Goal: Task Accomplishment & Management: Use online tool/utility

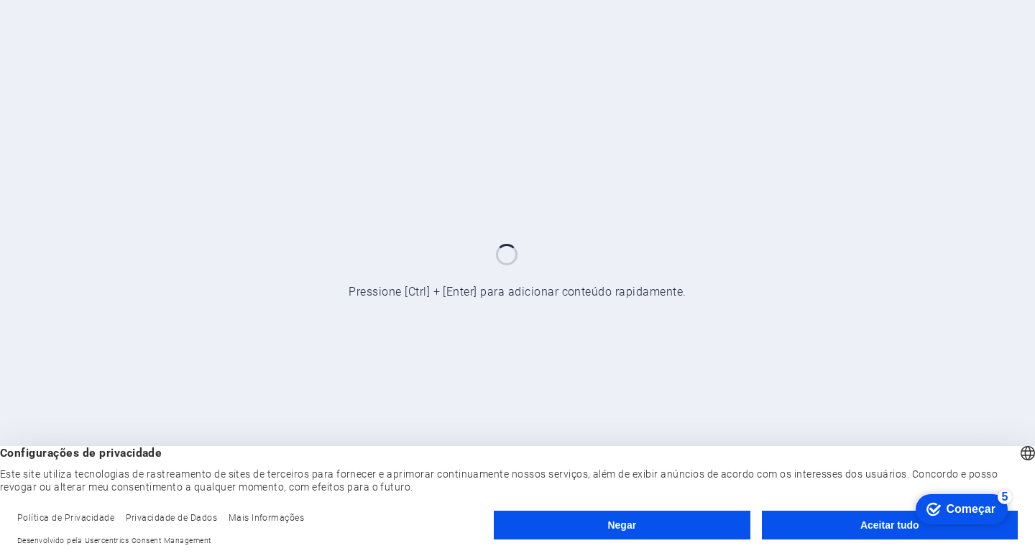
click at [805, 515] on button "Aceitar tudo" at bounding box center [890, 524] width 256 height 29
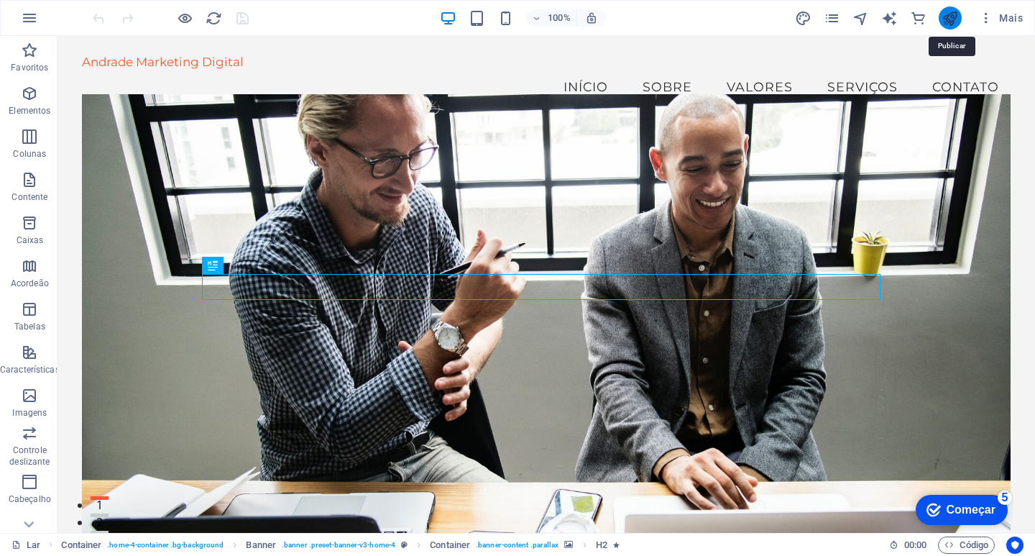
click at [0, 0] on icon "publicar" at bounding box center [0, 0] width 0 height 0
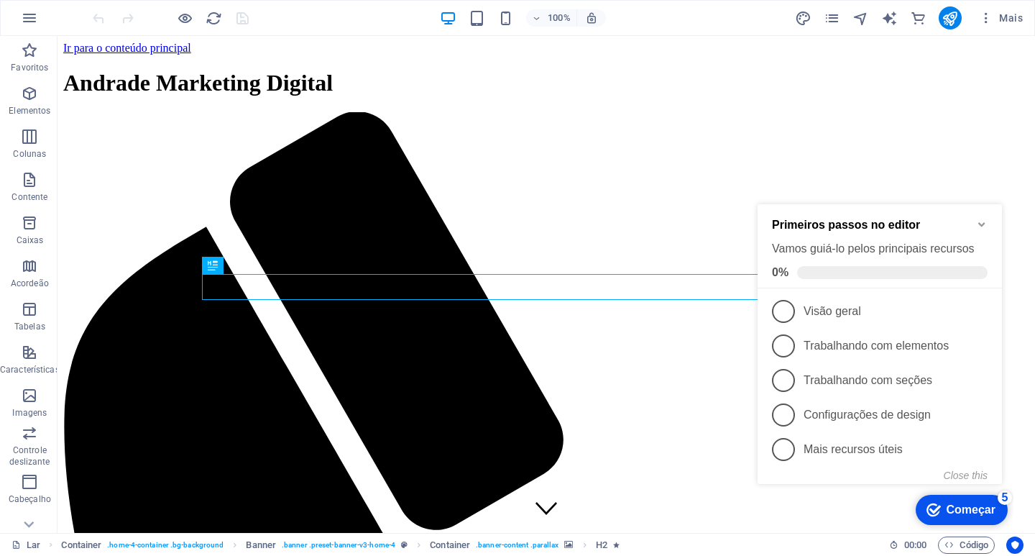
click at [982, 219] on icon "Minimize checklist" at bounding box center [981, 223] width 11 height 11
click at [986, 221] on icon "Minimize checklist" at bounding box center [981, 223] width 11 height 11
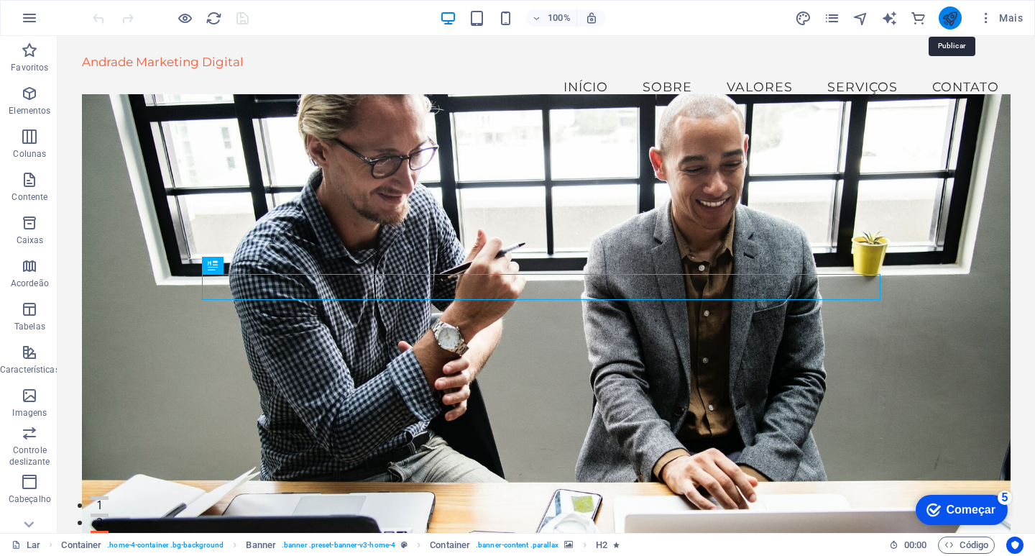
drag, startPoint x: 923, startPoint y: 312, endPoint x: 911, endPoint y: 318, distance: 12.9
click at [923, 314] on figure at bounding box center [546, 320] width 928 height 452
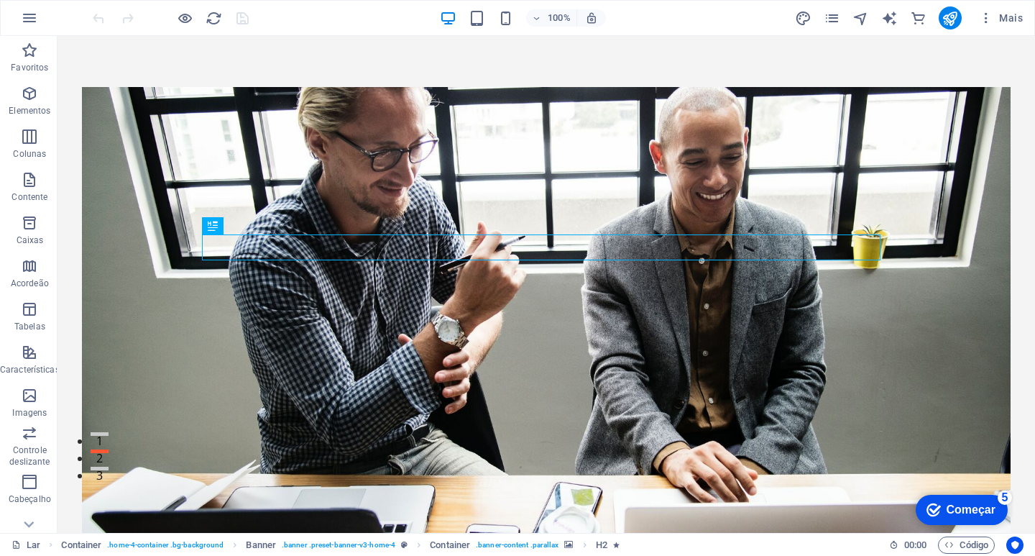
scroll to position [144, 0]
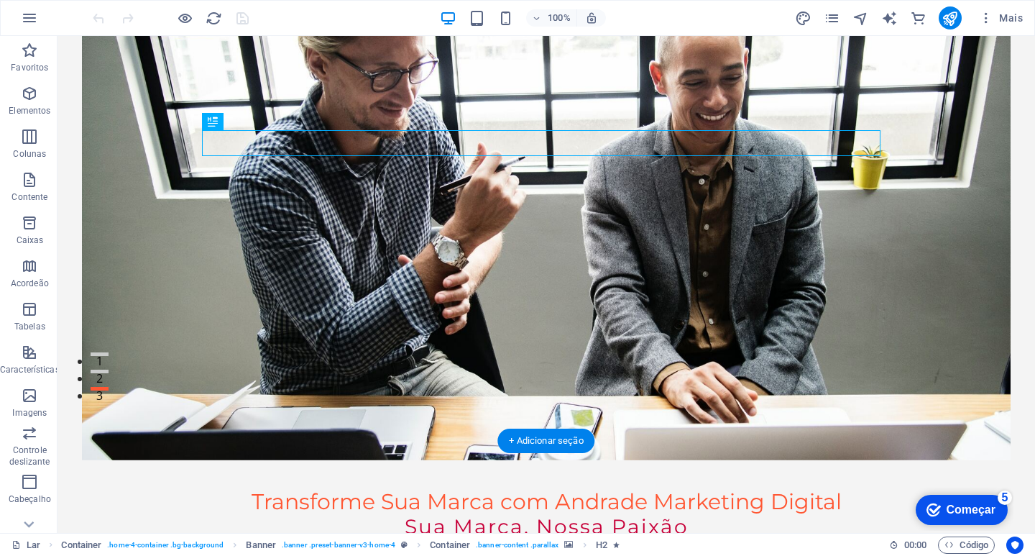
click at [872, 285] on figure at bounding box center [546, 234] width 928 height 452
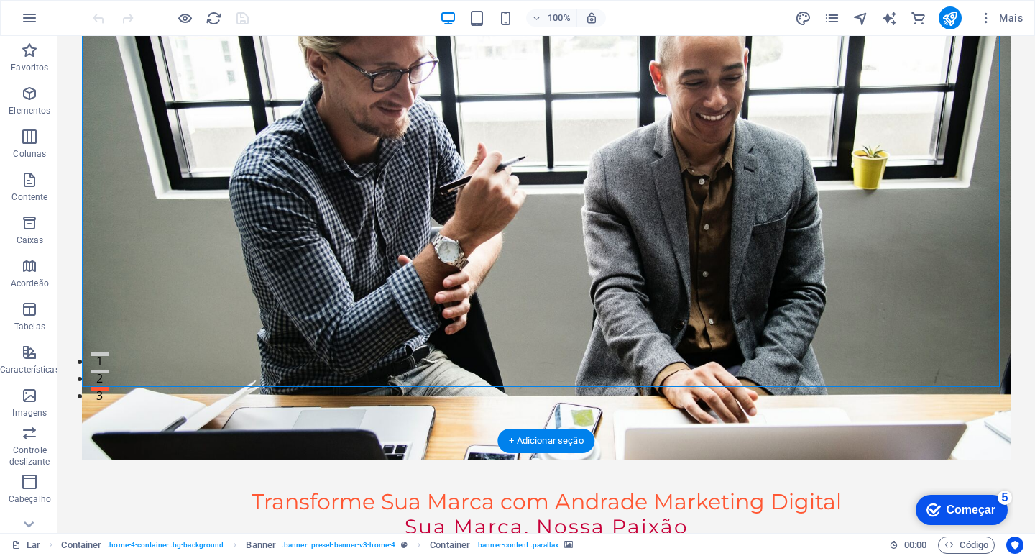
click at [876, 305] on figure at bounding box center [546, 234] width 928 height 452
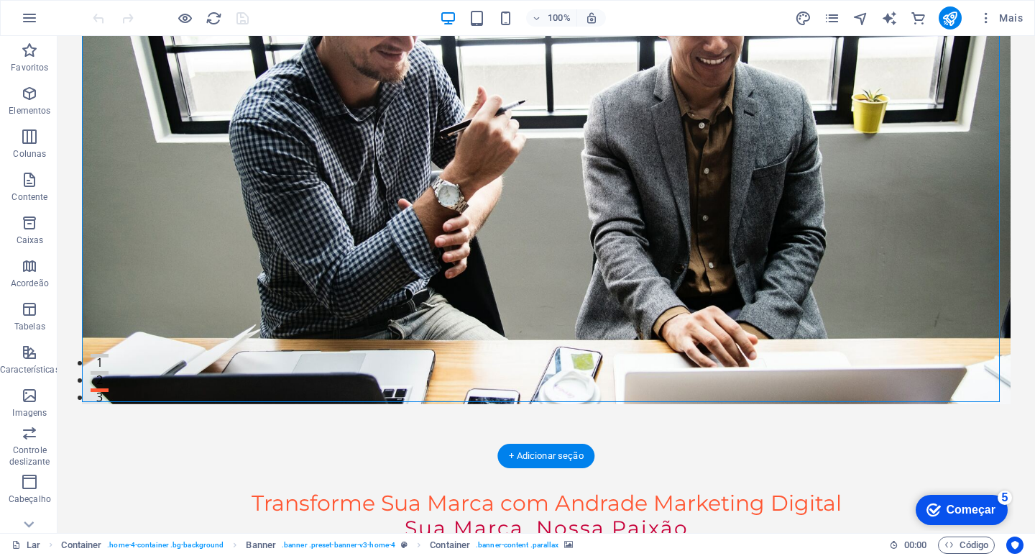
scroll to position [0, 0]
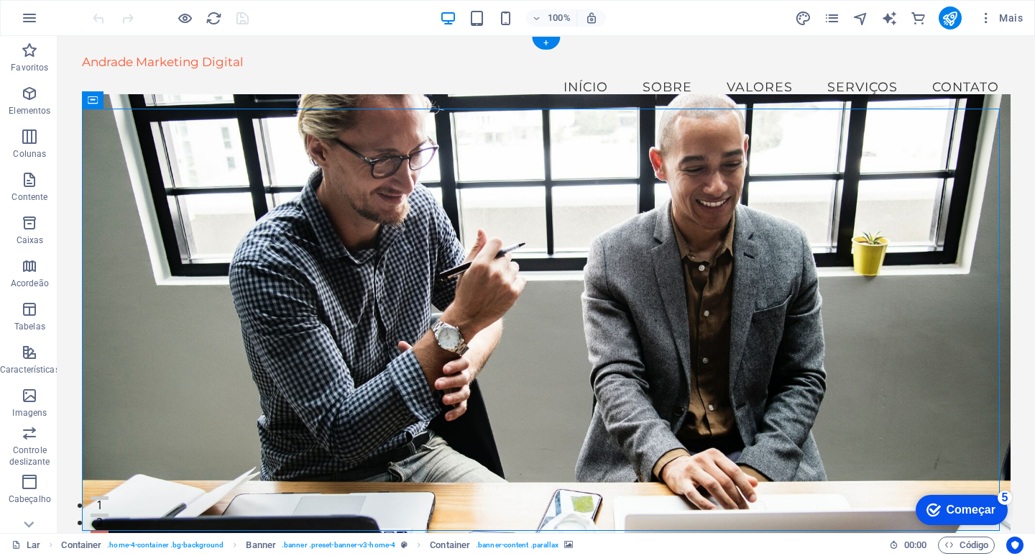
click at [114, 167] on figure at bounding box center [546, 320] width 928 height 452
click at [149, 132] on figure at bounding box center [546, 320] width 928 height 452
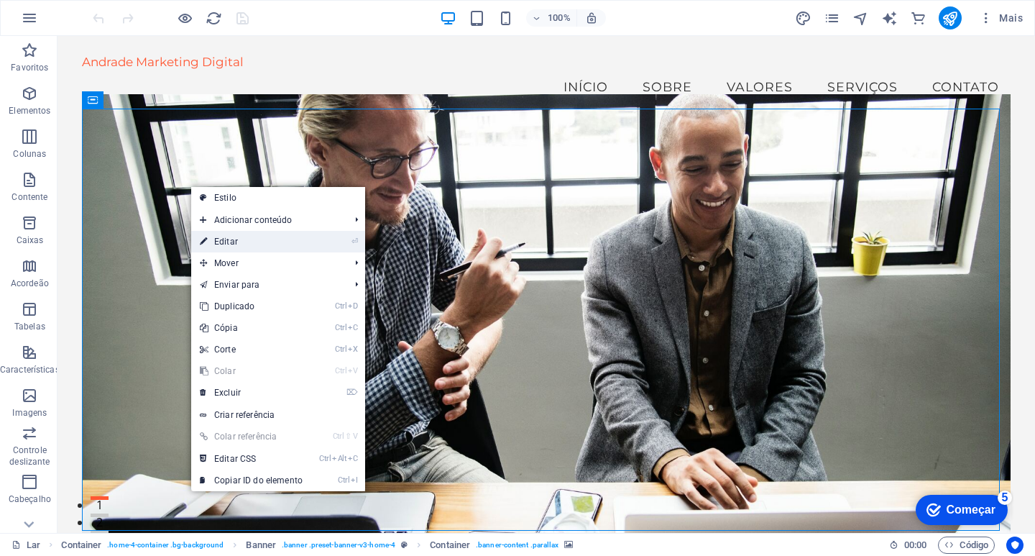
click at [225, 241] on font "Editar" at bounding box center [226, 241] width 24 height 10
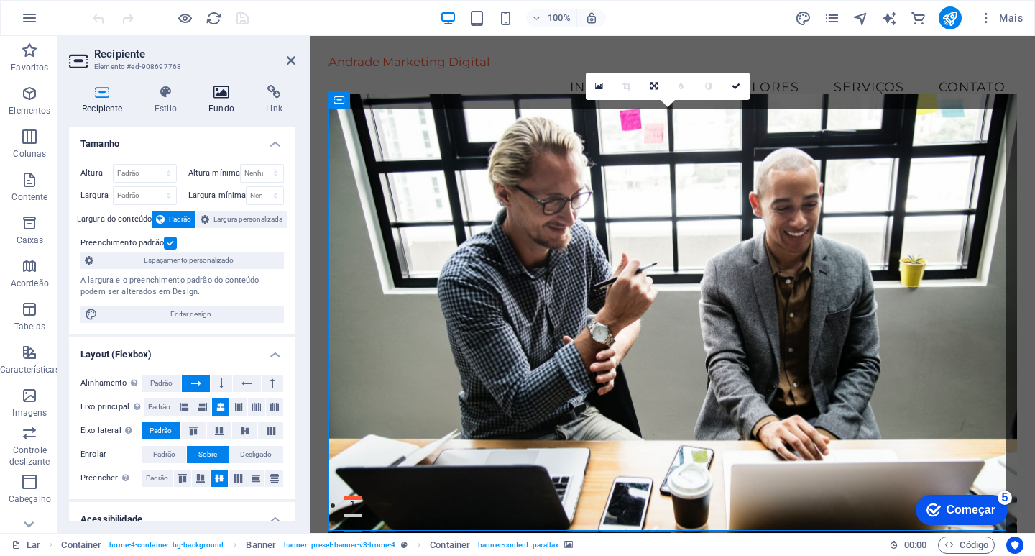
click at [218, 103] on font "Fundo" at bounding box center [221, 108] width 26 height 10
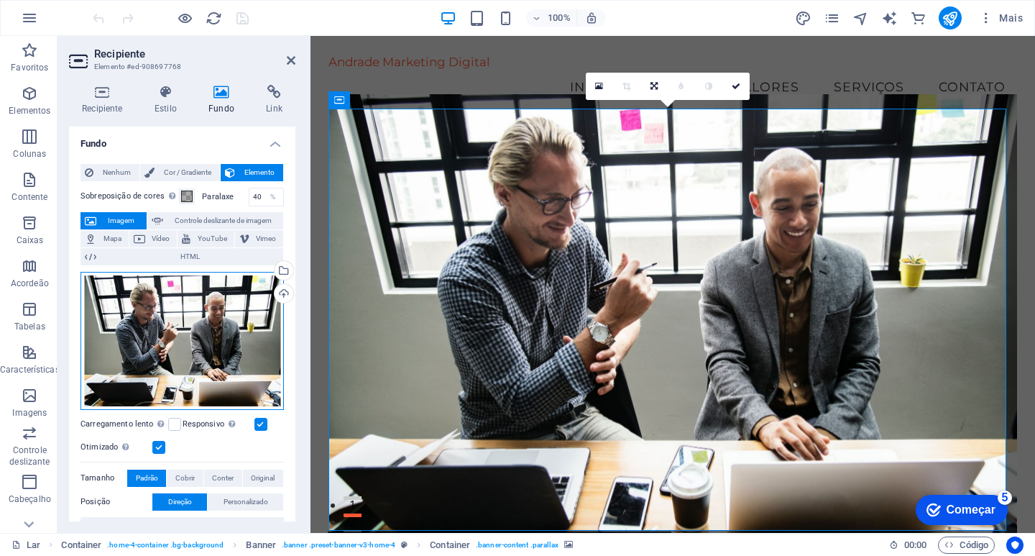
click at [236, 319] on div "Arraste os arquivos aqui, clique para escolher os arquivos ou selecione-os em A…" at bounding box center [181, 341] width 203 height 138
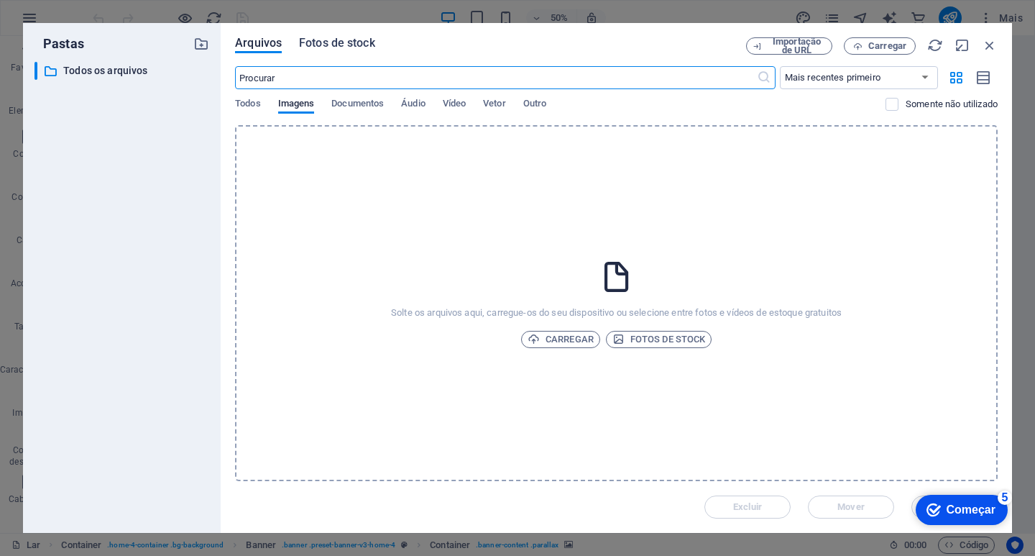
click at [344, 40] on font "Fotos de stock" at bounding box center [337, 43] width 76 height 14
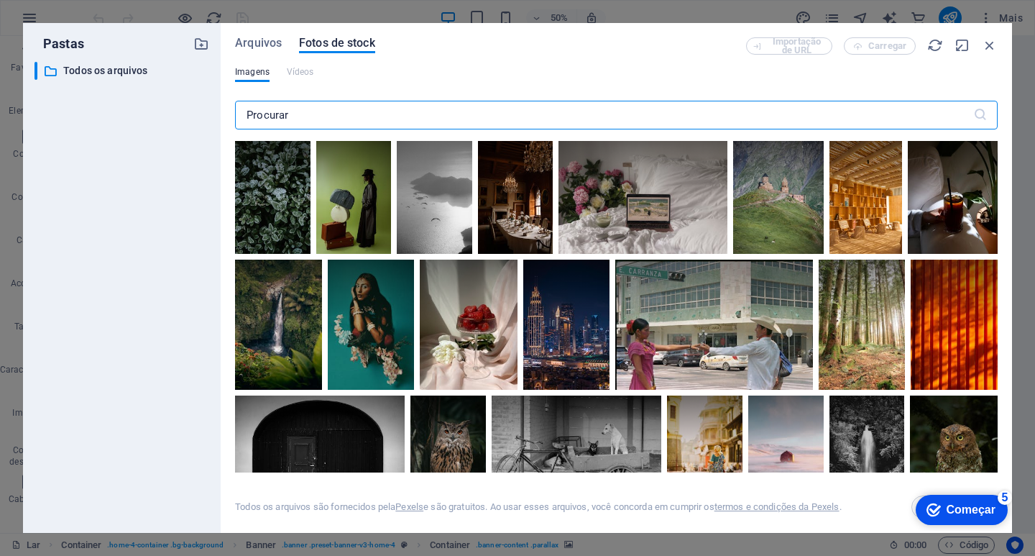
click at [313, 114] on input "text" at bounding box center [604, 115] width 738 height 29
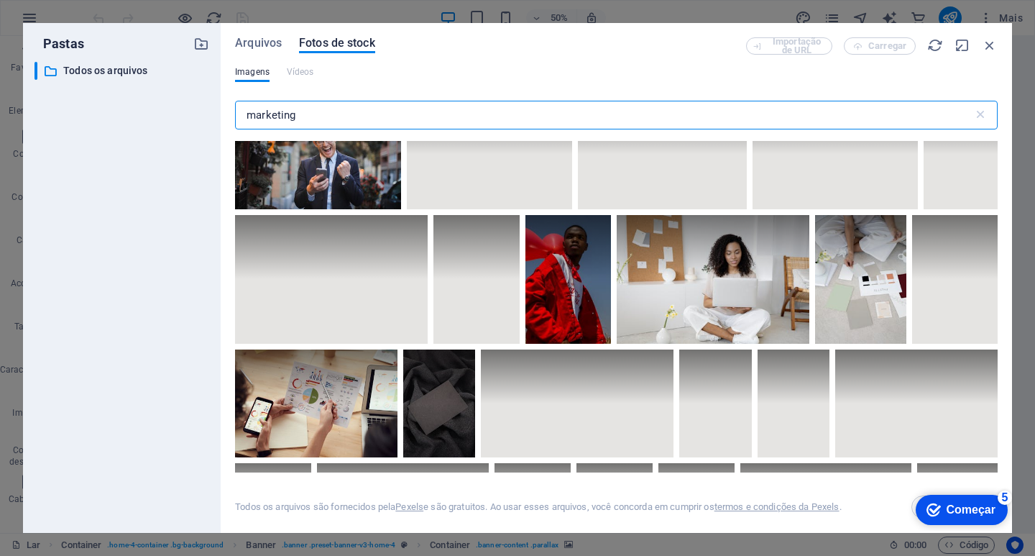
scroll to position [2372, 0]
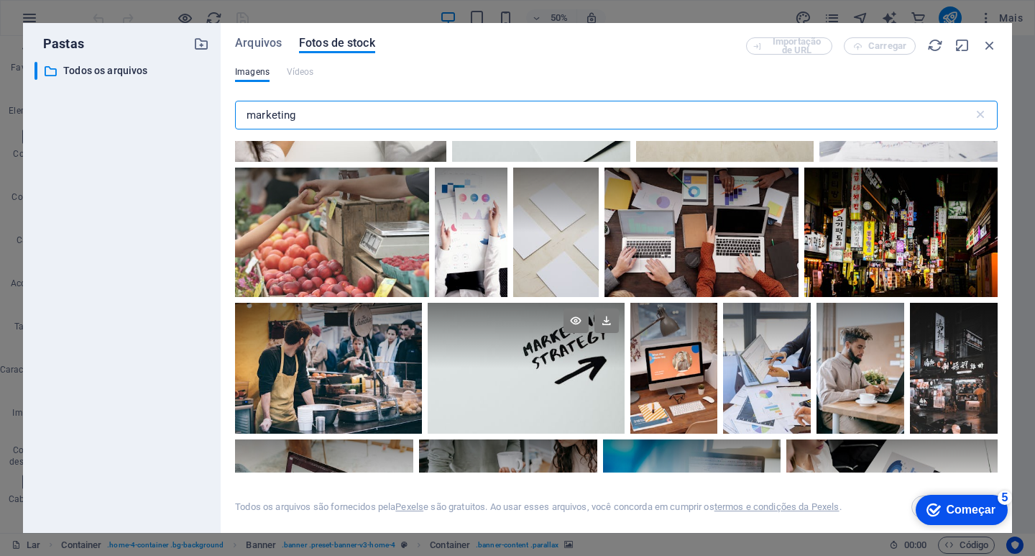
type input "marketing"
click at [559, 357] on div at bounding box center [526, 335] width 197 height 65
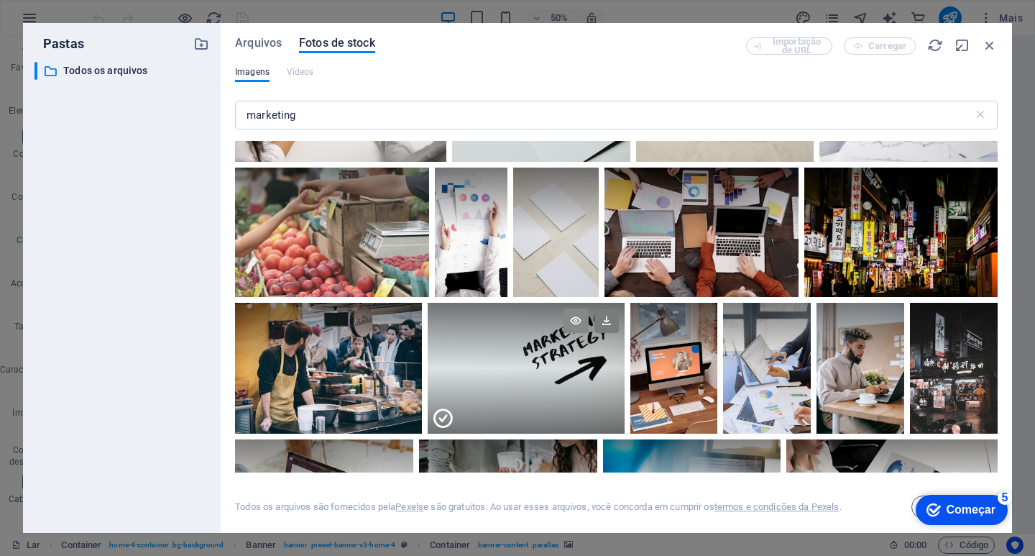
click at [576, 310] on icon at bounding box center [575, 320] width 24 height 24
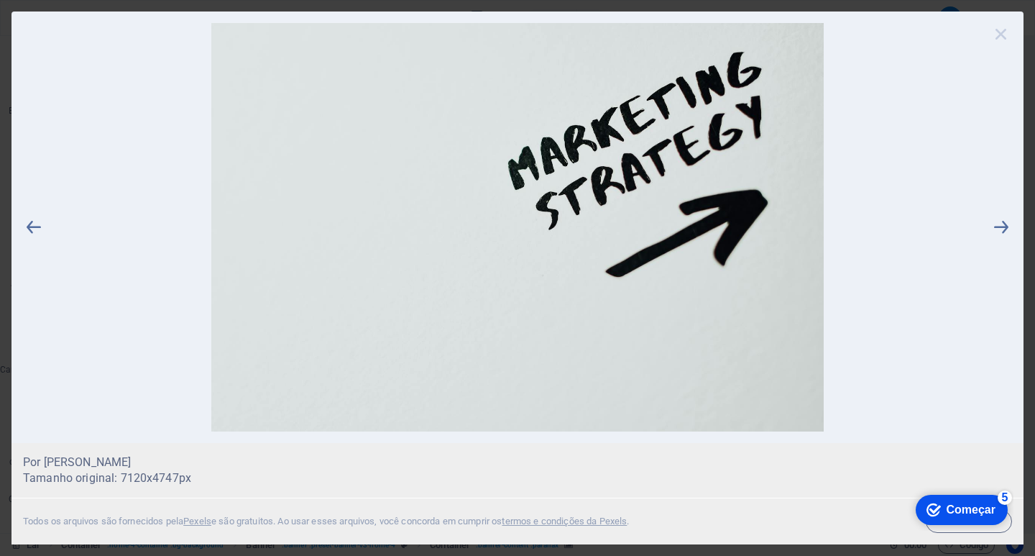
click at [996, 32] on icon at bounding box center [1001, 34] width 22 height 22
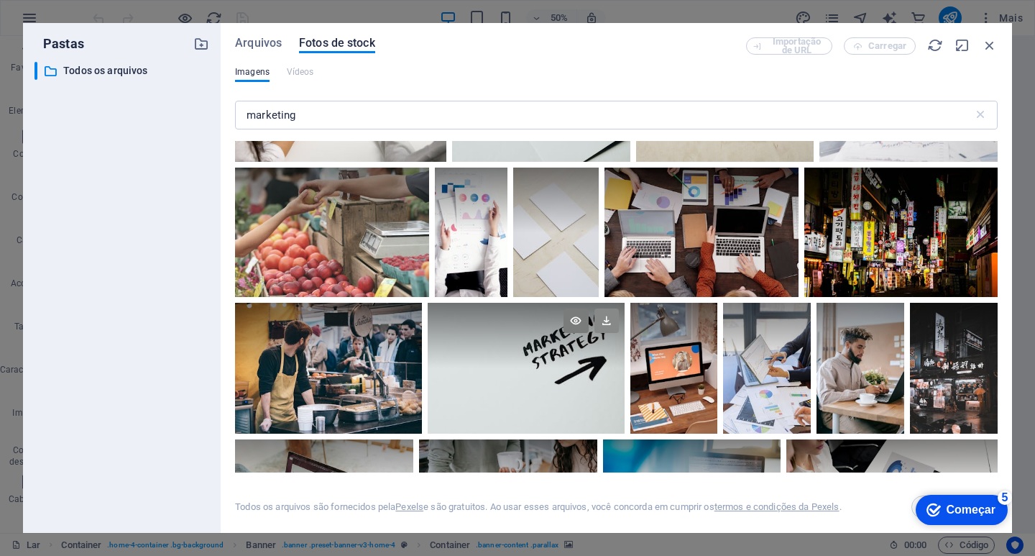
click at [604, 308] on icon at bounding box center [606, 320] width 24 height 24
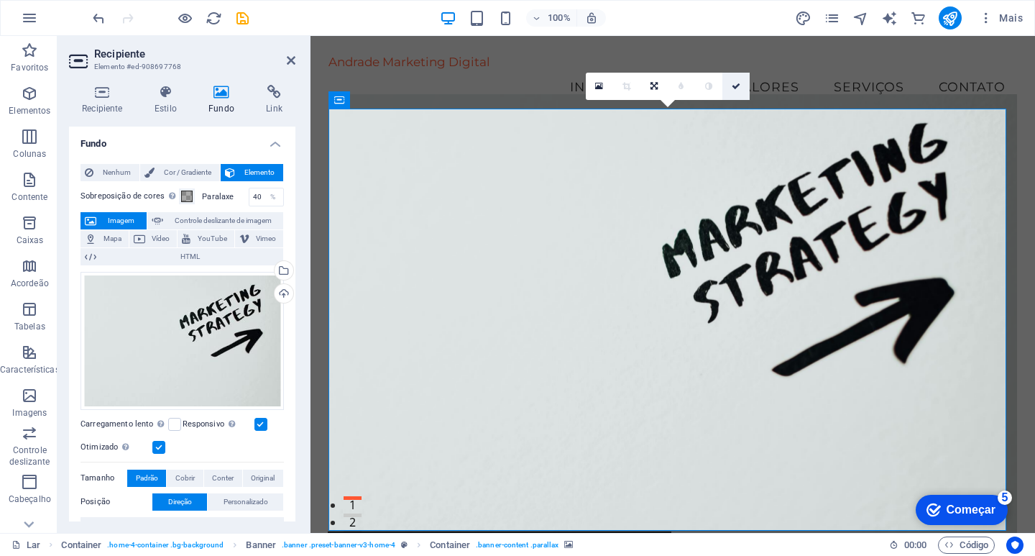
click at [732, 87] on icon at bounding box center [736, 86] width 9 height 9
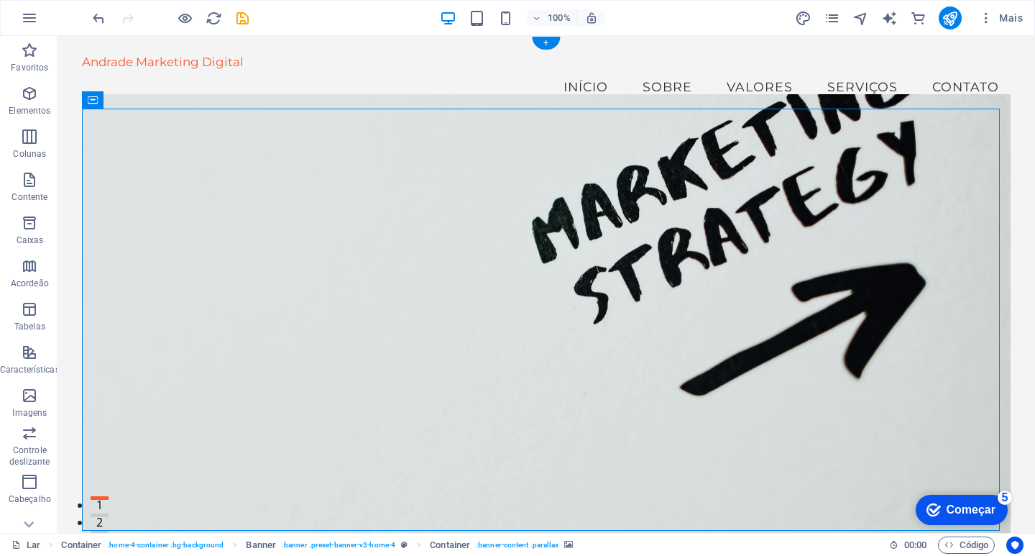
click at [637, 475] on figure at bounding box center [546, 320] width 928 height 452
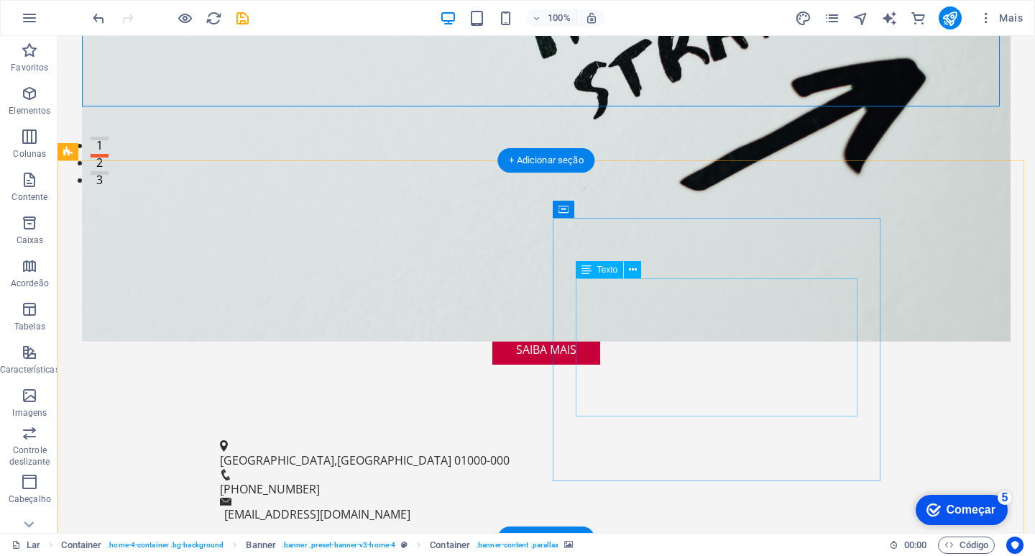
scroll to position [431, 0]
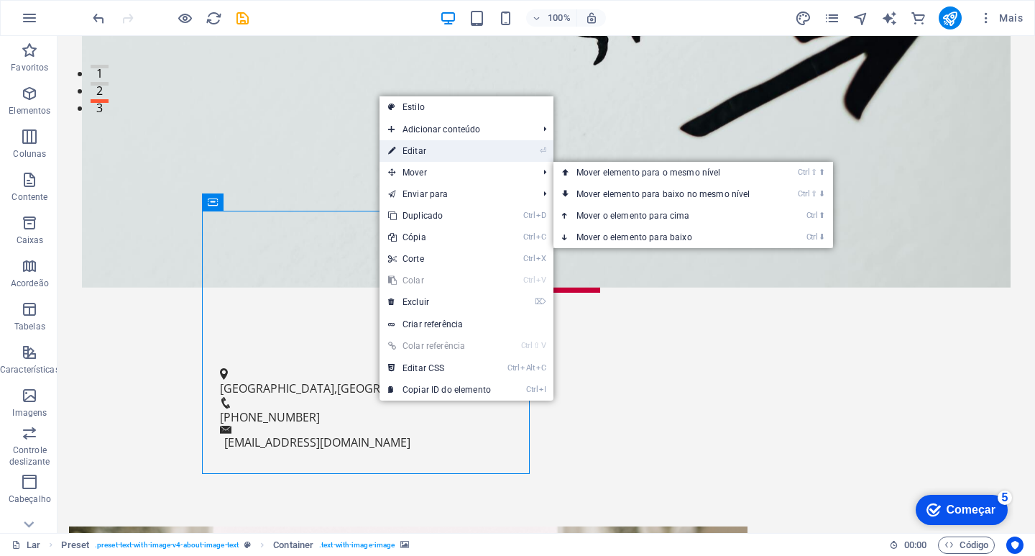
click at [417, 141] on link "⏎ Editar" at bounding box center [439, 151] width 120 height 22
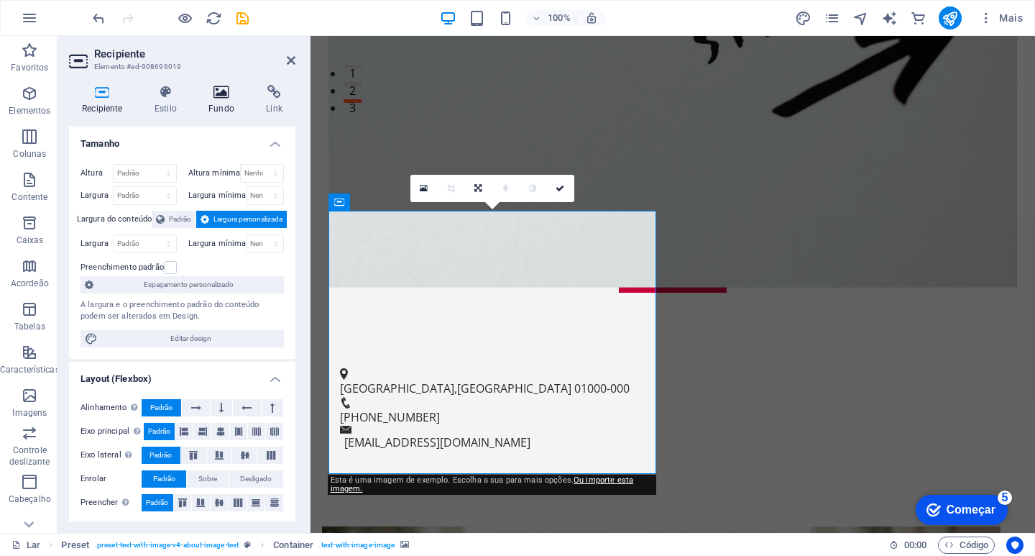
click at [224, 102] on h4 "Fundo" at bounding box center [223, 100] width 57 height 30
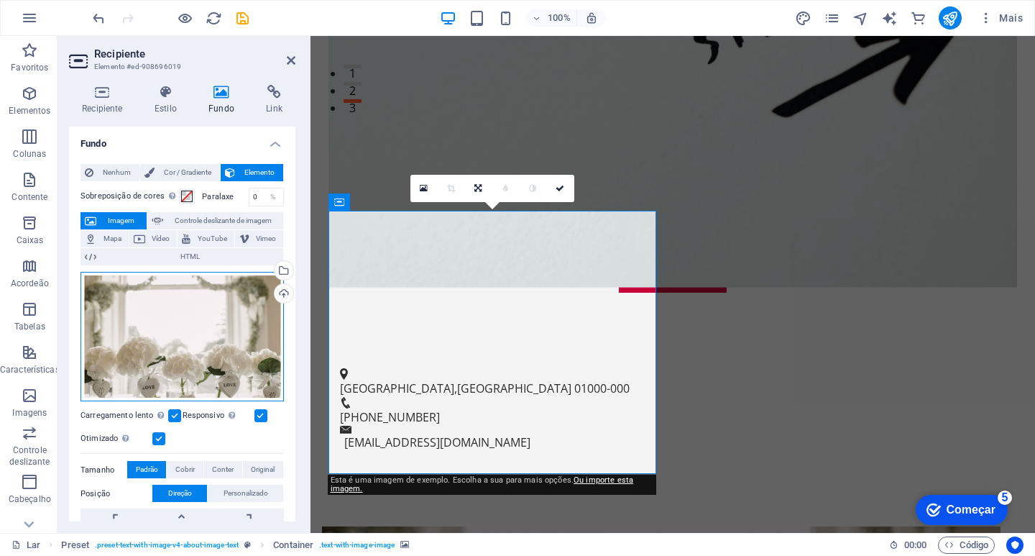
click at [221, 332] on div "Arraste os arquivos aqui, clique para escolher os arquivos ou selecione-os em A…" at bounding box center [181, 337] width 203 height 130
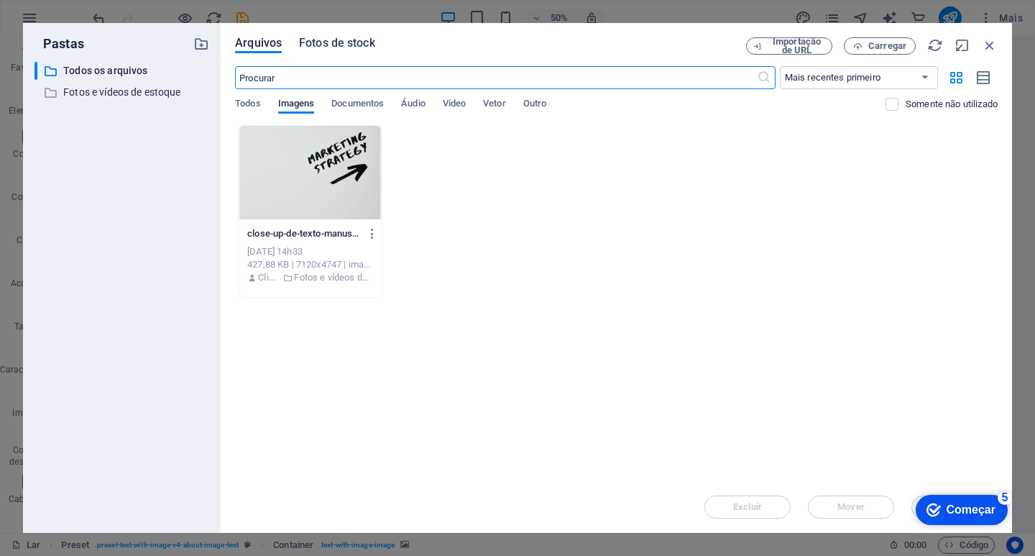
click at [320, 45] on font "Fotos de stock" at bounding box center [337, 43] width 76 height 14
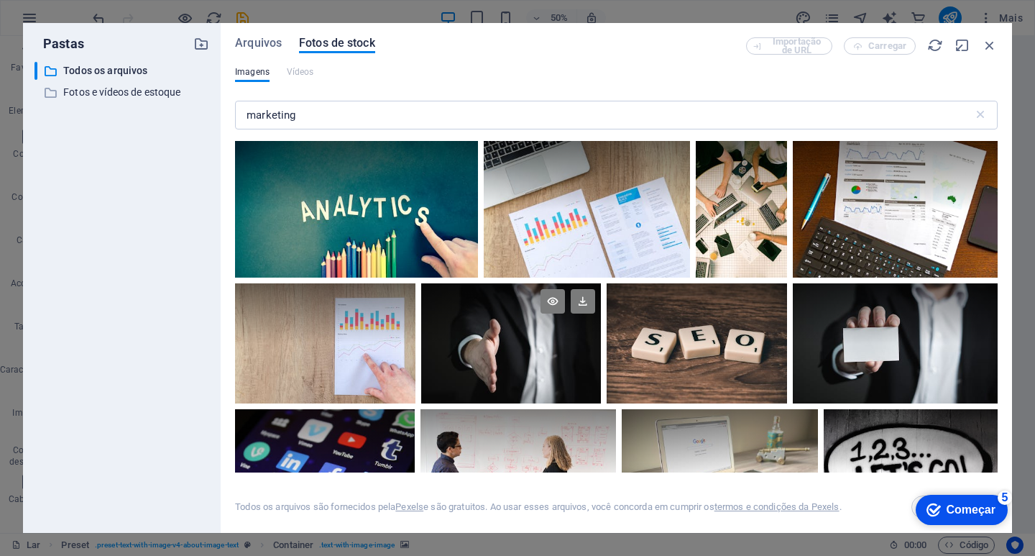
click at [504, 339] on div at bounding box center [511, 313] width 180 height 60
click at [875, 347] on div at bounding box center [895, 343] width 205 height 120
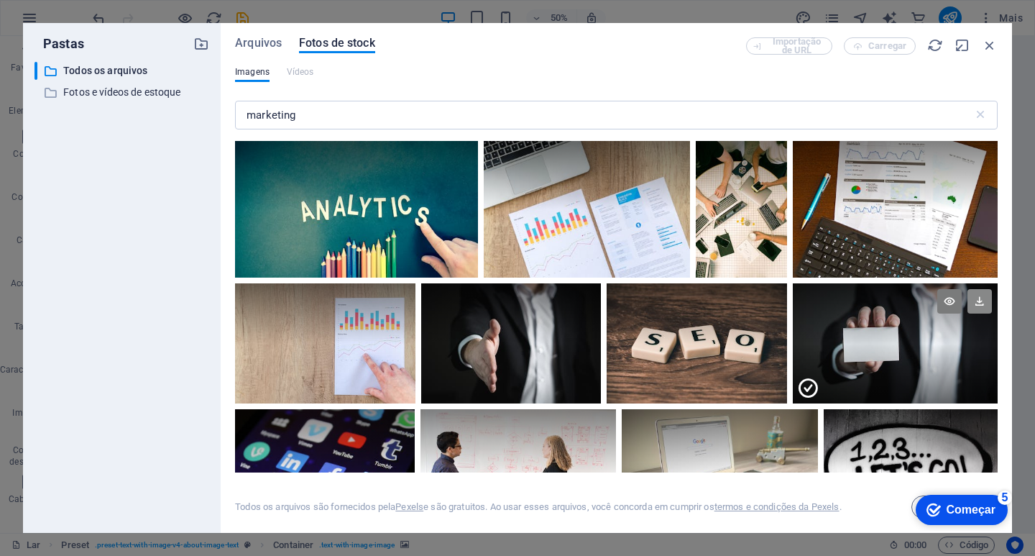
click at [974, 296] on icon at bounding box center [979, 301] width 24 height 24
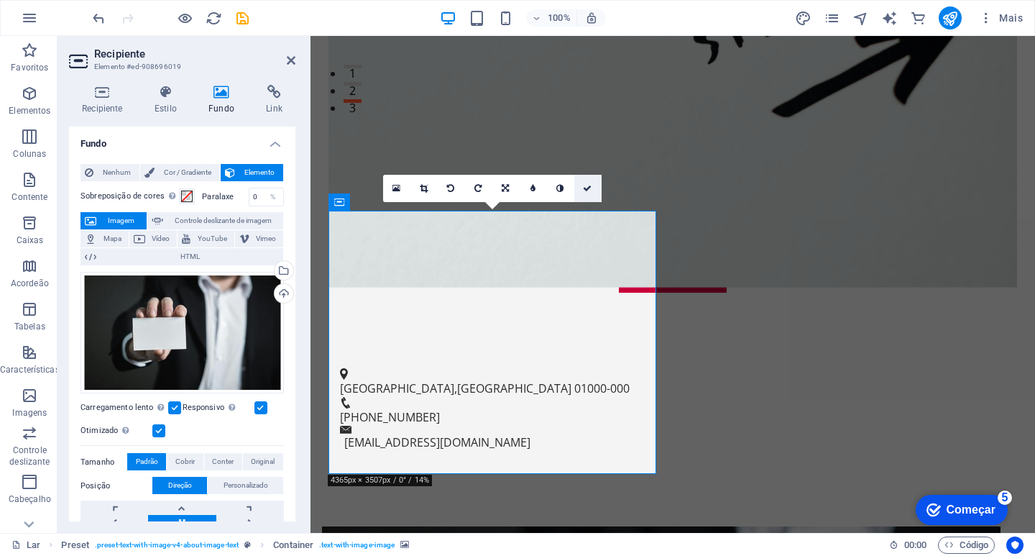
click at [585, 186] on icon at bounding box center [587, 188] width 9 height 9
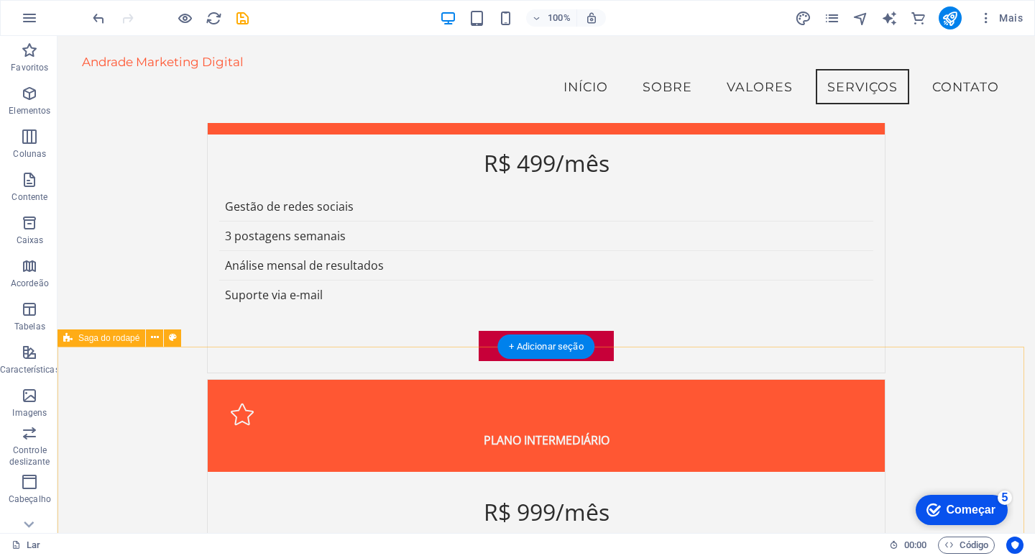
scroll to position [3215, 0]
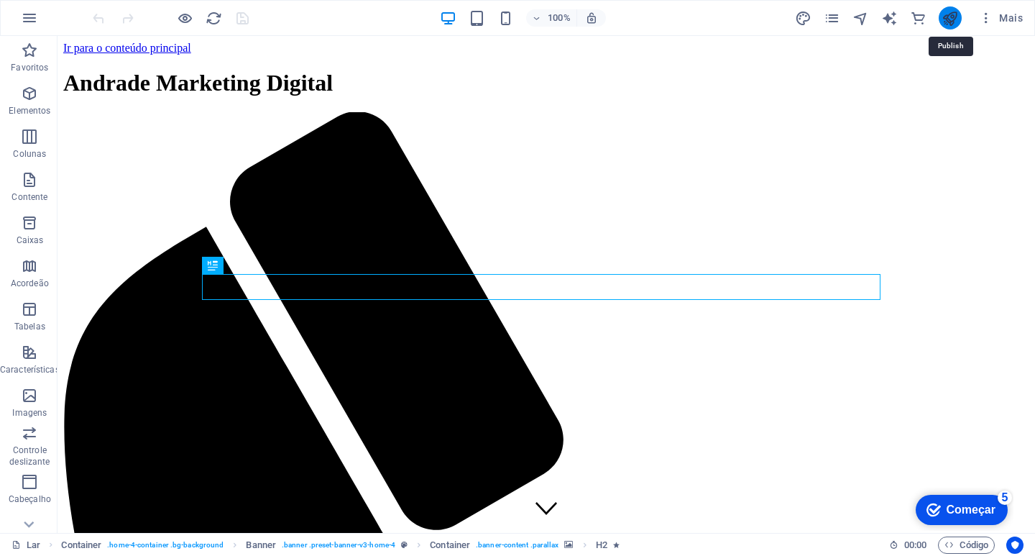
click at [951, 12] on icon "publicar" at bounding box center [949, 18] width 17 height 17
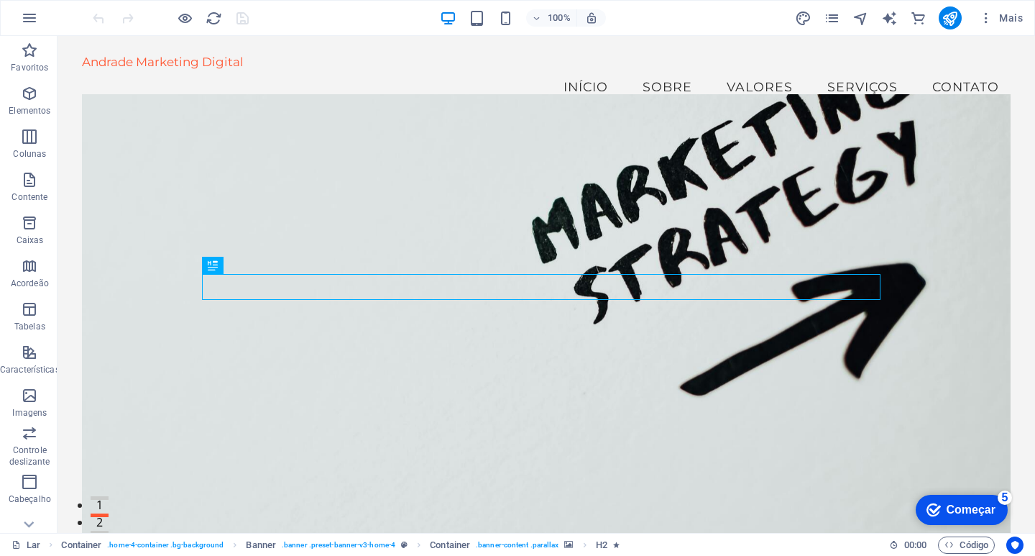
click at [977, 518] on div "checkmark Começar 5" at bounding box center [962, 509] width 92 height 30
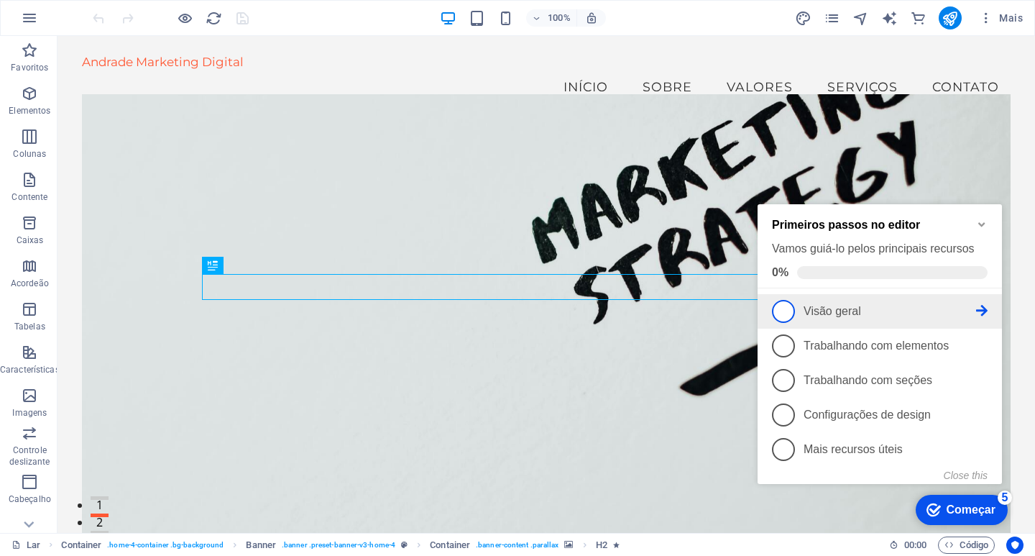
click at [983, 306] on icon at bounding box center [981, 310] width 11 height 11
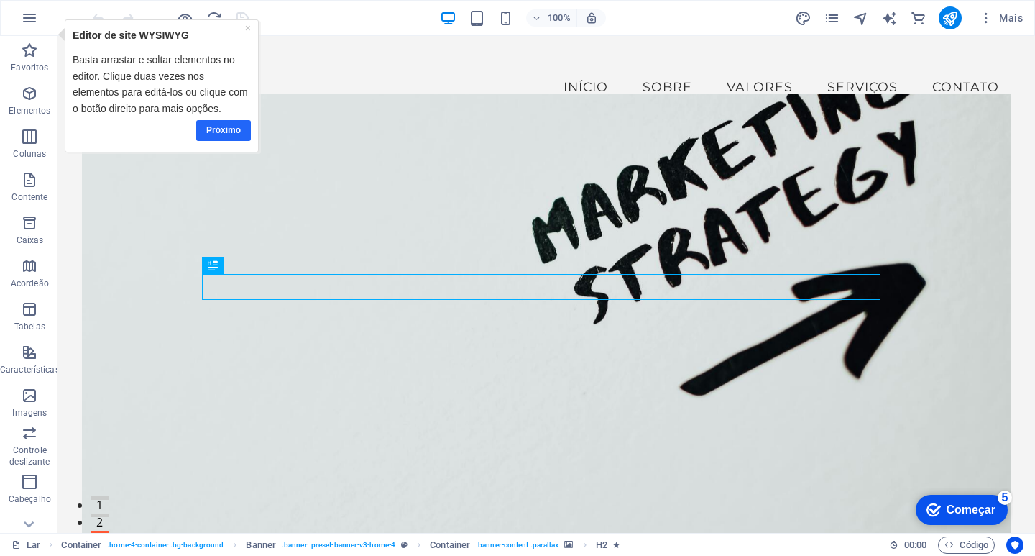
click at [231, 128] on font "Próximo" at bounding box center [223, 130] width 34 height 10
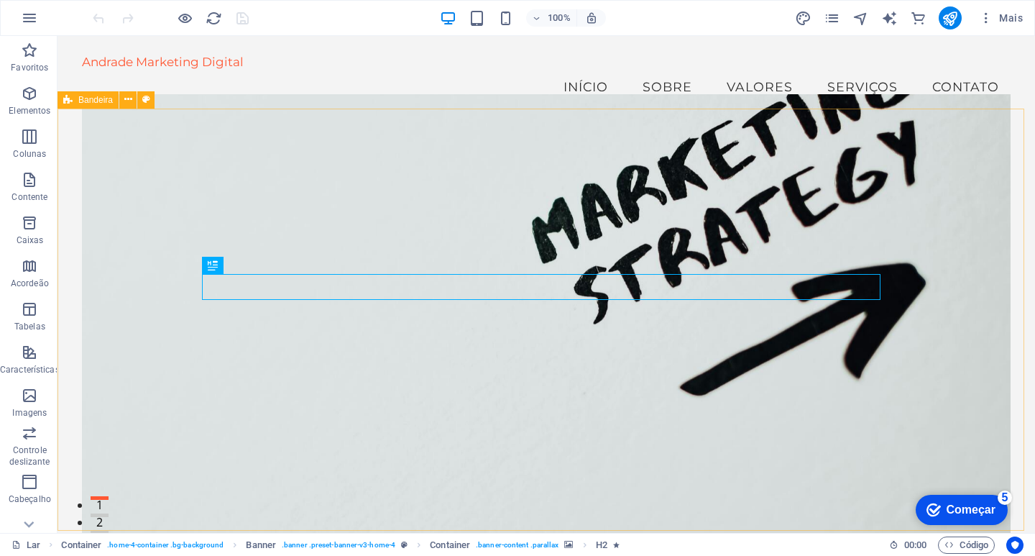
click at [951, 510] on font "Começar" at bounding box center [970, 509] width 49 height 12
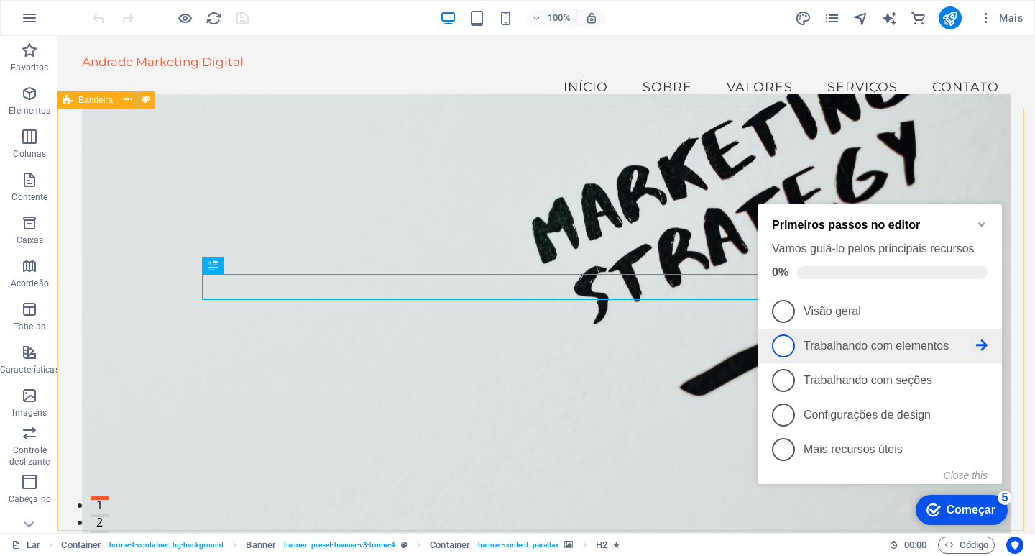
click at [978, 343] on icon at bounding box center [981, 344] width 11 height 11
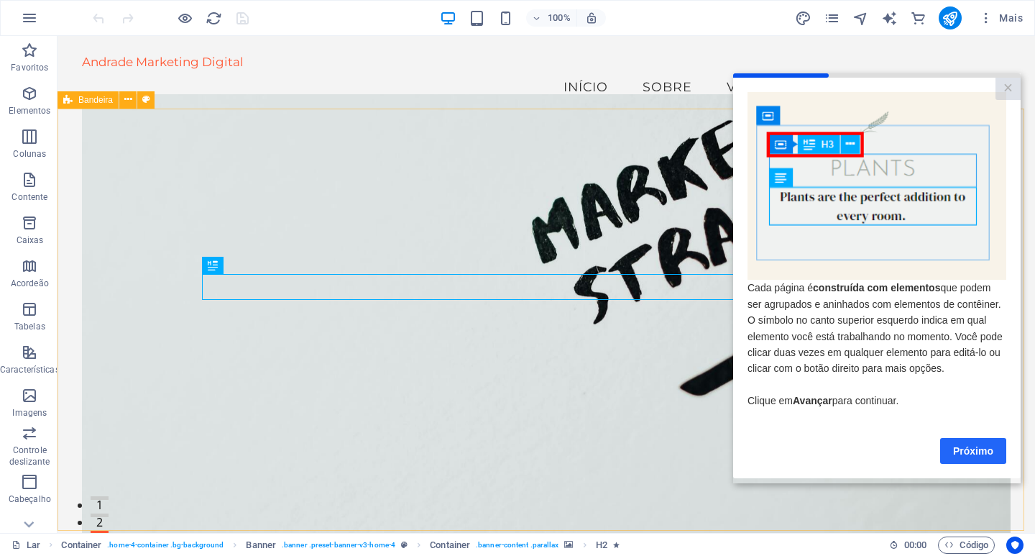
click at [964, 446] on link "Próximo" at bounding box center [973, 450] width 66 height 26
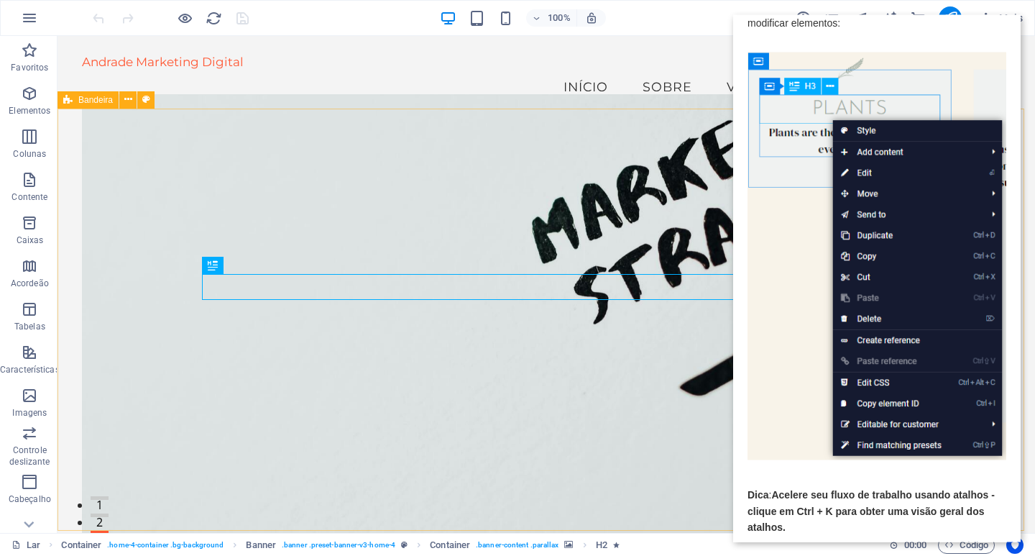
scroll to position [129, 0]
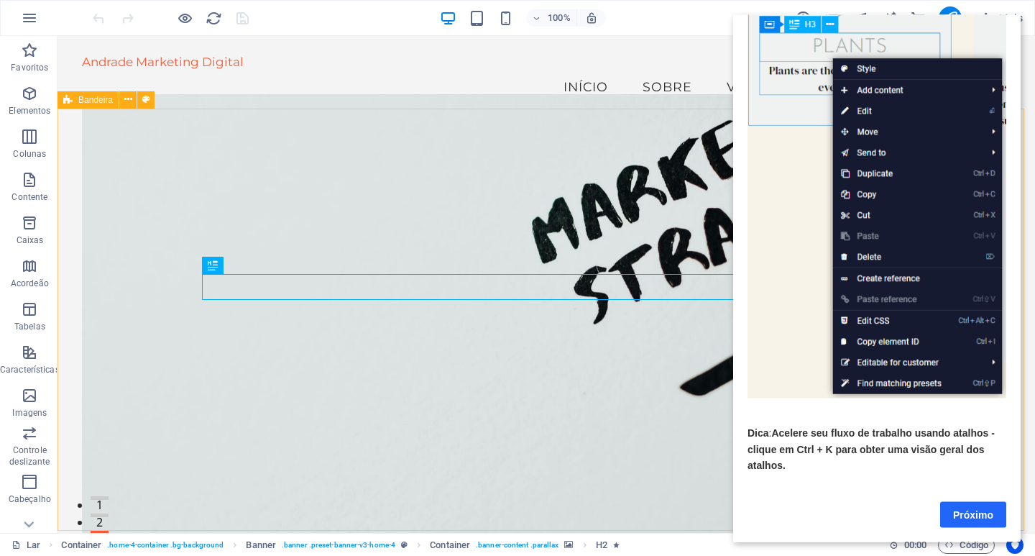
click at [962, 508] on font "Próximo" at bounding box center [973, 513] width 40 height 11
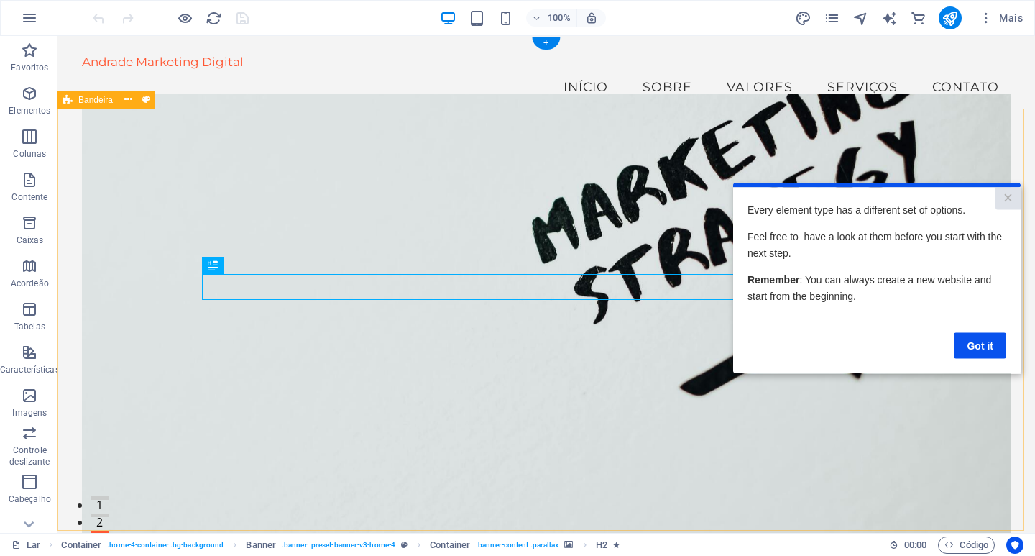
scroll to position [0, 0]
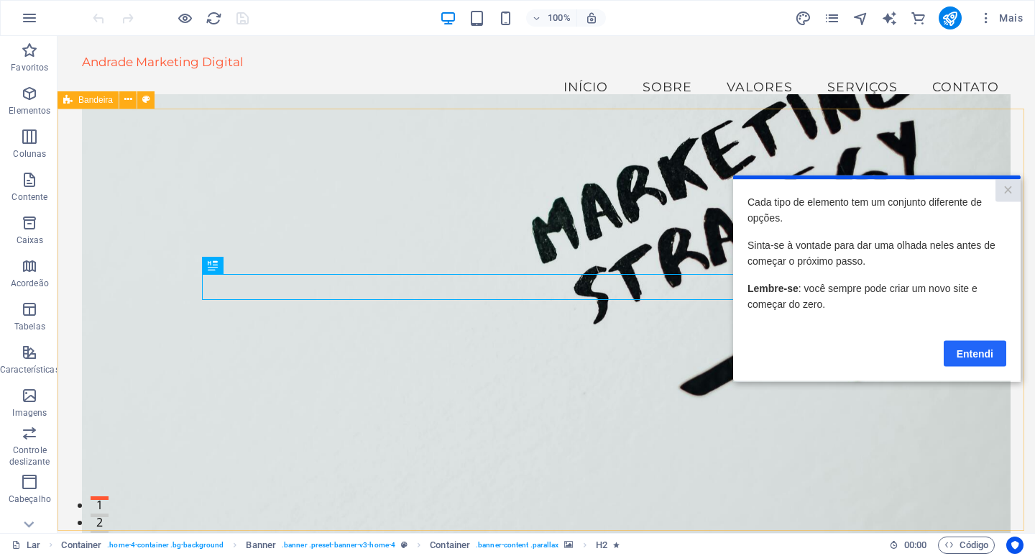
click at [967, 355] on font "Entendi" at bounding box center [975, 352] width 37 height 11
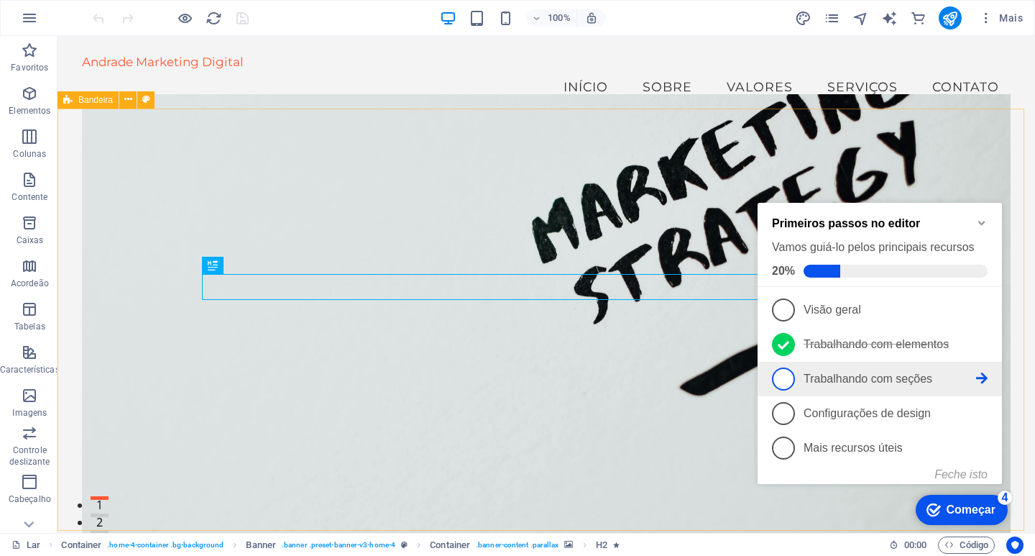
click at [982, 379] on icon at bounding box center [981, 377] width 11 height 11
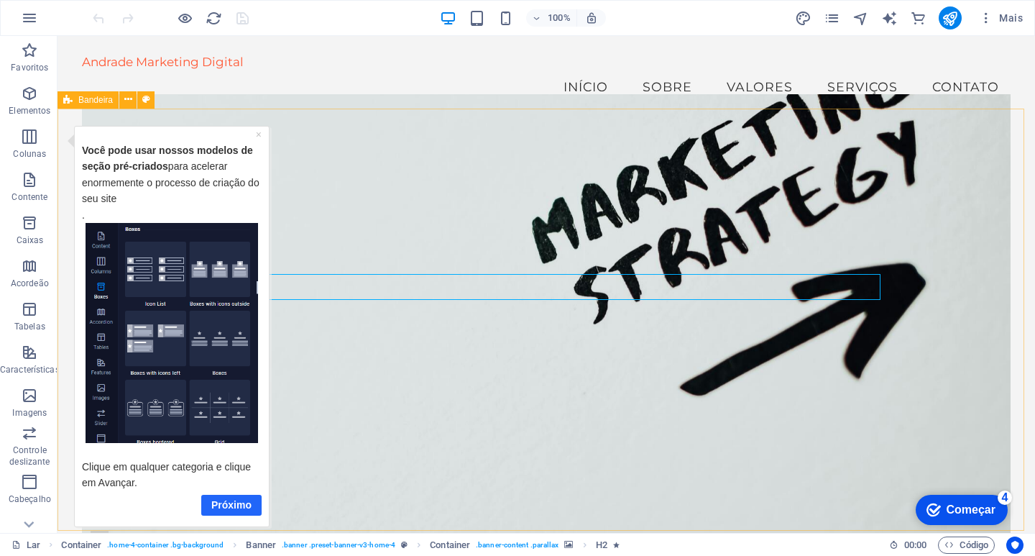
click at [229, 507] on font "Próximo" at bounding box center [231, 503] width 40 height 11
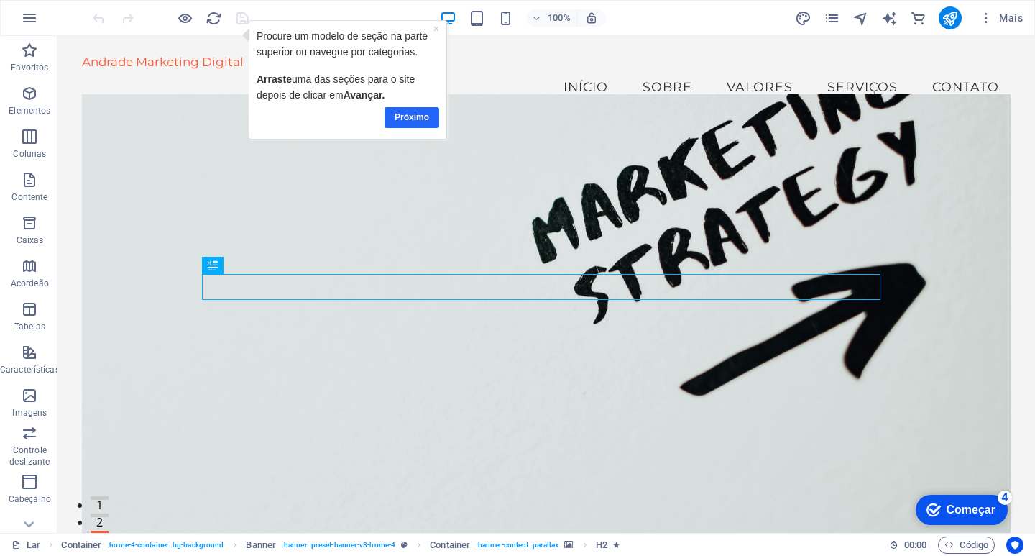
click at [416, 112] on font "Próximo" at bounding box center [411, 117] width 34 height 10
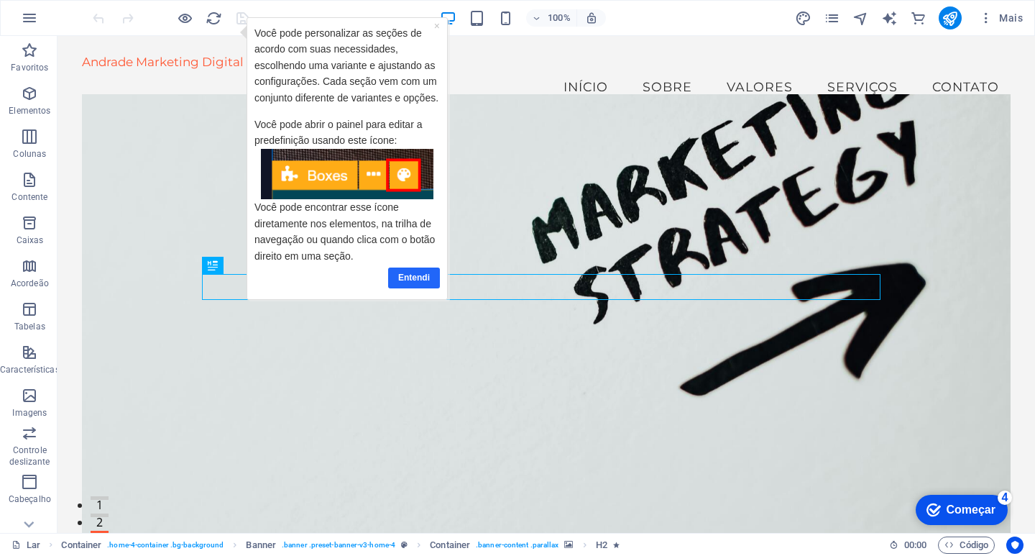
click at [405, 275] on font "Entendi" at bounding box center [413, 277] width 32 height 10
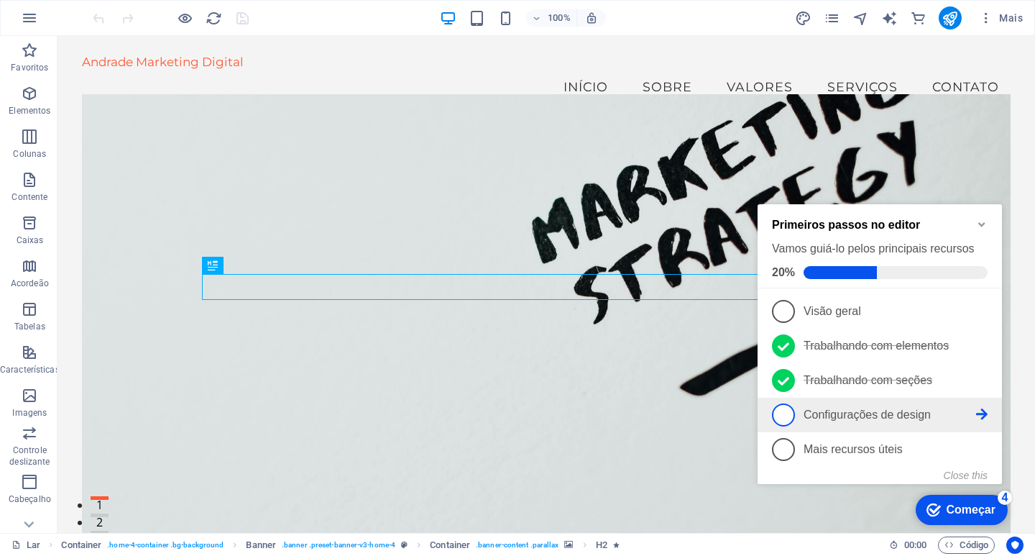
click at [981, 410] on icon at bounding box center [981, 413] width 11 height 11
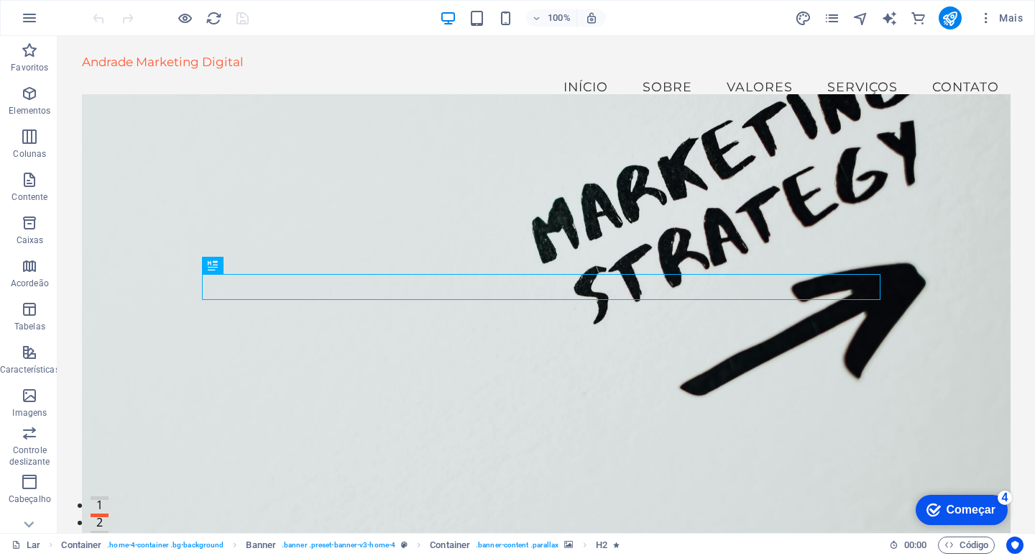
click at [969, 510] on font "Começar" at bounding box center [970, 509] width 49 height 12
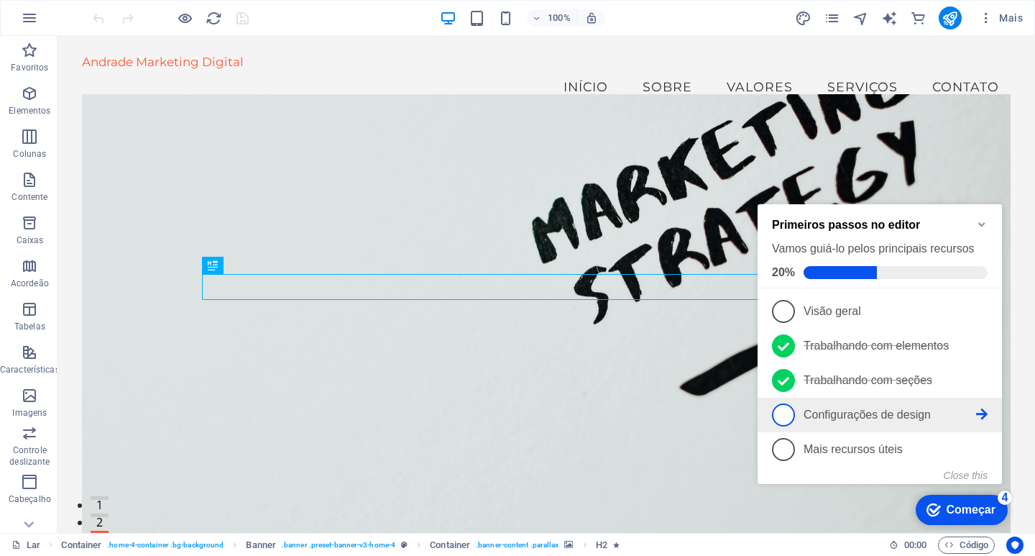
click at [985, 410] on icon at bounding box center [981, 413] width 11 height 11
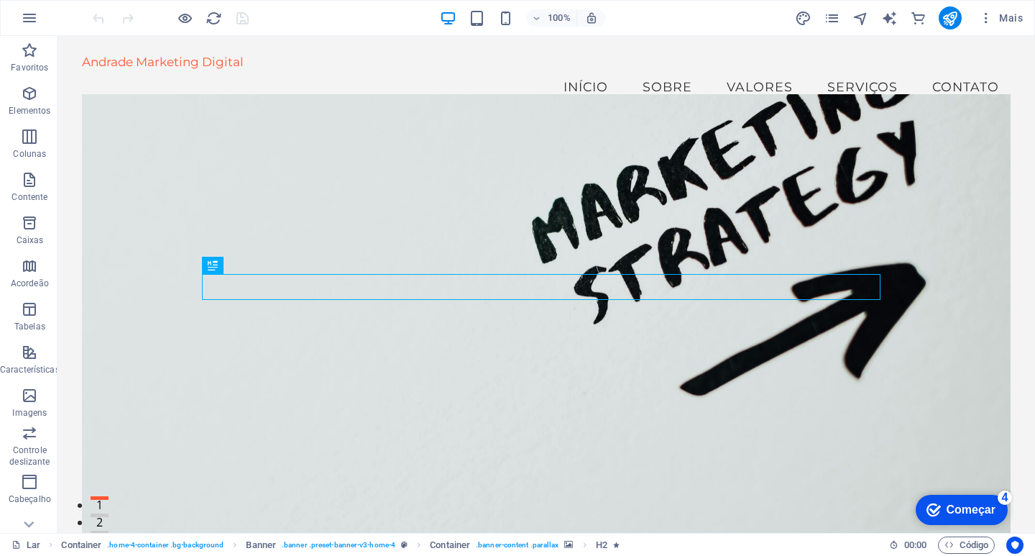
click at [979, 507] on font "Começar" at bounding box center [970, 509] width 49 height 12
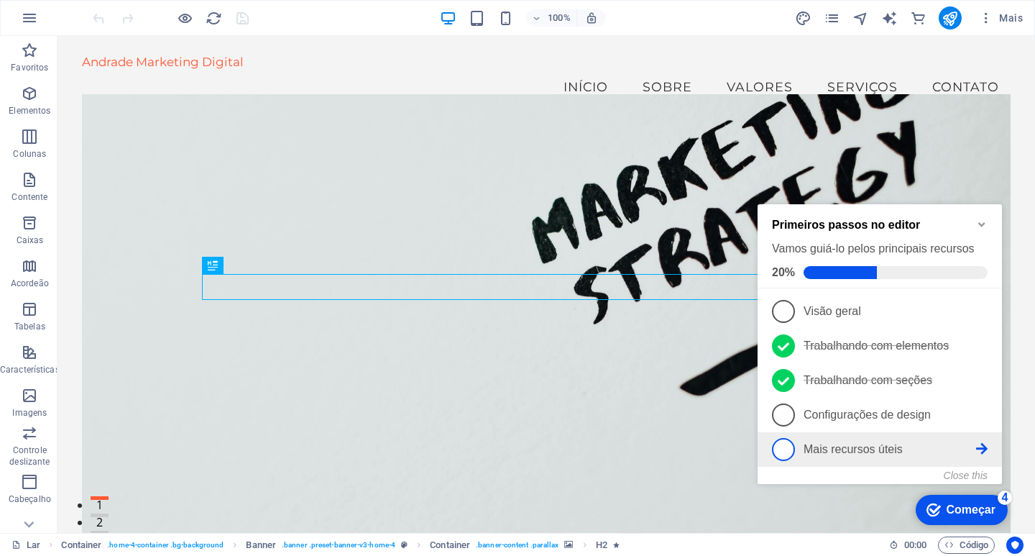
click at [979, 447] on icon at bounding box center [981, 448] width 11 height 11
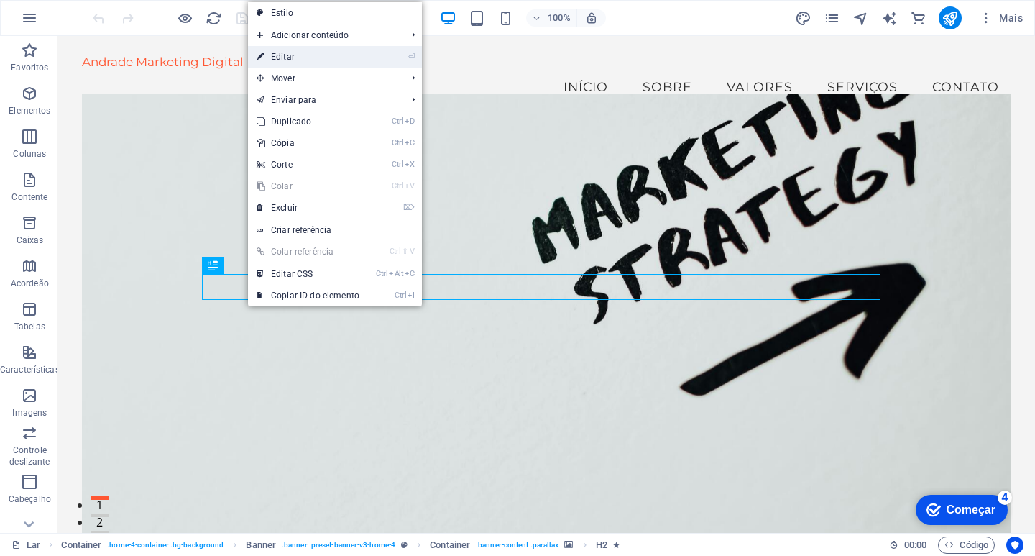
click at [283, 55] on font "Editar" at bounding box center [283, 57] width 24 height 10
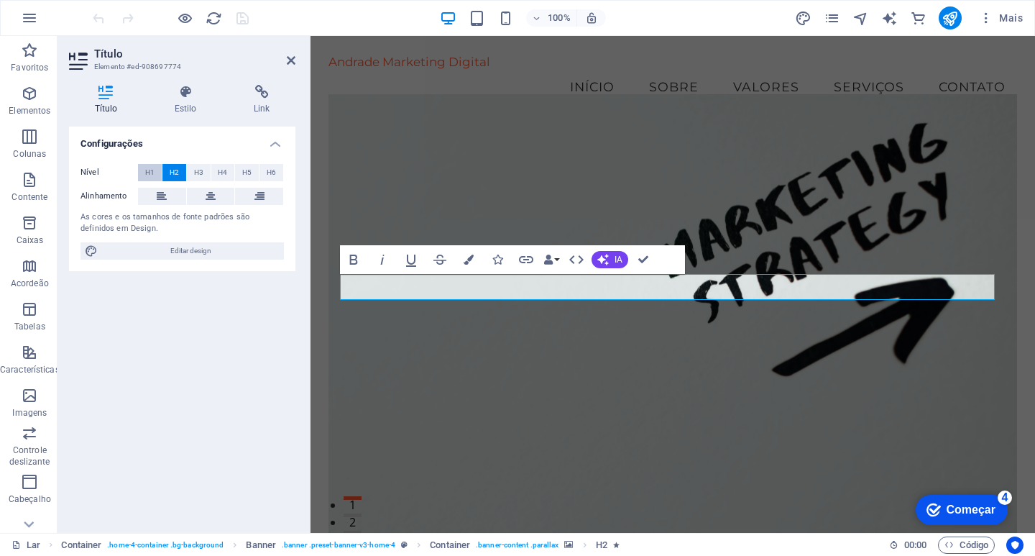
click at [152, 171] on font "H1" at bounding box center [149, 172] width 9 height 8
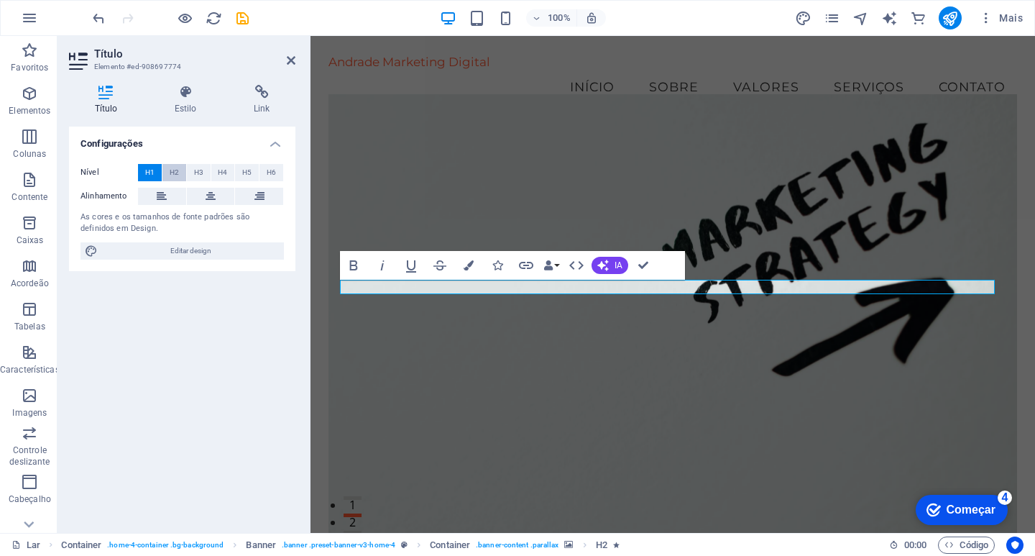
click at [179, 171] on button "H2" at bounding box center [174, 172] width 24 height 17
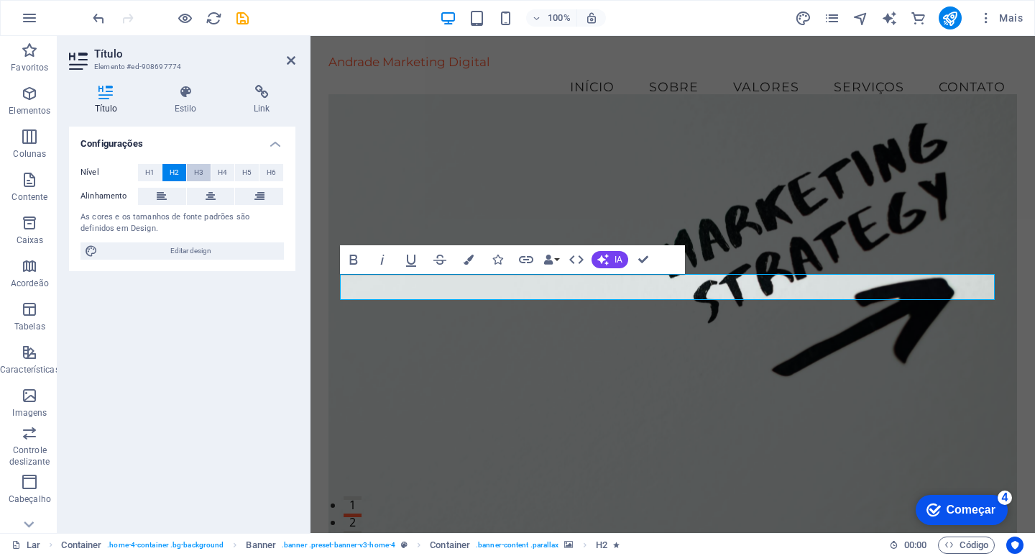
click at [198, 175] on font "H3" at bounding box center [198, 172] width 9 height 8
click at [211, 175] on button "H4" at bounding box center [223, 172] width 24 height 17
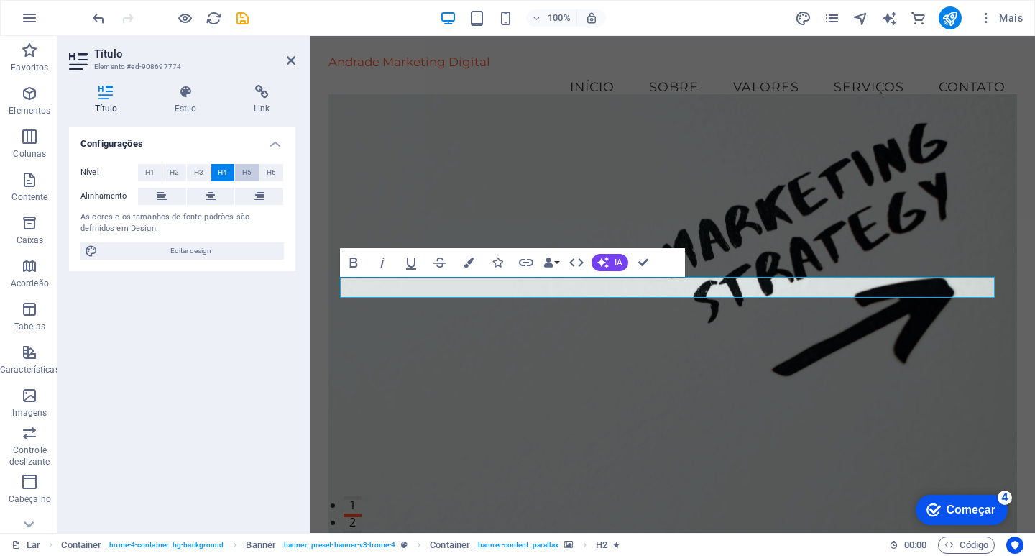
click at [243, 173] on font "H5" at bounding box center [246, 172] width 9 height 8
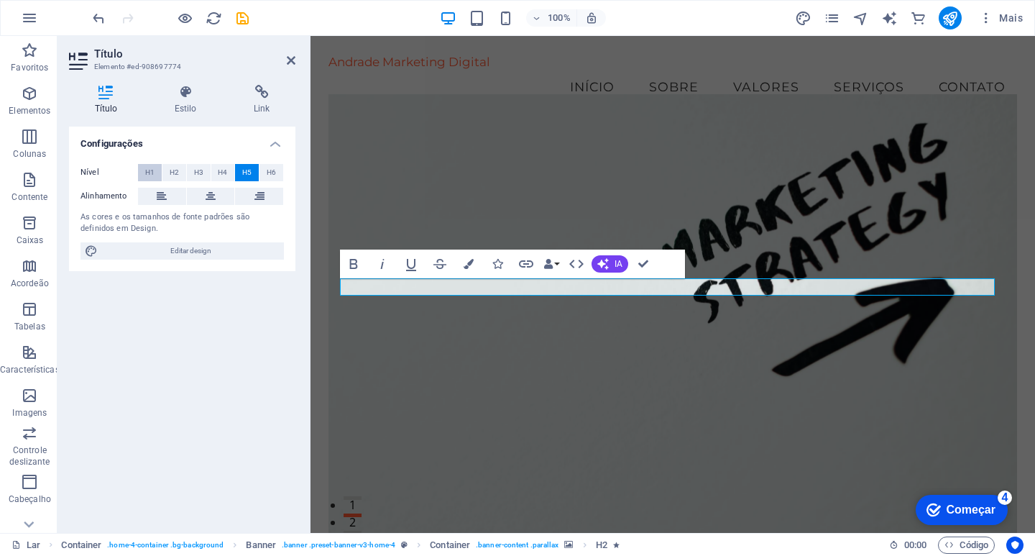
click at [152, 175] on font "H1" at bounding box center [149, 172] width 9 height 8
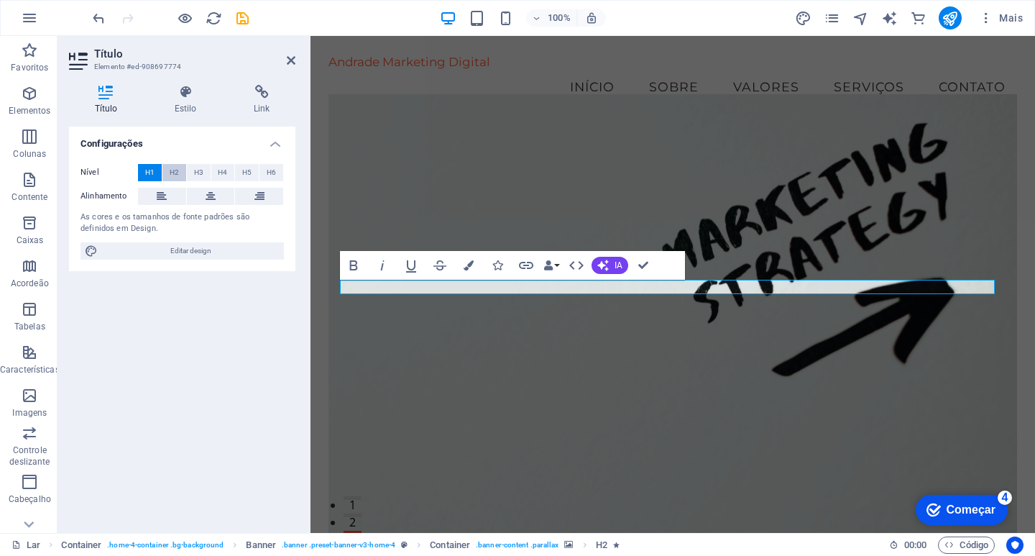
click at [175, 170] on font "H2" at bounding box center [174, 172] width 9 height 8
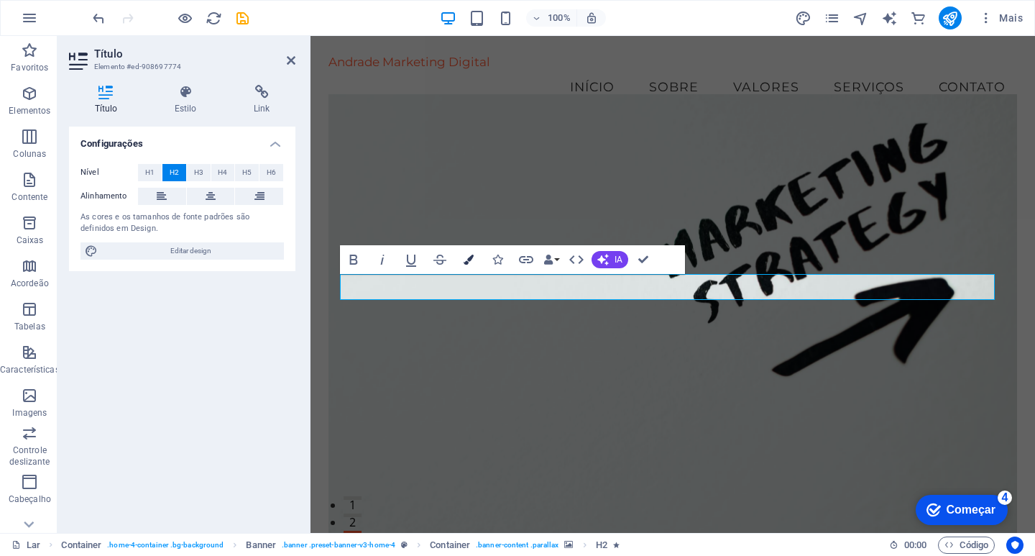
click at [466, 257] on icon "button" at bounding box center [469, 259] width 10 height 10
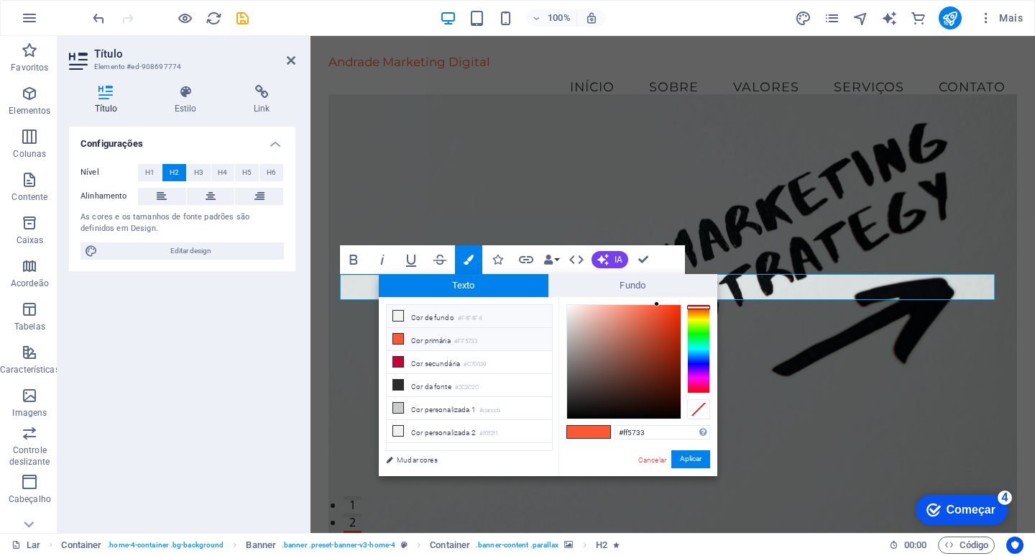
click at [399, 315] on icon at bounding box center [398, 315] width 10 height 10
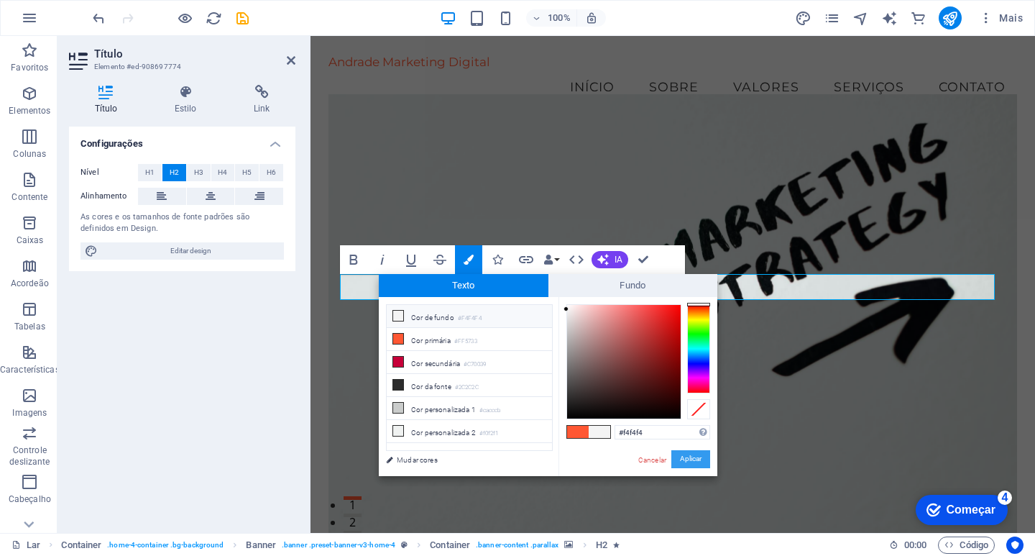
click at [694, 459] on font "Aplicar" at bounding box center [691, 459] width 22 height 8
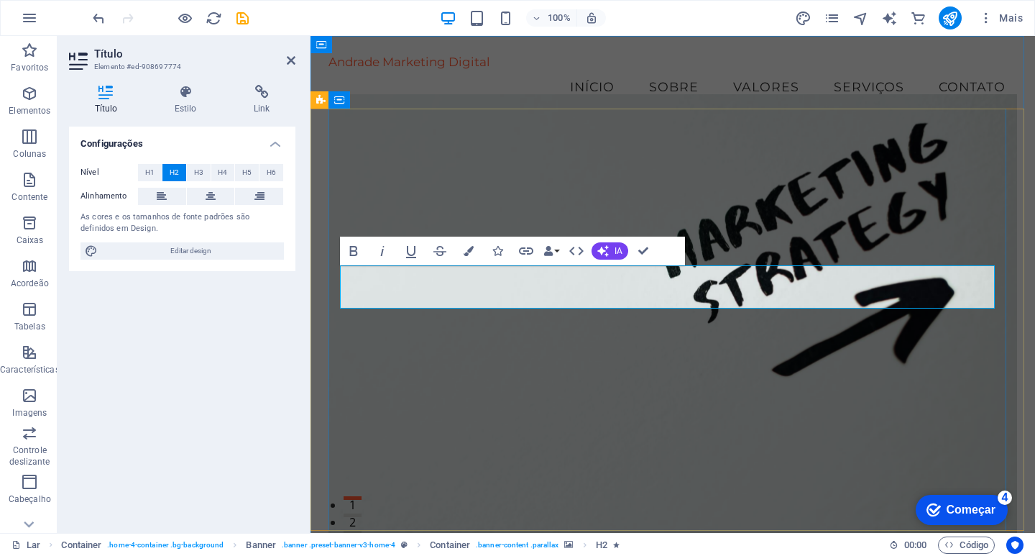
drag, startPoint x: 375, startPoint y: 298, endPoint x: 966, endPoint y: 302, distance: 590.7
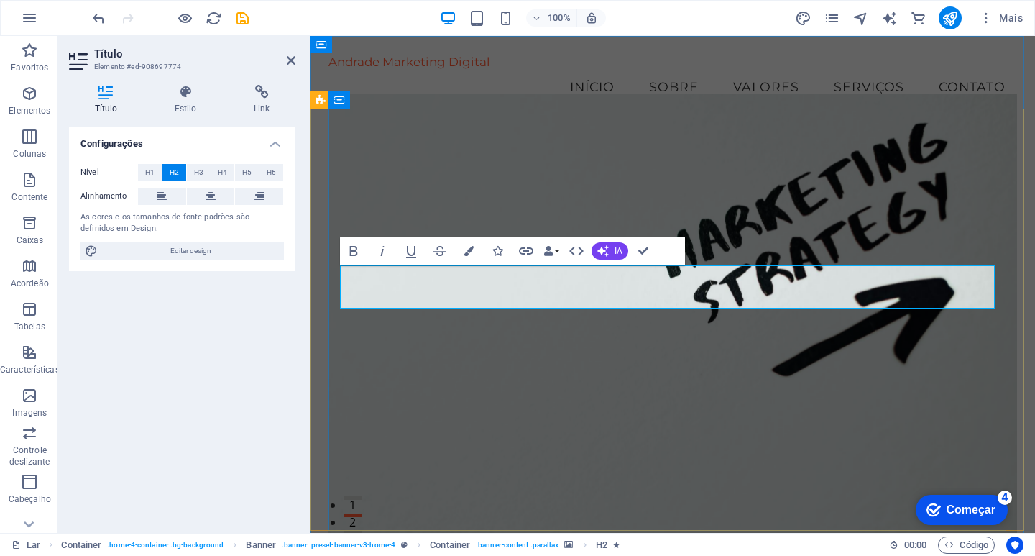
click at [472, 249] on icon "button" at bounding box center [469, 251] width 10 height 10
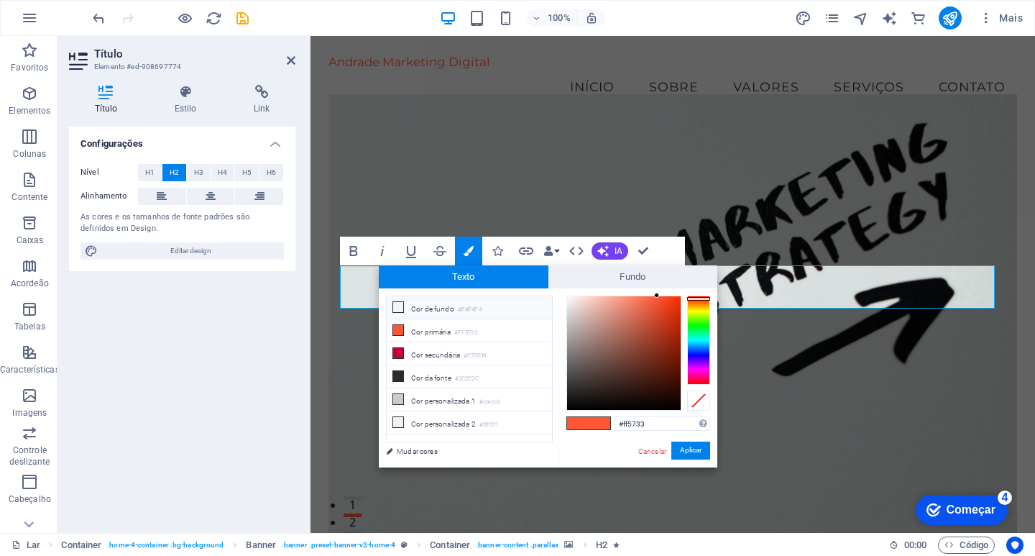
click at [399, 305] on icon at bounding box center [398, 307] width 10 height 10
type input "#f4f4f4"
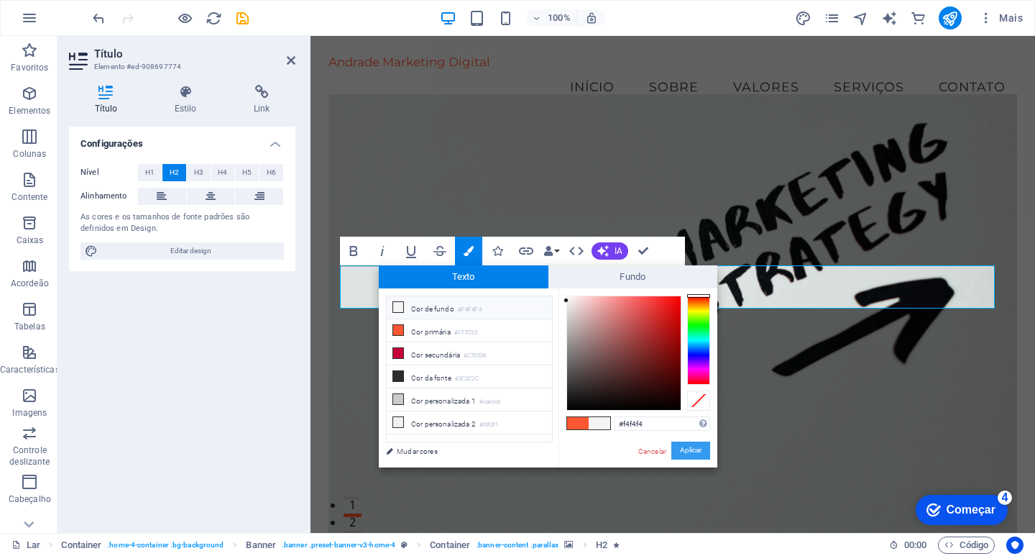
click at [692, 451] on font "Aplicar" at bounding box center [691, 450] width 22 height 8
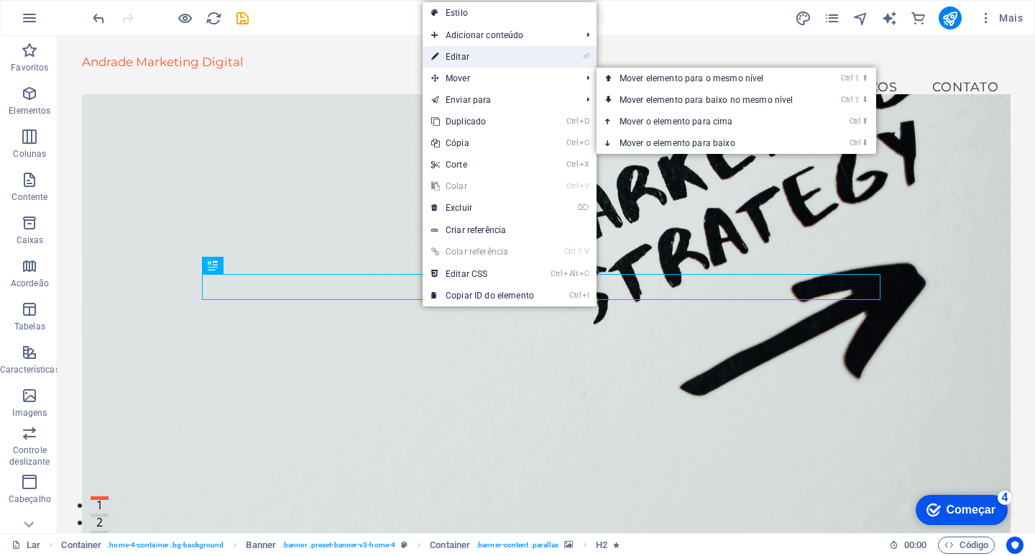
click at [465, 55] on font "Editar" at bounding box center [458, 57] width 24 height 10
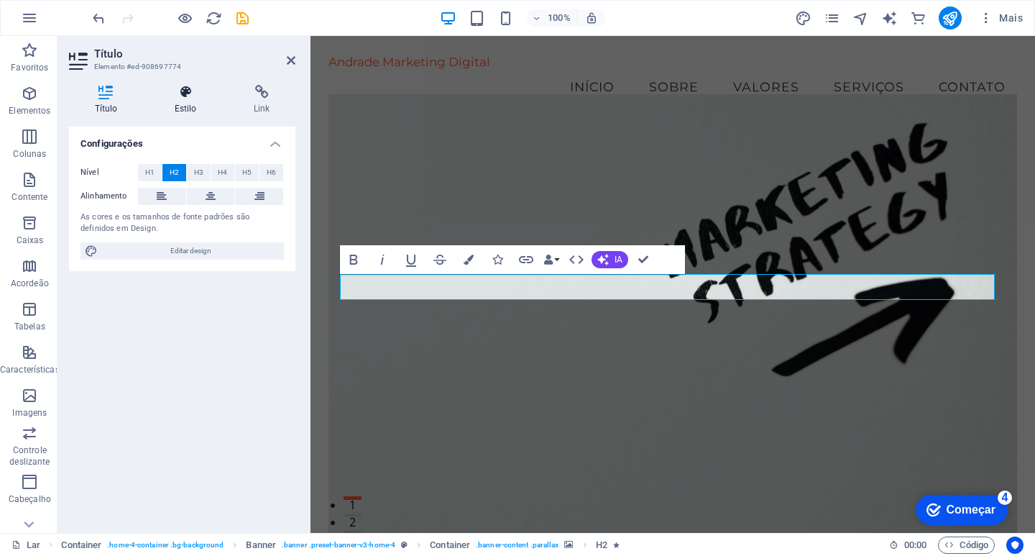
click at [179, 91] on icon at bounding box center [185, 92] width 73 height 14
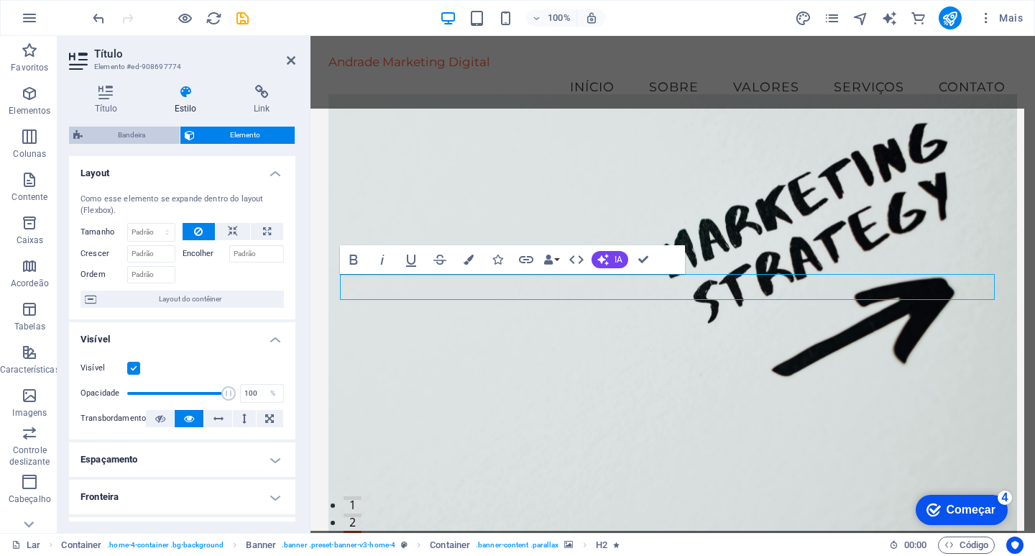
click at [132, 135] on font "Bandeira" at bounding box center [131, 135] width 27 height 8
select select "preset-banner-v3-home-4"
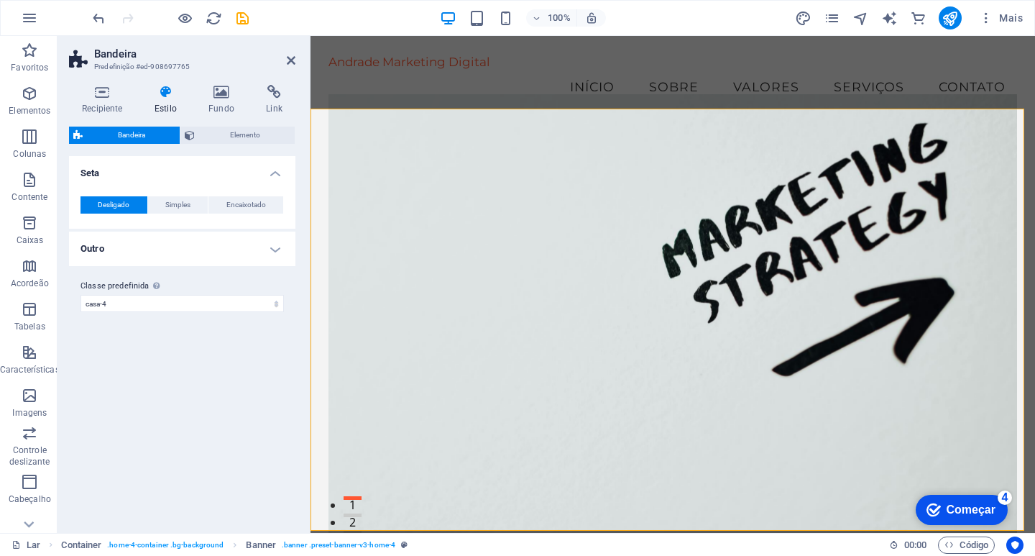
click at [167, 97] on icon at bounding box center [166, 92] width 48 height 14
click at [211, 137] on span "Elemento" at bounding box center [244, 134] width 91 height 17
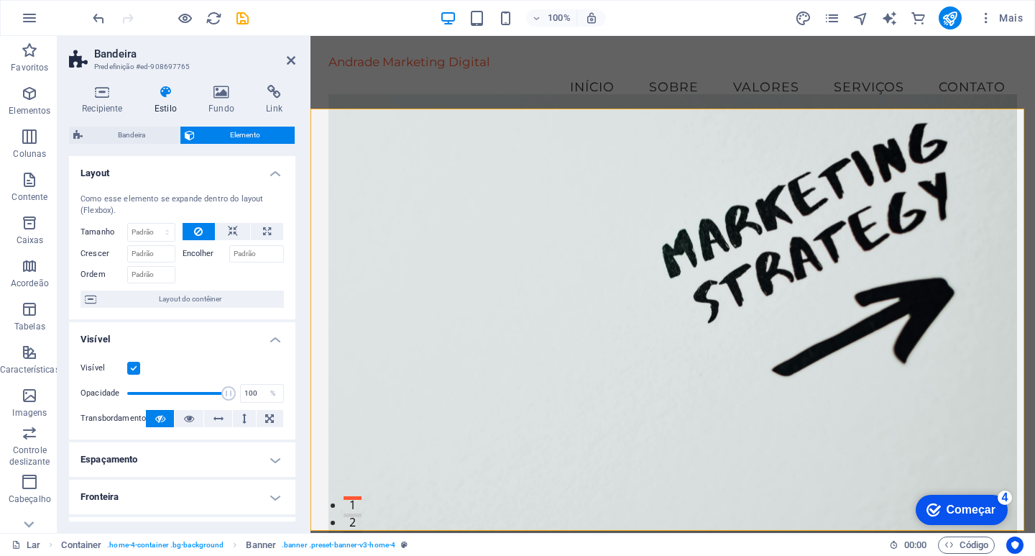
click at [157, 100] on h4 "Estilo" at bounding box center [169, 100] width 54 height 30
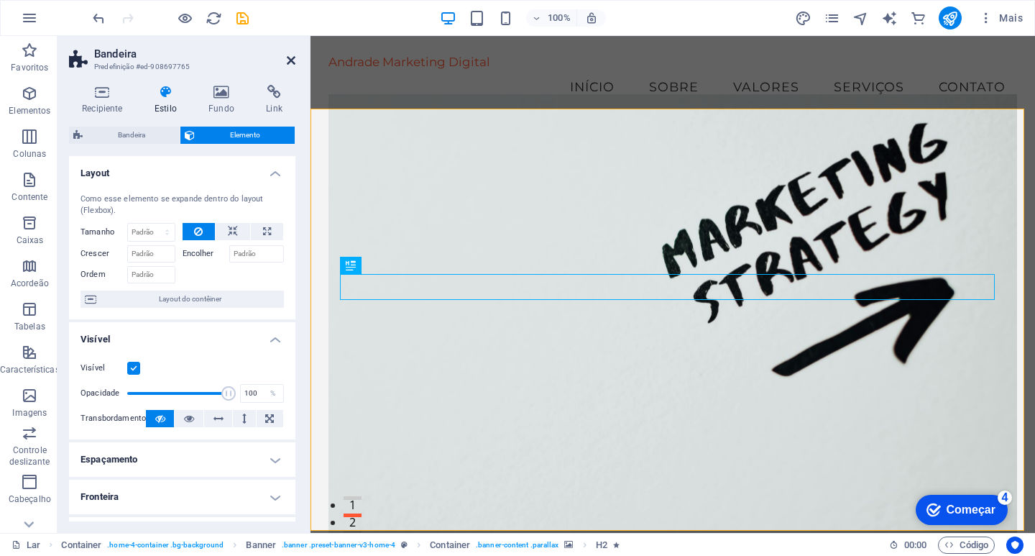
click at [290, 60] on icon at bounding box center [291, 60] width 9 height 11
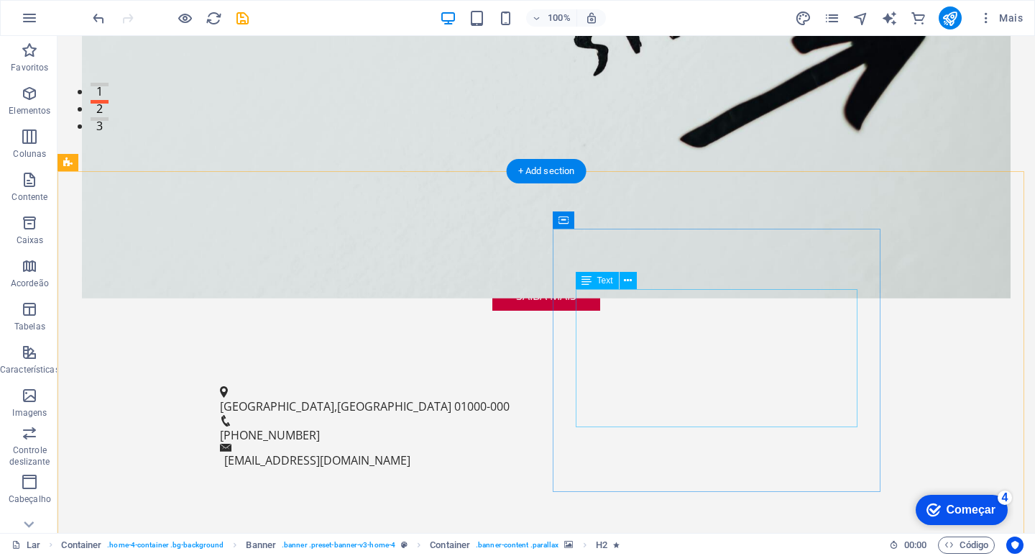
scroll to position [431, 0]
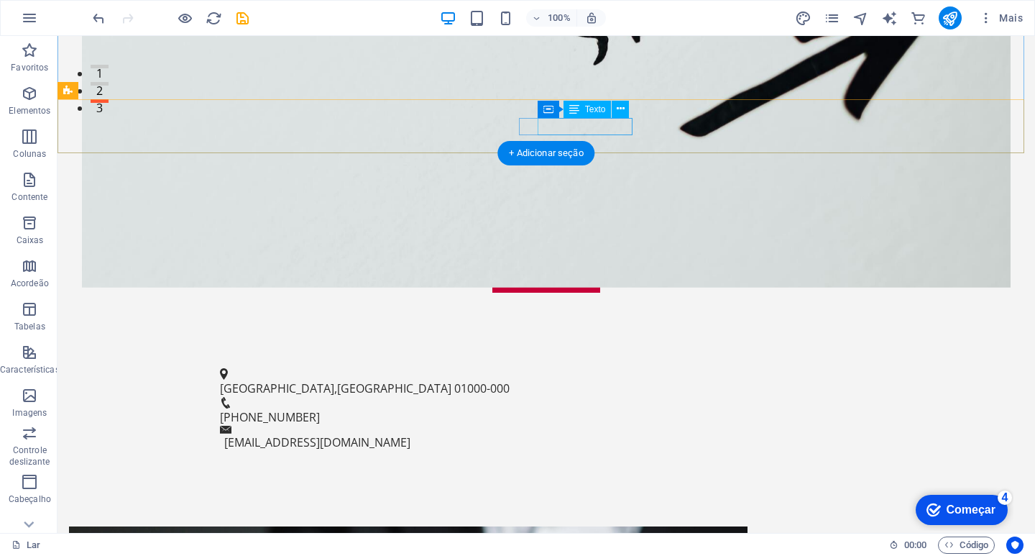
click at [320, 409] on font "+55 11 1234-5678" at bounding box center [270, 417] width 100 height 16
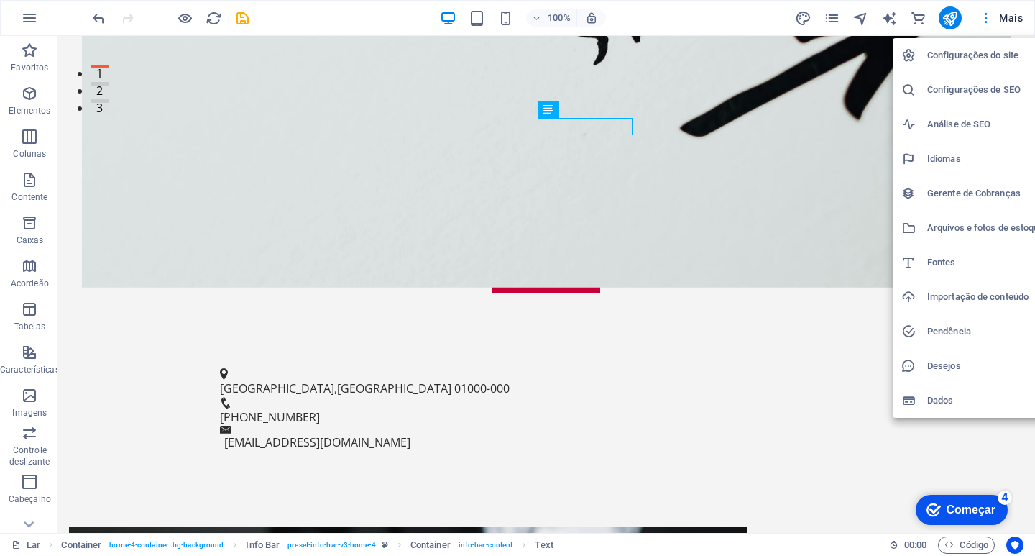
click at [954, 53] on font "Configurações do site" at bounding box center [972, 55] width 91 height 11
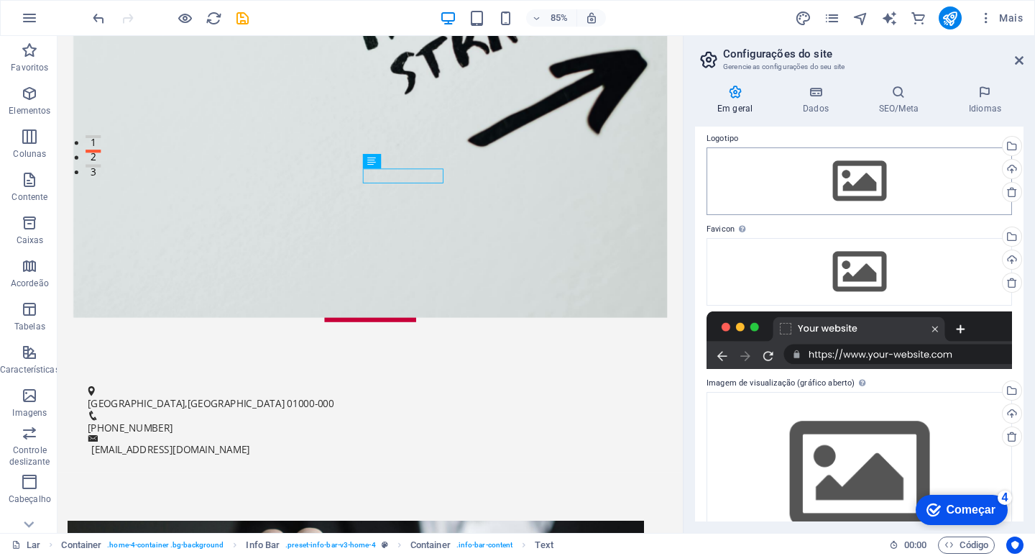
scroll to position [0, 0]
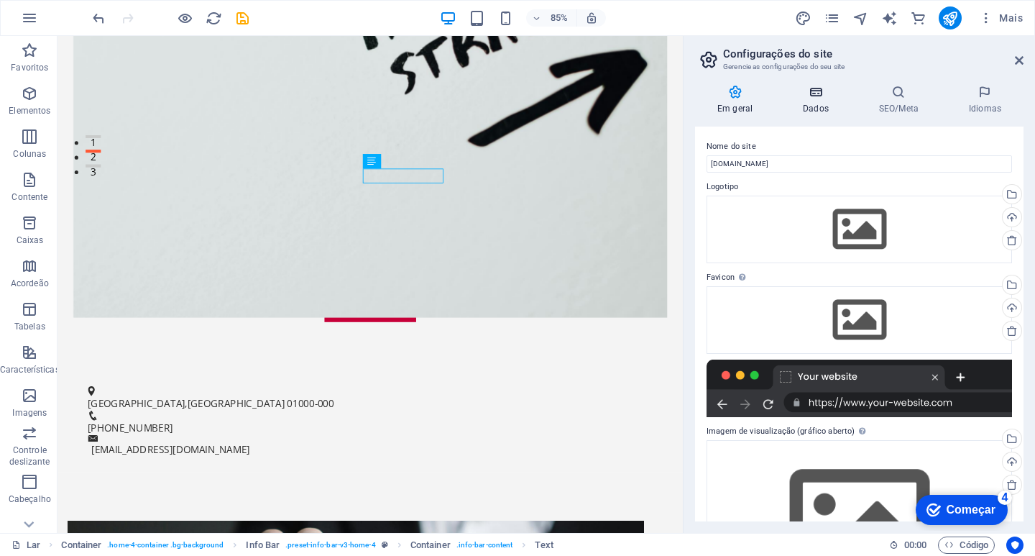
click at [822, 97] on icon at bounding box center [815, 92] width 70 height 14
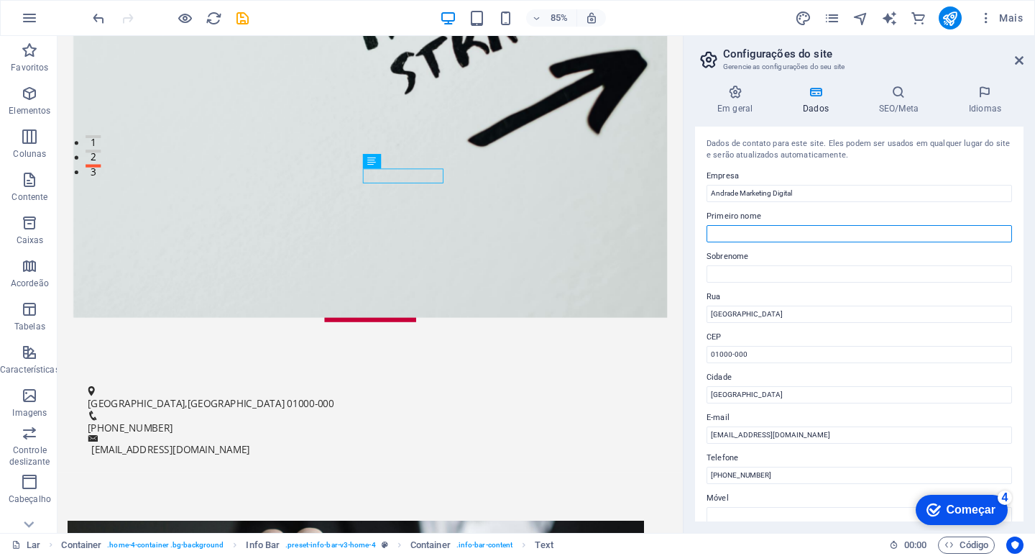
click at [750, 233] on input "Primeiro nome" at bounding box center [858, 233] width 305 height 17
type input "[GEOGRAPHIC_DATA]"
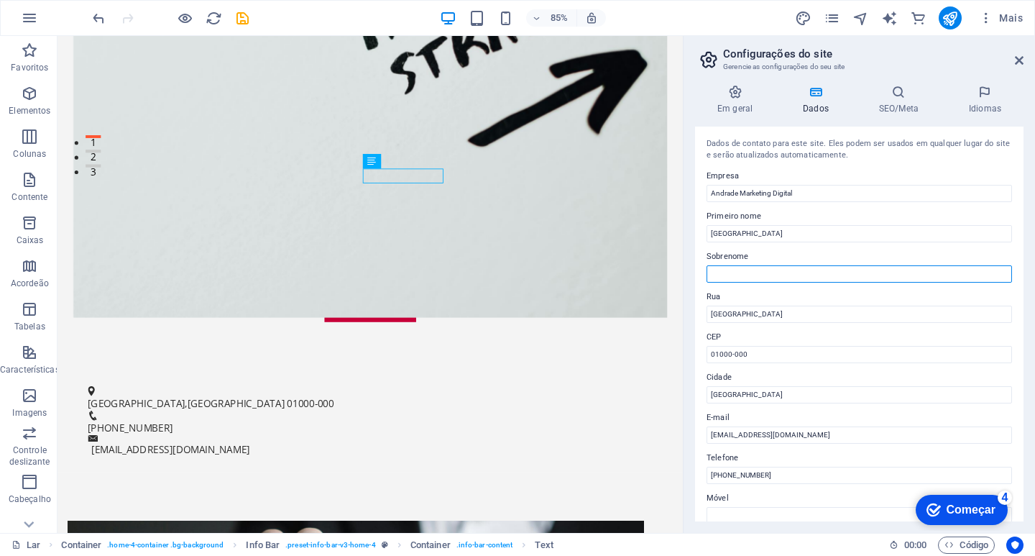
click at [753, 277] on input "Sobrenome" at bounding box center [858, 273] width 305 height 17
type input "[PERSON_NAME]"
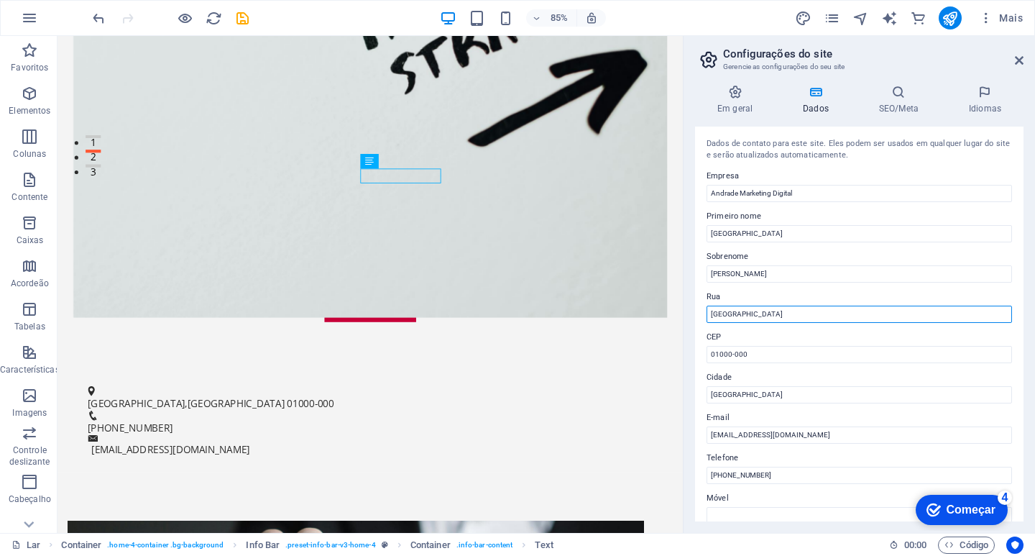
drag, startPoint x: 819, startPoint y: 346, endPoint x: 786, endPoint y: 365, distance: 37.3
type input "A"
type input "R. [PERSON_NAME]"
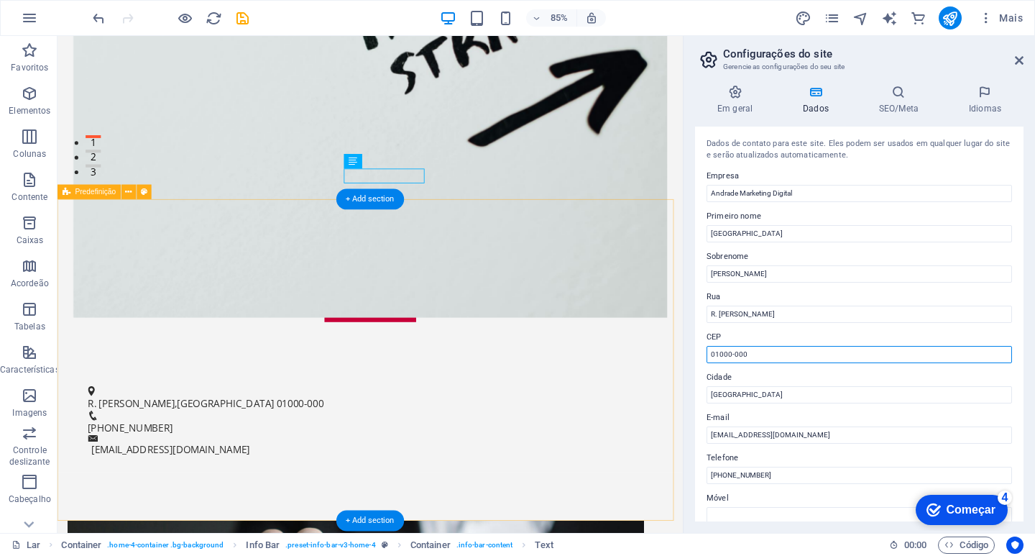
drag, startPoint x: 814, startPoint y: 390, endPoint x: 772, endPoint y: 426, distance: 55.6
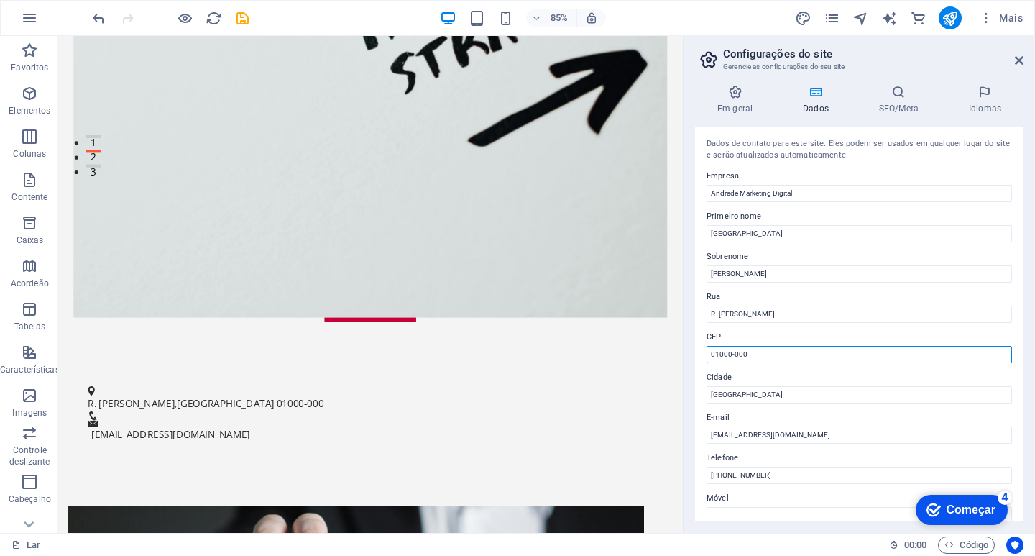
click at [758, 356] on input "01000-000" at bounding box center [858, 354] width 305 height 17
type input "0"
type input "37206207"
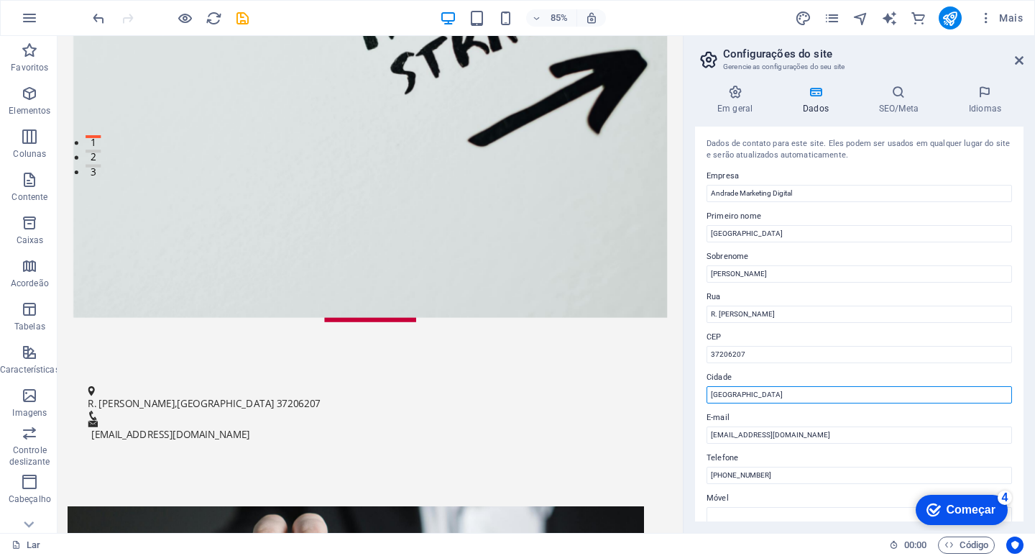
drag, startPoint x: 748, startPoint y: 394, endPoint x: 690, endPoint y: 396, distance: 58.2
click at [690, 396] on div "Em geral Dados SEO/Meta Idiomas Nome do site andrademkt.com Logotipo Arraste os…" at bounding box center [858, 302] width 351 height 459
type input "Lavras"
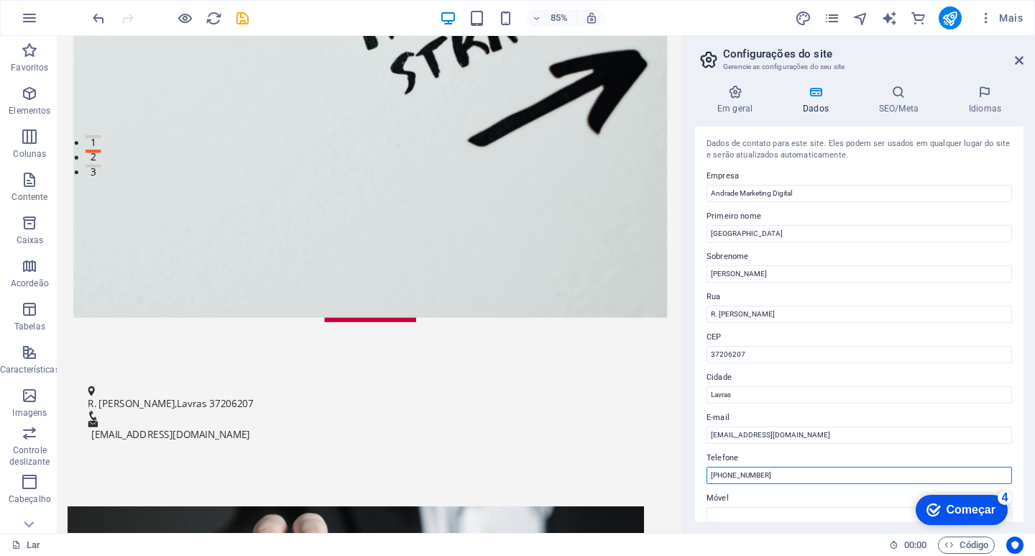
drag, startPoint x: 782, startPoint y: 476, endPoint x: 689, endPoint y: 482, distance: 92.9
click at [689, 482] on div "Em geral Dados SEO/Meta Idiomas Nome do site andrademkt.com Logotipo Arraste os…" at bounding box center [858, 302] width 351 height 459
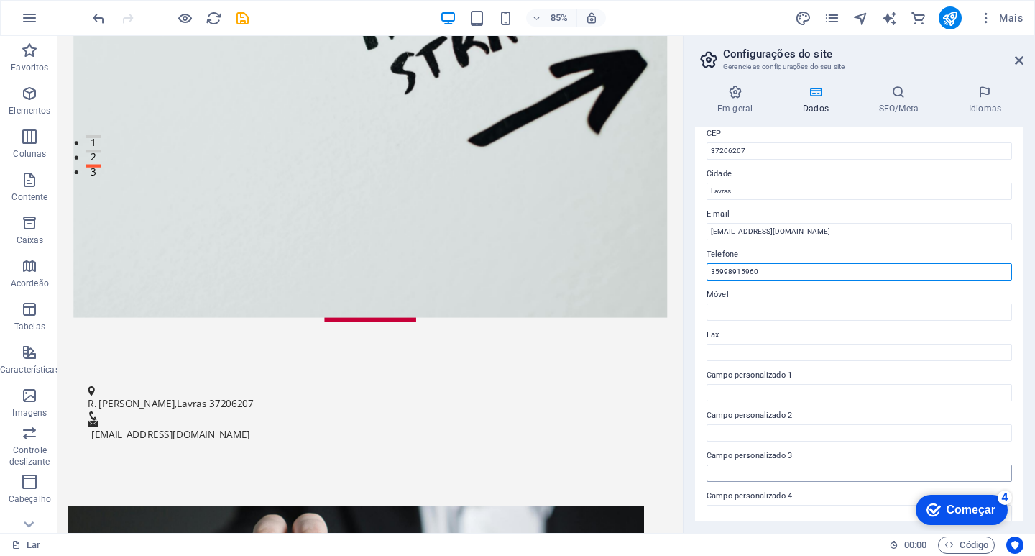
scroll to position [216, 0]
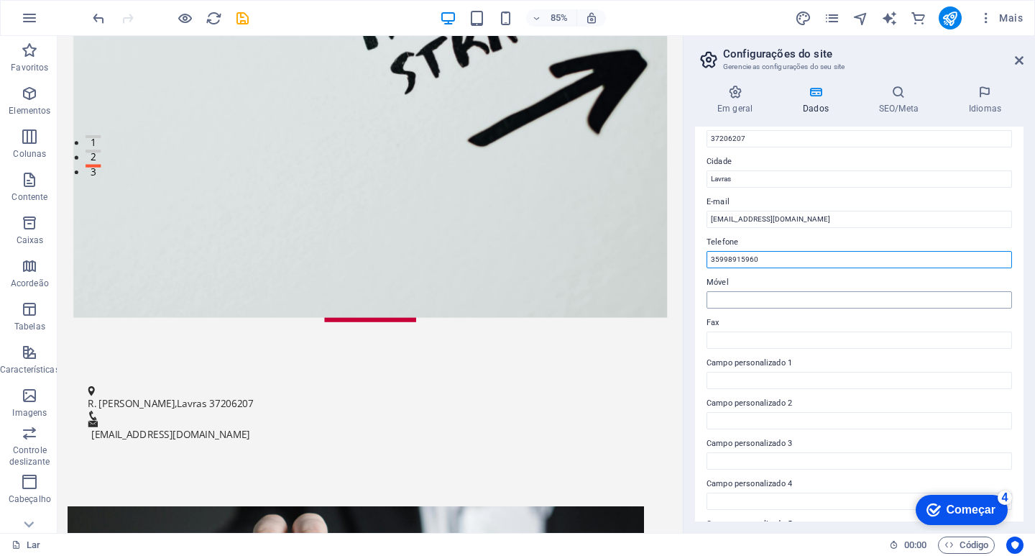
type input "35998915960"
click at [748, 300] on input "Móvel" at bounding box center [858, 299] width 305 height 17
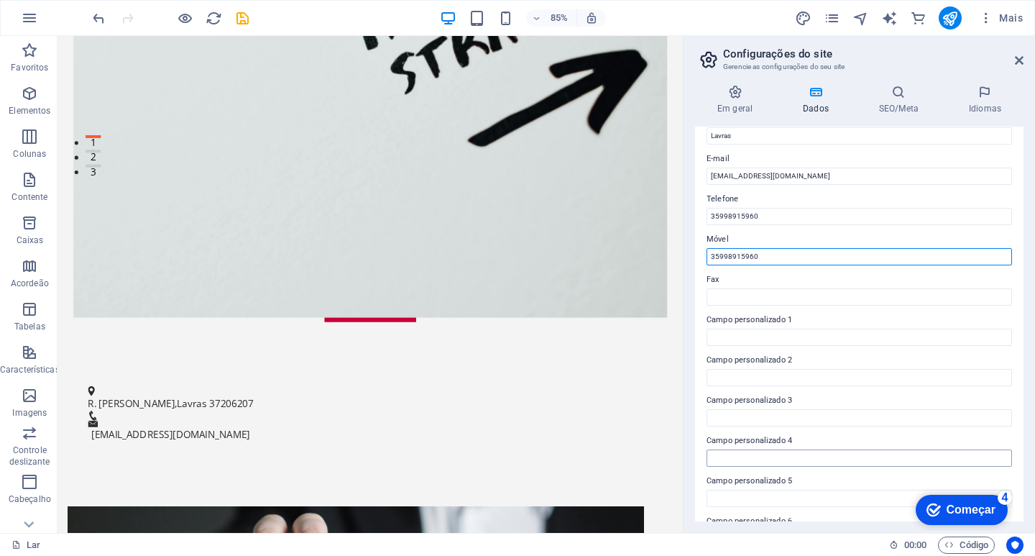
scroll to position [296, 0]
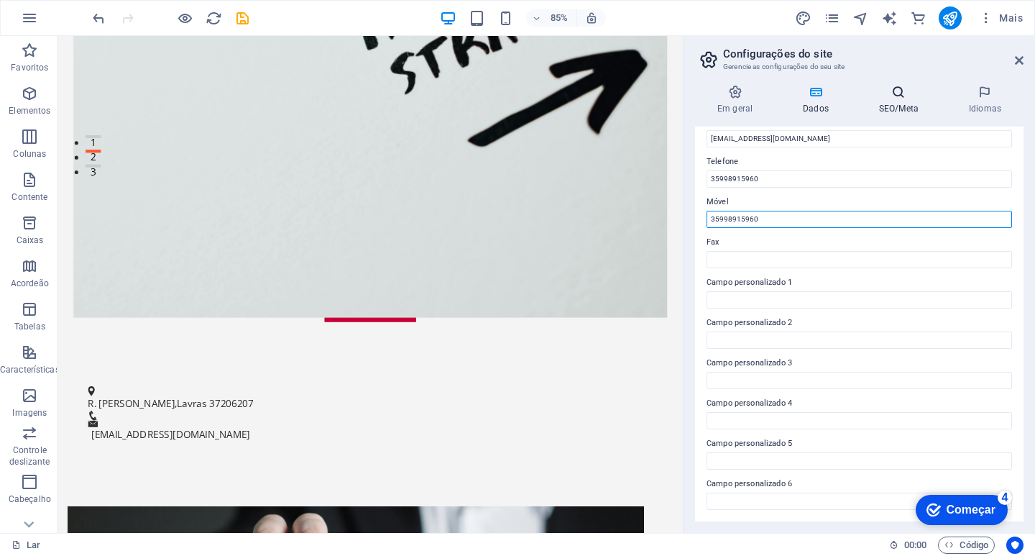
type input "35998915960"
click at [888, 97] on icon at bounding box center [899, 92] width 84 height 14
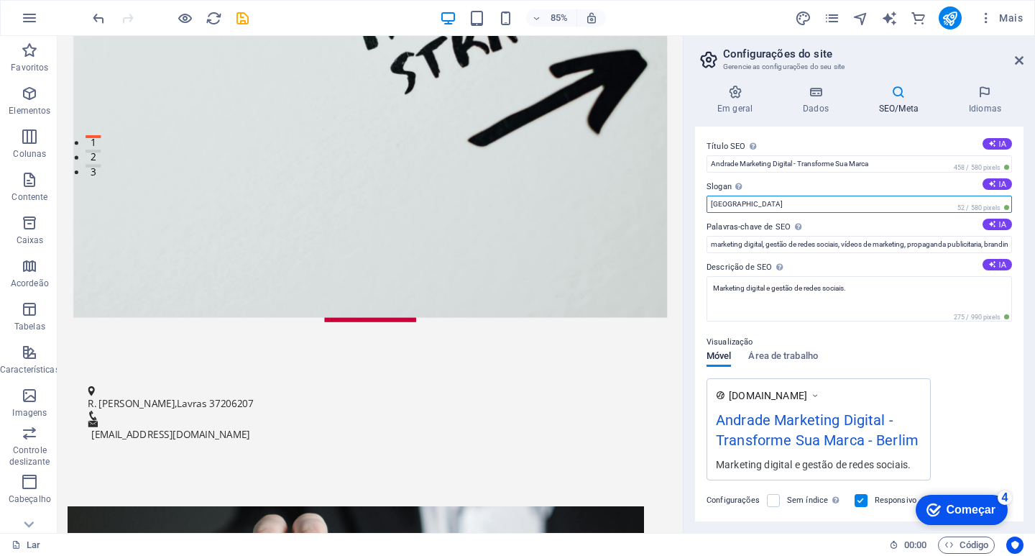
drag, startPoint x: 735, startPoint y: 202, endPoint x: 706, endPoint y: 204, distance: 28.8
click at [706, 204] on input "Berlin" at bounding box center [858, 203] width 305 height 17
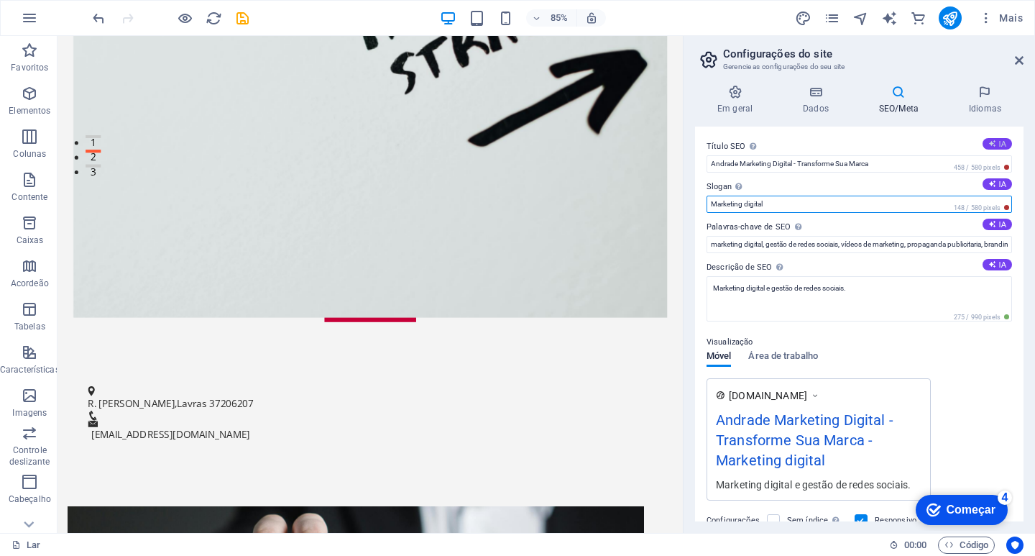
type input "Marketing digital"
click at [1000, 143] on font "IA" at bounding box center [1002, 143] width 7 height 9
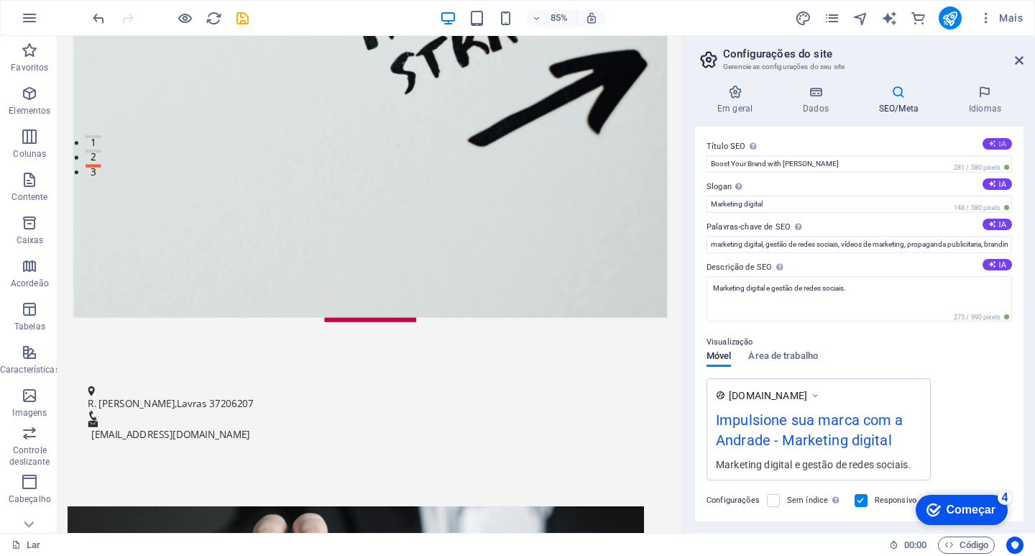
click at [992, 139] on icon at bounding box center [992, 143] width 8 height 8
type input "Boost Your Brand with Andrade!"
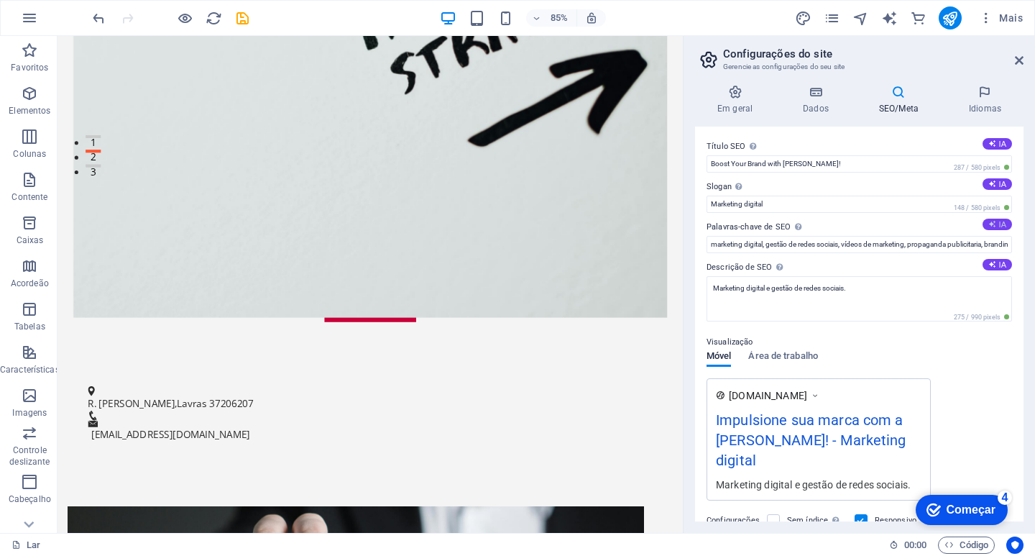
click at [995, 223] on button "IA" at bounding box center [996, 223] width 29 height 11
type input "digital marketing, social media management, brand consulting, online visibility…"
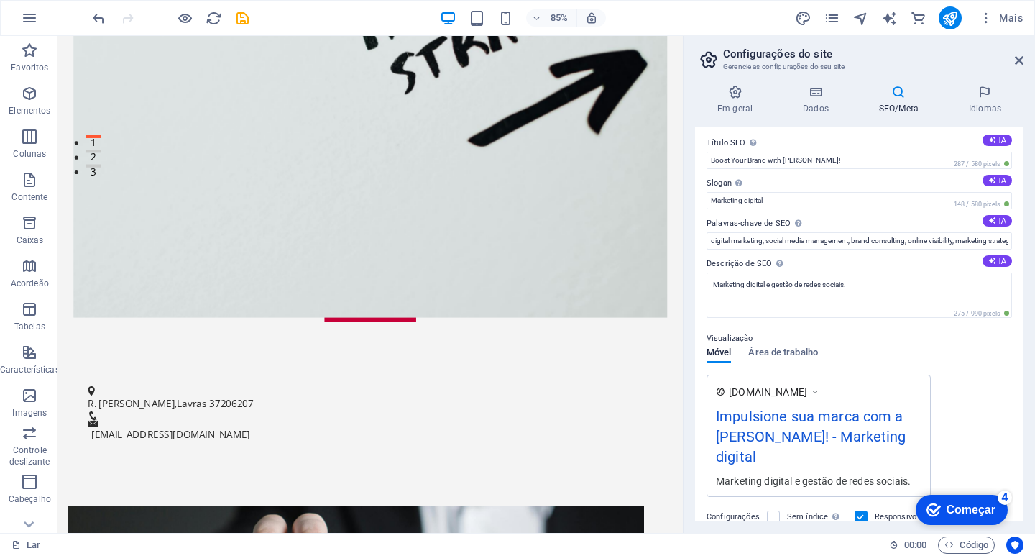
scroll to position [0, 0]
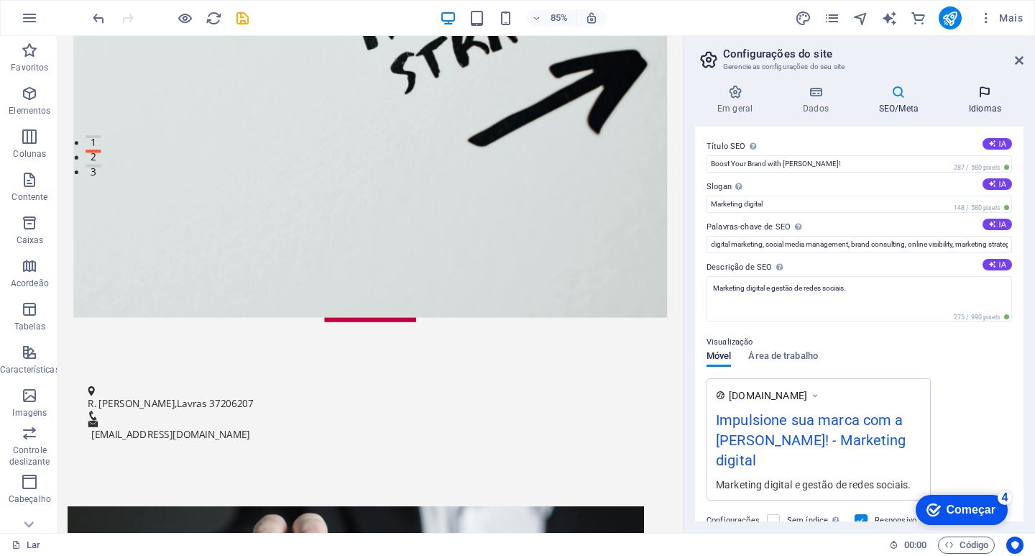
click at [985, 94] on icon at bounding box center [984, 92] width 77 height 14
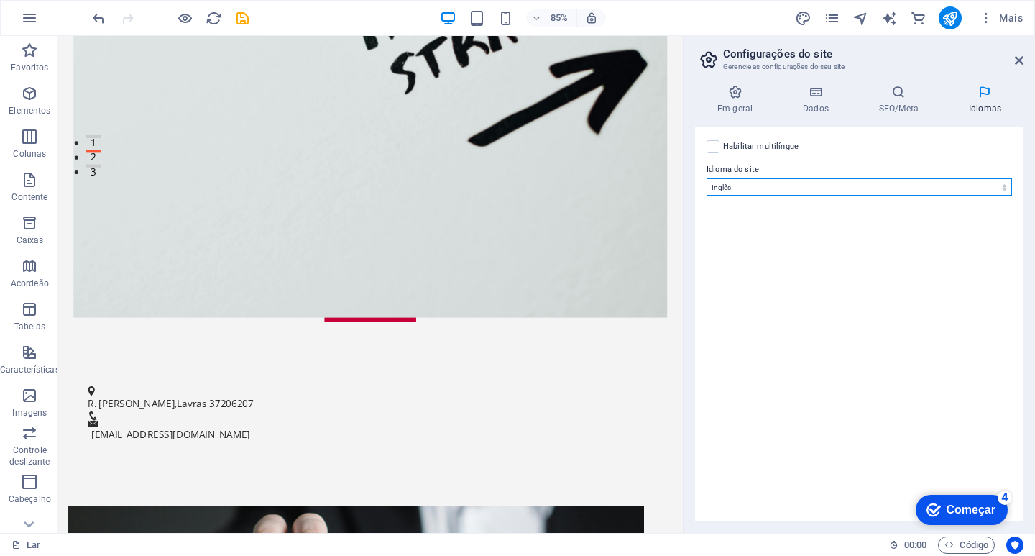
click at [762, 188] on select "Abkhaziano Longe afrikaans Akan albanês Amárico árabe Aragonês armênio Assamese…" at bounding box center [858, 186] width 305 height 17
select select "128"
click at [706, 178] on select "Abkhaziano Longe afrikaans Akan albanês Amárico árabe Aragonês armênio Assamese…" at bounding box center [858, 186] width 305 height 17
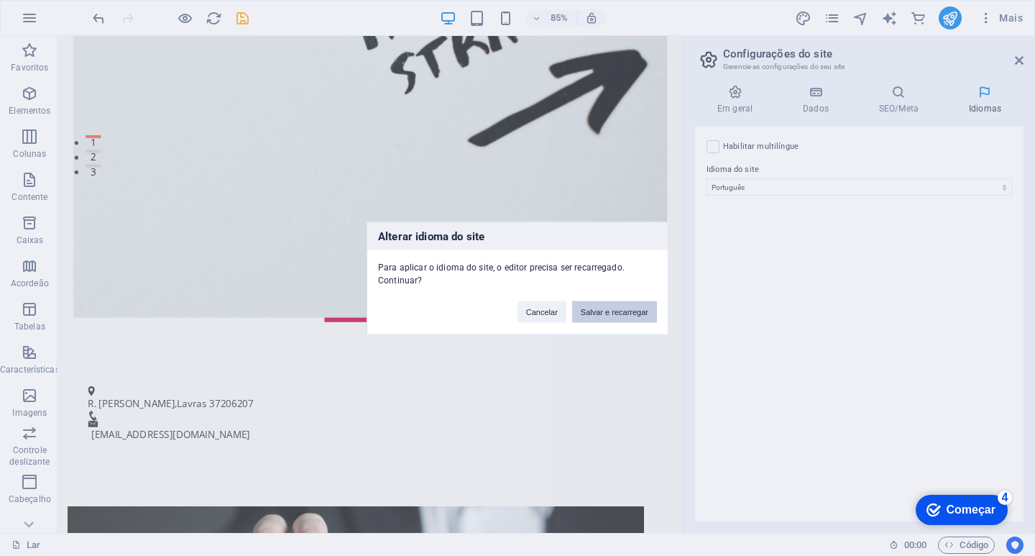
click at [612, 315] on font "Salvar e recarregar" at bounding box center [615, 311] width 68 height 9
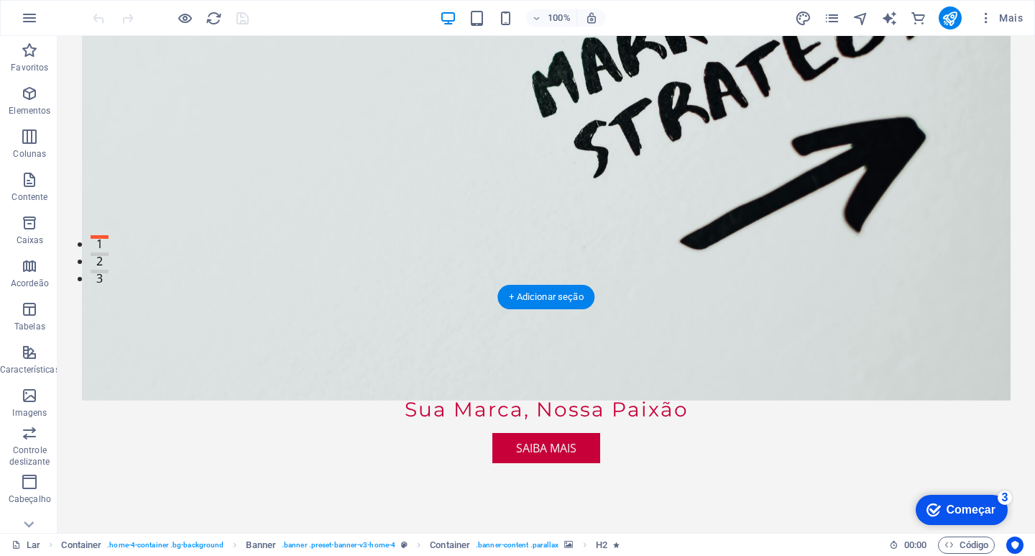
scroll to position [287, 0]
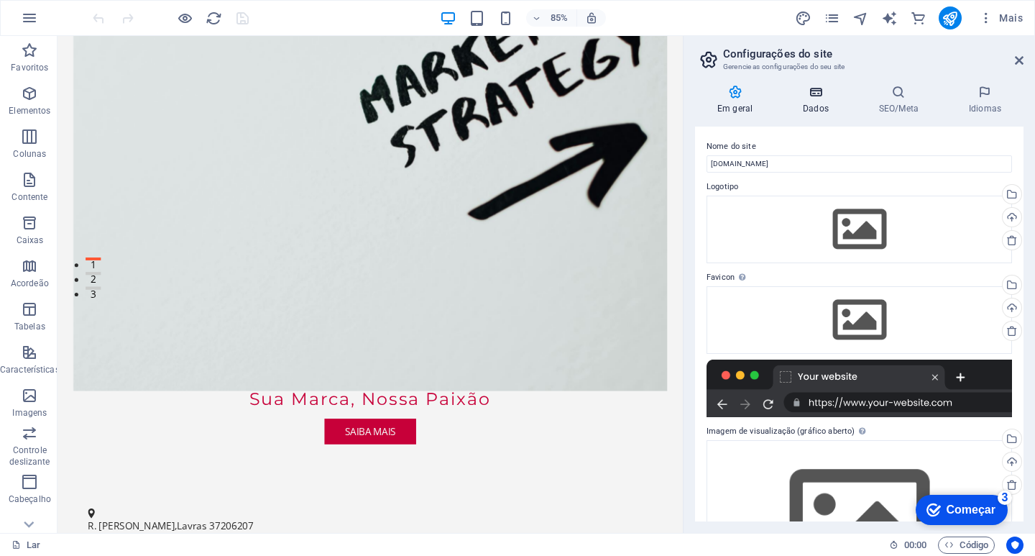
click at [45, 295] on h4 "Dados" at bounding box center [42, 303] width 6 height 16
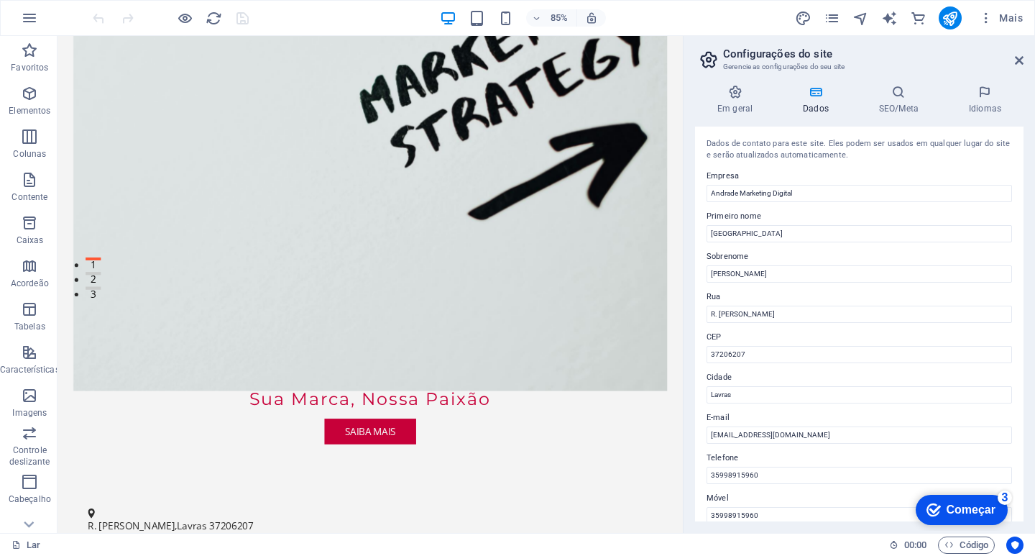
scroll to position [72, 0]
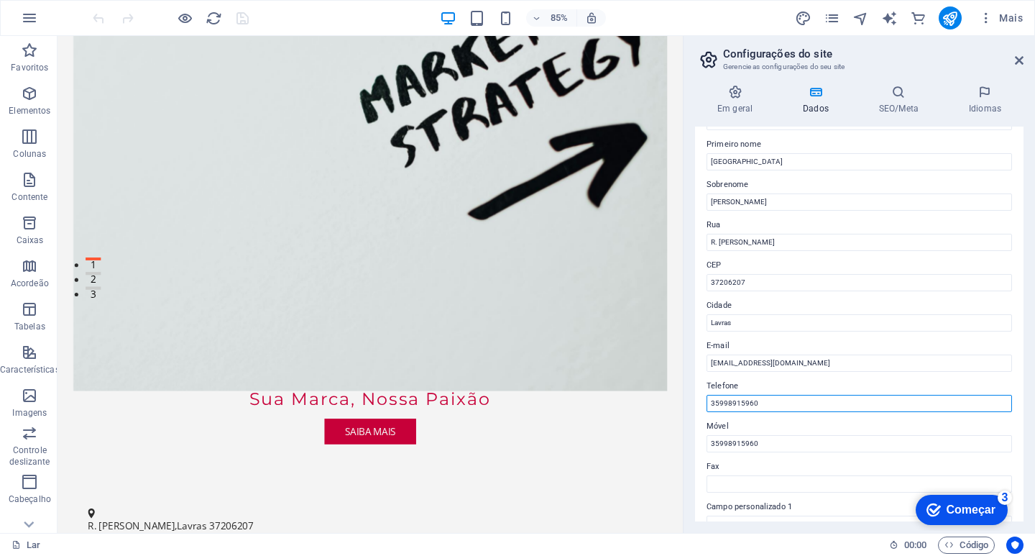
type input "[PHONE_NUMBER]"
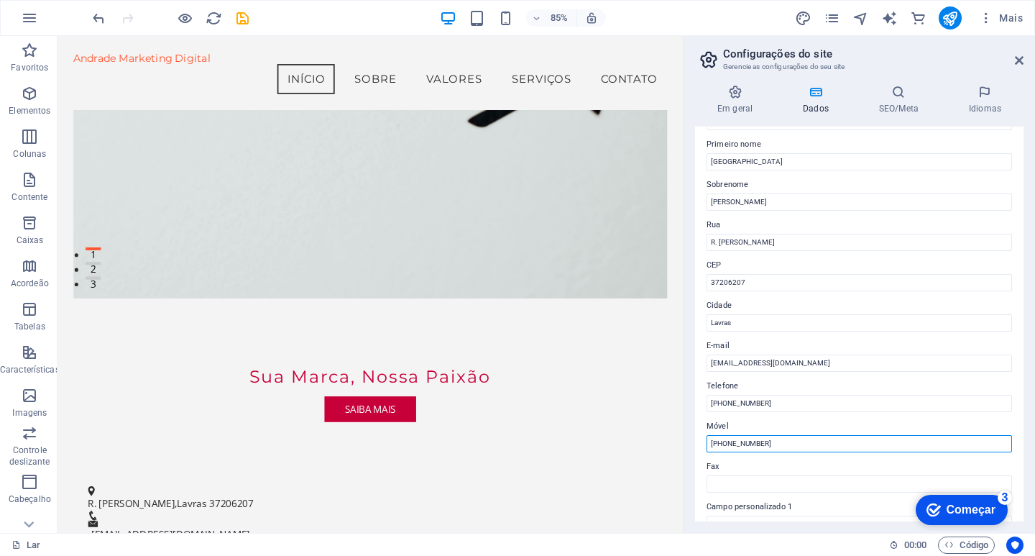
scroll to position [80, 0]
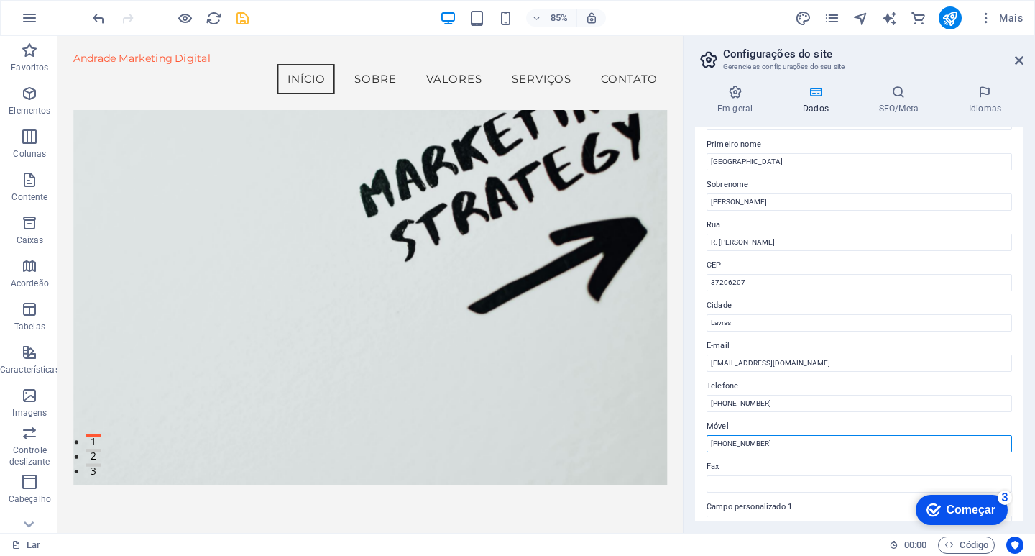
type input "[PHONE_NUMBER]"
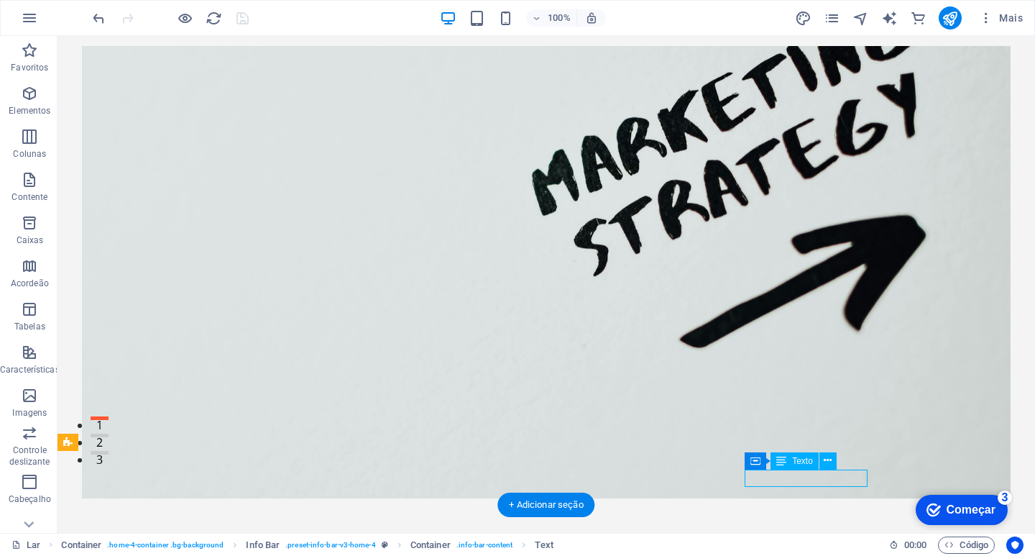
click at [801, 461] on font "Texto" at bounding box center [802, 461] width 21 height 10
click at [826, 464] on icon at bounding box center [828, 460] width 8 height 15
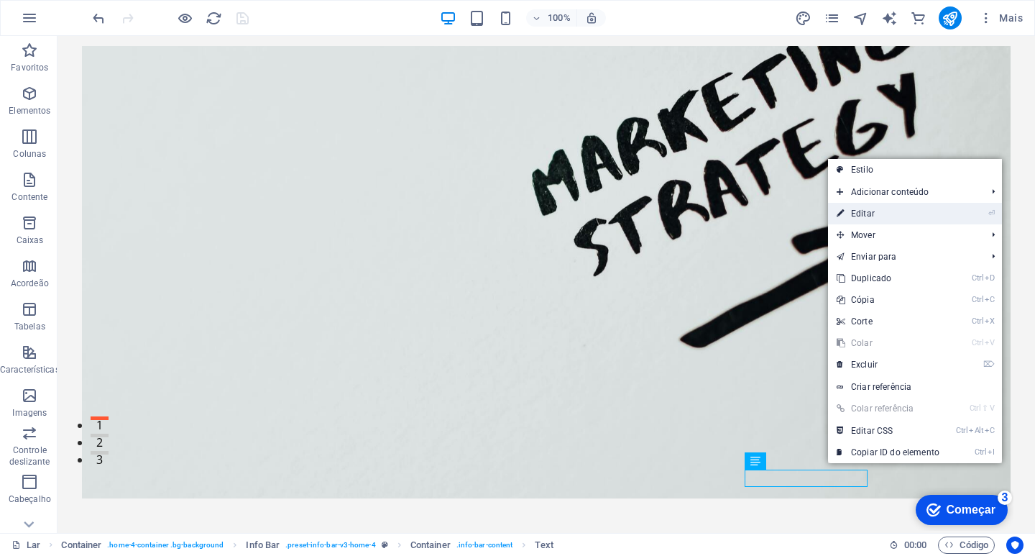
click at [865, 216] on font "Editar" at bounding box center [863, 213] width 24 height 10
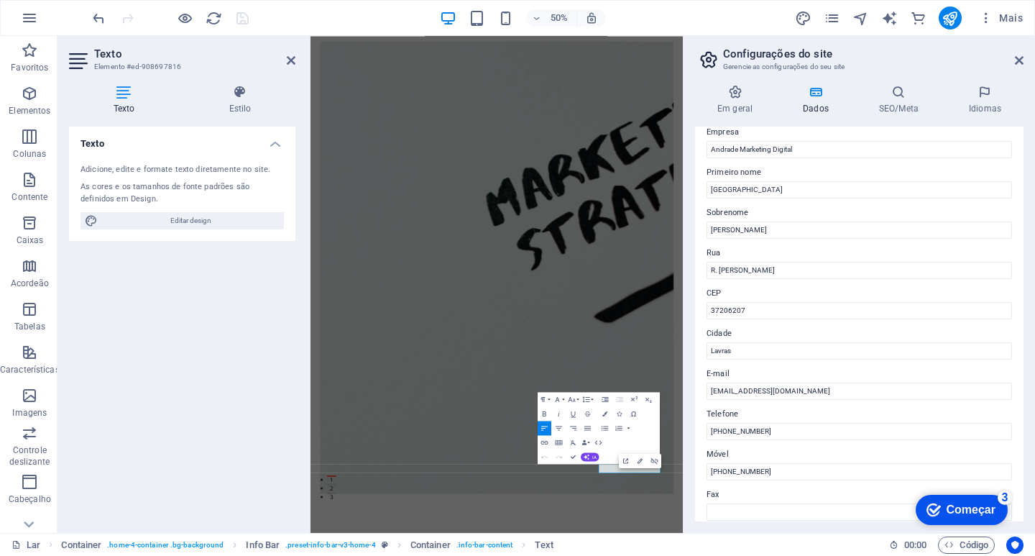
scroll to position [0, 0]
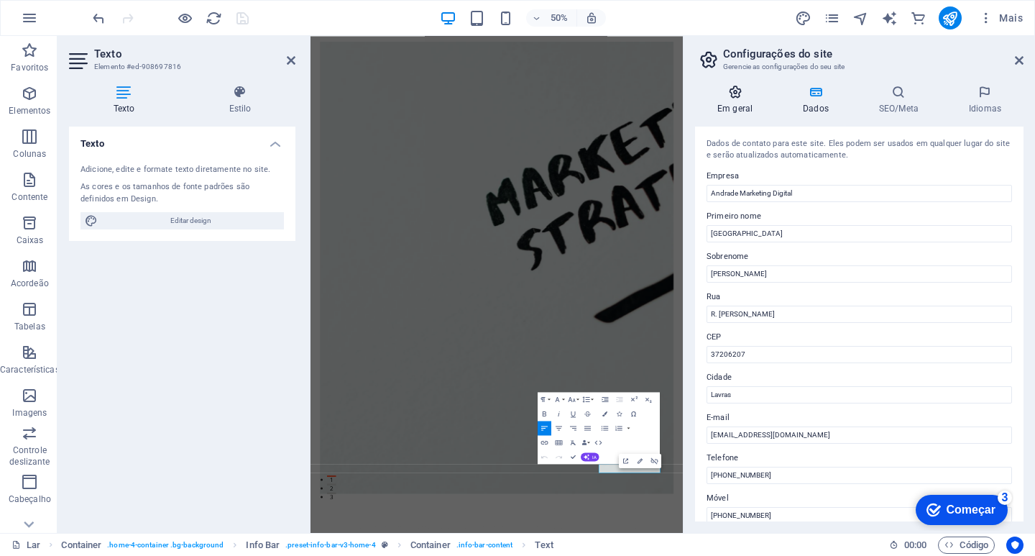
click at [734, 99] on h4 "Em geral" at bounding box center [738, 100] width 86 height 30
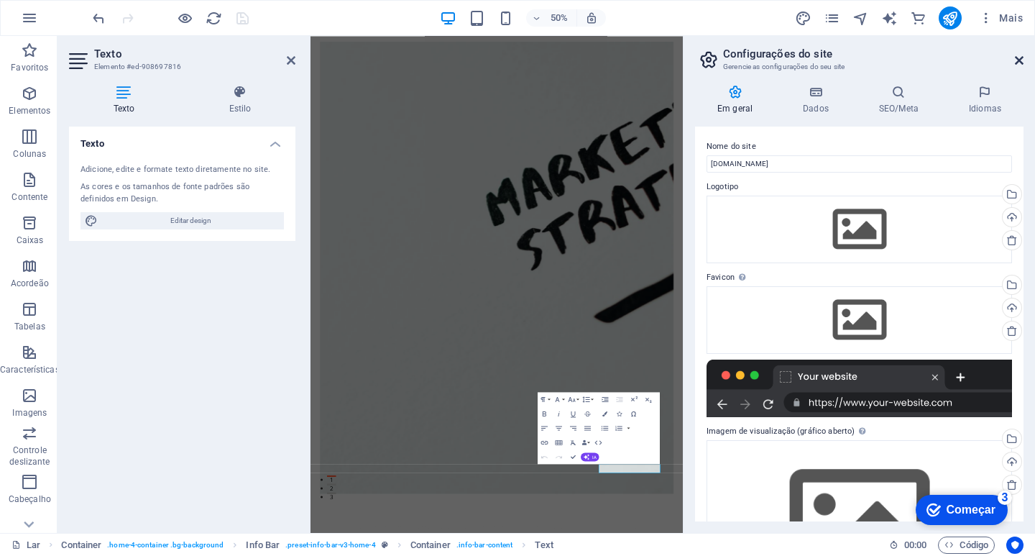
drag, startPoint x: 1020, startPoint y: 55, endPoint x: 699, endPoint y: 50, distance: 320.6
click at [1020, 55] on icon at bounding box center [1019, 60] width 9 height 11
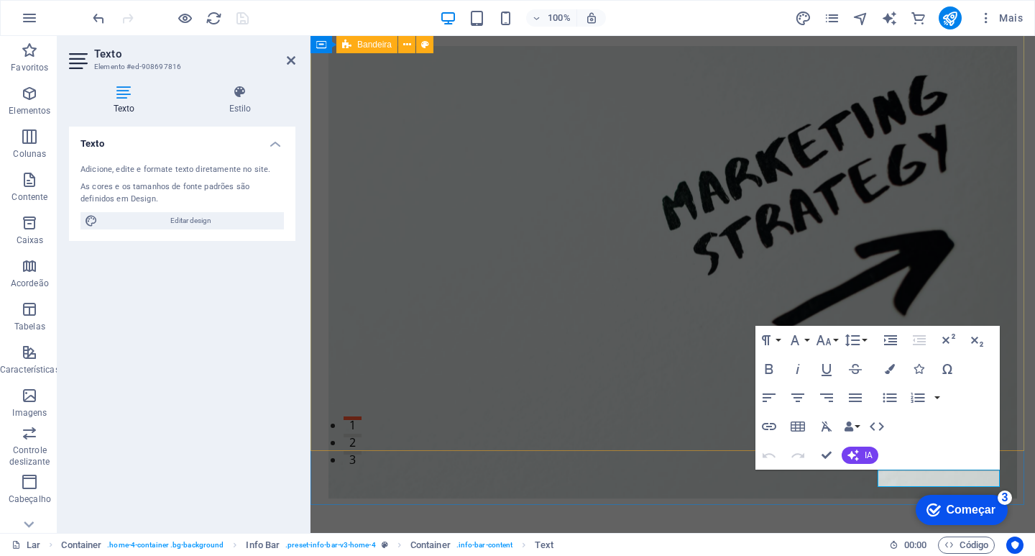
click at [1010, 297] on div "Transforme Sua Marca com Andrade Marketing Digital Sua Marca, Nossa Paixão Saib…" at bounding box center [672, 372] width 724 height 658
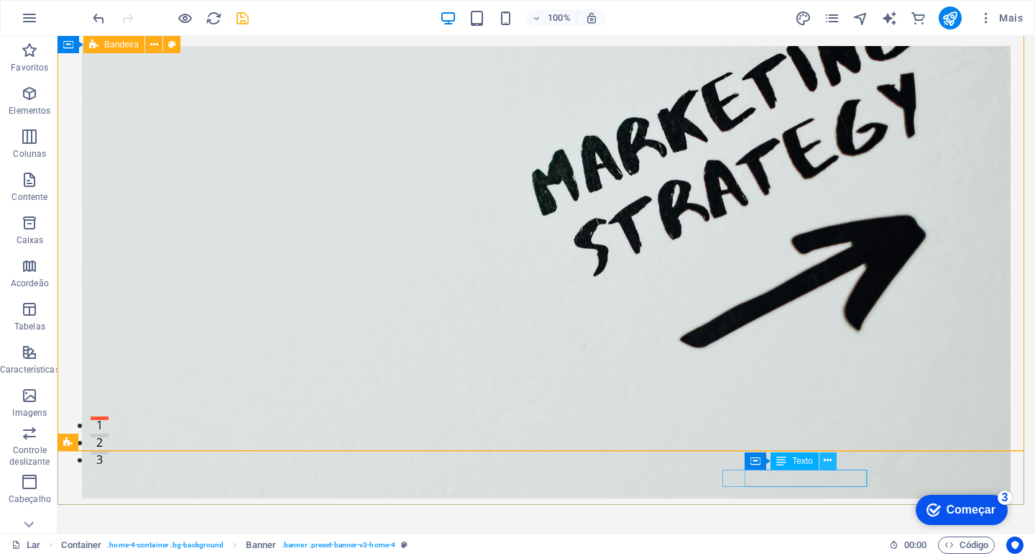
click at [831, 464] on icon at bounding box center [828, 460] width 8 height 15
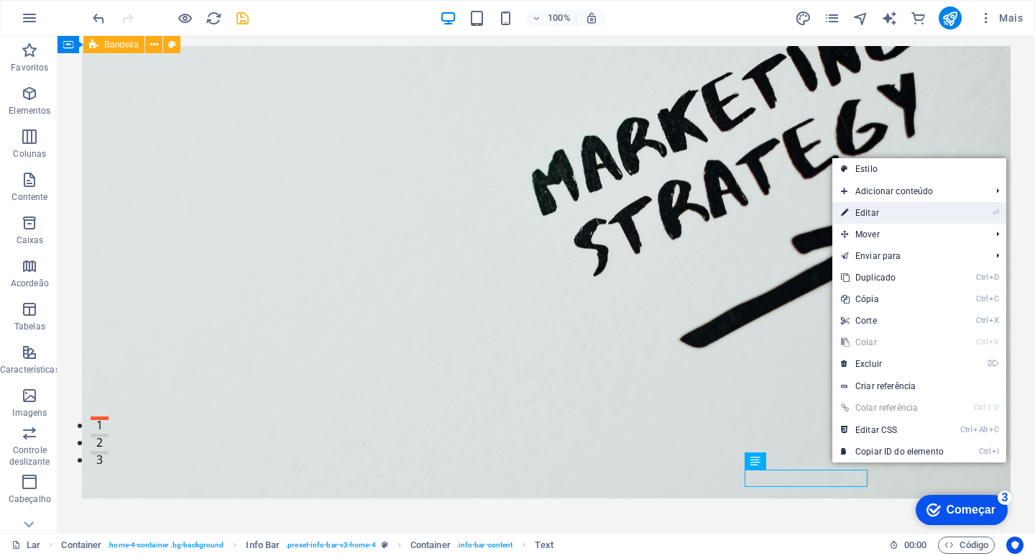
click at [865, 217] on link "⏎ Editar" at bounding box center [892, 213] width 120 height 22
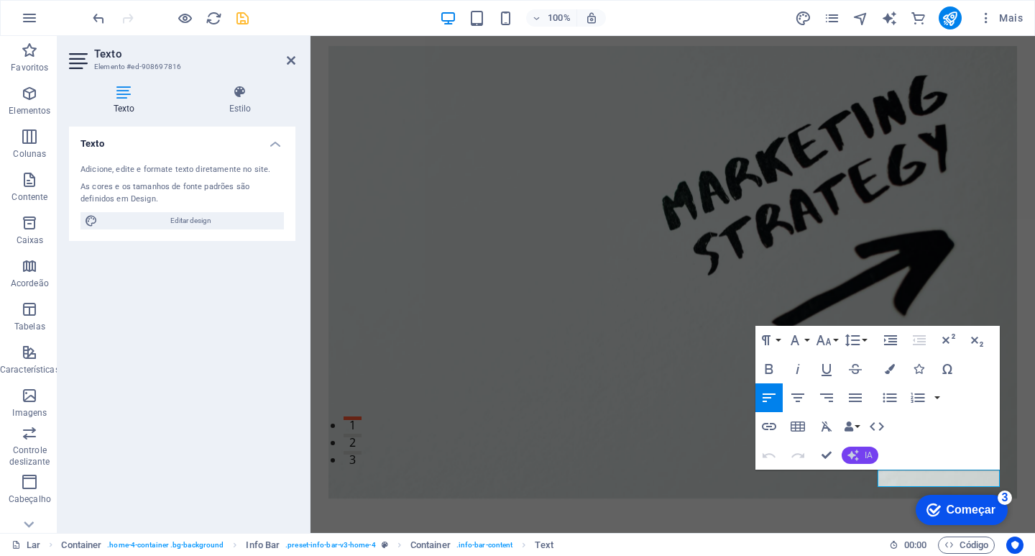
click at [856, 453] on icon "button" at bounding box center [852, 454] width 11 height 11
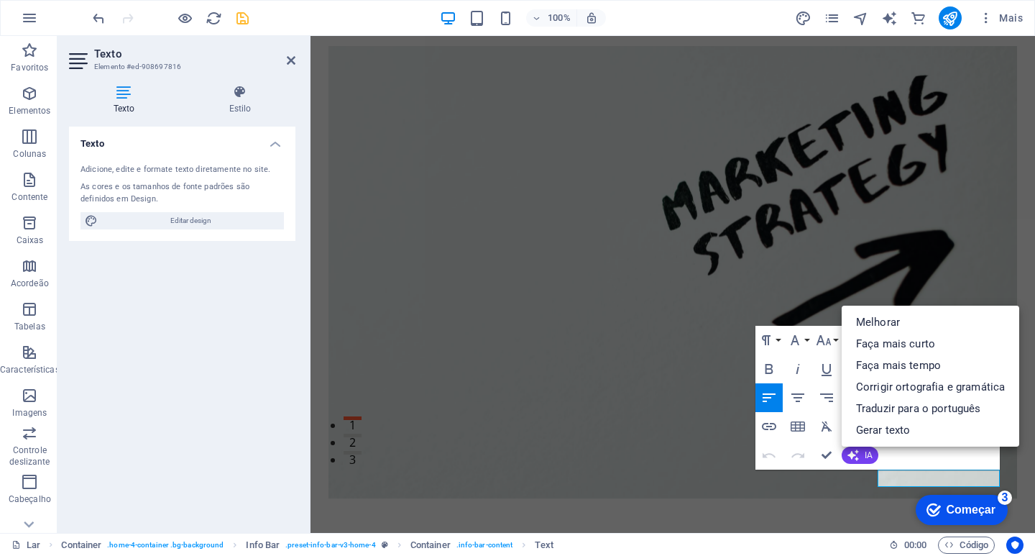
click at [896, 452] on div "Formato de parágrafo Normal Título 1 Título 2 Título 3 Título 4 Título 5 Título…" at bounding box center [877, 398] width 244 height 144
click at [900, 456] on div "Formato de parágrafo Normal Título 1 Título 2 Título 3 Título 4 Título 5 Título…" at bounding box center [877, 398] width 244 height 144
click at [1006, 226] on div "Transforme Sua Marca com Andrade Marketing Digital Sua Marca, Nossa Paixão Saib…" at bounding box center [672, 372] width 724 height 658
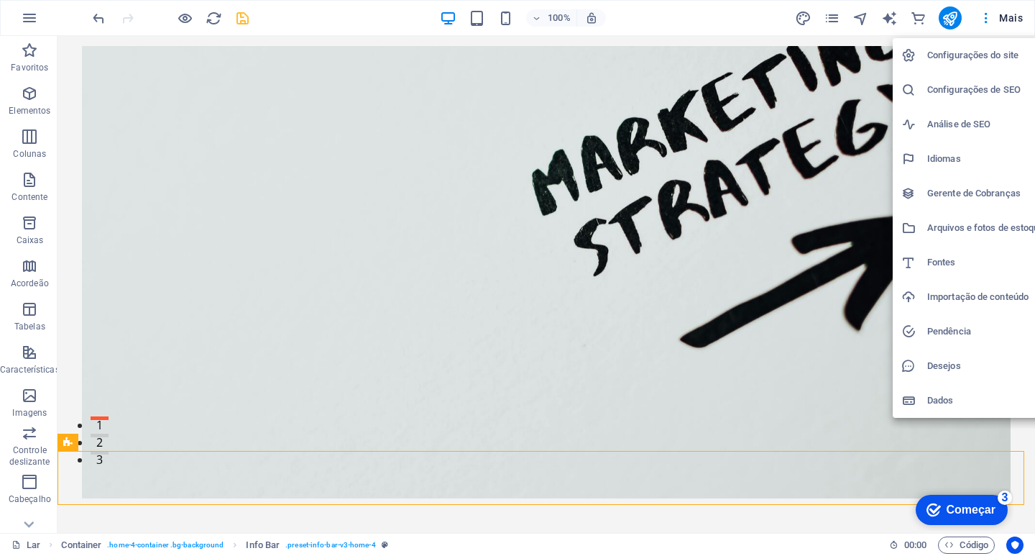
click at [946, 161] on font "Idiomas" at bounding box center [944, 158] width 34 height 11
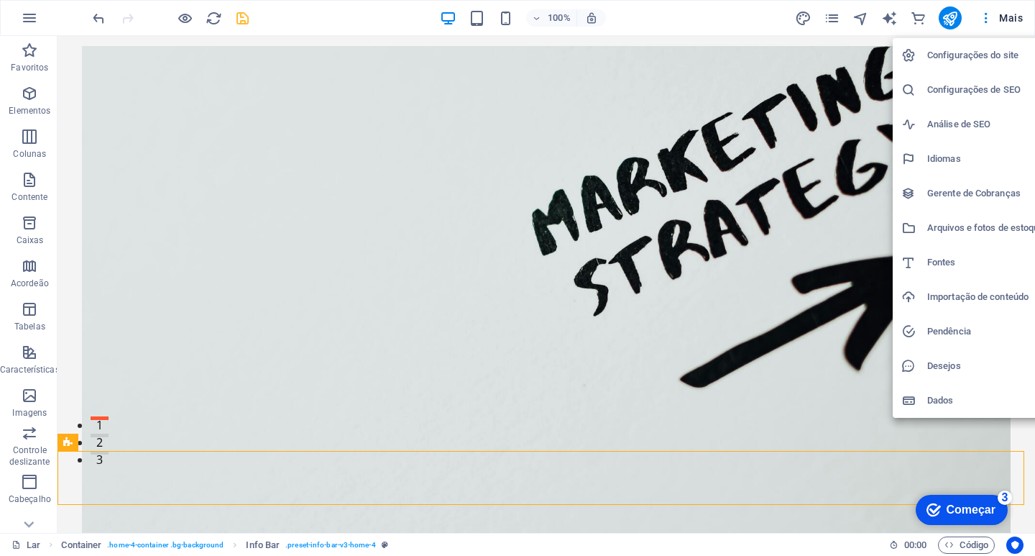
select select "128"
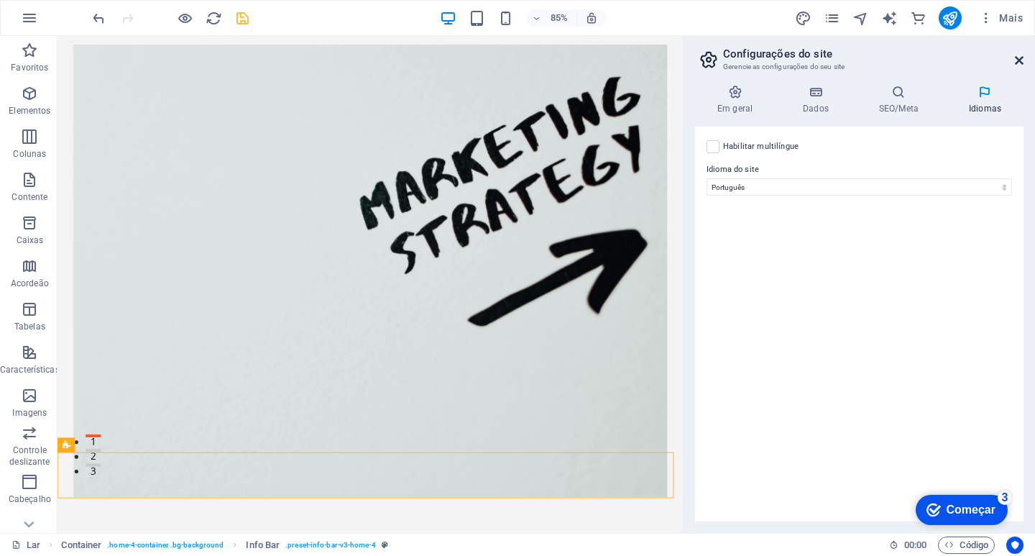
click at [1015, 61] on icon at bounding box center [1019, 60] width 9 height 11
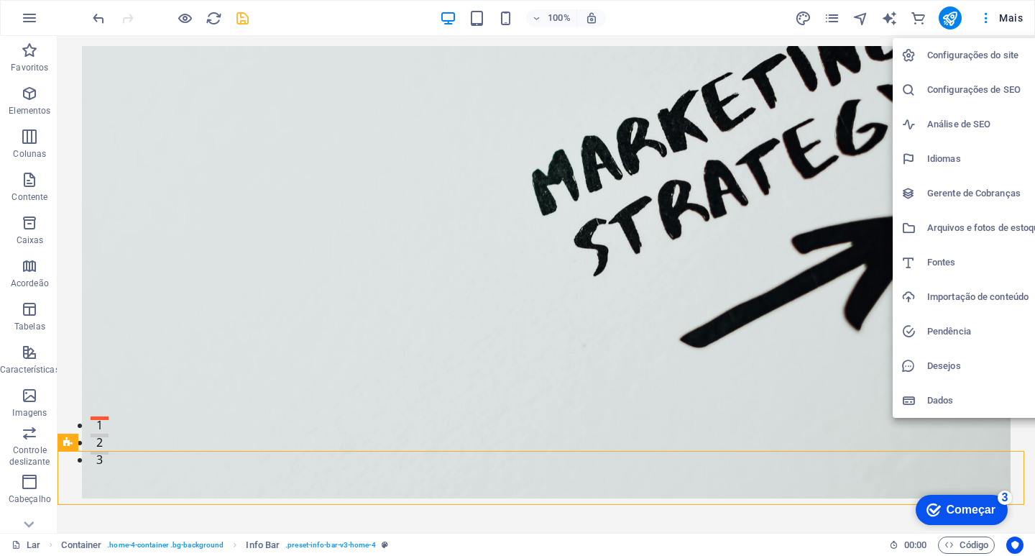
click at [954, 90] on font "Configurações de SEO" at bounding box center [973, 89] width 93 height 11
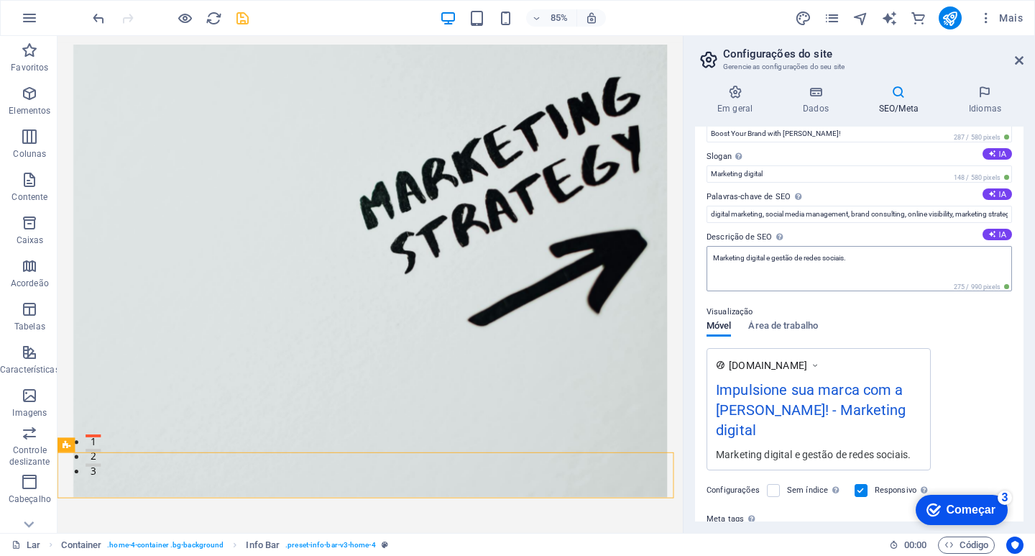
scroll to position [72, 0]
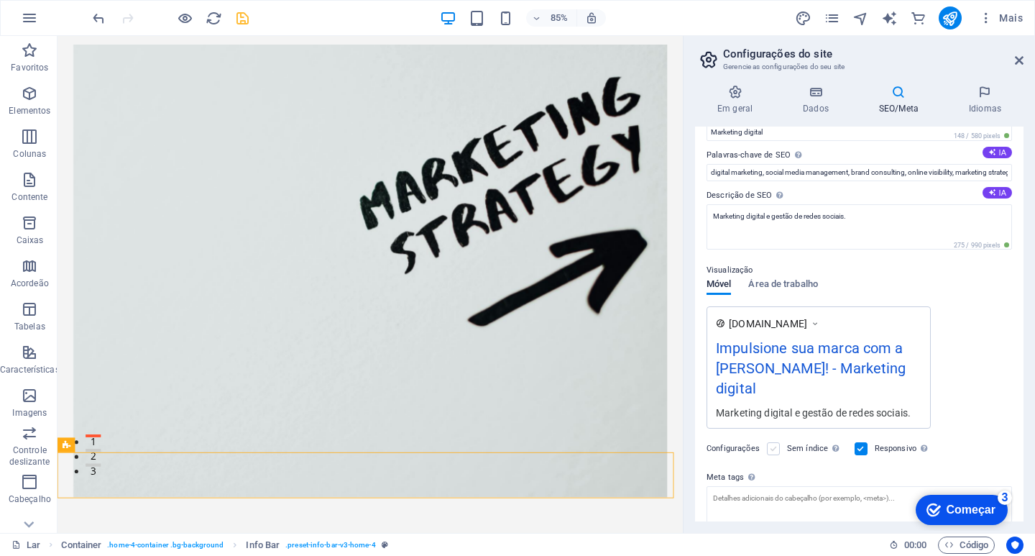
click at [773, 442] on label at bounding box center [773, 448] width 13 height 13
click at [0, 0] on input "Sem índice Instrua os mecanismos de busca a excluir este site dos resultados da…" at bounding box center [0, 0] width 0 height 0
click at [773, 442] on label at bounding box center [773, 448] width 13 height 13
click at [0, 0] on input "Sem índice Instrua os mecanismos de busca a excluir este site dos resultados da…" at bounding box center [0, 0] width 0 height 0
click at [847, 364] on font "Impulsione sua marca com a [PERSON_NAME]! - Marketing digital" at bounding box center [811, 367] width 190 height 57
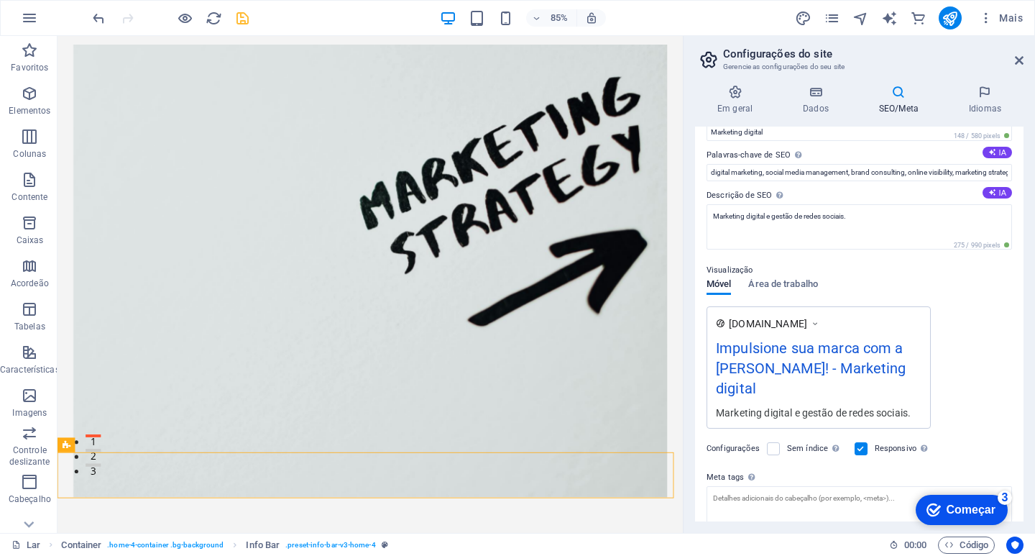
click at [847, 364] on font "Impulsione sua marca com a [PERSON_NAME]! - Marketing digital" at bounding box center [811, 367] width 190 height 57
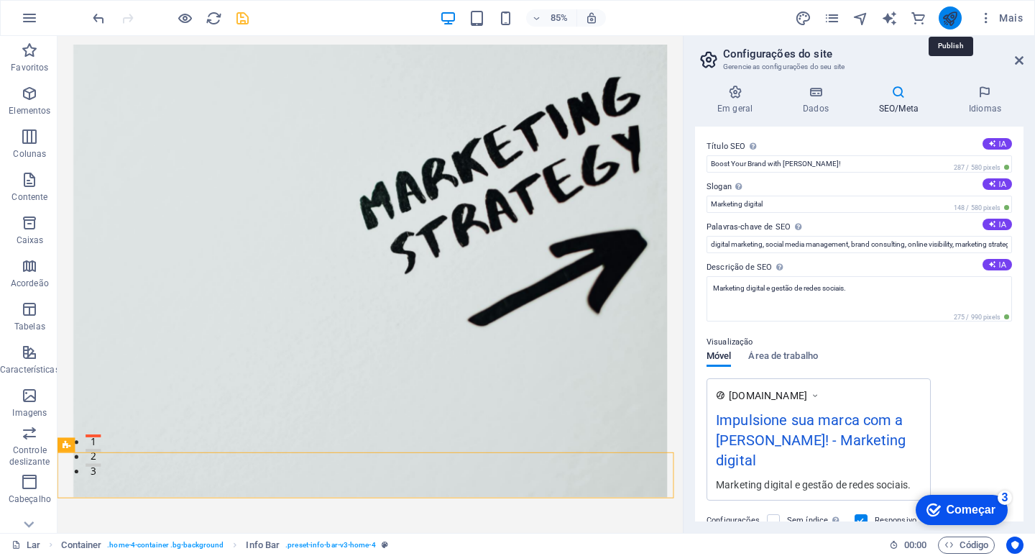
click at [949, 17] on icon "publicar" at bounding box center [949, 18] width 17 height 17
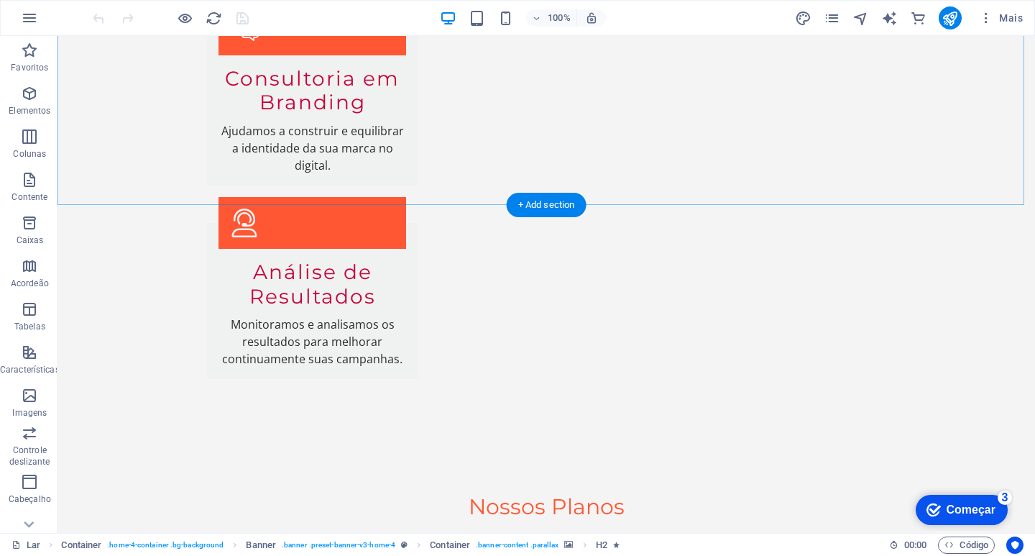
scroll to position [3719, 0]
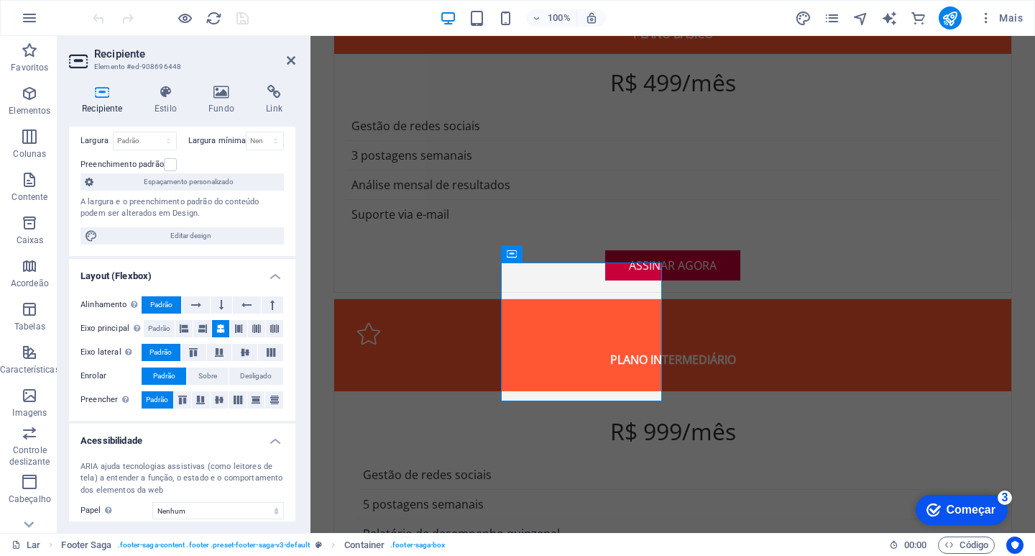
scroll to position [0, 0]
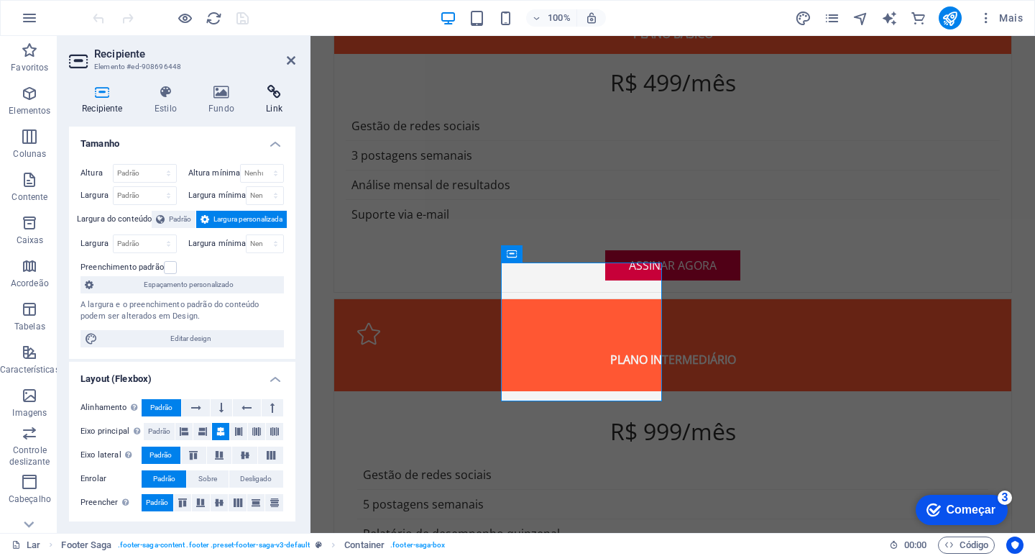
click at [266, 99] on h4 "Link" at bounding box center [274, 100] width 42 height 30
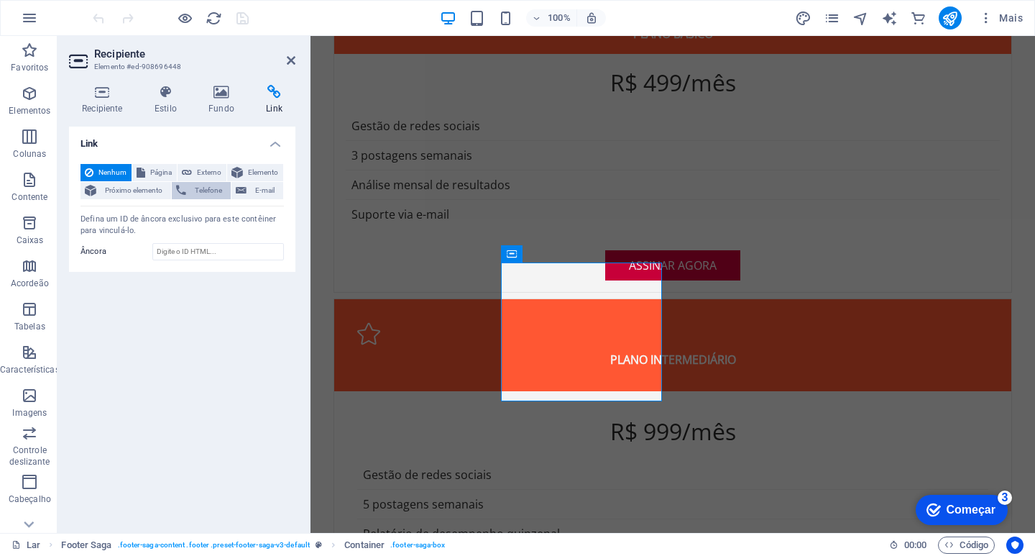
click at [211, 191] on font "Telefone" at bounding box center [208, 190] width 27 height 8
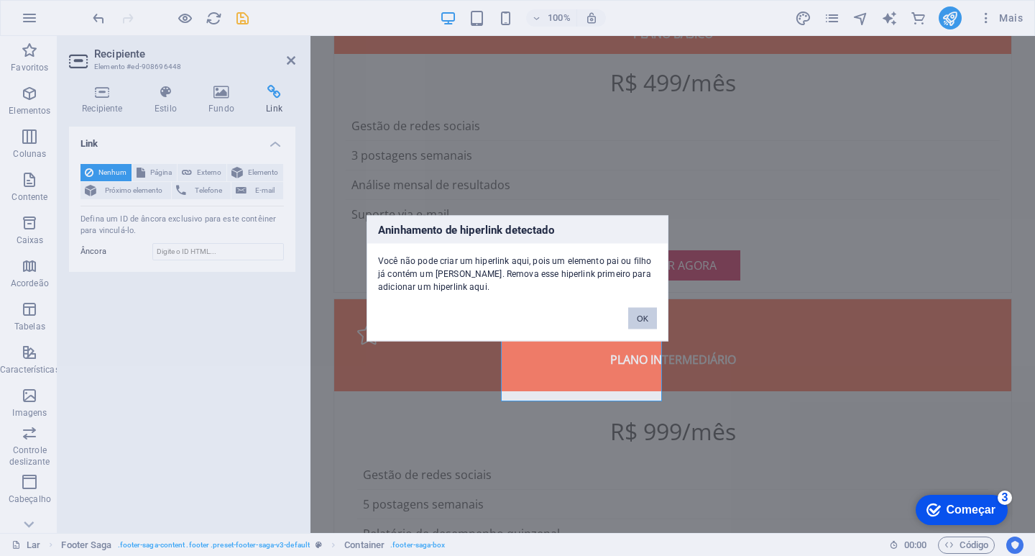
click at [646, 321] on font "OK" at bounding box center [642, 317] width 11 height 9
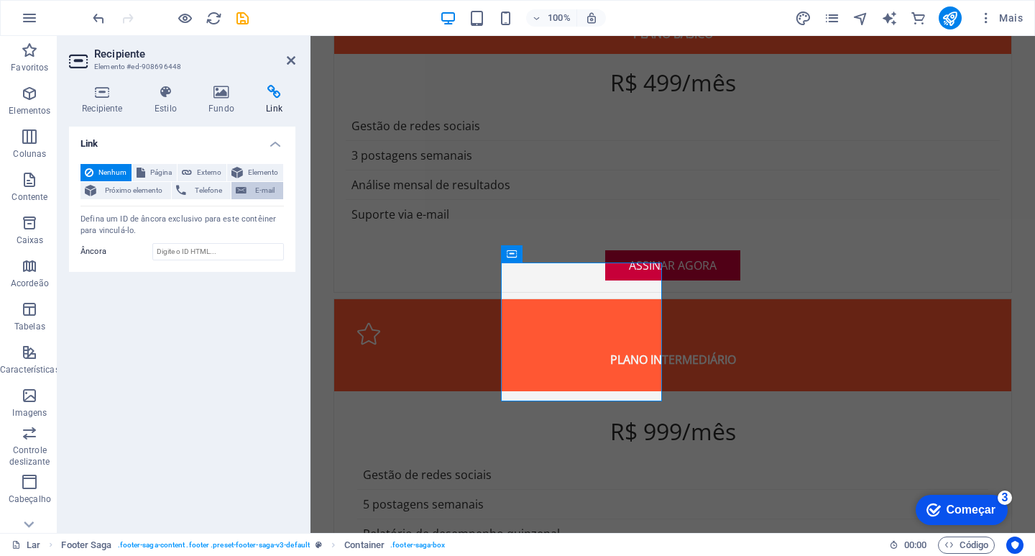
click at [262, 188] on font "E-mail" at bounding box center [264, 190] width 19 height 8
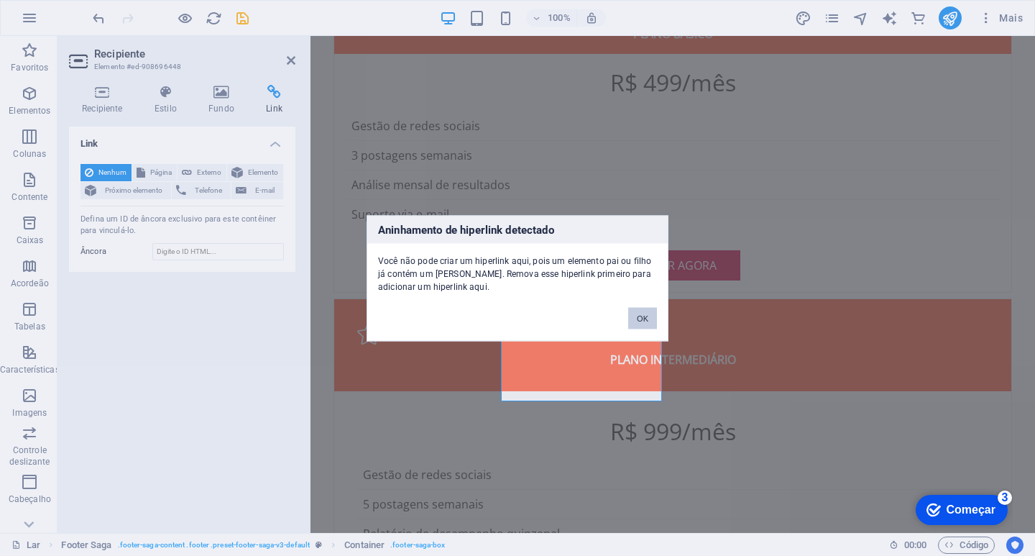
click at [643, 318] on font "OK" at bounding box center [642, 317] width 11 height 9
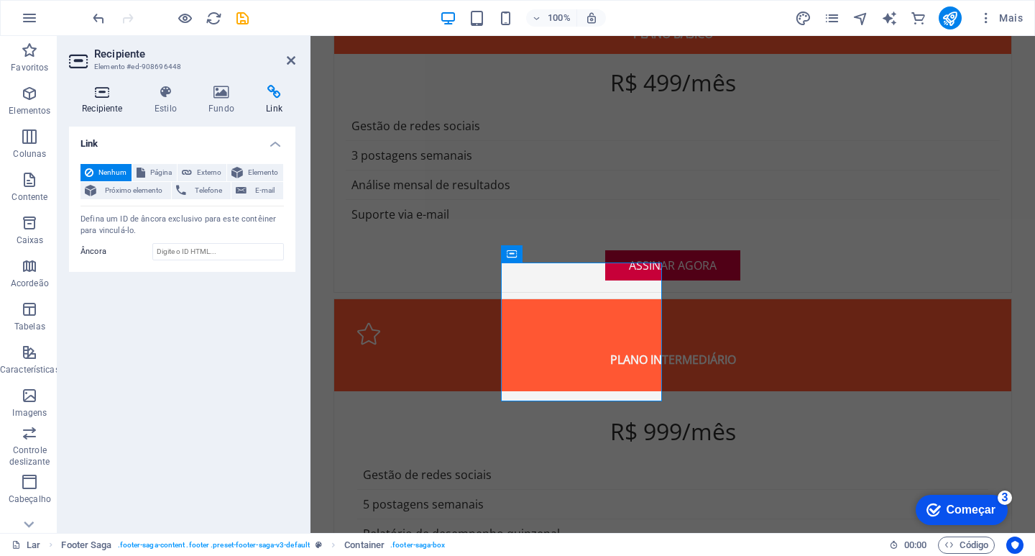
click at [102, 103] on h4 "Recipiente" at bounding box center [105, 100] width 73 height 30
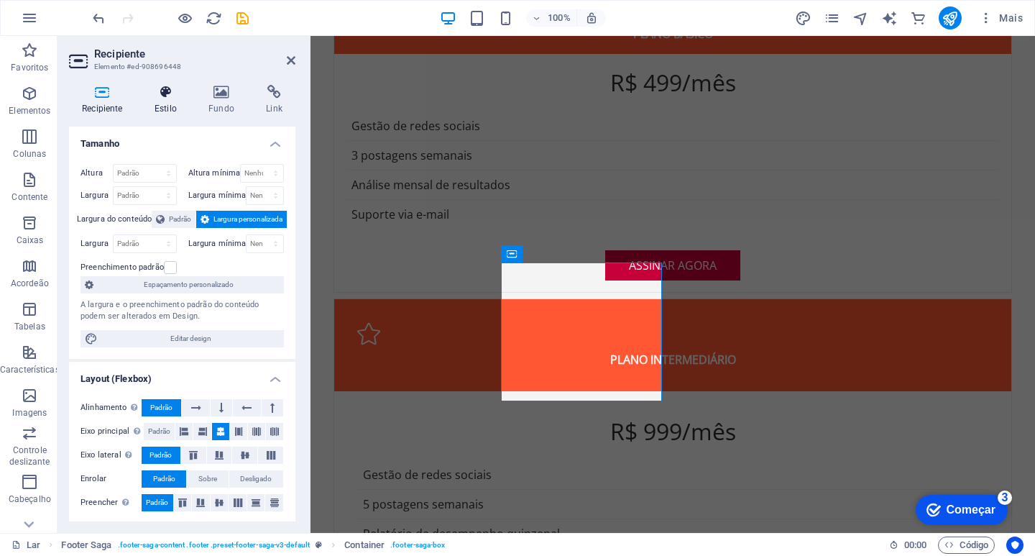
click at [162, 98] on icon at bounding box center [166, 92] width 48 height 14
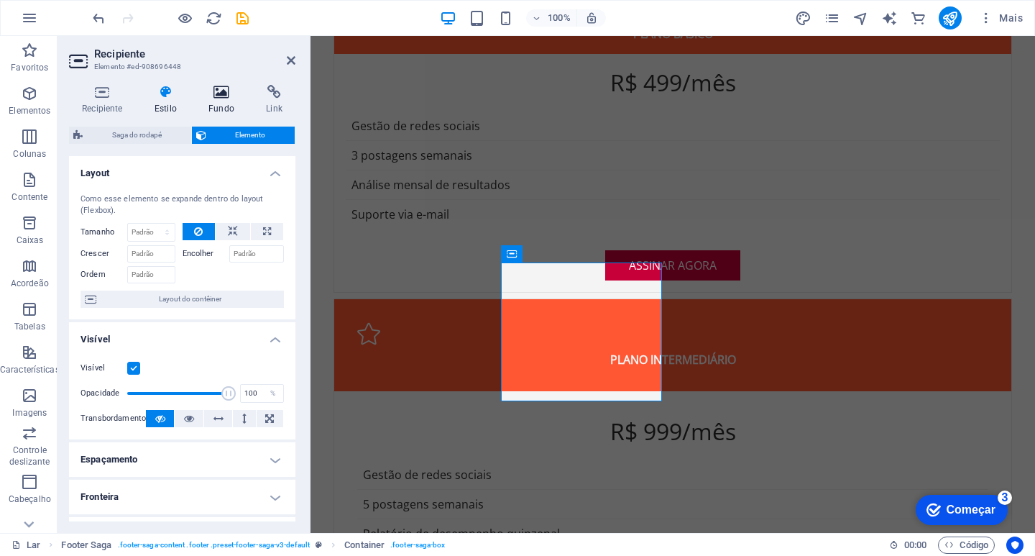
click at [213, 96] on icon at bounding box center [221, 92] width 52 height 14
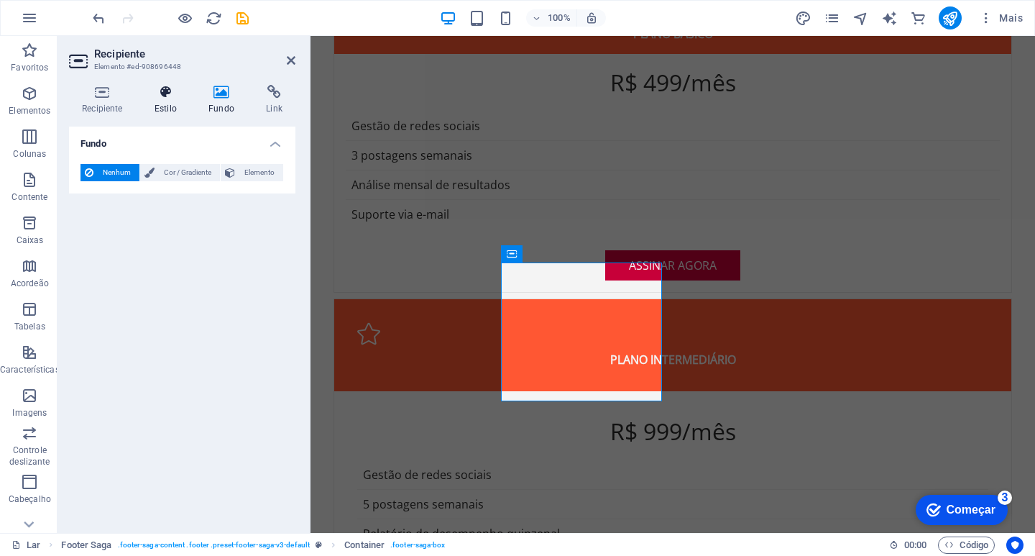
click at [158, 103] on h4 "Estilo" at bounding box center [169, 100] width 54 height 30
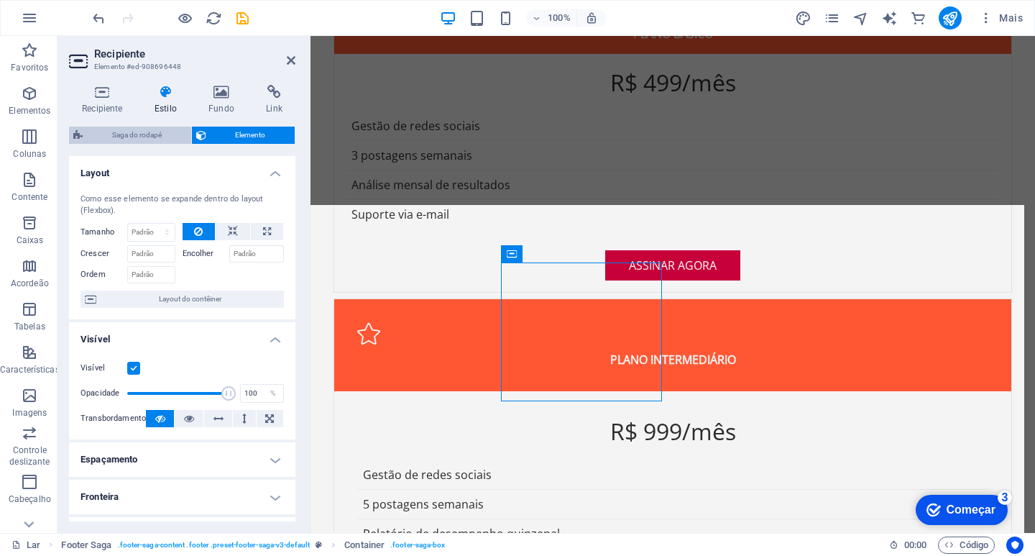
click at [144, 134] on font "Saga do rodapé" at bounding box center [137, 135] width 50 height 8
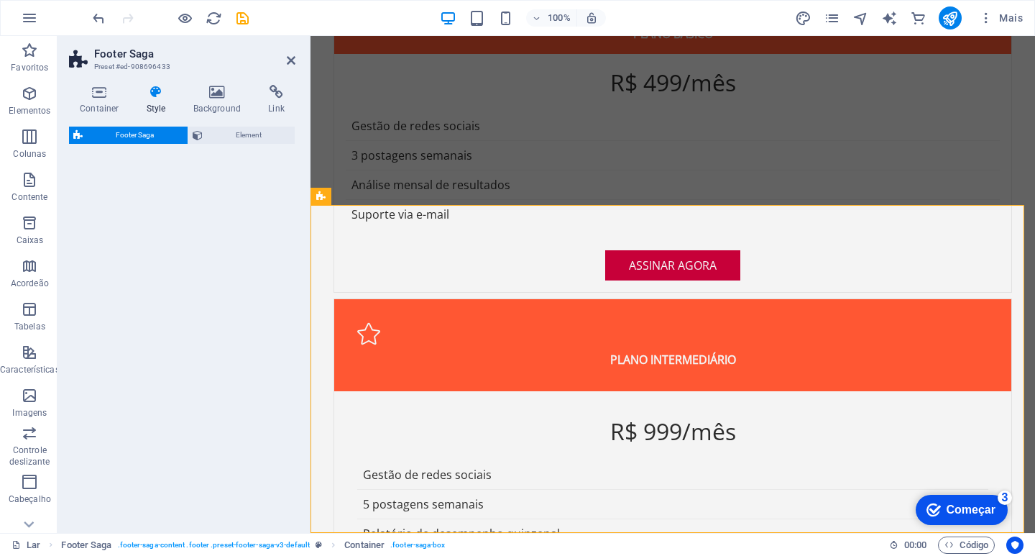
select select "rem"
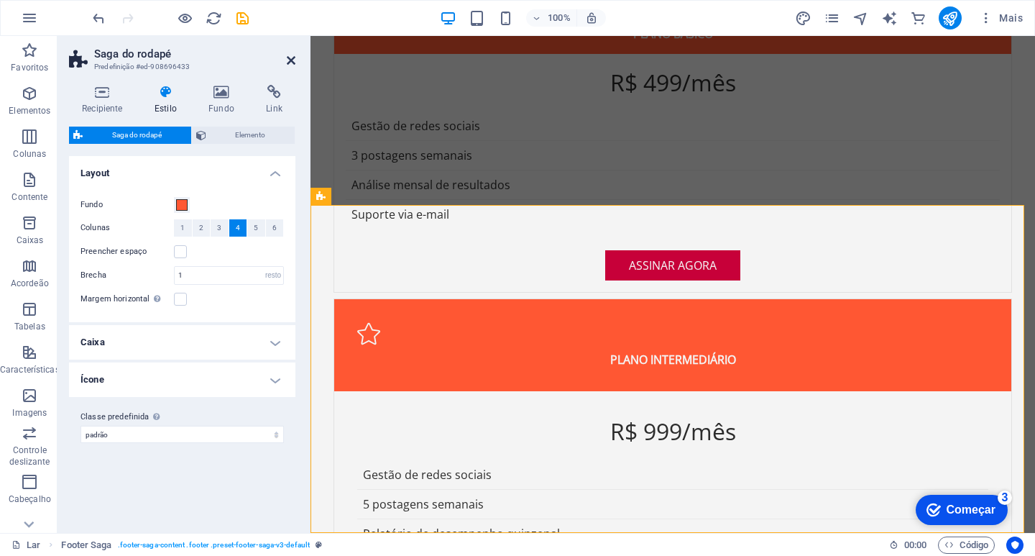
click at [292, 60] on icon at bounding box center [291, 60] width 9 height 11
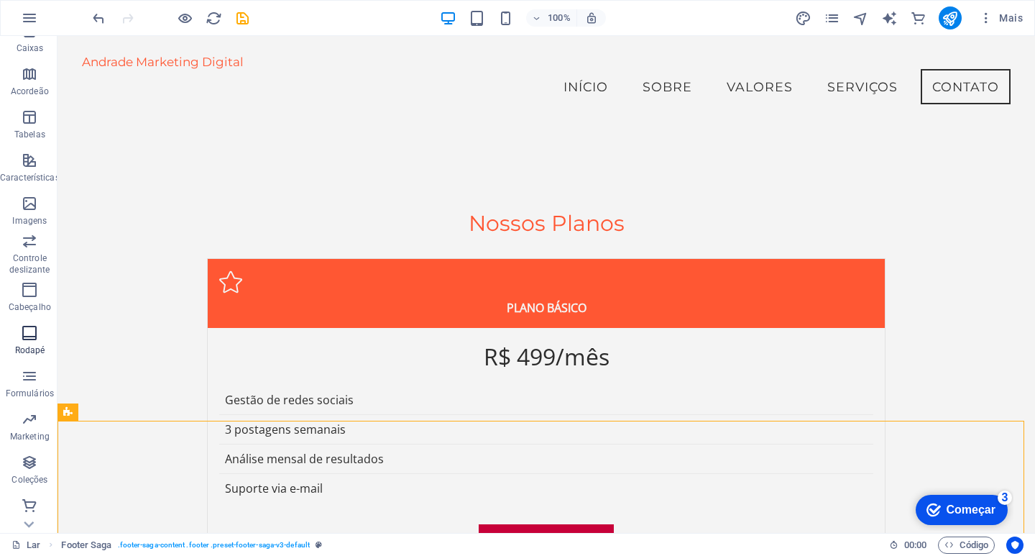
scroll to position [193, 0]
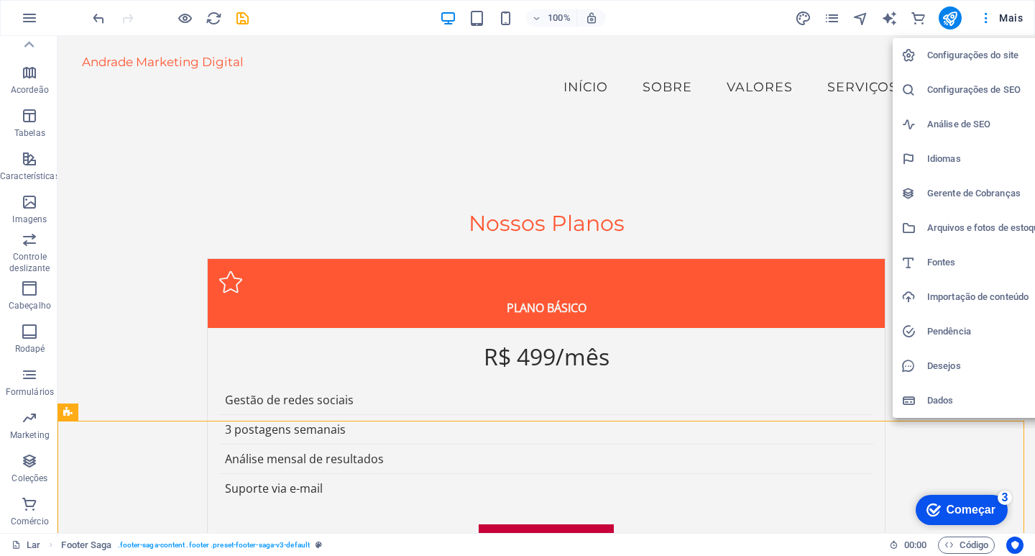
click at [923, 396] on div at bounding box center [914, 400] width 26 height 14
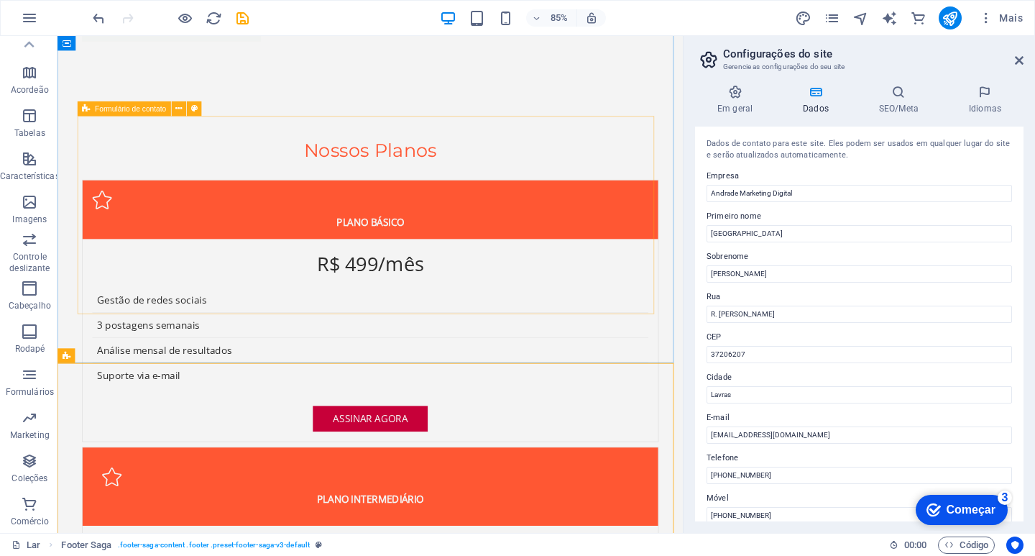
click at [92, 108] on div "Formulário de contato" at bounding box center [125, 108] width 94 height 14
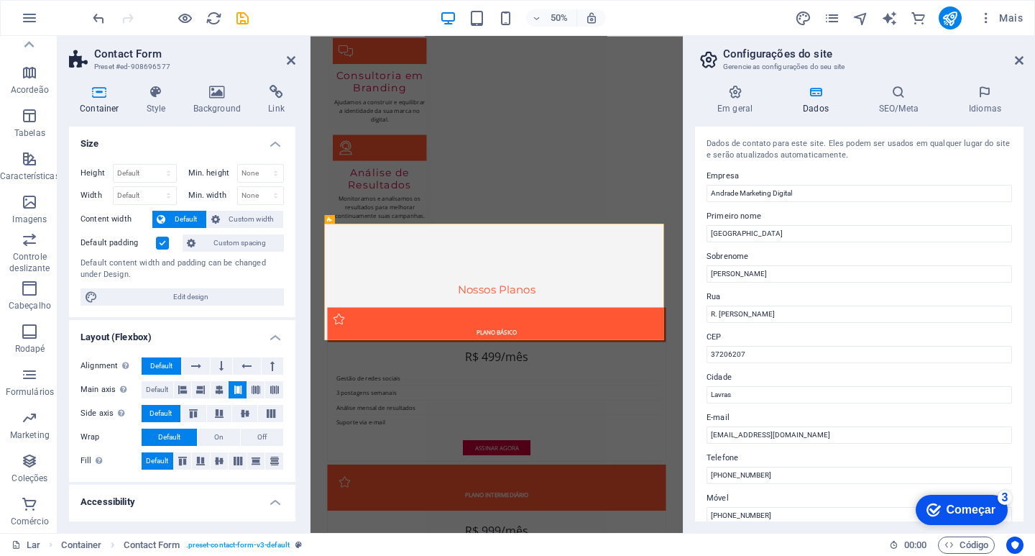
scroll to position [3645, 0]
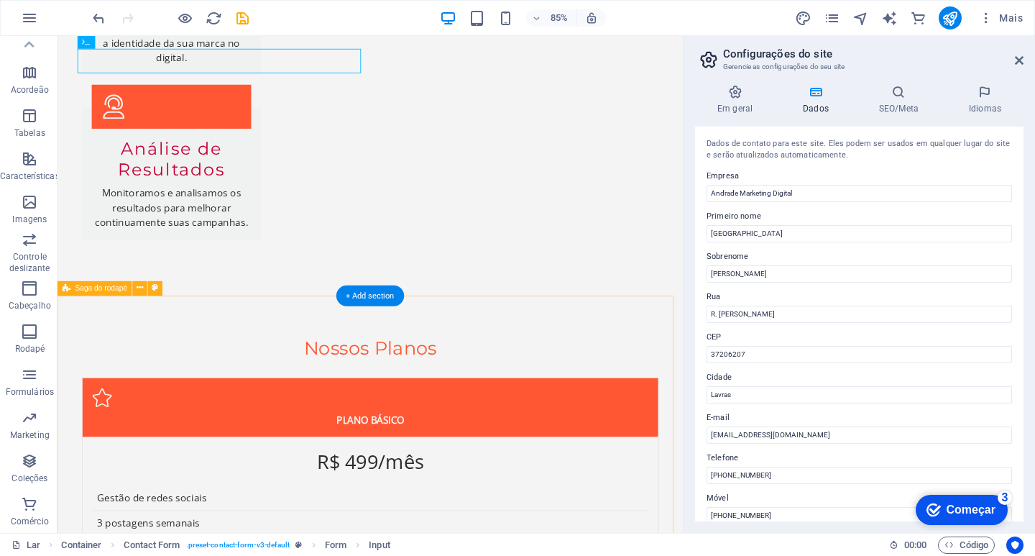
scroll to position [3657, 0]
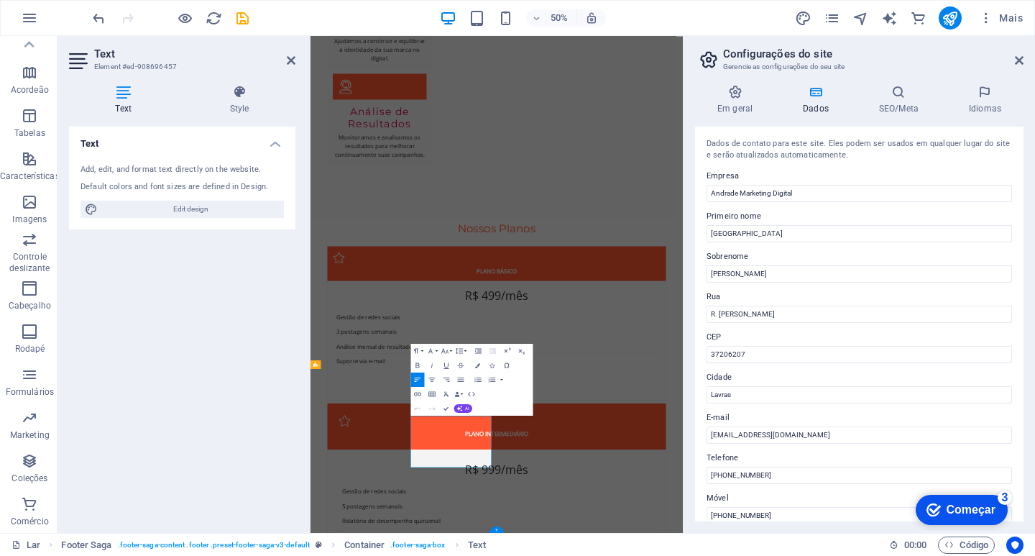
scroll to position [3645, 0]
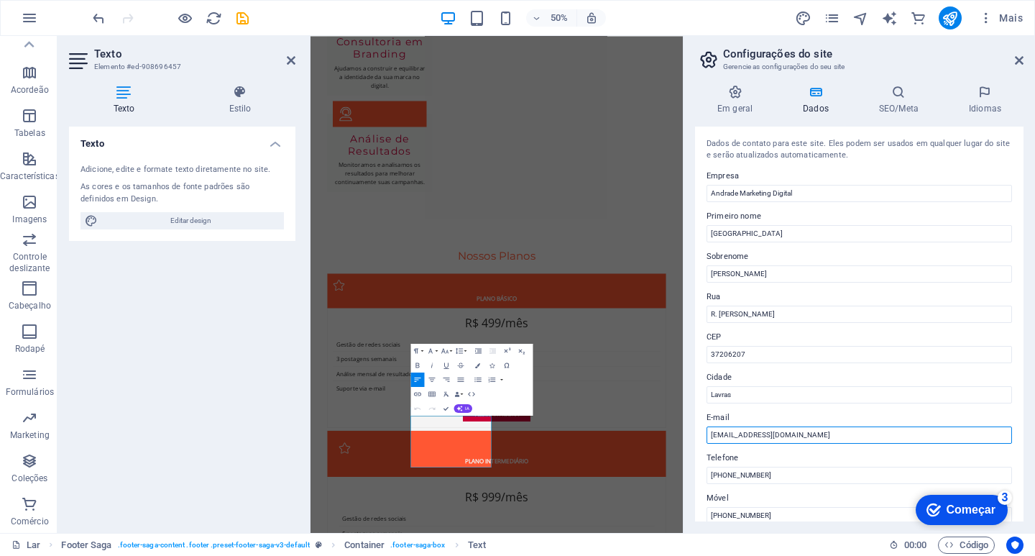
click at [768, 437] on input "contato@andrade.com" at bounding box center [858, 434] width 305 height 17
type input "contato@andrademkt.com"
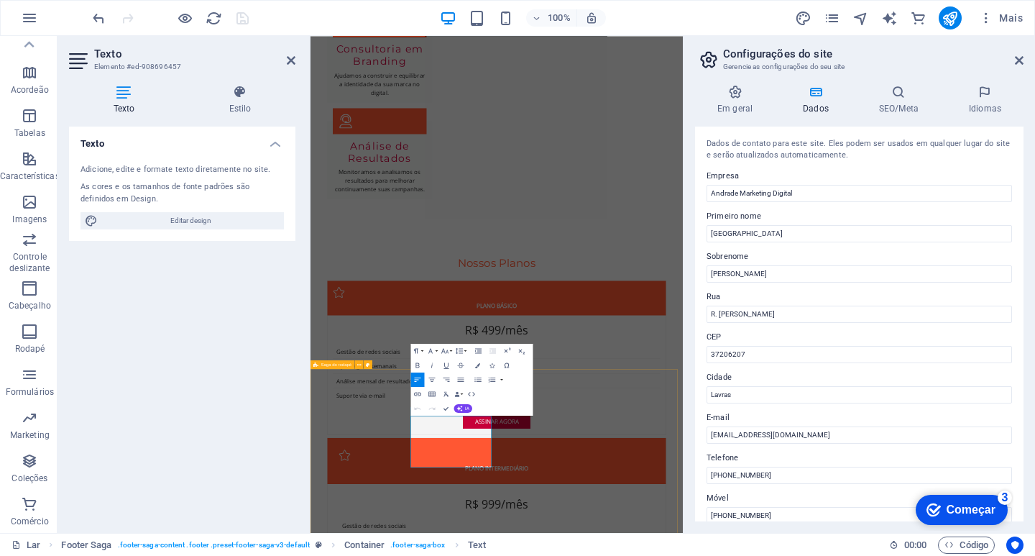
scroll to position [3645, 0]
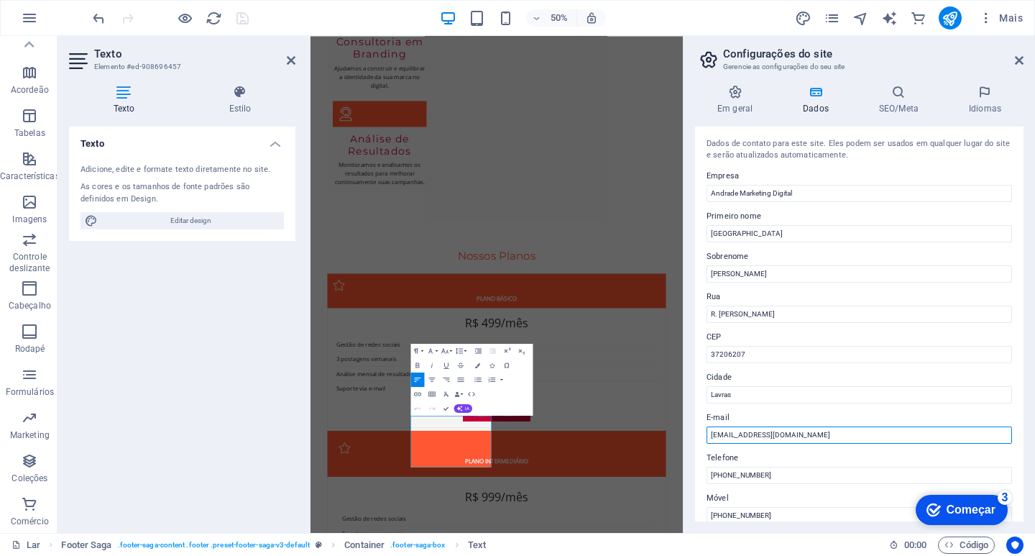
click at [735, 437] on input "contato@andrademkt.com" at bounding box center [858, 434] width 305 height 17
type input "[EMAIL_ADDRESS][DOMAIN_NAME]"
click at [765, 449] on label "Telefone" at bounding box center [858, 457] width 305 height 17
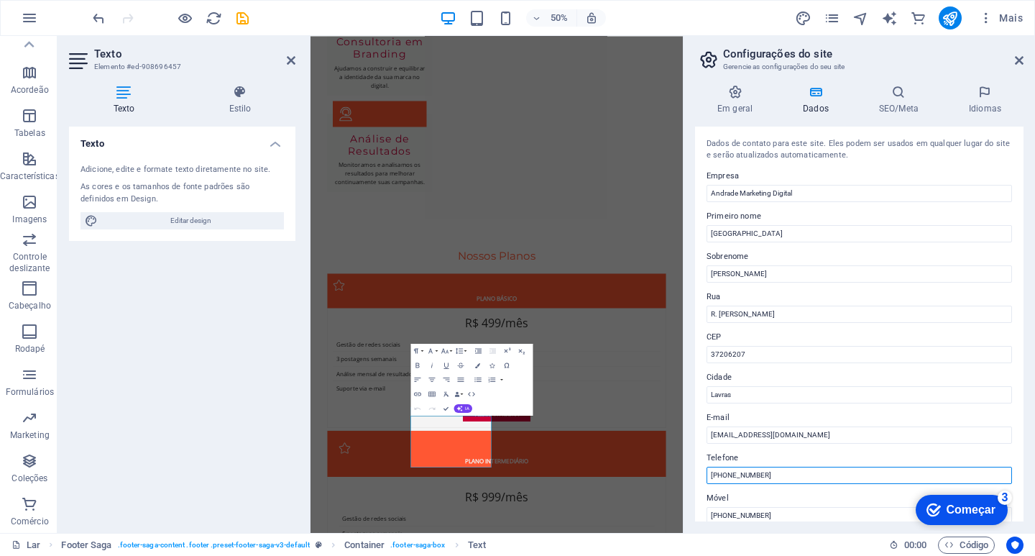
click at [765, 466] on input "[PHONE_NUMBER]" at bounding box center [858, 474] width 305 height 17
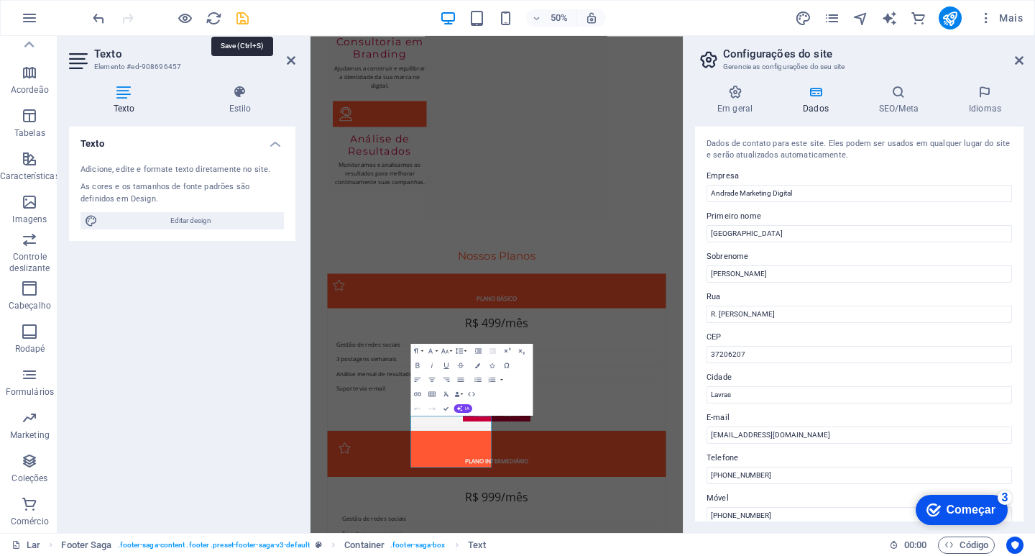
click at [241, 16] on icon "salvar" at bounding box center [242, 18] width 17 height 17
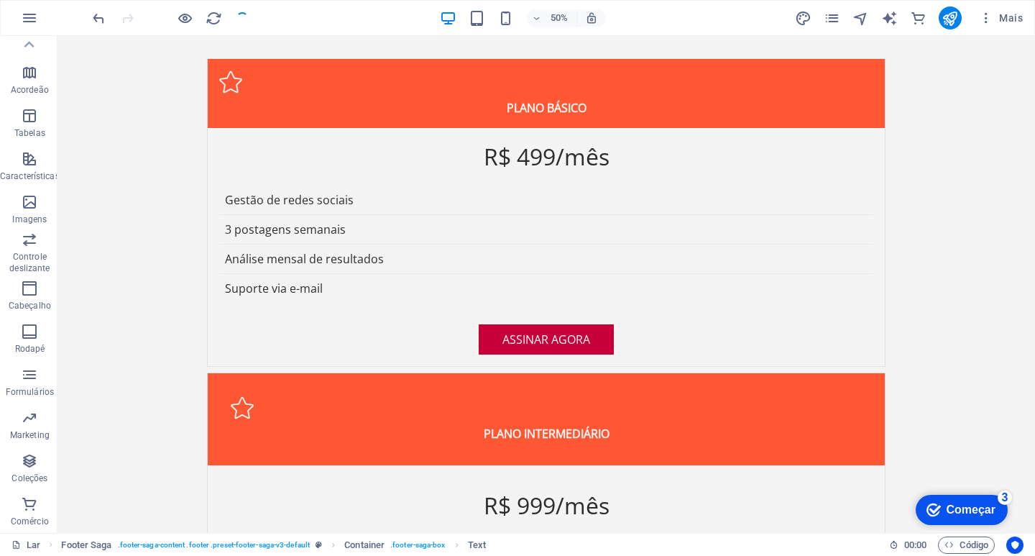
scroll to position [3631, 0]
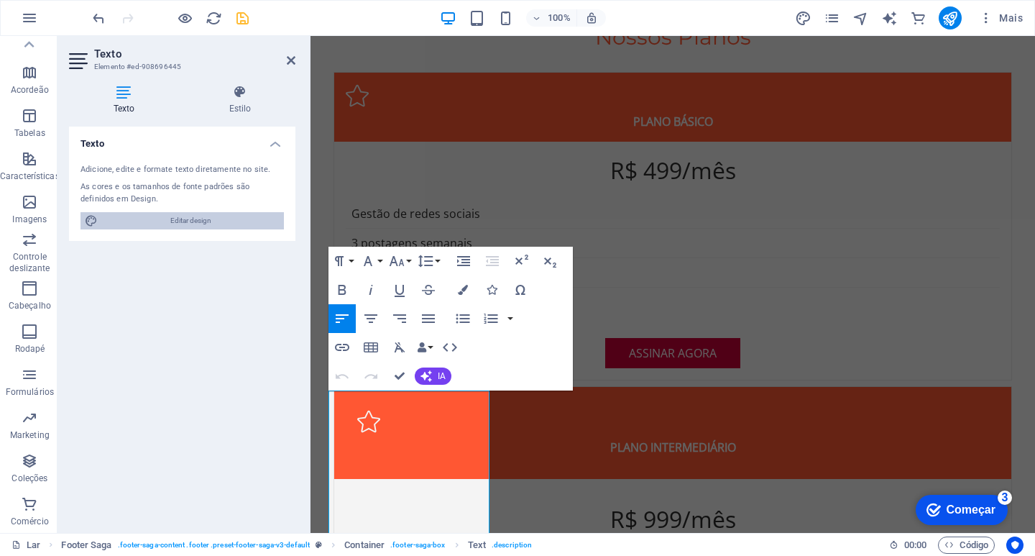
click at [199, 217] on font "Editar design" at bounding box center [190, 220] width 41 height 8
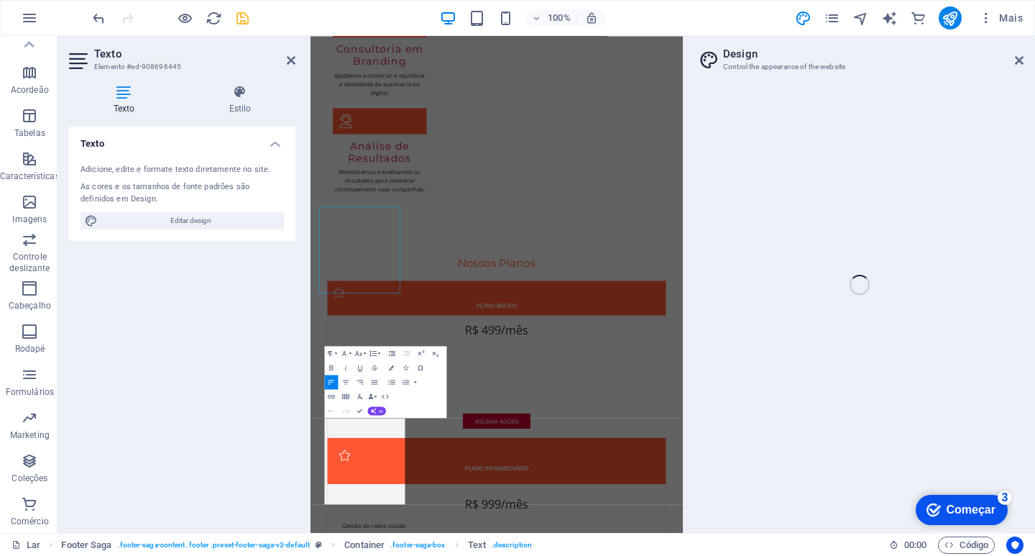
select select "px"
select select "200"
select select "px"
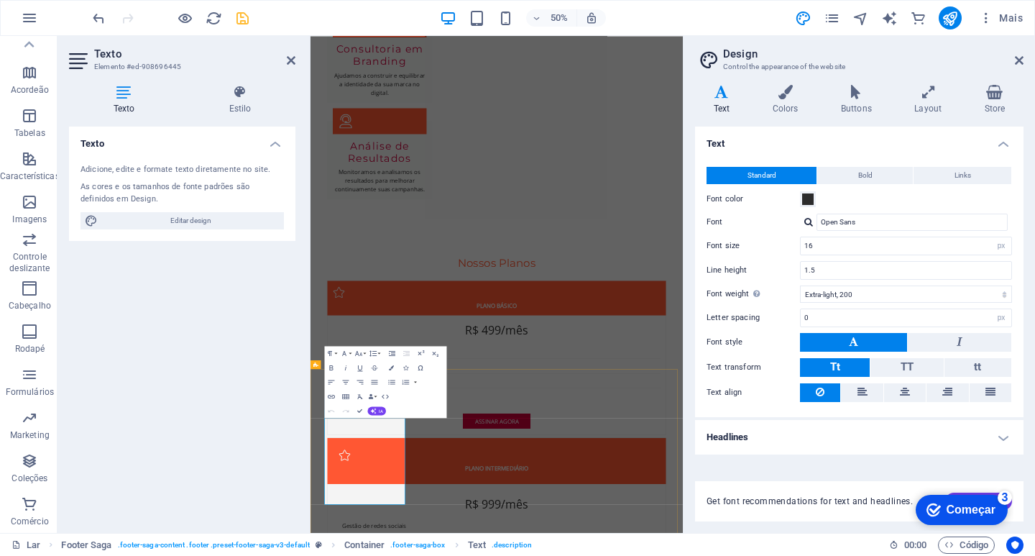
scroll to position [3645, 0]
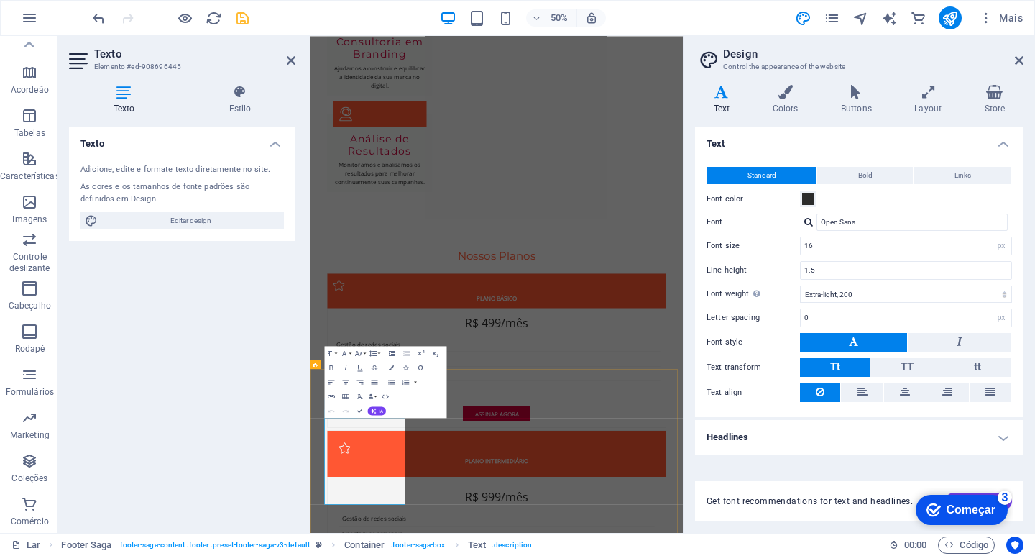
drag, startPoint x: 474, startPoint y: 894, endPoint x: 341, endPoint y: 900, distance: 133.8
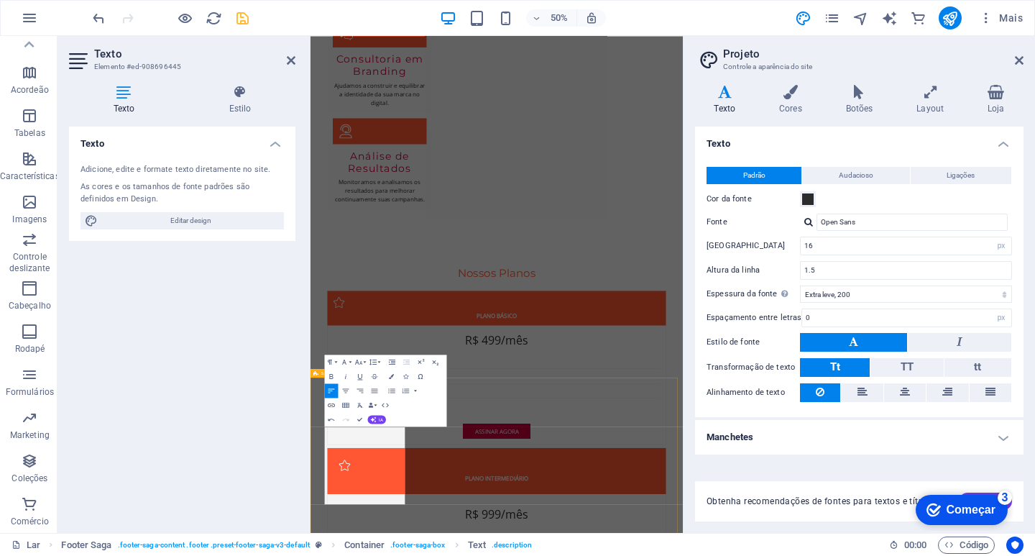
scroll to position [3628, 0]
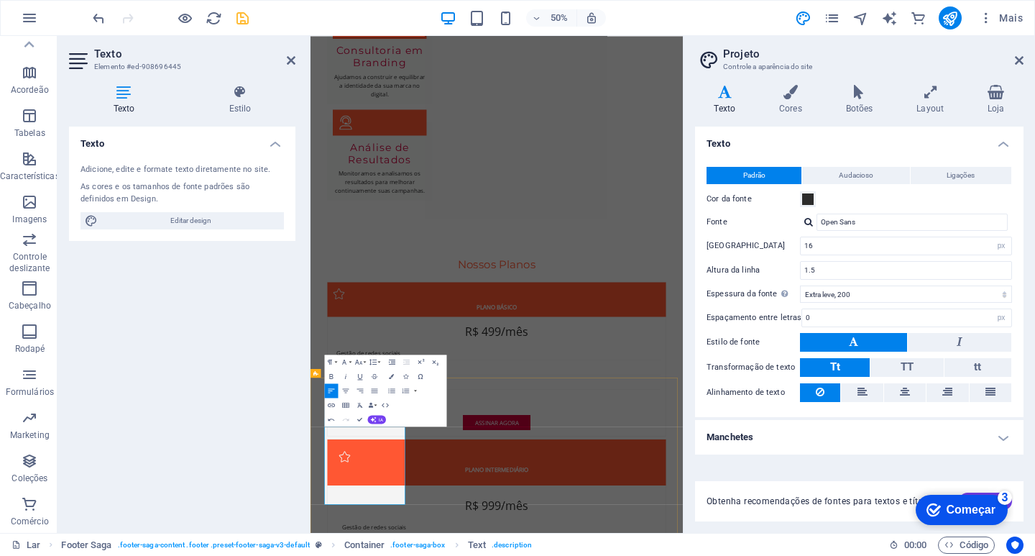
drag, startPoint x: 486, startPoint y: 917, endPoint x: 338, endPoint y: 916, distance: 148.0
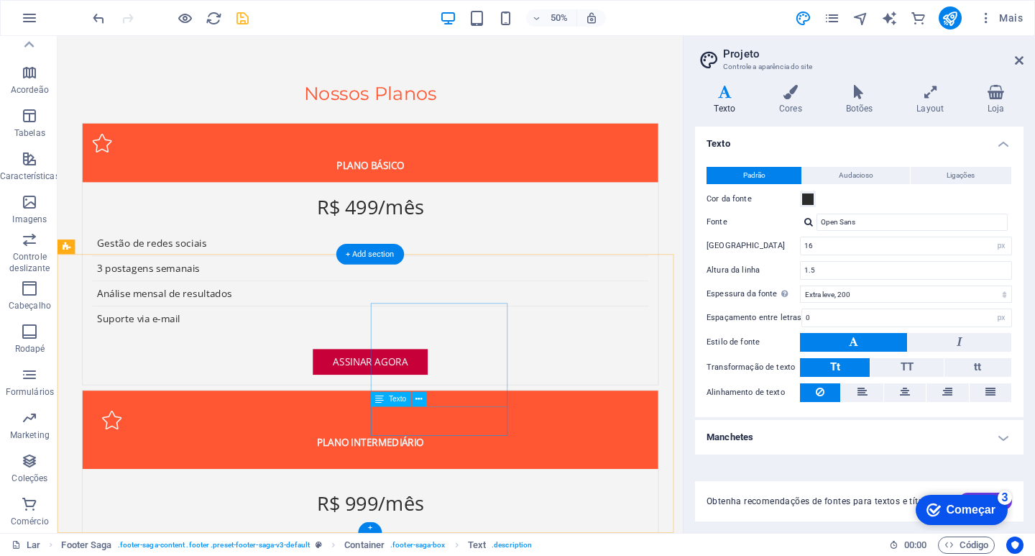
scroll to position [3706, 0]
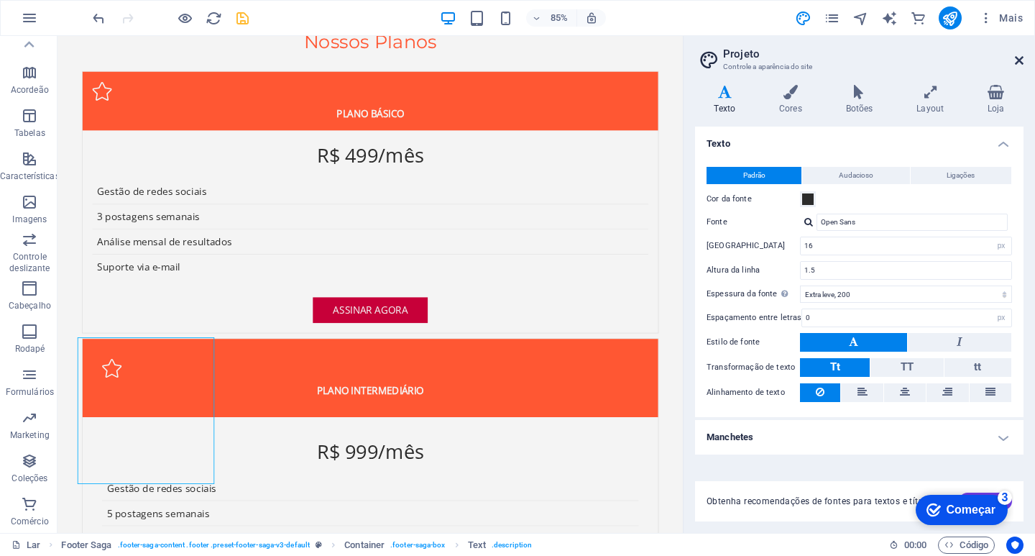
click at [1015, 57] on icon at bounding box center [1019, 60] width 9 height 11
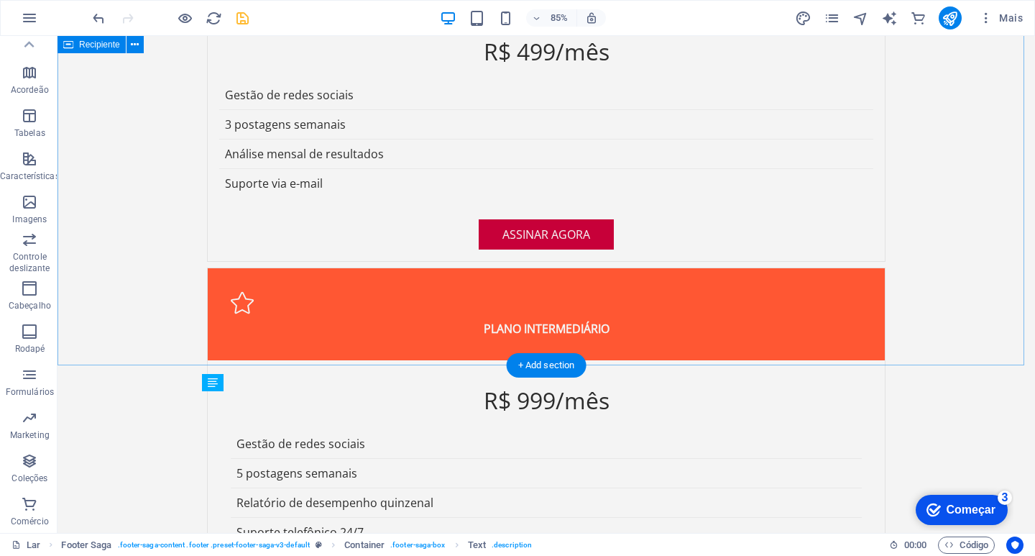
scroll to position [3631, 0]
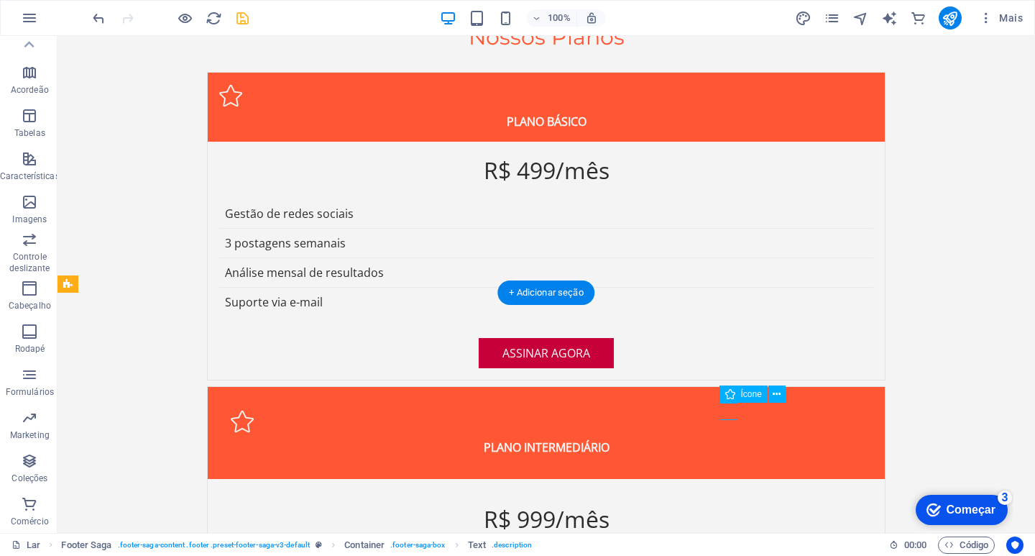
select select "xMidYMid"
select select "px"
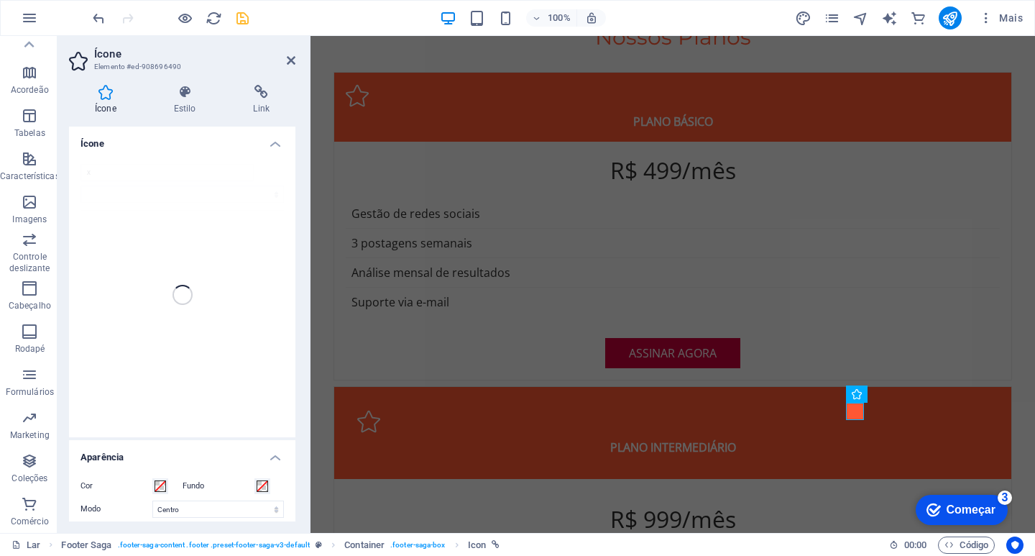
click at [111, 170] on div "x" at bounding box center [182, 294] width 226 height 285
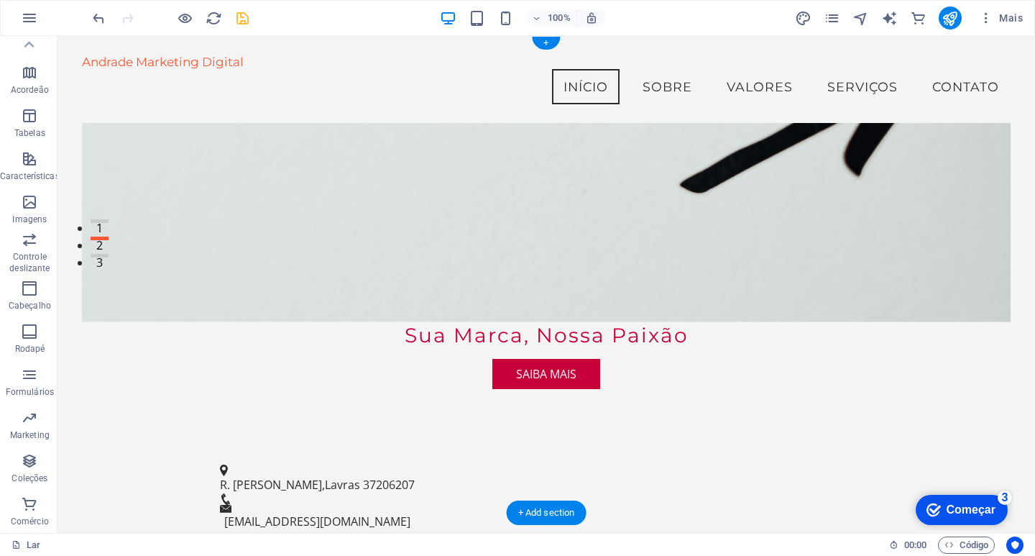
scroll to position [0, 0]
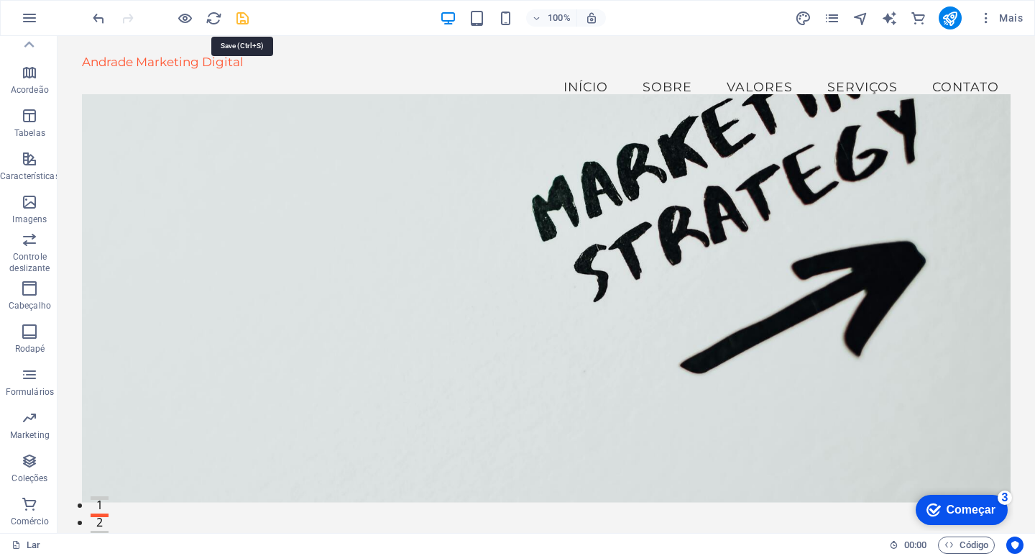
click at [237, 21] on icon "salvar" at bounding box center [242, 18] width 17 height 17
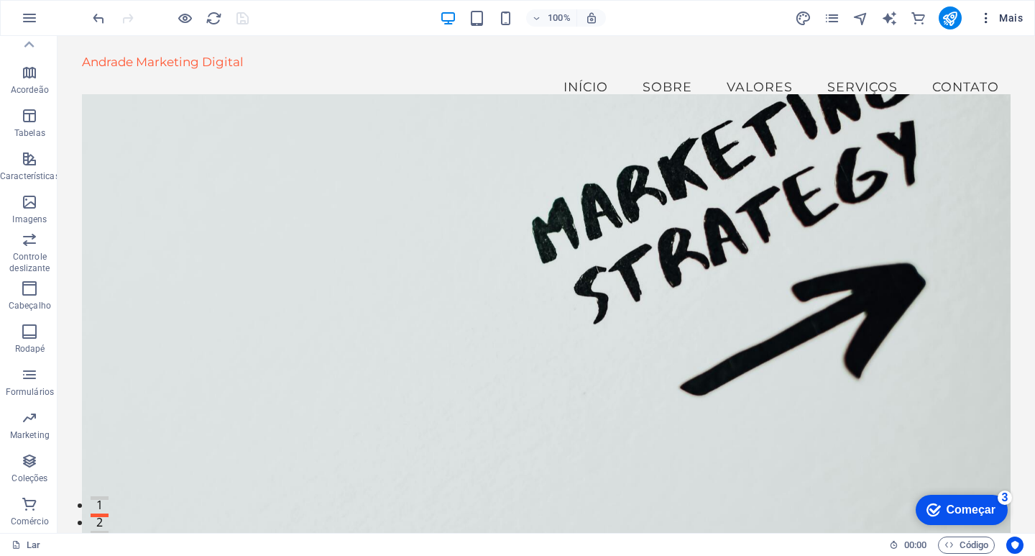
click at [0, 0] on button "Mais" at bounding box center [0, 0] width 0 height 0
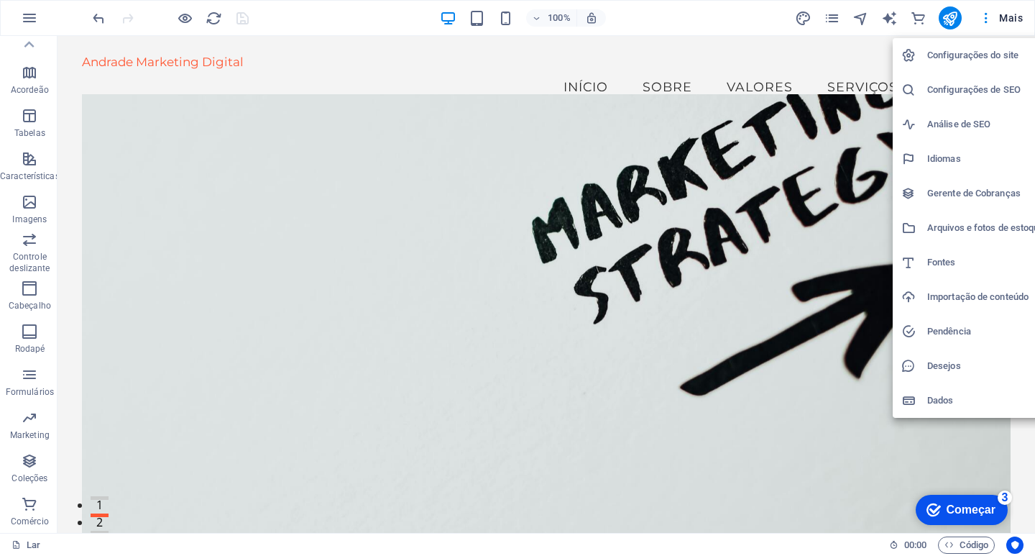
click at [966, 190] on font "Gerente de Cobranças" at bounding box center [973, 193] width 93 height 11
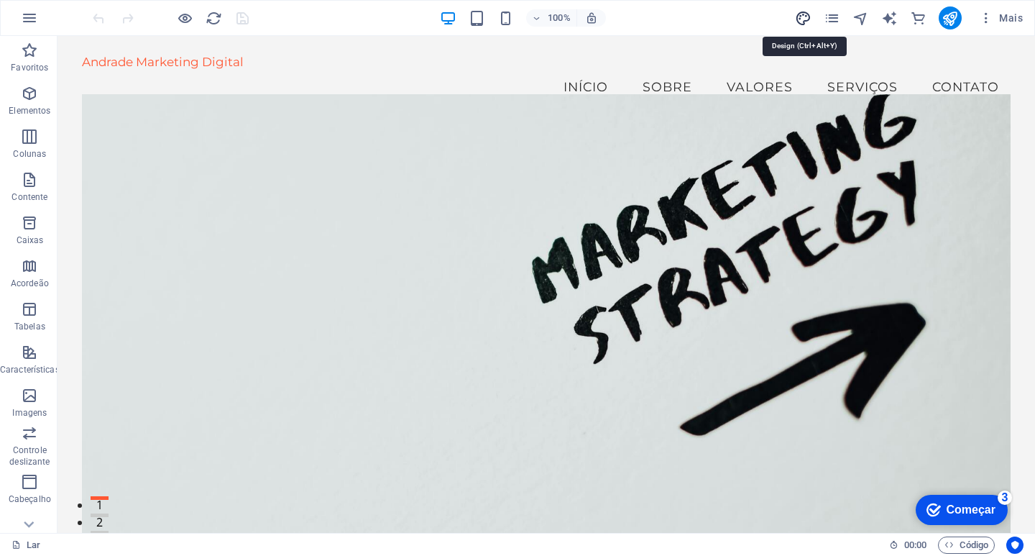
select select "px"
select select "200"
select select "px"
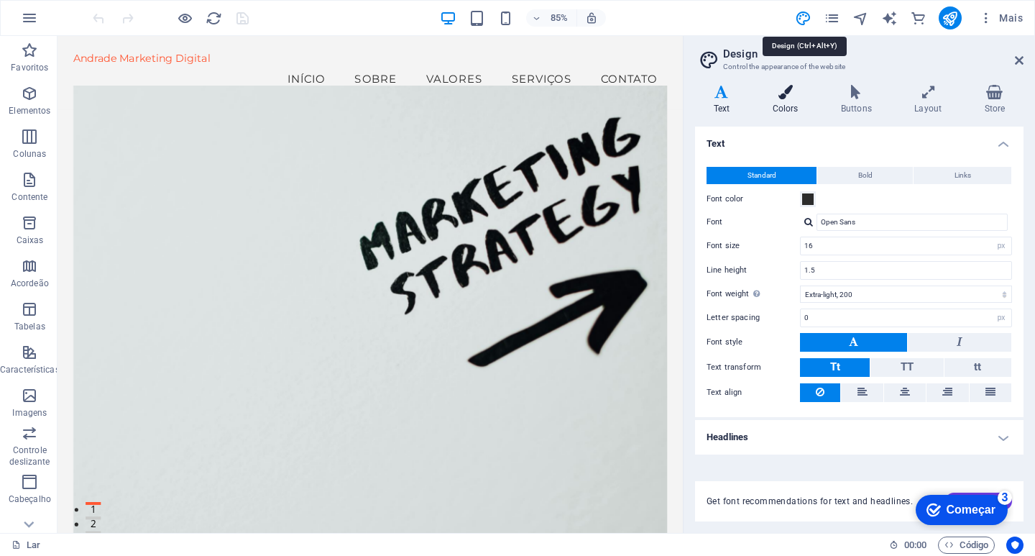
click at [787, 98] on icon at bounding box center [785, 92] width 63 height 14
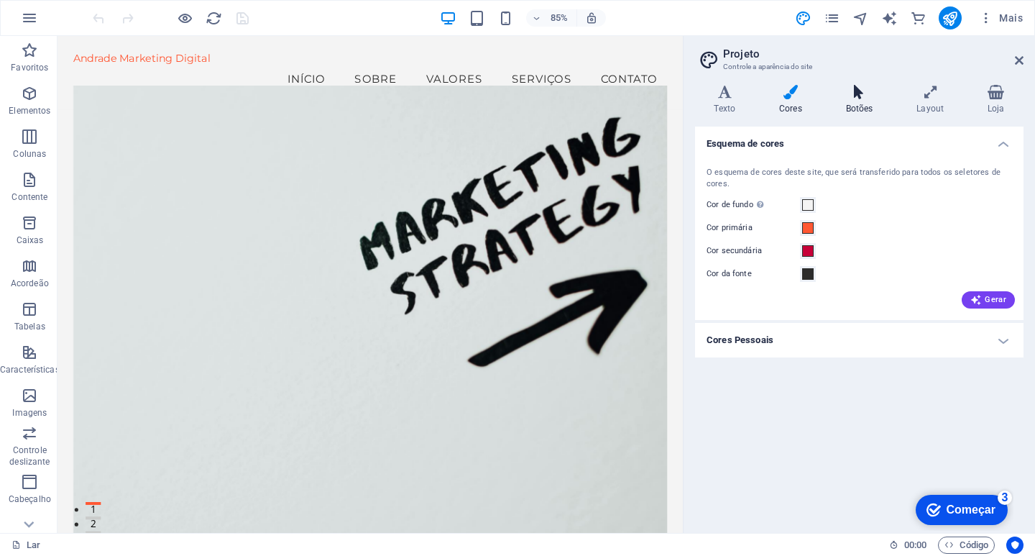
click at [864, 99] on h4 "Botões" at bounding box center [861, 100] width 71 height 30
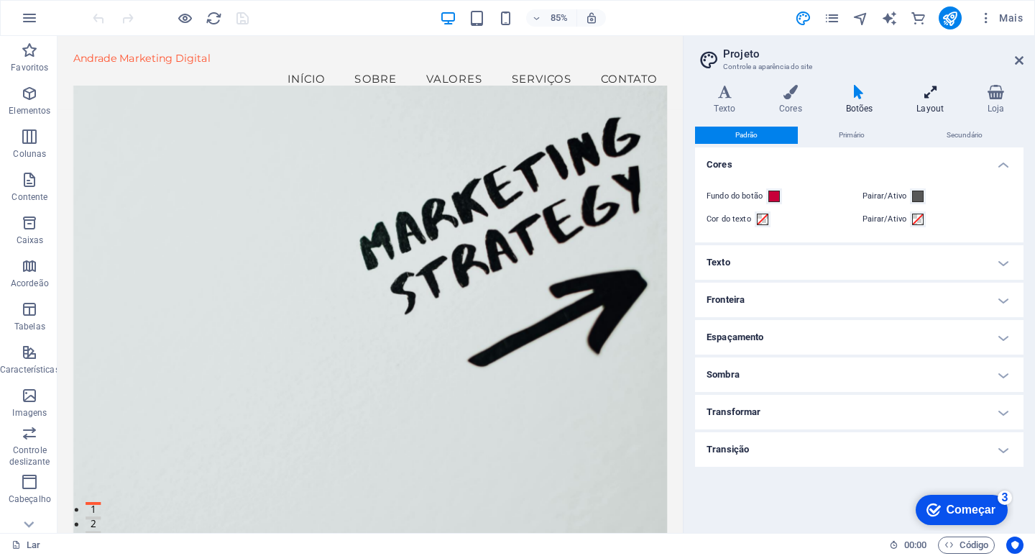
click at [927, 101] on h4 "Layout" at bounding box center [933, 100] width 71 height 30
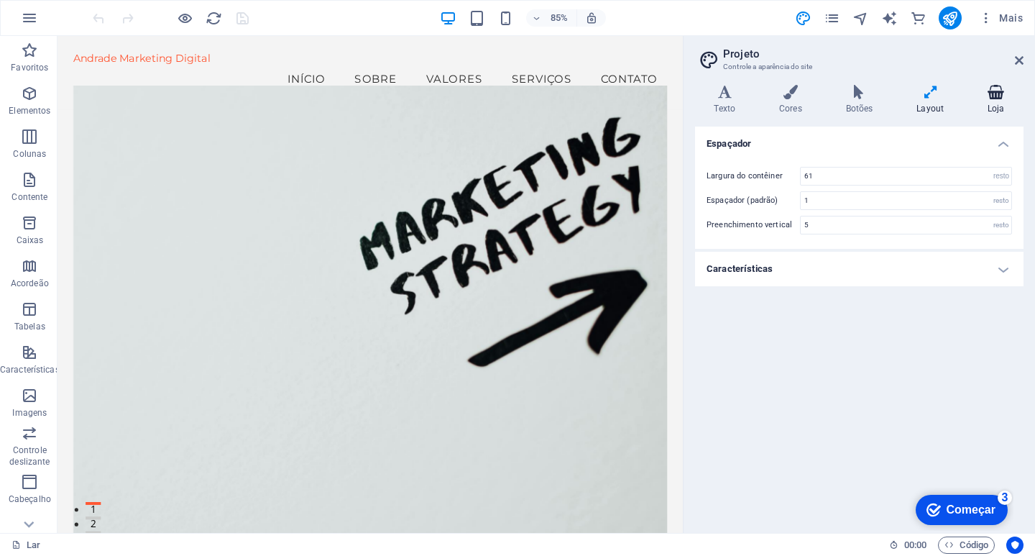
click at [1000, 99] on h4 "Loja" at bounding box center [996, 100] width 55 height 30
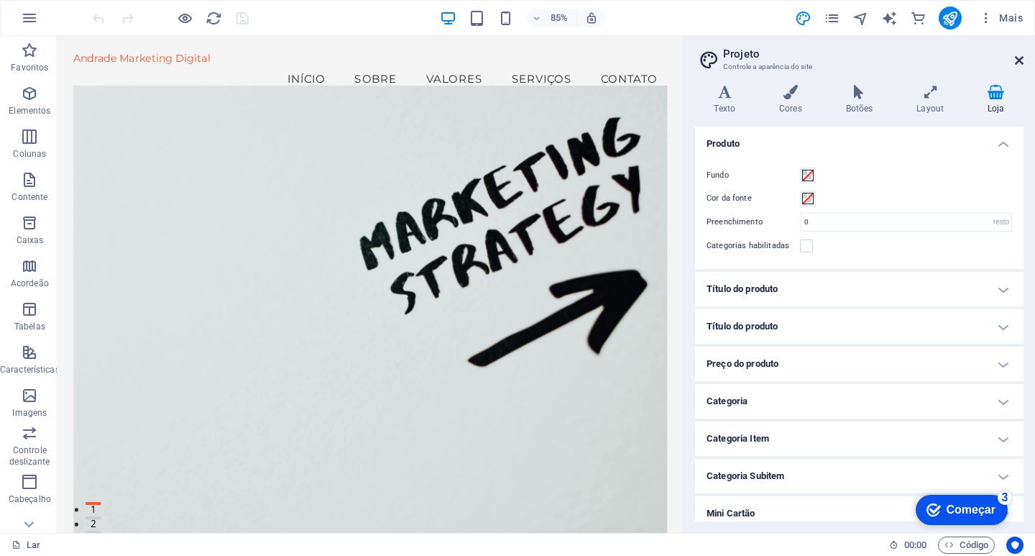
click at [1020, 55] on icon at bounding box center [1019, 60] width 9 height 11
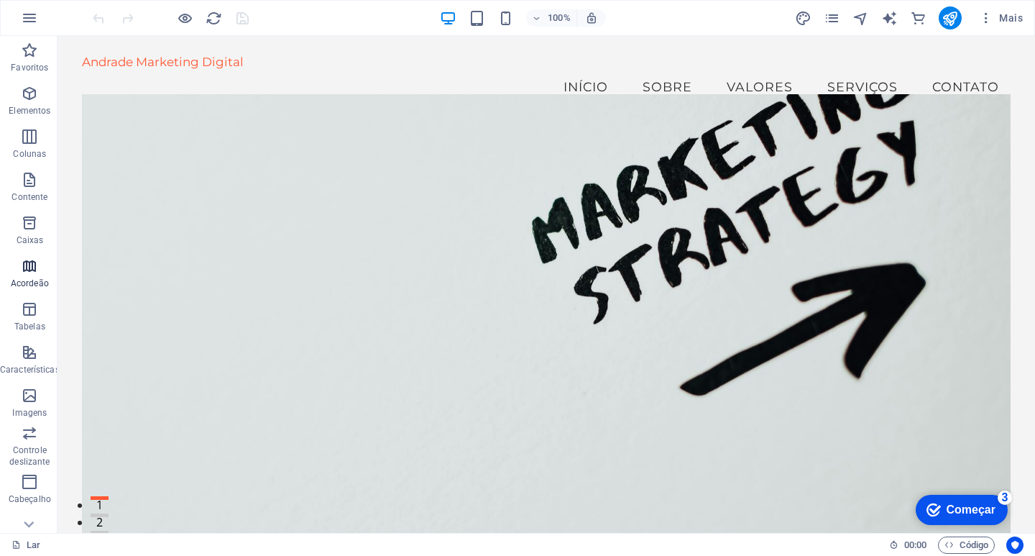
click at [31, 265] on icon "button" at bounding box center [29, 265] width 17 height 17
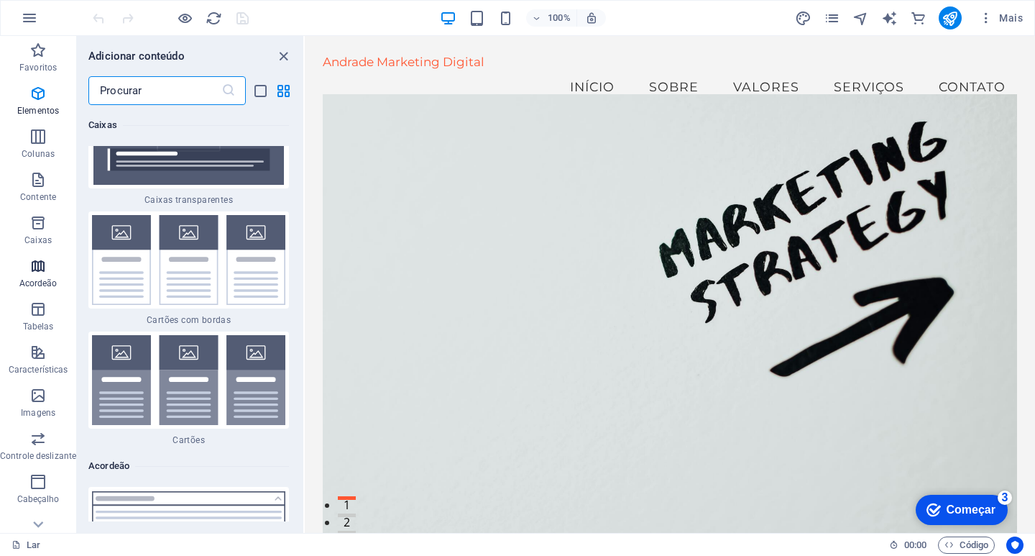
scroll to position [8579, 0]
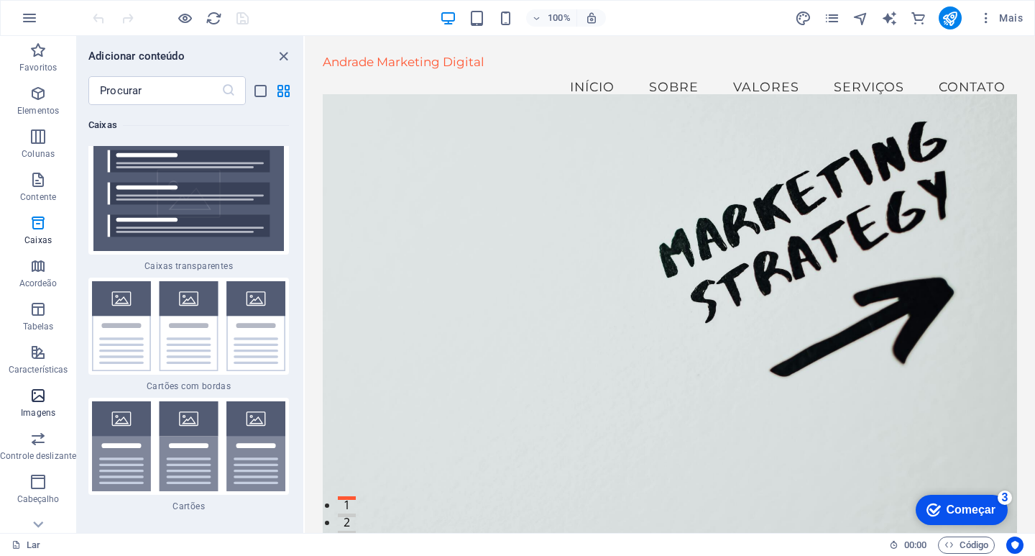
click at [42, 405] on span "Imagens" at bounding box center [38, 404] width 76 height 34
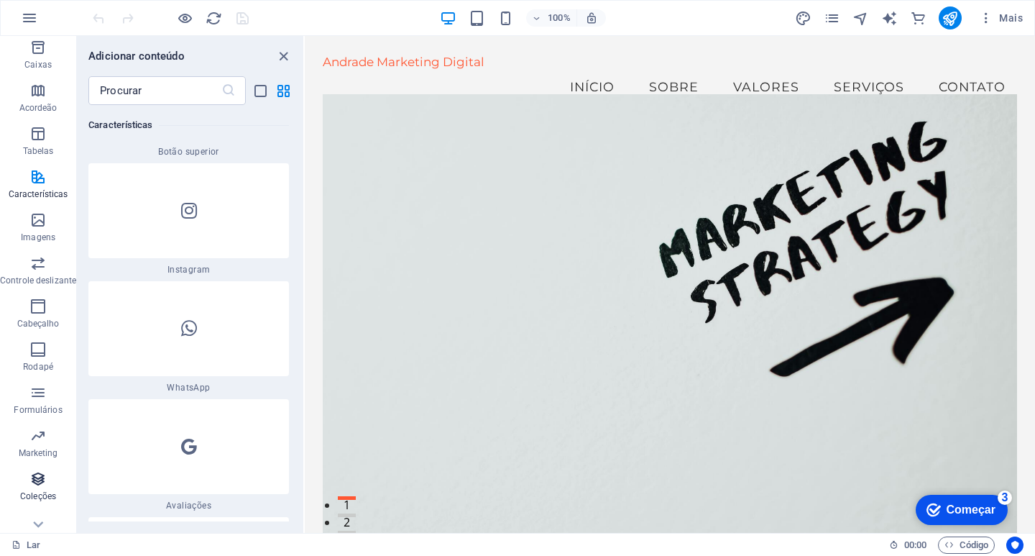
scroll to position [193, 0]
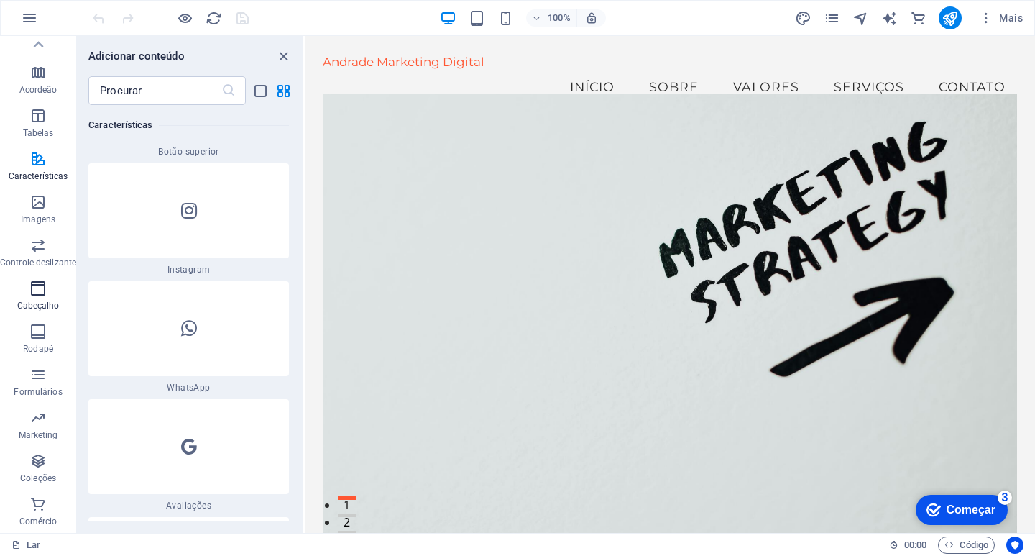
click at [32, 298] on span "Cabeçalho" at bounding box center [38, 297] width 76 height 34
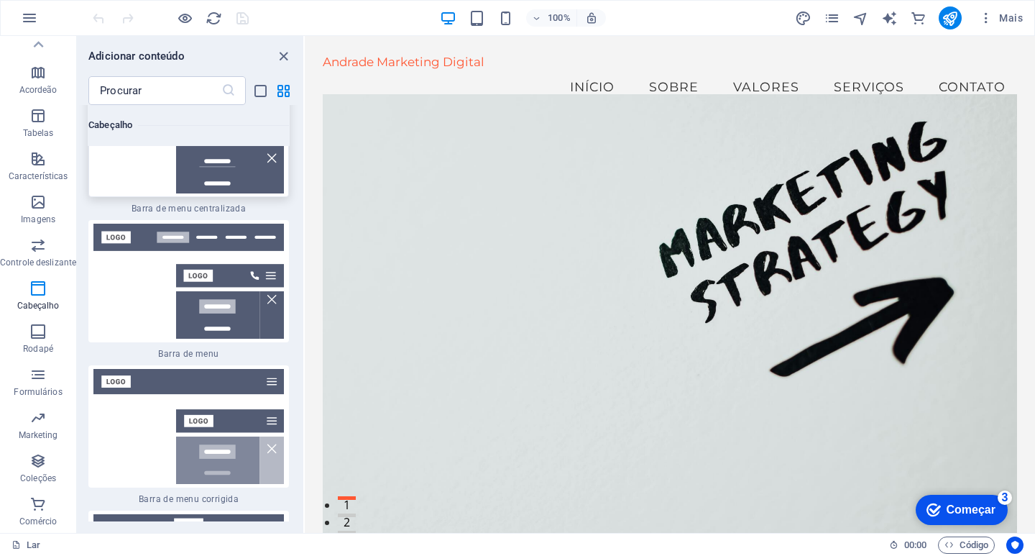
scroll to position [17475, 0]
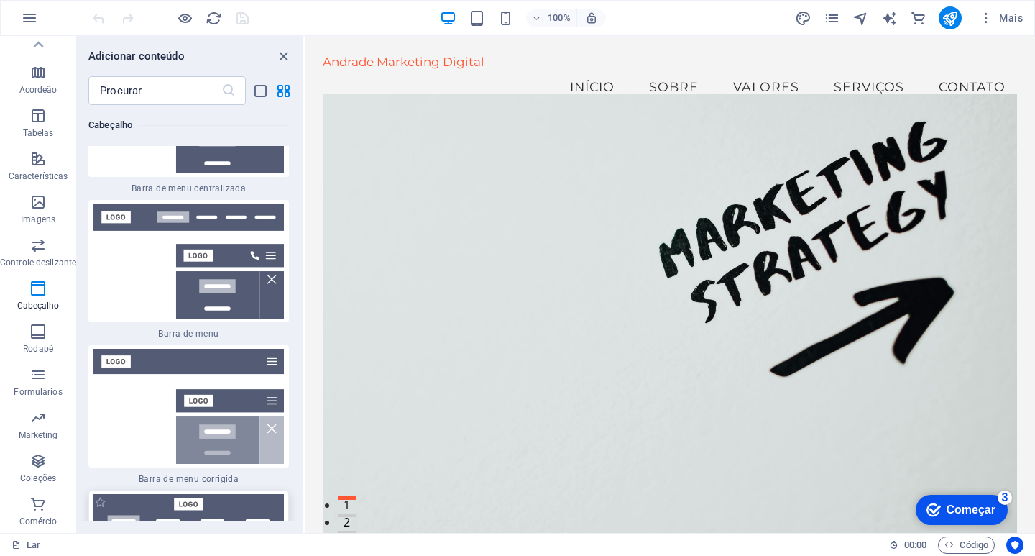
click at [193, 494] on img at bounding box center [188, 551] width 193 height 115
click at [101, 496] on label "1 estrela" at bounding box center [100, 502] width 12 height 12
click at [94, 510] on input "1 estrela" at bounding box center [93, 510] width 1 height 1
radio input "true"
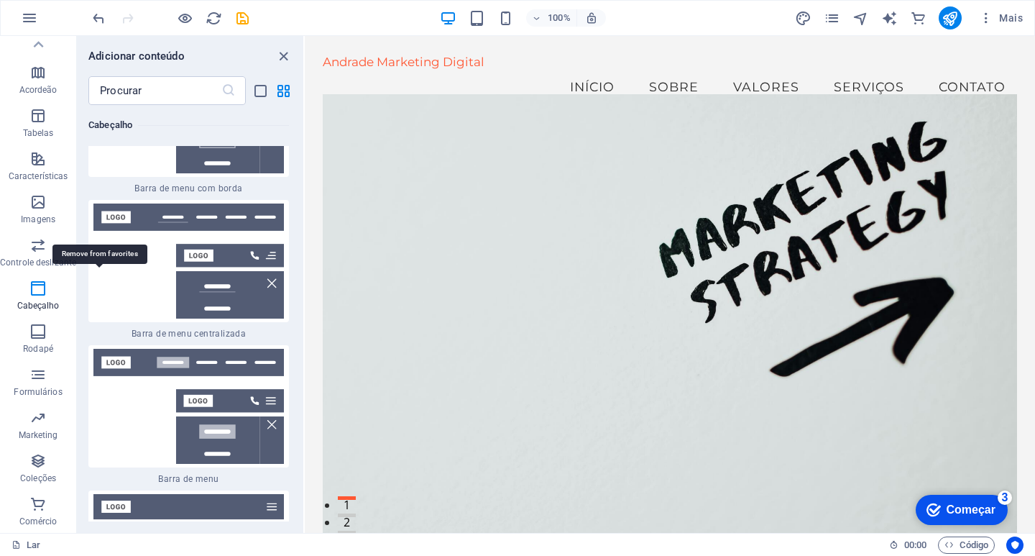
scroll to position [17620, 0]
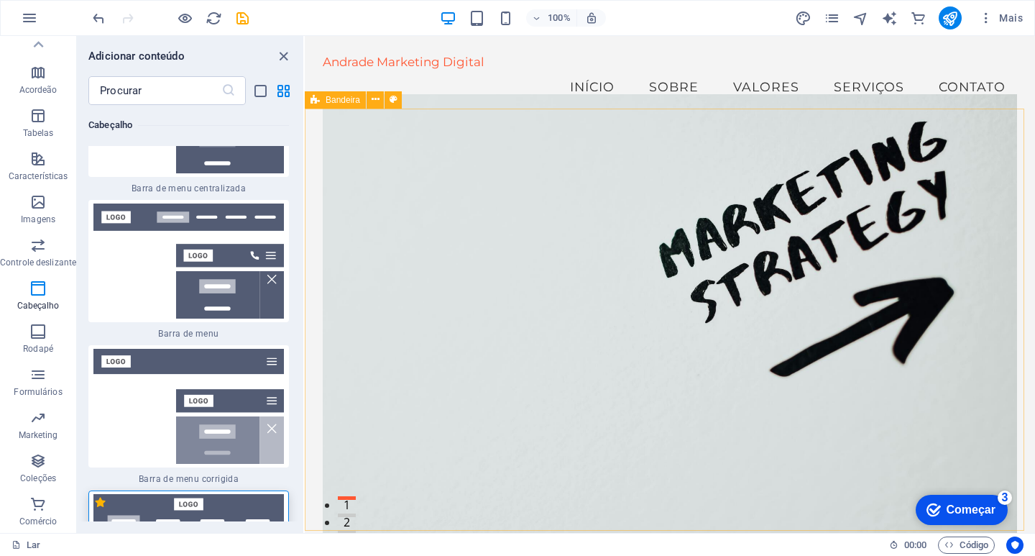
click at [223, 494] on img at bounding box center [188, 551] width 193 height 115
click at [283, 55] on icon "fechar painel" at bounding box center [283, 56] width 17 height 17
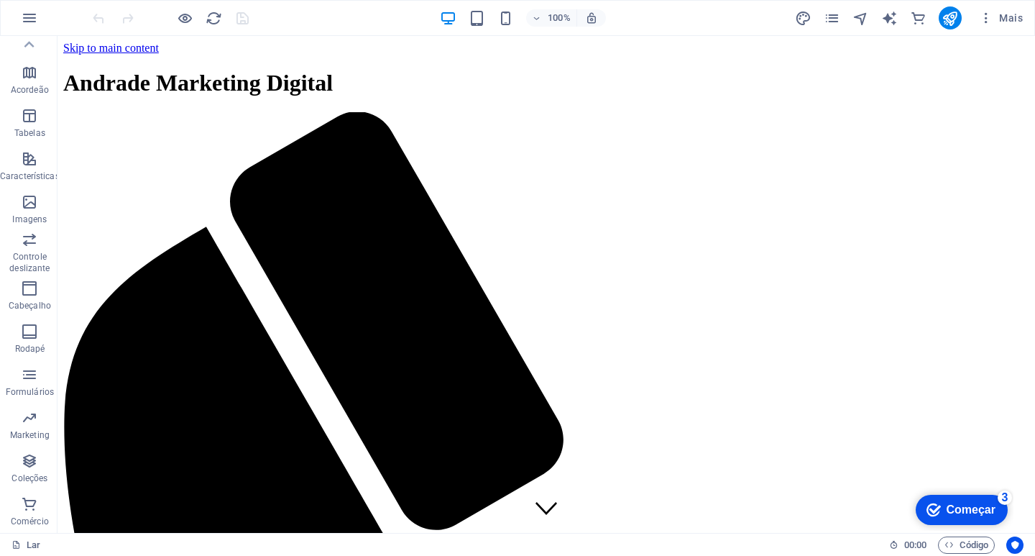
scroll to position [0, 0]
click at [33, 287] on icon "button" at bounding box center [29, 288] width 17 height 17
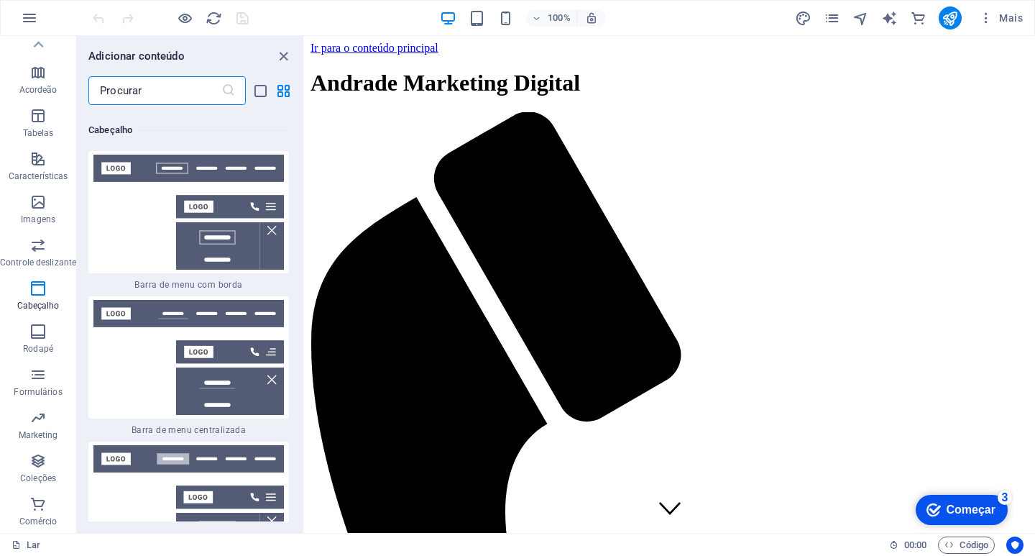
scroll to position [17548, 0]
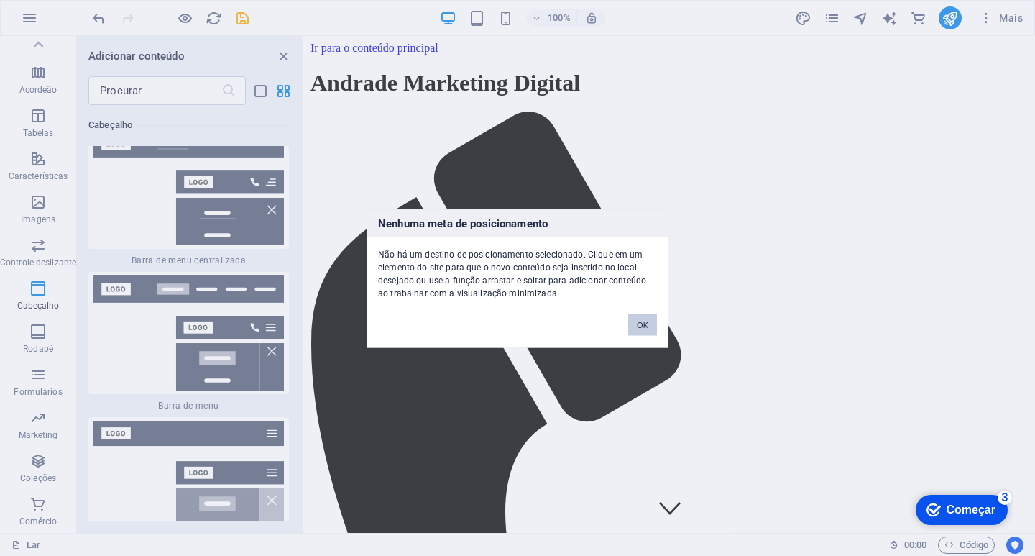
click at [206, 402] on div "Nenhuma meta de posicionamento Não há um destino de posicionamento selecionado.…" at bounding box center [517, 278] width 1035 height 556
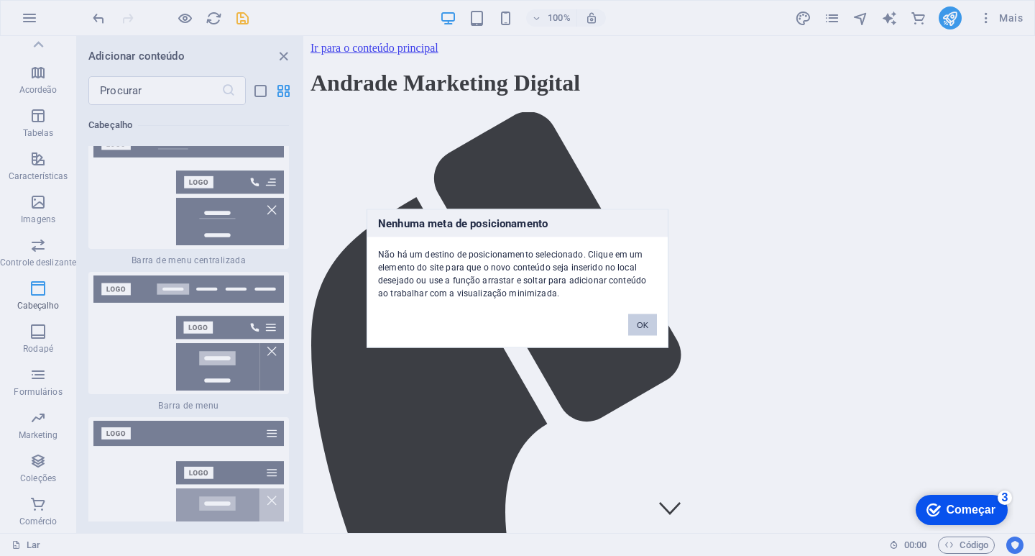
click at [642, 323] on font "OK" at bounding box center [642, 324] width 11 height 9
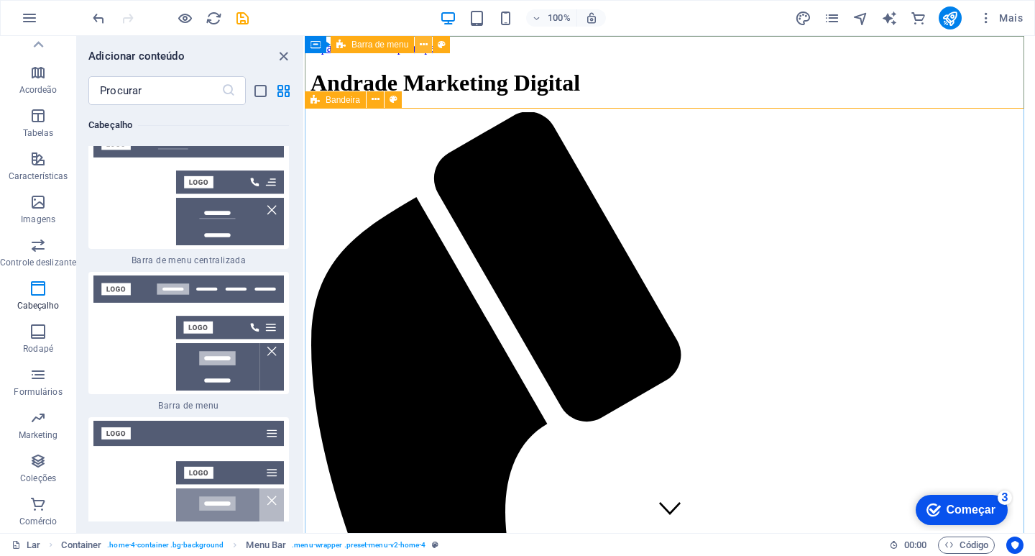
click at [420, 41] on icon at bounding box center [424, 44] width 8 height 15
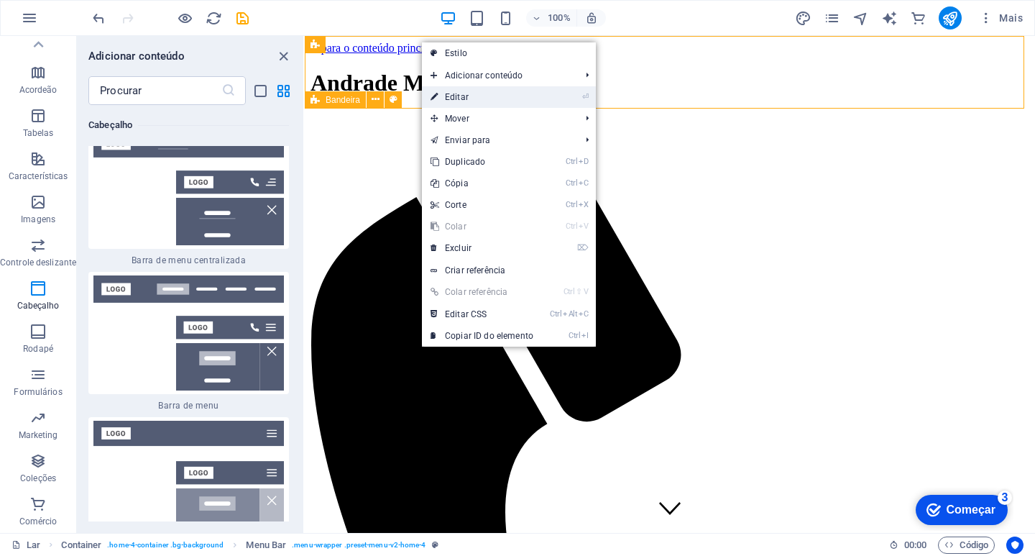
click at [464, 93] on font "Editar" at bounding box center [457, 97] width 24 height 10
select select "vw"
select select "rem"
select select "vw"
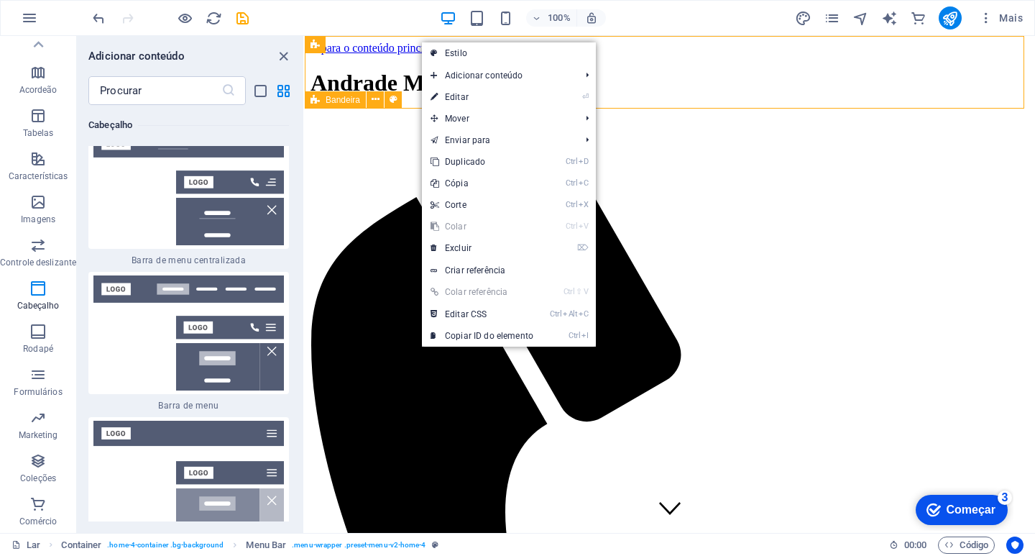
select select "preset-menu-v2-home-4"
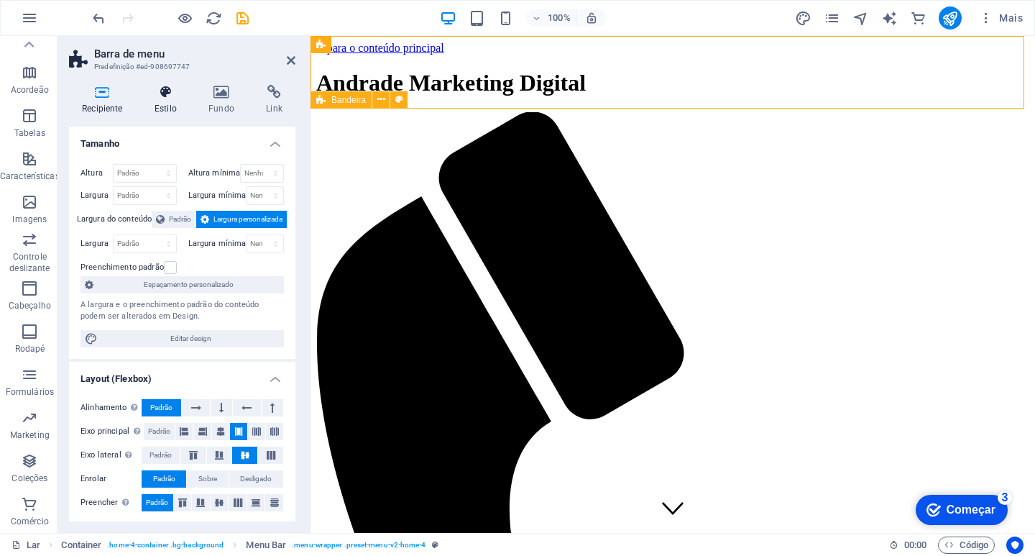
click at [163, 103] on font "Estilo" at bounding box center [166, 108] width 22 height 10
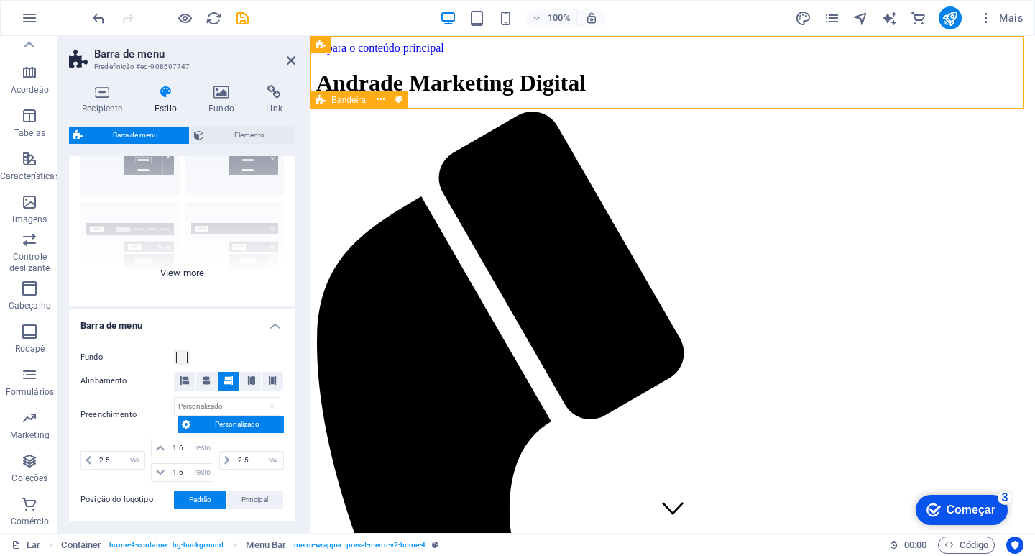
scroll to position [144, 0]
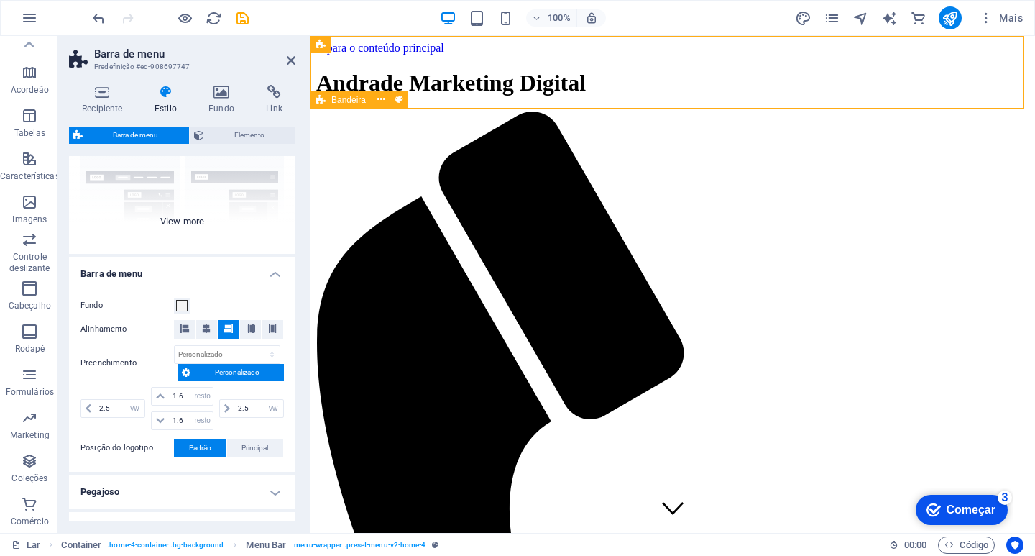
click at [177, 224] on div "Fronteira Centralizado Padrão Fixo Loki Acionar Largo XXG" at bounding box center [182, 146] width 226 height 216
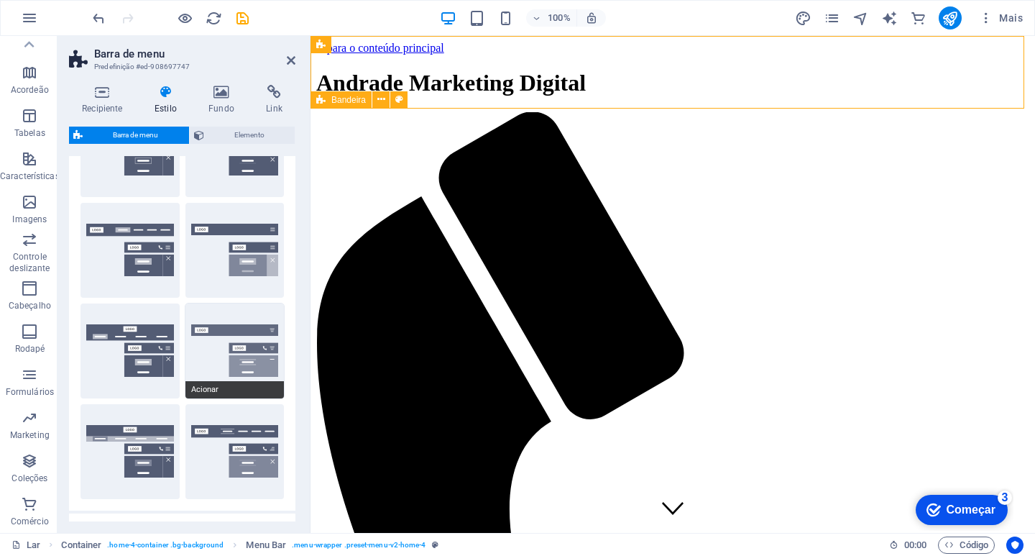
scroll to position [72, 0]
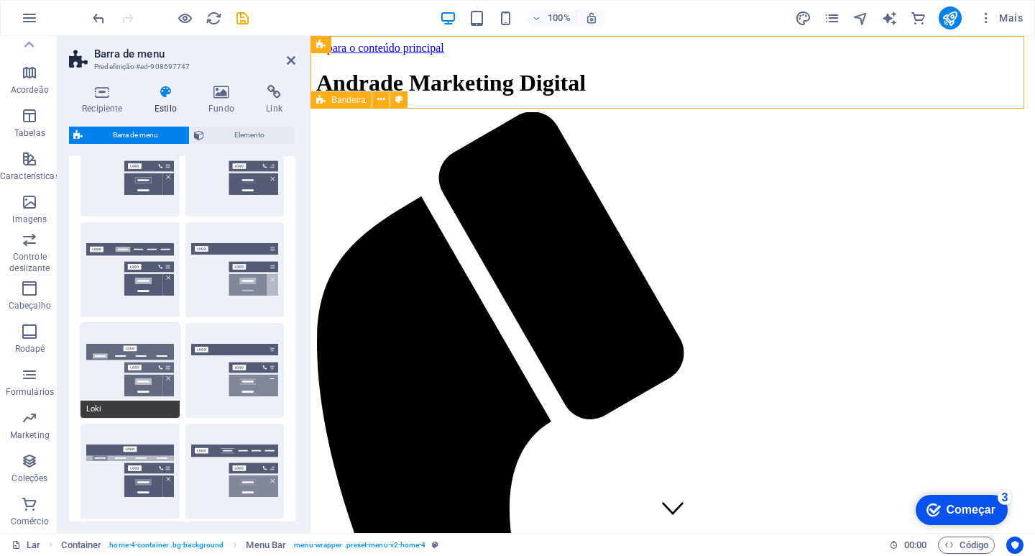
click at [136, 361] on button "Loki" at bounding box center [129, 370] width 99 height 95
type input "0"
select select "rem"
type input "0"
select select "rem"
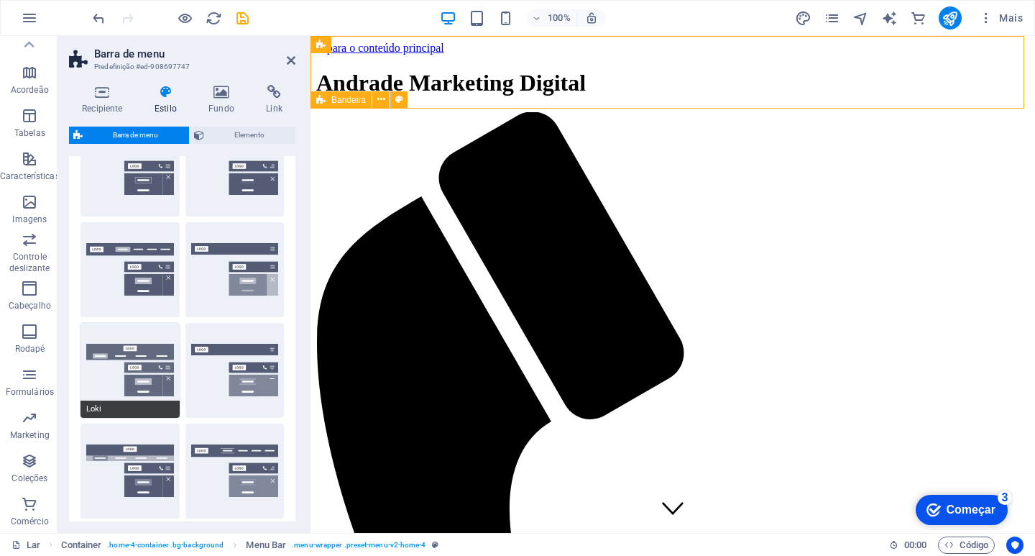
type input "0"
select select "rem"
select select "DISABLED_OPTION_VALUE"
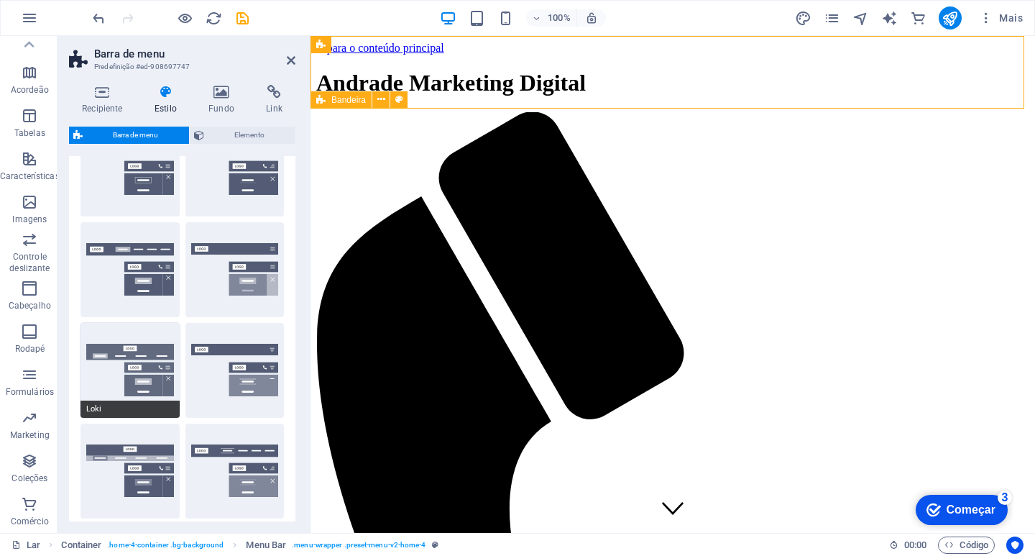
type input "2"
type input "1"
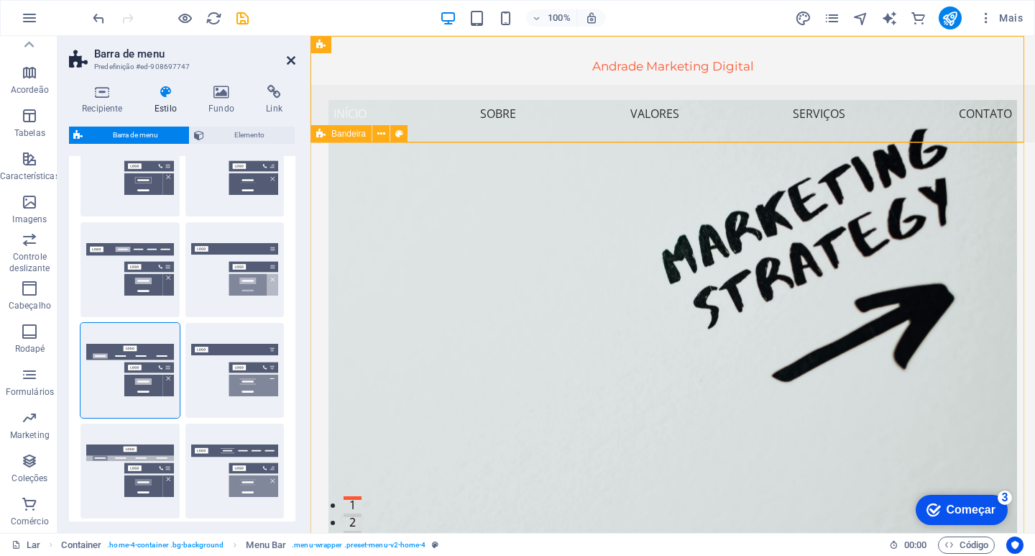
drag, startPoint x: 291, startPoint y: 60, endPoint x: 351, endPoint y: 159, distance: 115.7
click at [291, 60] on icon at bounding box center [291, 60] width 9 height 11
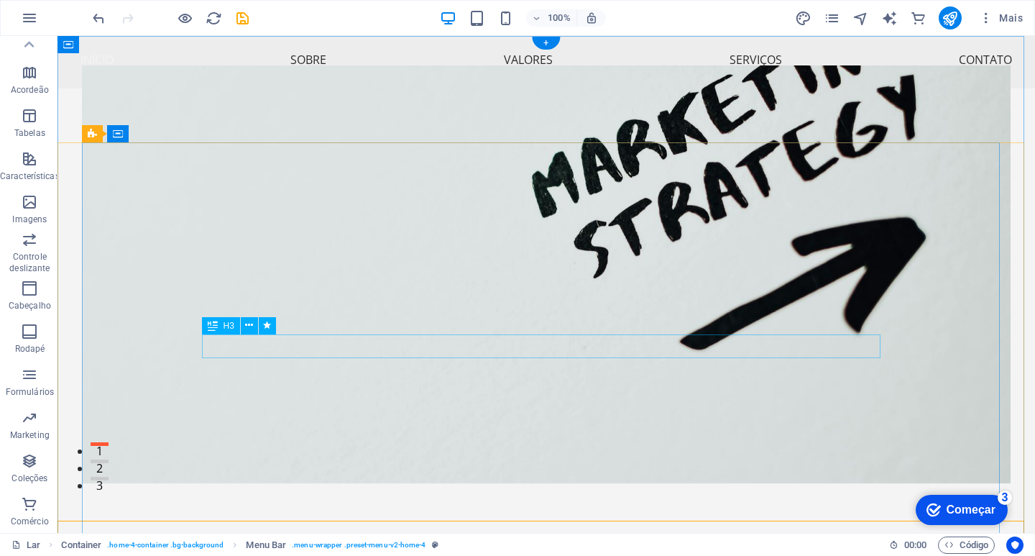
scroll to position [0, 0]
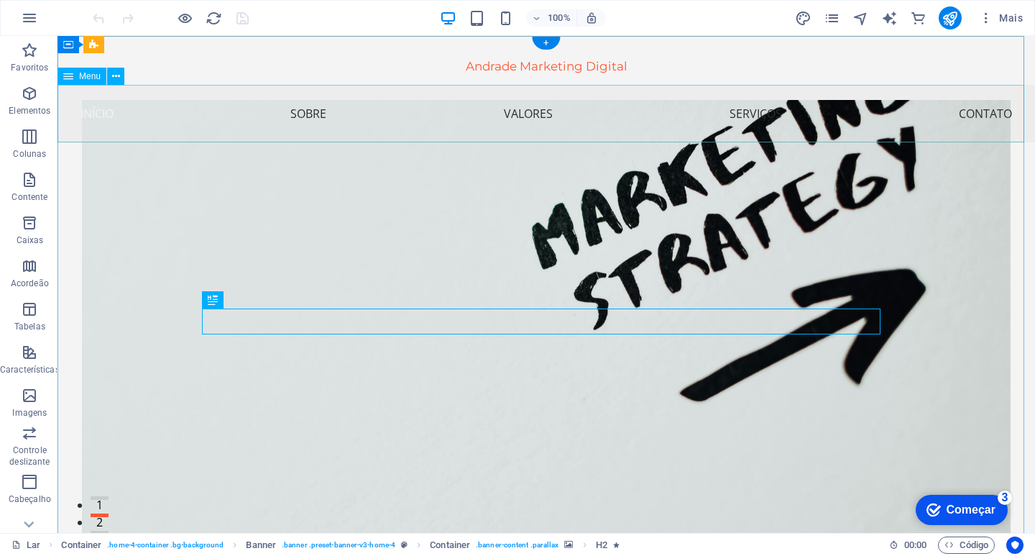
click at [163, 131] on nav "Início Sobre Valores Serviços Contato" at bounding box center [545, 113] width 977 height 57
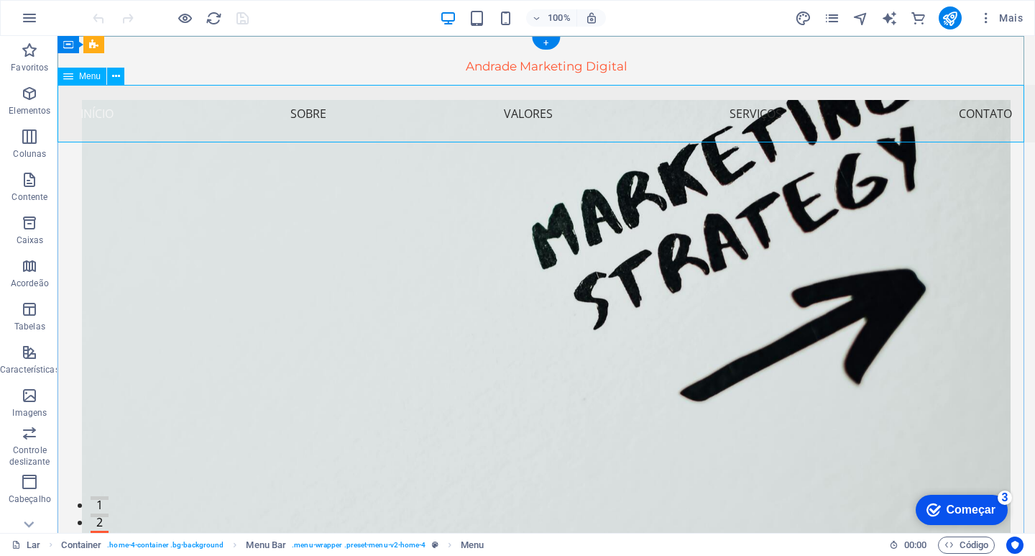
click at [135, 94] on nav "Início Sobre Valores Serviços Contato" at bounding box center [545, 113] width 977 height 57
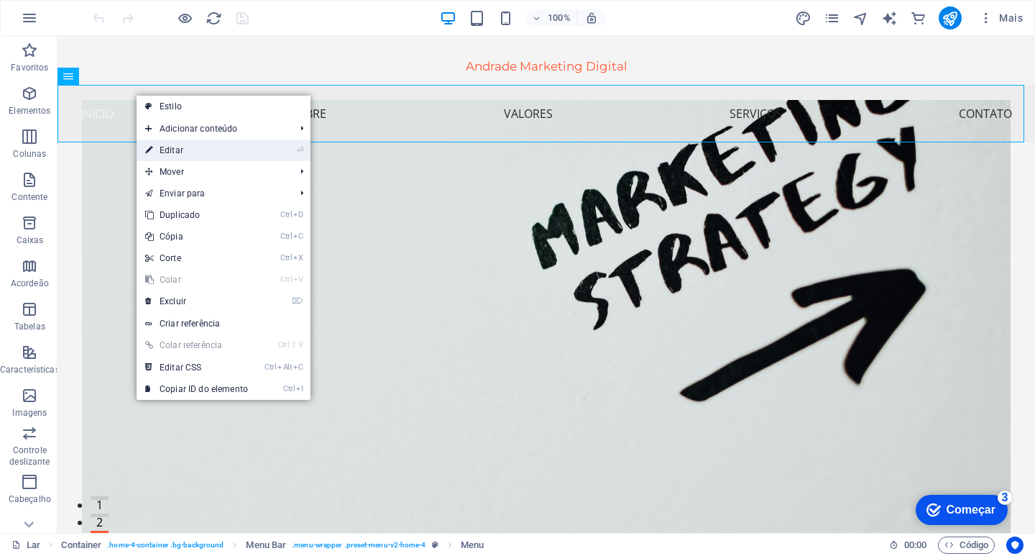
select select
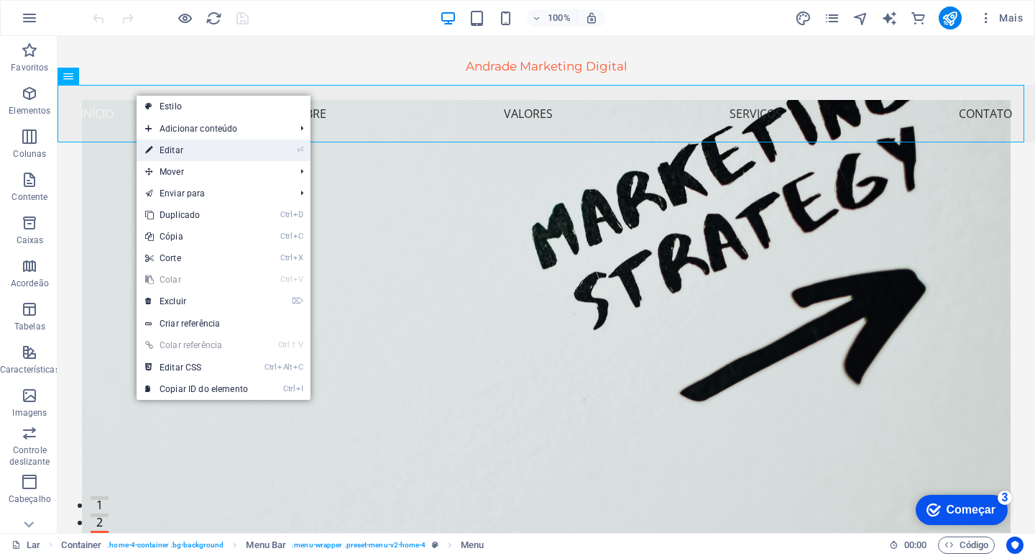
select select
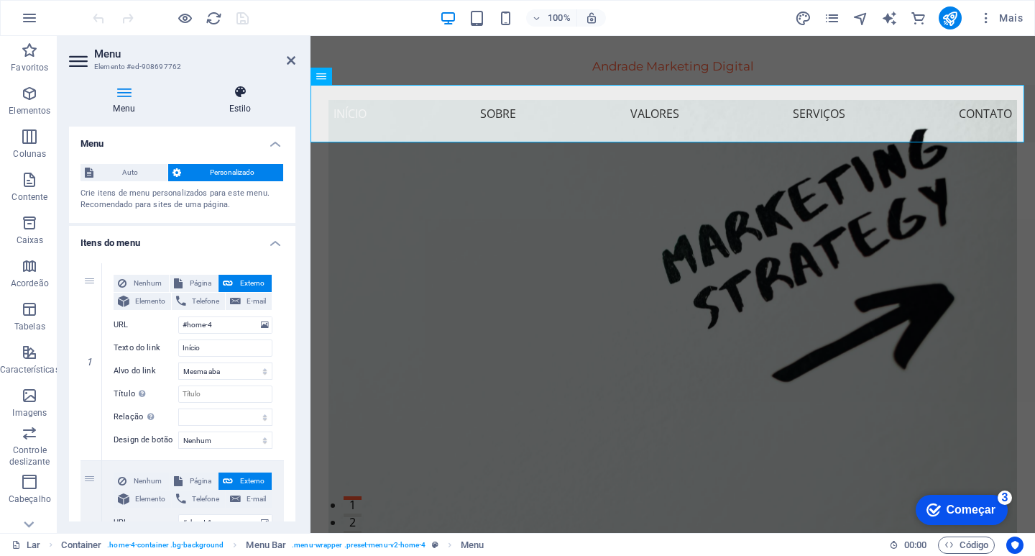
click at [236, 103] on font "Estilo" at bounding box center [240, 108] width 22 height 10
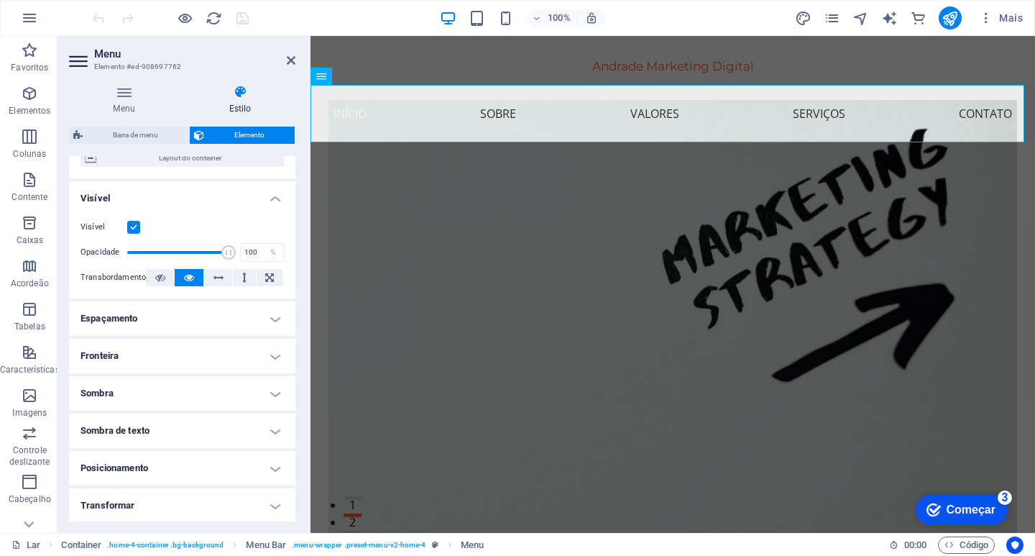
scroll to position [144, 0]
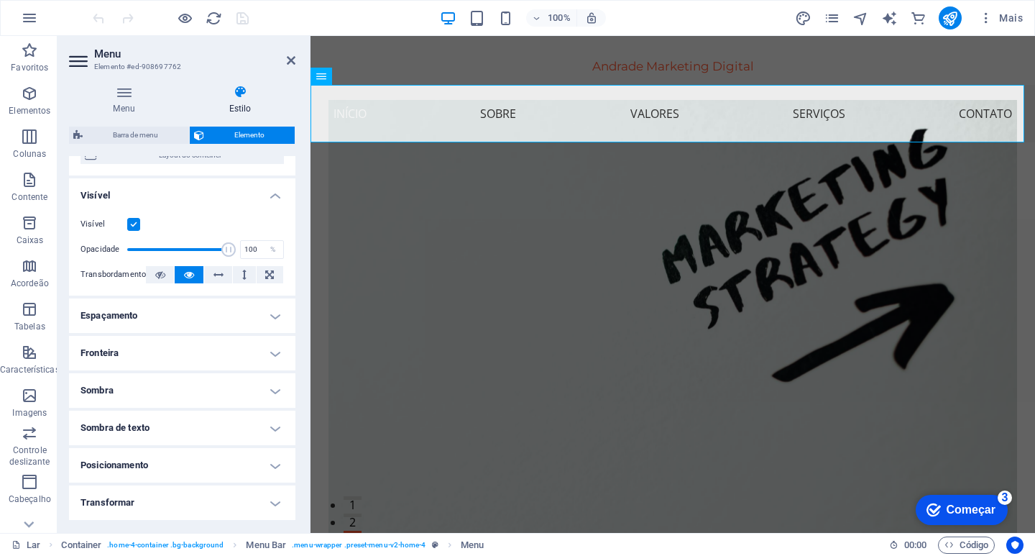
click at [126, 359] on h4 "Fronteira" at bounding box center [182, 353] width 226 height 34
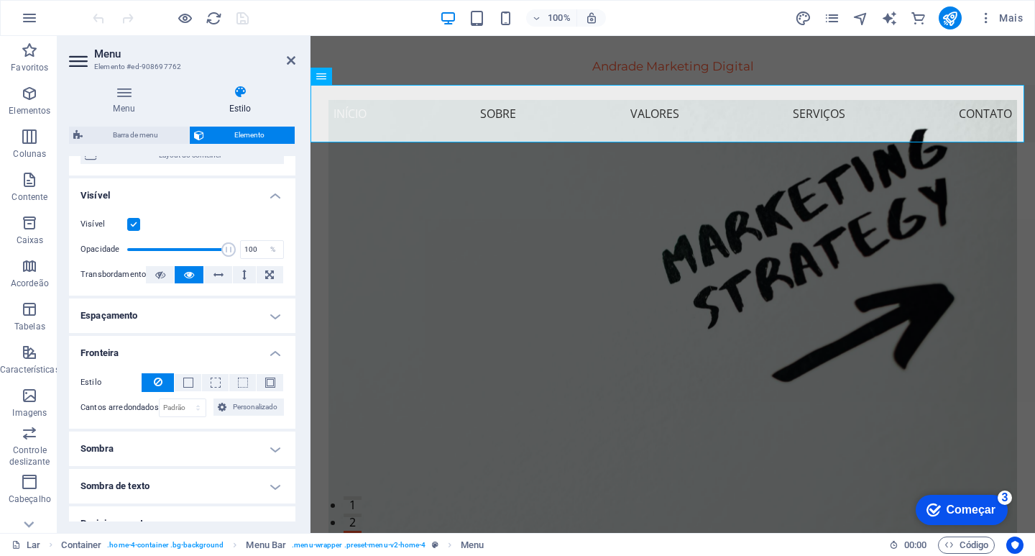
scroll to position [216, 0]
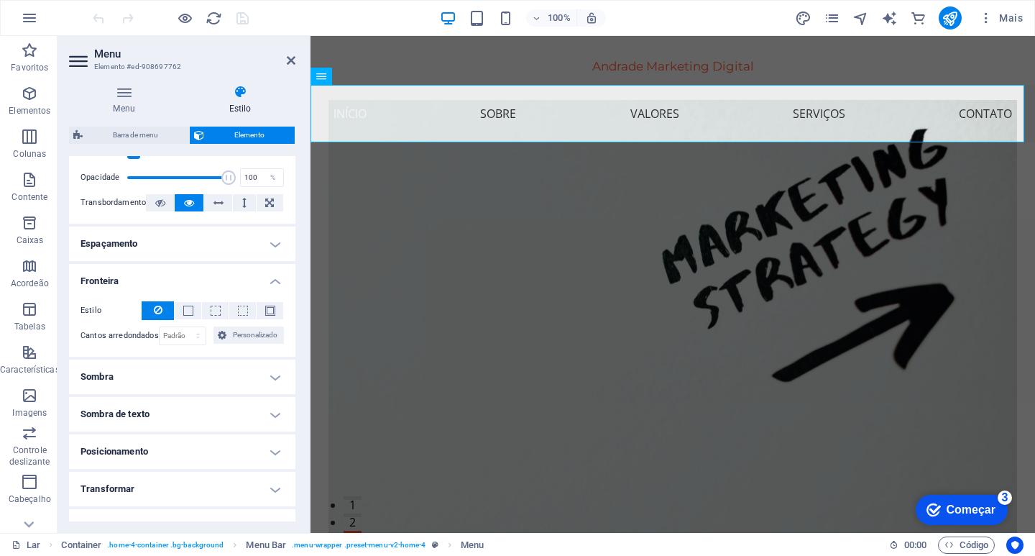
click at [139, 377] on h4 "Sombra" at bounding box center [182, 376] width 226 height 34
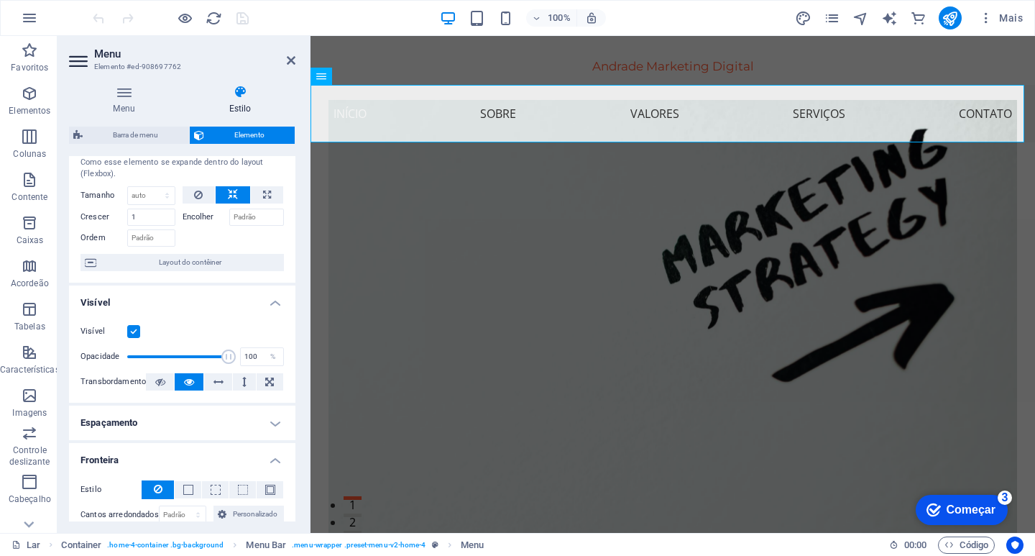
scroll to position [0, 0]
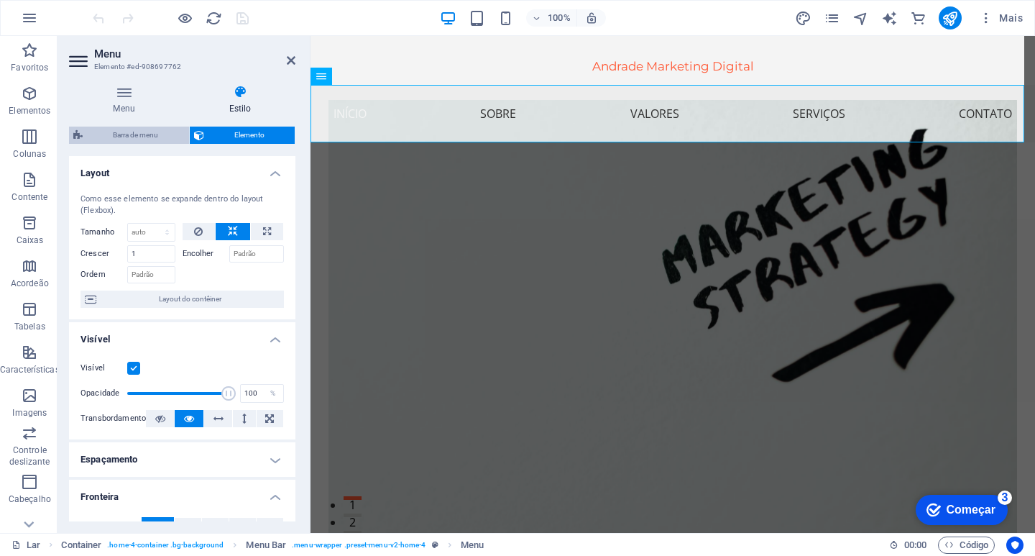
click at [144, 134] on font "Barra de menu" at bounding box center [135, 135] width 45 height 8
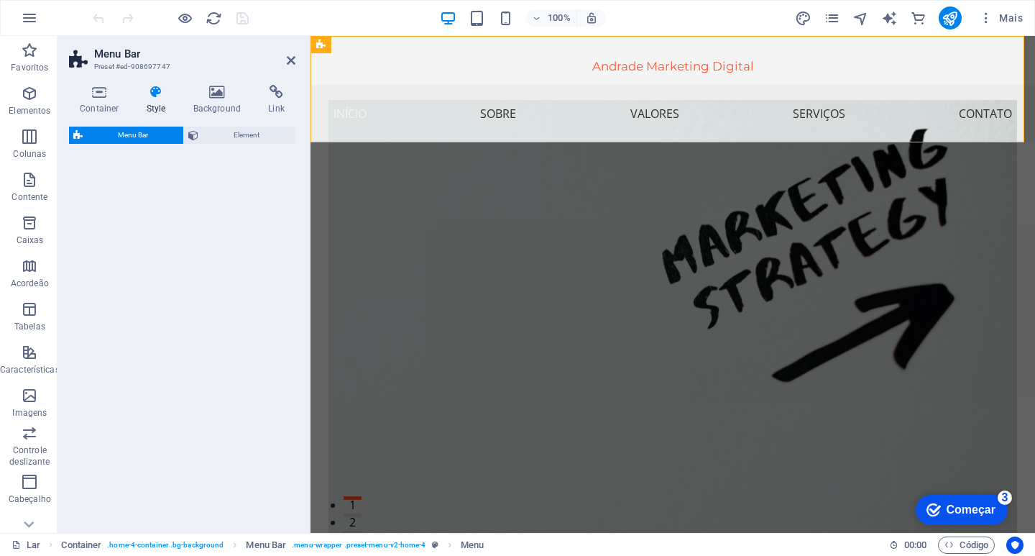
select select "rem"
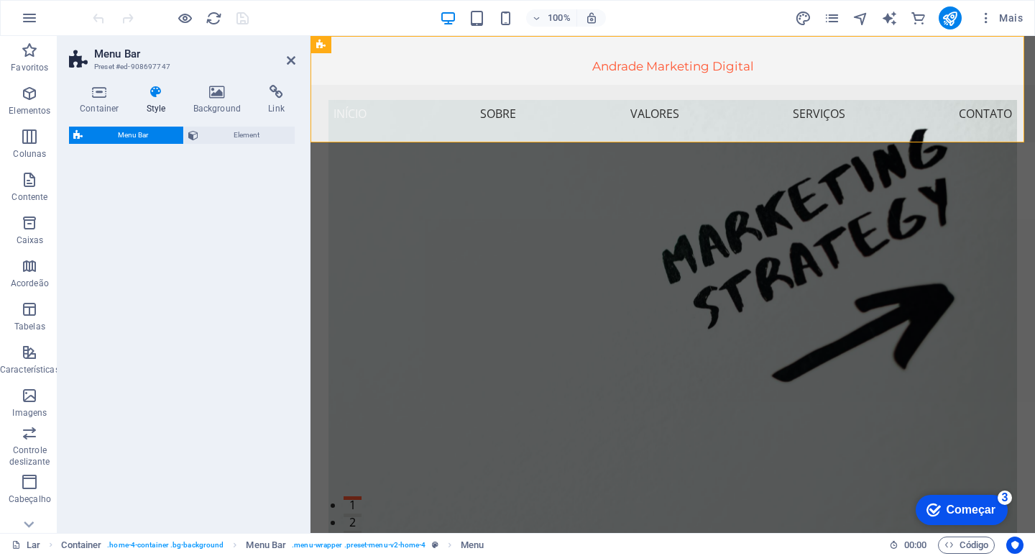
select select "rem"
select select "preset-menu-v2-home-4"
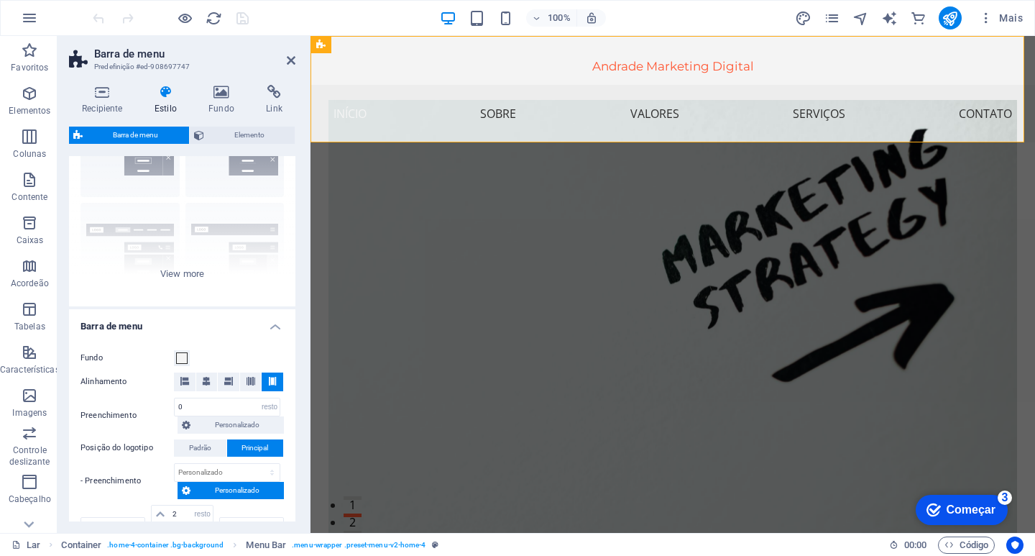
scroll to position [144, 0]
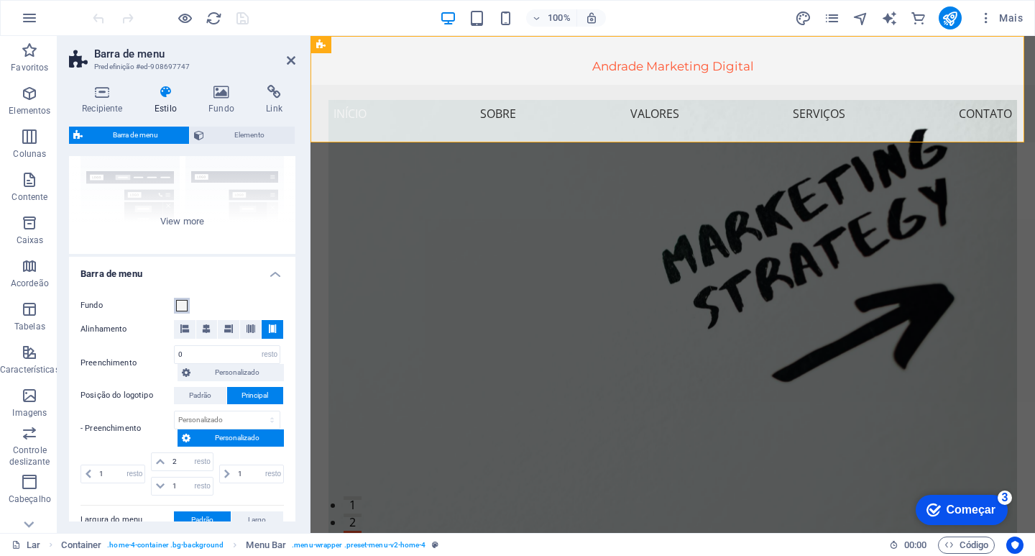
click at [183, 306] on span at bounding box center [181, 305] width 11 height 11
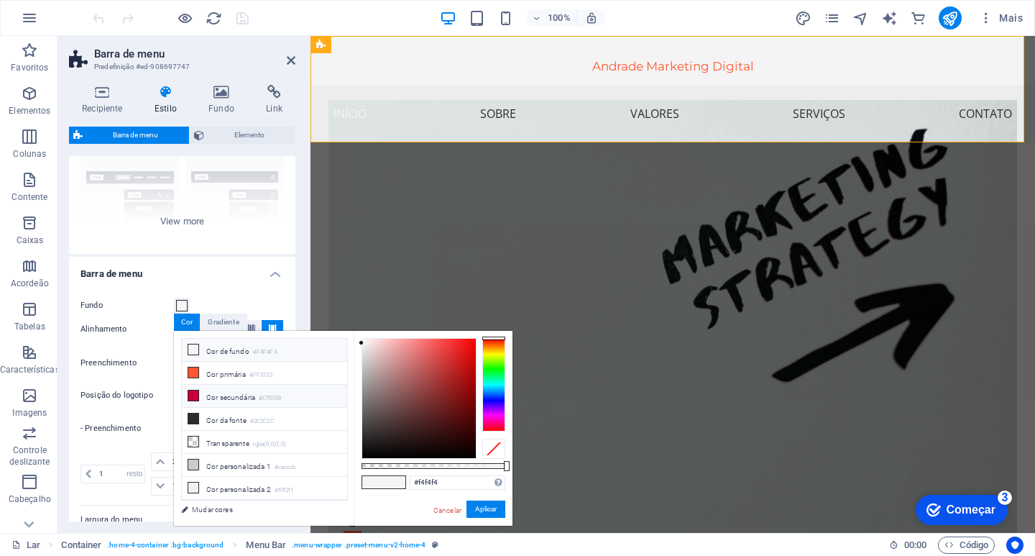
click at [193, 393] on icon at bounding box center [193, 395] width 10 height 10
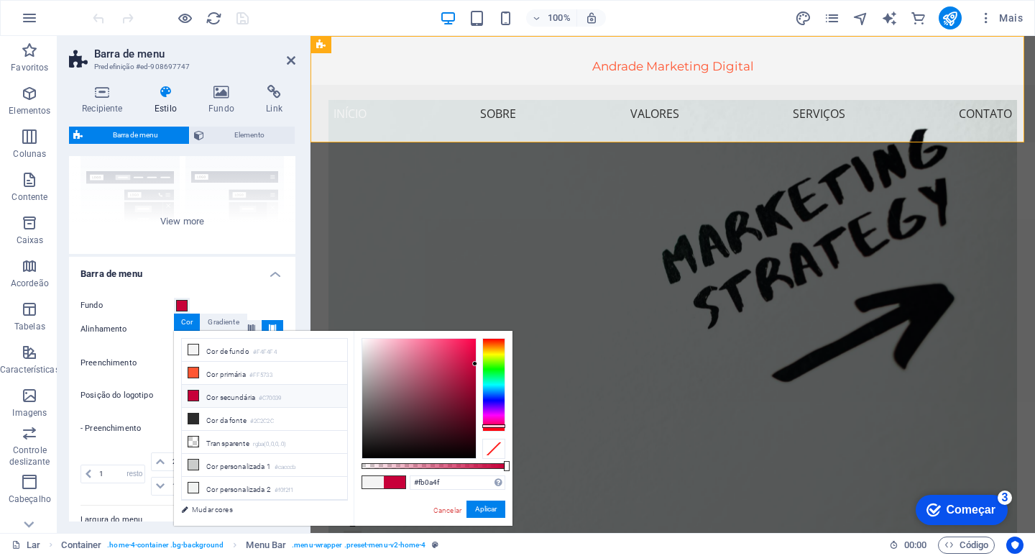
click at [471, 339] on div at bounding box center [419, 397] width 114 height 119
click at [489, 340] on div at bounding box center [493, 384] width 23 height 93
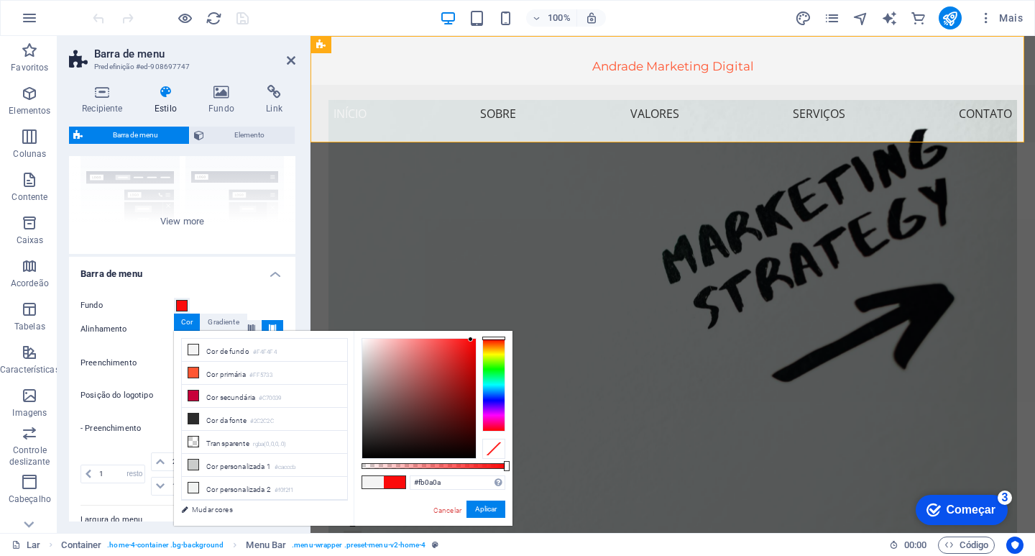
drag, startPoint x: 484, startPoint y: 341, endPoint x: 488, endPoint y: 334, distance: 8.0
click at [488, 334] on div "#fb0a0a Formatos suportados #0852ed rgb(8, 82, 237) rgba(8, 82, 237, 90%) hsv(2…" at bounding box center [433, 533] width 159 height 404
type input "#f40303"
click at [474, 343] on div at bounding box center [419, 397] width 114 height 119
click at [497, 509] on button "Aplicar" at bounding box center [485, 509] width 39 height 18
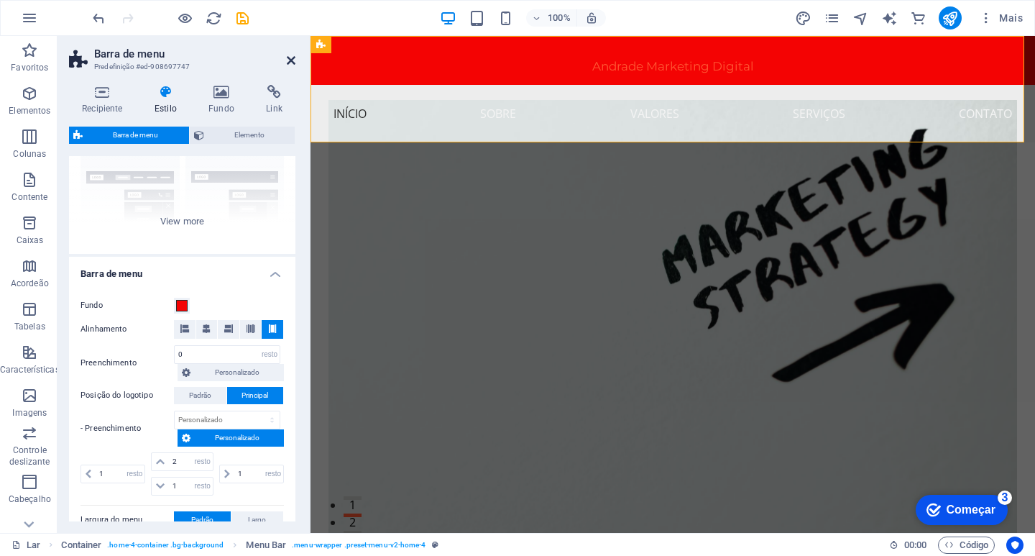
click at [292, 59] on icon at bounding box center [291, 60] width 9 height 11
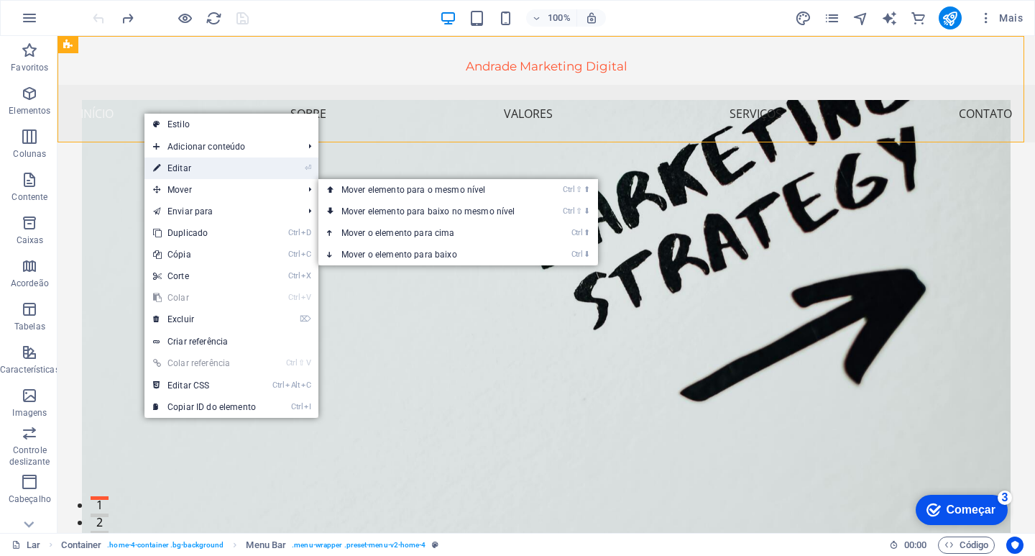
click at [185, 171] on font "Editar" at bounding box center [179, 168] width 24 height 10
select select "rem"
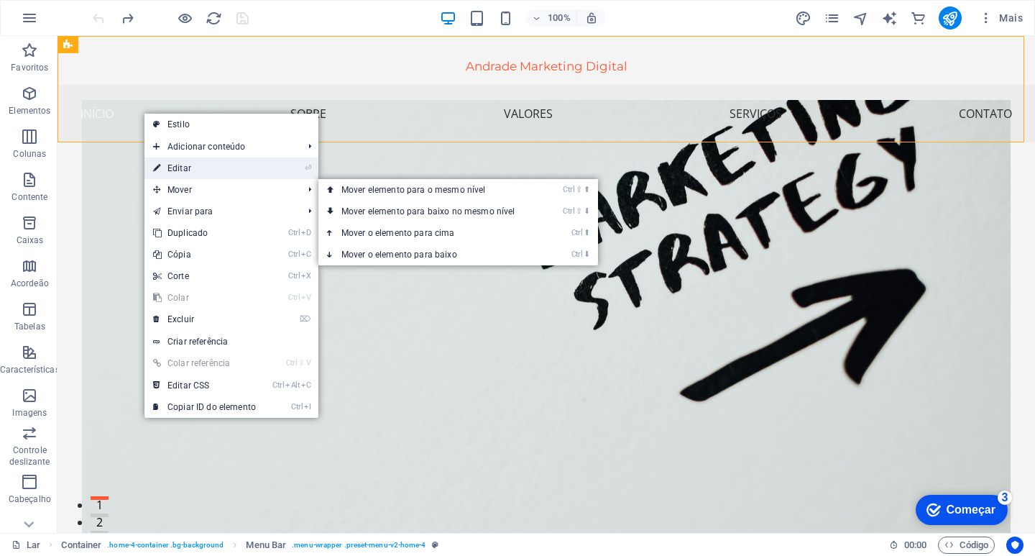
select select "rem"
select select "preset-menu-v2-home-4"
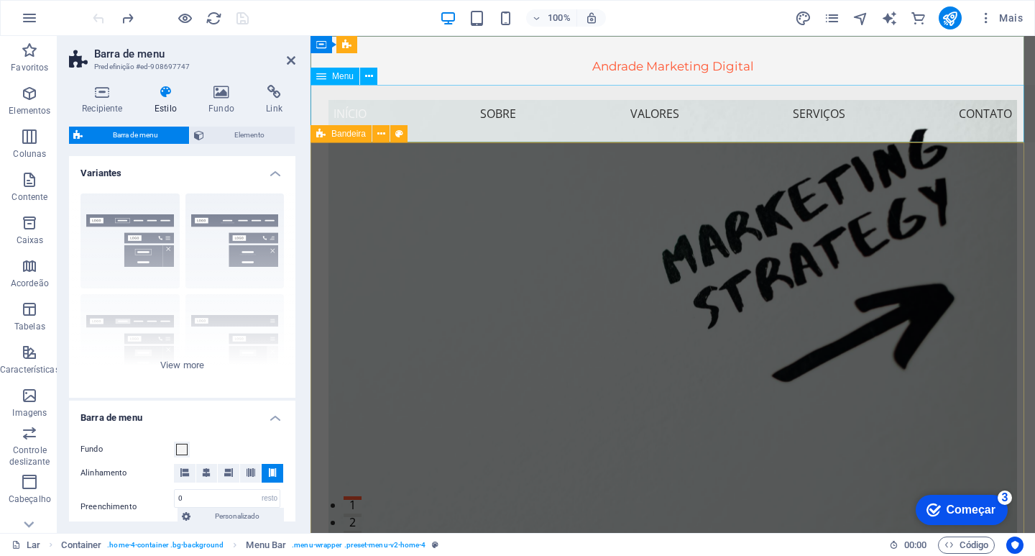
click at [462, 126] on nav "Início Sobre Valores Serviços Contato" at bounding box center [672, 113] width 724 height 57
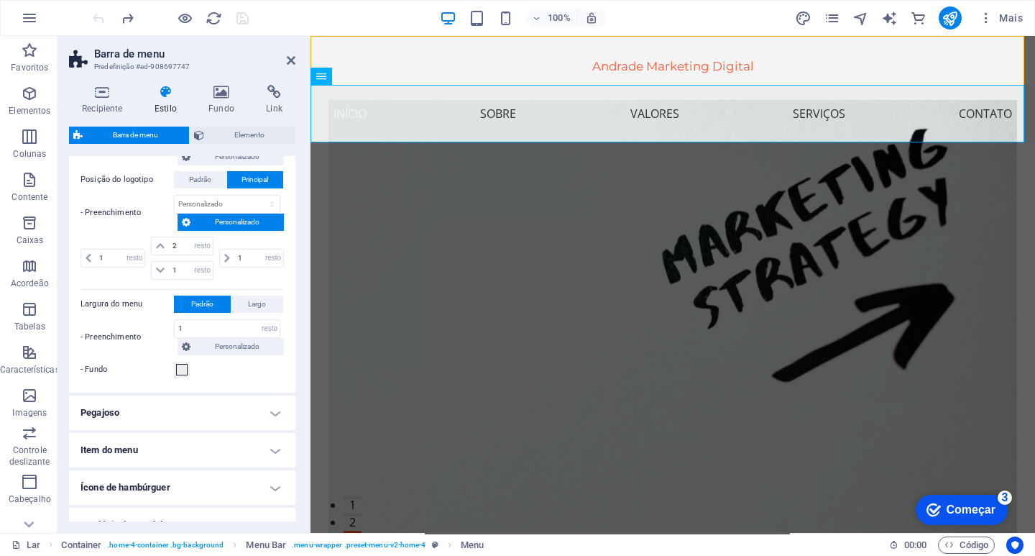
scroll to position [431, 0]
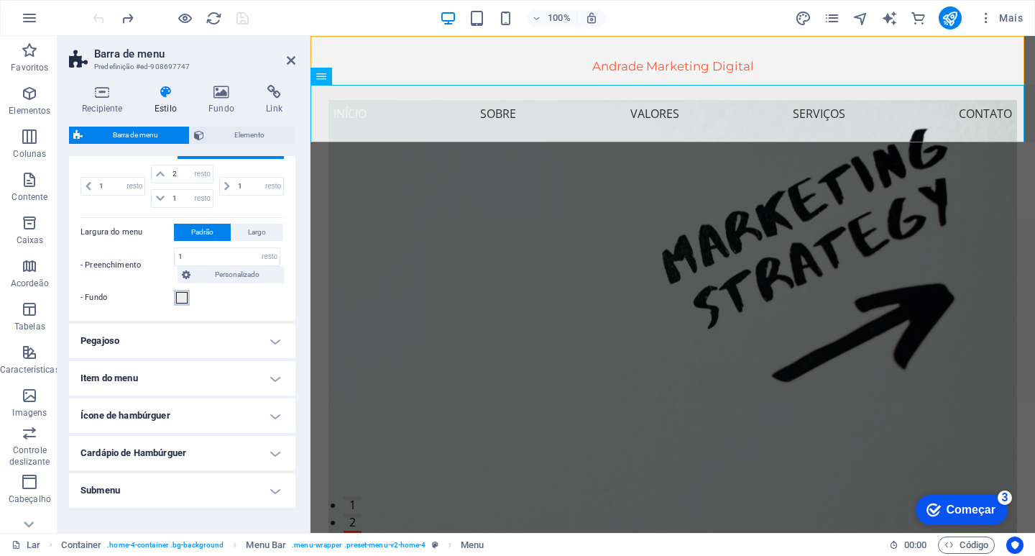
click at [183, 299] on span at bounding box center [181, 297] width 11 height 11
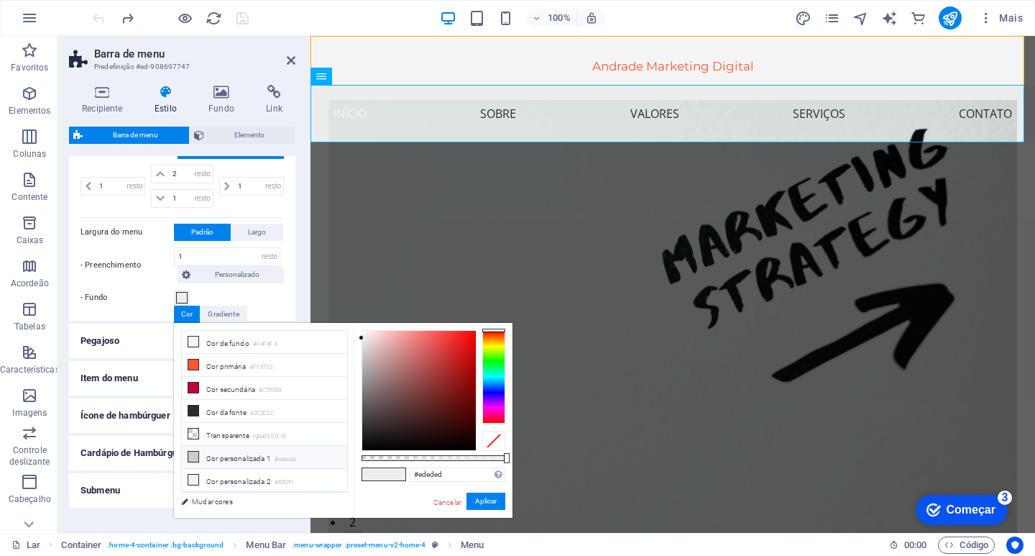
click at [195, 451] on icon at bounding box center [193, 456] width 10 height 10
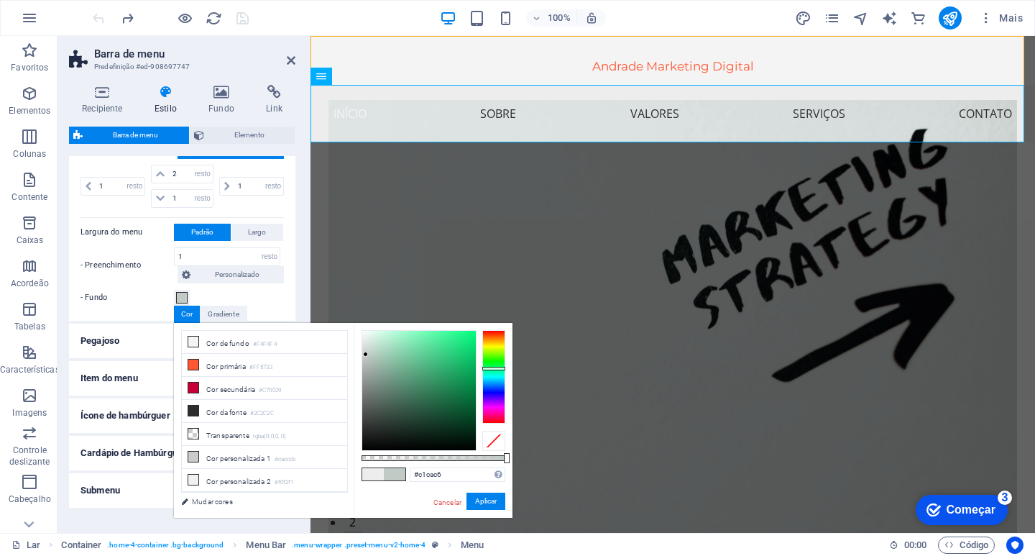
click at [367, 354] on div at bounding box center [365, 353] width 5 height 5
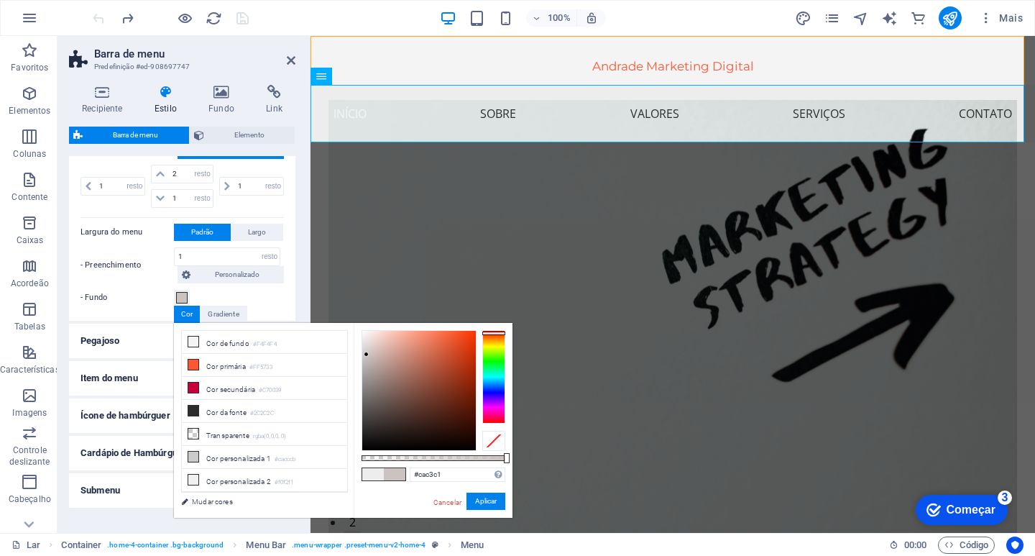
click at [502, 333] on div at bounding box center [493, 376] width 23 height 93
click at [495, 325] on div "#cac1c1 Formatos suportados #0852ed rgb(8, 82, 237) rgba(8, 82, 237, 90%) hsv(2…" at bounding box center [433, 525] width 159 height 404
click at [469, 374] on div at bounding box center [419, 390] width 114 height 119
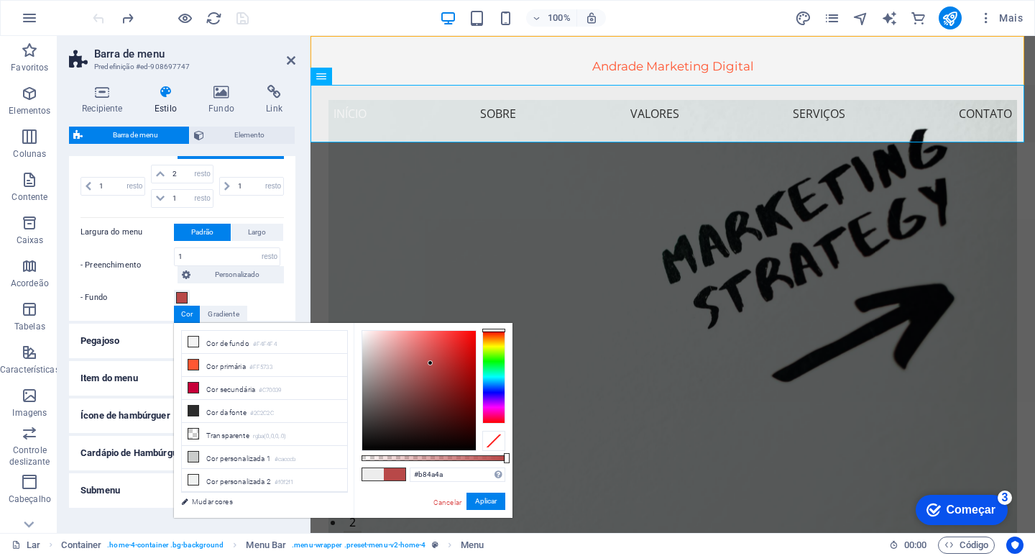
type input "#b64b4b"
drag, startPoint x: 467, startPoint y: 374, endPoint x: 428, endPoint y: 364, distance: 40.3
click at [428, 364] on div at bounding box center [427, 363] width 5 height 5
click at [493, 501] on font "Aplicar" at bounding box center [486, 501] width 22 height 8
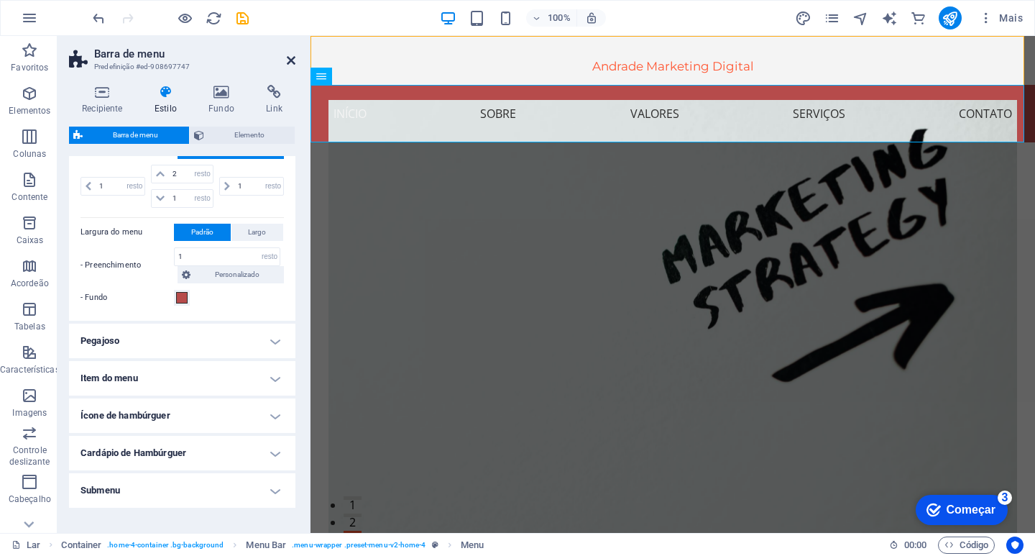
click at [292, 57] on icon at bounding box center [291, 60] width 9 height 11
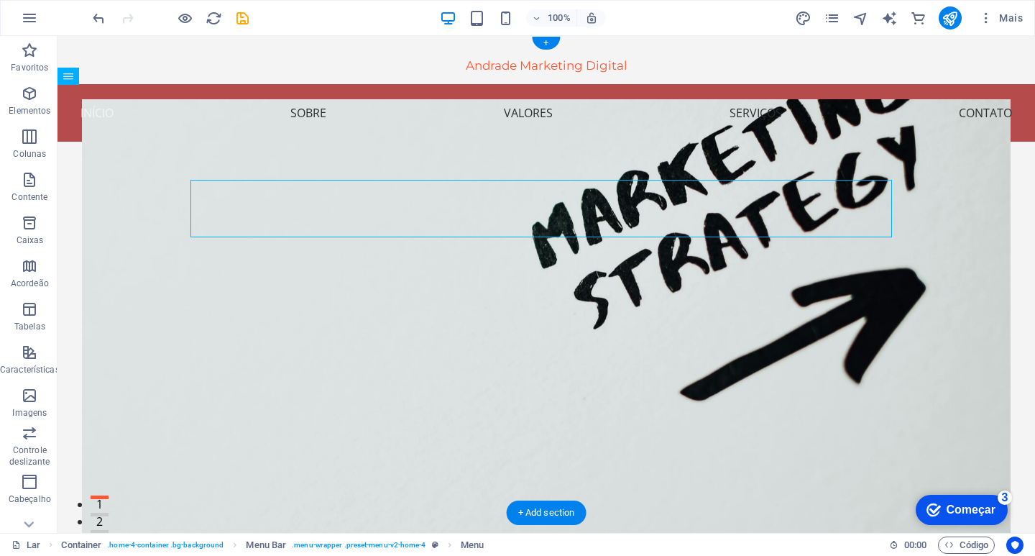
scroll to position [0, 0]
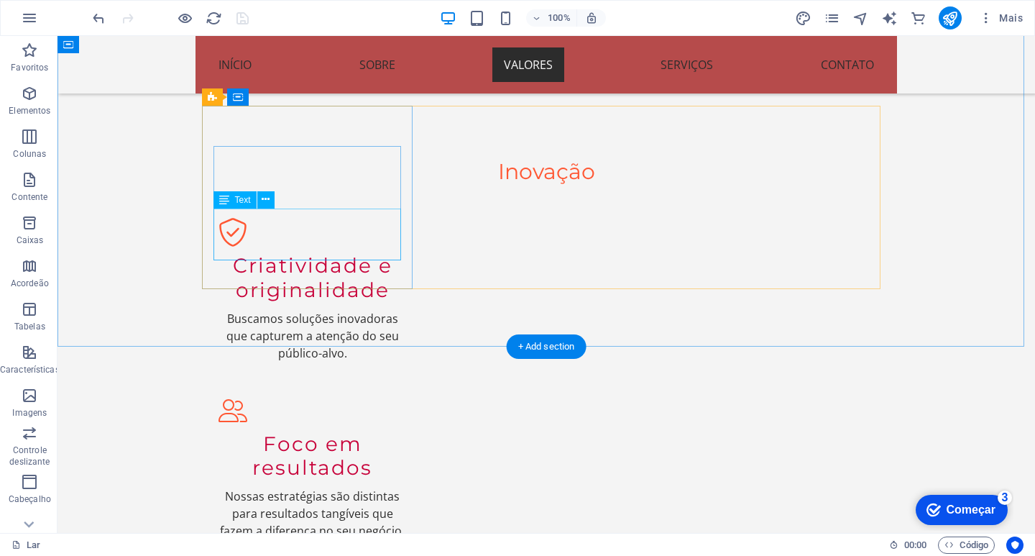
scroll to position [890, 0]
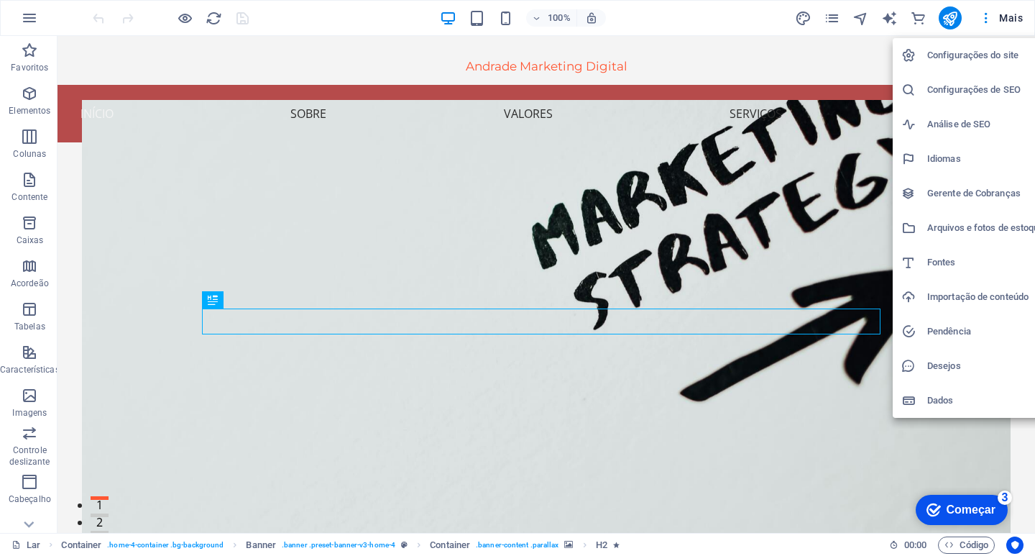
click at [964, 56] on font "Configurações do site" at bounding box center [972, 55] width 91 height 11
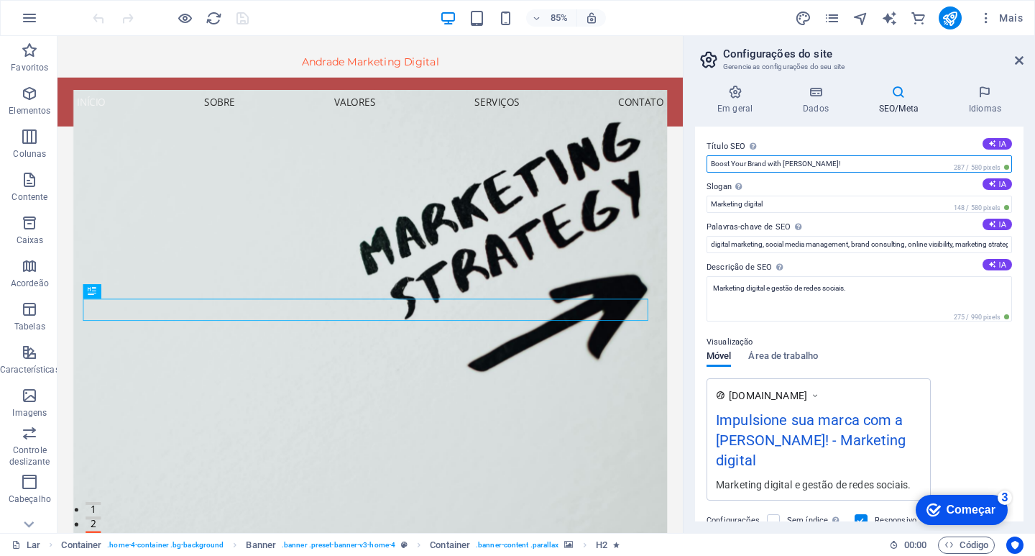
drag, startPoint x: 783, startPoint y: 164, endPoint x: 705, endPoint y: 170, distance: 77.9
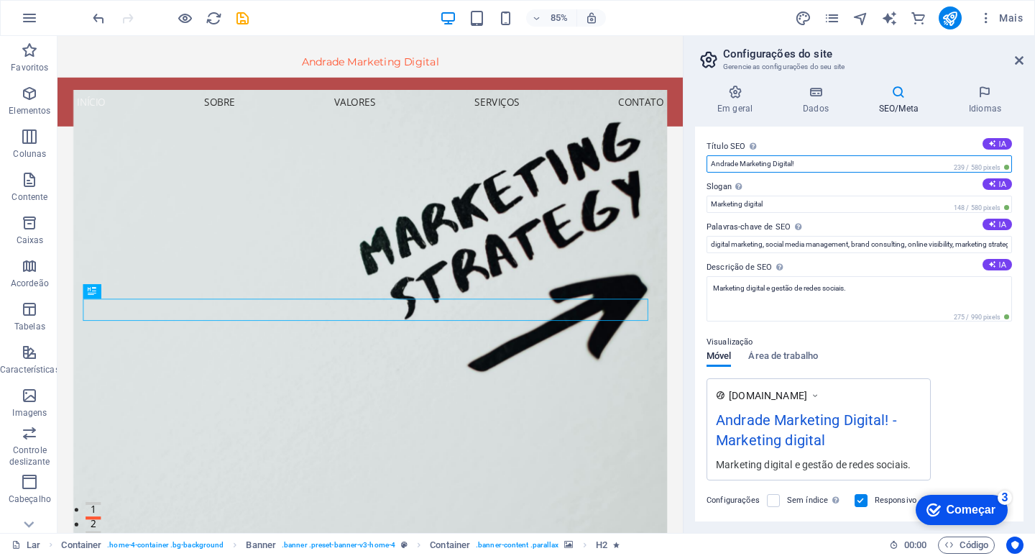
type input "Andrade Marketing Digital!"
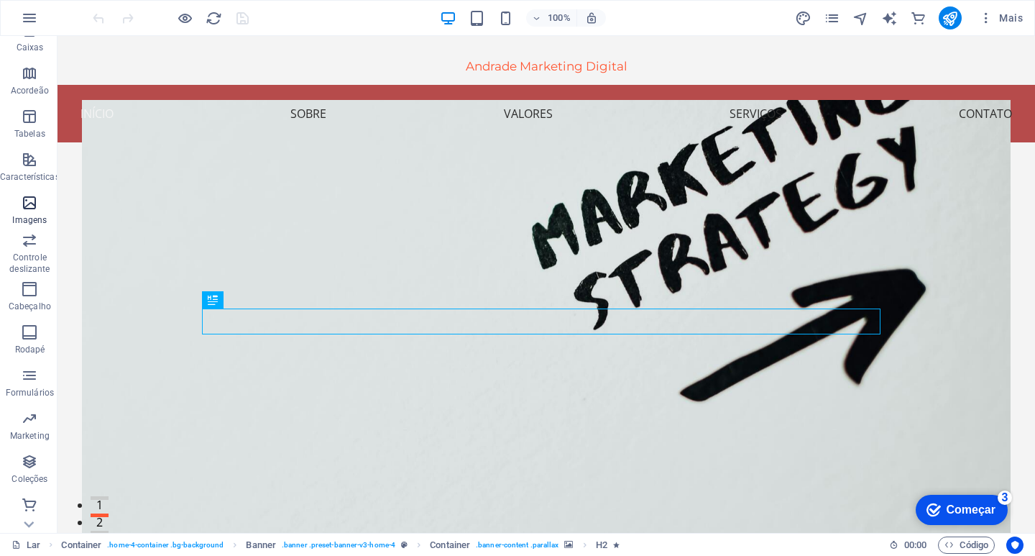
scroll to position [193, 0]
click at [29, 466] on icon "button" at bounding box center [29, 460] width 17 height 17
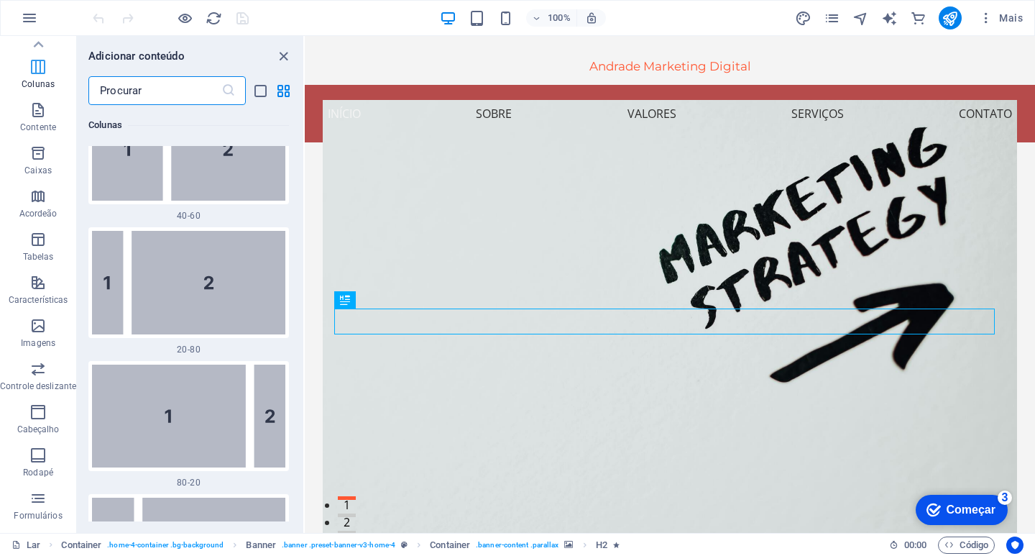
scroll to position [0, 0]
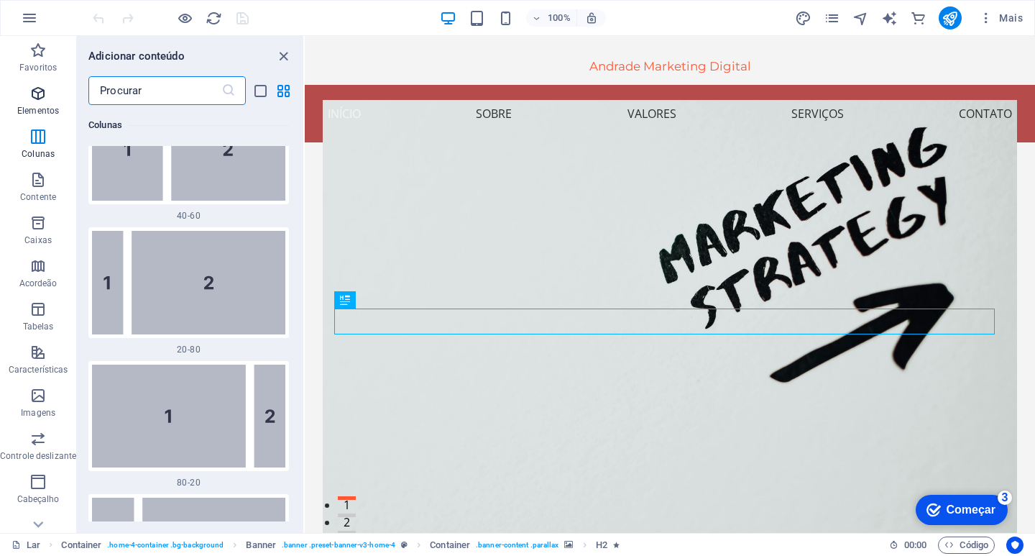
click at [33, 97] on icon "button" at bounding box center [37, 93] width 17 height 17
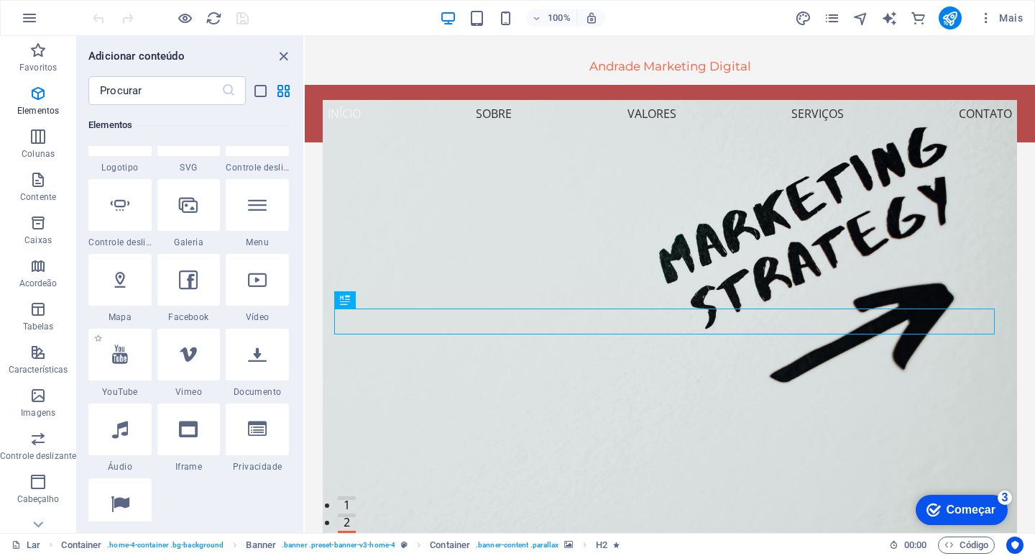
scroll to position [719, 0]
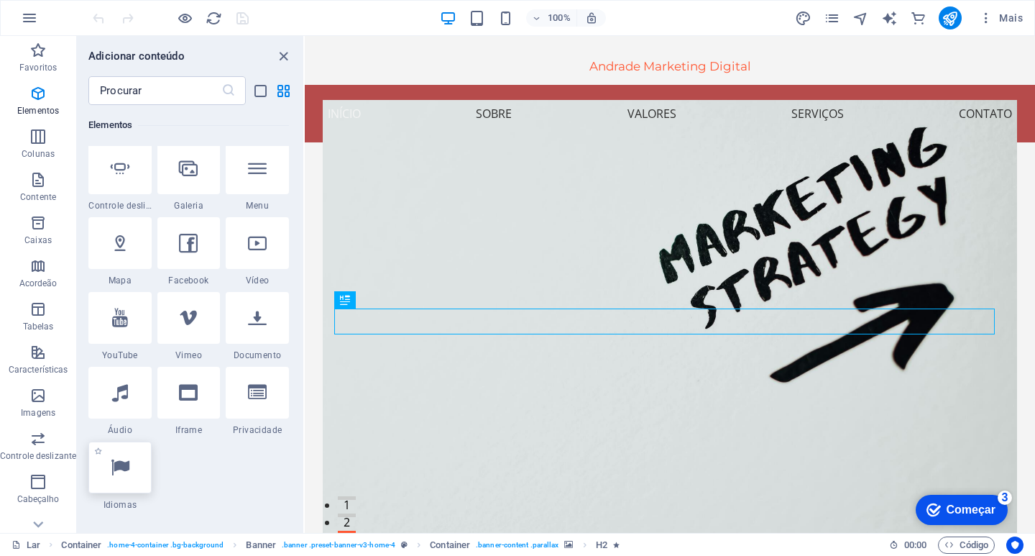
click at [111, 458] on icon at bounding box center [120, 467] width 19 height 19
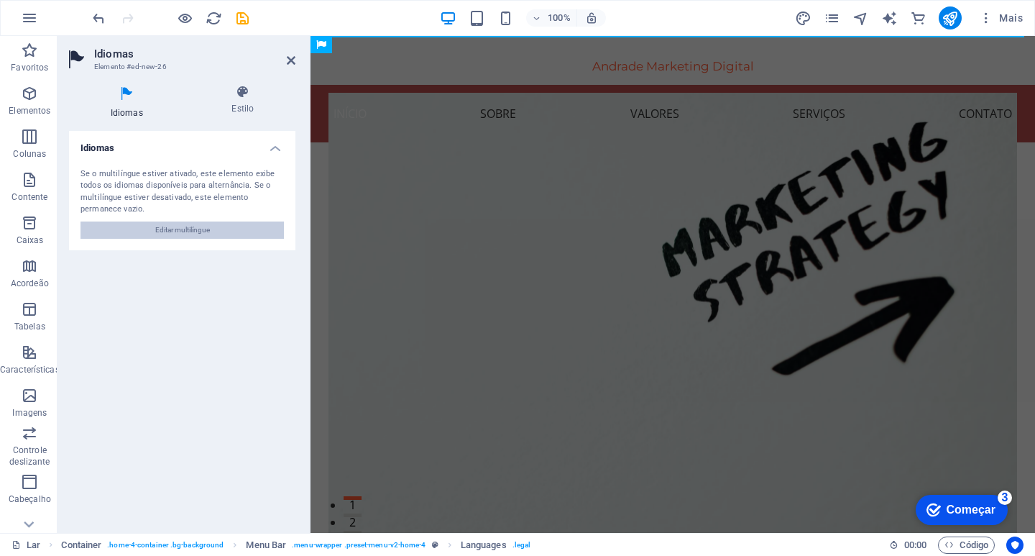
click at [202, 230] on font "Editar multilíngue" at bounding box center [182, 230] width 55 height 8
select select "128"
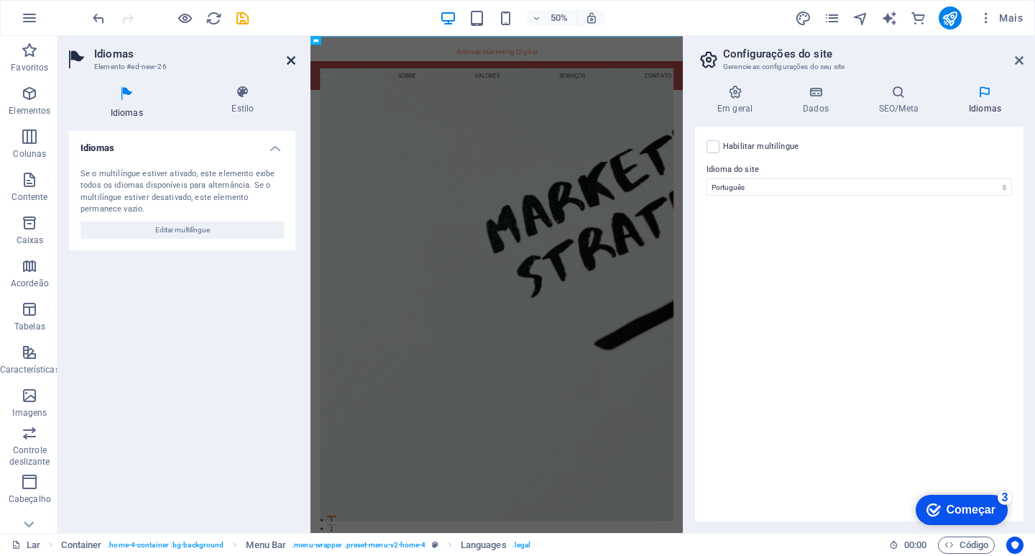
click at [290, 60] on icon at bounding box center [291, 60] width 9 height 11
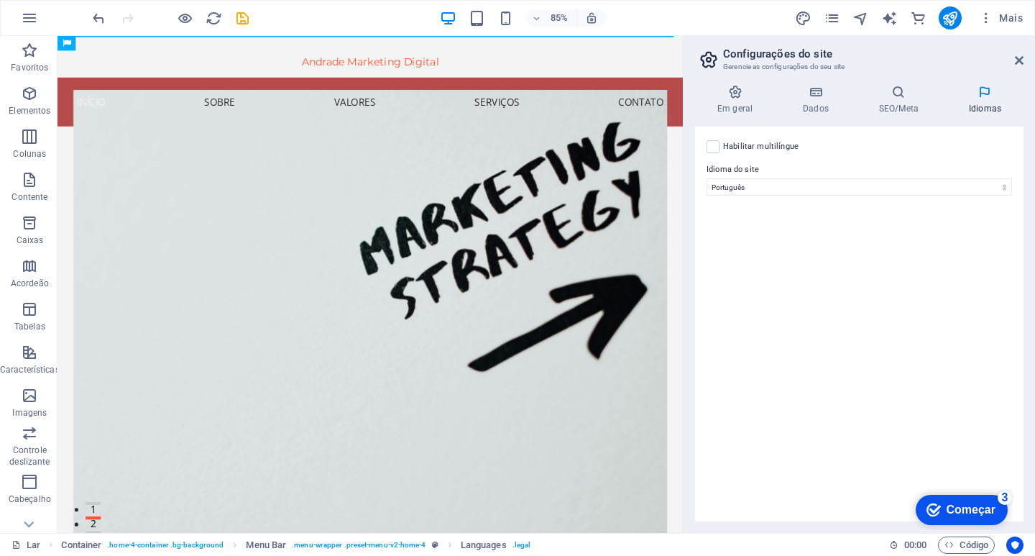
click at [1025, 61] on aside "Configurações do site Gerencie as configurações do seu site Em geral Dados SEO/…" at bounding box center [859, 284] width 352 height 497
click at [1020, 61] on icon at bounding box center [1019, 60] width 9 height 11
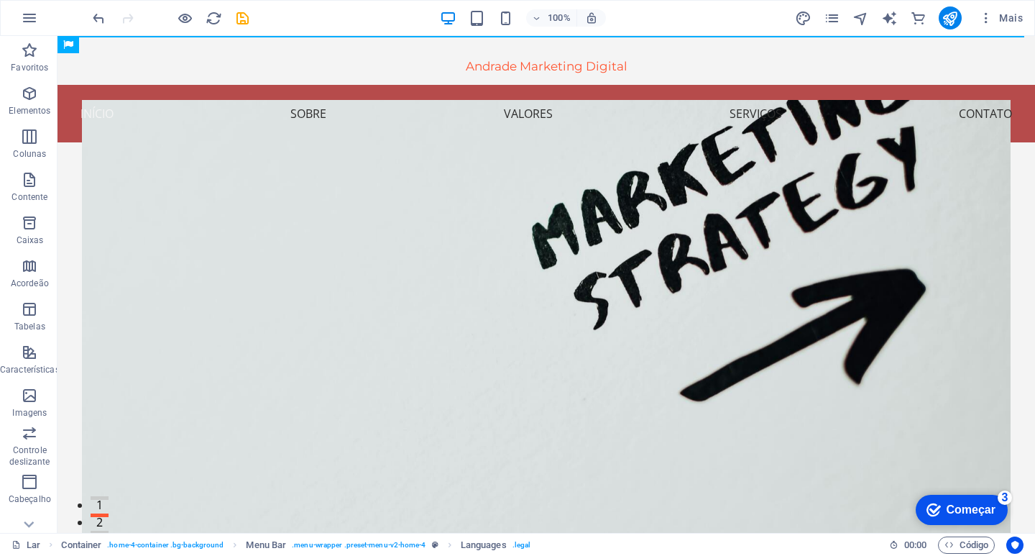
click at [946, 512] on font "Começar" at bounding box center [970, 509] width 49 height 12
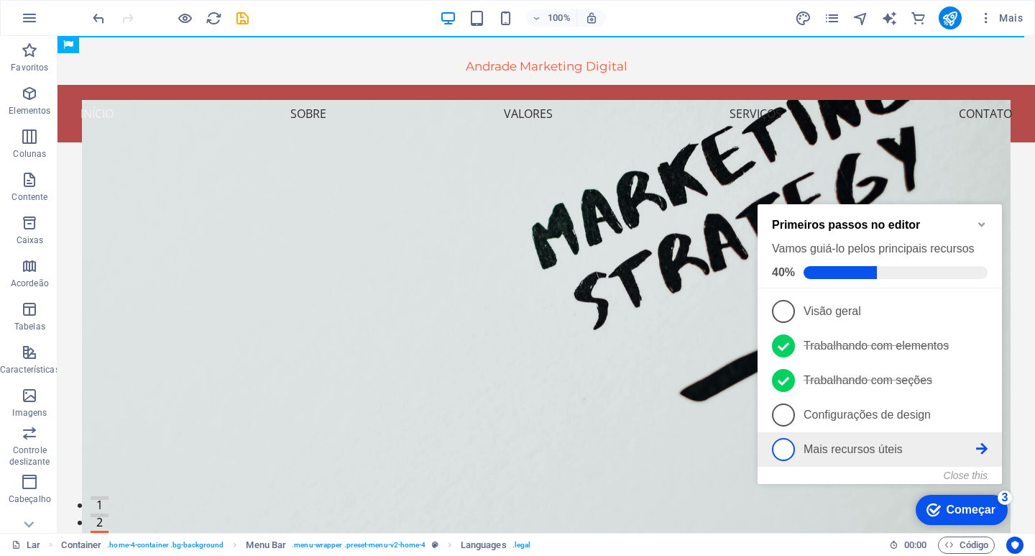
click at [987, 444] on li "5 Mais recursos úteis - incompleto" at bounding box center [879, 449] width 244 height 34
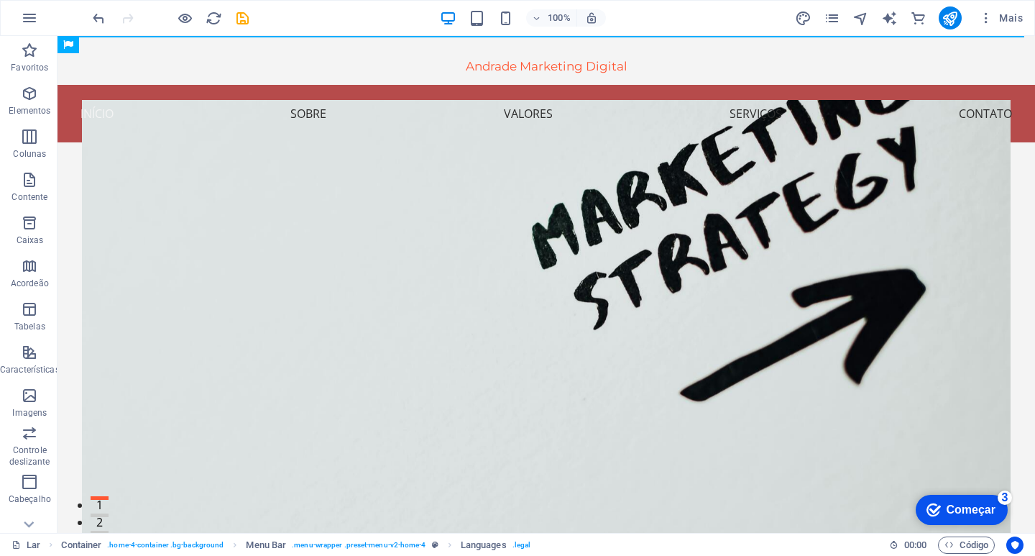
click at [974, 501] on div "checkmark Começar 3" at bounding box center [962, 509] width 92 height 30
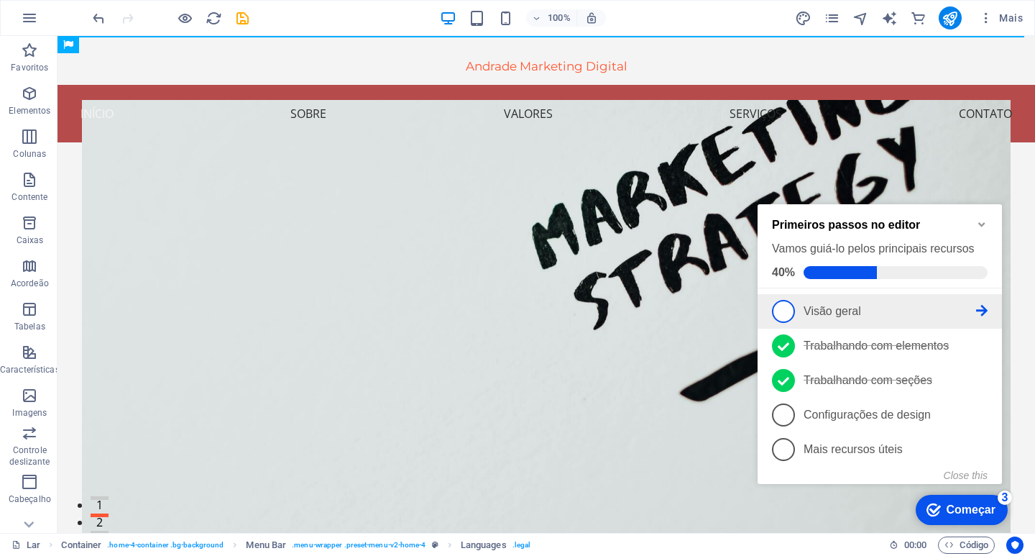
click at [980, 305] on icon at bounding box center [981, 310] width 11 height 11
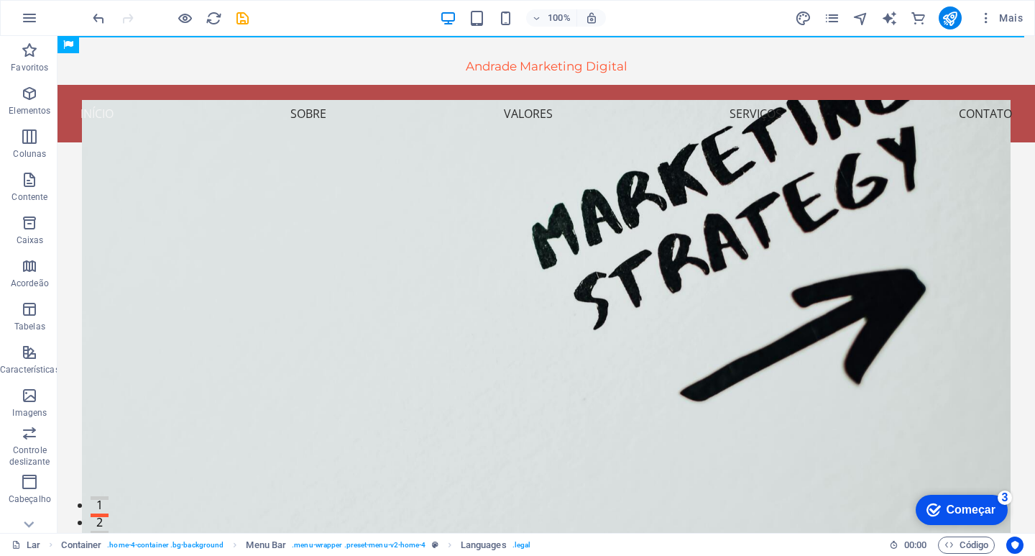
scroll to position [0, 0]
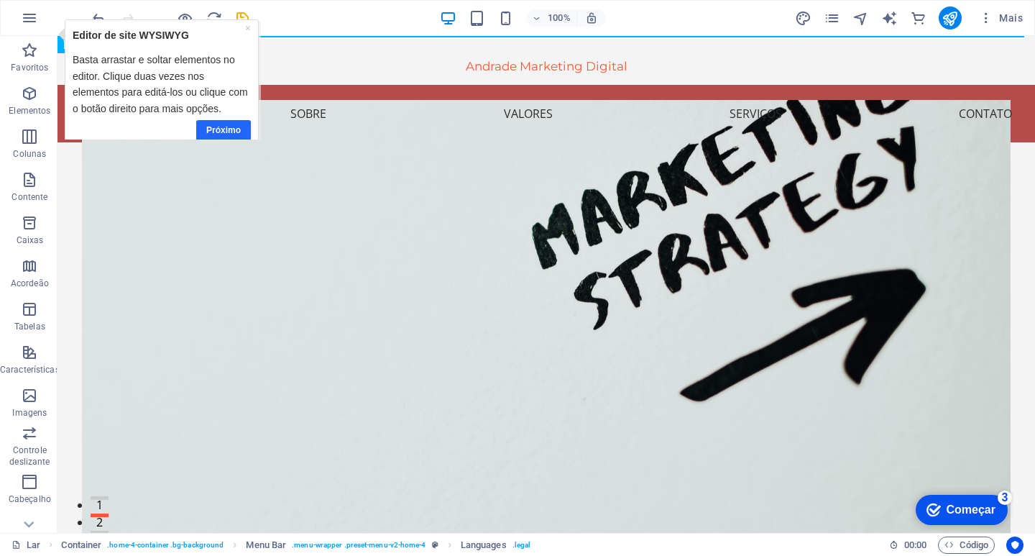
click at [220, 133] on font "Próximo" at bounding box center [223, 130] width 34 height 10
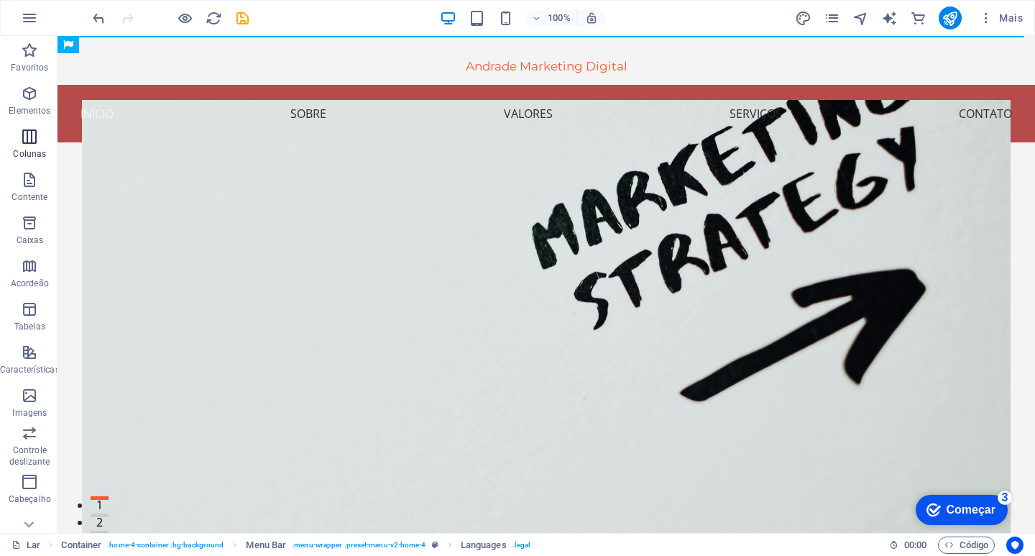
click at [28, 135] on icon "button" at bounding box center [29, 136] width 17 height 17
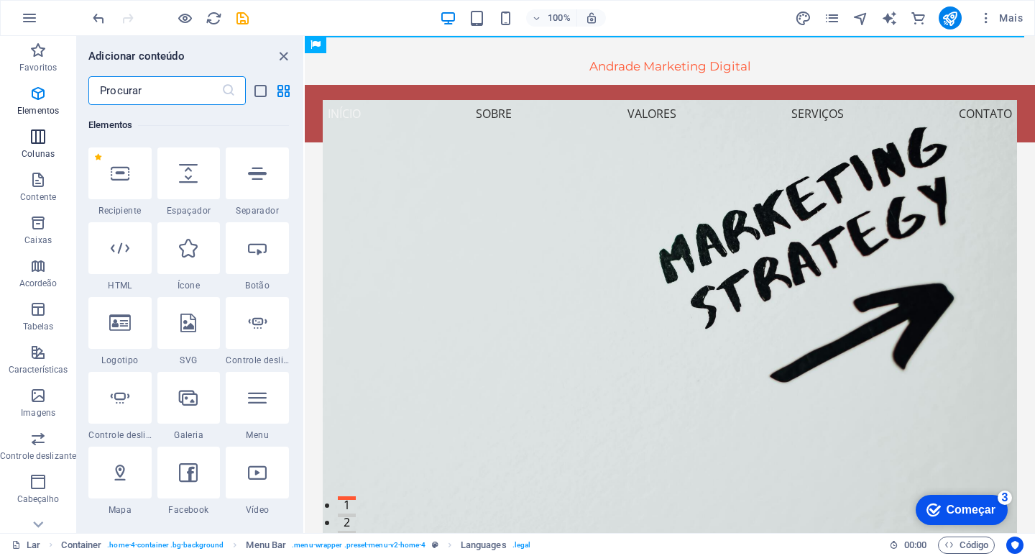
scroll to position [974, 0]
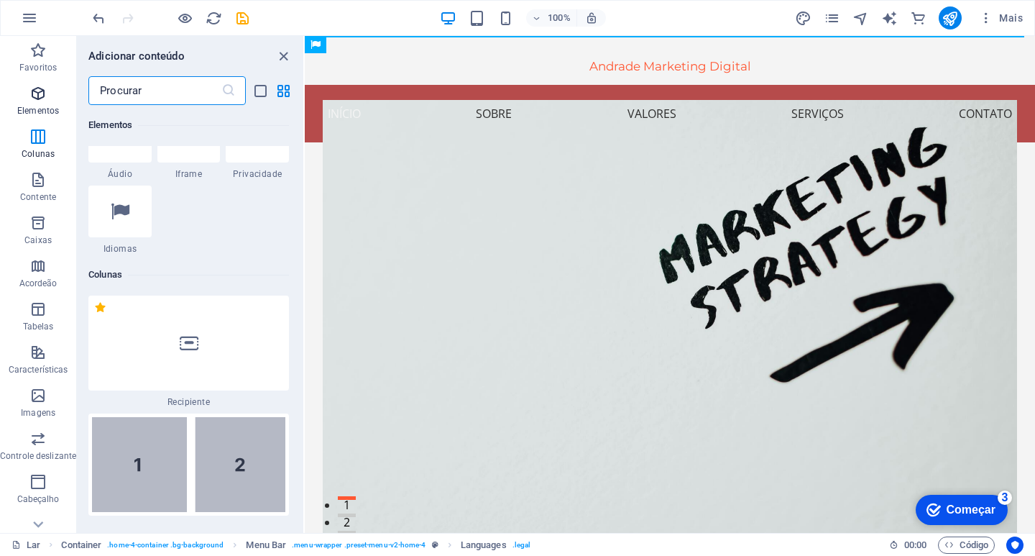
click at [37, 95] on icon "button" at bounding box center [37, 93] width 17 height 17
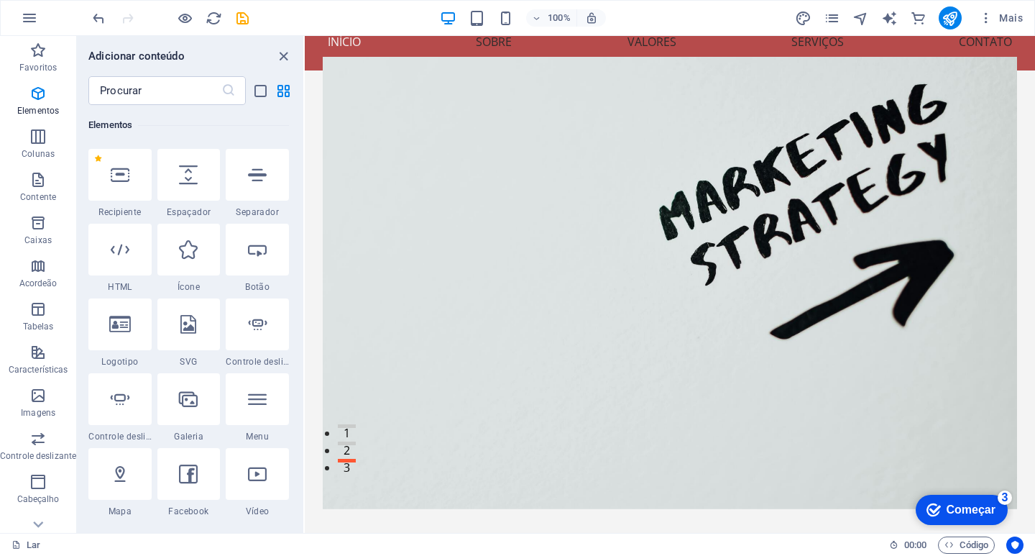
scroll to position [416, 0]
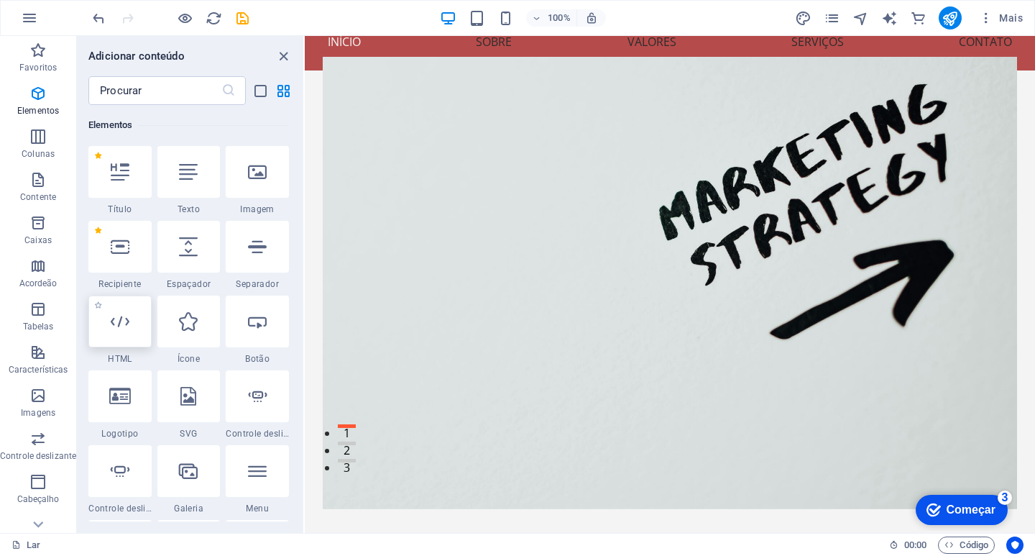
click at [152, 295] on div at bounding box center [119, 321] width 63 height 52
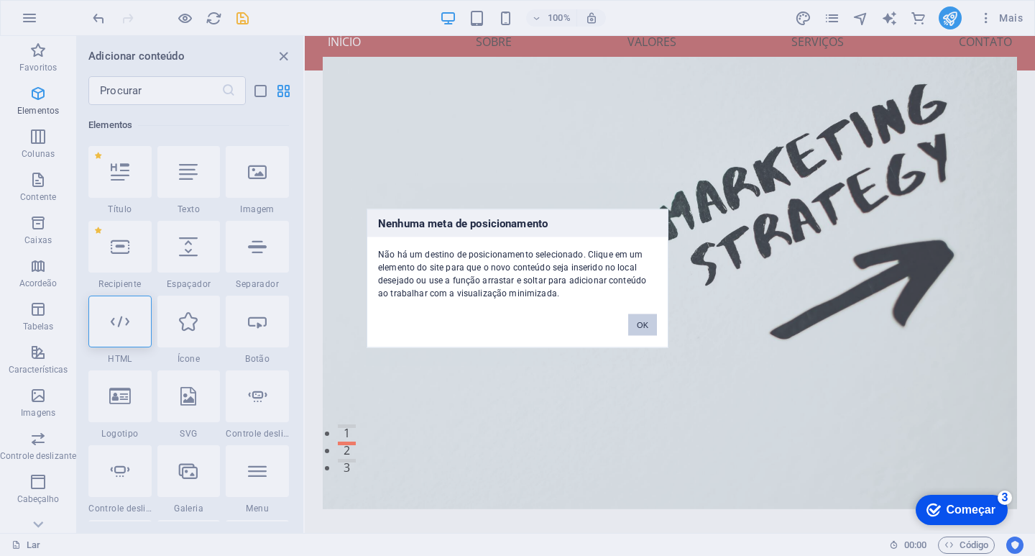
click at [649, 322] on button "OK" at bounding box center [642, 324] width 29 height 22
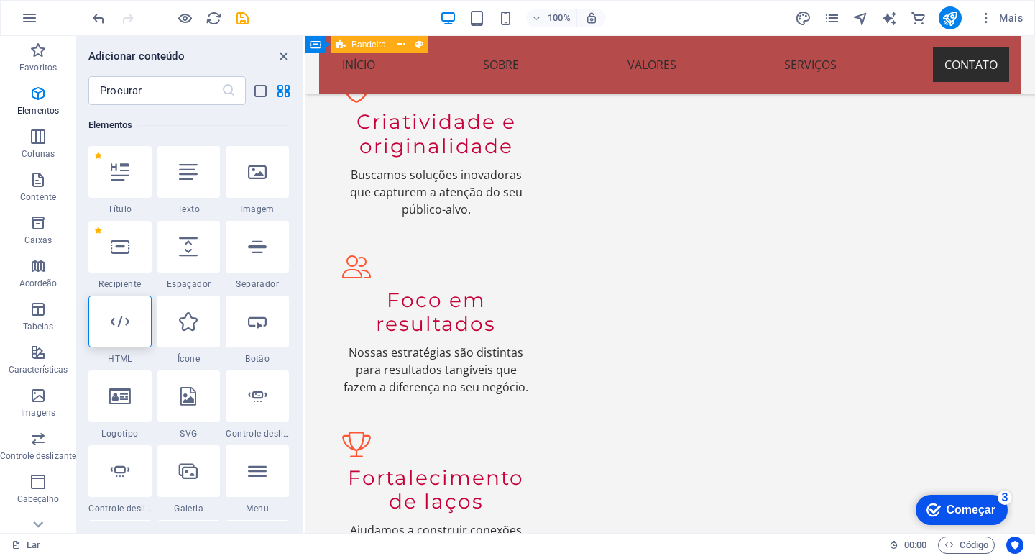
scroll to position [3647, 0]
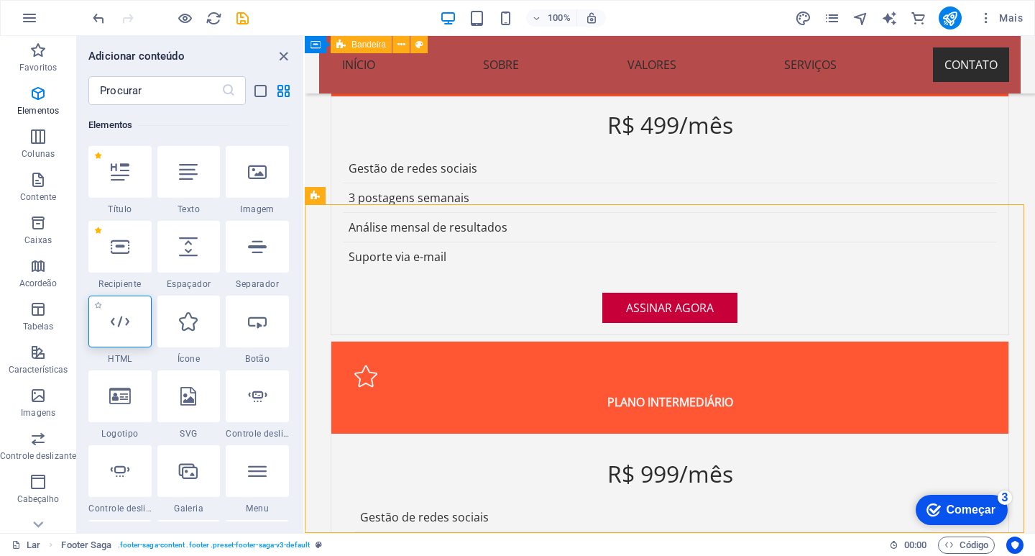
click at [129, 312] on icon at bounding box center [120, 321] width 19 height 19
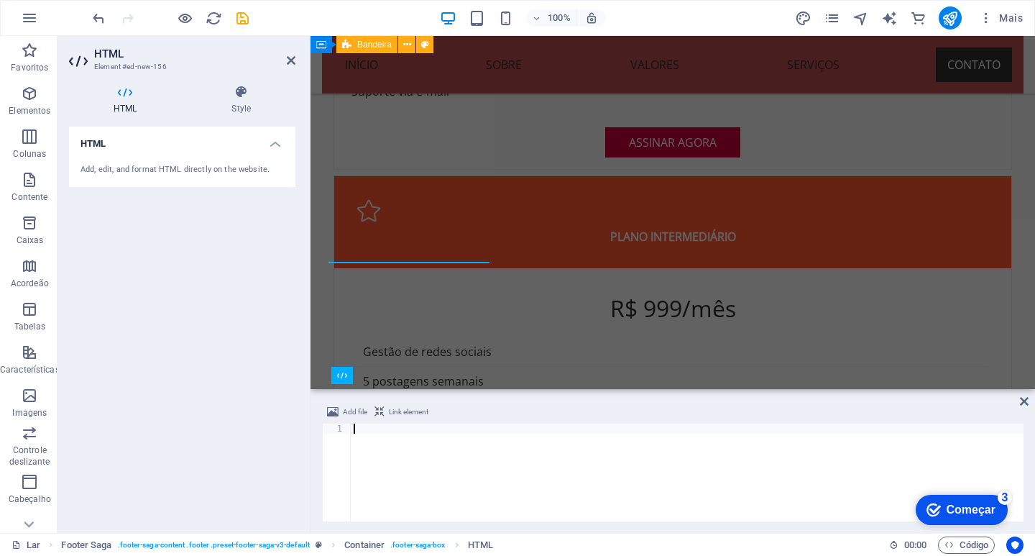
scroll to position [3525, 0]
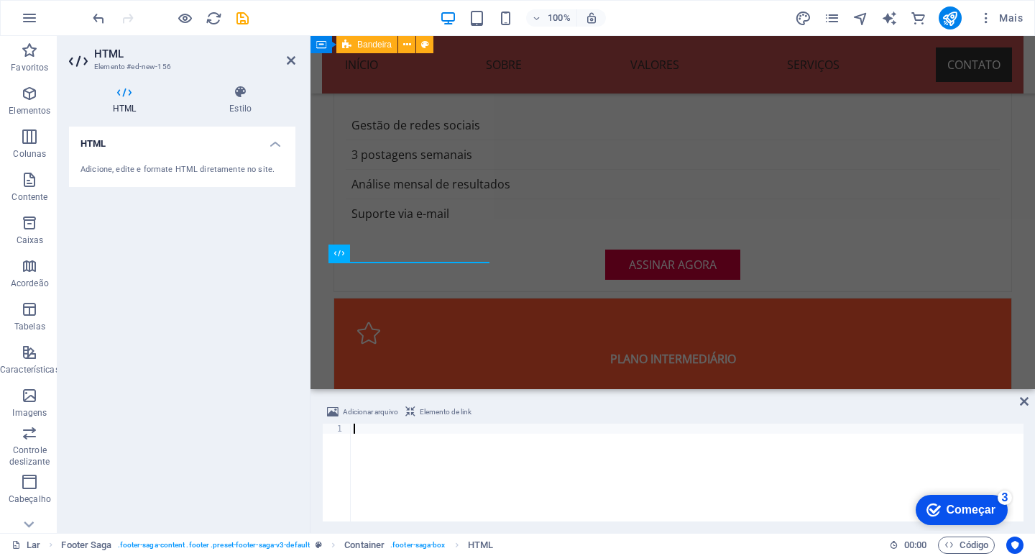
type textarea "</div>"
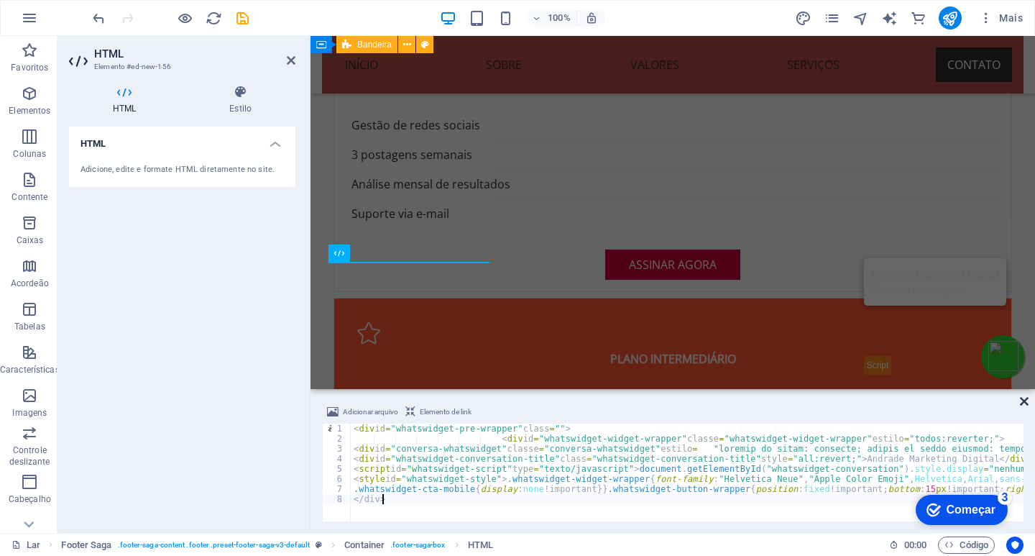
click at [1023, 400] on icon at bounding box center [1024, 400] width 9 height 11
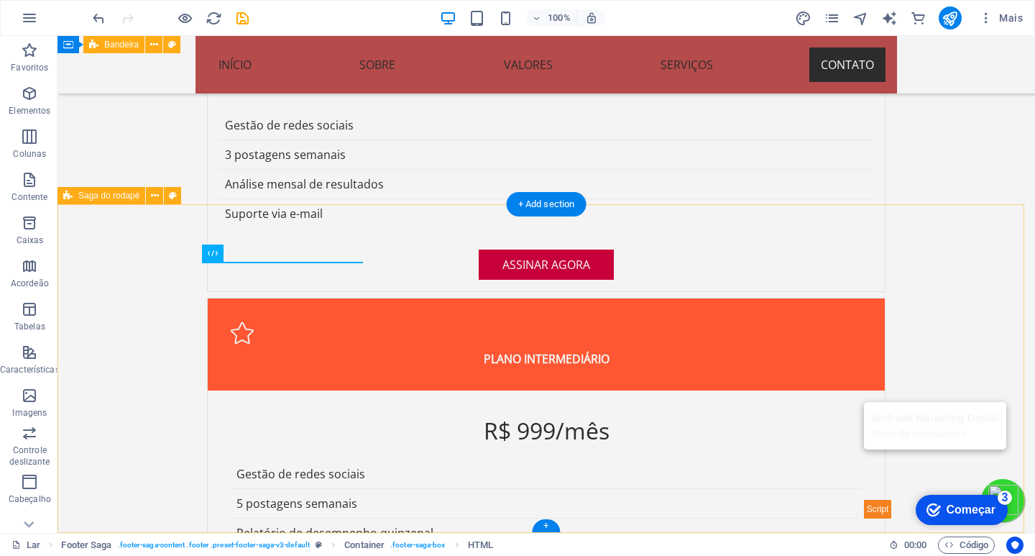
scroll to position [3647, 0]
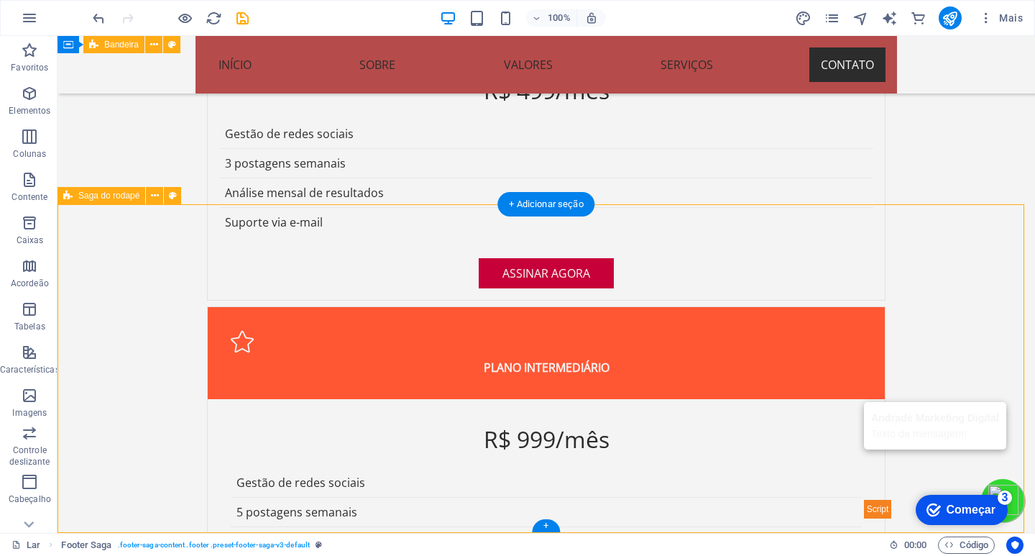
drag, startPoint x: 992, startPoint y: 484, endPoint x: 994, endPoint y: 427, distance: 56.8
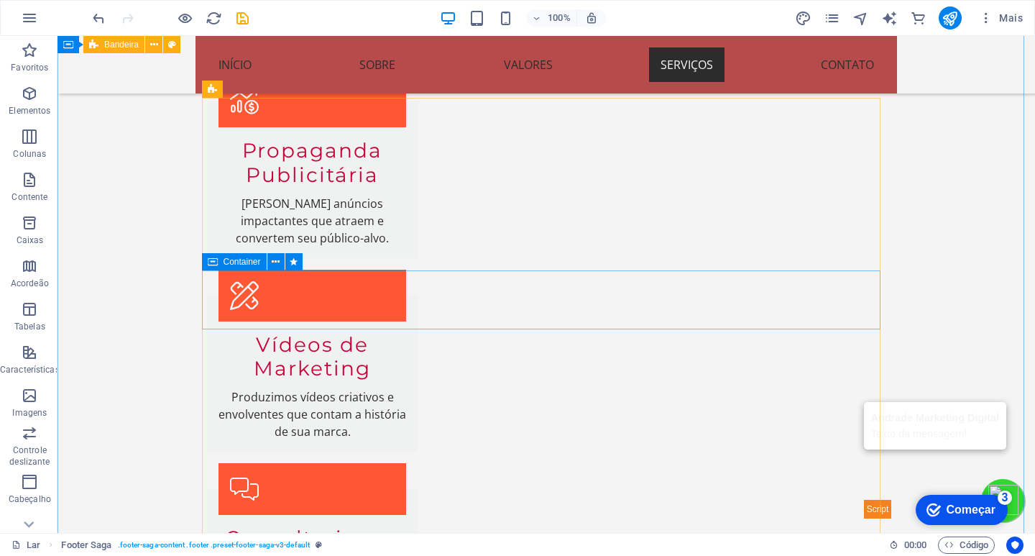
scroll to position [2641, 0]
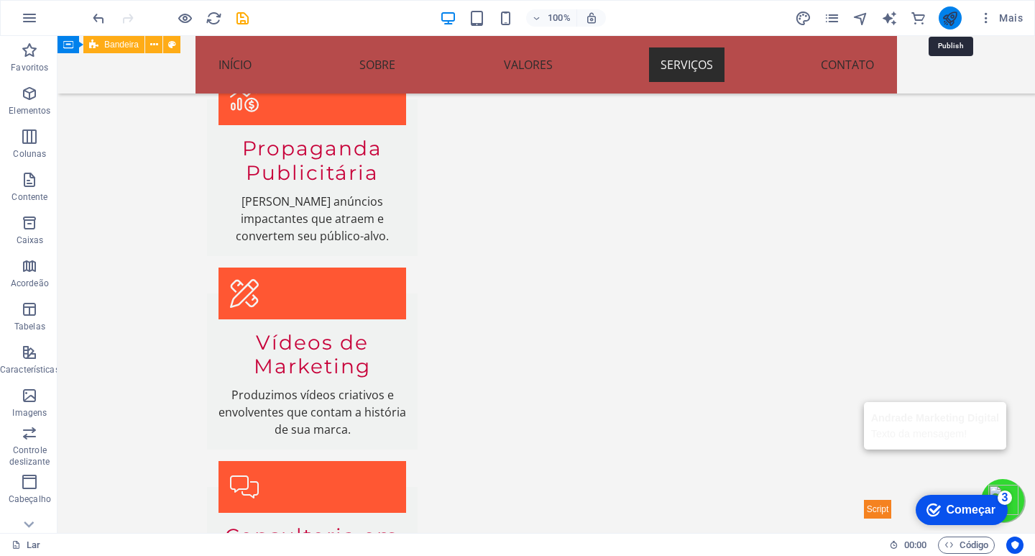
click at [0, 0] on icon "publicar" at bounding box center [0, 0] width 0 height 0
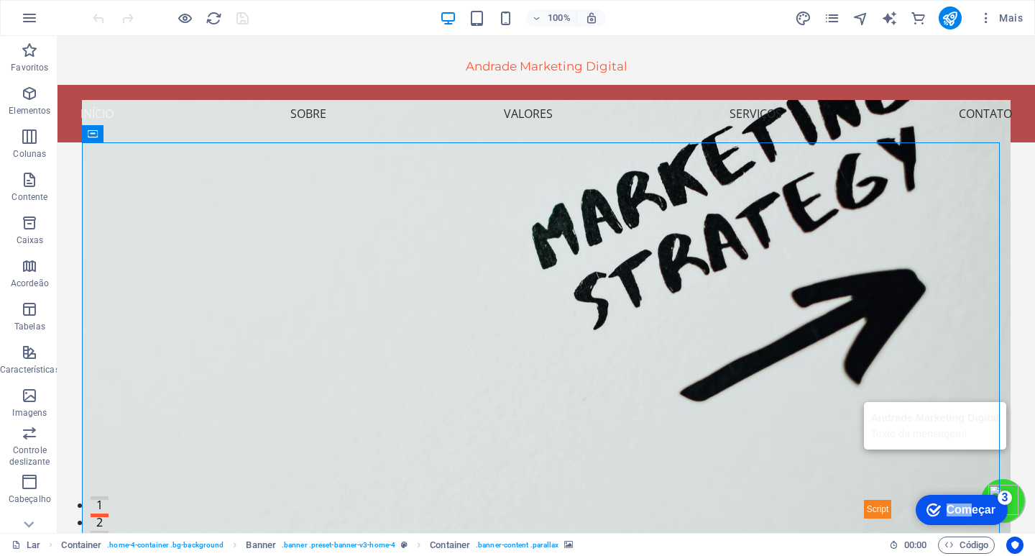
drag, startPoint x: 970, startPoint y: 510, endPoint x: 962, endPoint y: 364, distance: 146.1
click at [962, 487] on html "checkmark Começar 3 Primeiros passos no editor Vamos guiá-lo pelos principais r…" at bounding box center [961, 508] width 106 height 43
click at [933, 429] on figure at bounding box center [546, 326] width 928 height 452
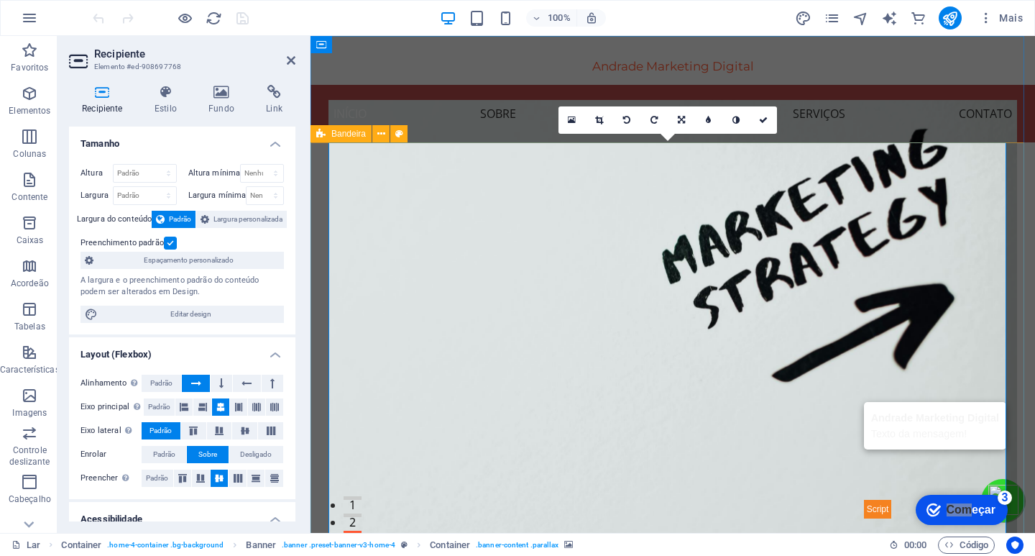
click at [1015, 452] on div "Transforme Sua Marca com Andrade Marketing Digital Sua Marca, Nossa Paixão Saib…" at bounding box center [672, 471] width 724 height 658
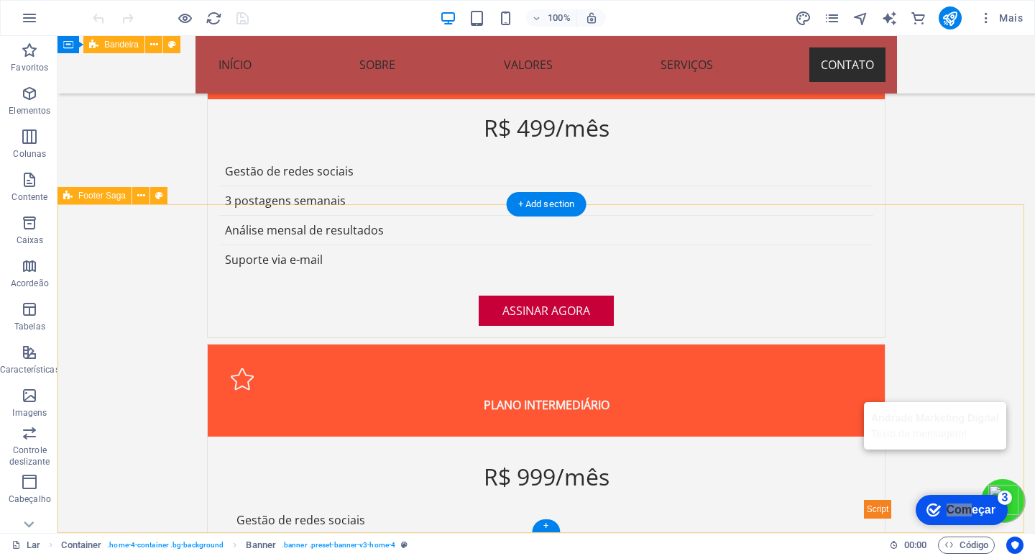
scroll to position [3647, 0]
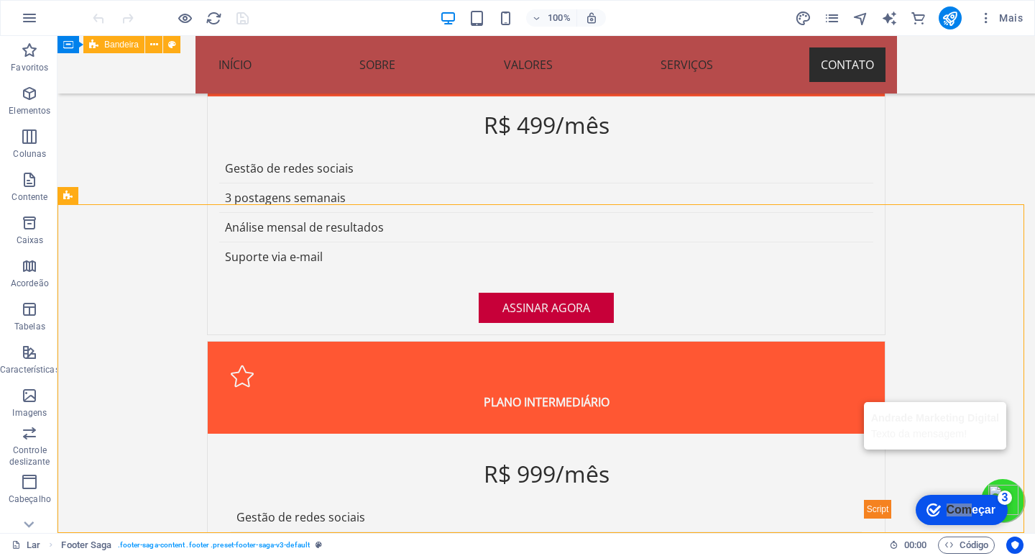
click at [985, 511] on font "Começar" at bounding box center [970, 509] width 49 height 12
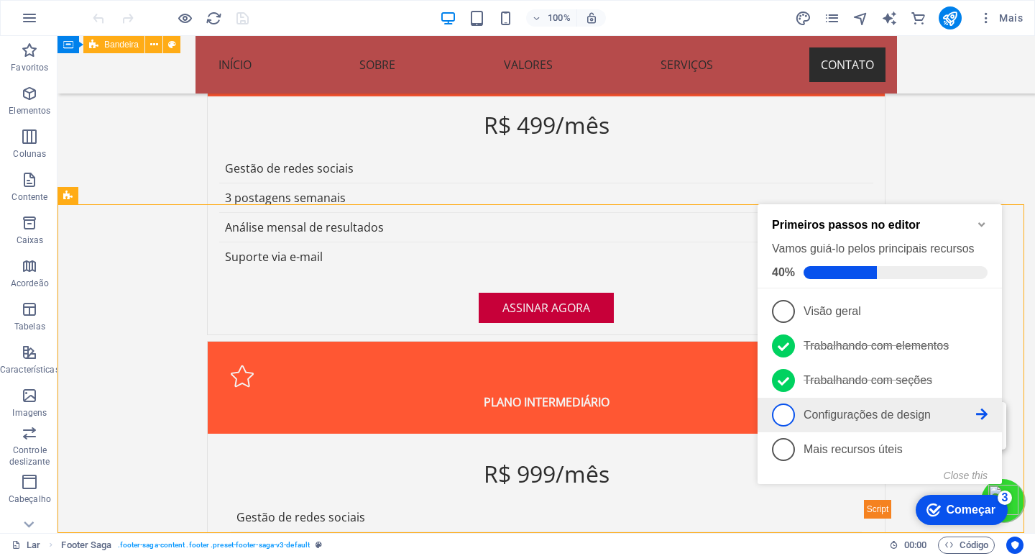
click at [781, 410] on span "4" at bounding box center [783, 414] width 23 height 23
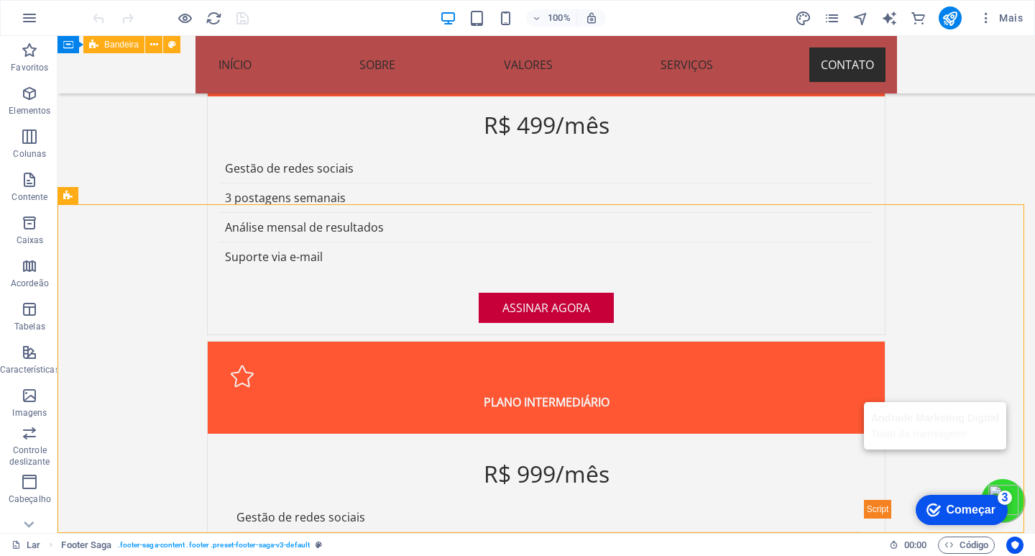
click at [952, 506] on font "Começar" at bounding box center [970, 509] width 49 height 12
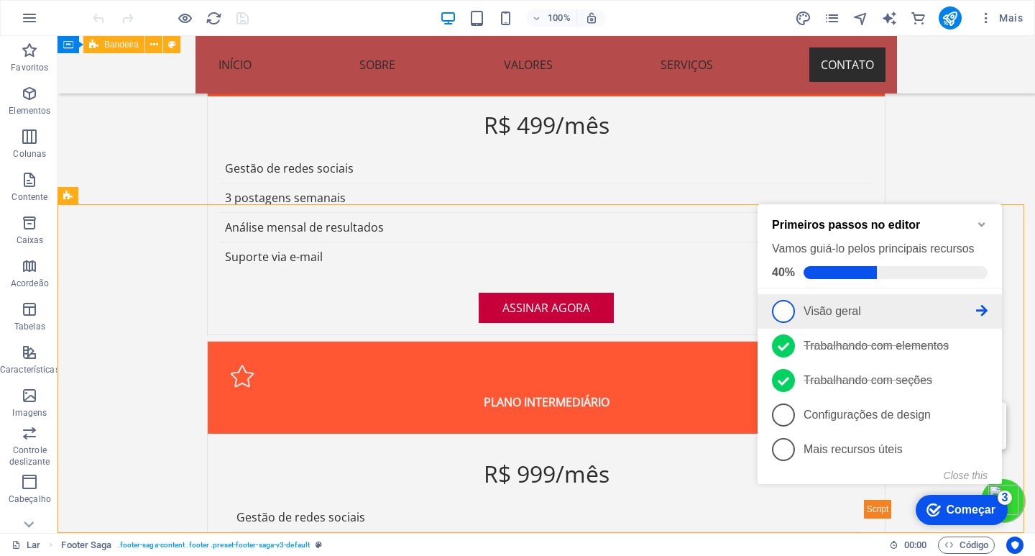
click at [779, 310] on span "1" at bounding box center [783, 311] width 23 height 23
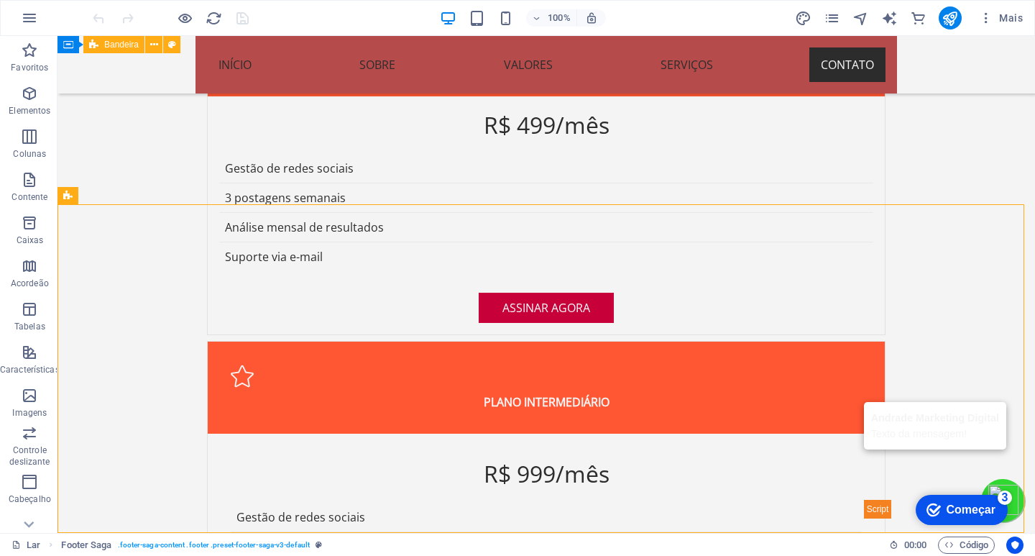
scroll to position [0, 0]
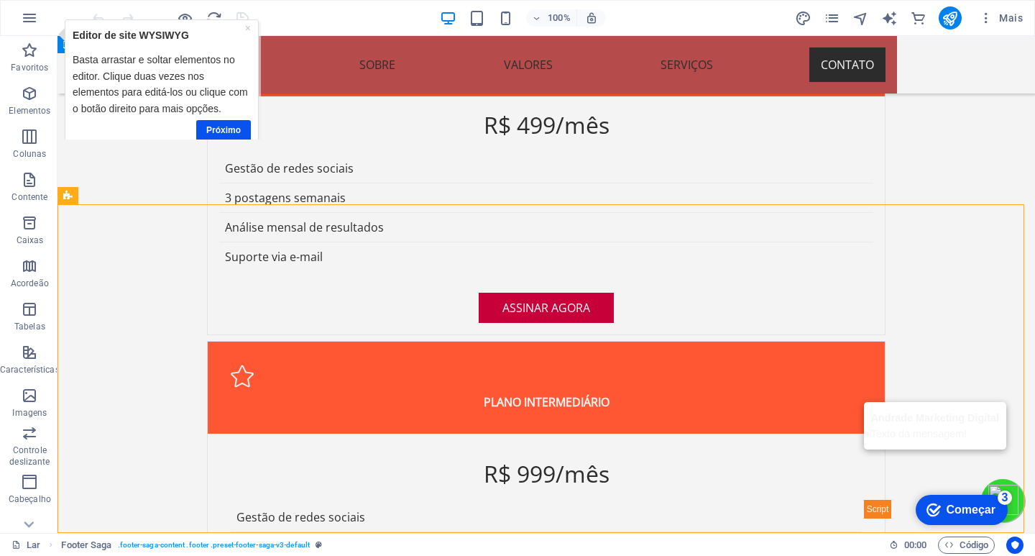
click at [957, 504] on font "Começar" at bounding box center [970, 509] width 49 height 12
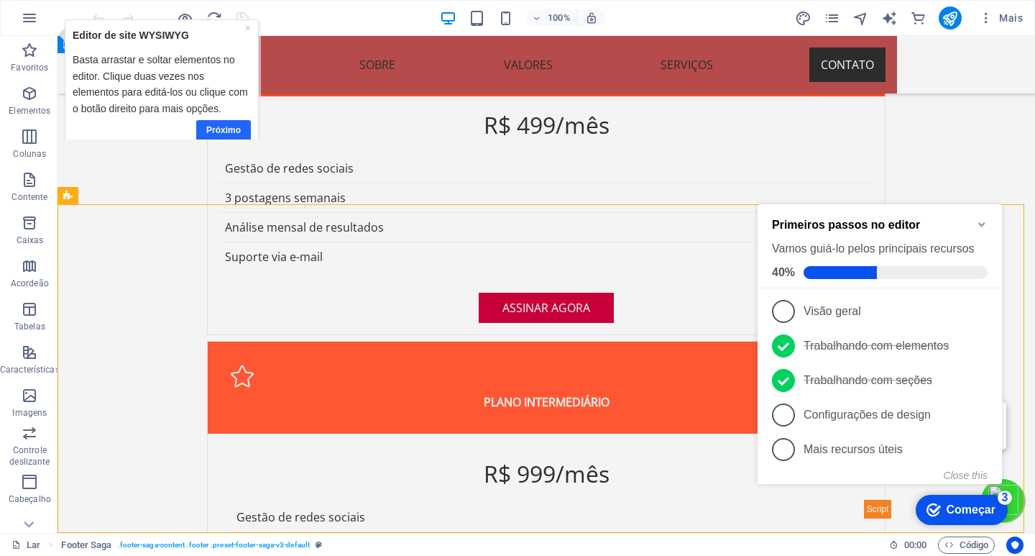
click at [218, 124] on link "Próximo" at bounding box center [223, 130] width 55 height 21
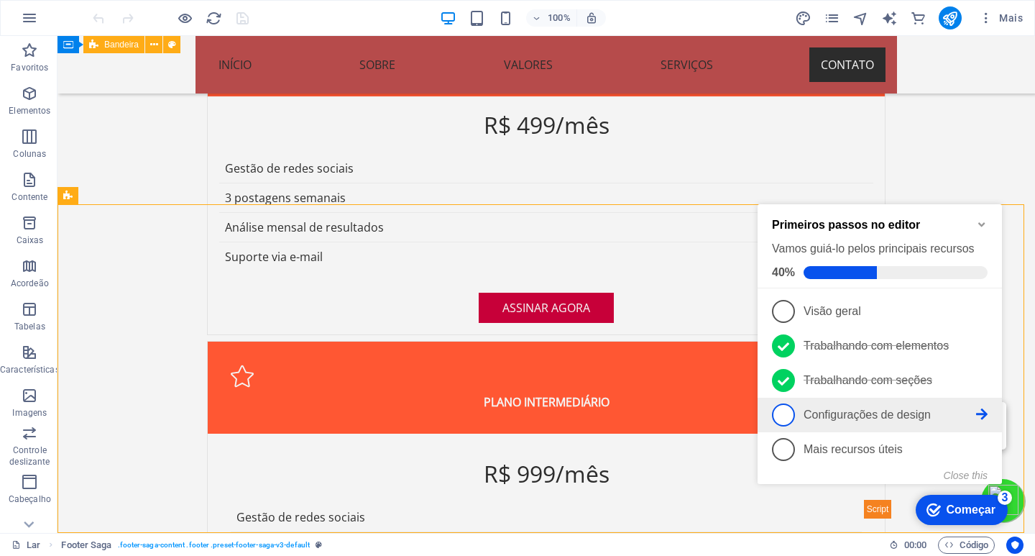
click at [975, 414] on p "Configurações de design - incompleto" at bounding box center [889, 414] width 172 height 13
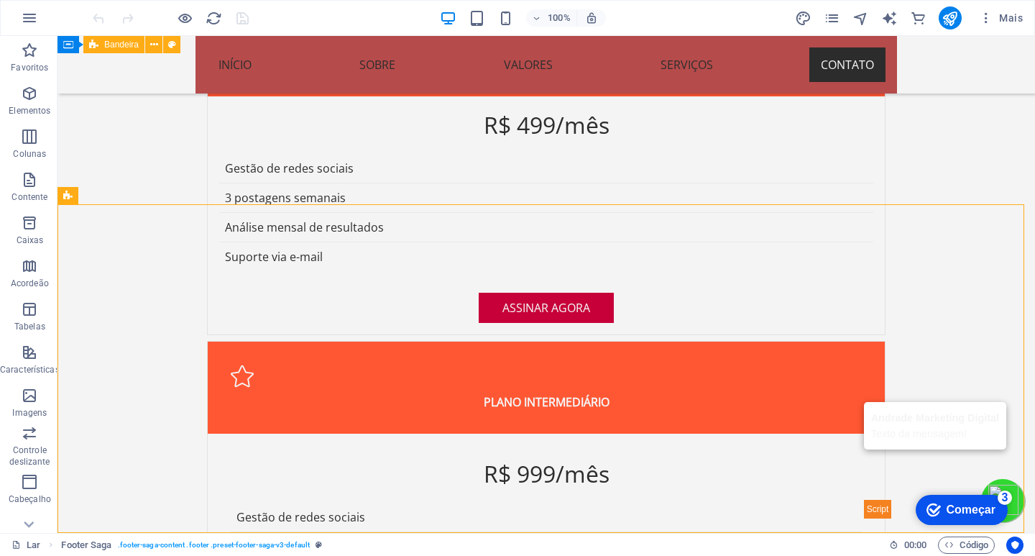
click at [989, 488] on div "checkmark Começar 3 Primeiros passos no editor Vamos guiá-lo pelos principais r…" at bounding box center [961, 508] width 106 height 43
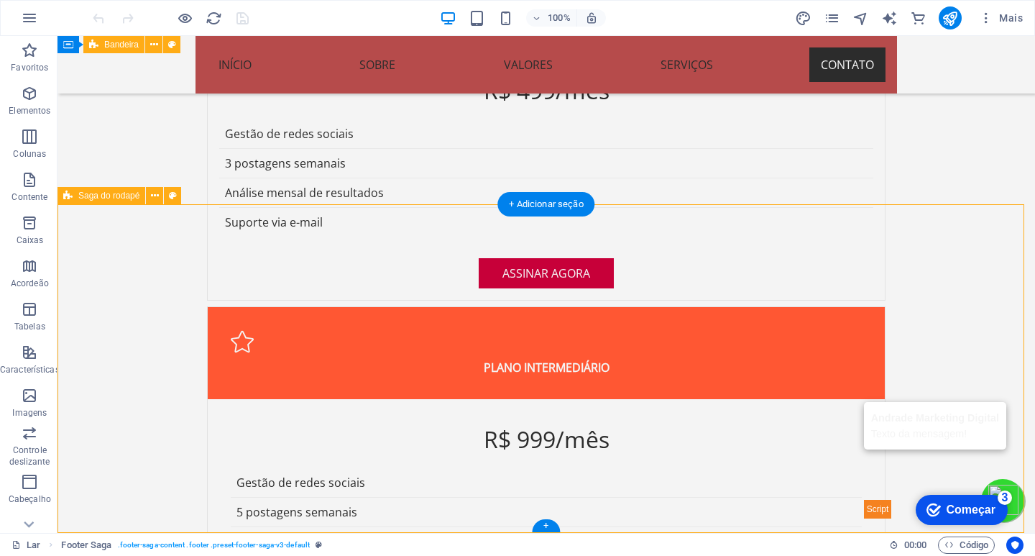
select select "footer"
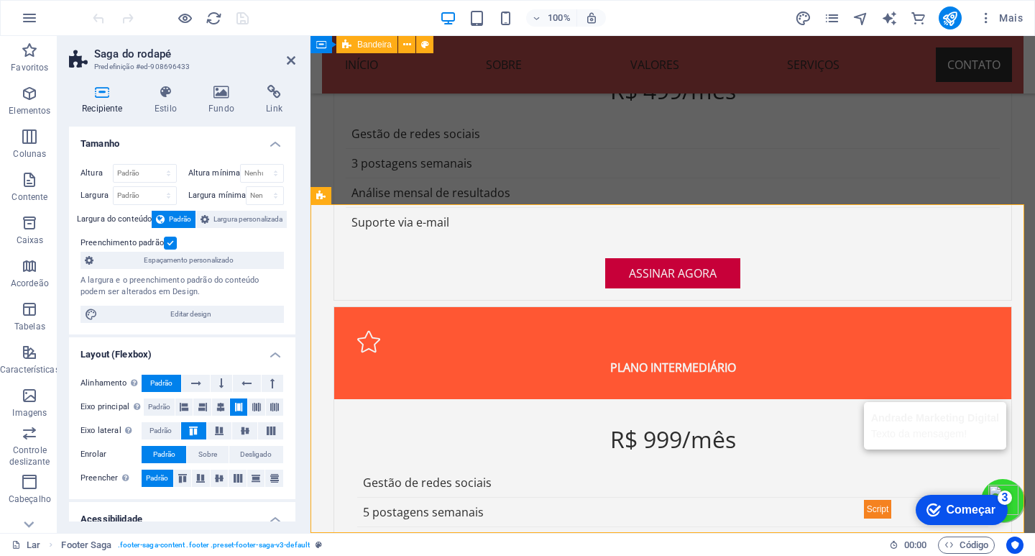
click at [983, 489] on div "checkmark Começar 3 Primeiros passos no editor Vamos guiá-lo pelos principais r…" at bounding box center [961, 508] width 106 height 43
click at [269, 91] on icon at bounding box center [274, 92] width 42 height 14
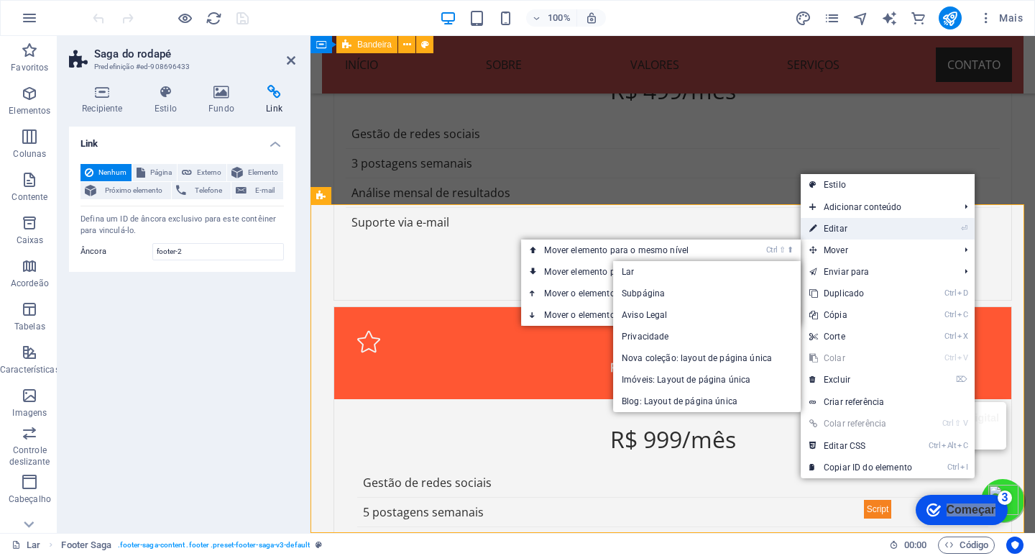
click at [838, 226] on font "Editar" at bounding box center [836, 228] width 24 height 10
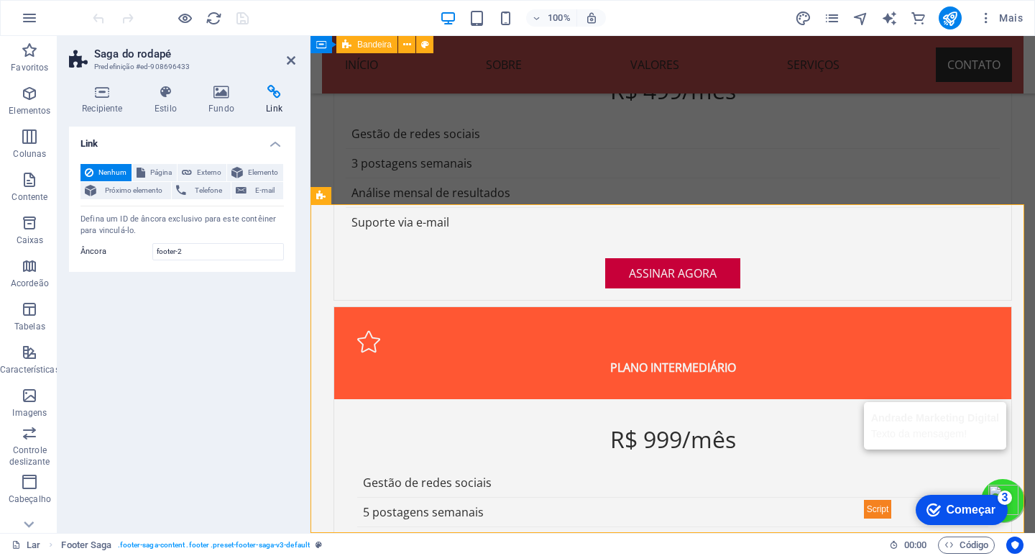
click at [984, 516] on div "checkmark Começar 3" at bounding box center [960, 509] width 69 height 14
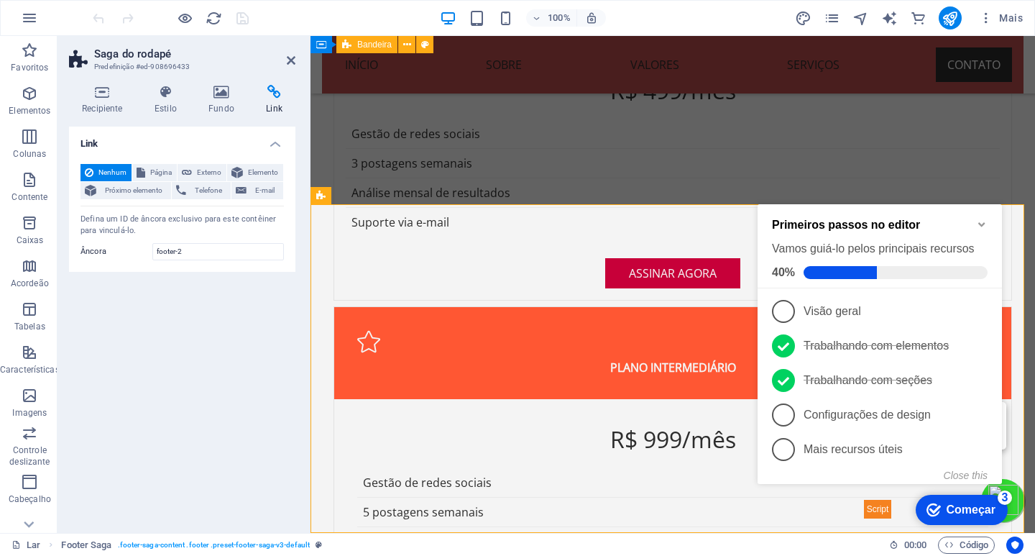
click at [992, 517] on div "checkmark Começar 3" at bounding box center [962, 509] width 92 height 30
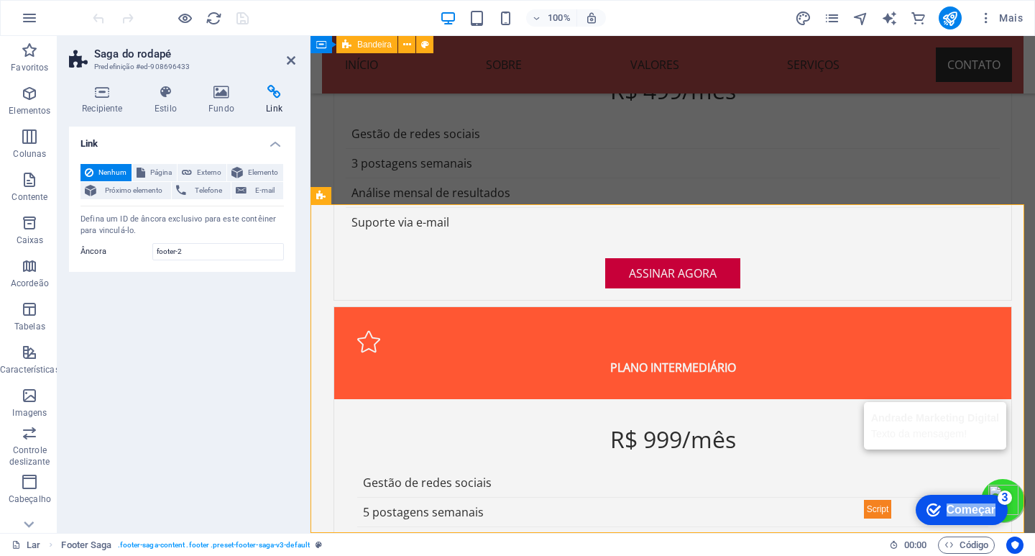
drag, startPoint x: 1157, startPoint y: 816, endPoint x: 1074, endPoint y: 812, distance: 82.8
click at [1008, 525] on div "checkmark Começar 3" at bounding box center [962, 509] width 92 height 30
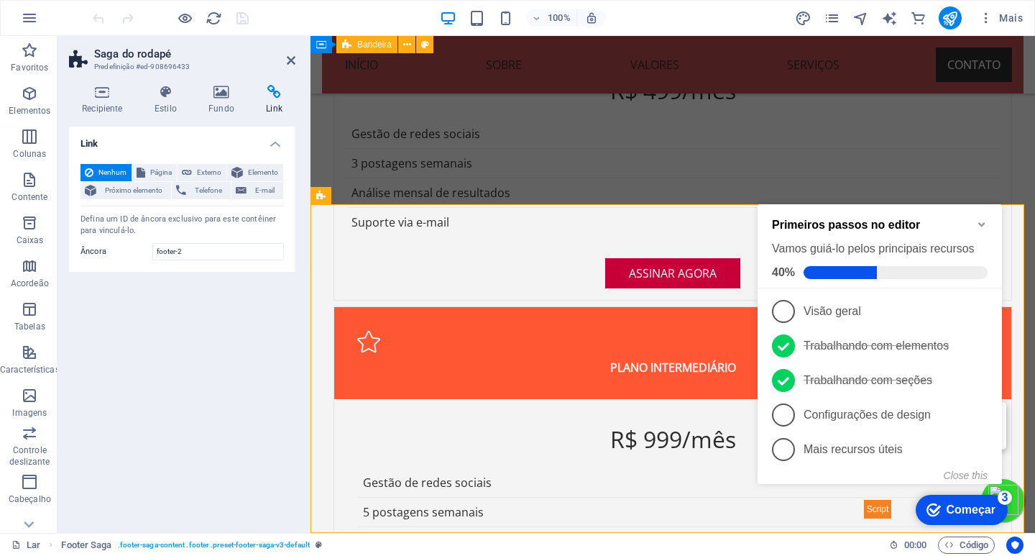
click at [934, 510] on icon "checkmark" at bounding box center [933, 509] width 14 height 14
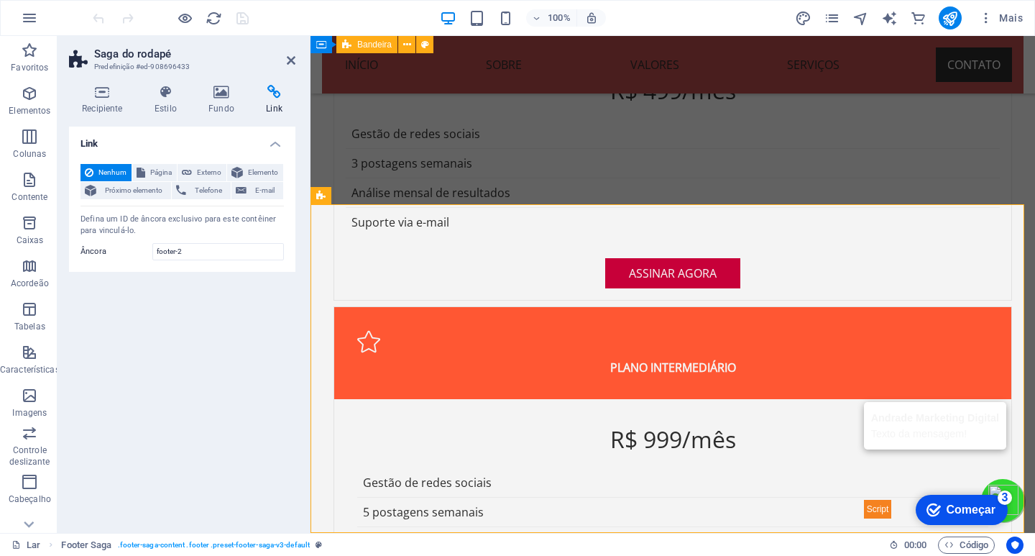
drag, startPoint x: 1089, startPoint y: 808, endPoint x: 934, endPoint y: 509, distance: 337.2
click at [934, 509] on icon "checkmark" at bounding box center [933, 509] width 14 height 14
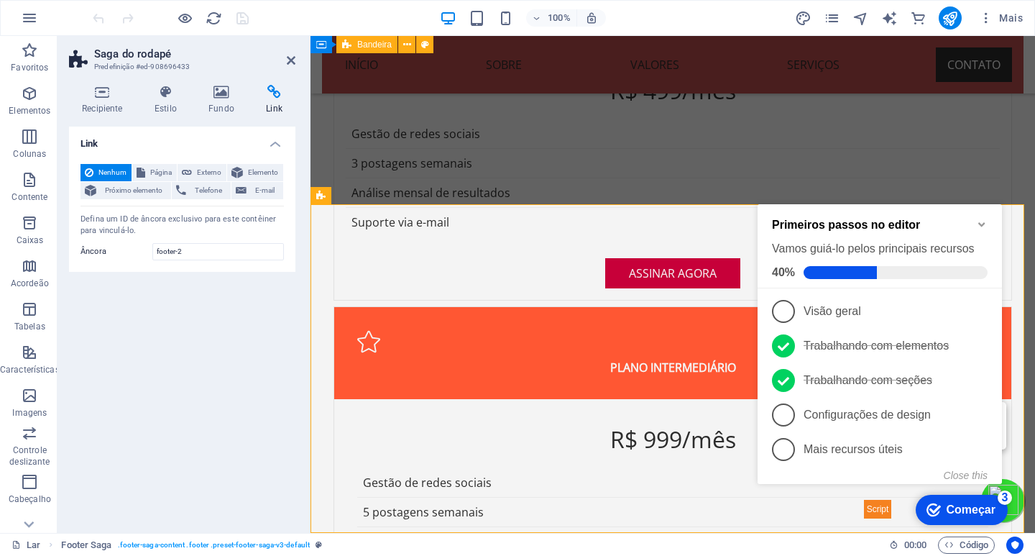
click at [967, 486] on div "checkmark Começar 3 Primeiros passos no editor Vamos guiá-lo pelos principais r…" at bounding box center [883, 359] width 262 height 342
click at [973, 487] on div "checkmark Começar 3 Primeiros passos no editor Vamos guiá-lo pelos principais r…" at bounding box center [883, 359] width 262 height 342
click at [872, 505] on div "checkmark Começar 3 Primeiros passos no editor Vamos guiá-lo pelos principais r…" at bounding box center [883, 359] width 262 height 342
click at [872, 509] on div "checkmark Começar 3 Primeiros passos no editor Vamos guiá-lo pelos principais r…" at bounding box center [883, 359] width 262 height 342
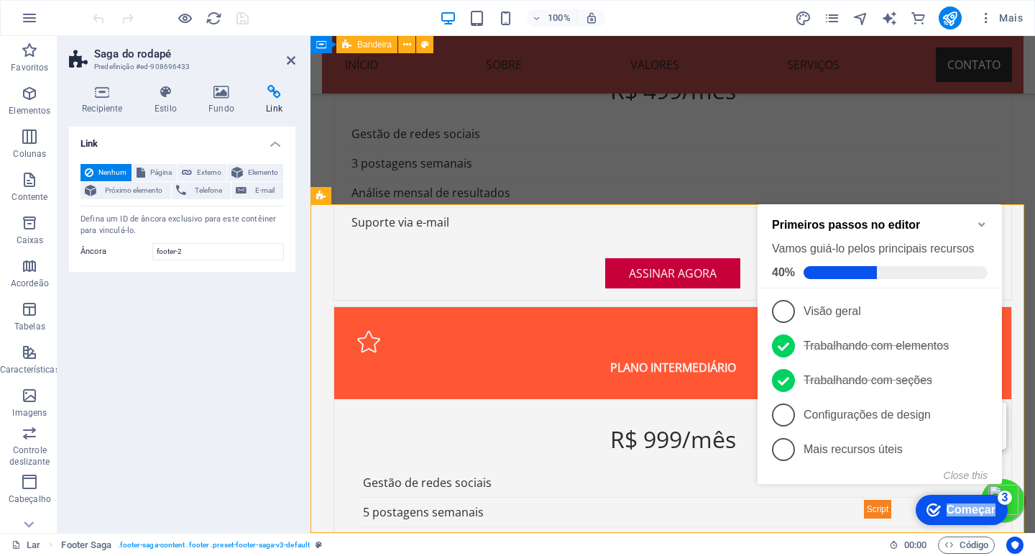
click at [872, 509] on div "checkmark Começar 3 Primeiros passos no editor Vamos guiá-lo pelos principais r…" at bounding box center [883, 359] width 262 height 342
drag, startPoint x: 447, startPoint y: 365, endPoint x: 972, endPoint y: 176, distance: 557.6
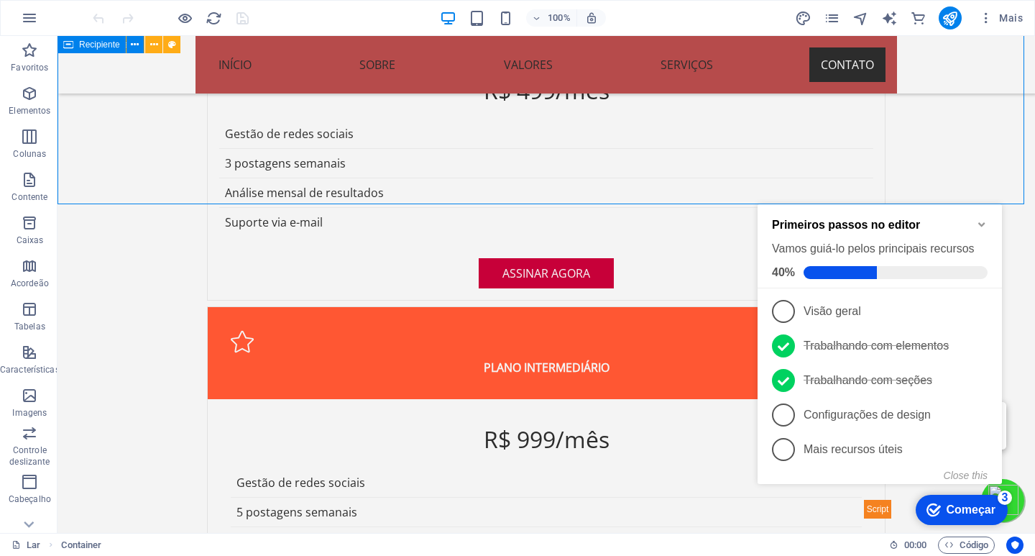
click at [981, 220] on icon "Minimize checklist" at bounding box center [981, 223] width 11 height 11
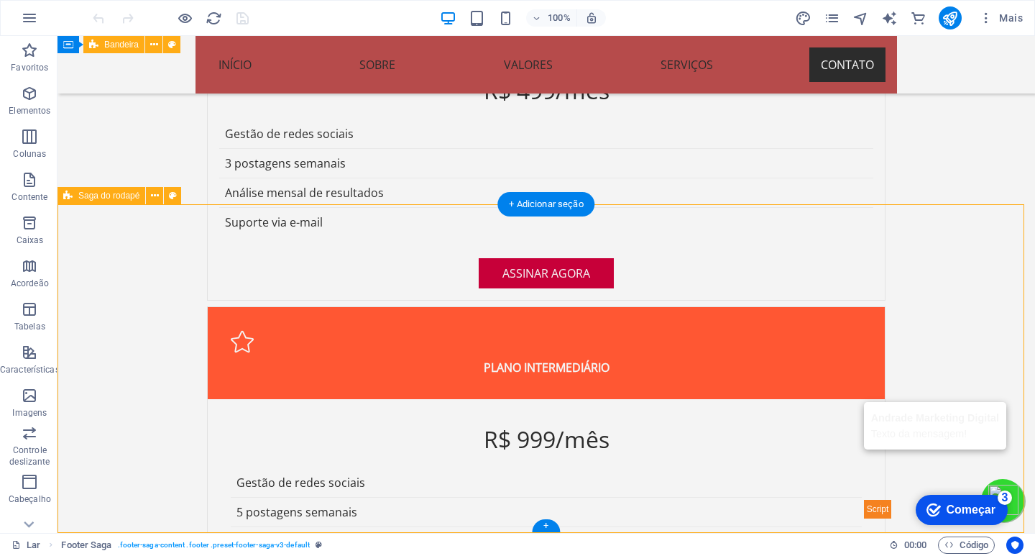
drag, startPoint x: 310, startPoint y: 492, endPoint x: 198, endPoint y: 494, distance: 111.4
drag, startPoint x: 198, startPoint y: 494, endPoint x: 124, endPoint y: 485, distance: 75.2
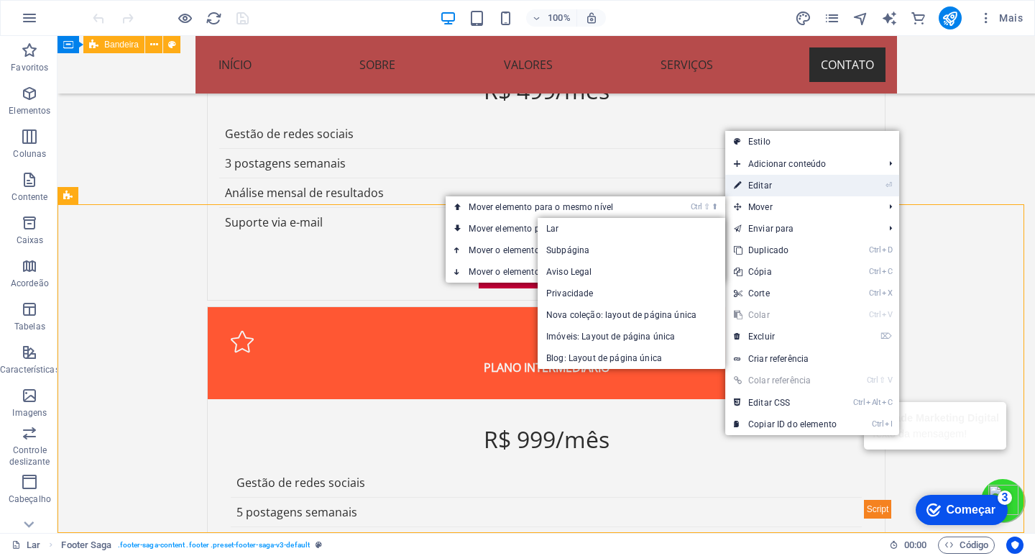
click at [762, 185] on font "Editar" at bounding box center [760, 185] width 24 height 10
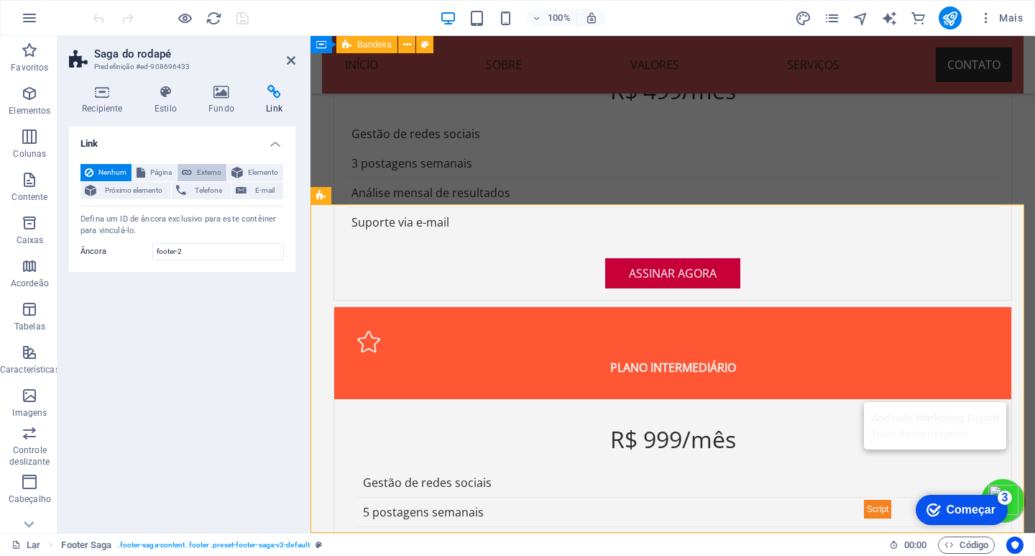
click at [207, 172] on font "Externo" at bounding box center [209, 172] width 24 height 8
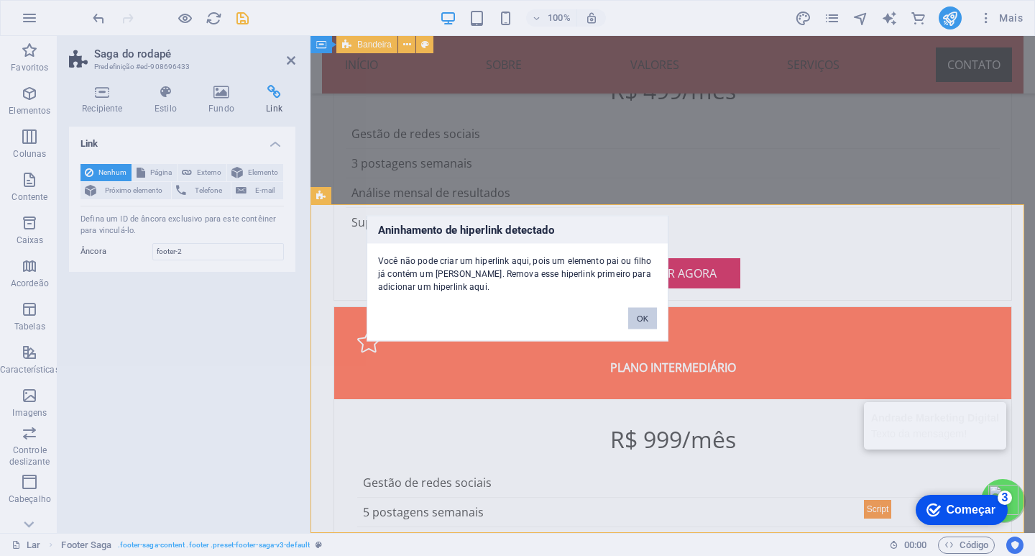
drag, startPoint x: 650, startPoint y: 314, endPoint x: 308, endPoint y: 277, distance: 344.8
click at [650, 314] on button "OK" at bounding box center [642, 318] width 29 height 22
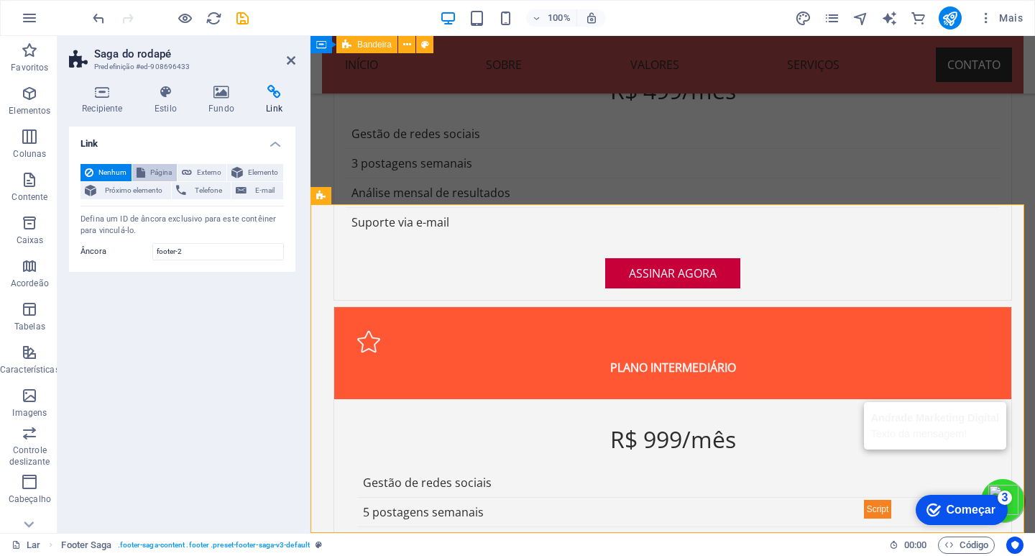
click at [140, 172] on icon at bounding box center [141, 172] width 9 height 17
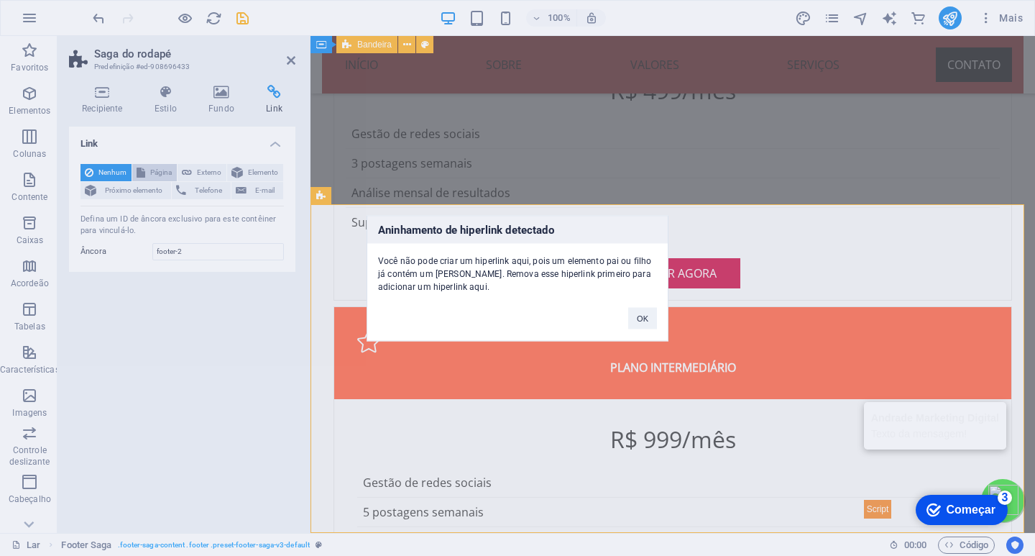
click at [140, 172] on div "Aninhamento de hiperlink detectado Você não pode criar um hiperlink aqui, pois …" at bounding box center [517, 278] width 1035 height 556
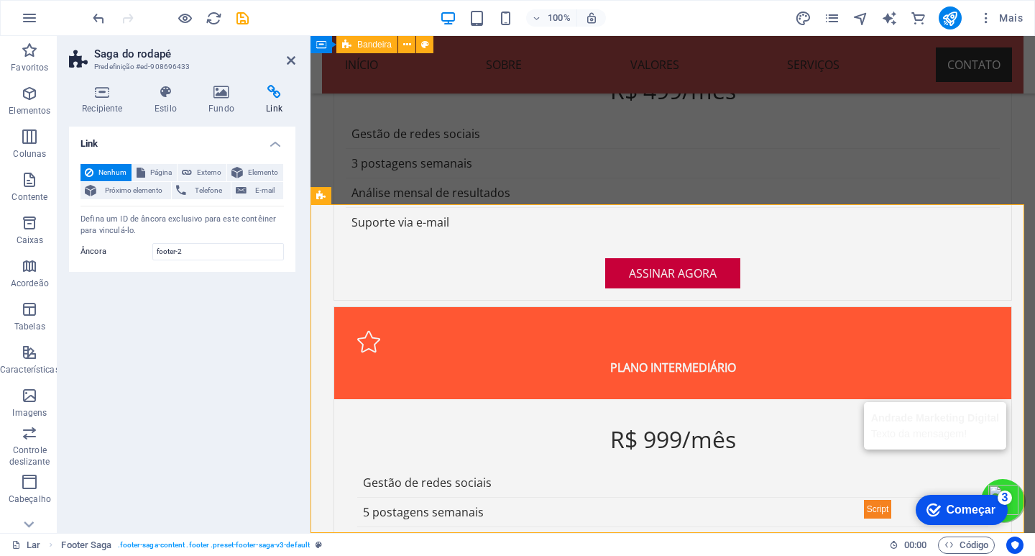
click at [116, 172] on font "Nenhum" at bounding box center [112, 172] width 28 height 8
click at [240, 170] on icon at bounding box center [236, 172] width 11 height 17
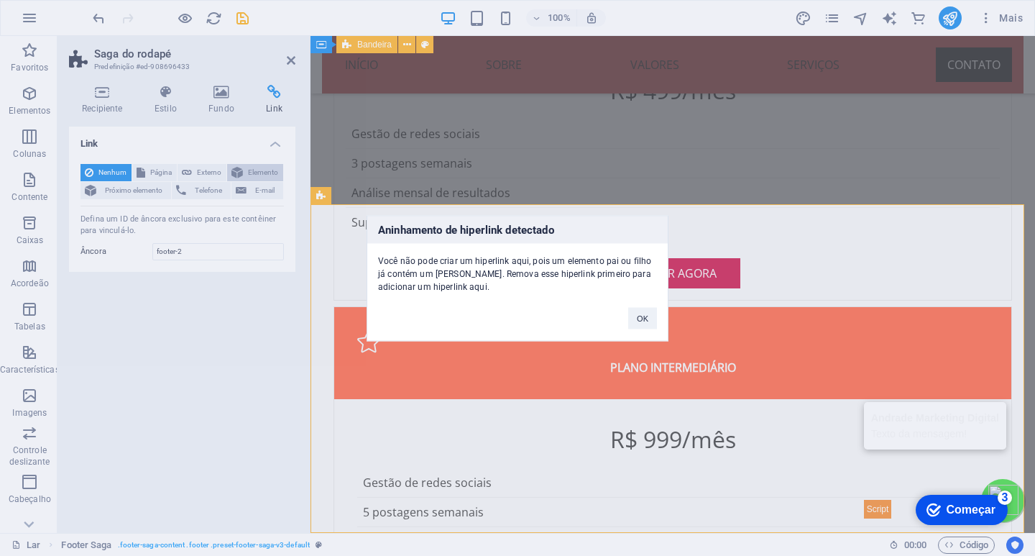
click at [240, 170] on div "Aninhamento de hiperlink detectado Você não pode criar um hiperlink aqui, pois …" at bounding box center [517, 278] width 1035 height 556
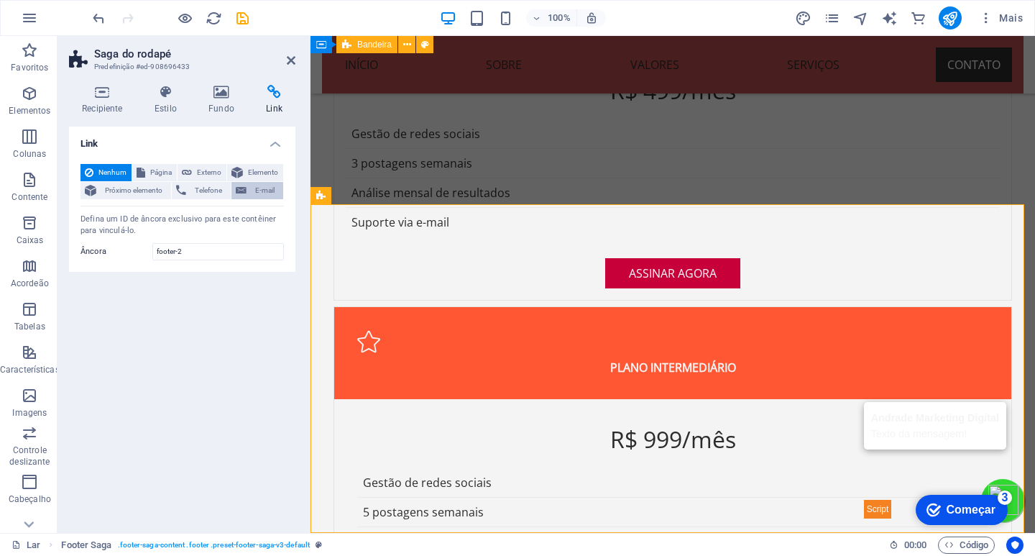
click at [258, 189] on font "E-mail" at bounding box center [264, 190] width 19 height 8
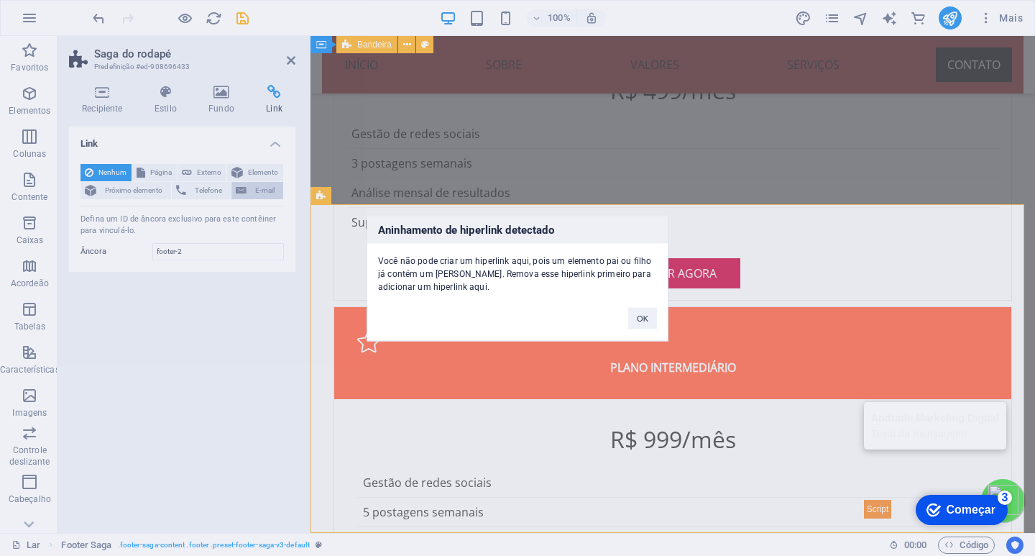
click at [258, 189] on div "Aninhamento de hiperlink detectado Você não pode criar um hiperlink aqui, pois …" at bounding box center [517, 278] width 1035 height 556
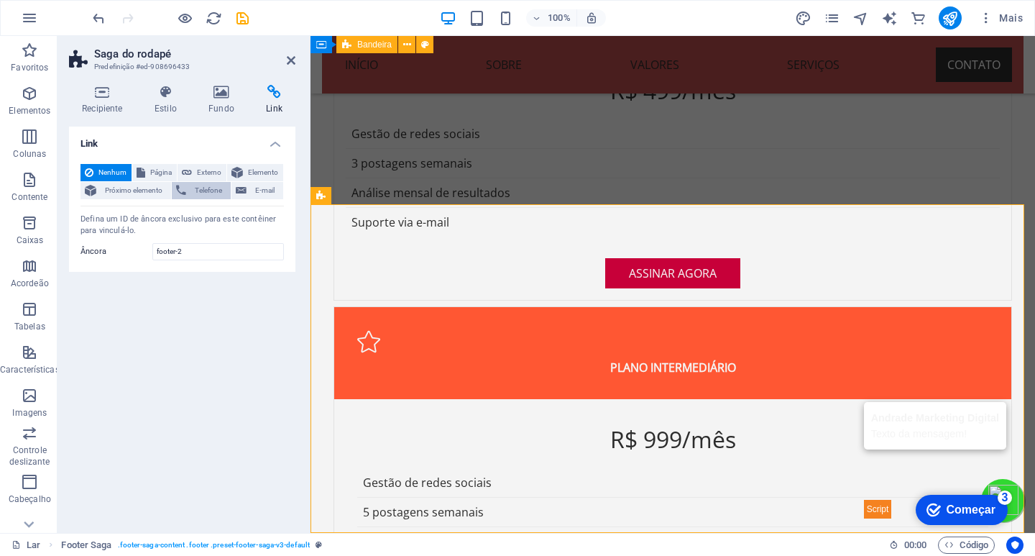
click at [203, 193] on font "Telefone" at bounding box center [208, 190] width 27 height 8
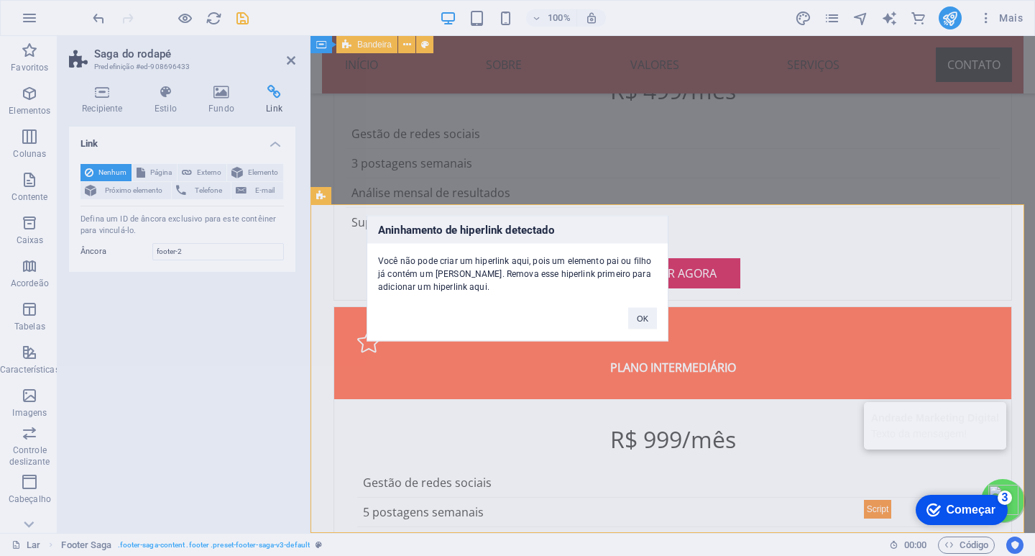
click at [144, 188] on div "Aninhamento de hiperlink detectado Você não pode criar um hiperlink aqui, pois …" at bounding box center [517, 278] width 1035 height 556
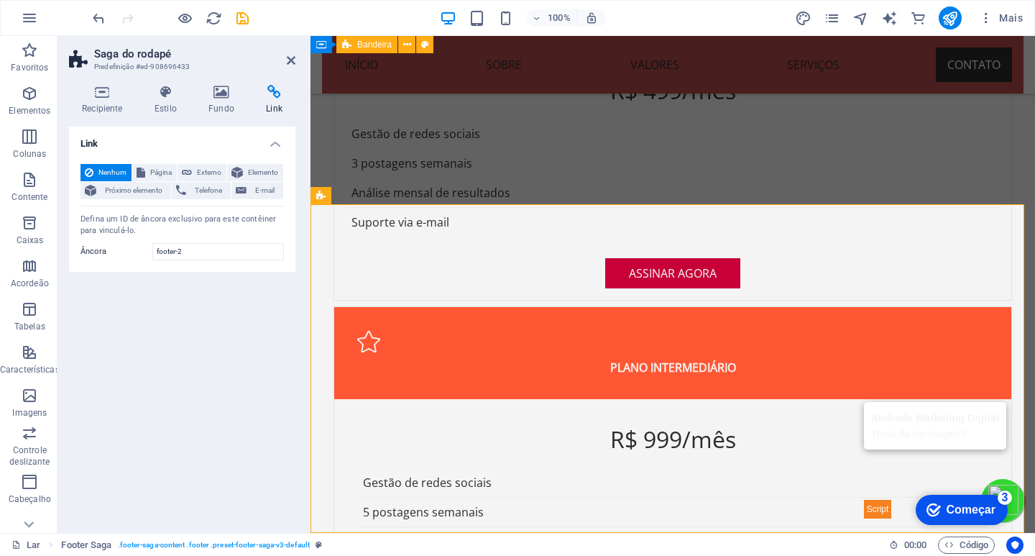
click at [144, 188] on font "Próximo elemento" at bounding box center [133, 190] width 57 height 8
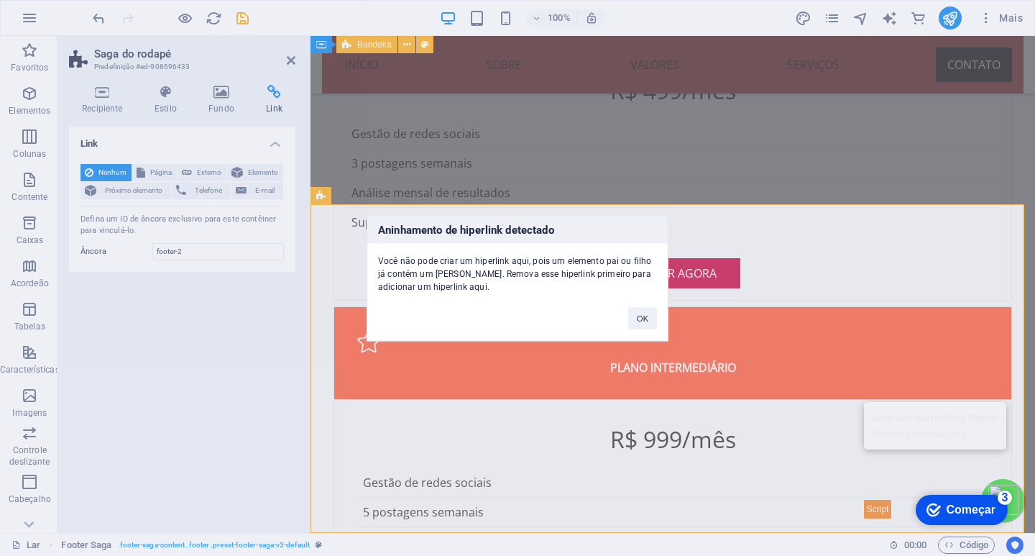
click at [144, 188] on div "Aninhamento de hiperlink detectado Você não pode criar um hiperlink aqui, pois …" at bounding box center [517, 278] width 1035 height 556
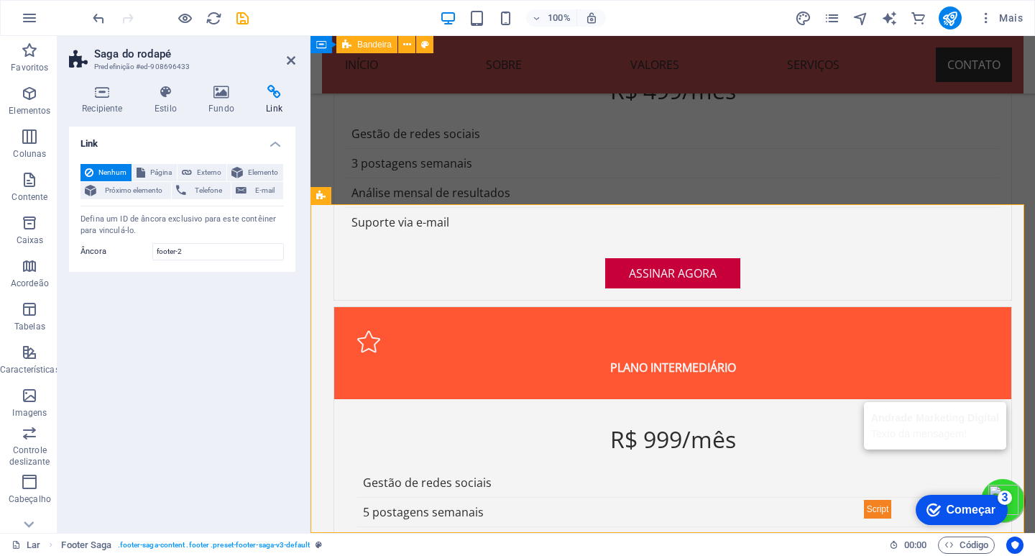
click at [270, 142] on h4 "Link" at bounding box center [182, 139] width 226 height 26
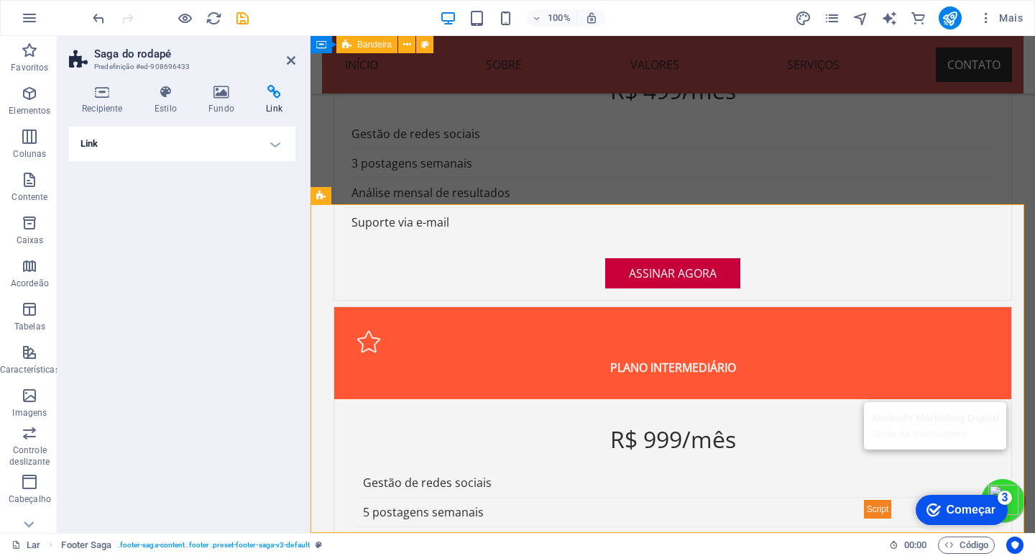
click at [270, 142] on h4 "Link" at bounding box center [182, 143] width 226 height 34
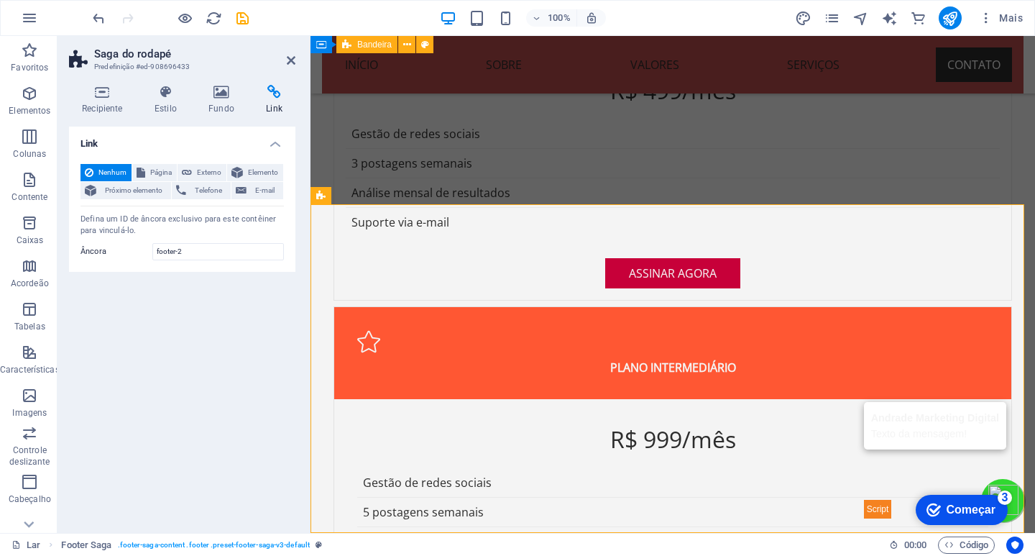
click at [107, 173] on font "Nenhum" at bounding box center [112, 172] width 28 height 8
click at [139, 172] on icon at bounding box center [141, 172] width 9 height 17
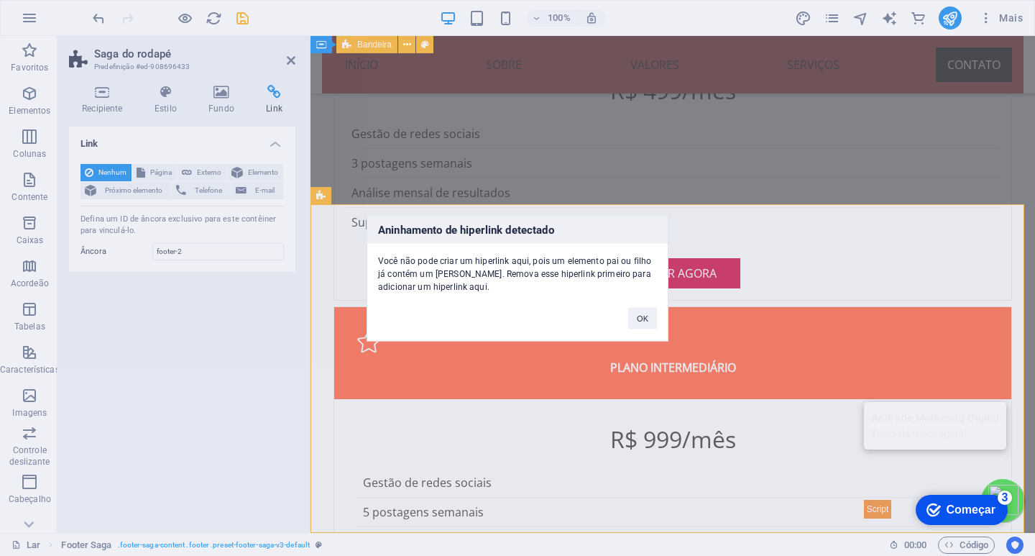
click at [273, 143] on div "Aninhamento de hiperlink detectado Você não pode criar um hiperlink aqui, pois …" at bounding box center [517, 278] width 1035 height 556
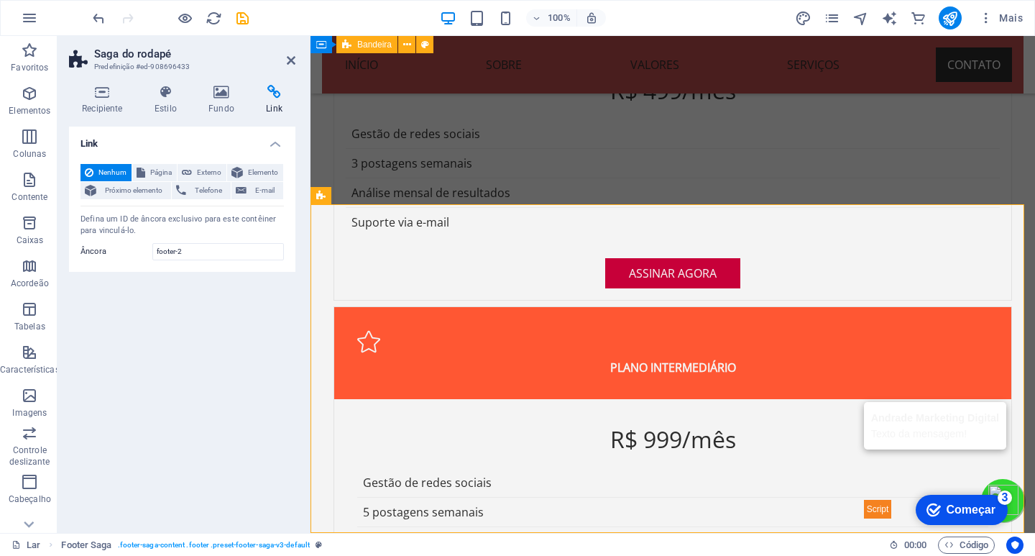
click at [275, 97] on icon at bounding box center [274, 92] width 42 height 14
click at [289, 63] on icon at bounding box center [291, 60] width 9 height 11
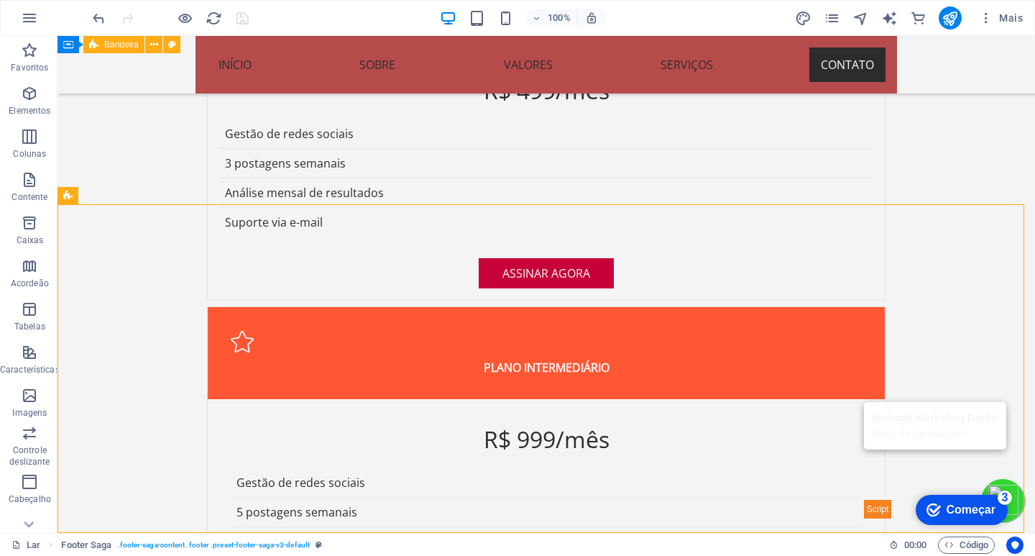
click at [955, 530] on div "checkmark Começar 3 Primeiros passos no editor Vamos guiá-lo pelos principais r…" at bounding box center [961, 508] width 106 height 43
click at [954, 529] on div "checkmark Começar 3 Primeiros passos no editor Vamos guiá-lo pelos principais r…" at bounding box center [961, 508] width 106 height 43
drag, startPoint x: 952, startPoint y: 510, endPoint x: 1123, endPoint y: 724, distance: 273.5
click at [967, 509] on font "Começar" at bounding box center [970, 509] width 49 height 12
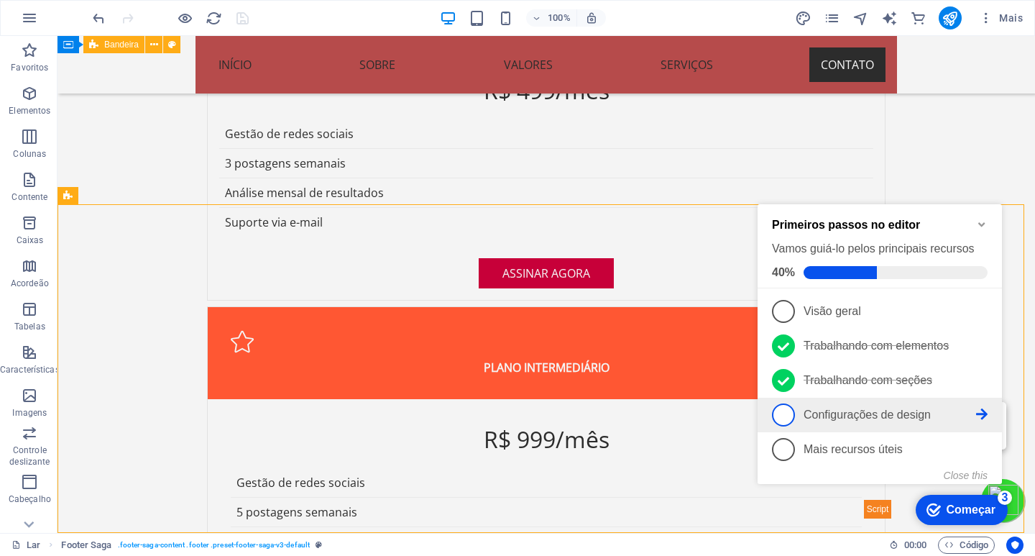
click at [783, 412] on span "4" at bounding box center [783, 414] width 23 height 23
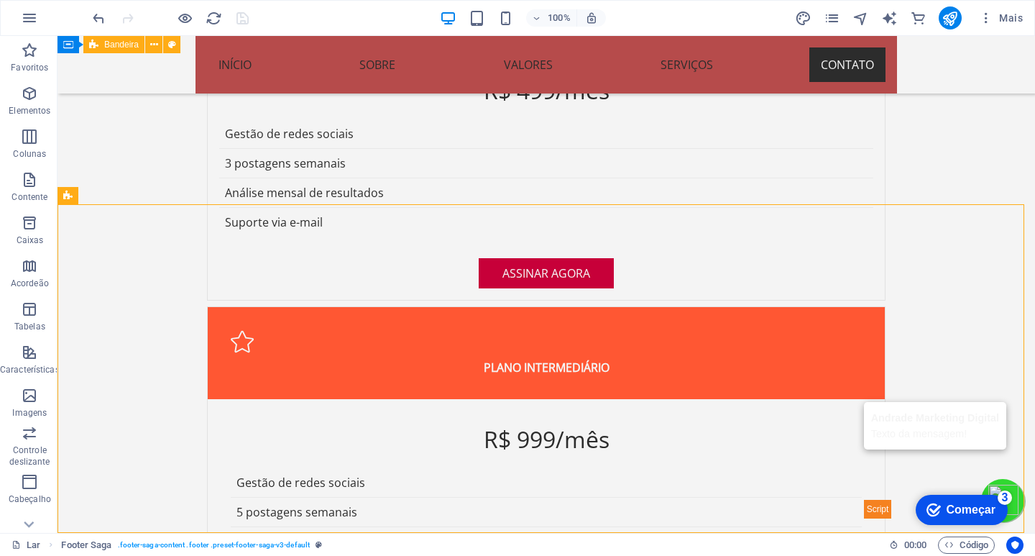
drag, startPoint x: 978, startPoint y: 509, endPoint x: 970, endPoint y: 502, distance: 10.2
click at [970, 502] on font "Começar" at bounding box center [970, 508] width 49 height 12
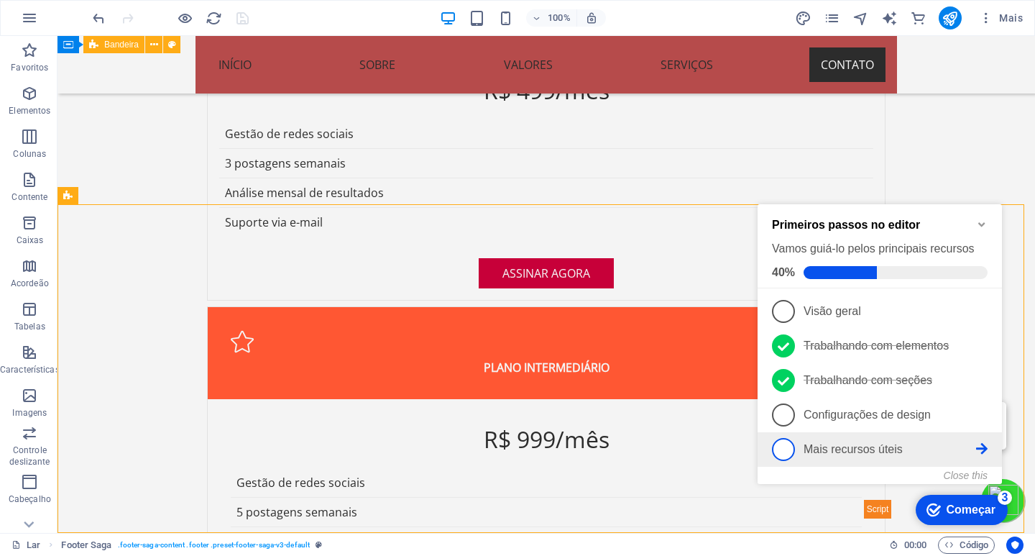
click at [785, 448] on span "5" at bounding box center [783, 449] width 23 height 23
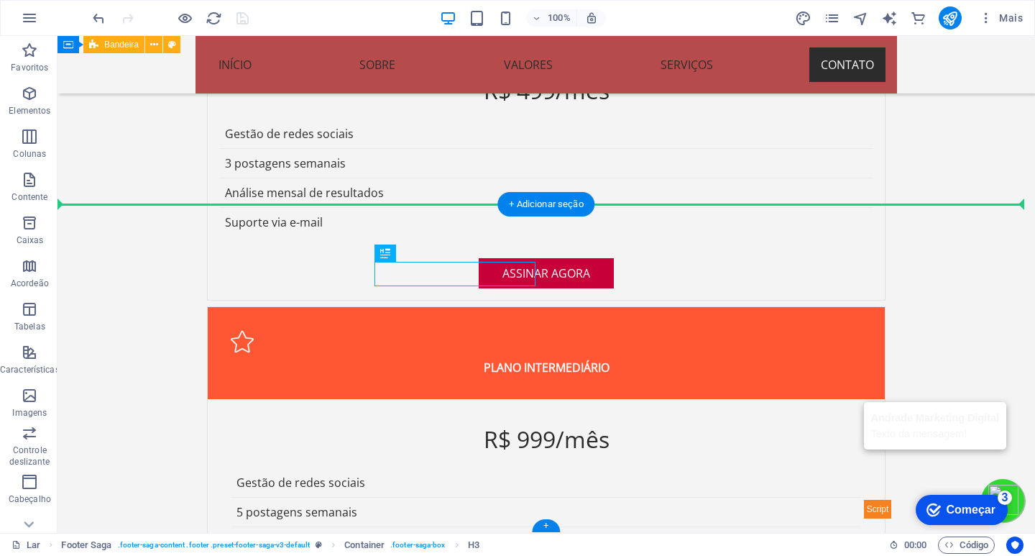
drag, startPoint x: 484, startPoint y: 287, endPoint x: 426, endPoint y: 260, distance: 63.3
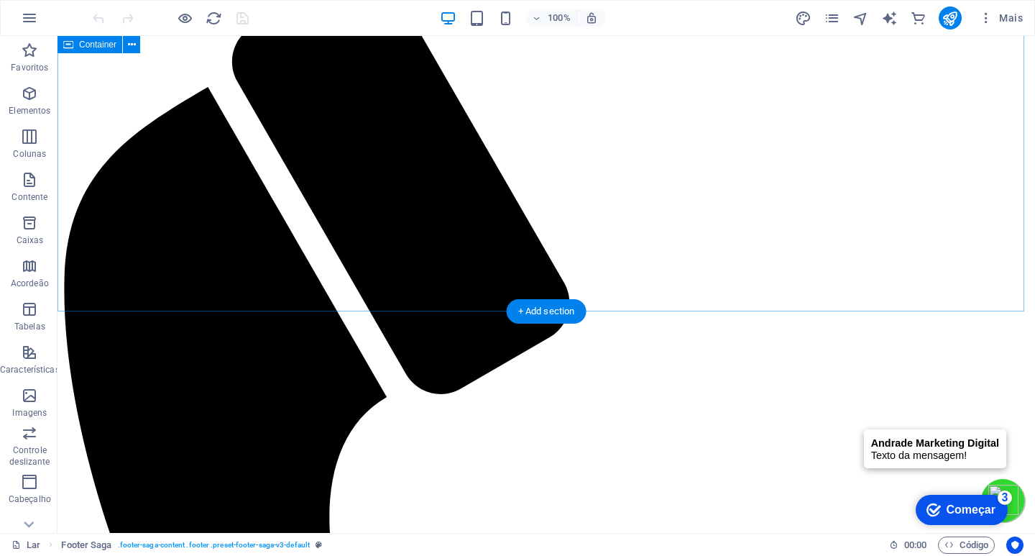
scroll to position [3647, 0]
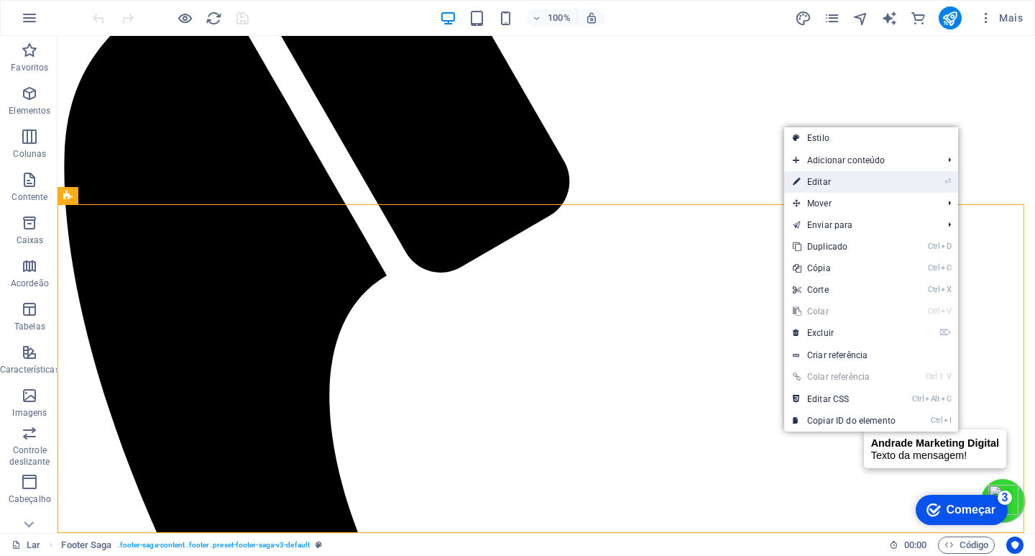
drag, startPoint x: 805, startPoint y: 180, endPoint x: 440, endPoint y: 178, distance: 365.1
click at [805, 180] on link "⏎ Editar" at bounding box center [844, 182] width 120 height 22
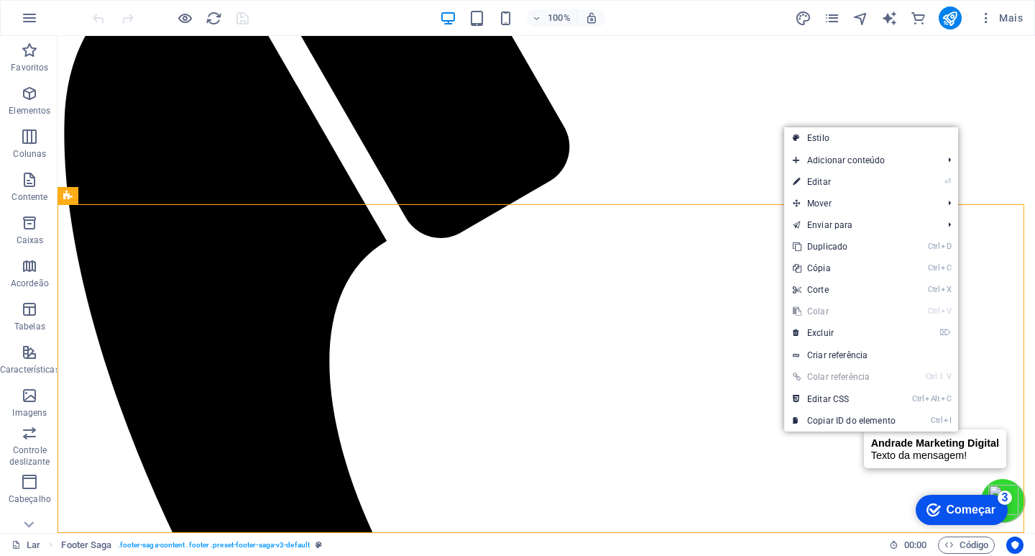
select select "footer"
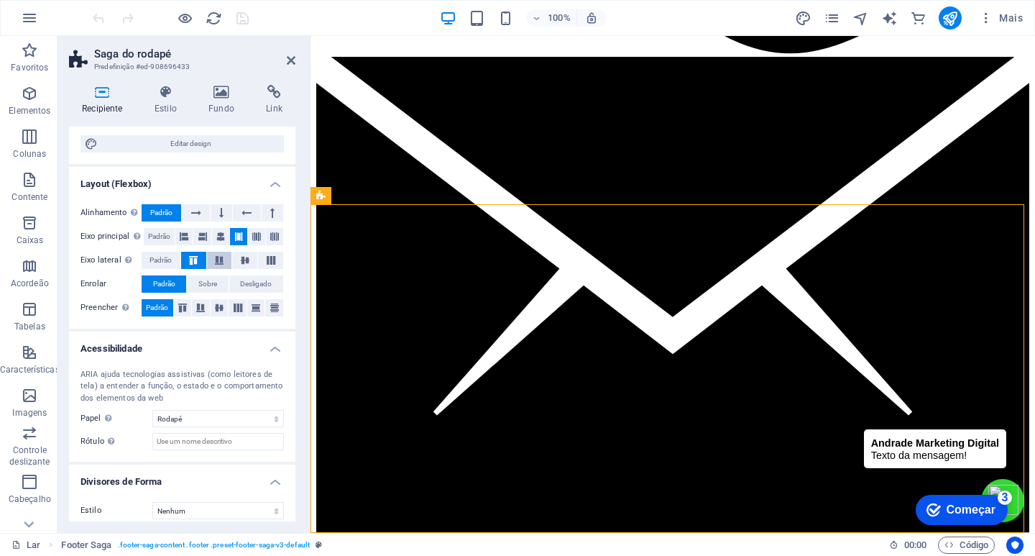
scroll to position [180, 0]
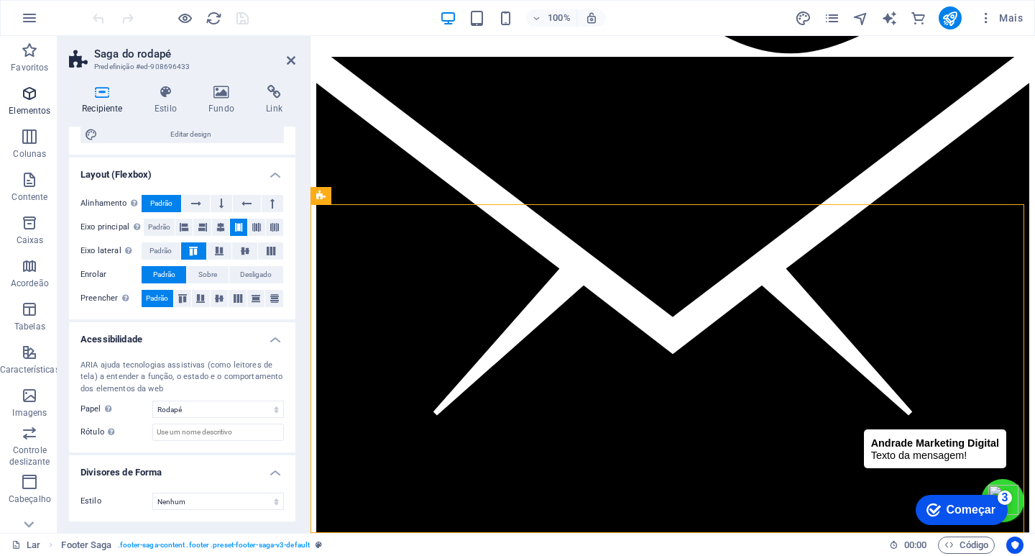
click at [32, 93] on icon "button" at bounding box center [29, 93] width 17 height 17
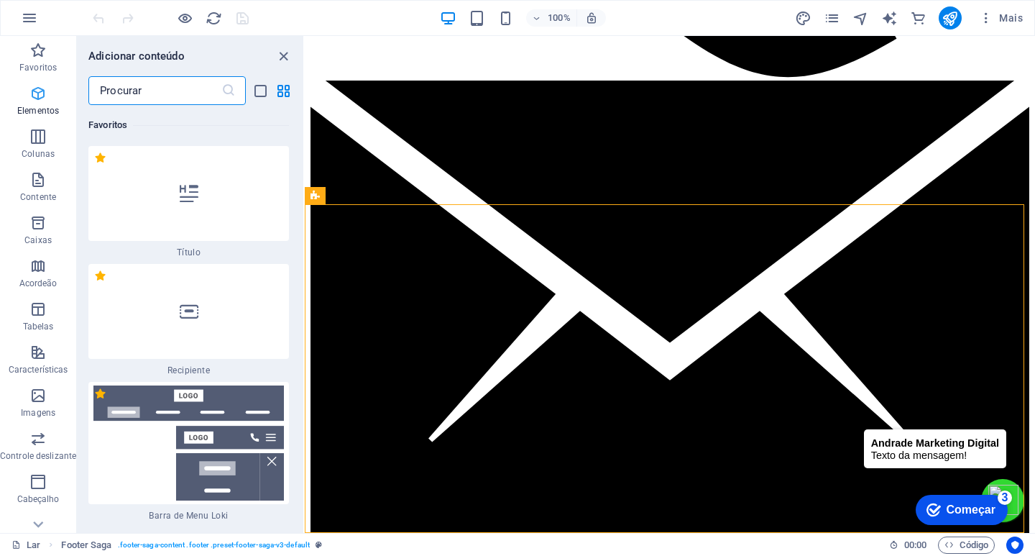
scroll to position [416, 0]
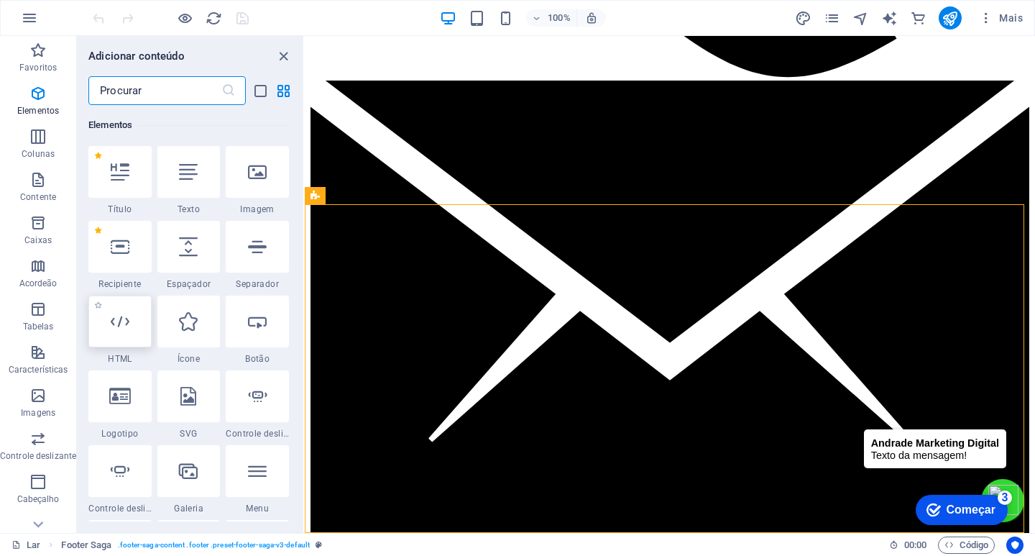
click at [129, 312] on icon at bounding box center [120, 321] width 19 height 19
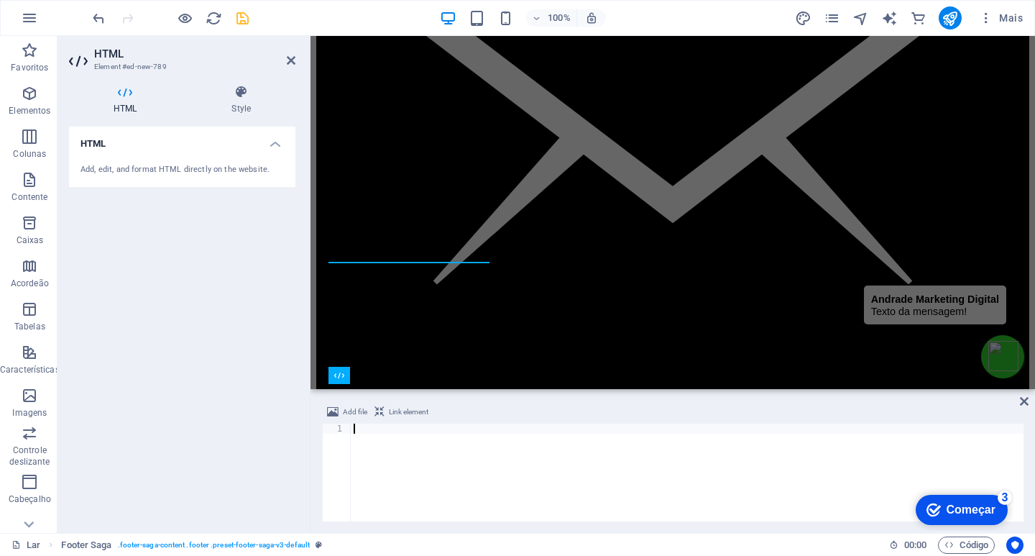
scroll to position [3525, 0]
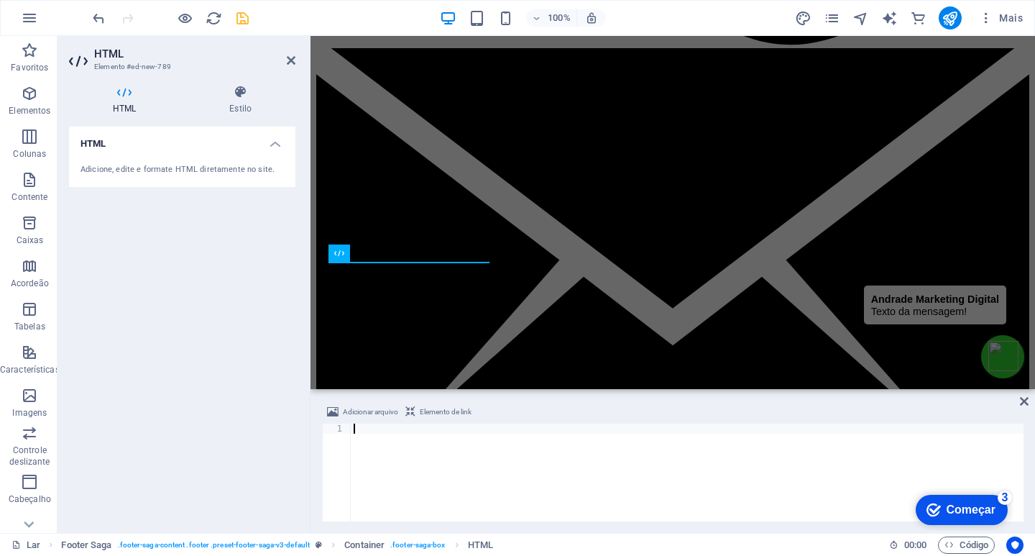
click at [274, 145] on h4 "HTML" at bounding box center [182, 139] width 226 height 26
click at [274, 145] on h4 "HTML" at bounding box center [182, 143] width 226 height 34
click at [1025, 402] on icon at bounding box center [1024, 400] width 9 height 11
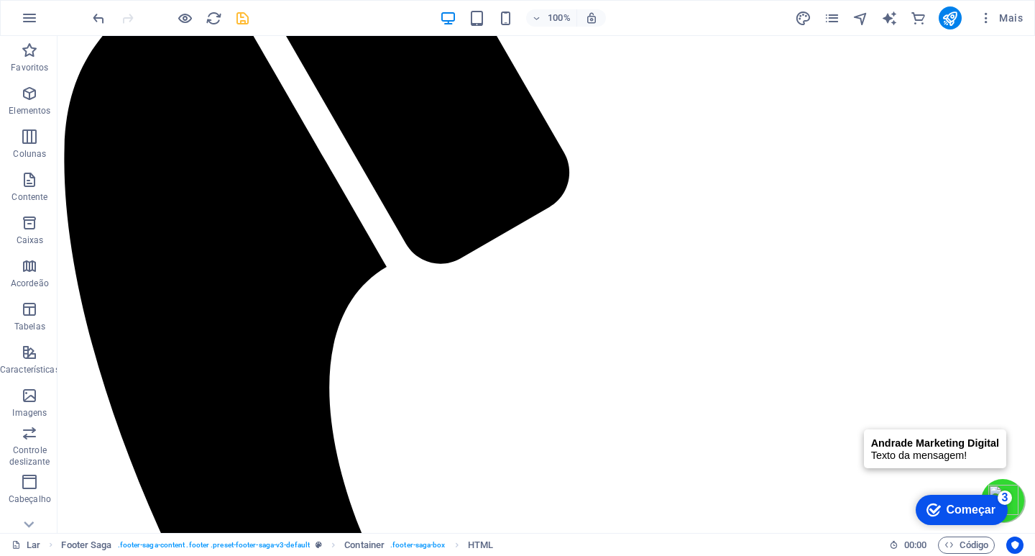
scroll to position [3647, 0]
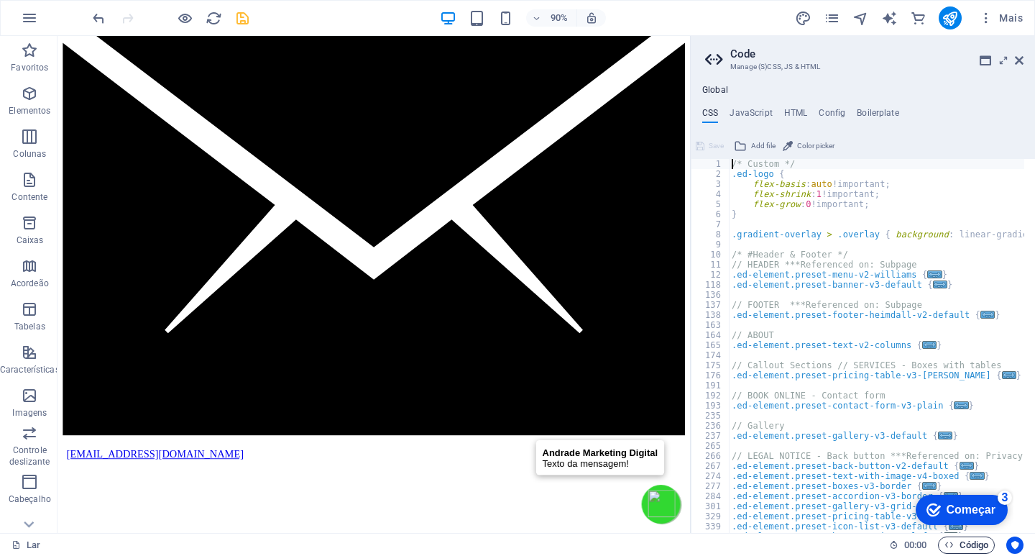
scroll to position [3638, 0]
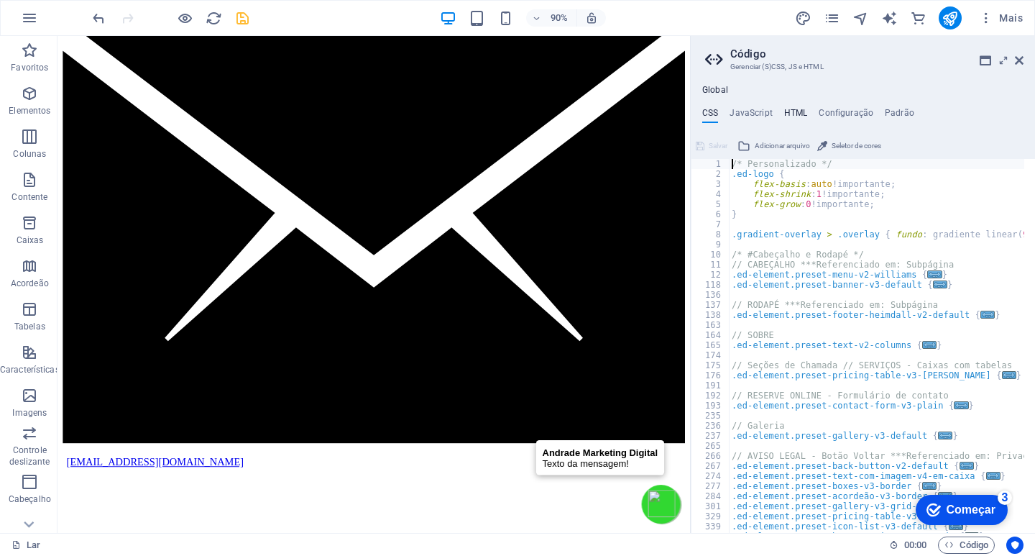
click at [792, 112] on font "HTML" at bounding box center [796, 113] width 24 height 10
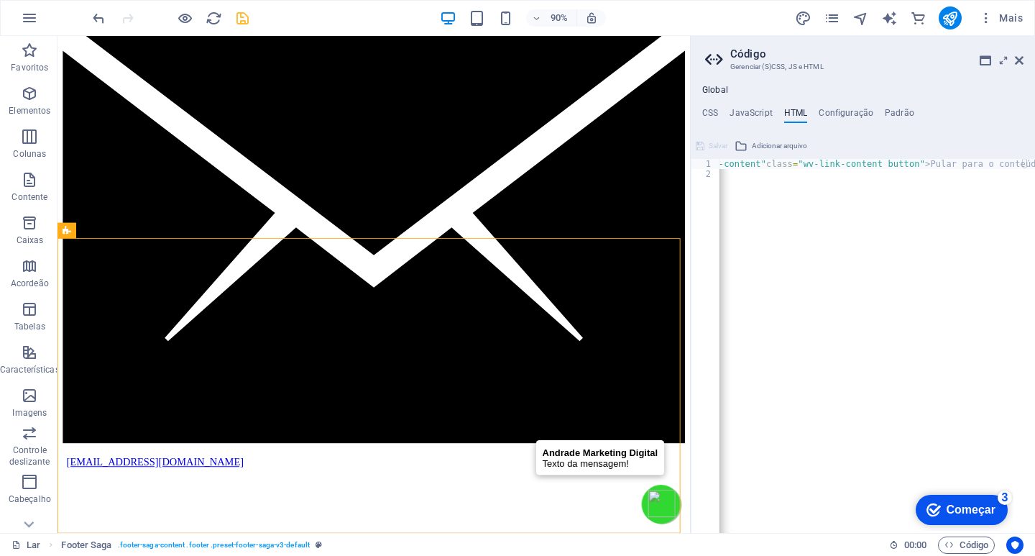
scroll to position [0, 0]
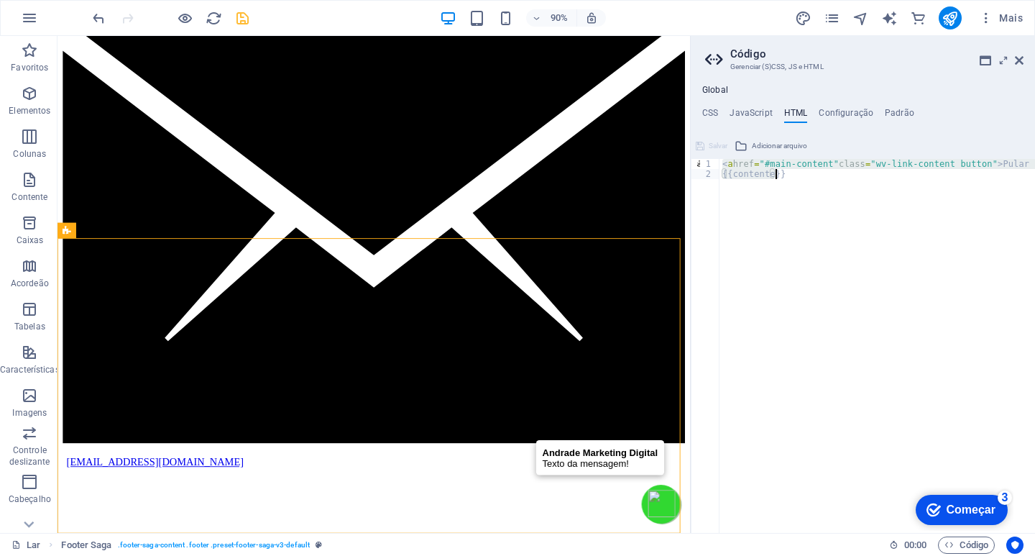
drag, startPoint x: 722, startPoint y: 163, endPoint x: 834, endPoint y: 212, distance: 123.0
click at [834, 212] on div "< a href = "#main-content" class = "wv-link-content button" > Pular para o cont…" at bounding box center [913, 350] width 388 height 383
type textarea "<a href="#main-content" class="wv-link-content button">Skip to main content</a>…"
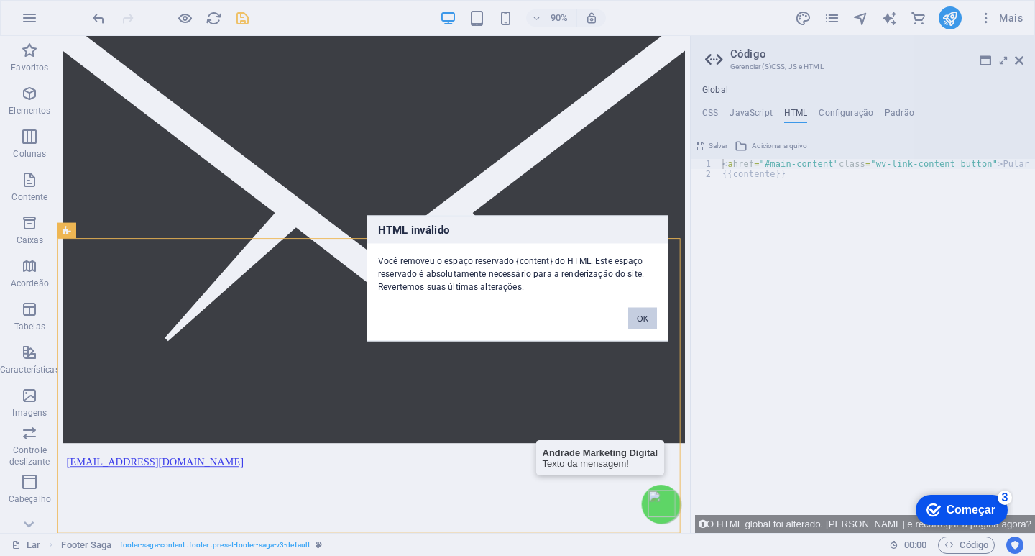
click at [646, 323] on button "OK" at bounding box center [642, 318] width 29 height 22
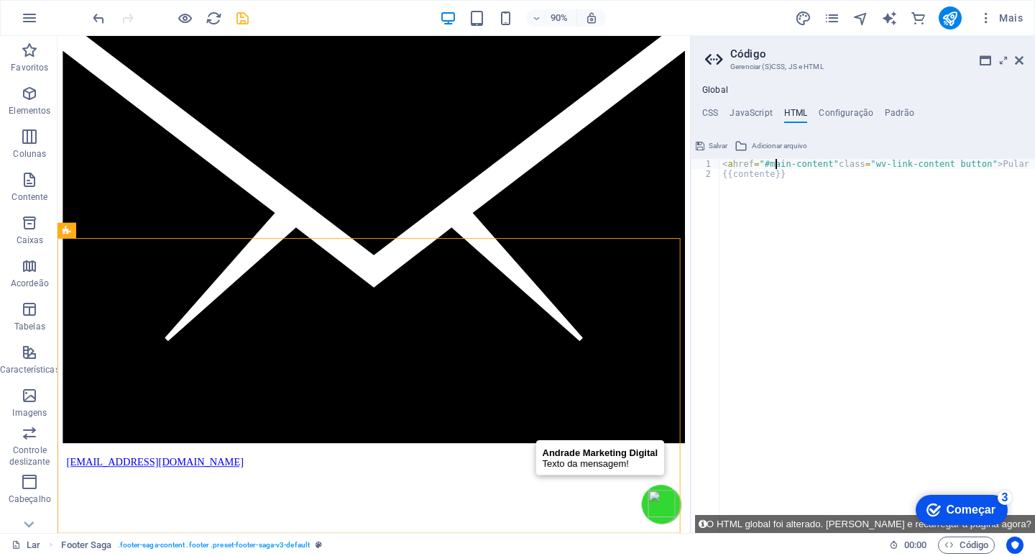
click at [778, 165] on div "< a href = "#main-content" class = "wv-link-content button" > Pular para o cont…" at bounding box center [913, 356] width 388 height 394
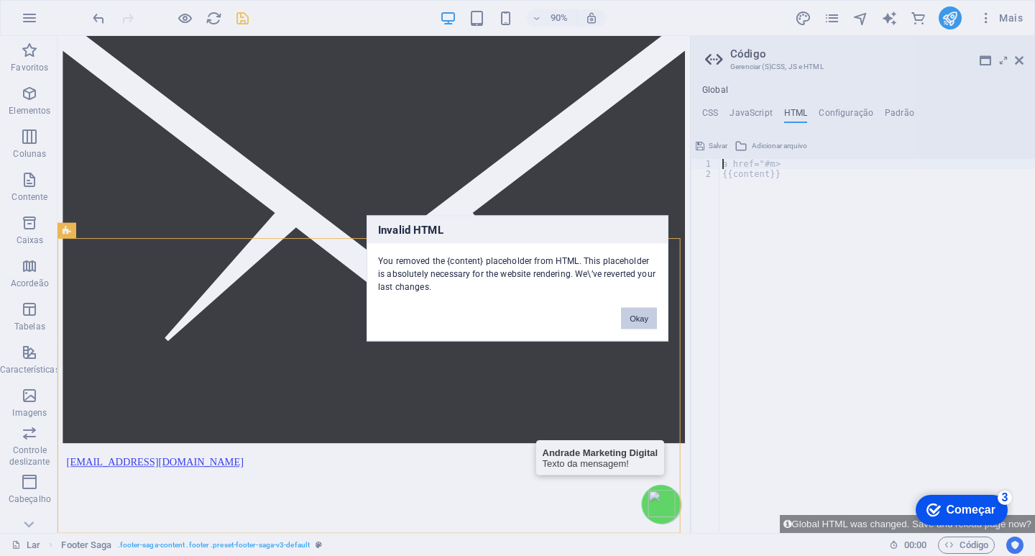
type textarea "ef="#m>"
click at [637, 310] on div "OK" at bounding box center [642, 310] width 50 height 37
click at [642, 313] on button "OK" at bounding box center [642, 318] width 29 height 22
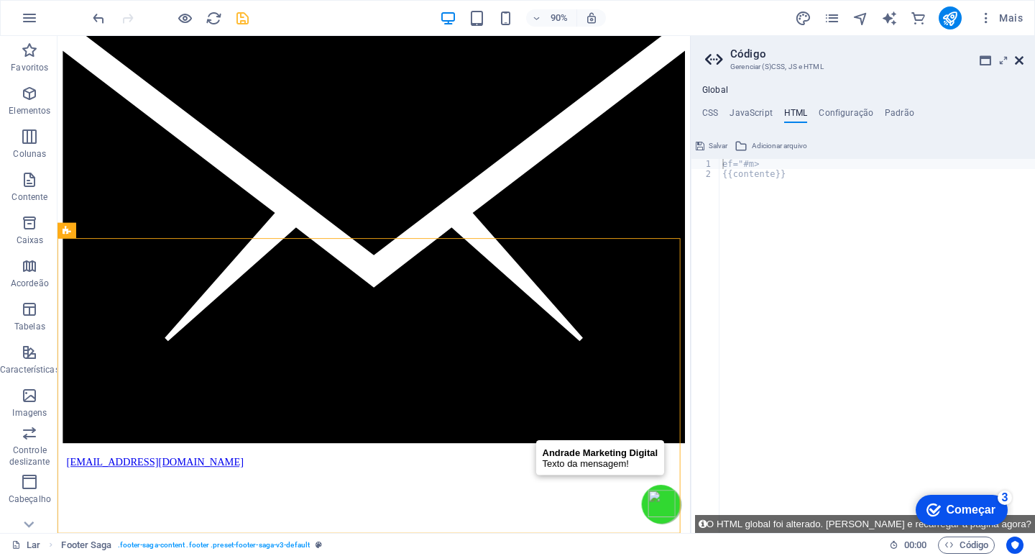
click at [1022, 62] on icon at bounding box center [1019, 60] width 9 height 11
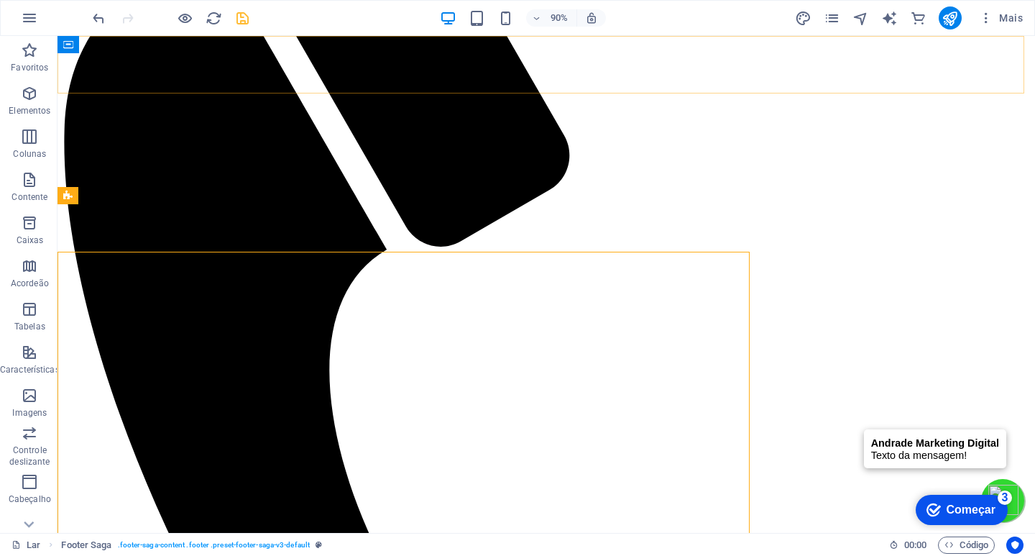
scroll to position [3647, 0]
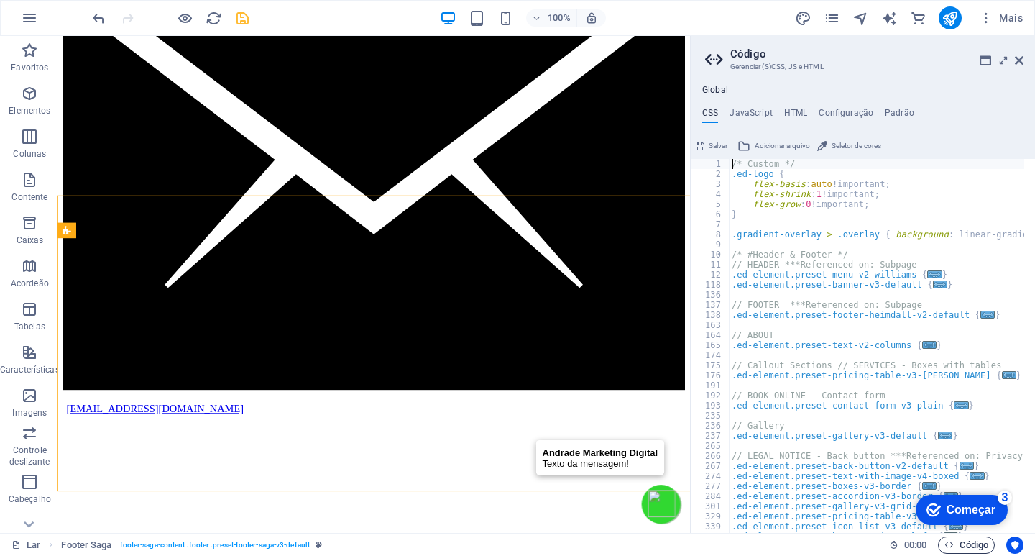
scroll to position [3638, 0]
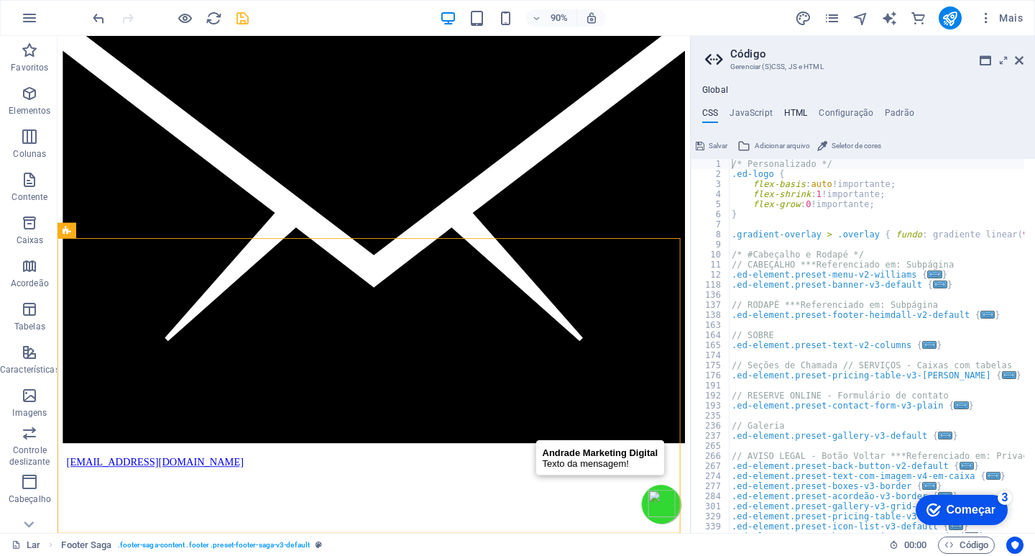
click at [797, 113] on font "HTML" at bounding box center [796, 113] width 24 height 10
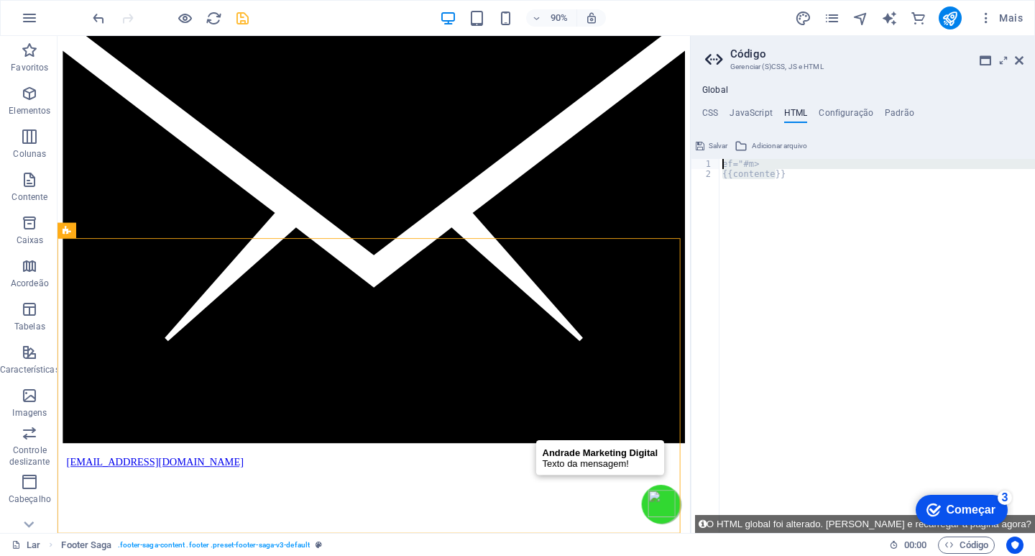
drag, startPoint x: 791, startPoint y: 178, endPoint x: 698, endPoint y: 142, distance: 99.2
click at [698, 142] on div "ef="#m> 1 2 ef="#m> {{contente}} ???????????? ???????????? ???????????? ???????…" at bounding box center [863, 333] width 344 height 398
type textarea "ef="#m> {{content}}"
click at [836, 114] on font "Configuração" at bounding box center [846, 113] width 55 height 10
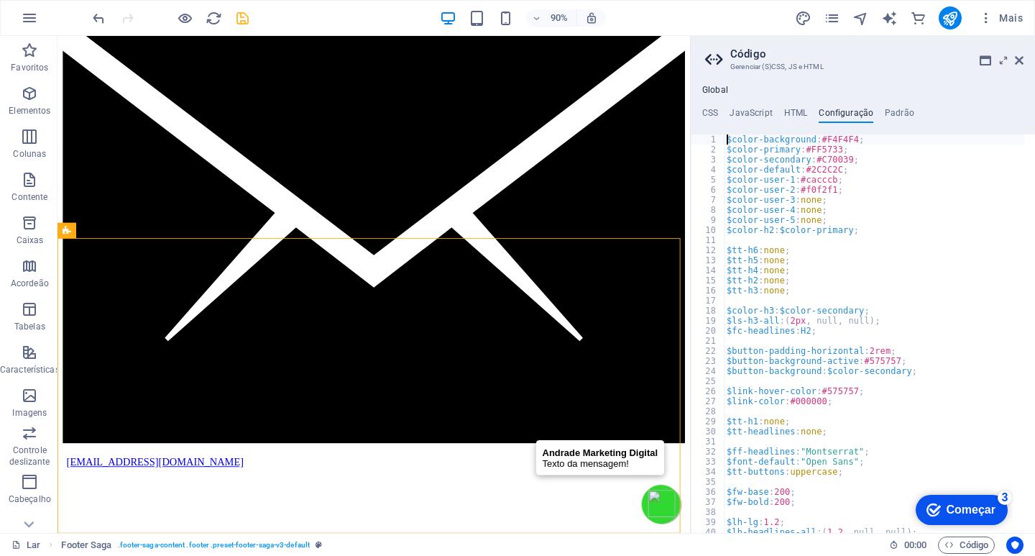
type textarea "$color-background: #F4F4F4;"
click at [741, 114] on font "JavaScript" at bounding box center [750, 113] width 42 height 10
type textarea "/* JS for preset "Menu V2" */"
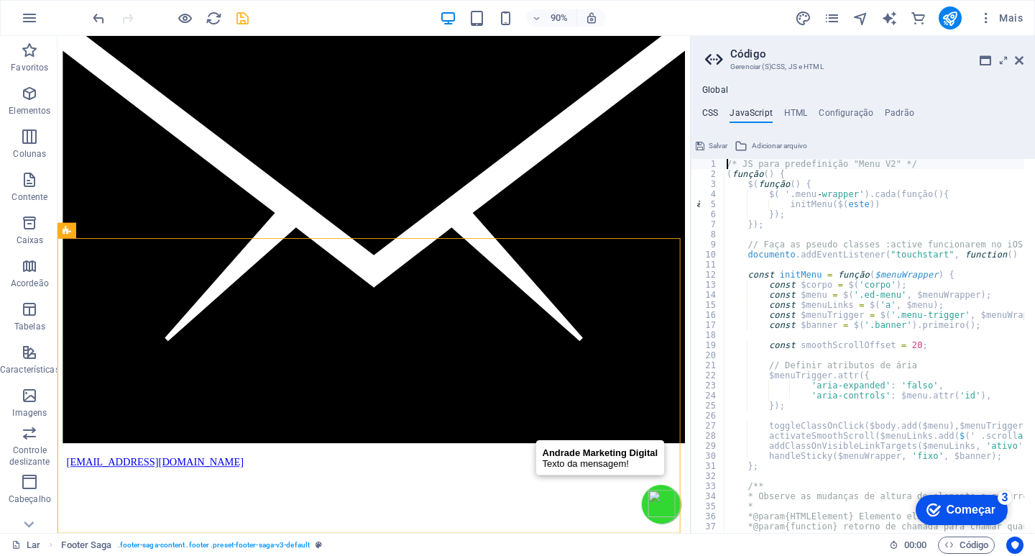
click at [709, 108] on font "CSS" at bounding box center [710, 113] width 16 height 10
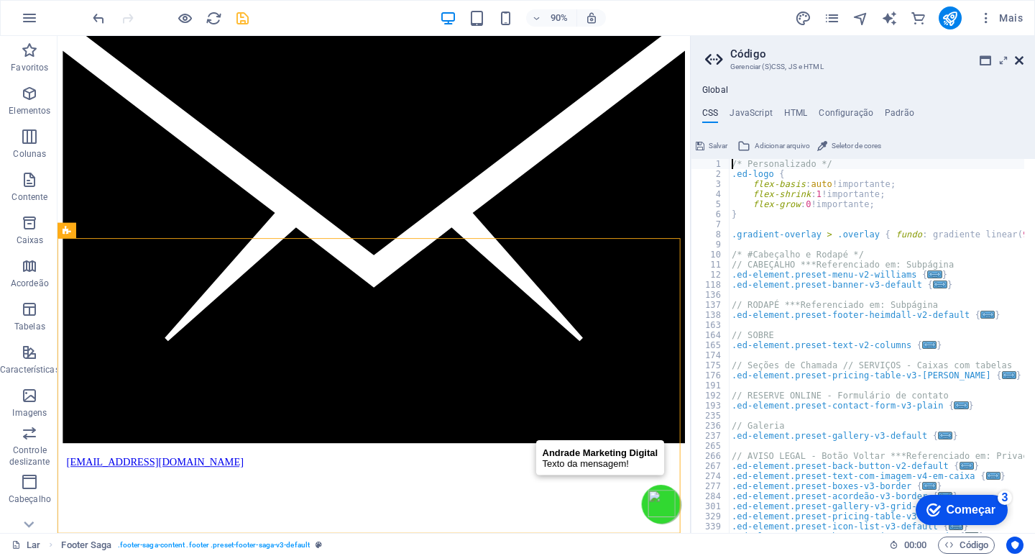
click at [1016, 58] on icon at bounding box center [1019, 60] width 9 height 11
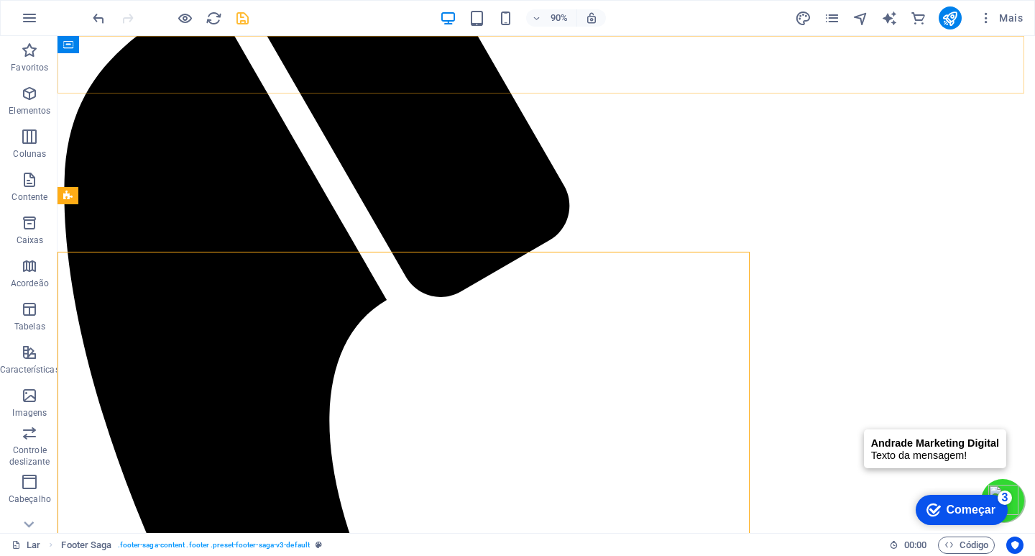
scroll to position [3647, 0]
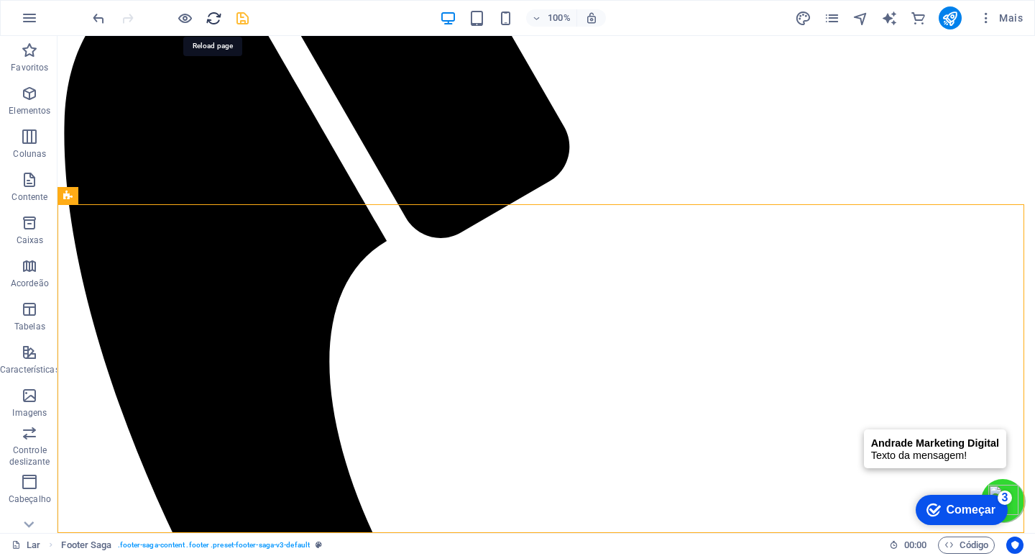
drag, startPoint x: 216, startPoint y: 18, endPoint x: 502, endPoint y: 35, distance: 287.3
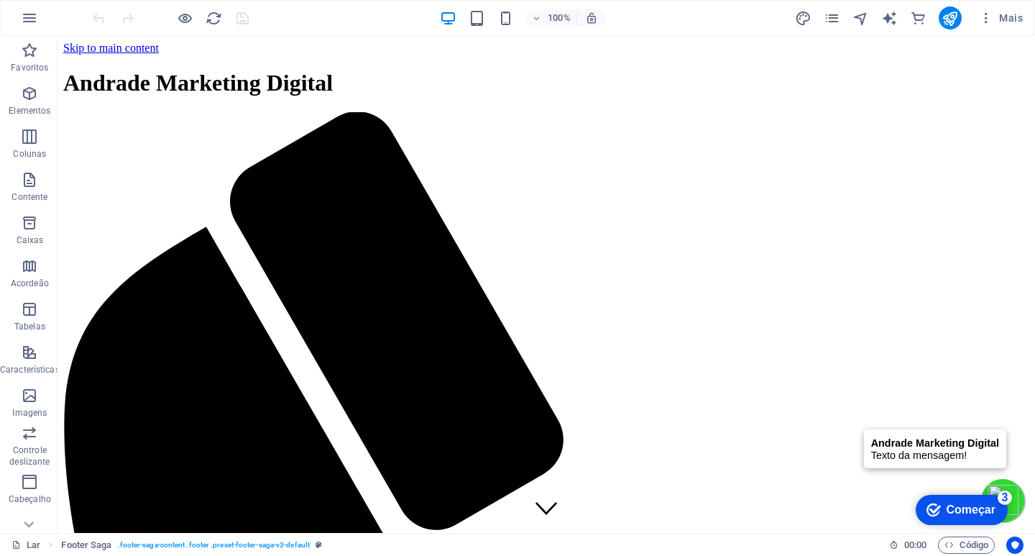
scroll to position [0, 0]
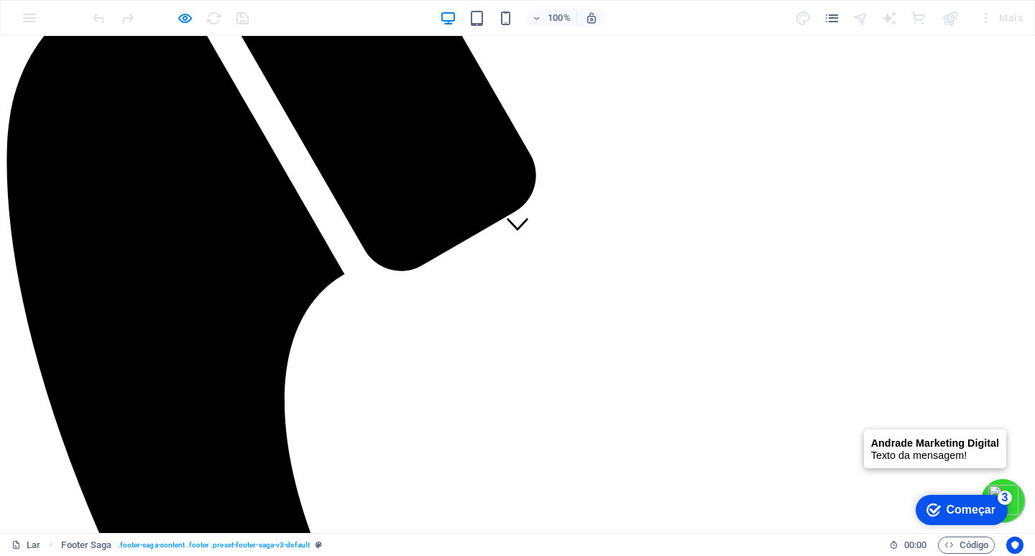
scroll to position [287, 0]
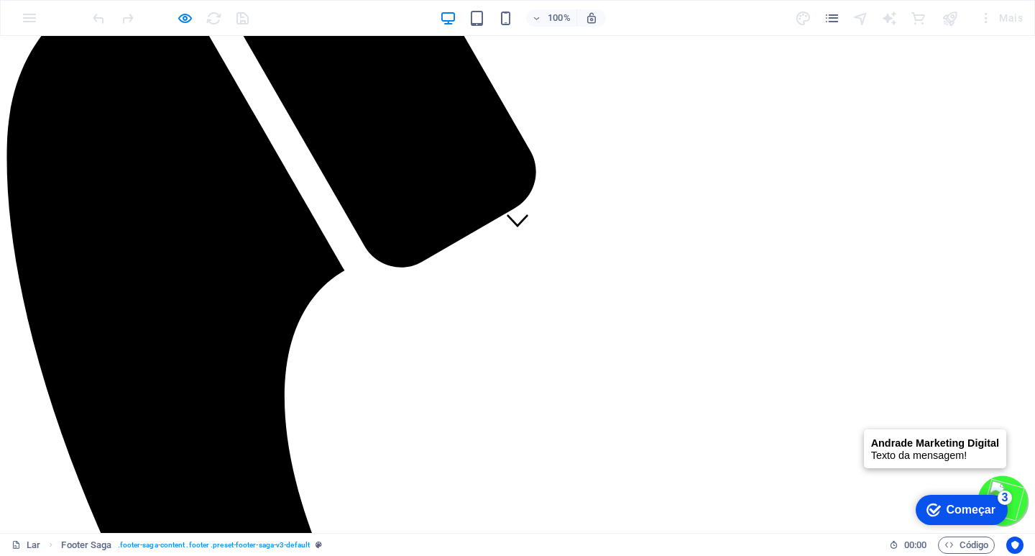
click at [992, 484] on img at bounding box center [1003, 500] width 42 height 42
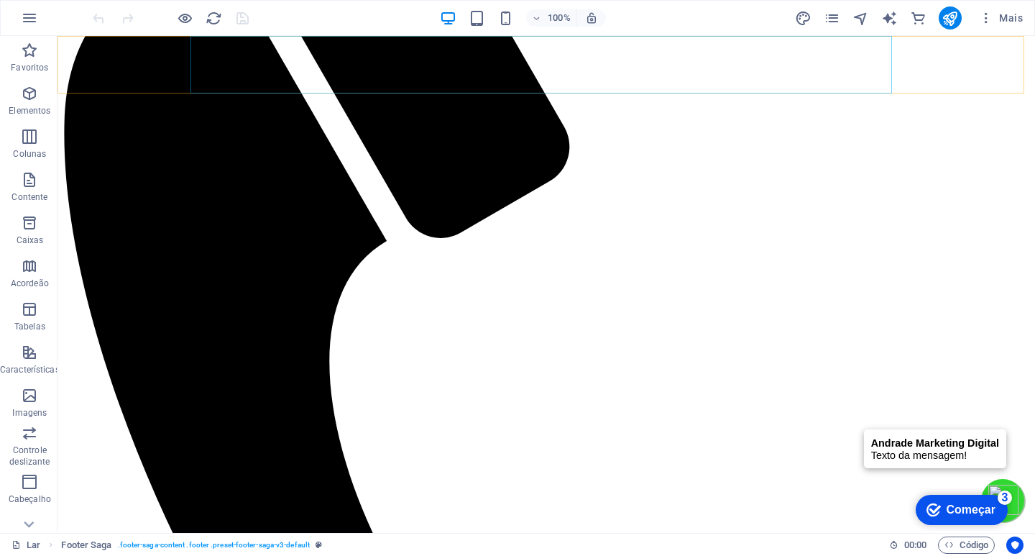
scroll to position [3072, 0]
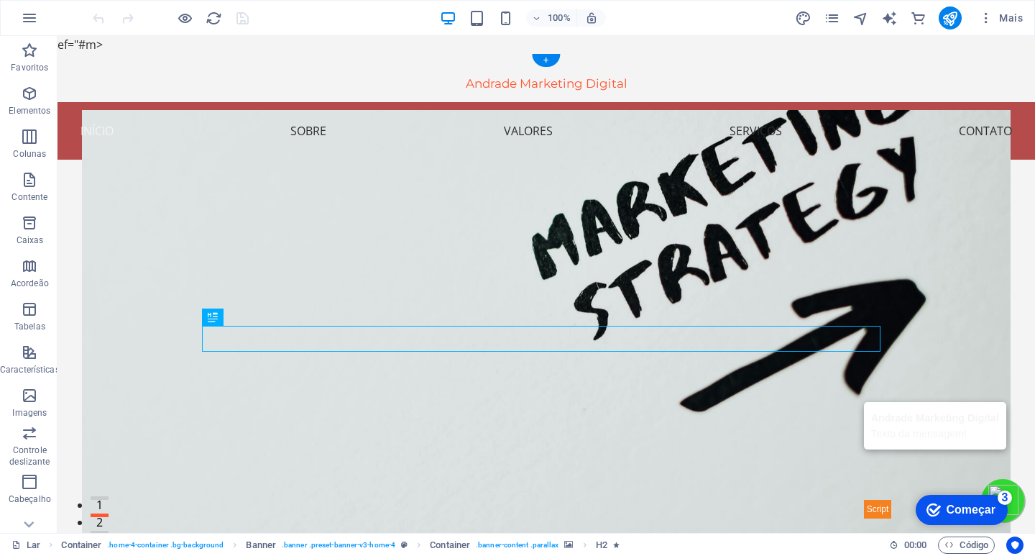
click at [865, 511] on figure at bounding box center [546, 336] width 928 height 452
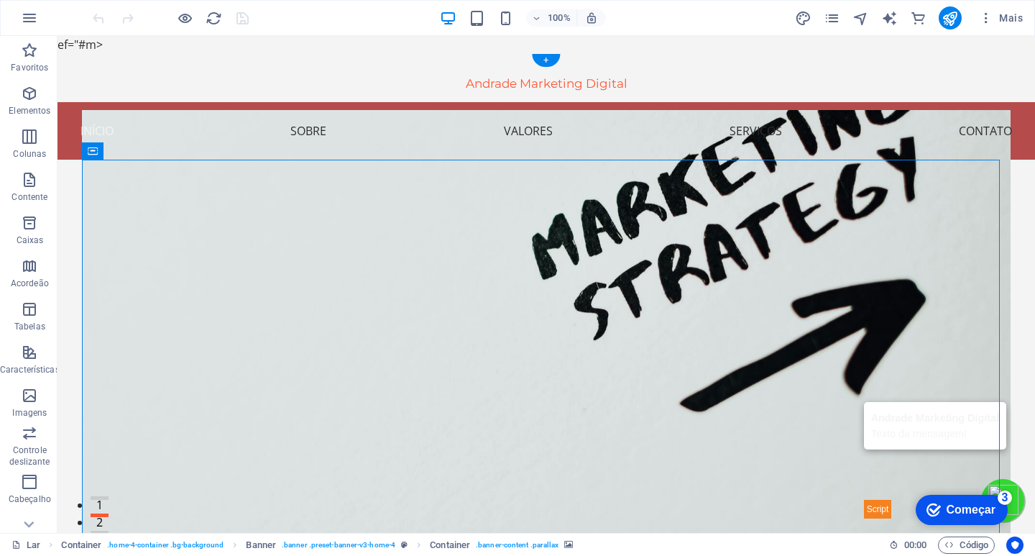
click at [865, 510] on figure at bounding box center [546, 336] width 928 height 452
drag, startPoint x: 865, startPoint y: 510, endPoint x: 613, endPoint y: 510, distance: 251.5
click at [866, 510] on figure at bounding box center [546, 336] width 928 height 452
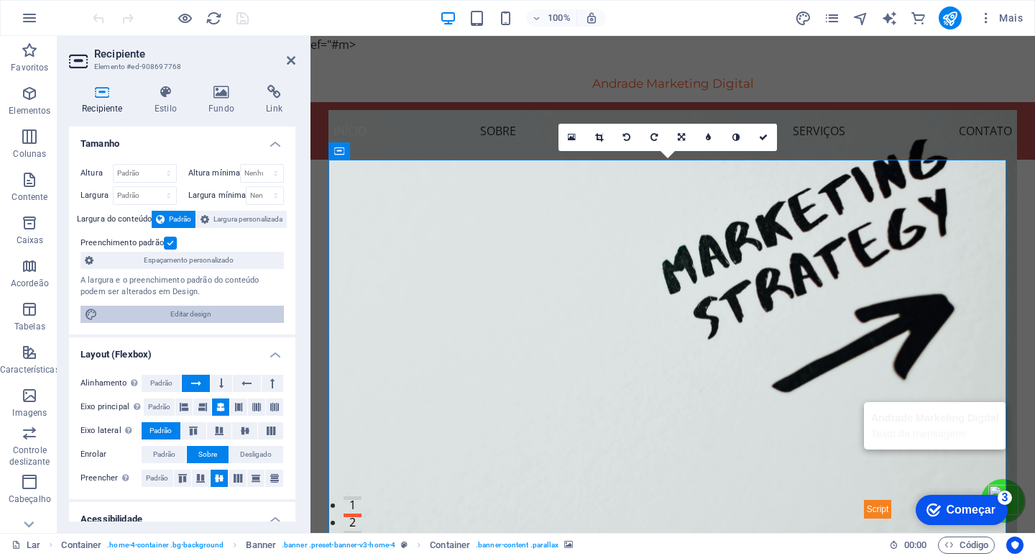
drag, startPoint x: 182, startPoint y: 318, endPoint x: 226, endPoint y: 322, distance: 44.0
click at [183, 318] on span "Editar design" at bounding box center [191, 313] width 178 height 17
select select "px"
select select "200"
select select "px"
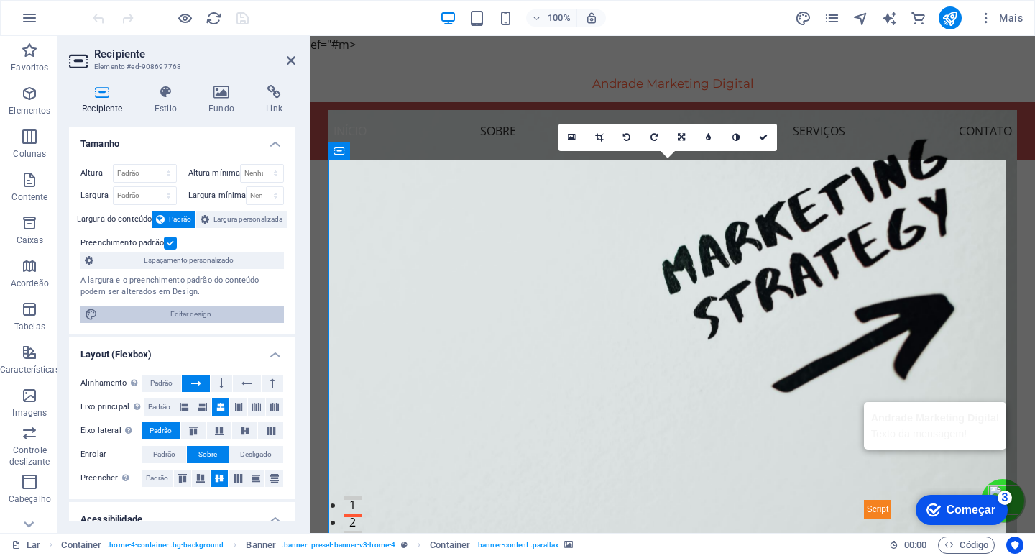
select select "rem"
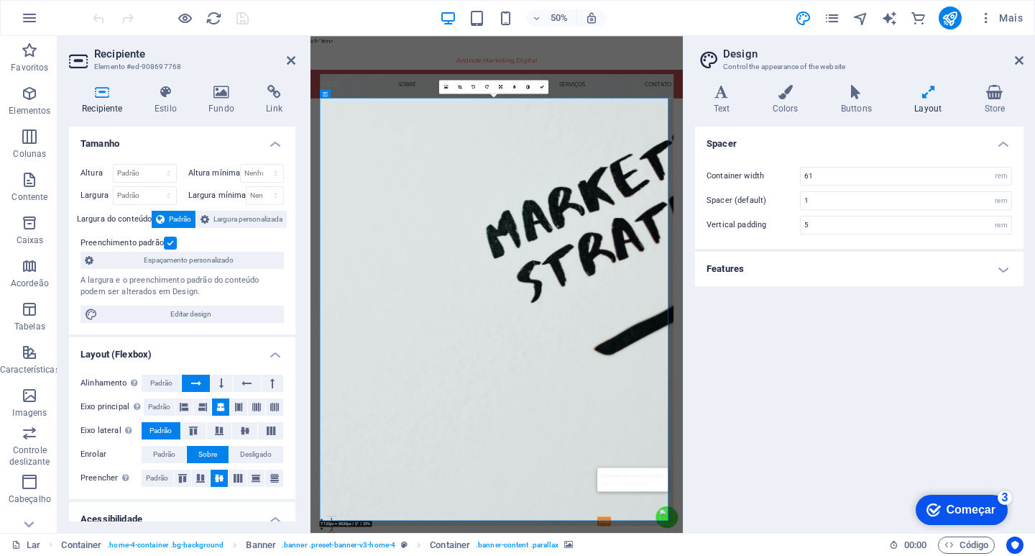
click at [960, 555] on figure at bounding box center [682, 562] width 707 height 904
click at [274, 101] on h4 "Link" at bounding box center [274, 100] width 42 height 30
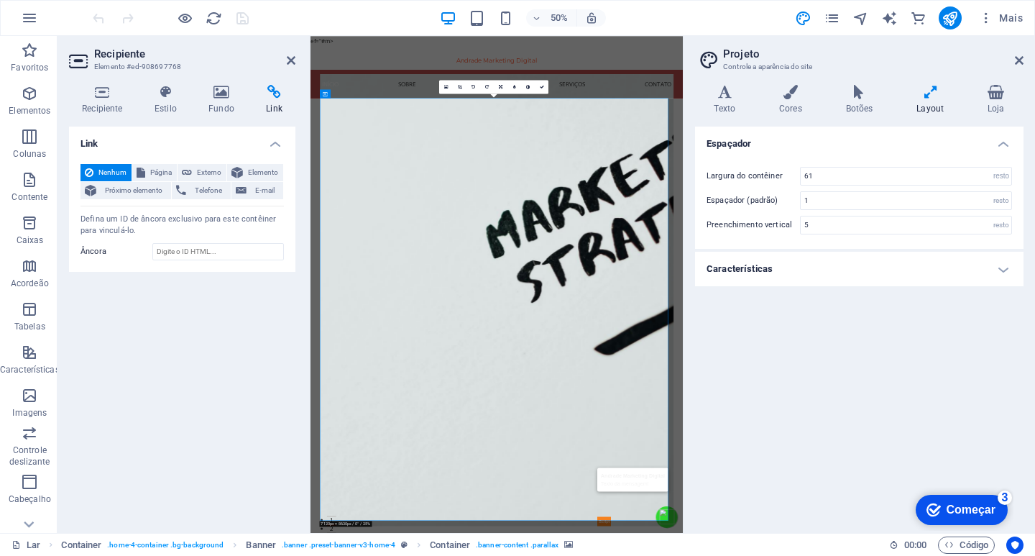
click at [946, 555] on figure at bounding box center [682, 562] width 707 height 904
click at [164, 250] on input "Âncora" at bounding box center [218, 251] width 132 height 17
click at [908, 555] on figure at bounding box center [682, 562] width 707 height 904
click at [729, 461] on div "Espaçador Largura do contêiner 61 resto px Espaçador (padrão) 1 resto Preenchim…" at bounding box center [859, 323] width 328 height 395
click at [213, 295] on div "Link Nenhum Página Externo Elemento Próximo elemento Telefone E-mail Página Lar…" at bounding box center [182, 323] width 226 height 395
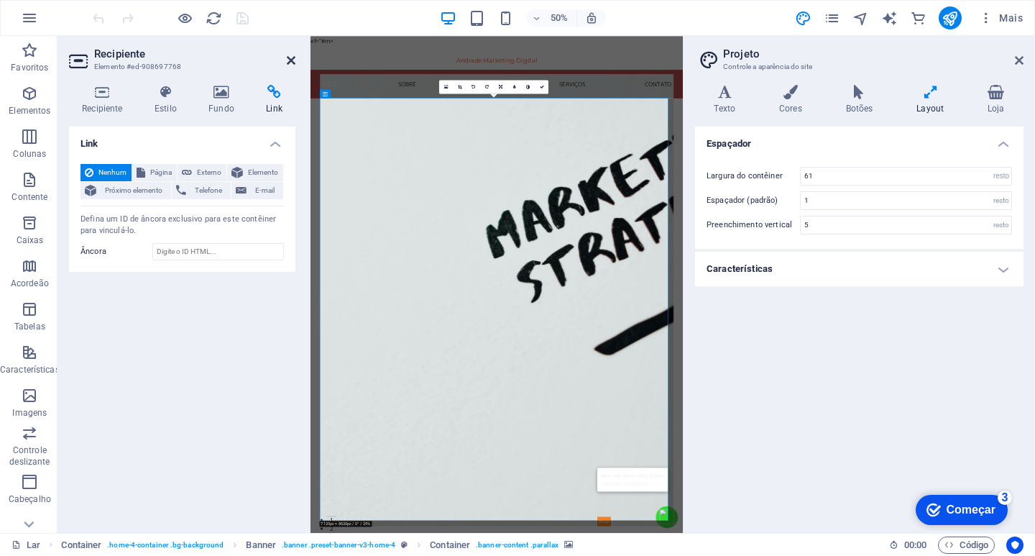
click at [287, 57] on icon at bounding box center [291, 60] width 9 height 11
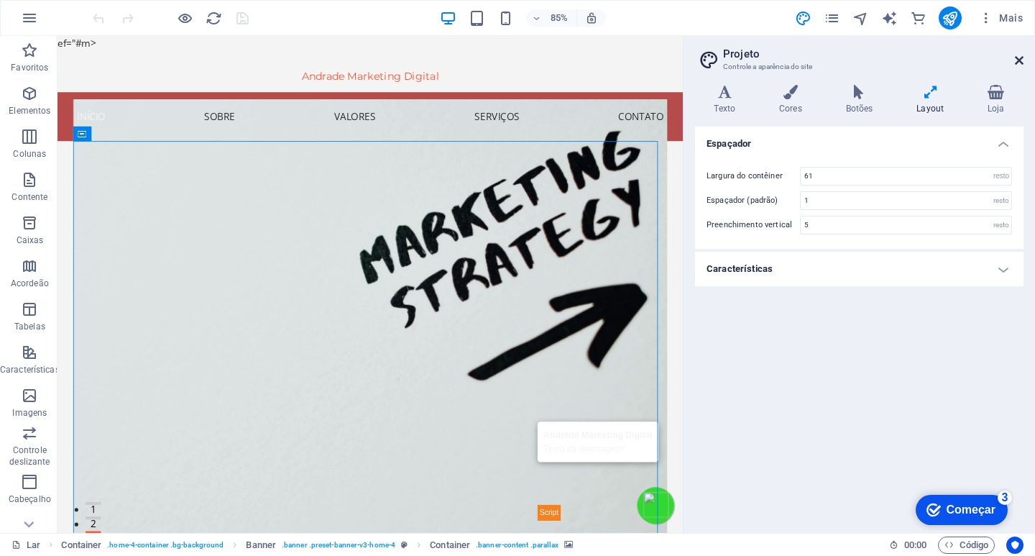
click at [1022, 60] on icon at bounding box center [1019, 60] width 9 height 11
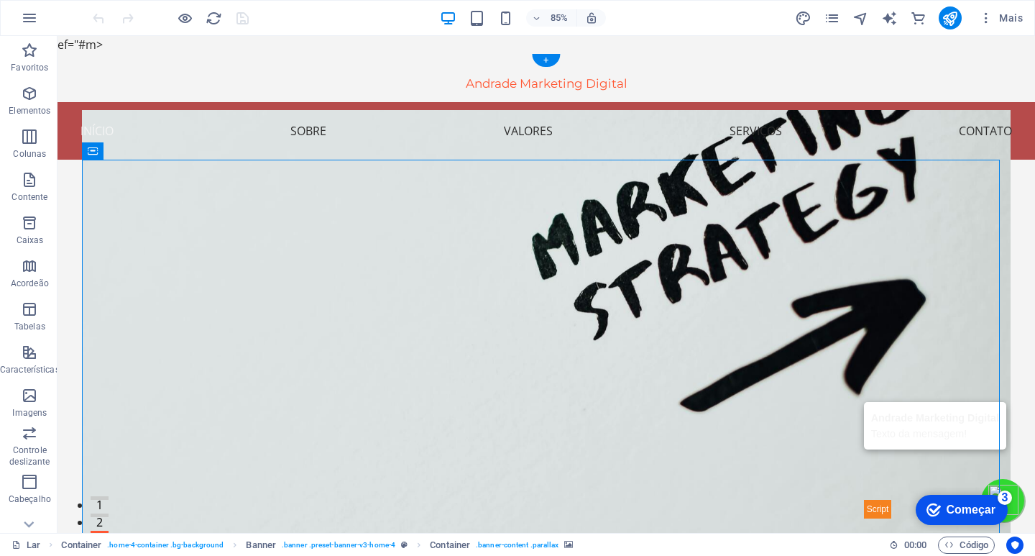
drag, startPoint x: 921, startPoint y: 435, endPoint x: 941, endPoint y: 441, distance: 21.6
click at [928, 438] on figure at bounding box center [546, 336] width 928 height 452
click at [995, 486] on figure at bounding box center [546, 336] width 928 height 452
click at [1005, 486] on div "Transforme Sua Marca com Andrade Marketing Digital Sua Marca, Nossa Paixão Saib…" at bounding box center [545, 489] width 977 height 658
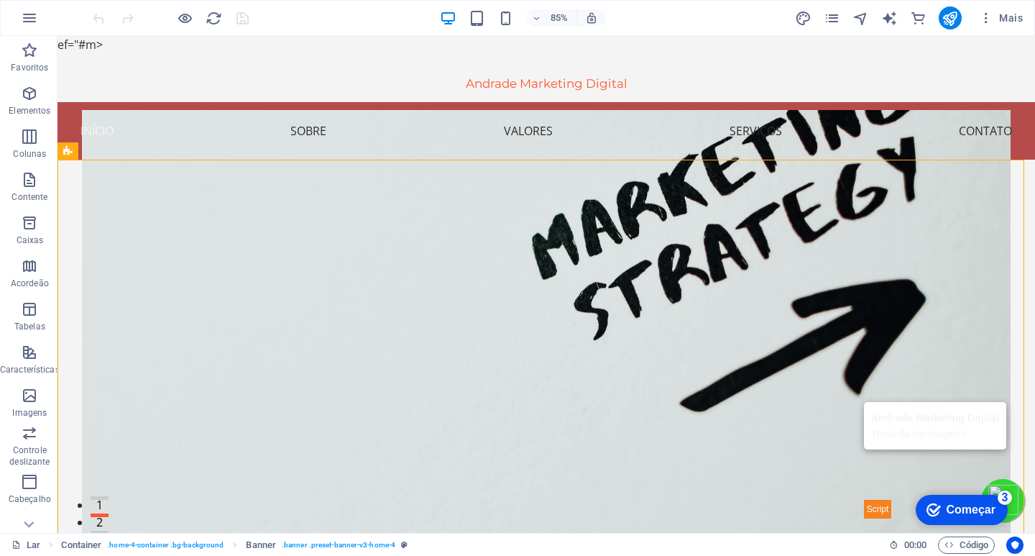
click at [1008, 511] on div "checkmark Começar 3 Primeiros passos no editor Vamos guiá-lo pelos principais r…" at bounding box center [961, 508] width 106 height 43
click at [899, 515] on figure at bounding box center [546, 336] width 928 height 452
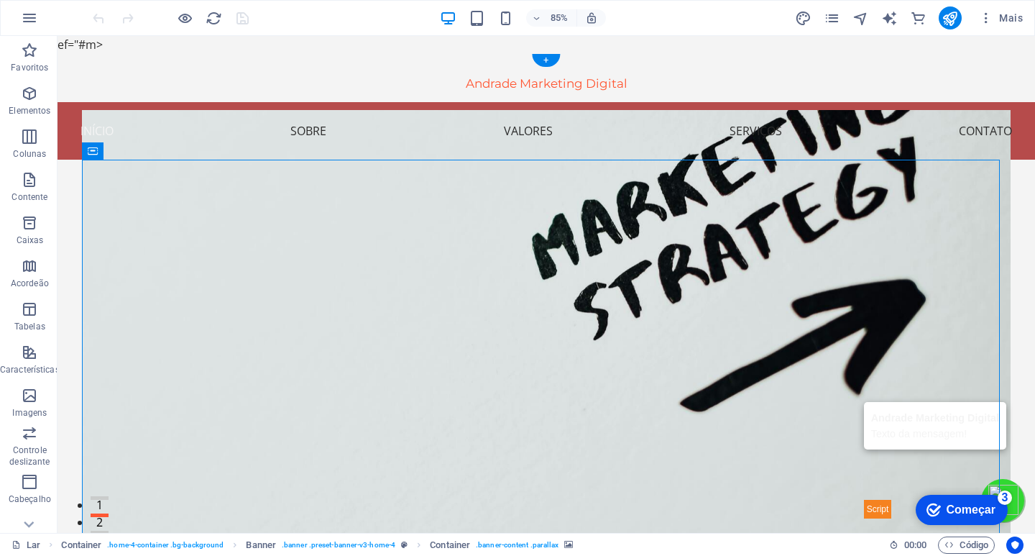
click at [859, 510] on figure at bounding box center [546, 336] width 928 height 452
click at [989, 487] on figure at bounding box center [546, 336] width 928 height 452
click at [1000, 484] on div "Transforme Sua Marca com Andrade Marketing Digital Sua Marca, Nossa Paixão Saib…" at bounding box center [545, 489] width 977 height 658
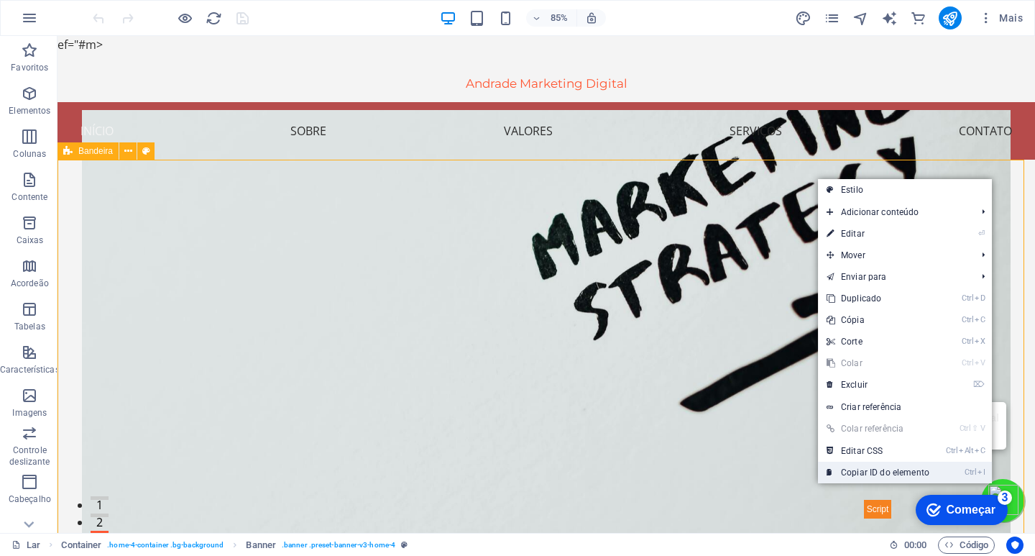
click at [882, 472] on font "Copiar ID do elemento" at bounding box center [885, 472] width 88 height 10
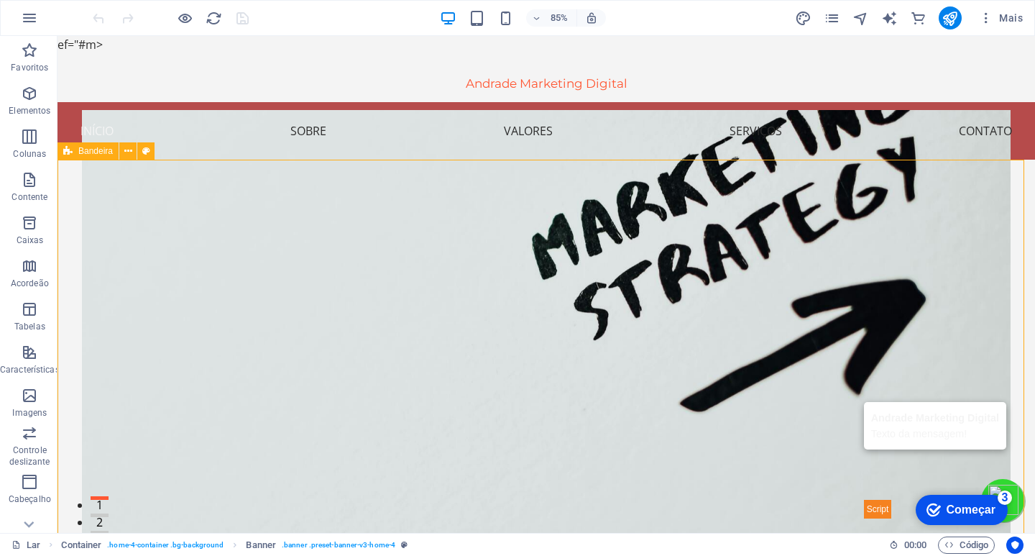
drag, startPoint x: 1843, startPoint y: 936, endPoint x: 982, endPoint y: 487, distance: 970.7
click at [982, 487] on div "checkmark Começar 3 Primeiros passos no editor Vamos guiá-lo pelos principais r…" at bounding box center [961, 508] width 106 height 43
click at [990, 487] on figure at bounding box center [546, 336] width 928 height 452
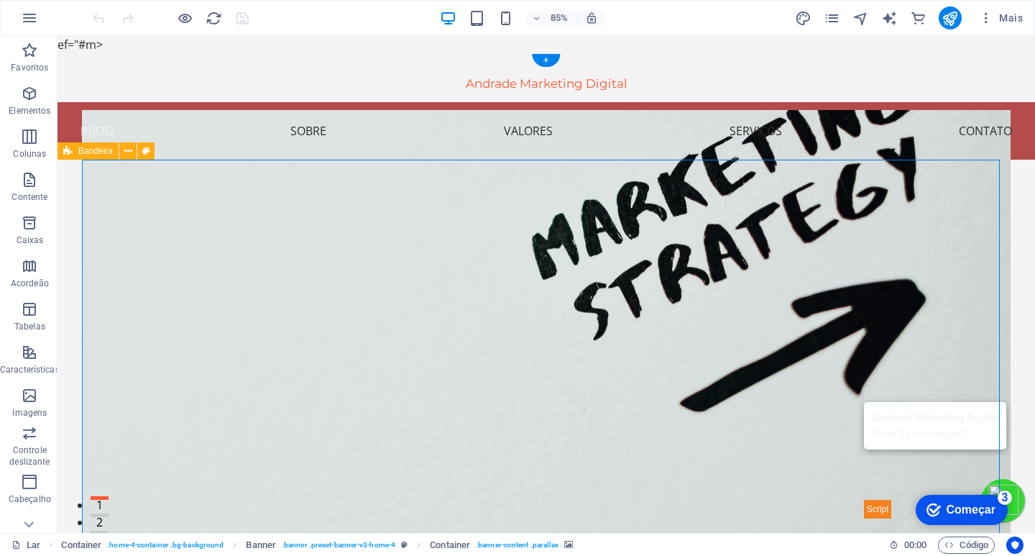
click at [990, 487] on figure at bounding box center [546, 336] width 928 height 452
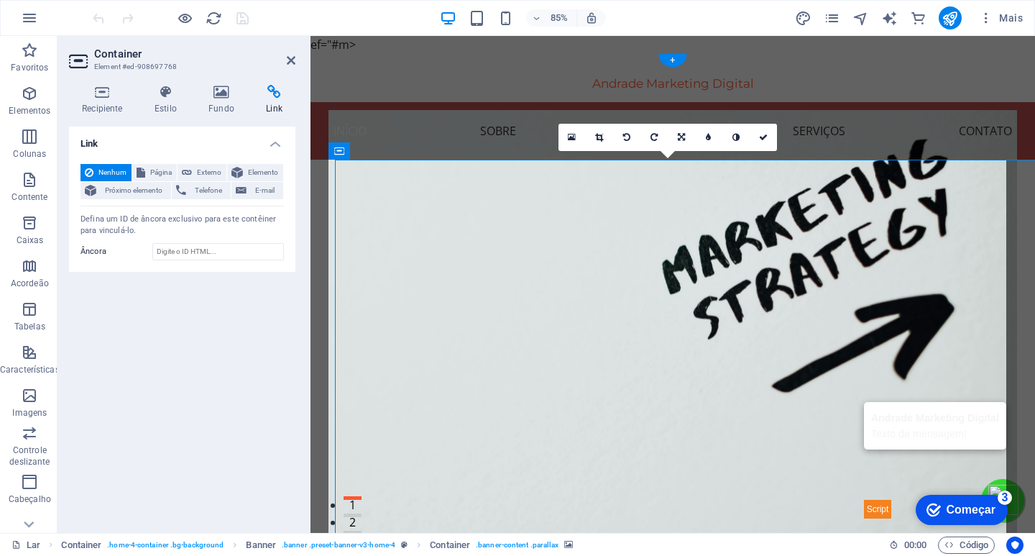
click at [990, 487] on figure at bounding box center [672, 336] width 688 height 452
click at [1022, 411] on div "Transforme Sua Marca com Andrade Marketing Digital Sua Marca, Nossa Paixão Saib…" at bounding box center [672, 489] width 724 height 658
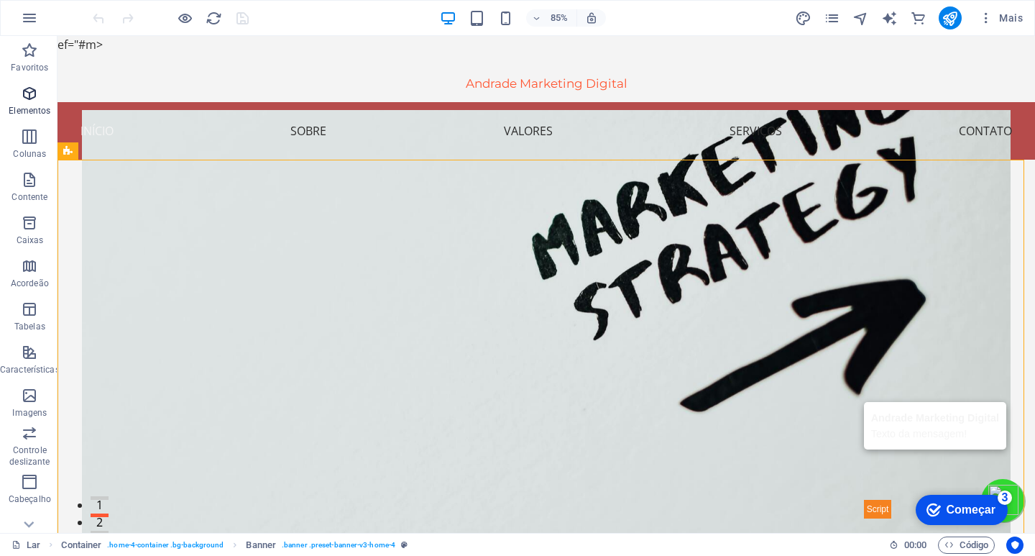
click at [29, 96] on icon "button" at bounding box center [29, 93] width 17 height 17
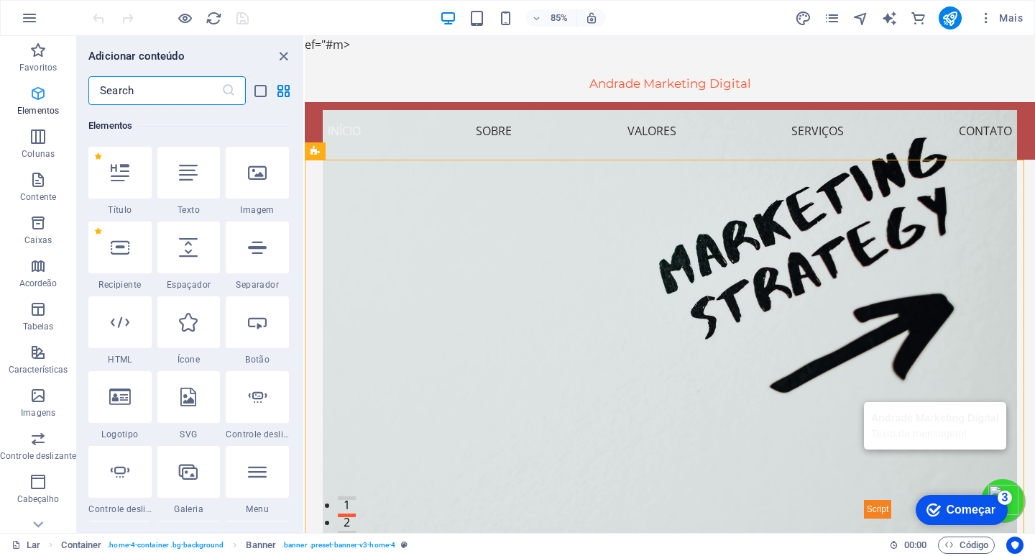
scroll to position [416, 0]
click at [991, 485] on figure at bounding box center [669, 336] width 693 height 452
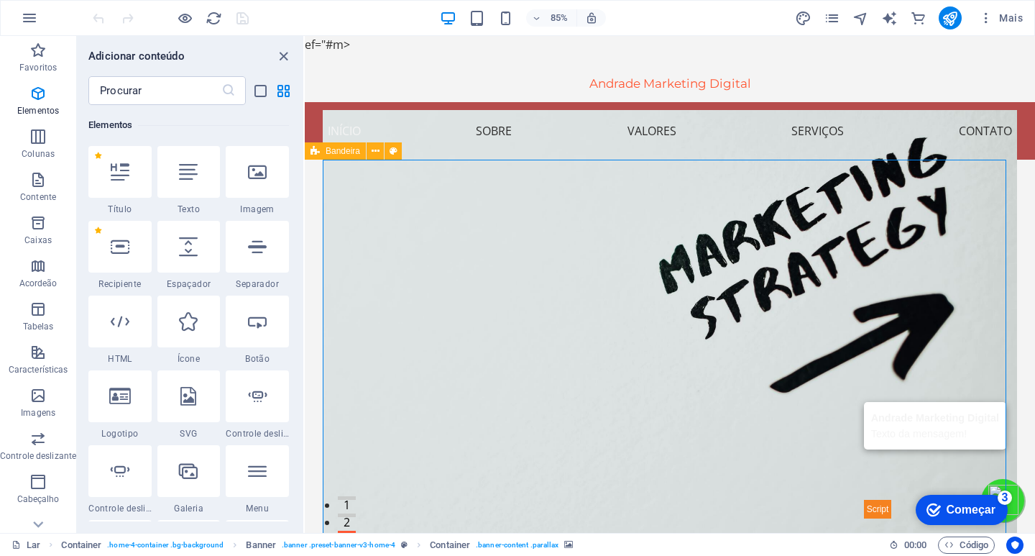
click at [957, 511] on font "Começar" at bounding box center [970, 509] width 49 height 12
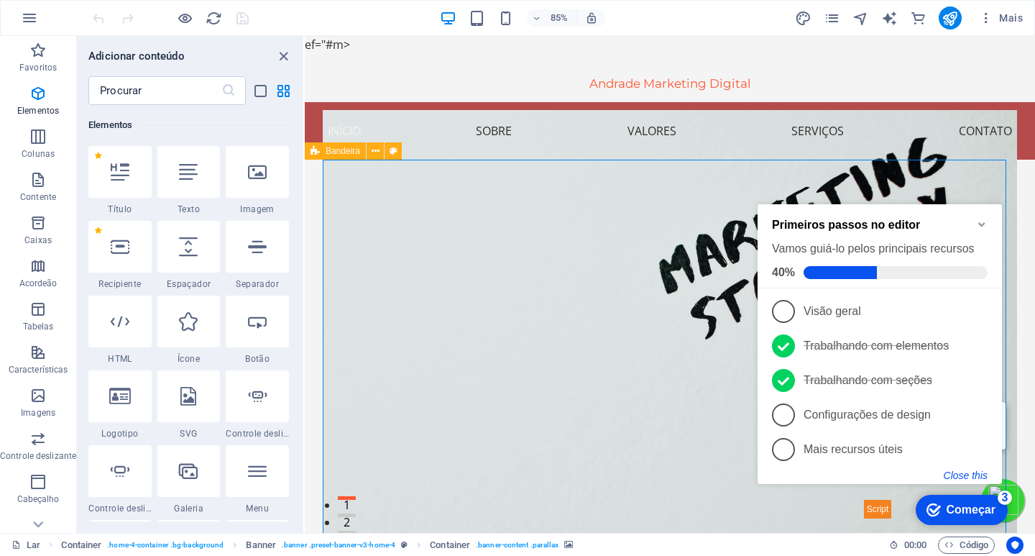
click at [967, 475] on button "Close this" at bounding box center [966, 474] width 44 height 11
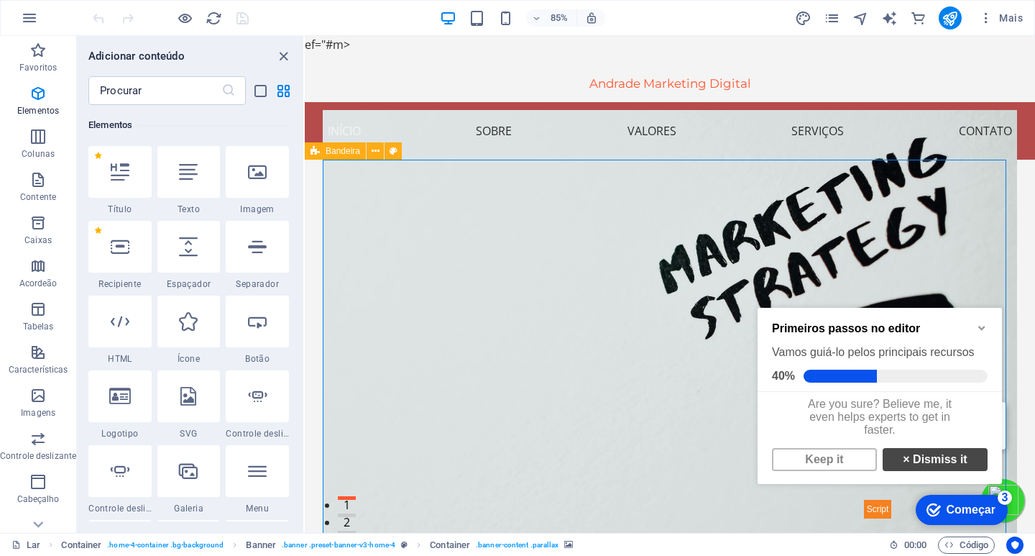
click at [931, 465] on link "× Dismiss it" at bounding box center [934, 459] width 105 height 23
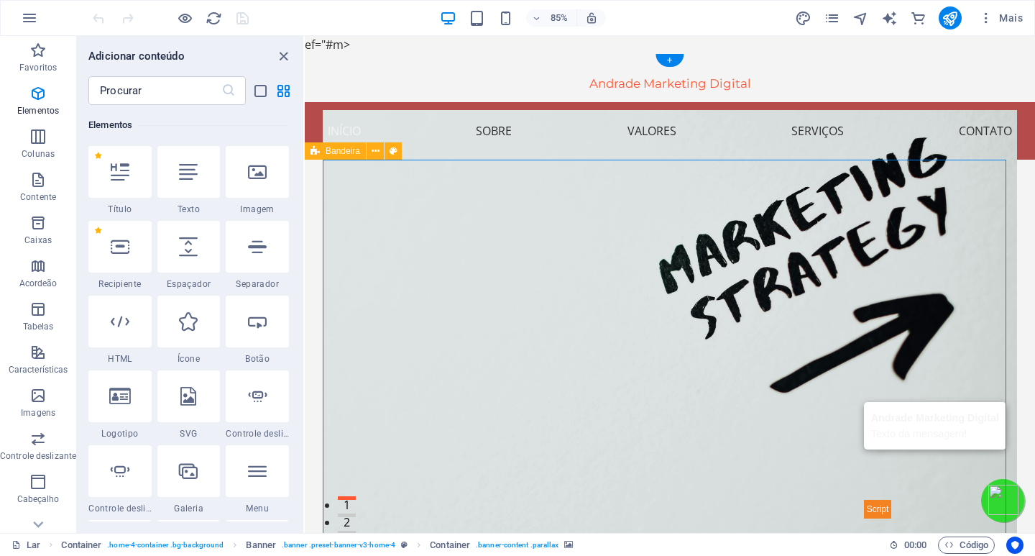
click at [994, 503] on figure at bounding box center [669, 336] width 693 height 452
click at [998, 513] on figure at bounding box center [669, 336] width 693 height 452
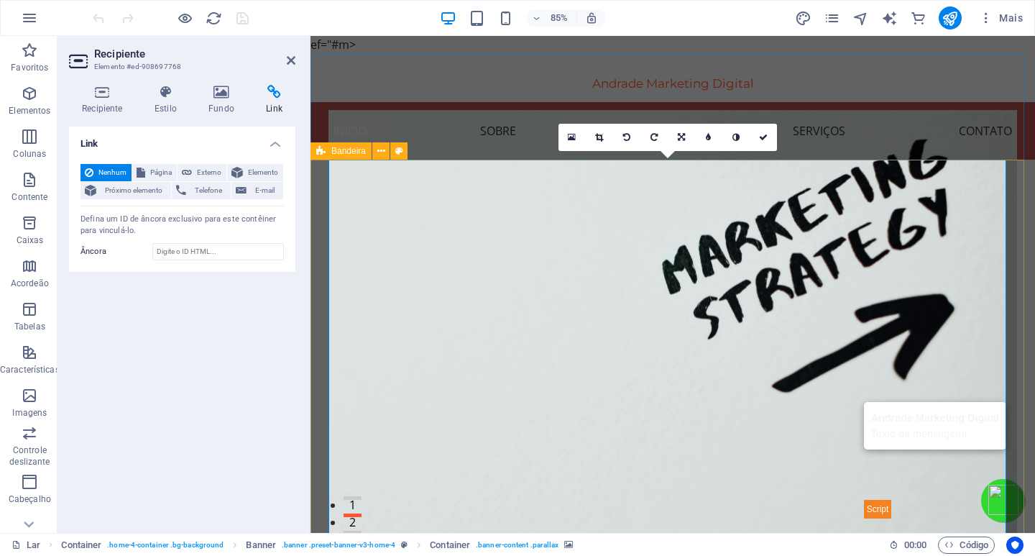
click at [1011, 502] on div "Transforme Sua Marca com Andrade Marketing Digital Sua Marca, Nossa Paixão Saib…" at bounding box center [672, 489] width 724 height 658
select select "vh"
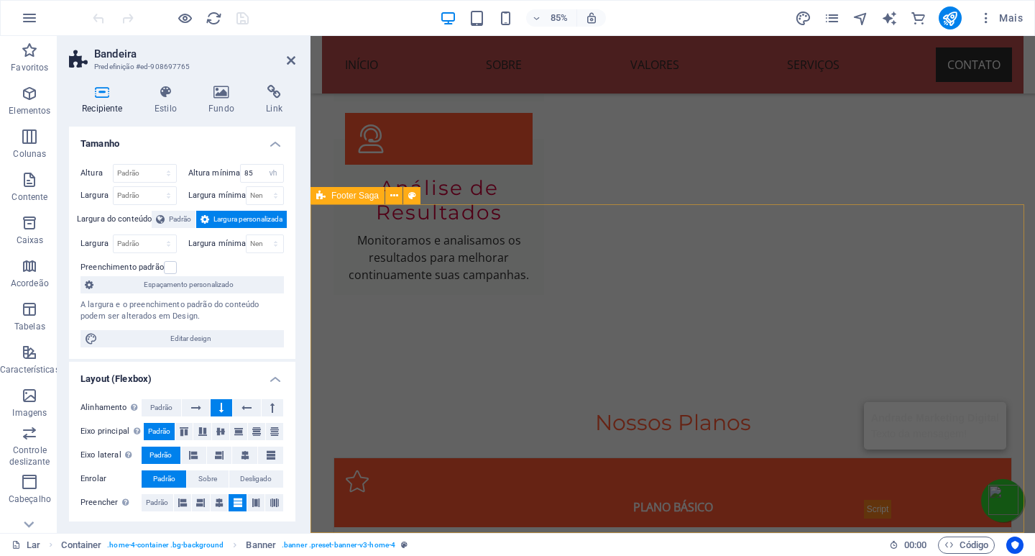
scroll to position [3664, 0]
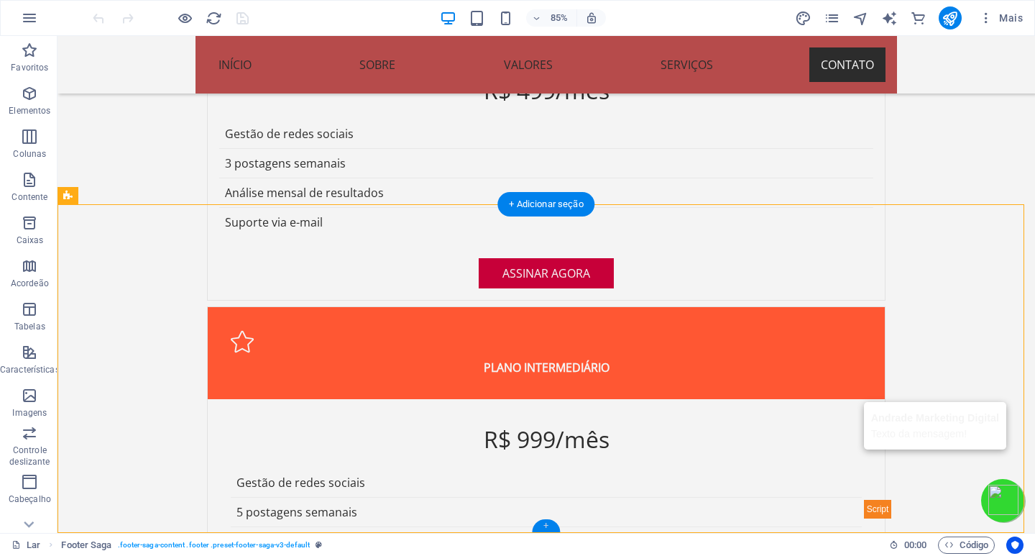
click at [547, 529] on font "+" at bounding box center [545, 525] width 5 height 11
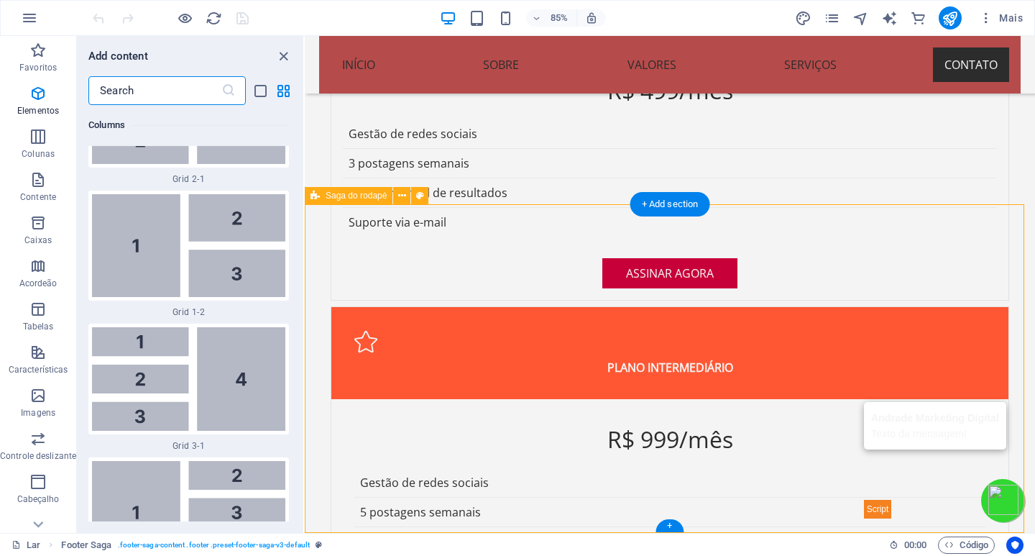
scroll to position [4951, 0]
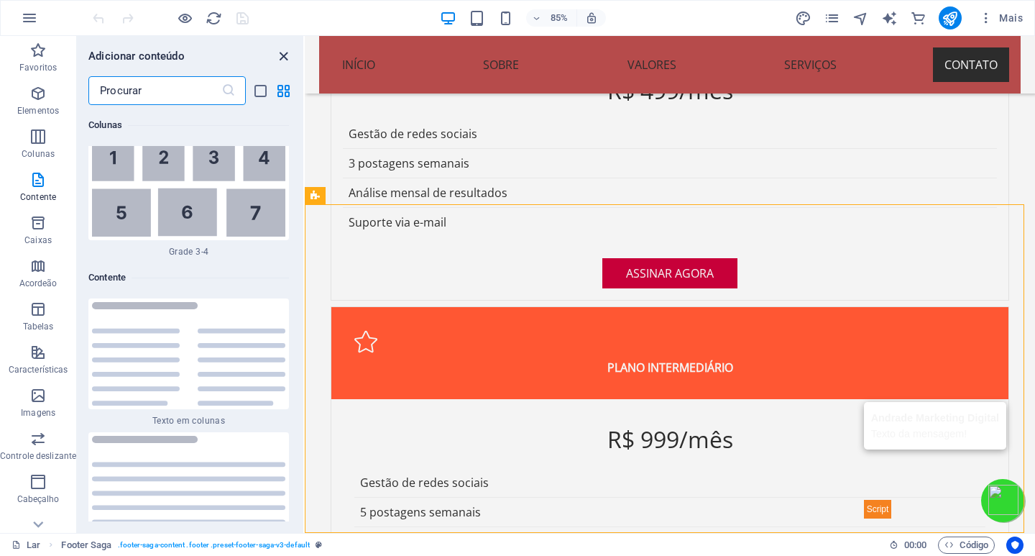
click at [285, 56] on icon "fechar painel" at bounding box center [283, 56] width 17 height 17
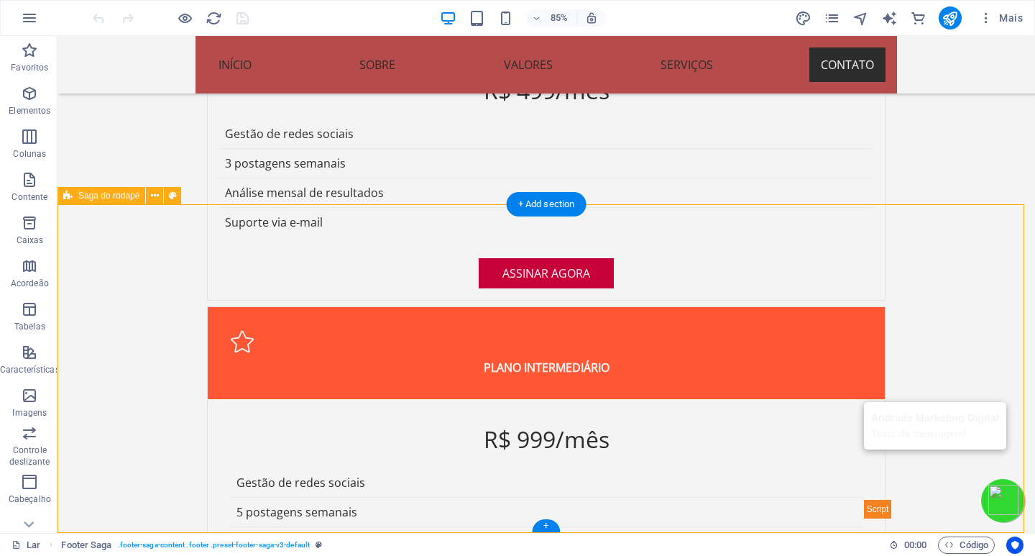
select select "footer"
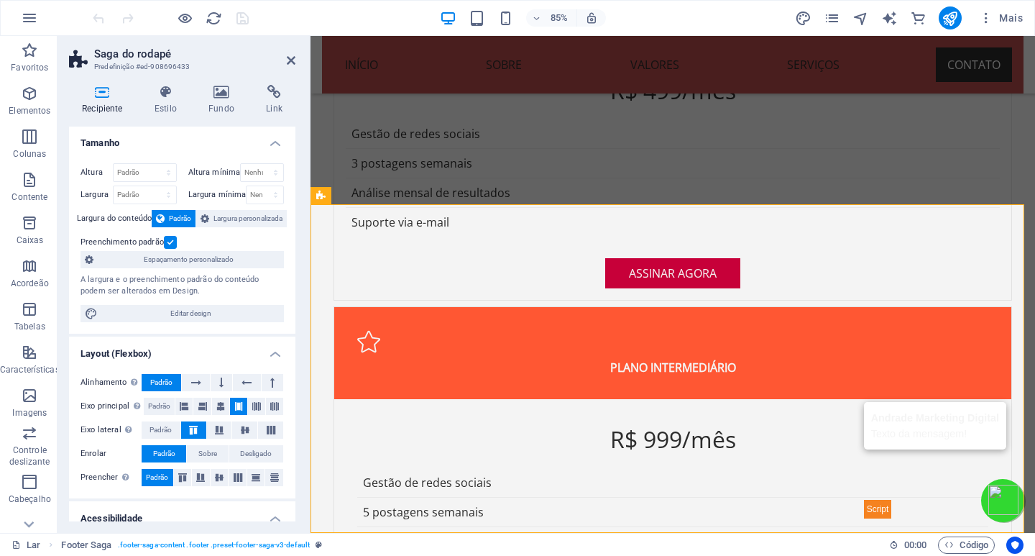
scroll to position [0, 0]
click at [272, 103] on h4 "Link" at bounding box center [274, 100] width 42 height 30
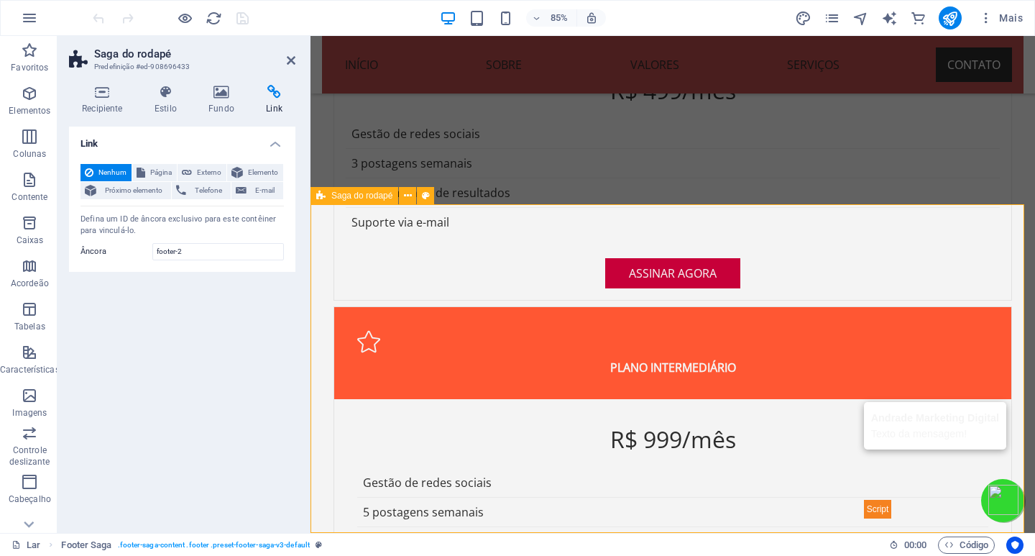
click at [356, 198] on font "Saga do rodapé" at bounding box center [361, 195] width 61 height 10
click at [407, 197] on icon at bounding box center [408, 195] width 8 height 15
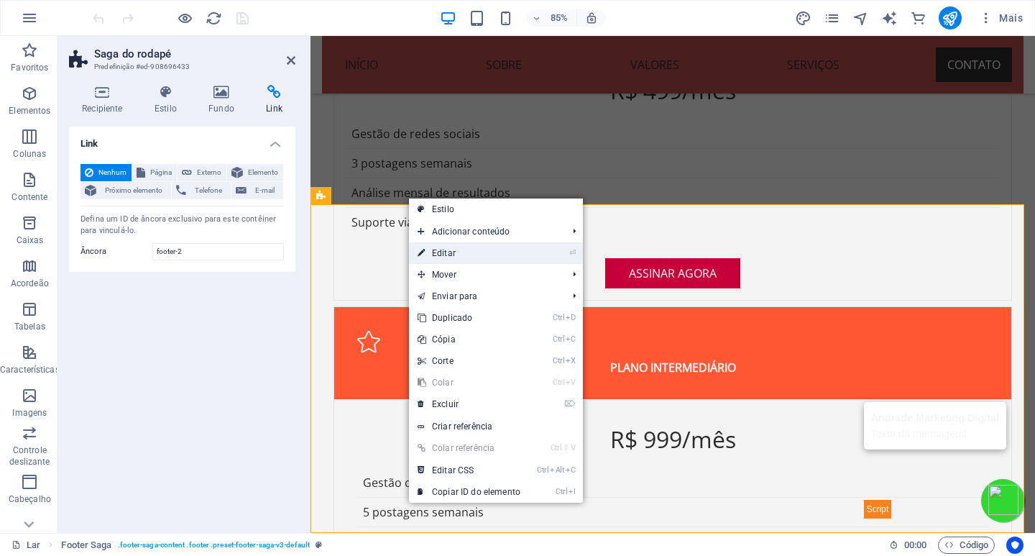
click at [453, 254] on font "Editar" at bounding box center [444, 253] width 24 height 10
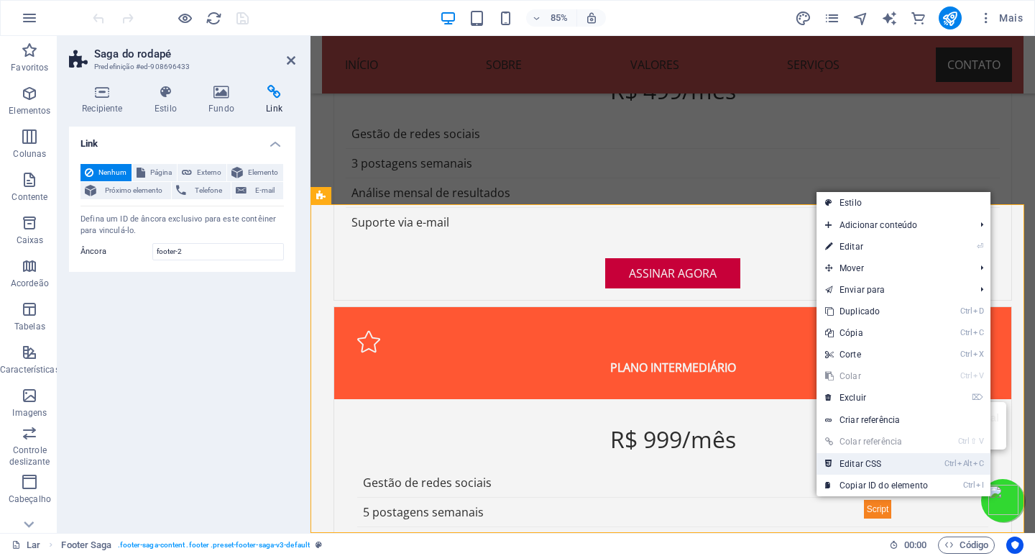
click at [849, 462] on font "Editar CSS" at bounding box center [860, 463] width 42 height 10
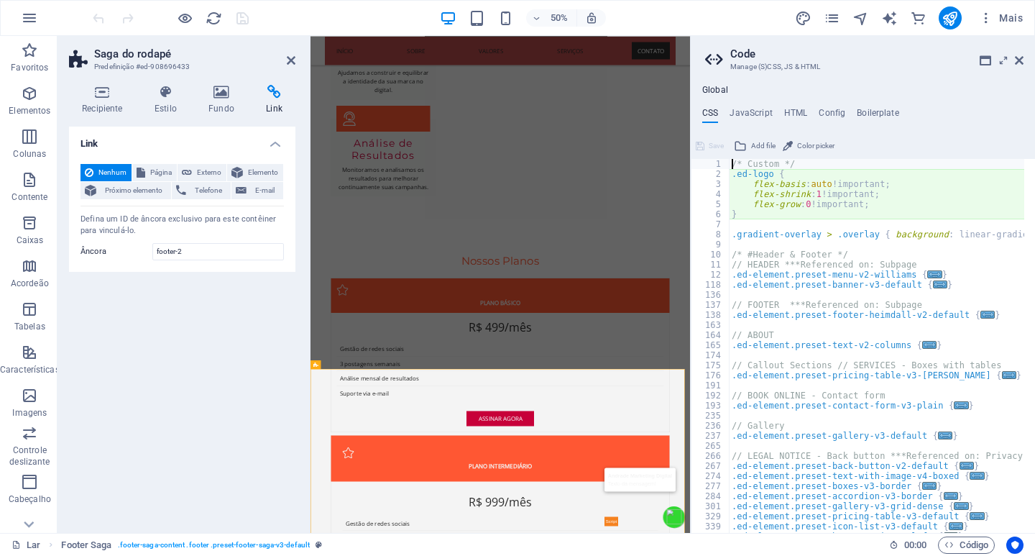
type textarea "@include footer-saga-v3;"
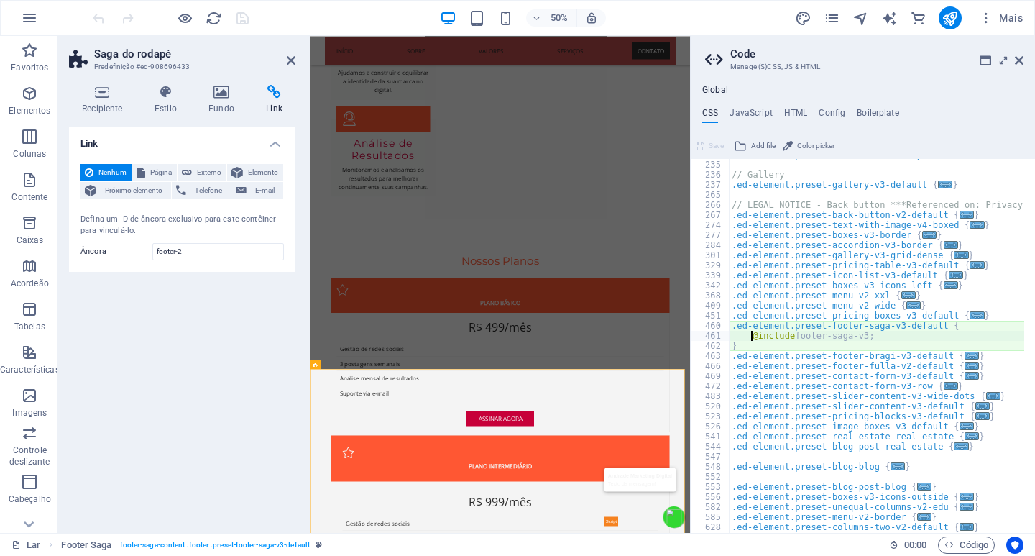
scroll to position [252, 0]
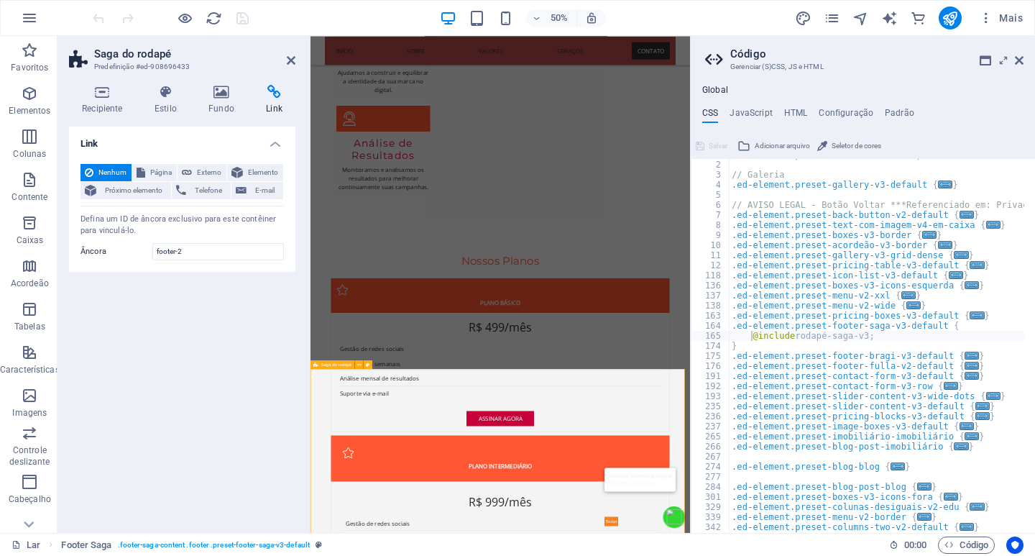
drag, startPoint x: 918, startPoint y: 931, endPoint x: 775, endPoint y: 964, distance: 147.5
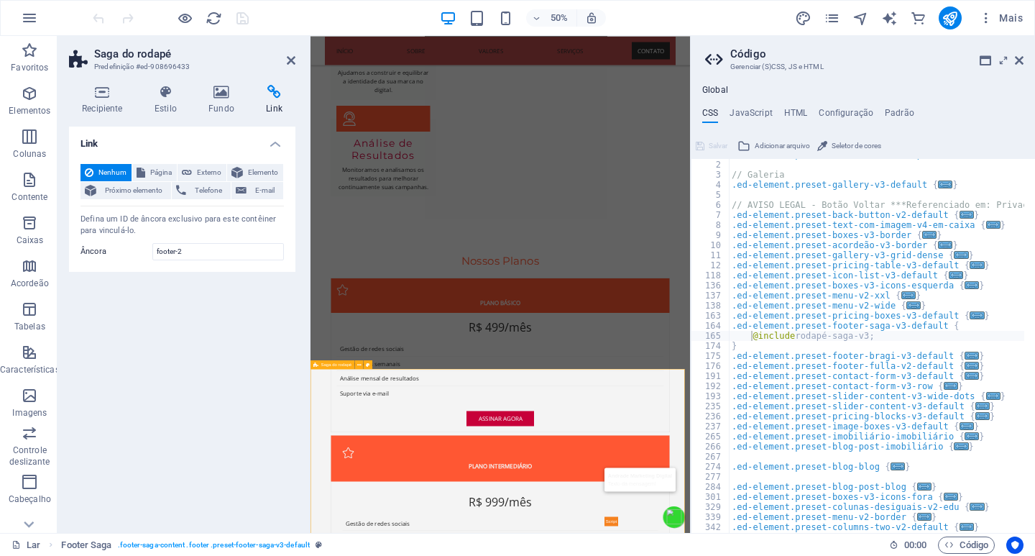
drag, startPoint x: 775, startPoint y: 964, endPoint x: 645, endPoint y: 973, distance: 129.6
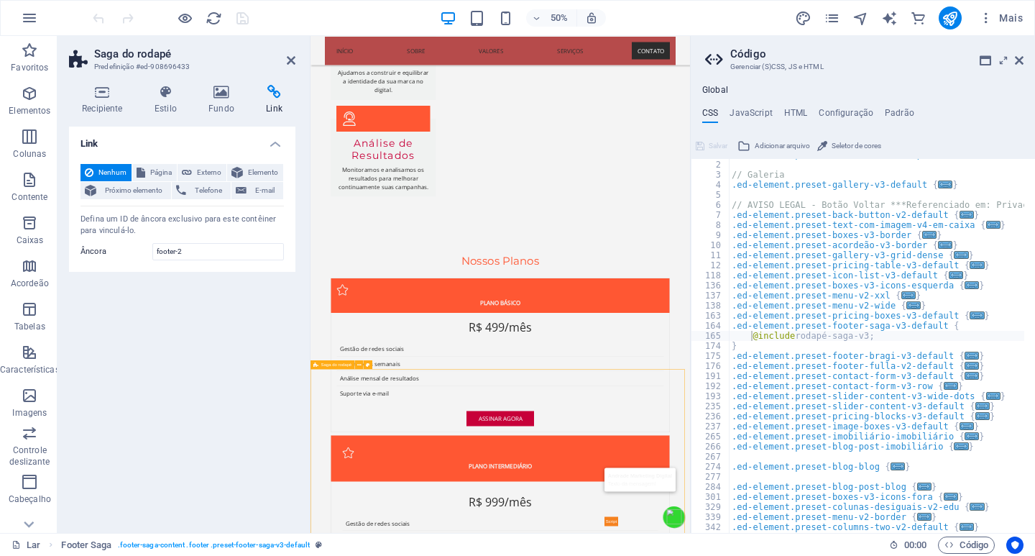
drag, startPoint x: 575, startPoint y: 973, endPoint x: 522, endPoint y: 985, distance: 54.4
drag, startPoint x: 522, startPoint y: 985, endPoint x: 497, endPoint y: 1026, distance: 48.3
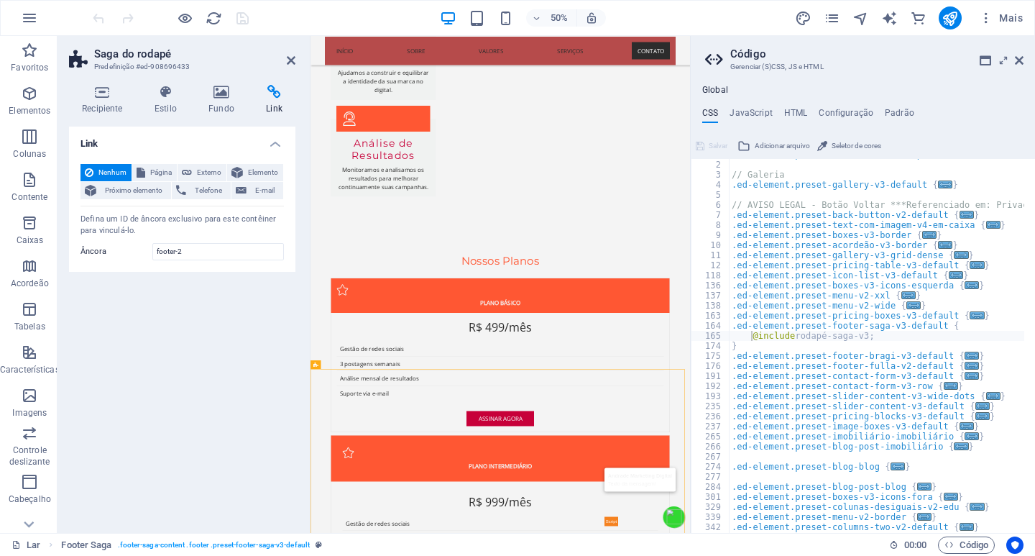
drag, startPoint x: 187, startPoint y: 990, endPoint x: 382, endPoint y: 554, distance: 478.0
drag, startPoint x: 377, startPoint y: 1016, endPoint x: 345, endPoint y: 1000, distance: 35.4
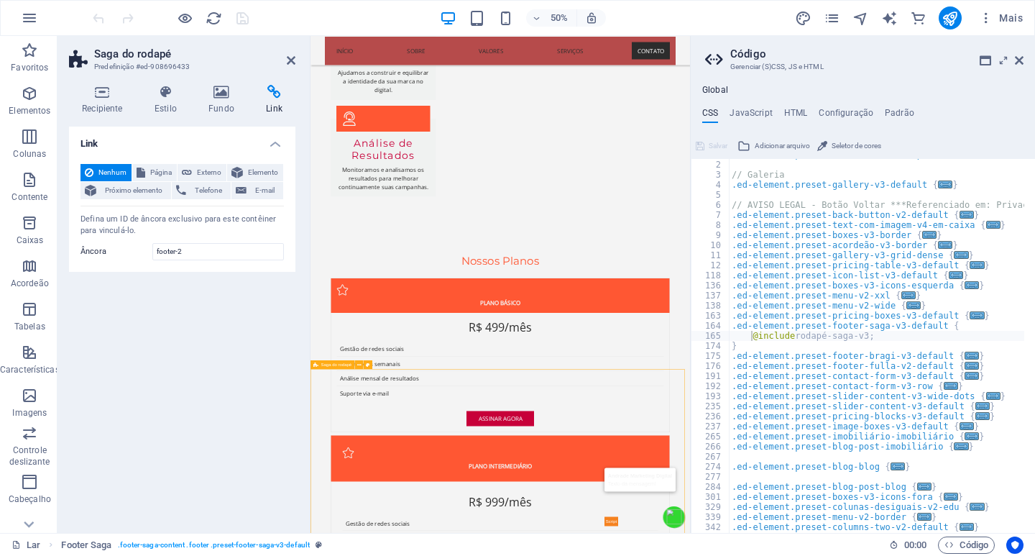
drag, startPoint x: 421, startPoint y: 985, endPoint x: 392, endPoint y: 985, distance: 28.7
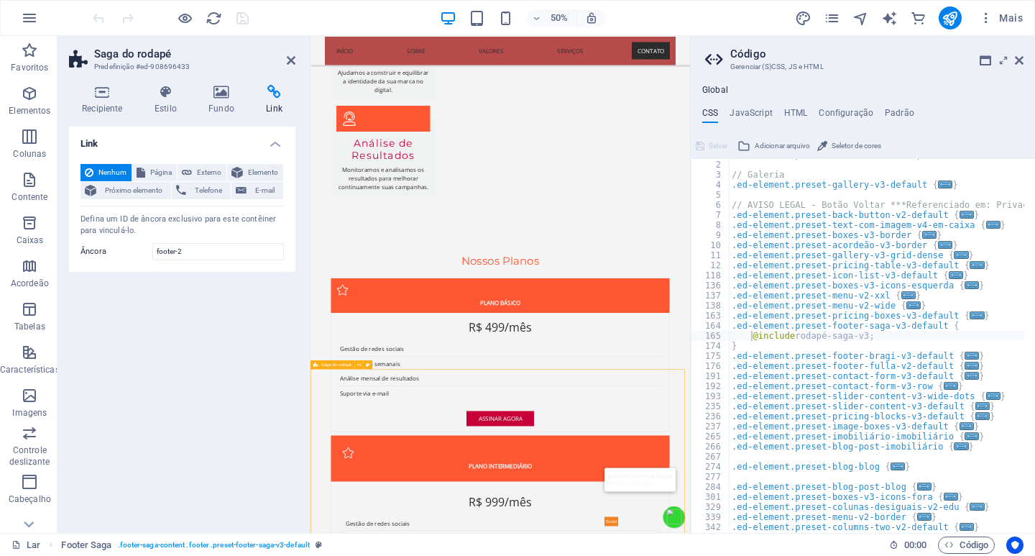
drag, startPoint x: 509, startPoint y: 947, endPoint x: 470, endPoint y: 901, distance: 60.2
drag, startPoint x: 526, startPoint y: 956, endPoint x: 515, endPoint y: 990, distance: 36.4
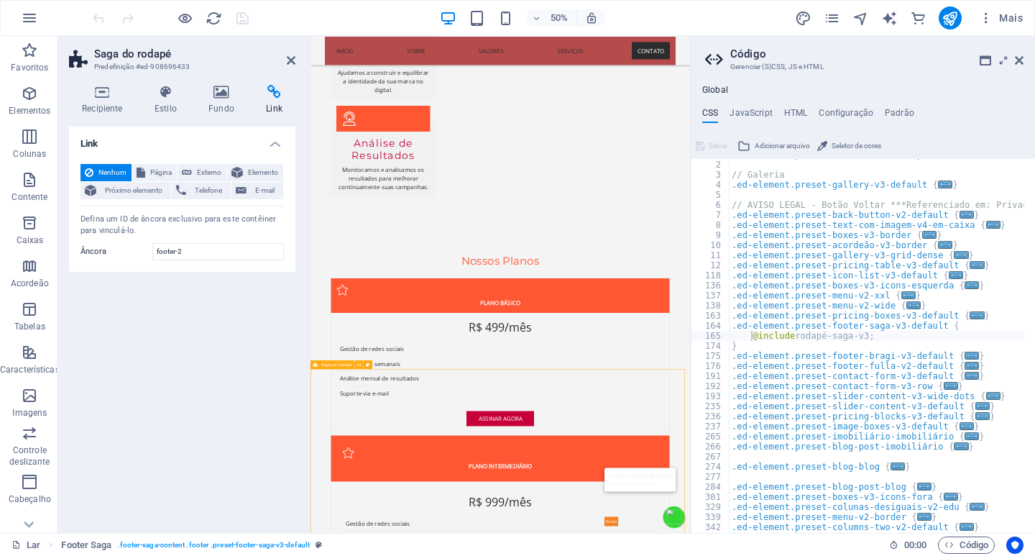
drag, startPoint x: 457, startPoint y: 1010, endPoint x: 349, endPoint y: 1020, distance: 108.3
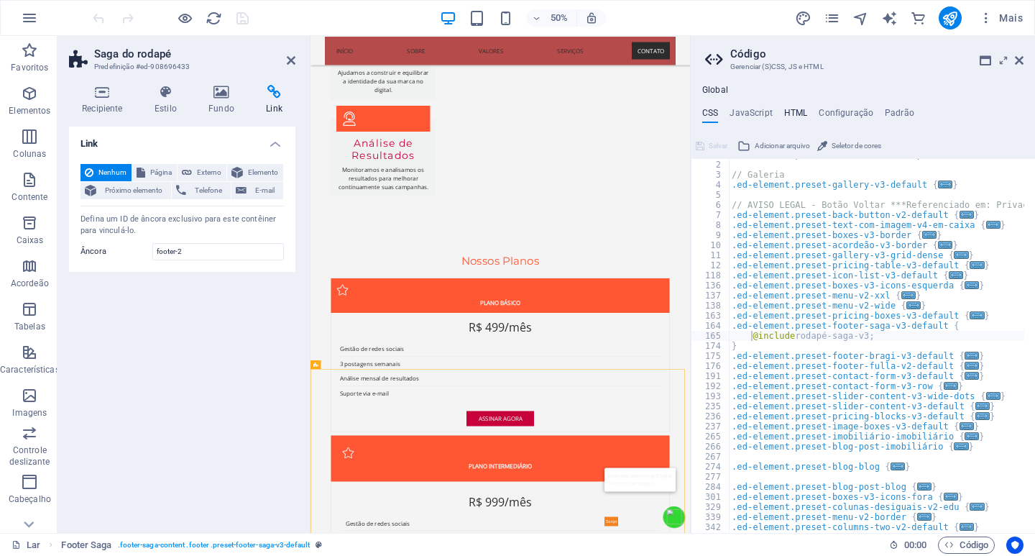
click at [796, 114] on font "HTML" at bounding box center [796, 113] width 24 height 10
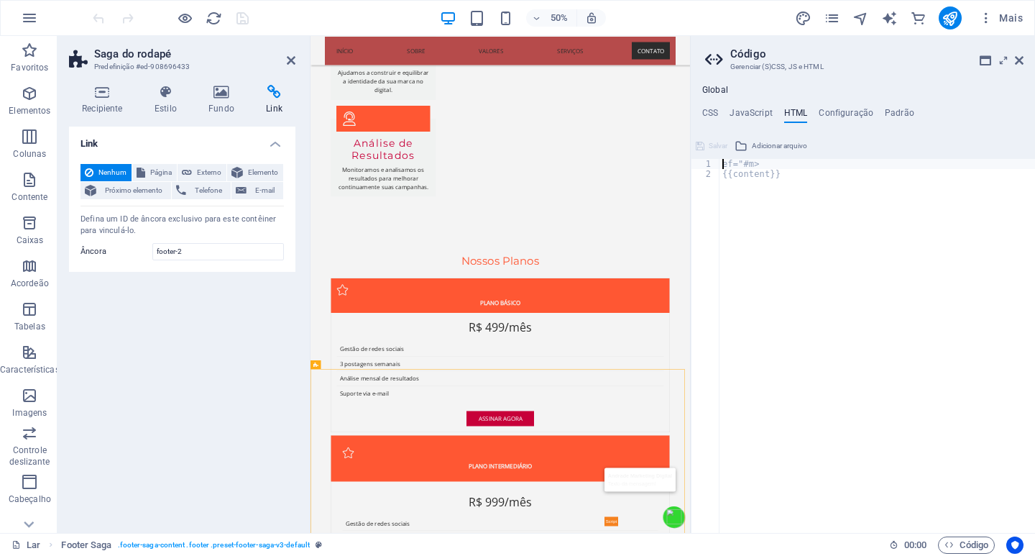
type textarea "ef="#m>"
click at [785, 144] on font "Adicionar arquivo" at bounding box center [779, 146] width 55 height 8
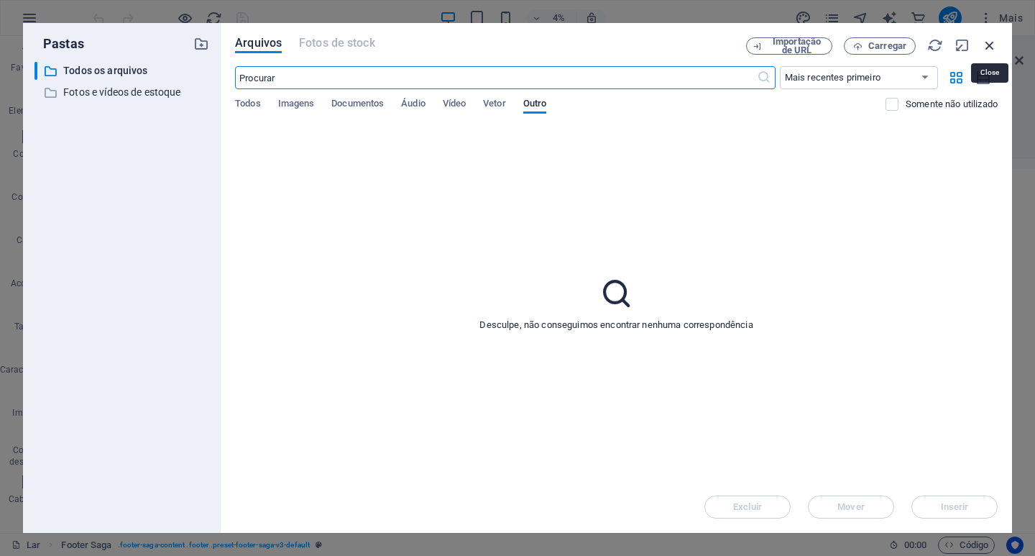
click at [991, 43] on icon "button" at bounding box center [990, 45] width 16 height 16
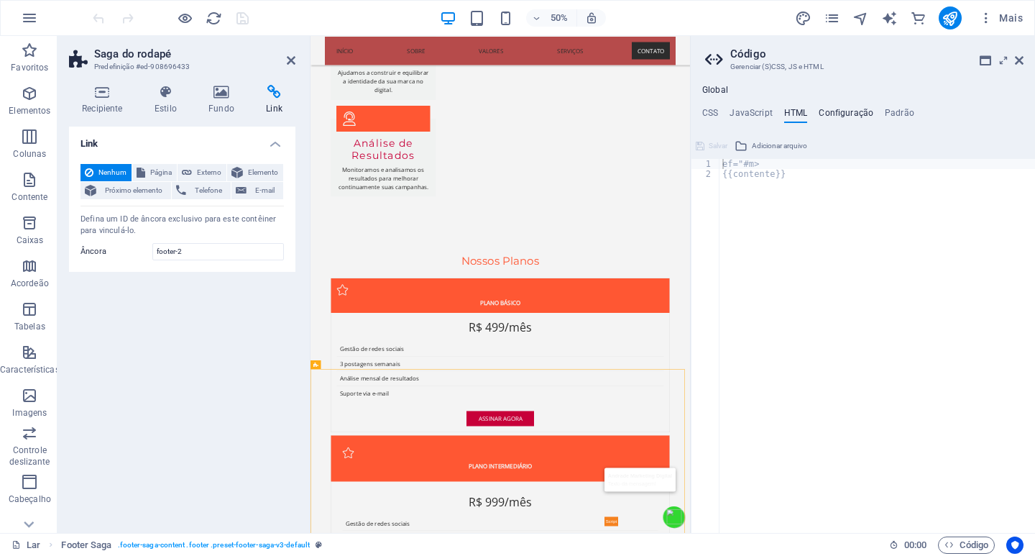
click at [848, 108] on font "Configuração" at bounding box center [846, 113] width 55 height 10
type textarea "$color-background: #F4F4F4;"
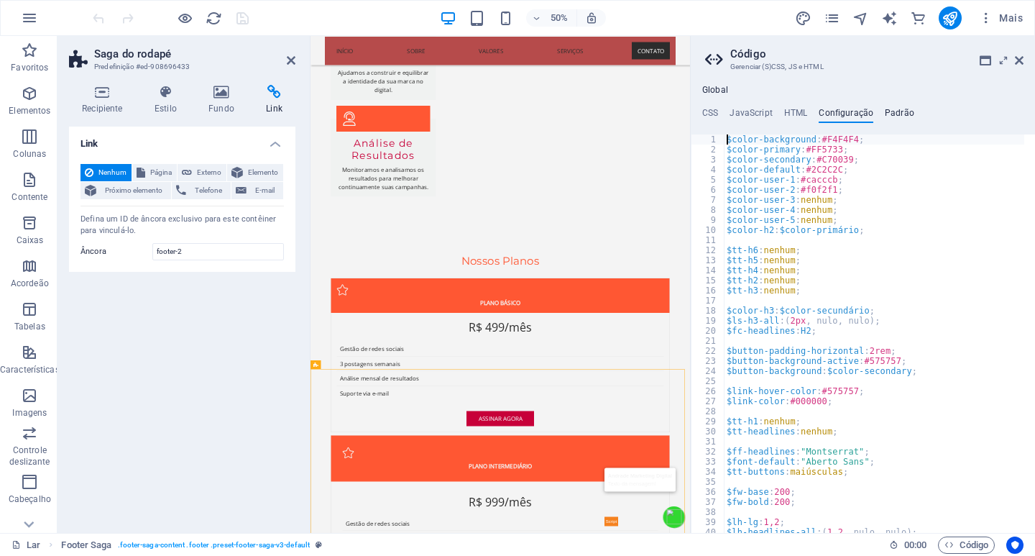
click at [887, 109] on font "Padrão" at bounding box center [899, 113] width 29 height 10
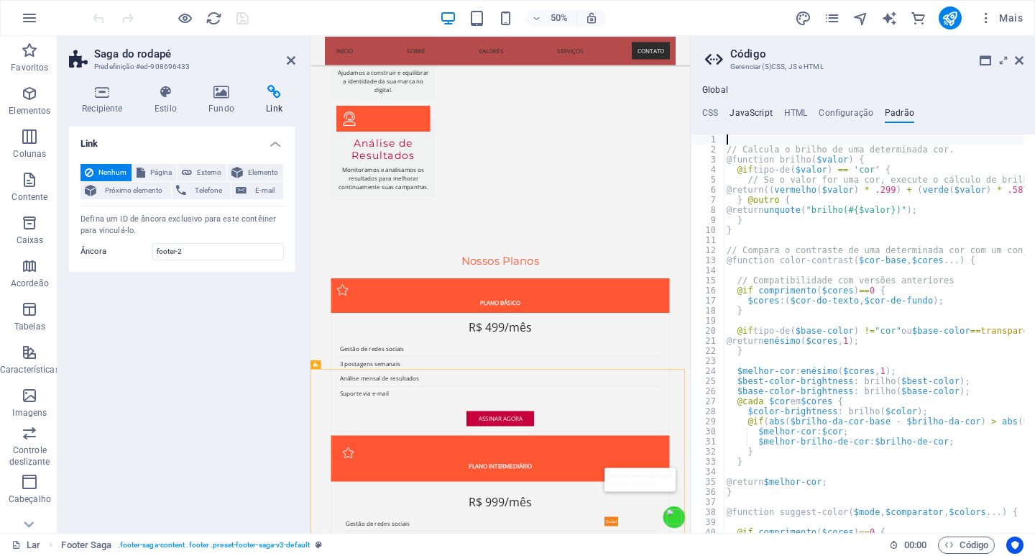
click at [760, 111] on font "JavaScript" at bounding box center [750, 113] width 42 height 10
type textarea "/* JS for preset "Menu V2" */"
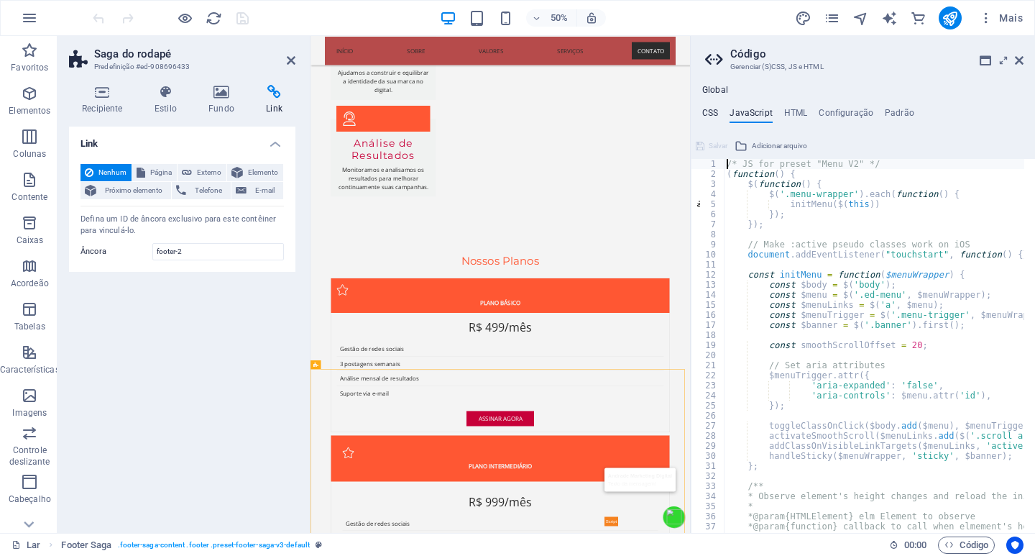
click at [709, 113] on font "CSS" at bounding box center [710, 113] width 16 height 10
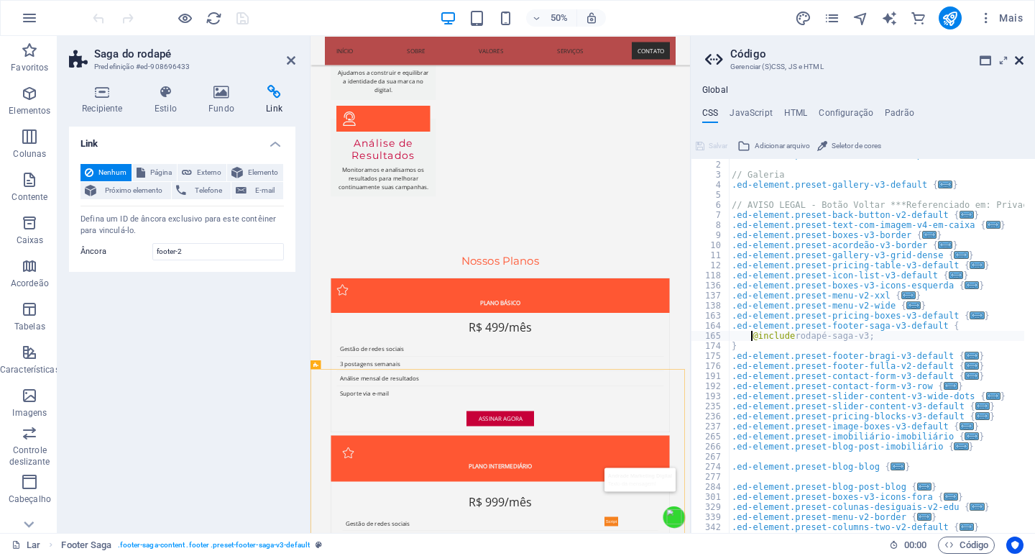
click at [1019, 63] on icon at bounding box center [1019, 60] width 9 height 11
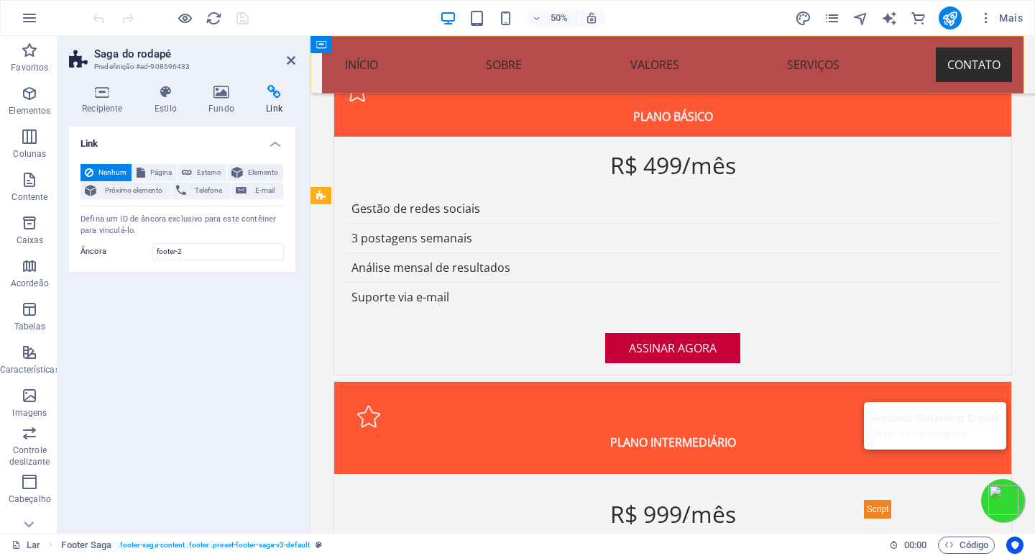
scroll to position [3664, 0]
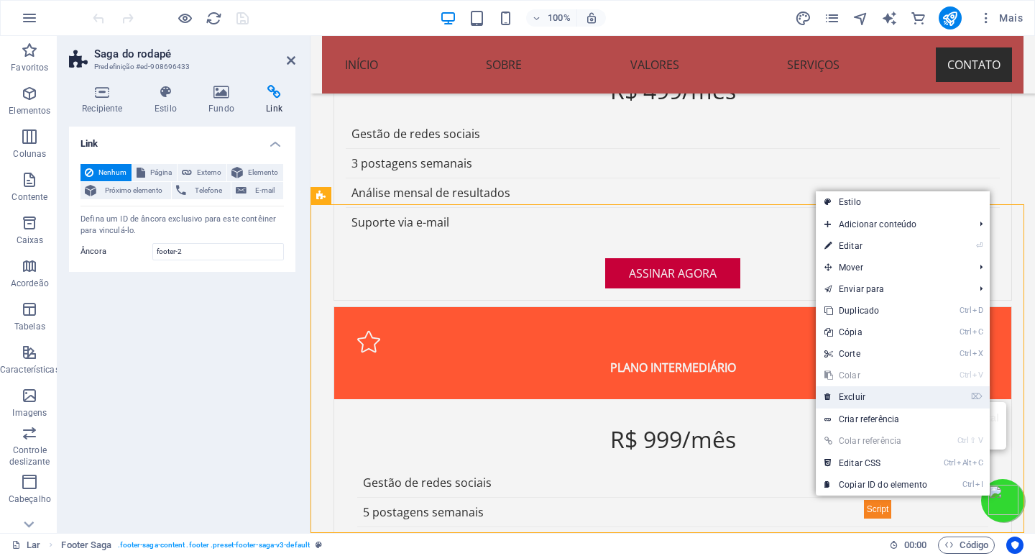
click at [865, 398] on font "Excluir" at bounding box center [852, 397] width 27 height 10
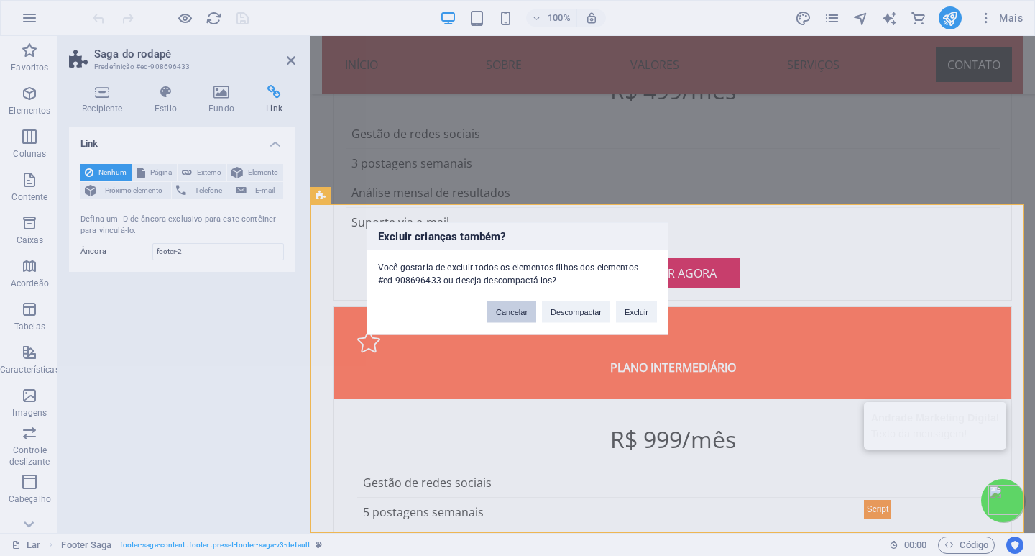
click at [526, 313] on font "Cancelar" at bounding box center [512, 311] width 32 height 9
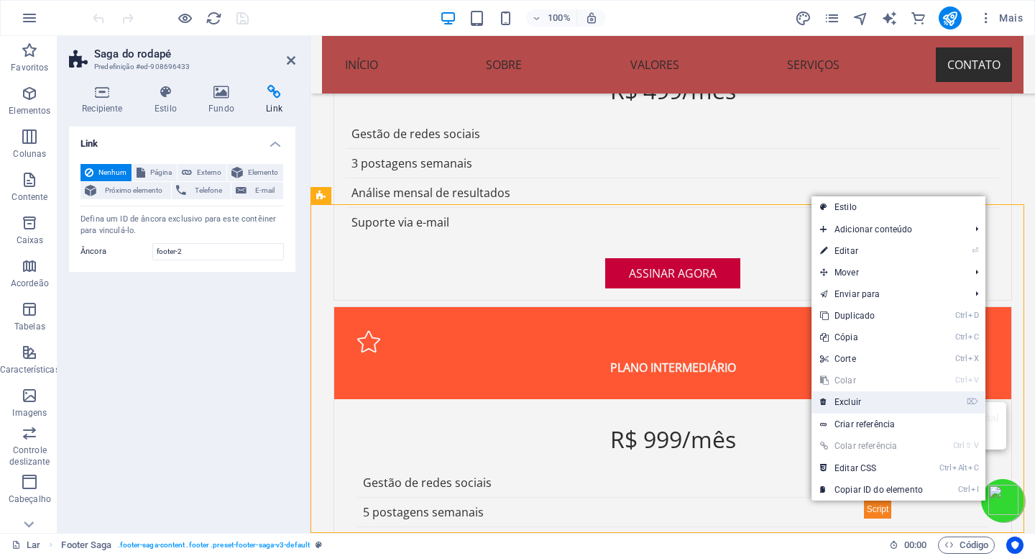
click at [870, 398] on link "⌦ Excluir" at bounding box center [871, 402] width 120 height 22
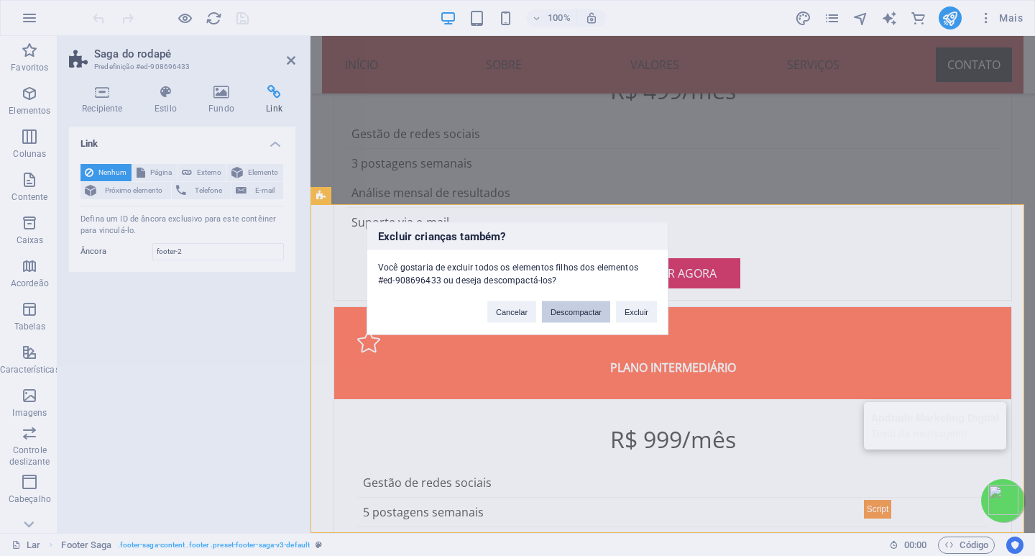
click at [568, 315] on font "Descompactar" at bounding box center [575, 311] width 51 height 9
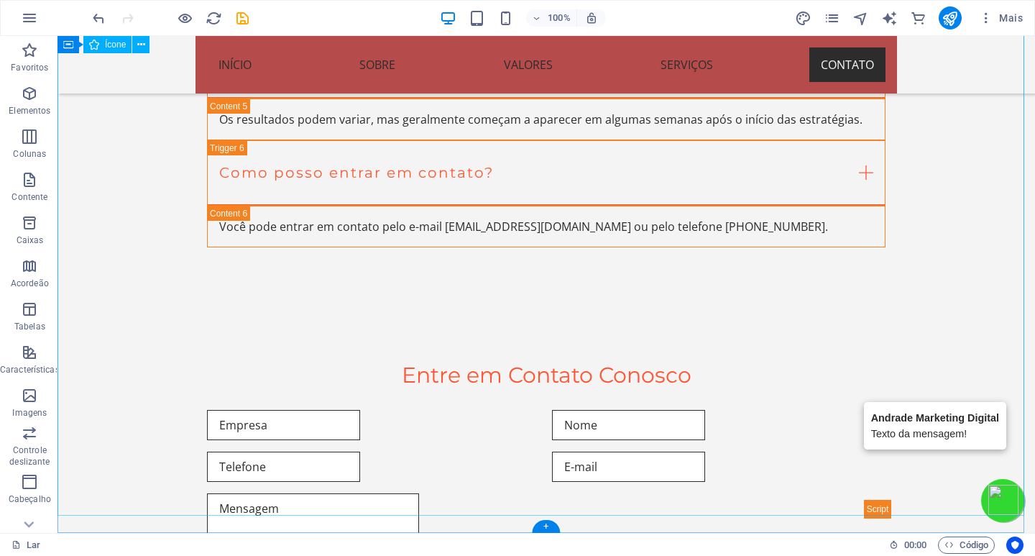
scroll to position [5712, 0]
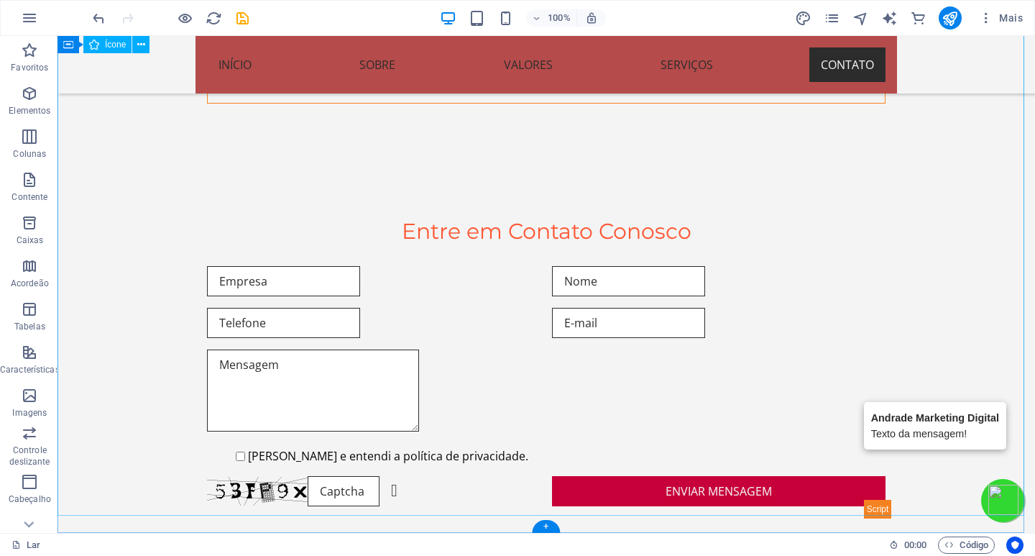
select select "xMidYMid"
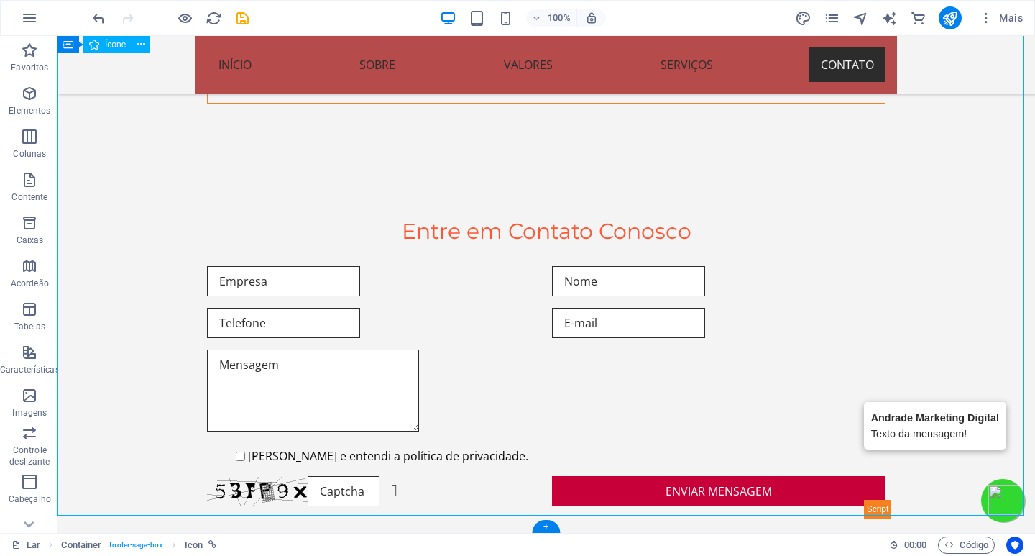
select select "px"
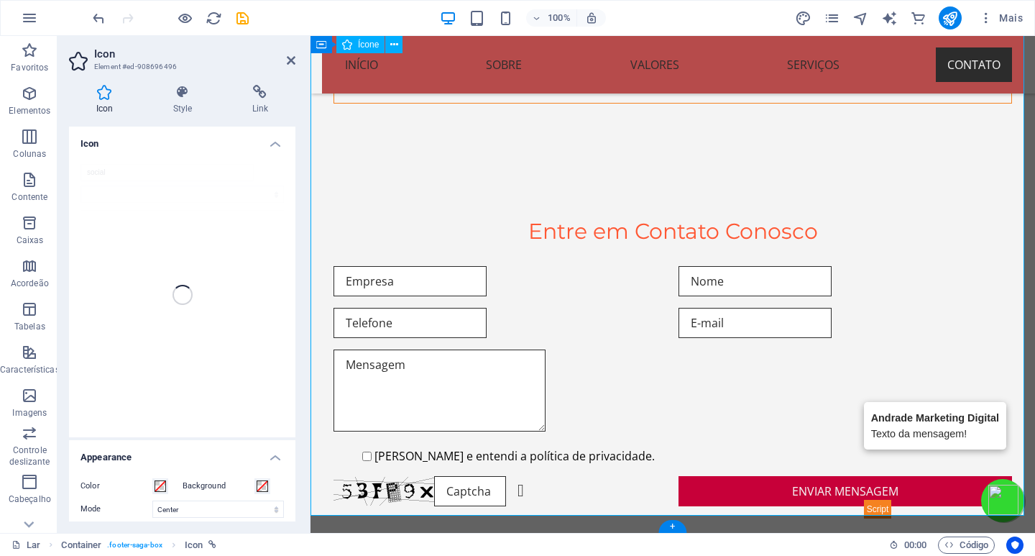
scroll to position [5207, 0]
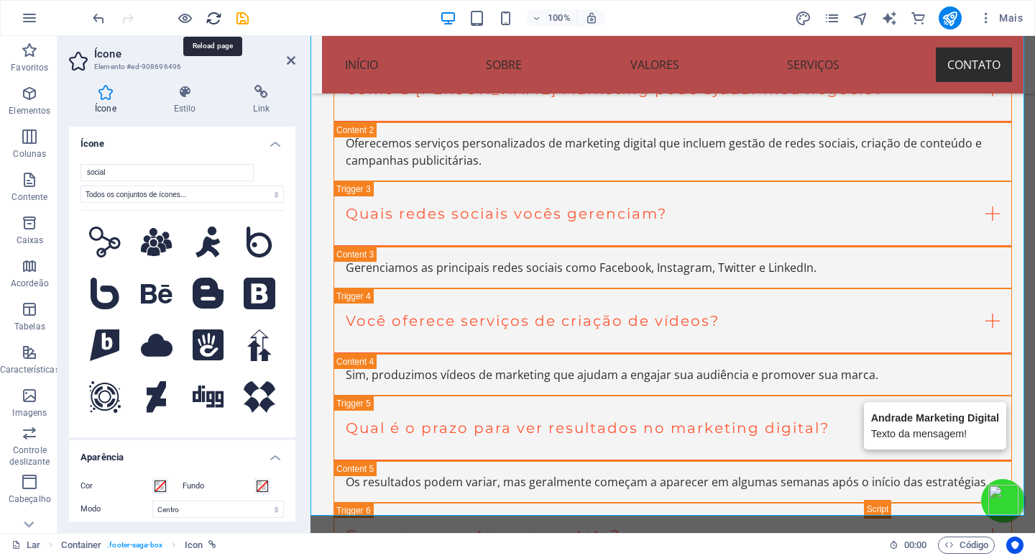
drag, startPoint x: 214, startPoint y: 16, endPoint x: 512, endPoint y: 43, distance: 299.5
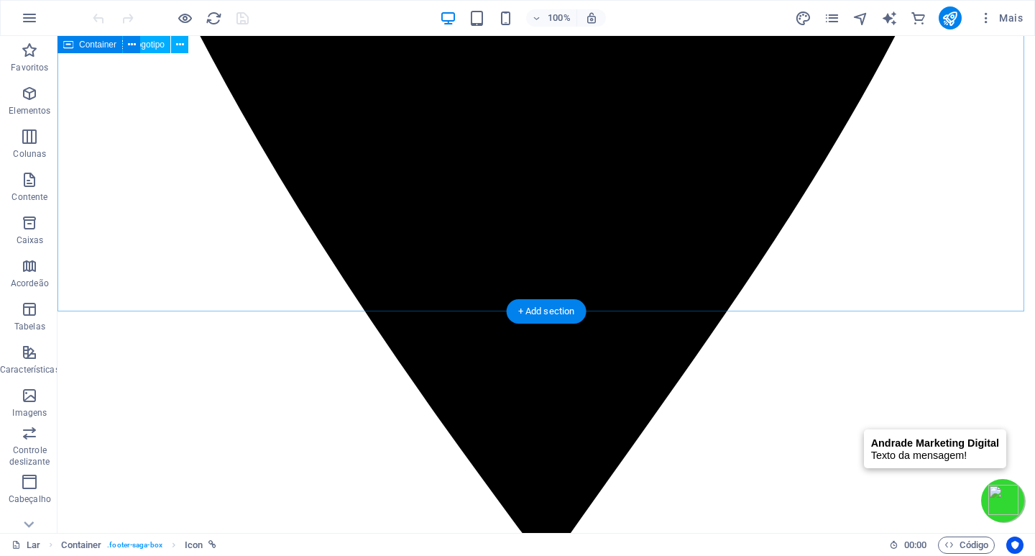
scroll to position [3664, 0]
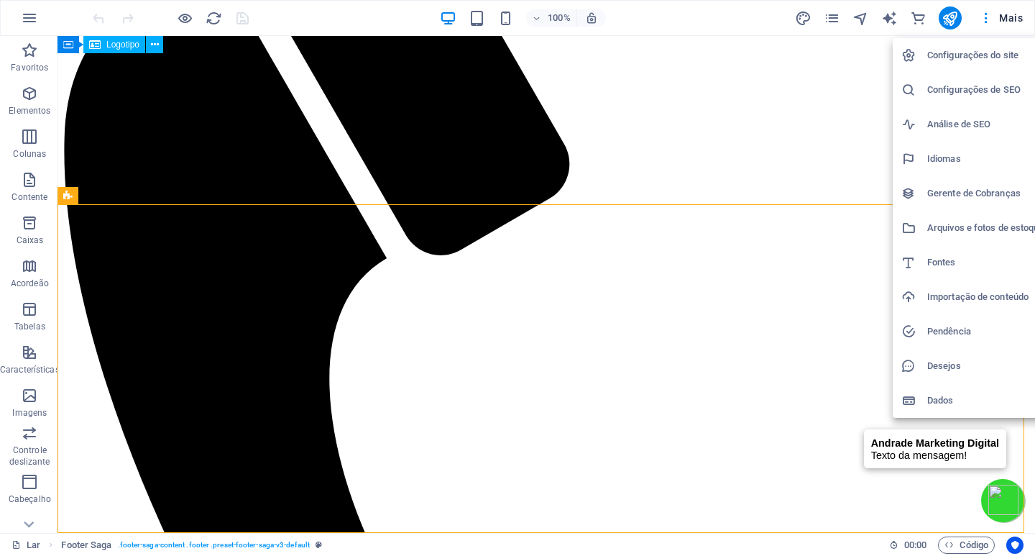
click at [944, 331] on font "Pendência" at bounding box center [949, 331] width 44 height 11
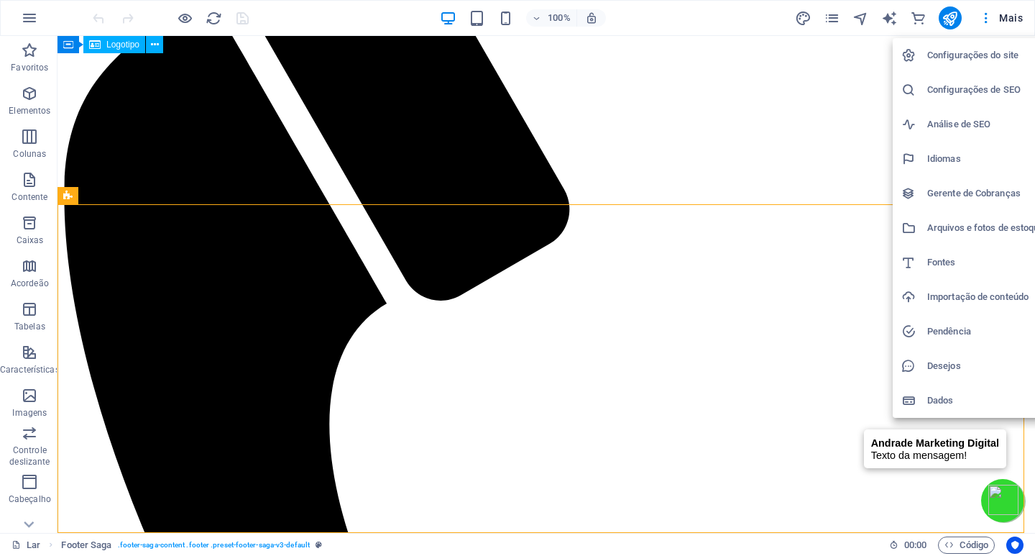
scroll to position [3651, 0]
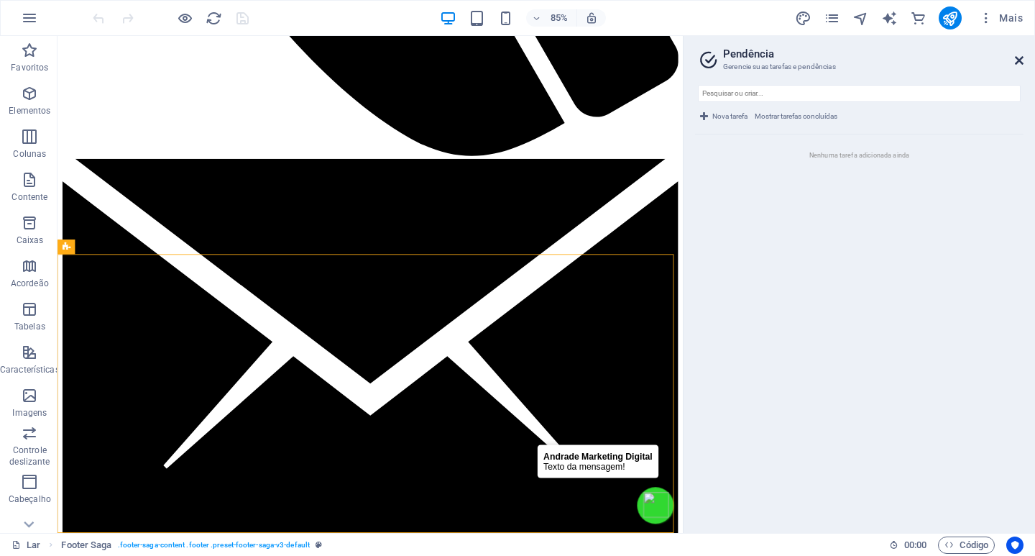
click at [1015, 56] on icon at bounding box center [1019, 60] width 9 height 11
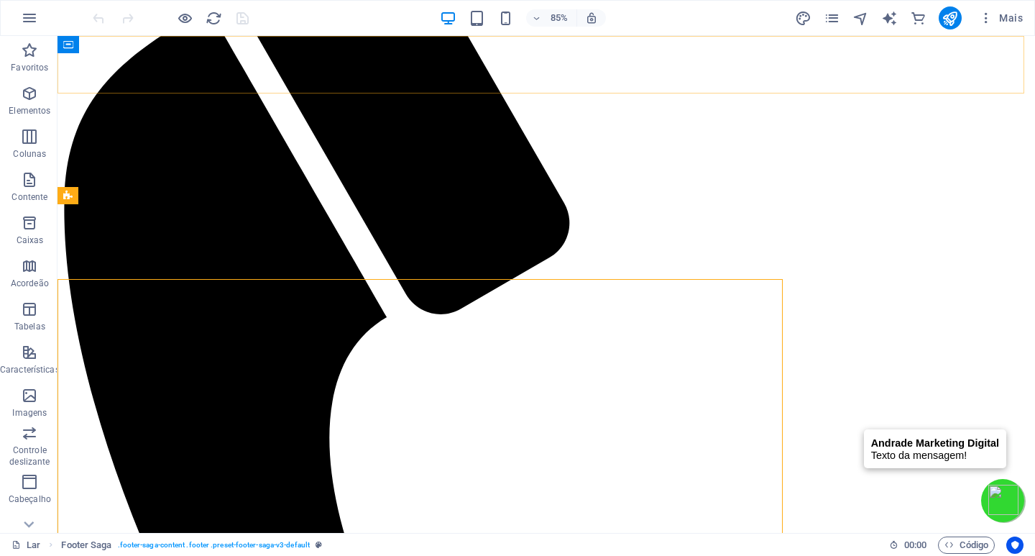
scroll to position [3664, 0]
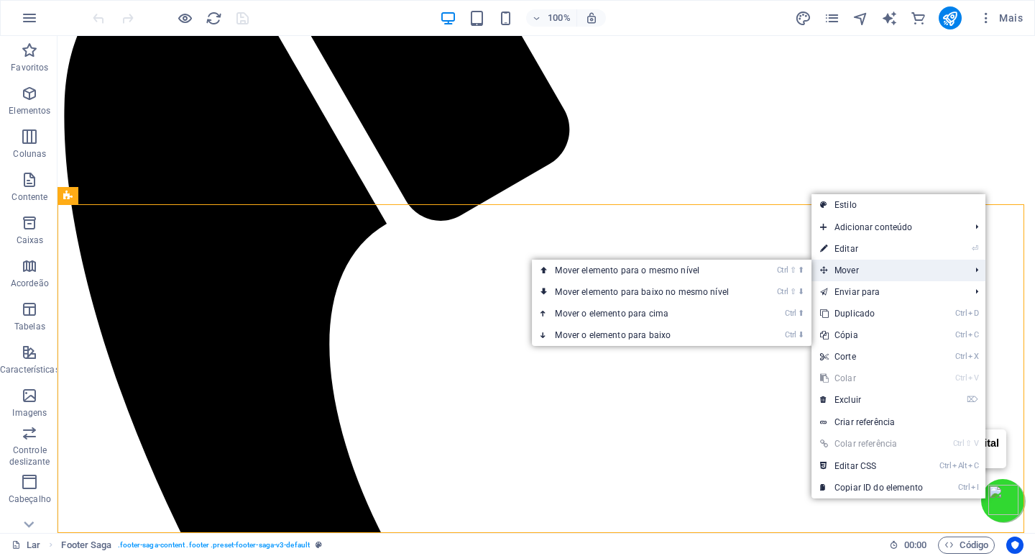
click at [853, 267] on font "Mover" at bounding box center [846, 270] width 24 height 10
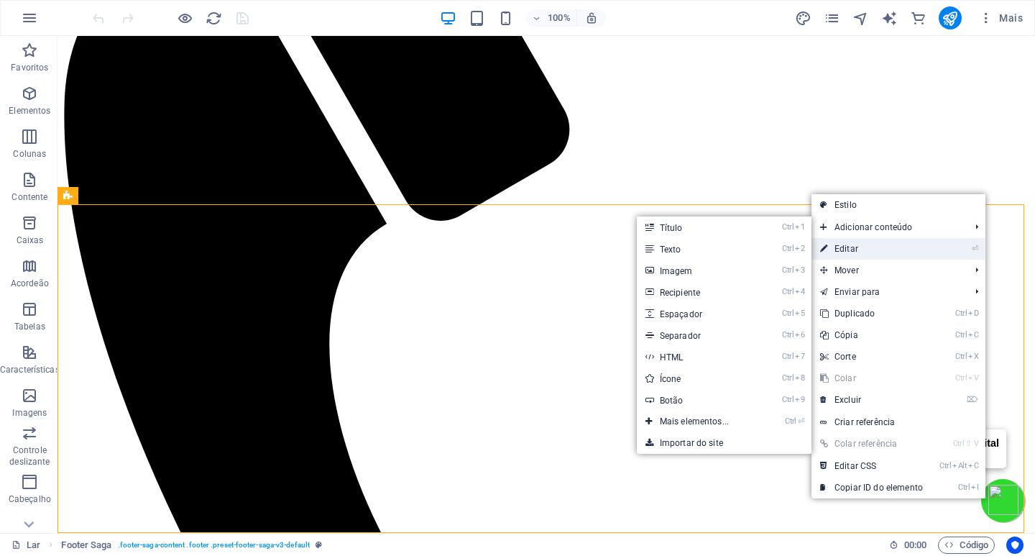
click at [852, 246] on font "Editar" at bounding box center [846, 249] width 24 height 10
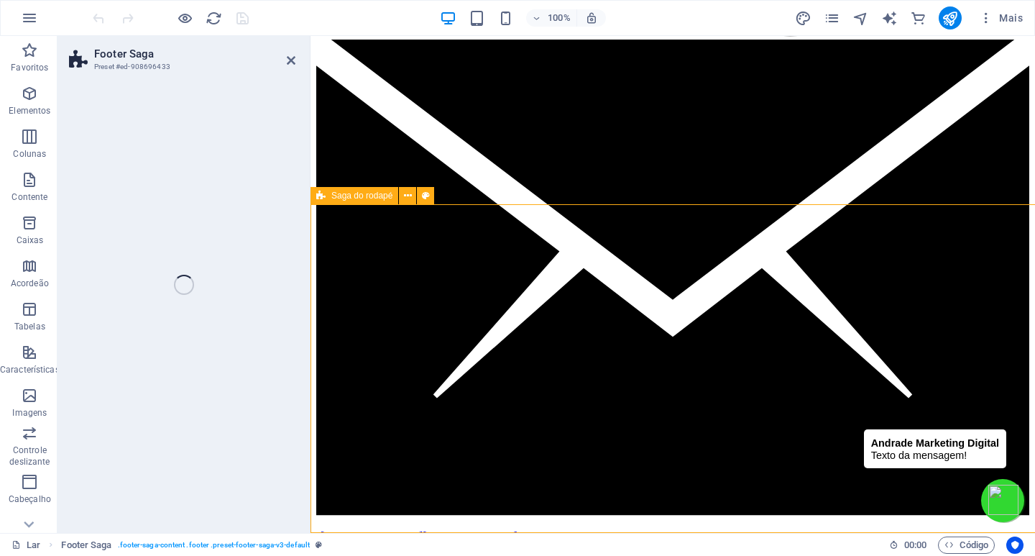
select select "footer"
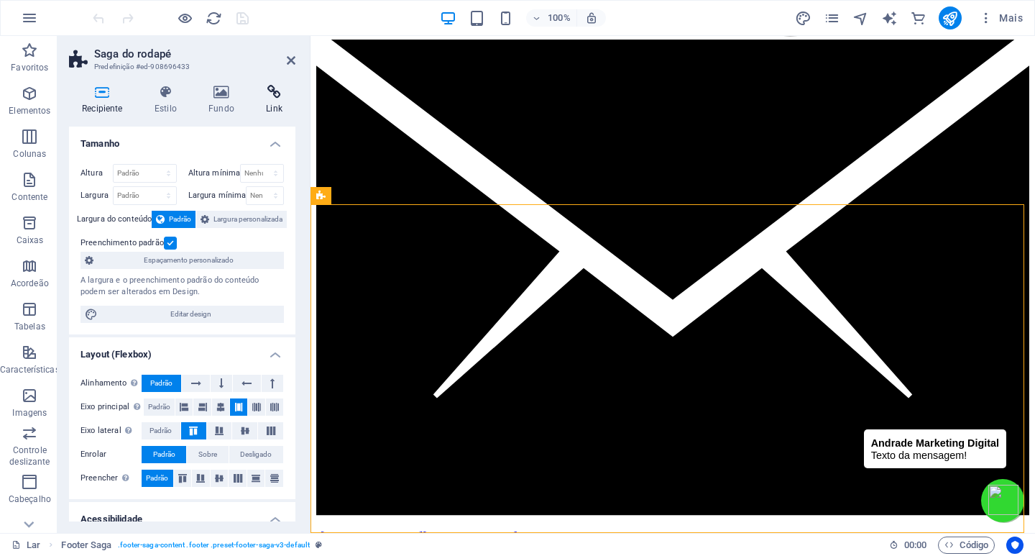
click at [280, 109] on font "Link" at bounding box center [274, 108] width 17 height 10
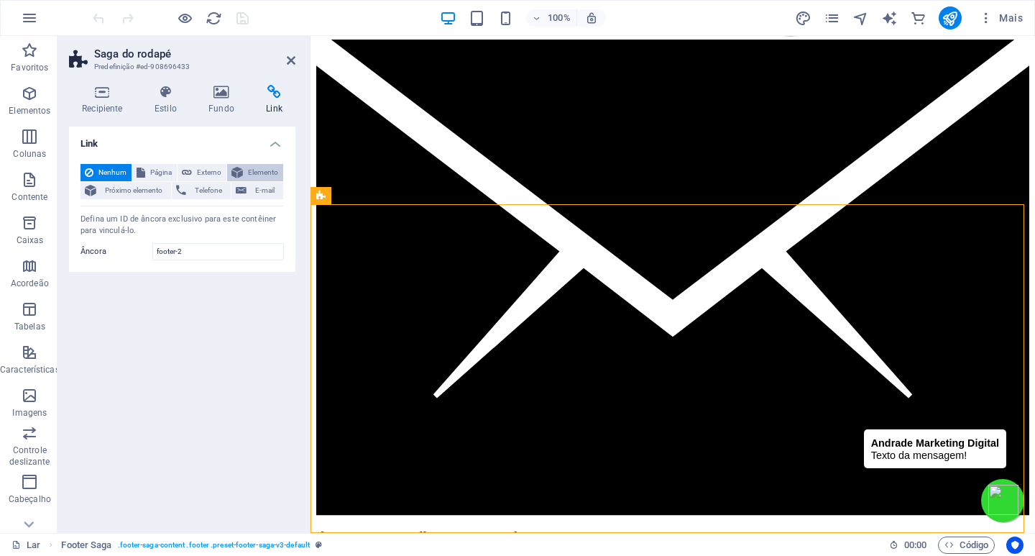
click at [253, 174] on font "Elemento" at bounding box center [263, 172] width 30 height 8
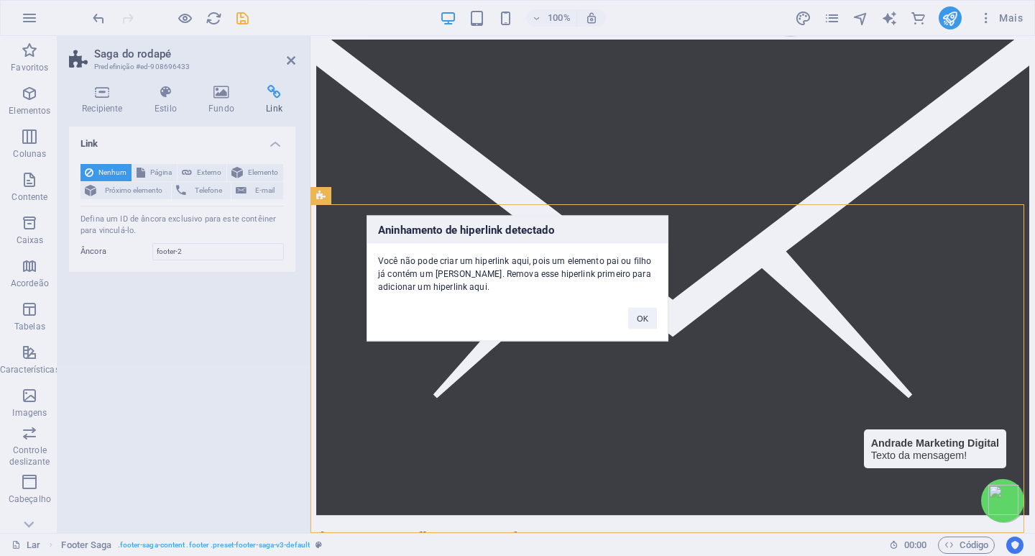
click at [212, 284] on div "Aninhamento de hiperlink detectado Você não pode criar um hiperlink aqui, pois …" at bounding box center [517, 278] width 1035 height 556
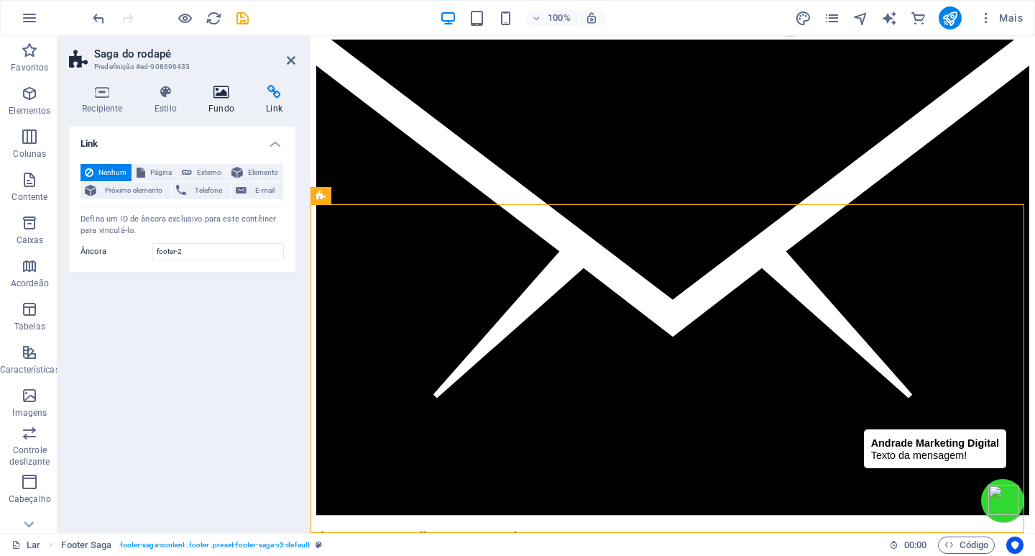
click at [225, 93] on icon at bounding box center [221, 92] width 52 height 14
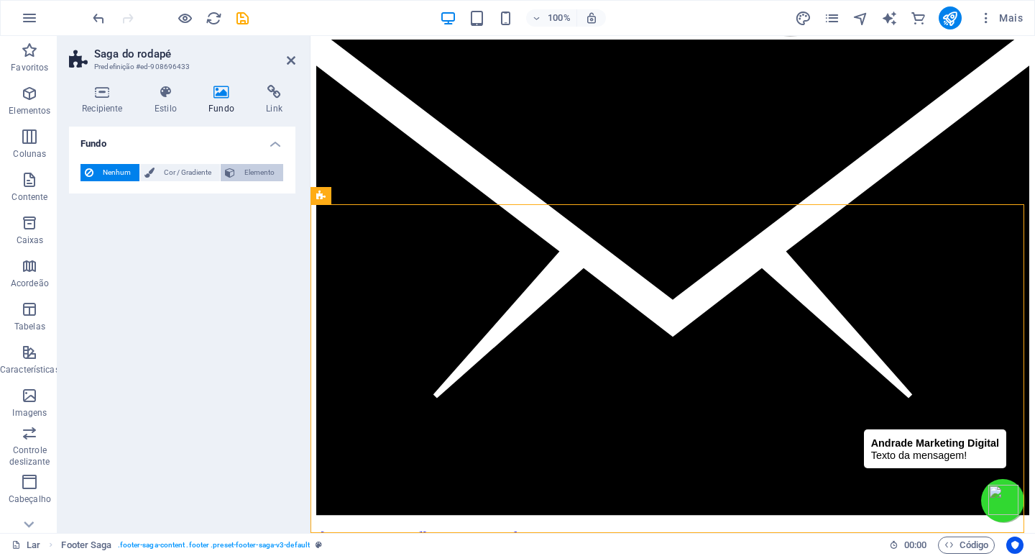
click at [243, 175] on span "Elemento" at bounding box center [259, 172] width 40 height 17
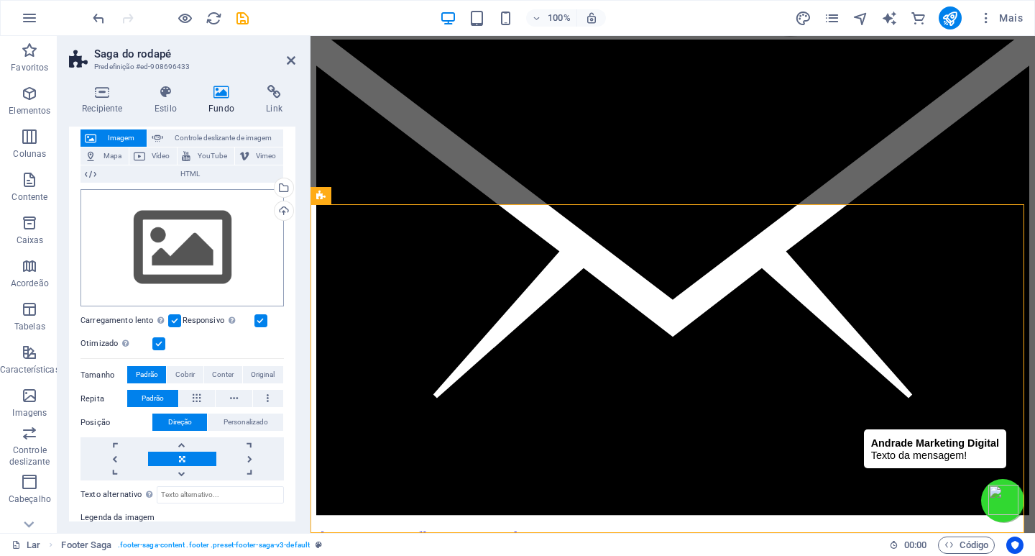
scroll to position [0, 0]
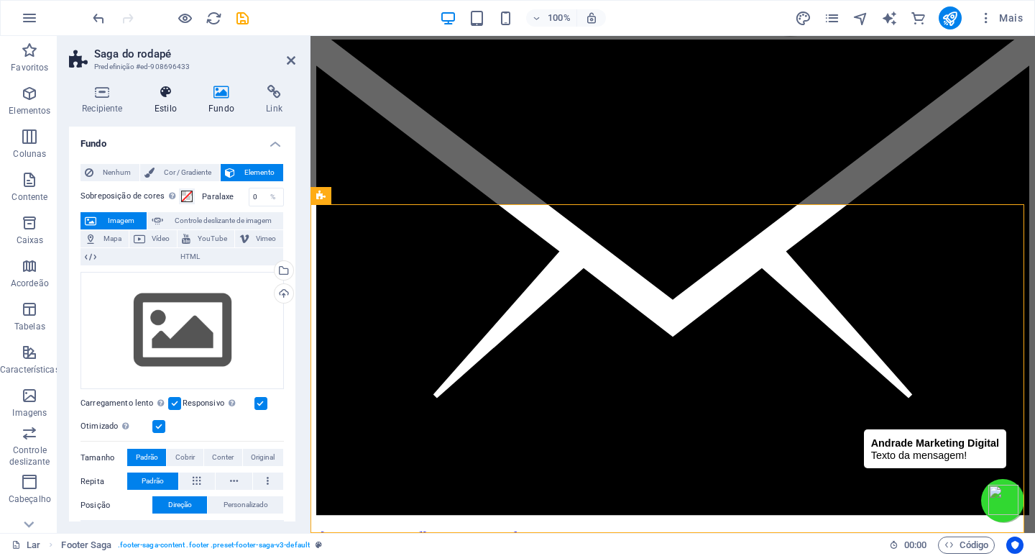
click at [159, 103] on h4 "Estilo" at bounding box center [169, 100] width 54 height 30
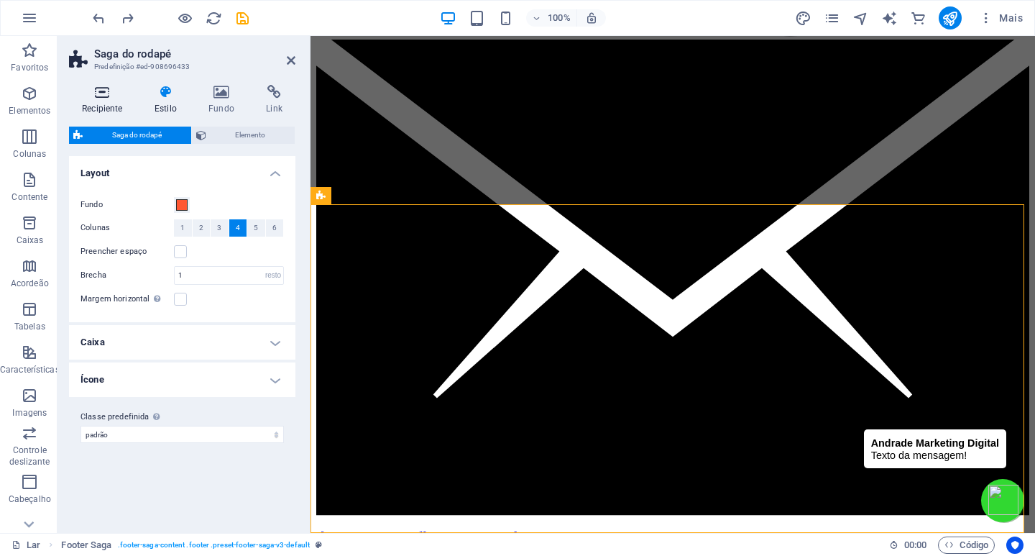
click at [109, 96] on icon at bounding box center [102, 92] width 67 height 14
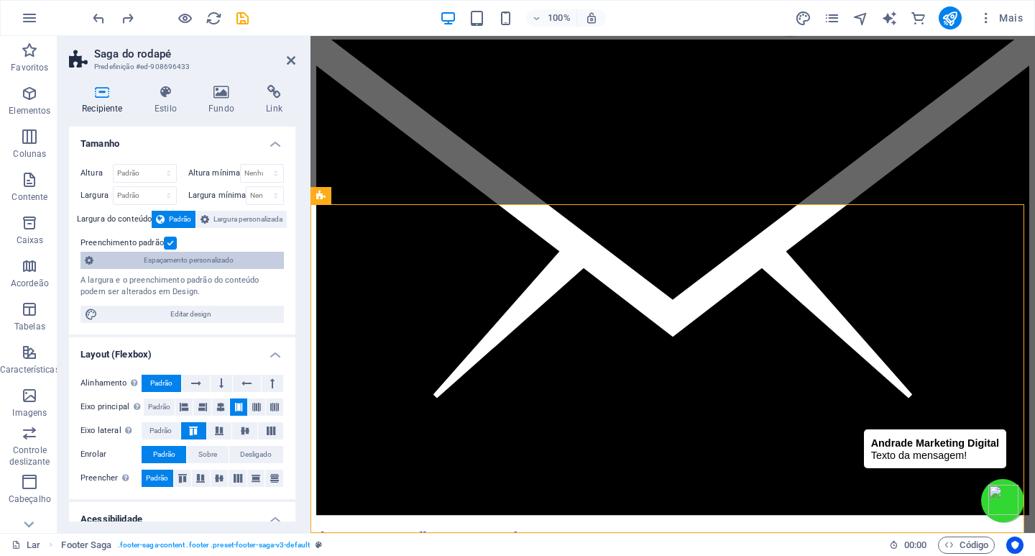
click at [216, 264] on font "Espaçamento personalizado" at bounding box center [189, 260] width 90 height 8
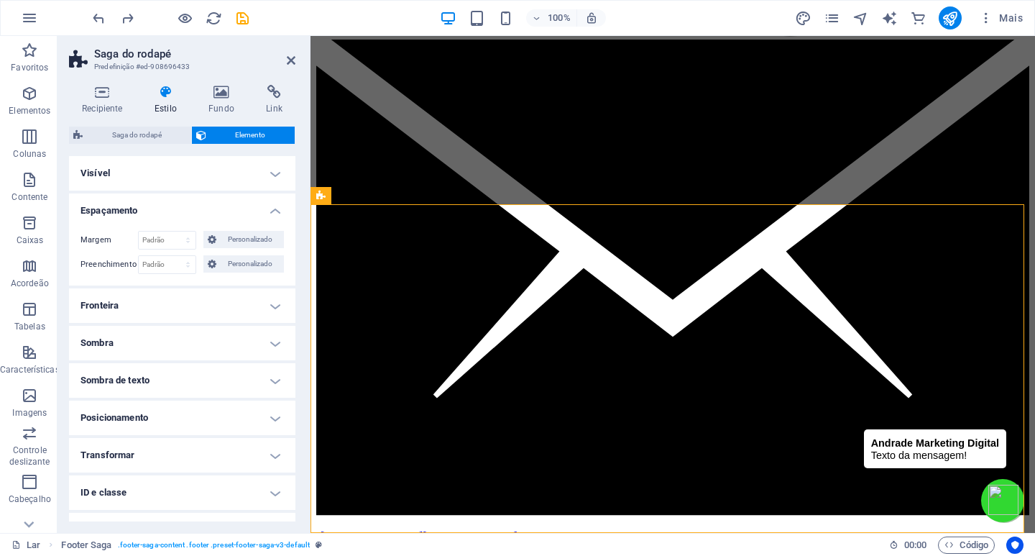
click at [275, 208] on h4 "Espaçamento" at bounding box center [182, 206] width 226 height 26
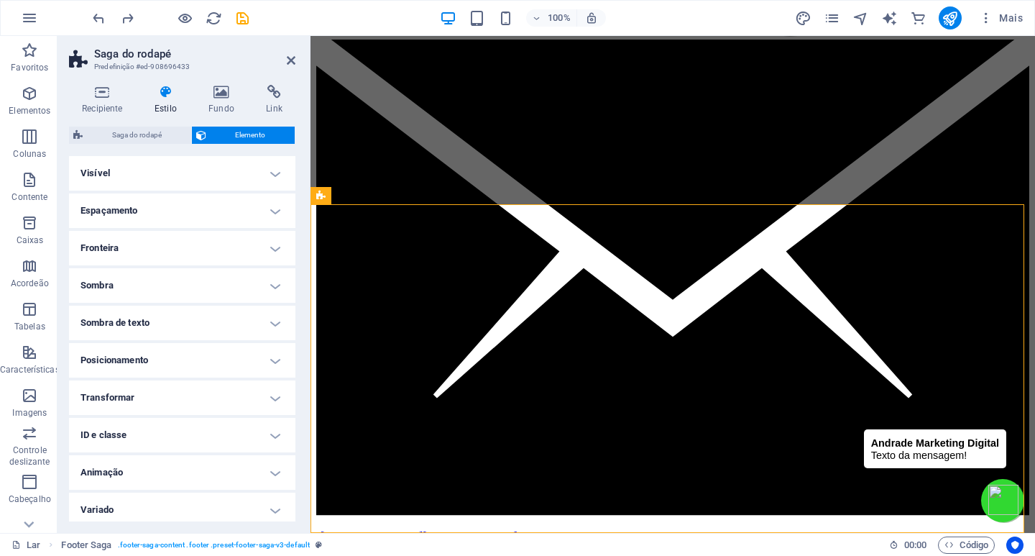
click at [275, 208] on h4 "Espaçamento" at bounding box center [182, 210] width 226 height 34
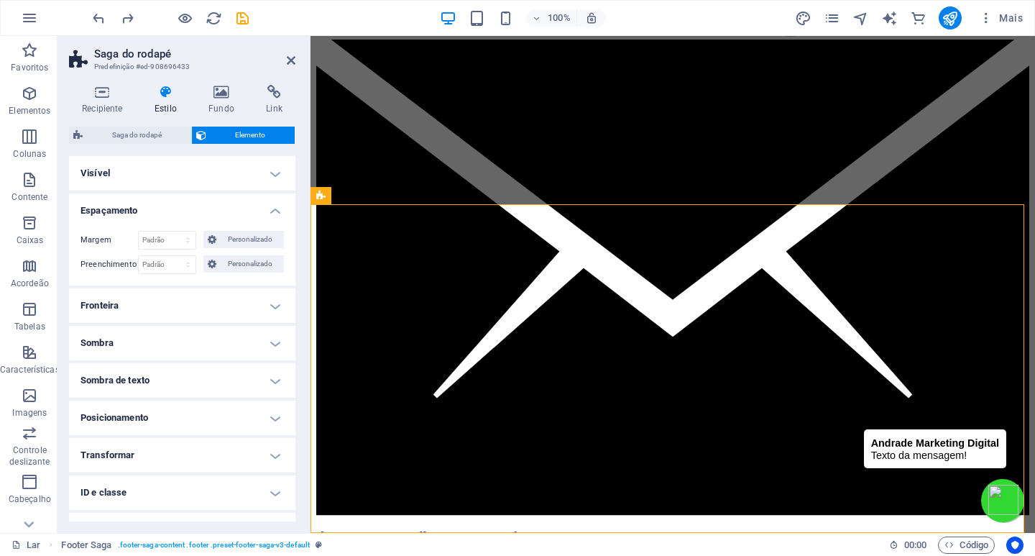
click at [269, 167] on h4 "Visível" at bounding box center [182, 173] width 226 height 34
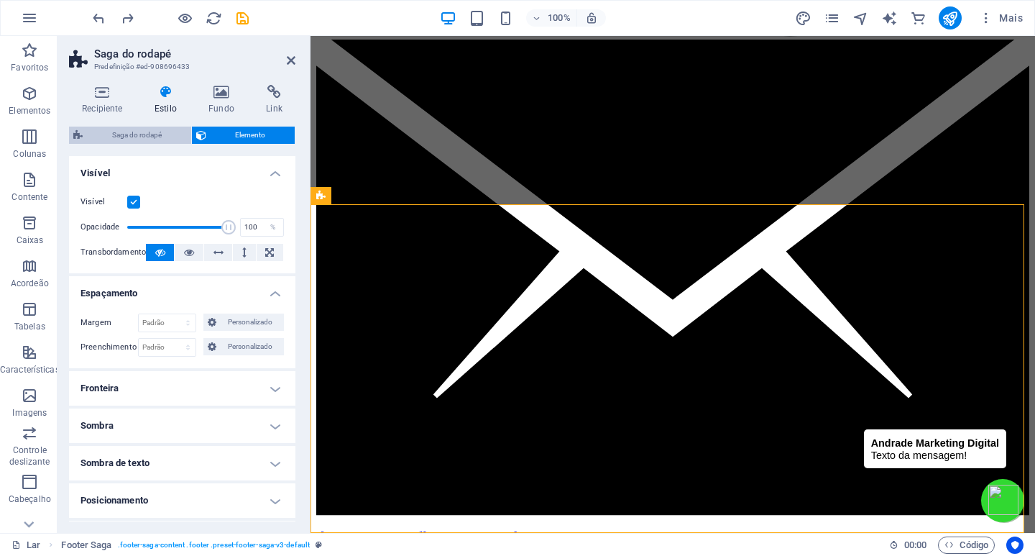
click at [146, 136] on font "Saga do rodapé" at bounding box center [137, 135] width 50 height 8
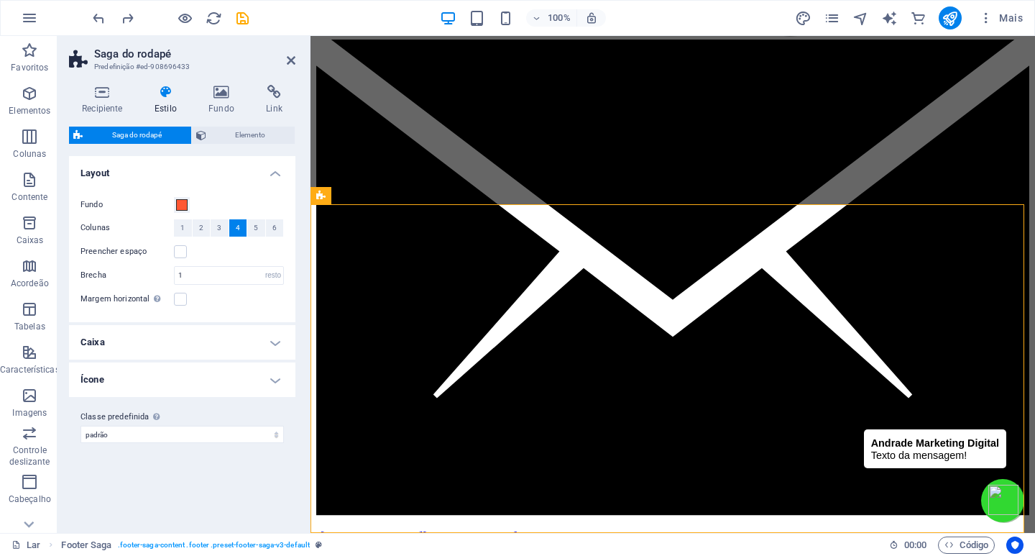
click at [138, 342] on h4 "Caixa" at bounding box center [182, 342] width 226 height 34
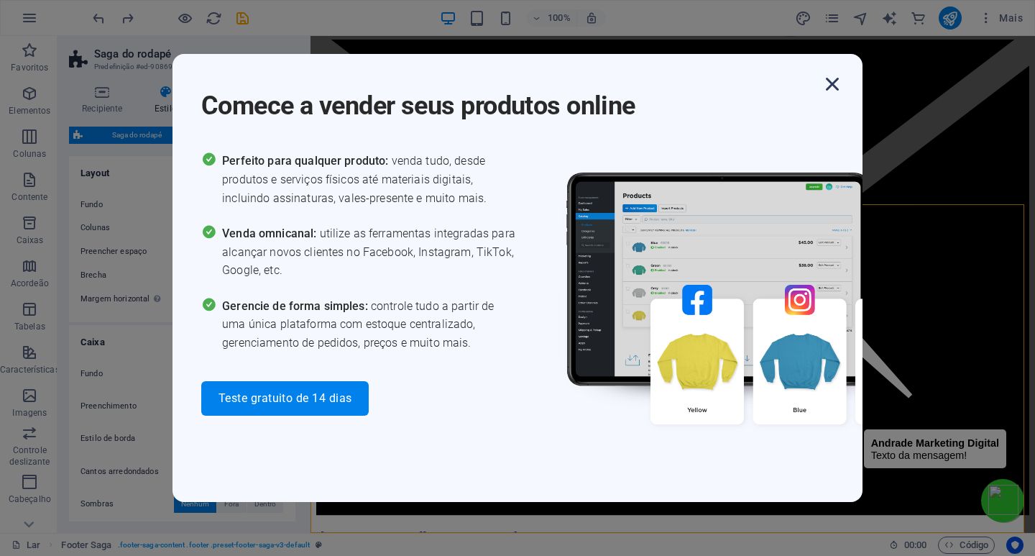
click at [831, 80] on icon "button" at bounding box center [832, 84] width 26 height 26
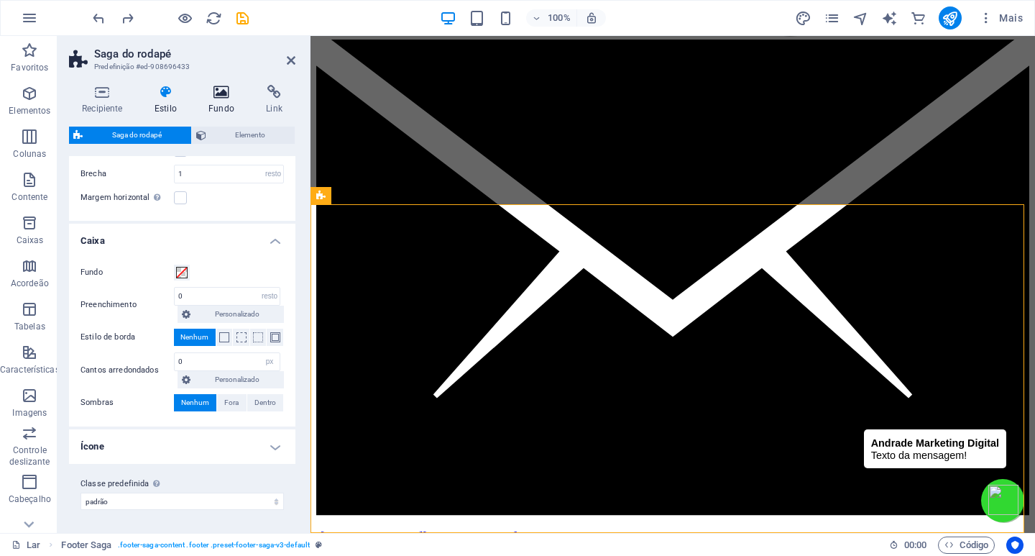
click at [222, 91] on icon at bounding box center [221, 92] width 52 height 14
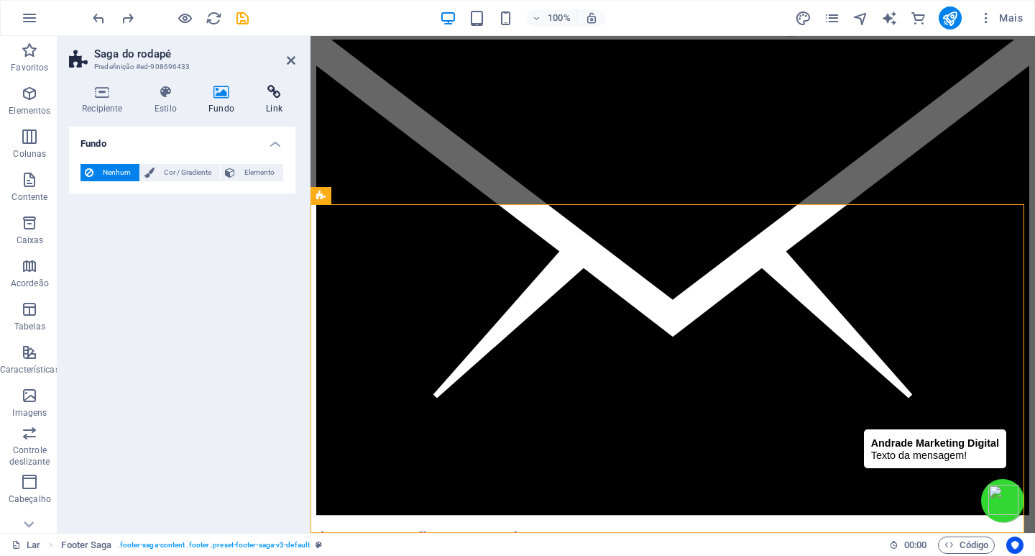
click at [276, 88] on icon at bounding box center [274, 92] width 42 height 14
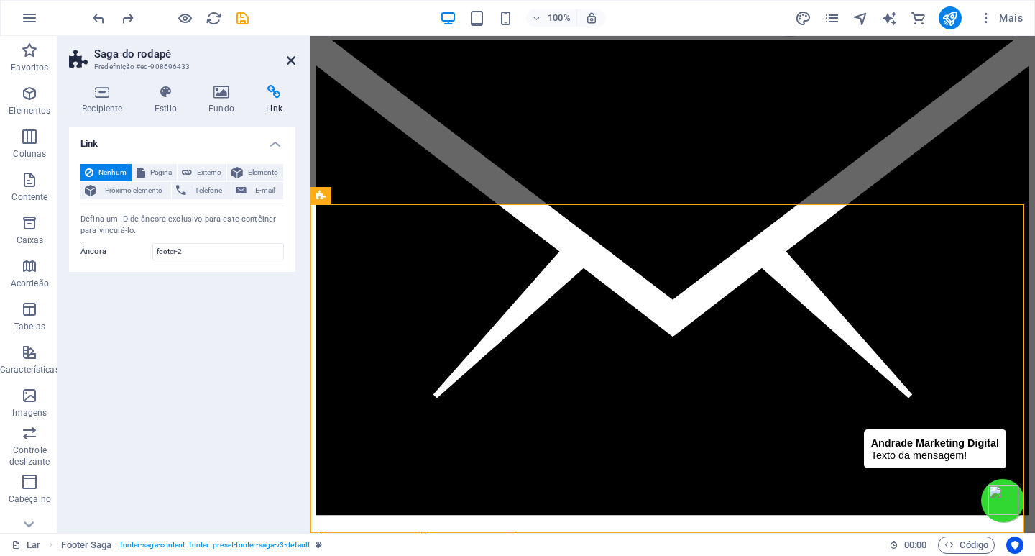
click at [290, 62] on icon at bounding box center [291, 60] width 9 height 11
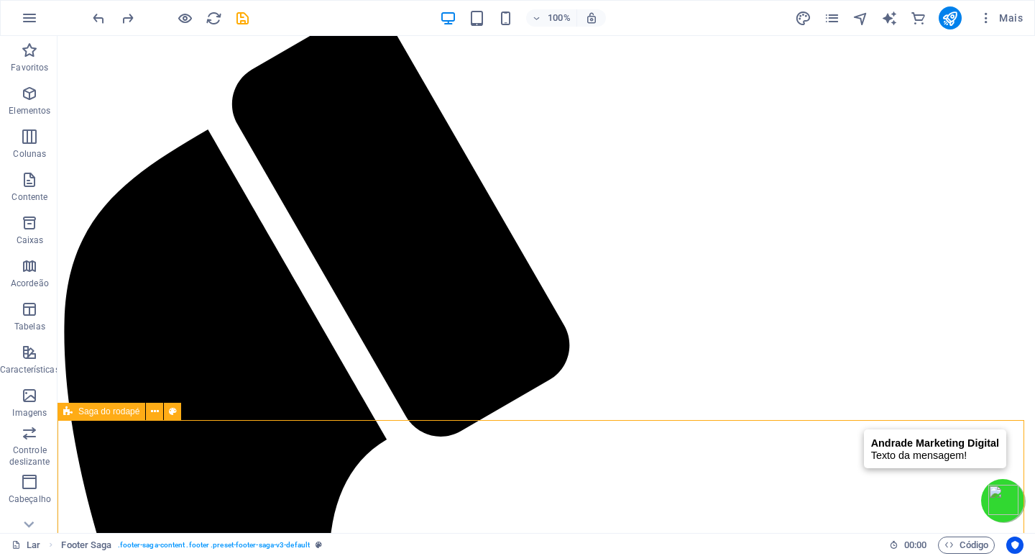
drag, startPoint x: 908, startPoint y: 435, endPoint x: 890, endPoint y: 481, distance: 49.4
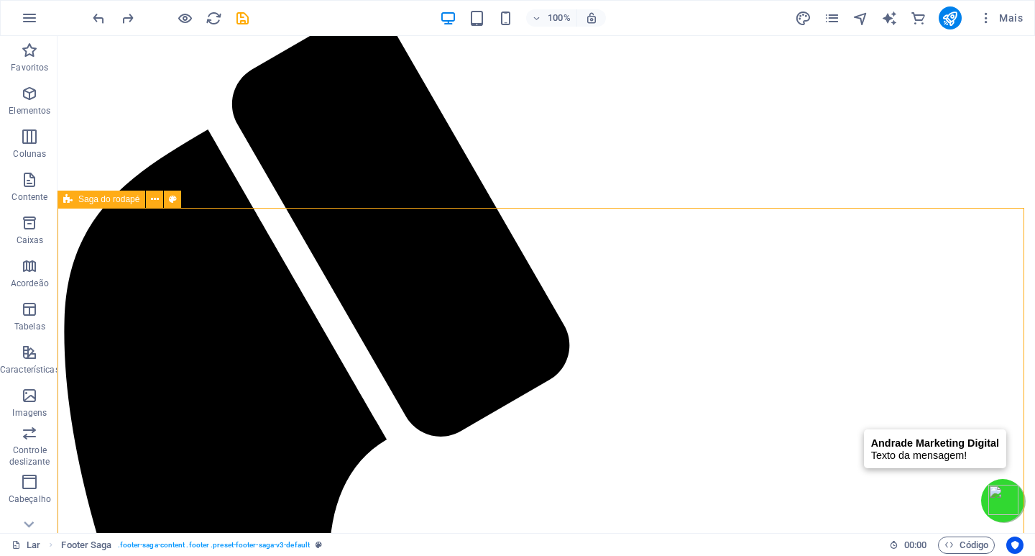
scroll to position [3664, 0]
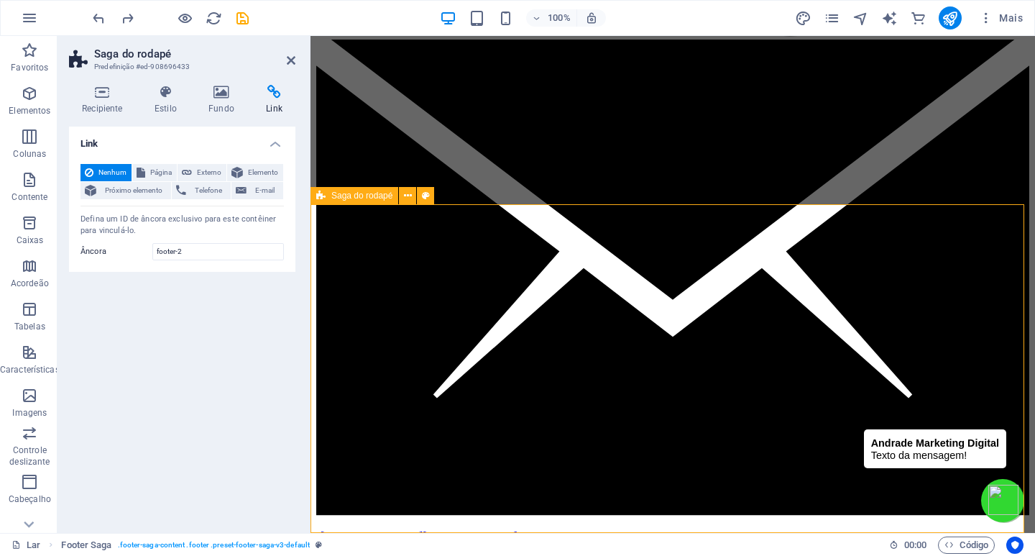
drag, startPoint x: 295, startPoint y: 61, endPoint x: 234, endPoint y: 42, distance: 63.4
click at [295, 61] on icon at bounding box center [291, 60] width 9 height 11
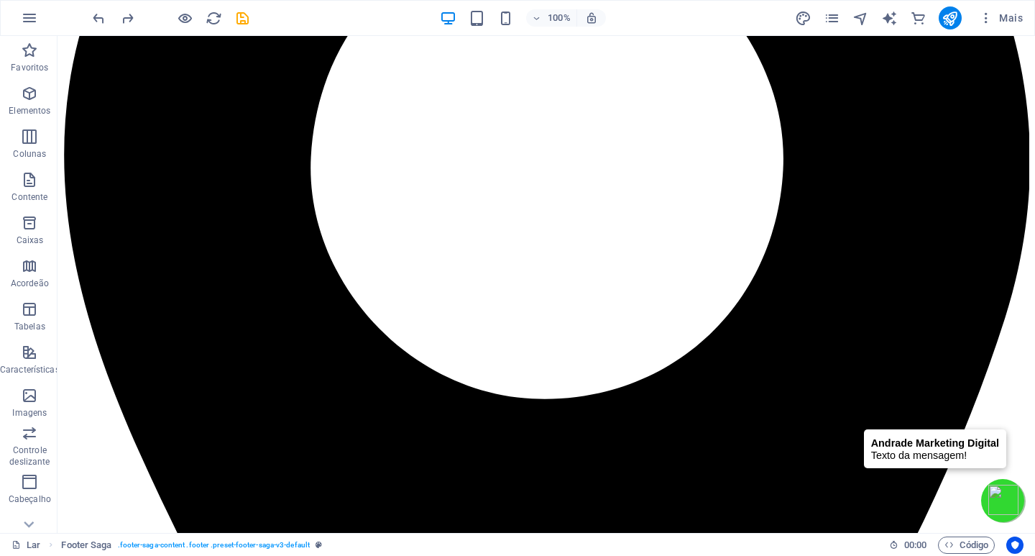
scroll to position [2299, 0]
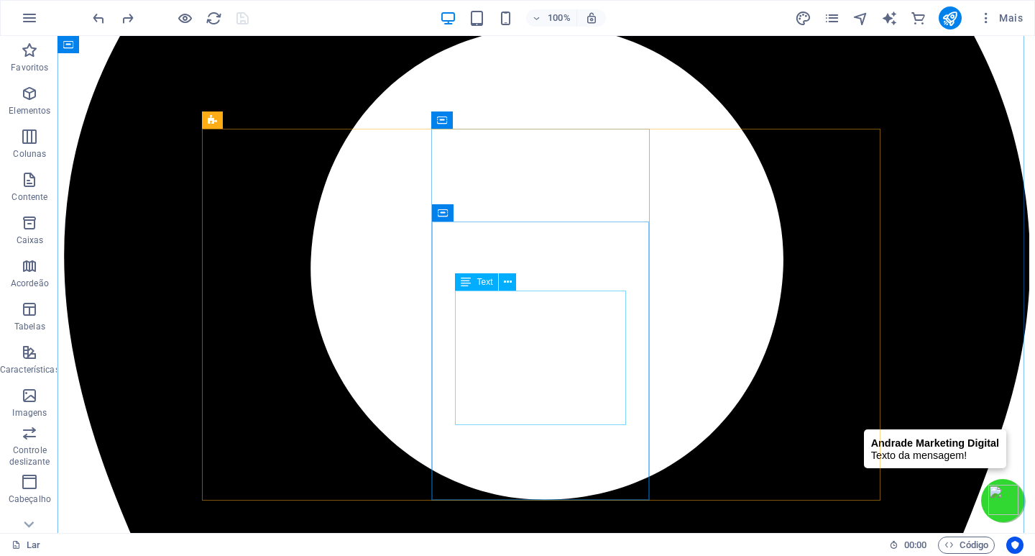
scroll to position [1796, 0]
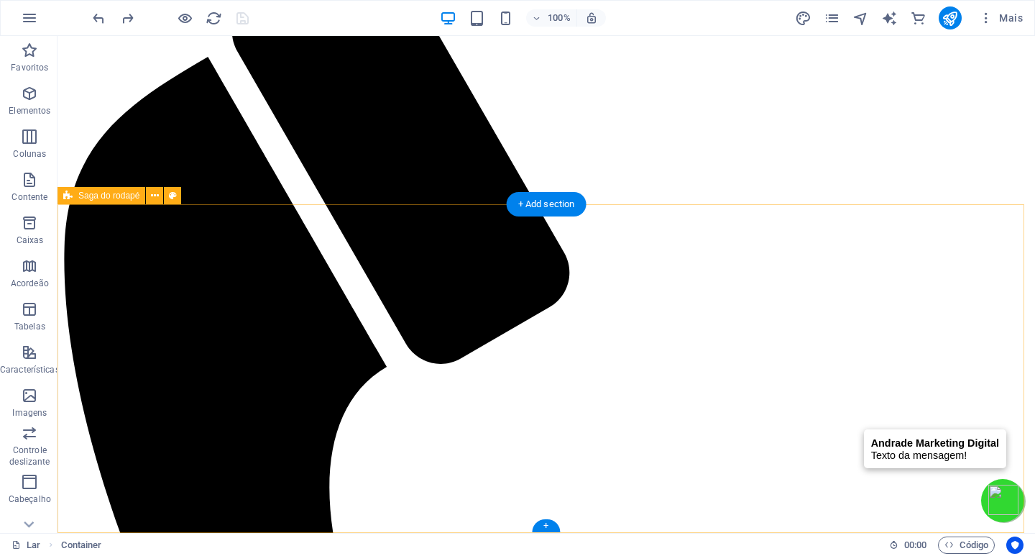
scroll to position [3664, 0]
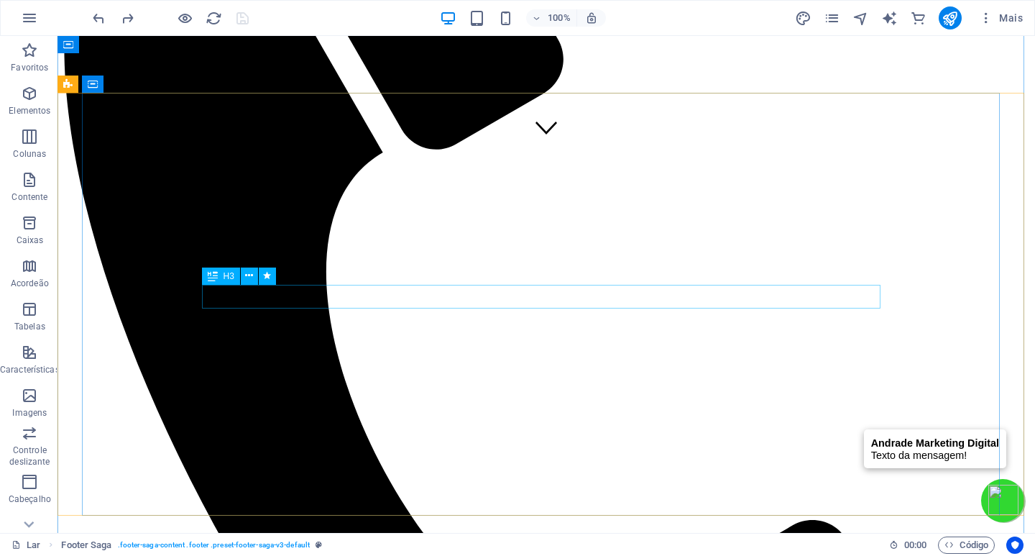
scroll to position [0, 0]
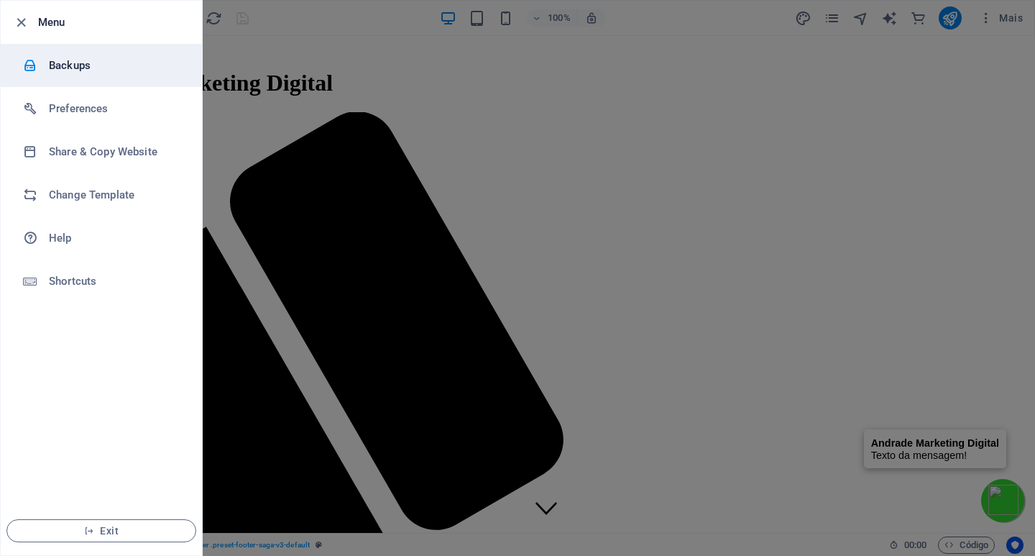
click at [74, 70] on h6 "Backups" at bounding box center [115, 65] width 133 height 17
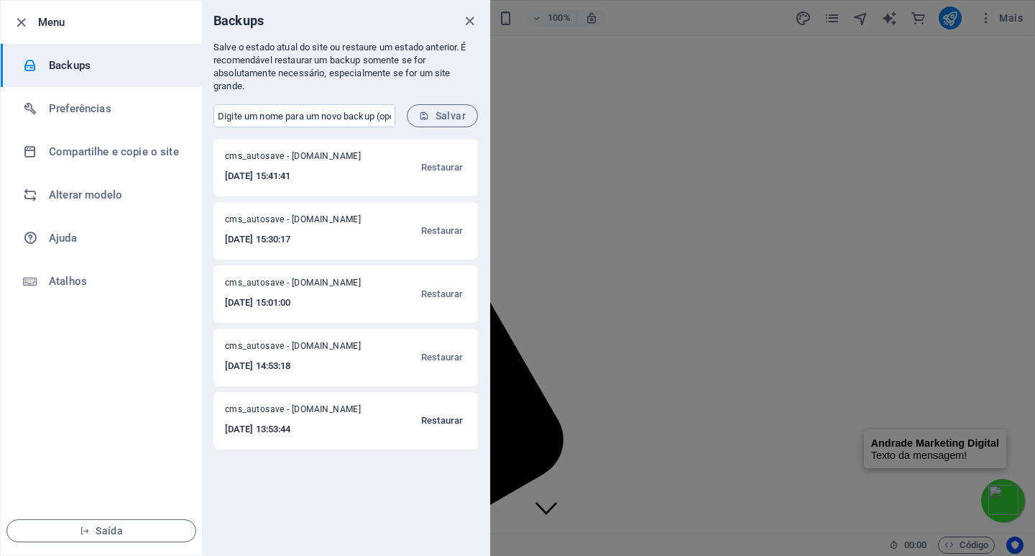
click at [438, 418] on font "Restaurar" at bounding box center [442, 420] width 42 height 11
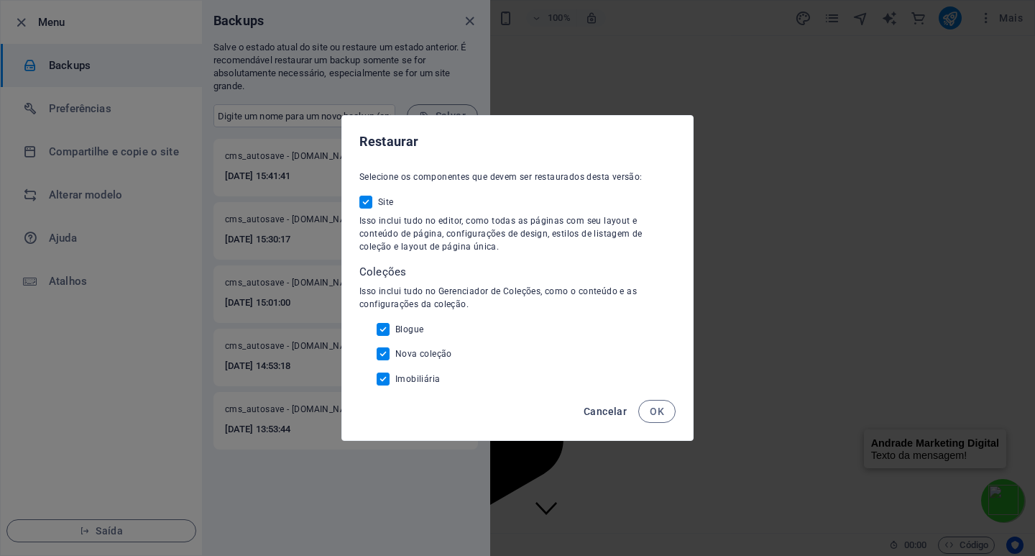
click at [605, 411] on font "Cancelar" at bounding box center [605, 410] width 43 height 11
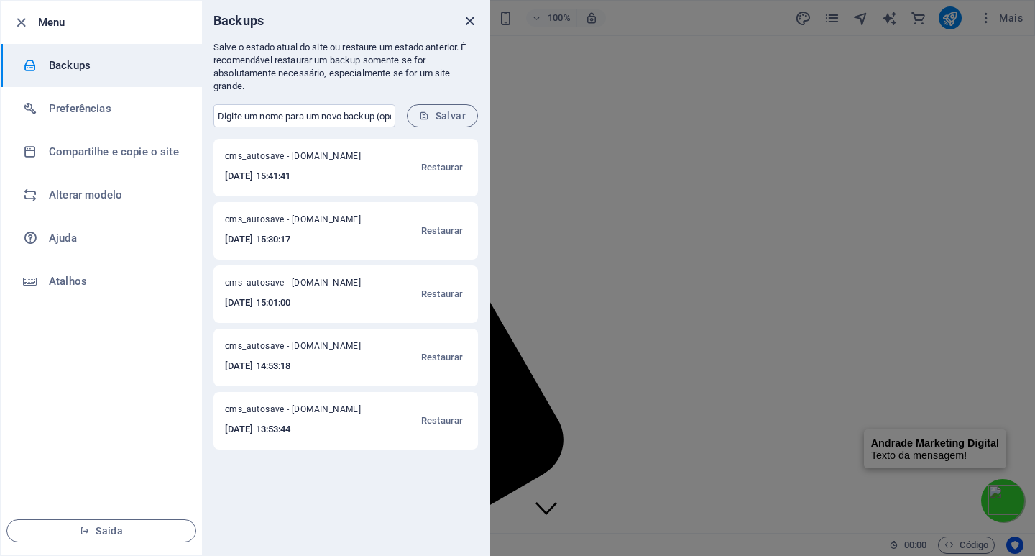
click at [471, 21] on icon "fechar" at bounding box center [469, 21] width 17 height 17
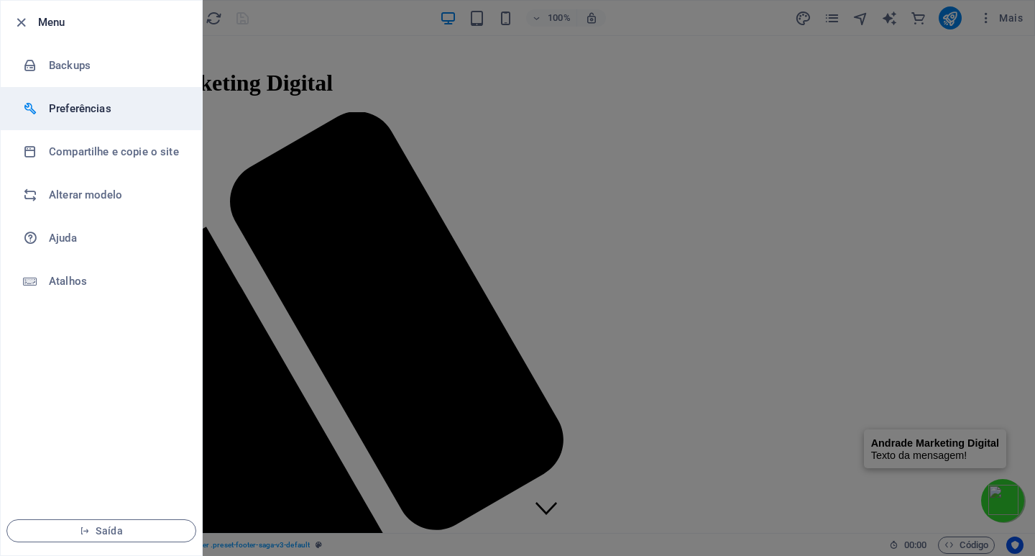
click at [83, 99] on li "Preferências" at bounding box center [101, 108] width 201 height 43
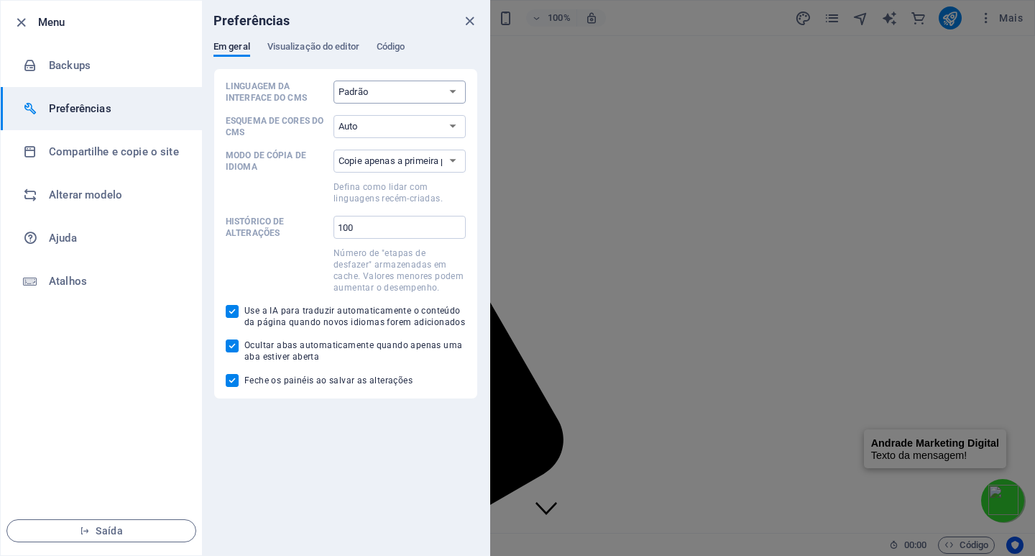
click at [363, 91] on select "Padrão Alemão Inglês Espanhol francês Magiar Italiano Nederlands Polonês Portug…" at bounding box center [399, 91] width 132 height 23
select select "pt"
click at [333, 80] on select "Padrão Alemão Inglês Espanhol francês Magiar Italiano Nederlands Polonês Portug…" at bounding box center [399, 91] width 132 height 23
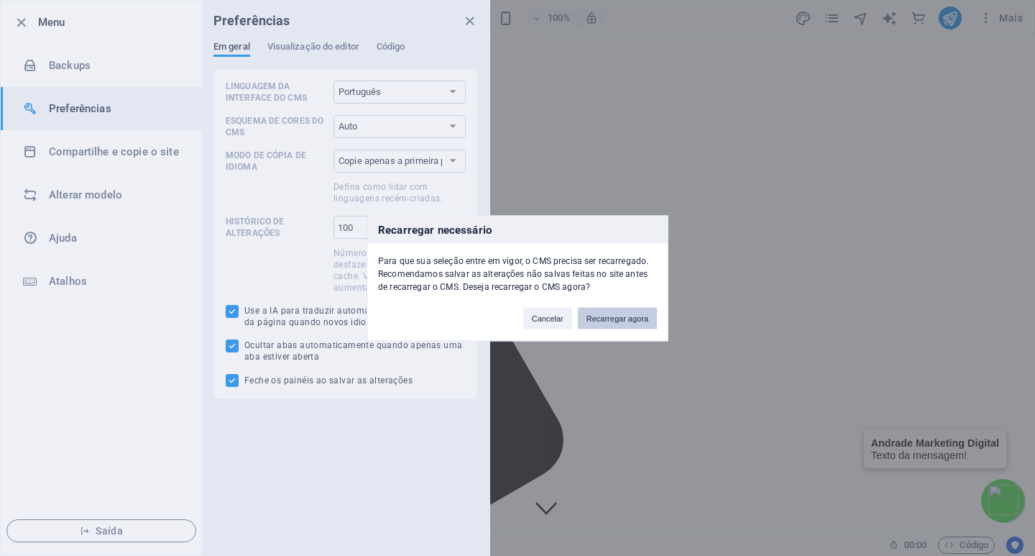
click at [618, 325] on button "Recarregar agora" at bounding box center [617, 318] width 79 height 22
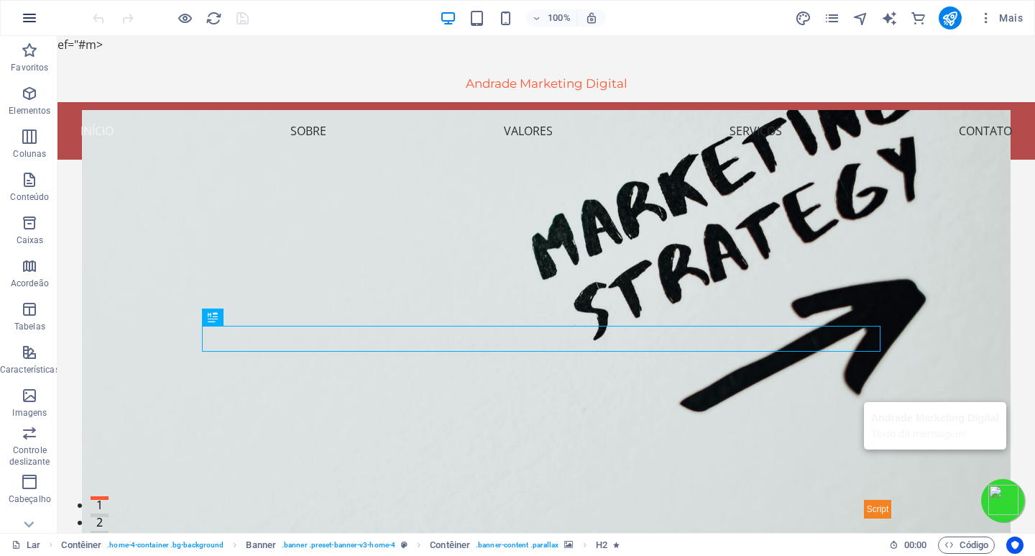
click at [0, 0] on icon "button" at bounding box center [0, 0] width 0 height 0
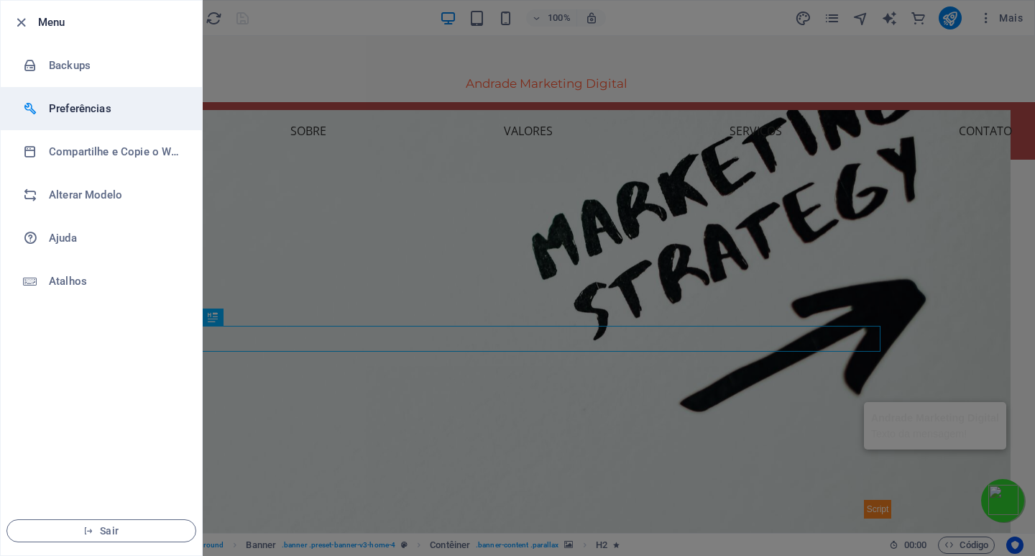
select select "pt"
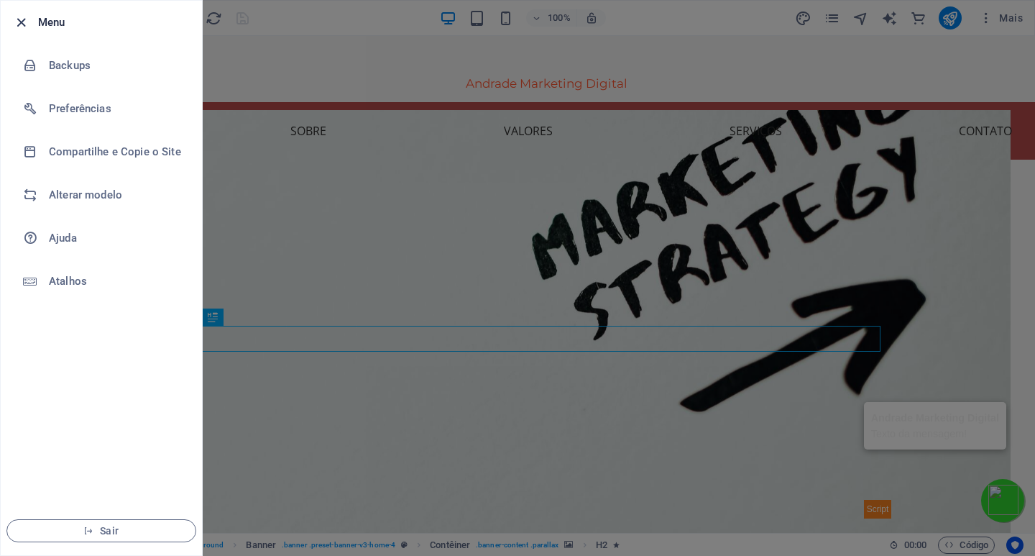
drag, startPoint x: 19, startPoint y: 24, endPoint x: 246, endPoint y: 149, distance: 259.5
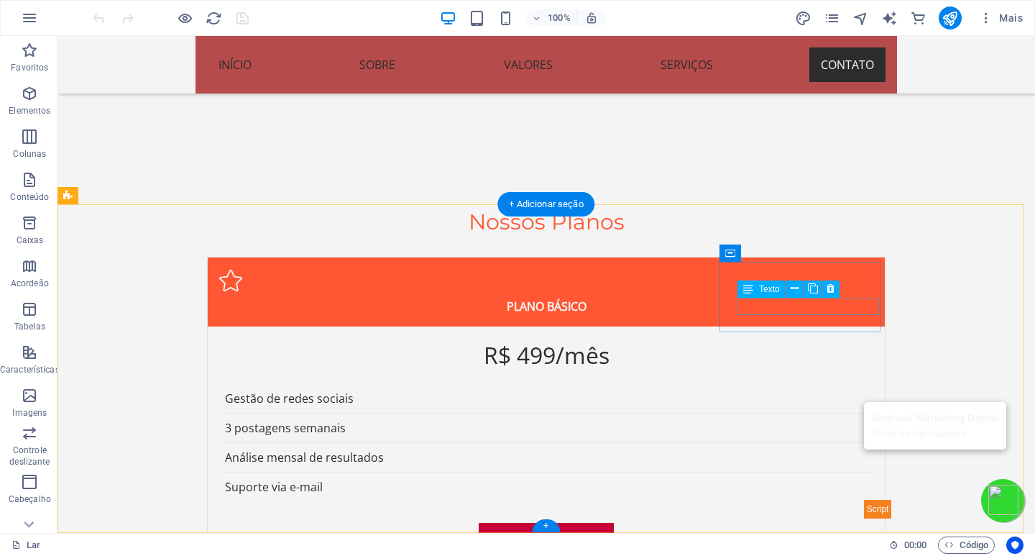
scroll to position [3664, 0]
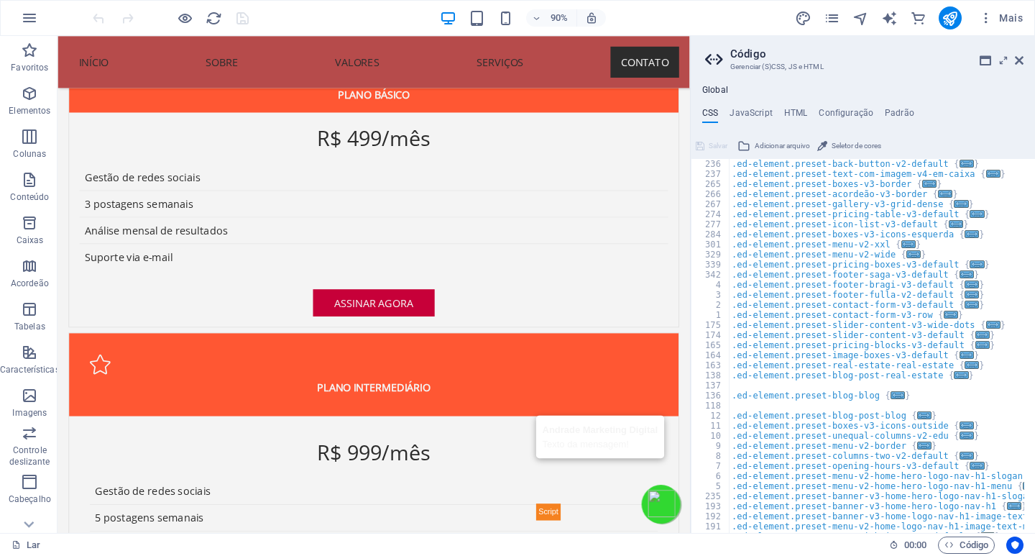
scroll to position [553, 0]
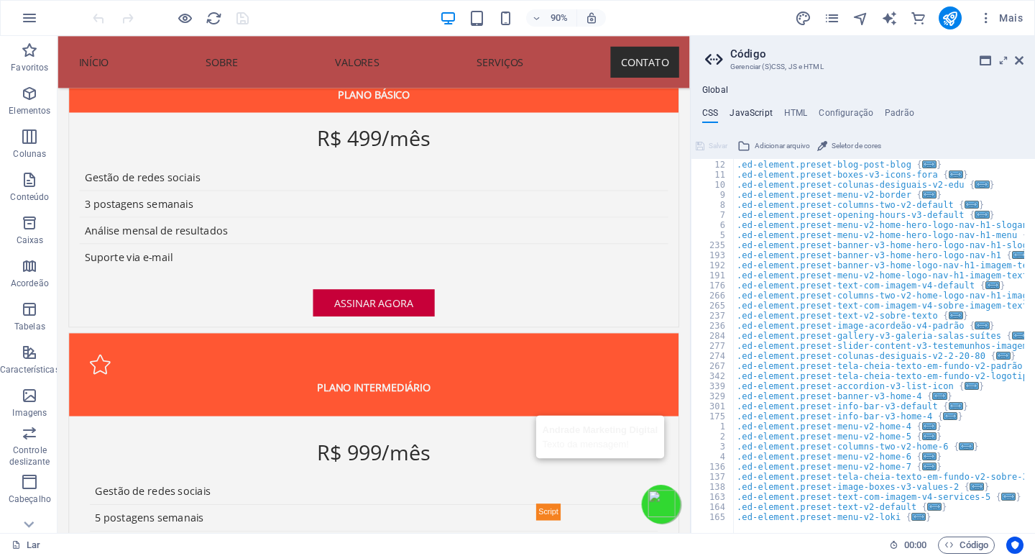
click at [0, 0] on font "JavaScript" at bounding box center [0, 0] width 0 height 0
type textarea "/* JS for preset "Menu V2" */"
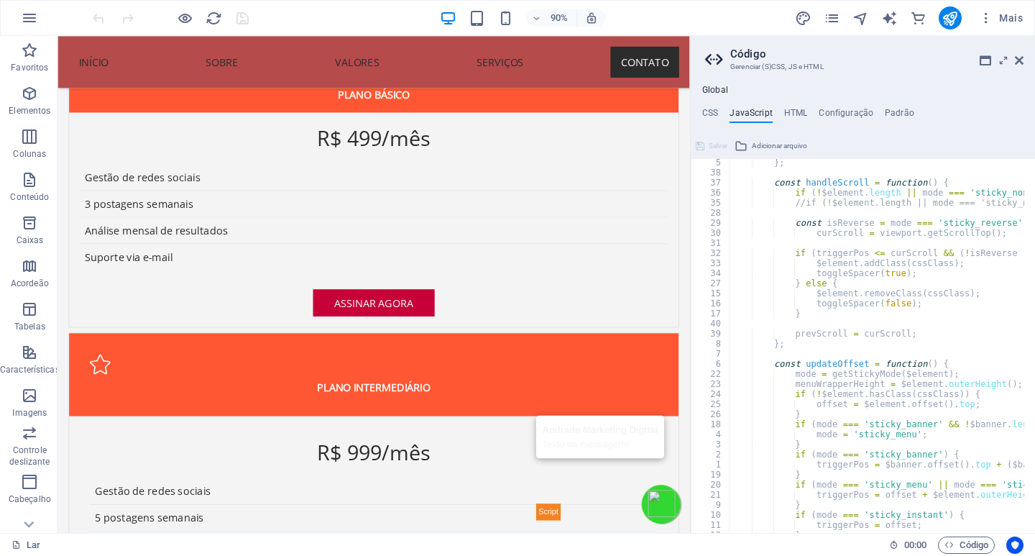
scroll to position [1983, 0]
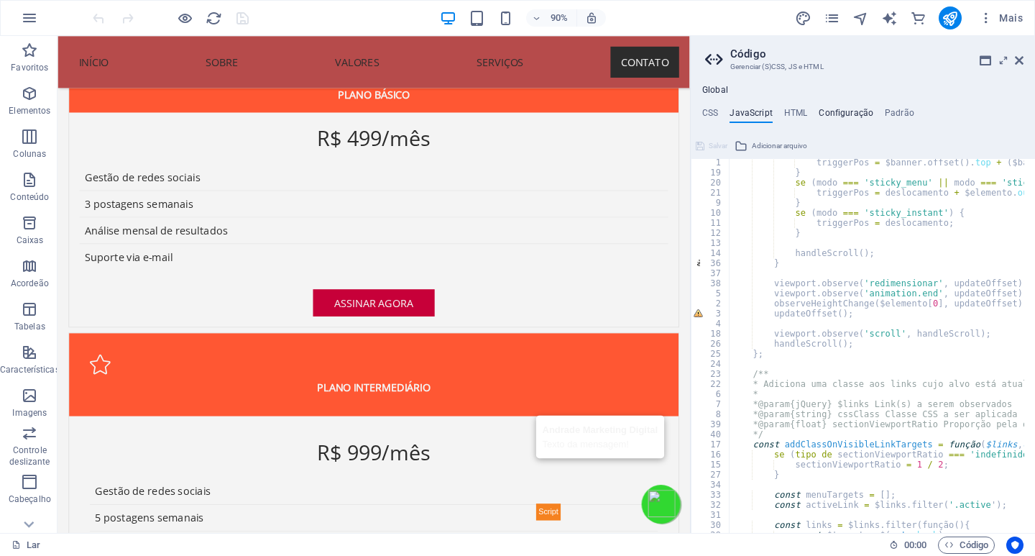
type textarea "$color-background: #F4F4F4;"
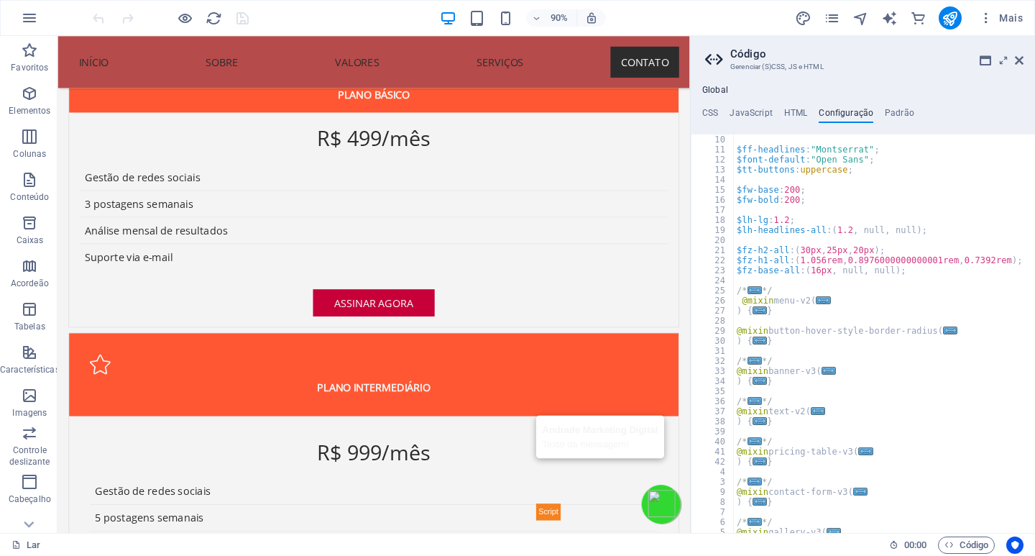
scroll to position [302, 0]
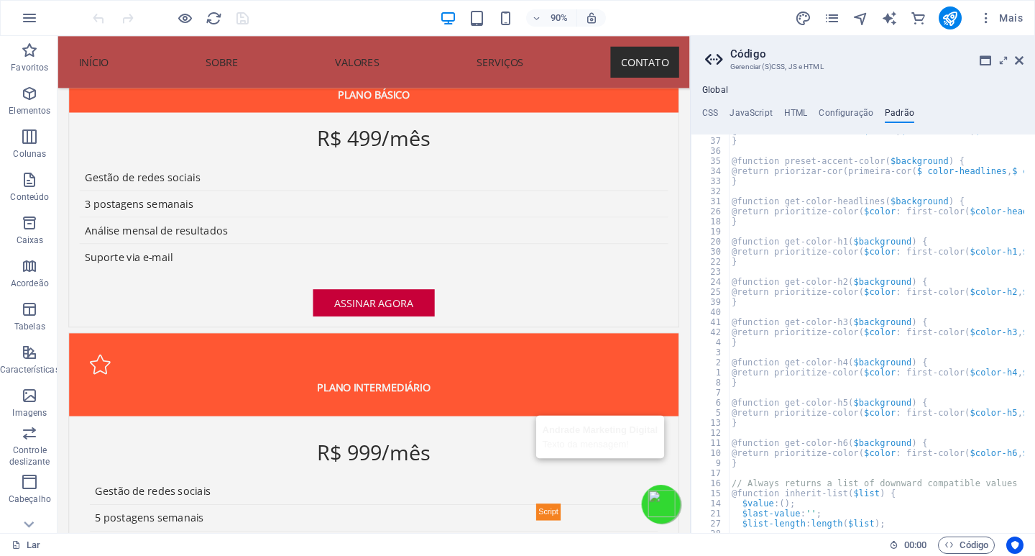
scroll to position [587, 0]
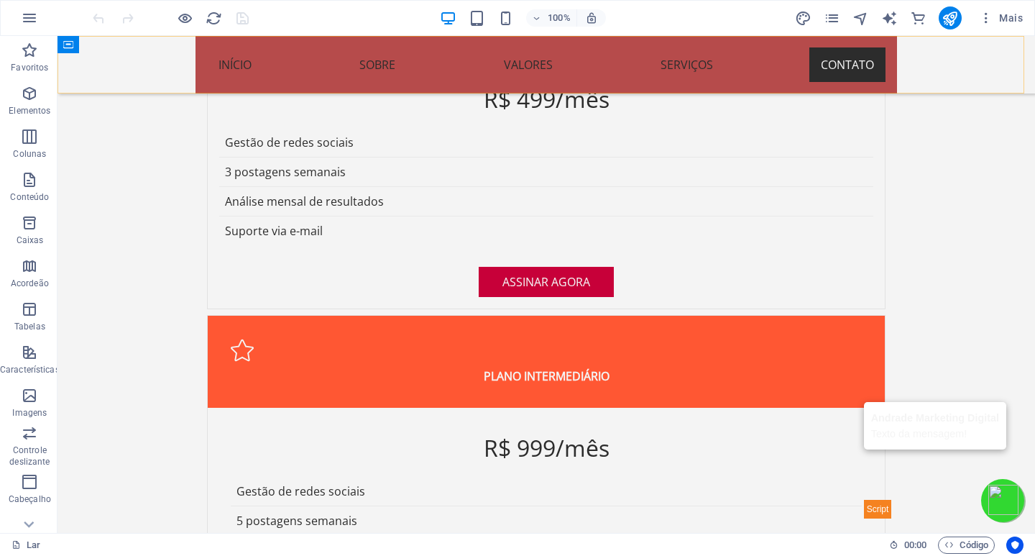
scroll to position [3664, 0]
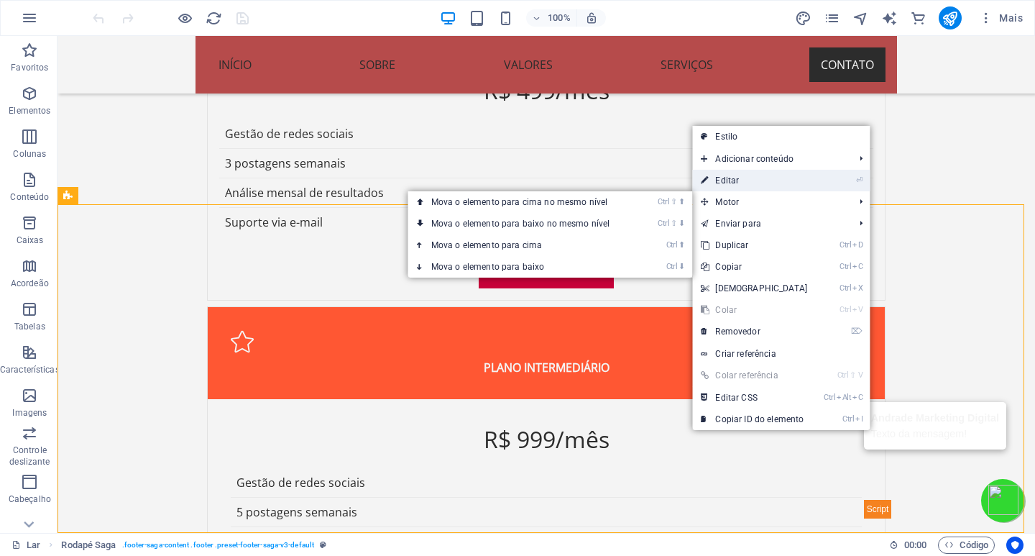
click at [737, 180] on font "Editar" at bounding box center [727, 180] width 24 height 10
select select "footer"
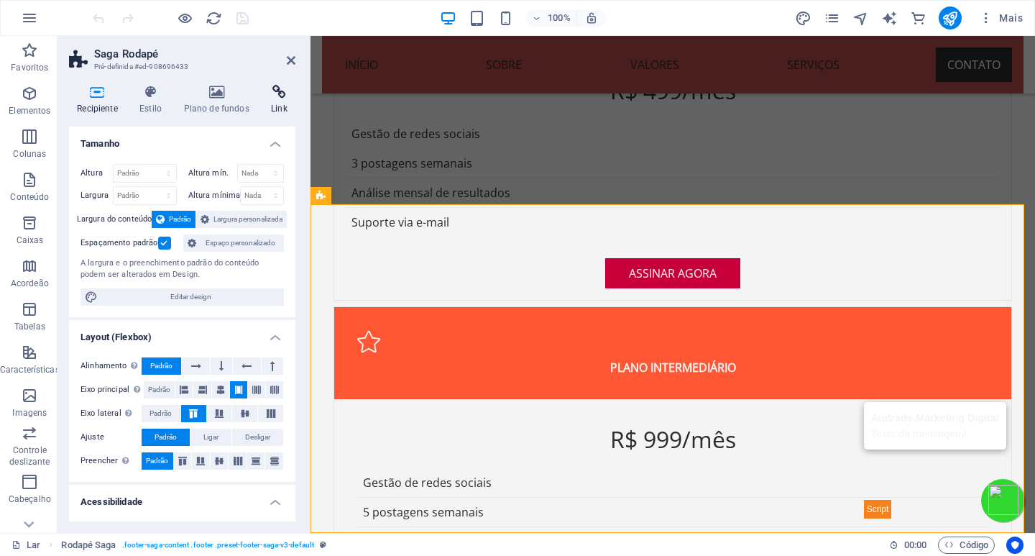
click at [277, 100] on h4 "Link" at bounding box center [279, 100] width 32 height 30
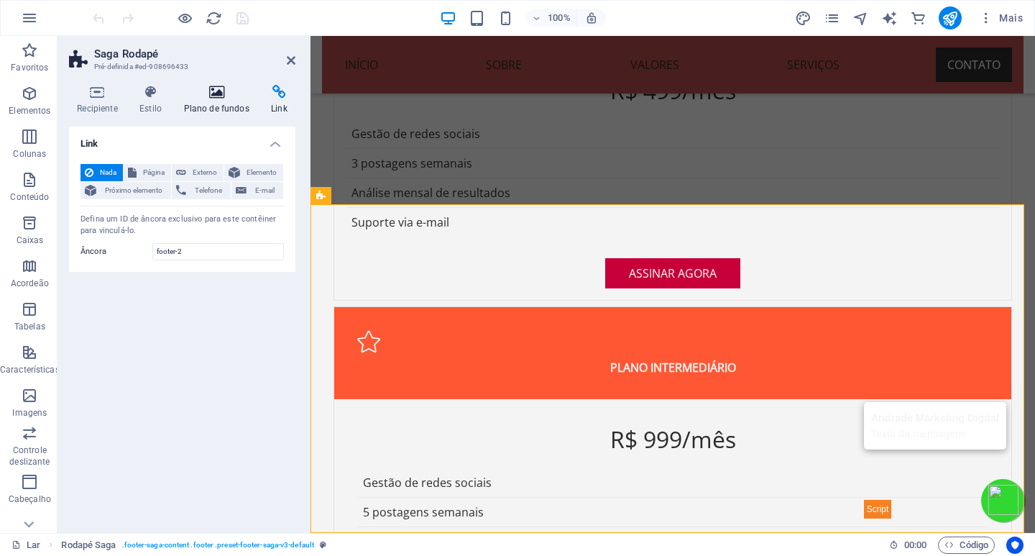
click at [218, 96] on icon at bounding box center [216, 92] width 82 height 14
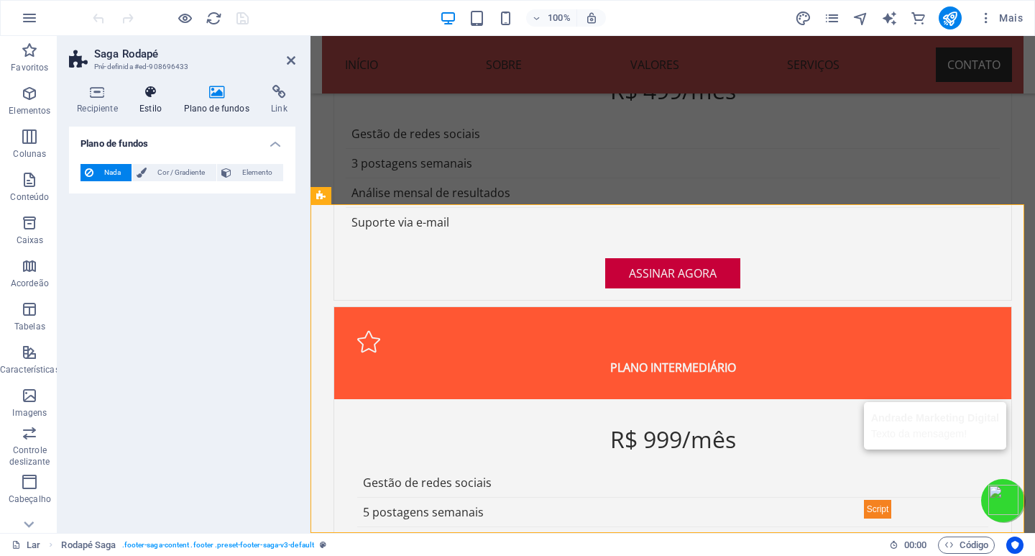
click at [148, 102] on h4 "Estilo" at bounding box center [154, 100] width 44 height 30
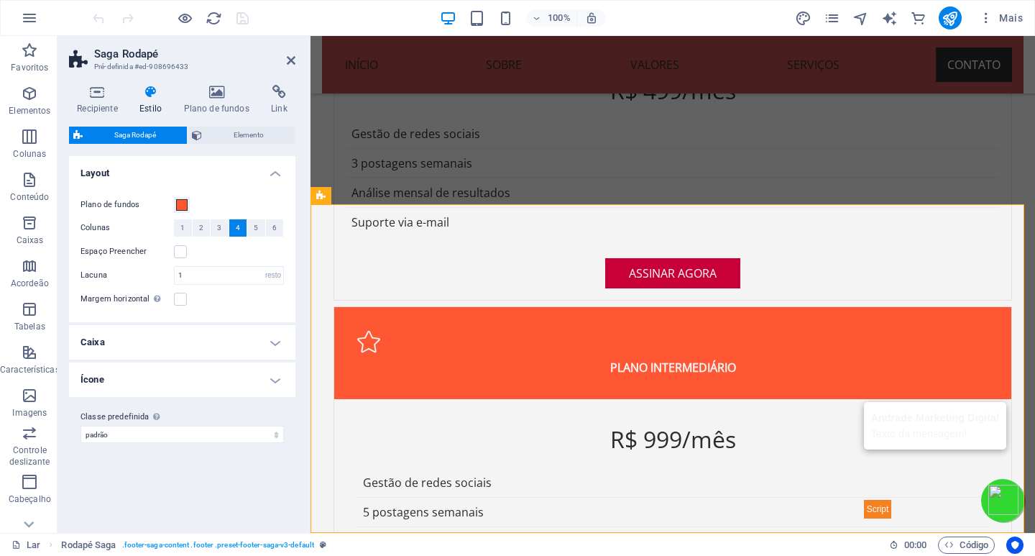
click at [193, 380] on h4 "Ícone" at bounding box center [182, 379] width 226 height 34
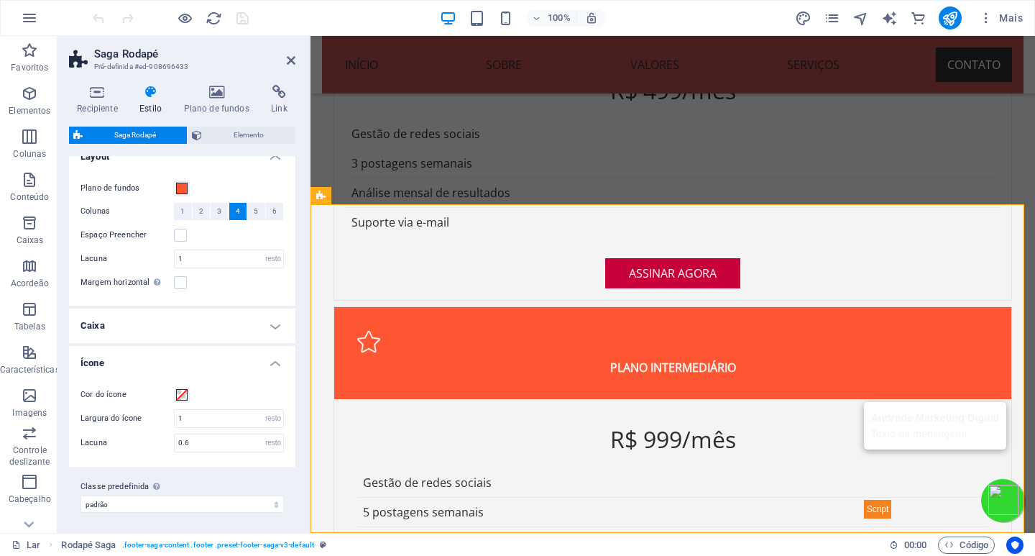
scroll to position [19, 0]
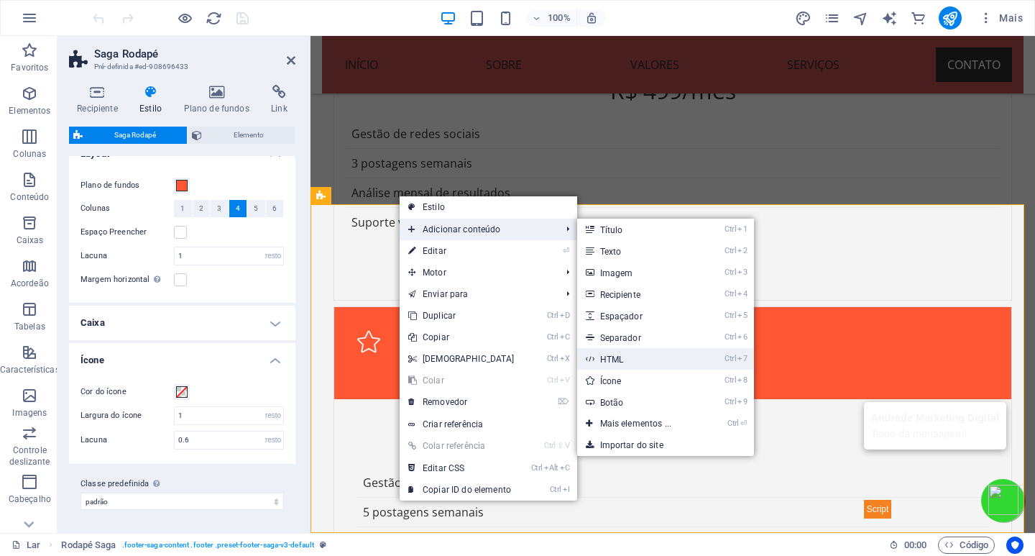
click at [608, 358] on font "HTML" at bounding box center [612, 359] width 24 height 10
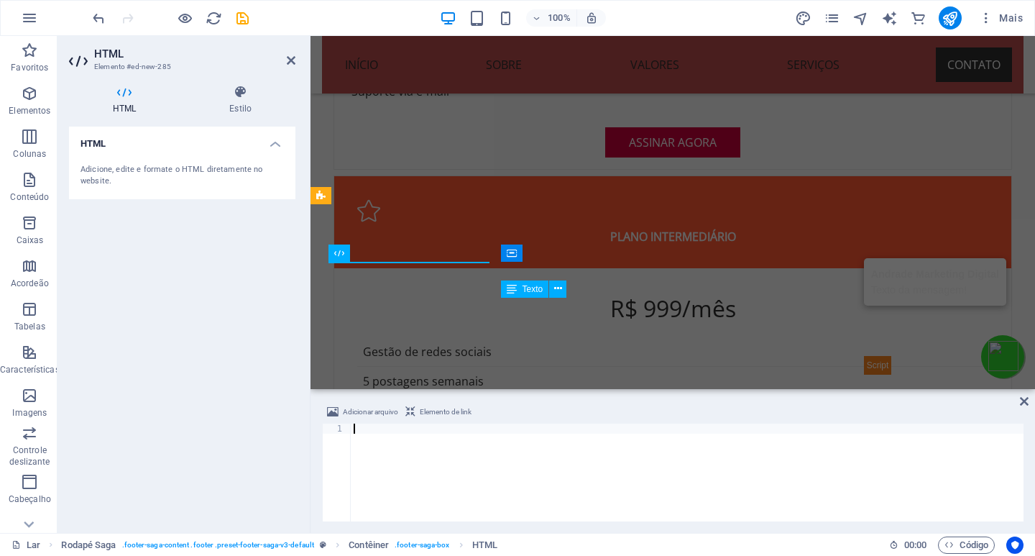
scroll to position [3542, 0]
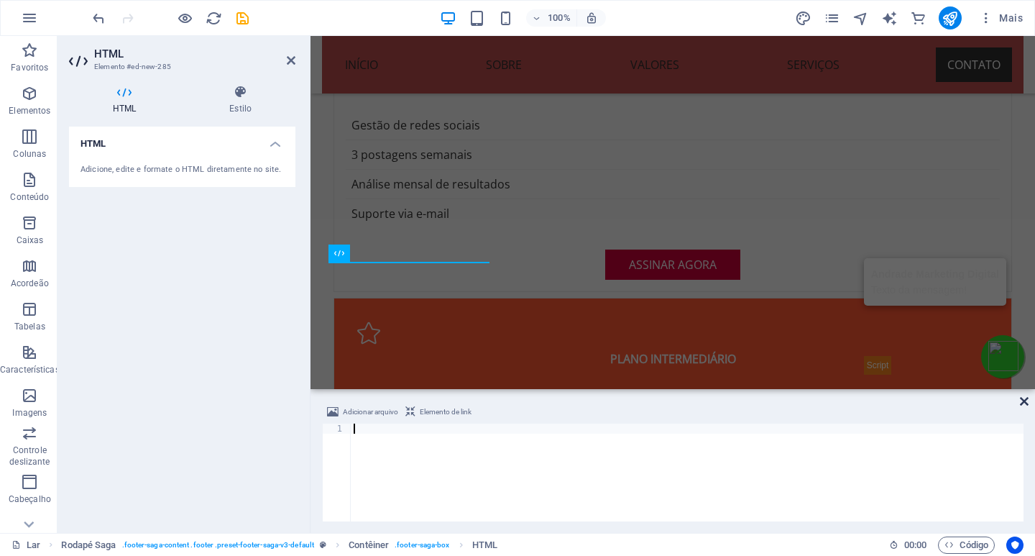
click at [1023, 400] on icon at bounding box center [1024, 400] width 9 height 11
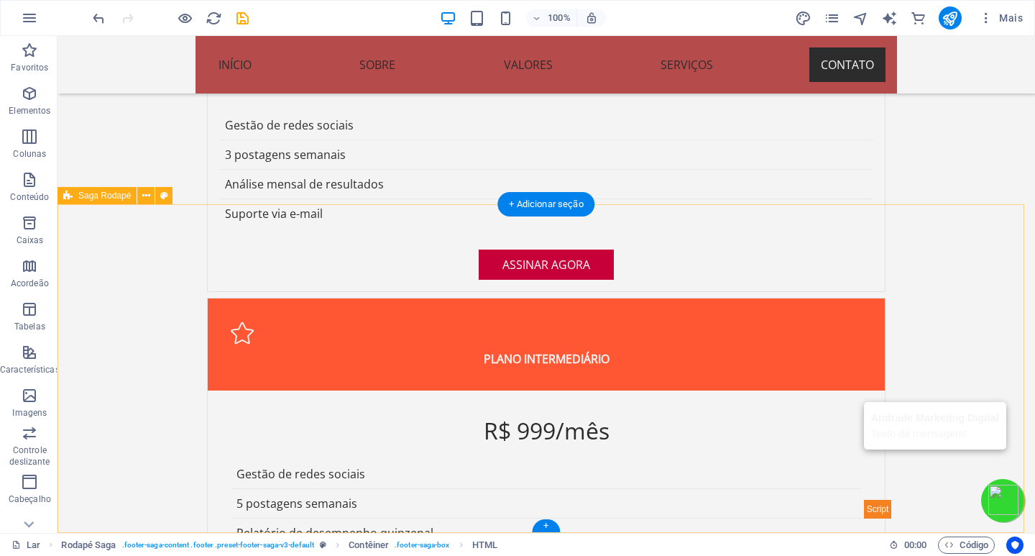
scroll to position [3664, 0]
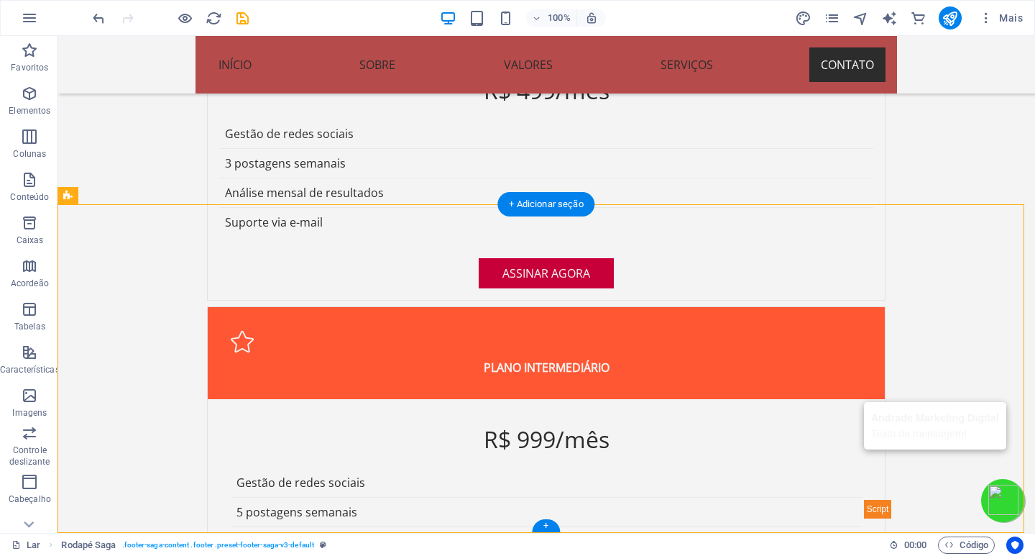
drag, startPoint x: 949, startPoint y: 437, endPoint x: 97, endPoint y: 428, distance: 851.6
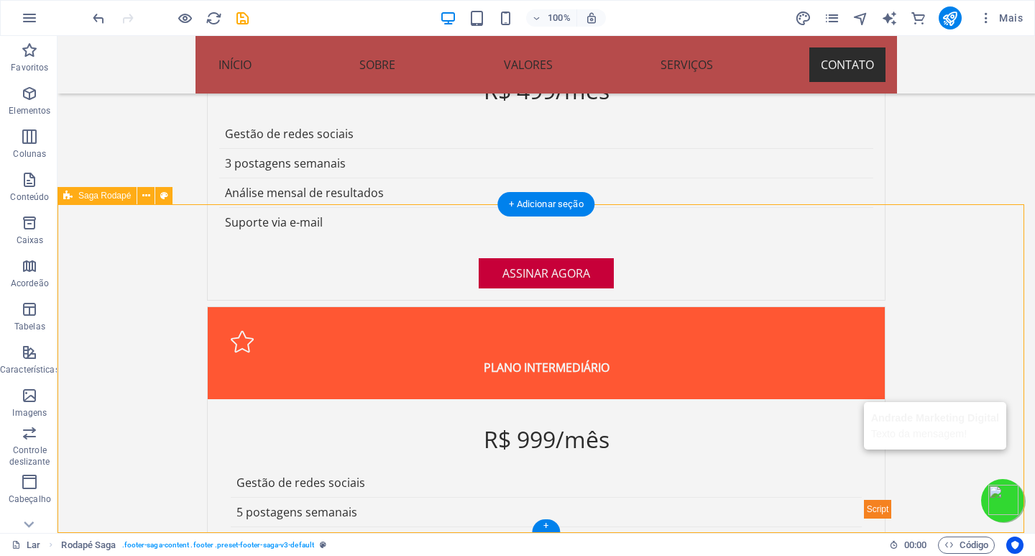
select select "rem"
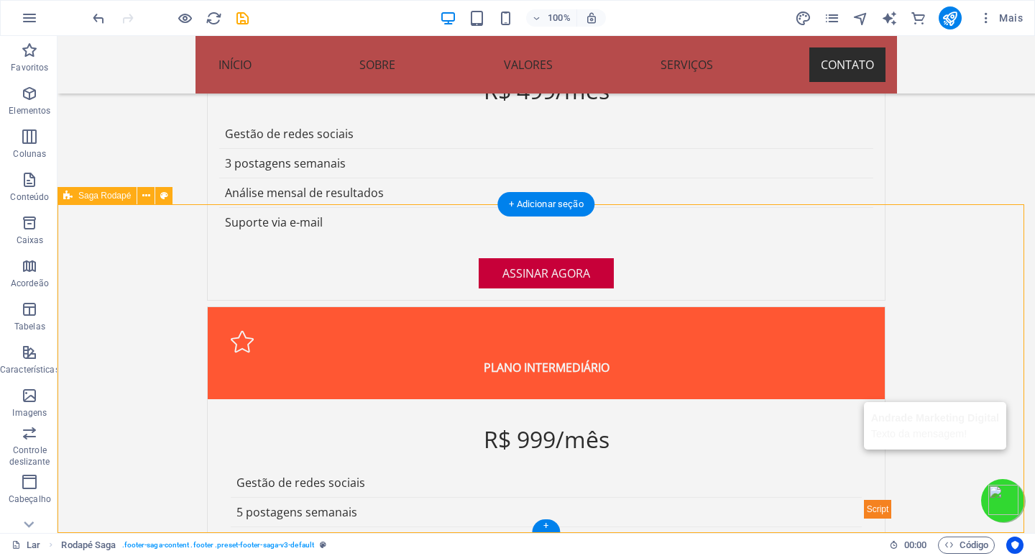
select select "rem"
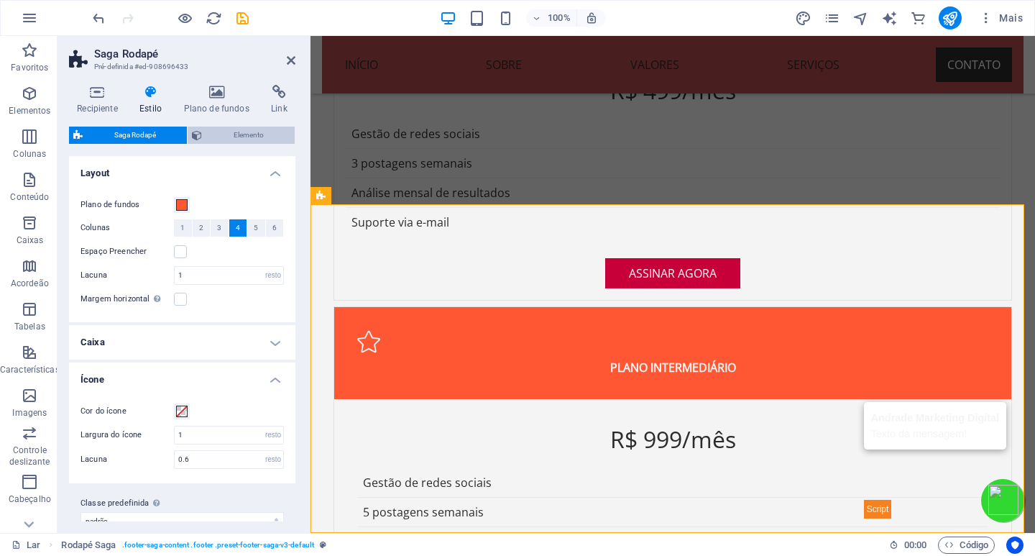
click at [252, 132] on font "Elemento" at bounding box center [249, 135] width 30 height 8
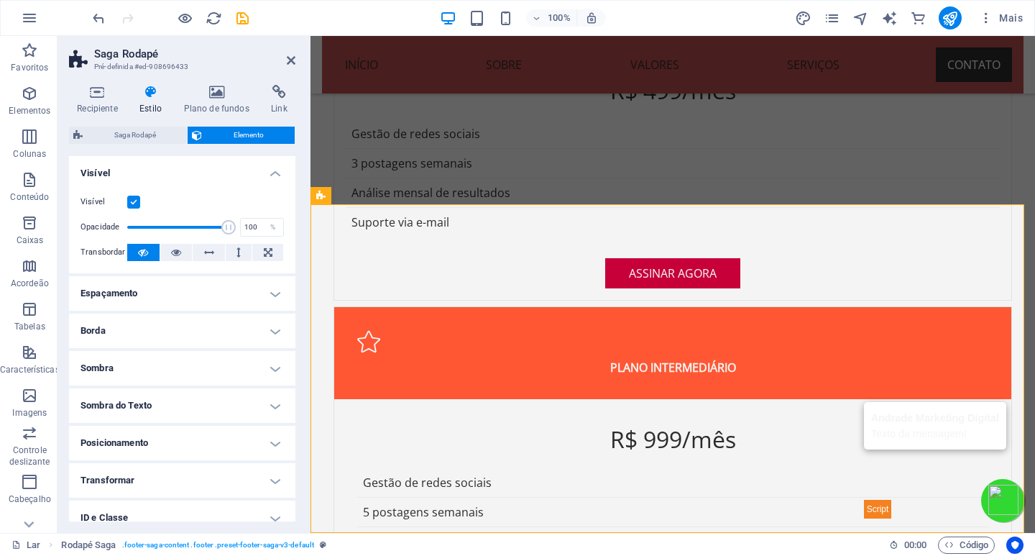
click at [120, 292] on font "Espaçamento" at bounding box center [108, 292] width 57 height 11
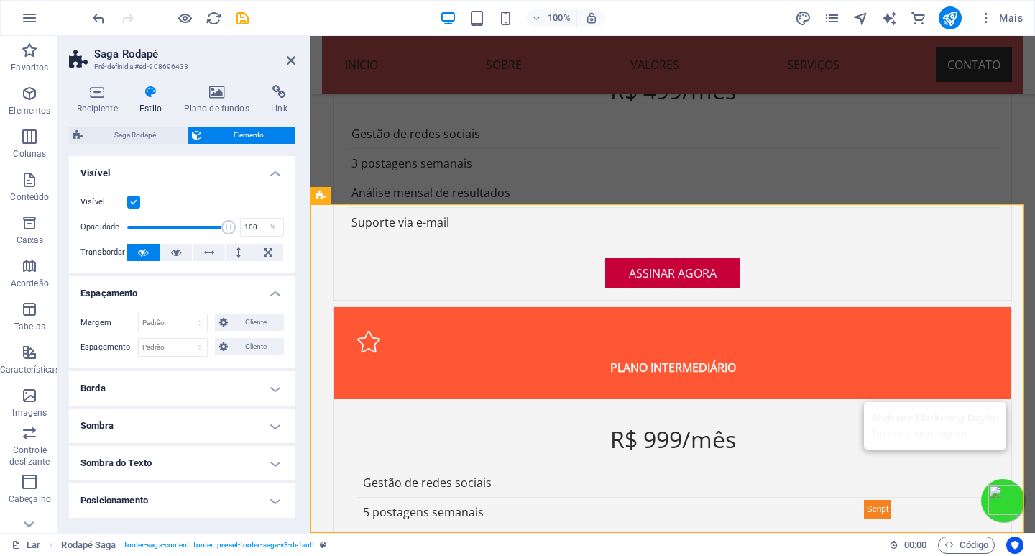
click at [120, 292] on font "Espaçamento" at bounding box center [108, 292] width 57 height 11
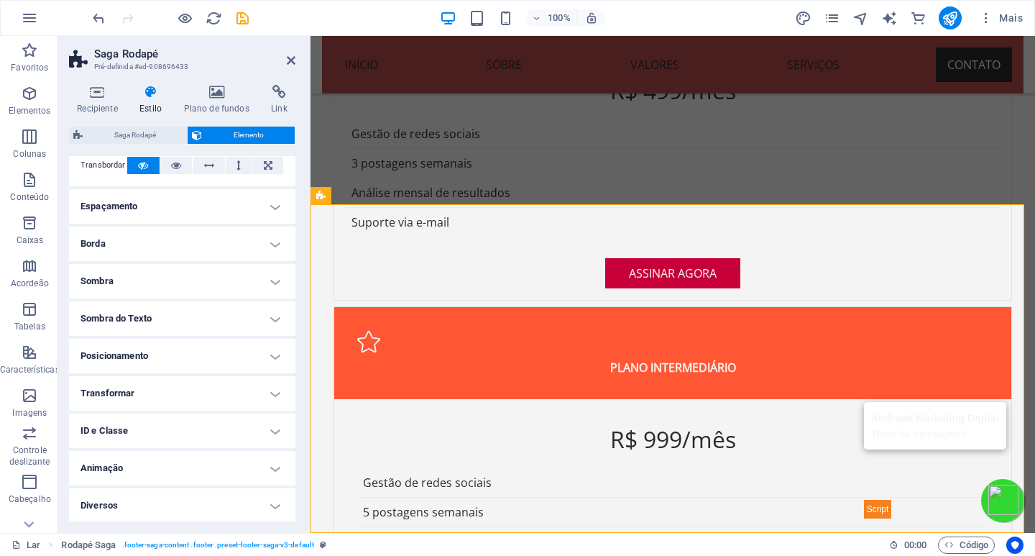
scroll to position [88, 0]
click at [156, 425] on h4 "ID e Classe" at bounding box center [182, 429] width 226 height 34
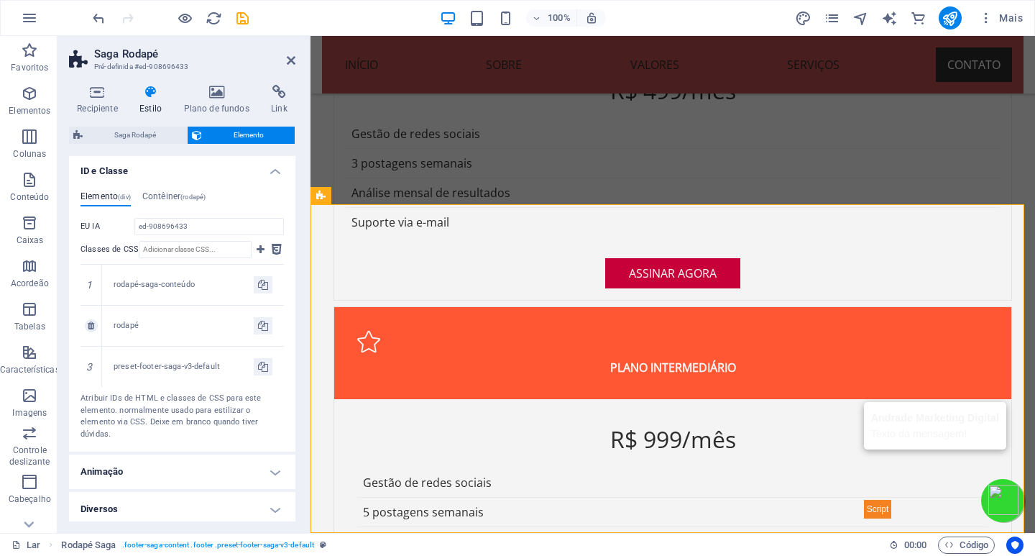
scroll to position [351, 0]
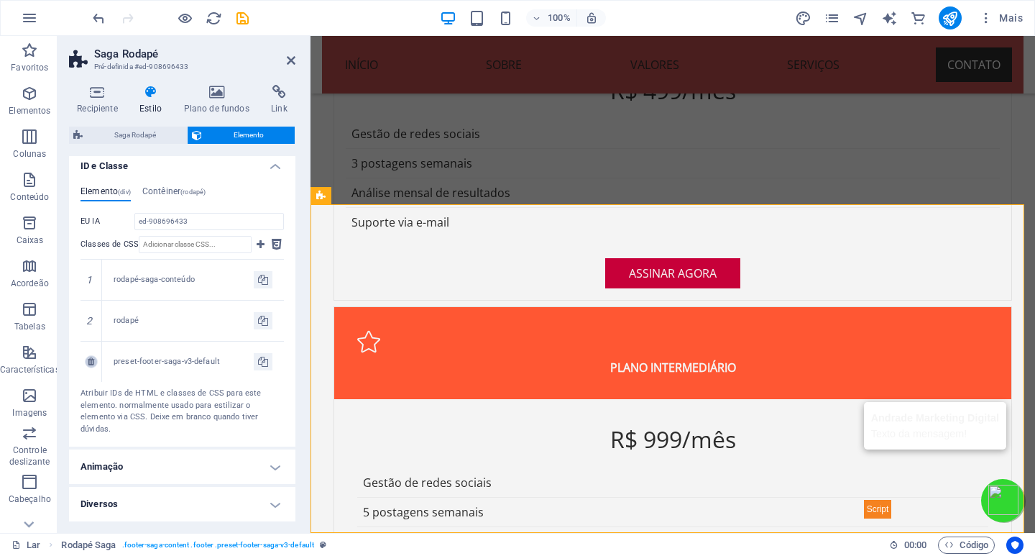
click at [90, 362] on icon at bounding box center [91, 361] width 6 height 9
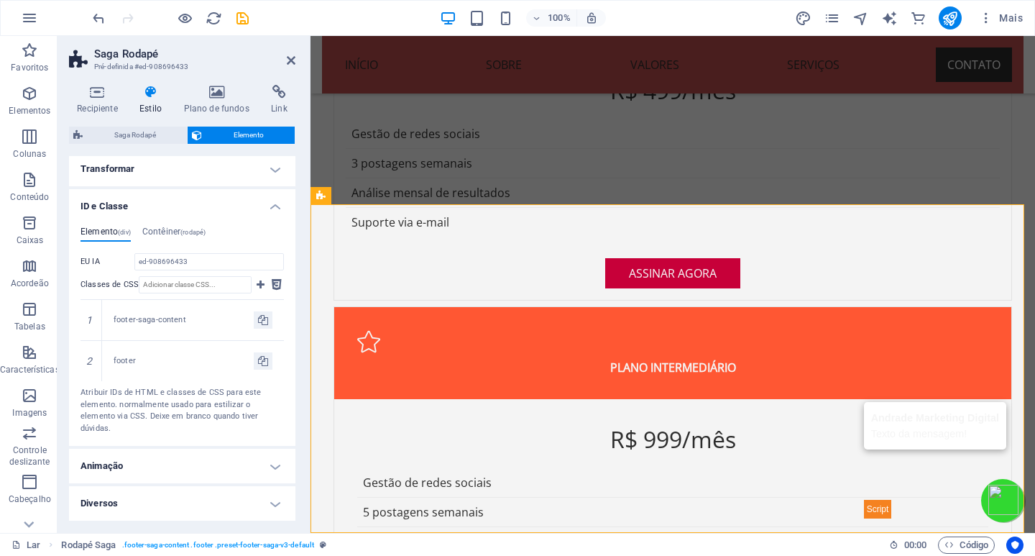
scroll to position [311, 0]
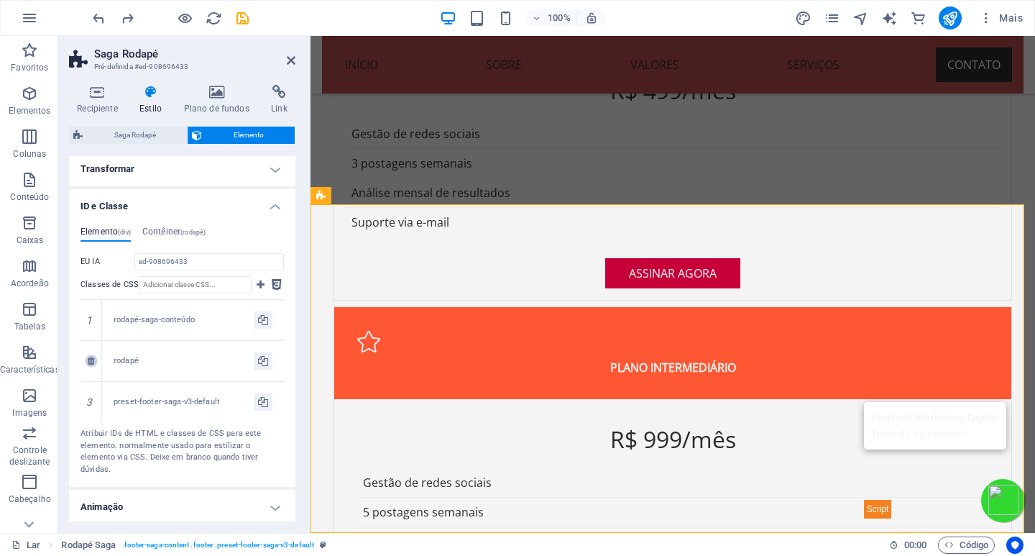
click at [93, 361] on icon at bounding box center [91, 360] width 6 height 9
click at [92, 323] on icon at bounding box center [91, 319] width 6 height 9
click at [167, 232] on font "Contêiner" at bounding box center [161, 231] width 38 height 10
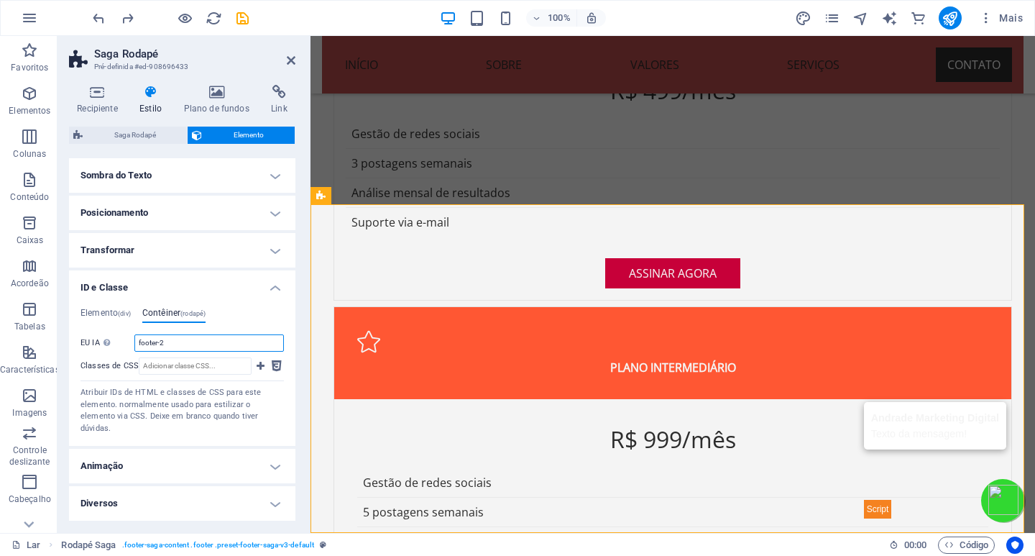
drag, startPoint x: 170, startPoint y: 340, endPoint x: 88, endPoint y: 344, distance: 81.3
click at [88, 344] on div "EU IA Espaço e caractere especial (exceto "-" ou "_") não são aceitos footer-2" at bounding box center [181, 342] width 203 height 17
type input "footer-2"
click at [269, 461] on h4 "Animação" at bounding box center [182, 466] width 226 height 34
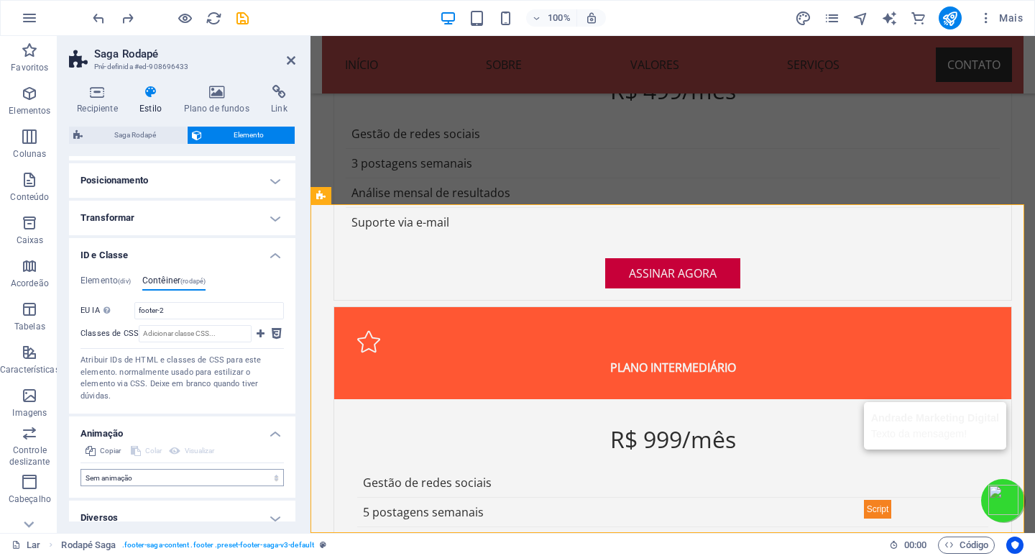
scroll to position [276, 0]
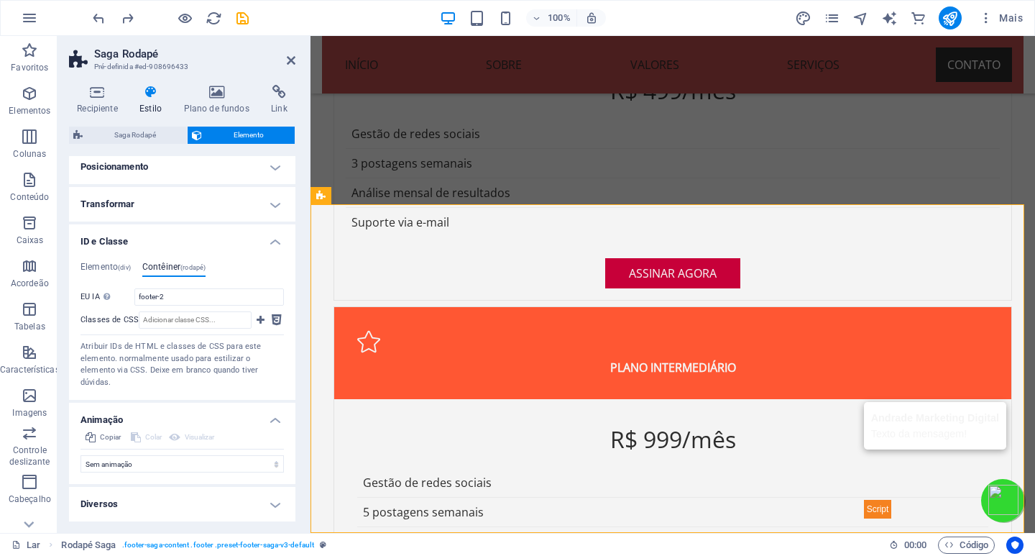
click at [268, 500] on h4 "Diversos" at bounding box center [182, 504] width 226 height 34
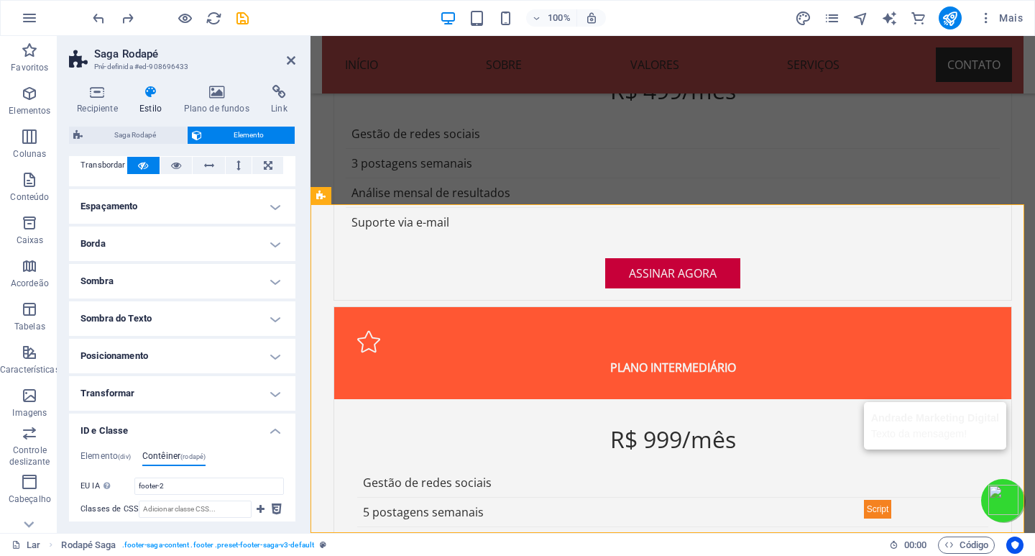
scroll to position [78, 0]
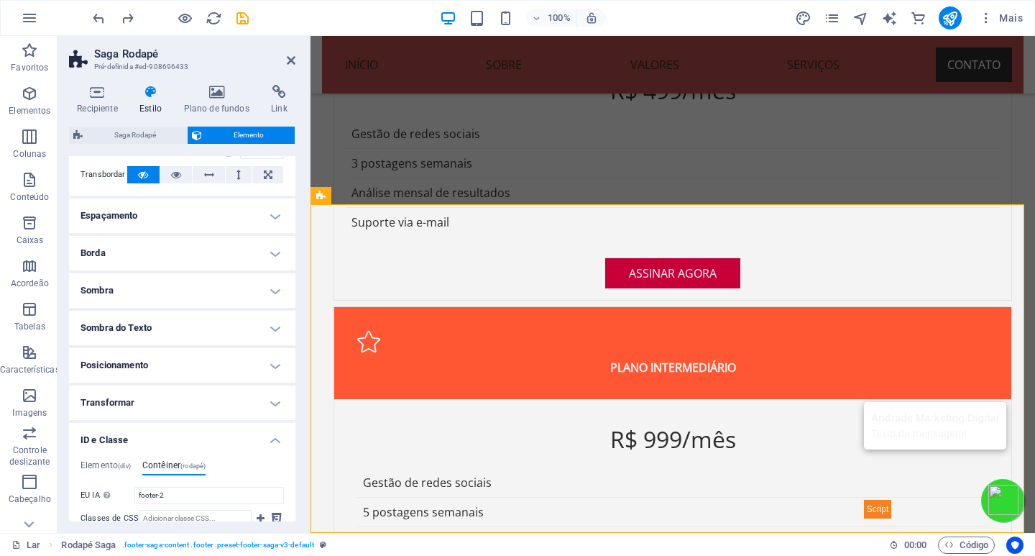
click at [254, 367] on h4 "Posicionamento" at bounding box center [182, 365] width 226 height 34
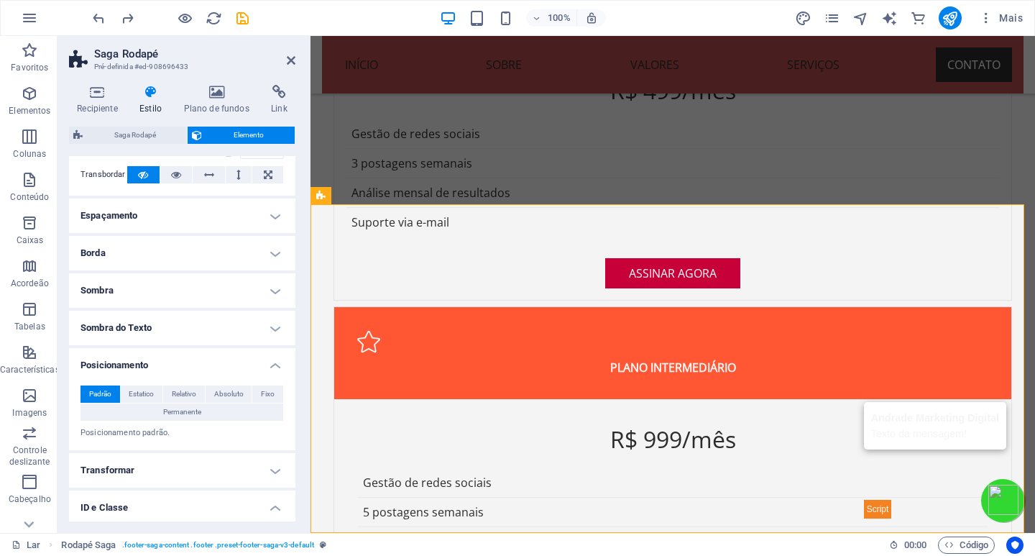
click at [277, 324] on h4 "Sombra do Texto" at bounding box center [182, 327] width 226 height 34
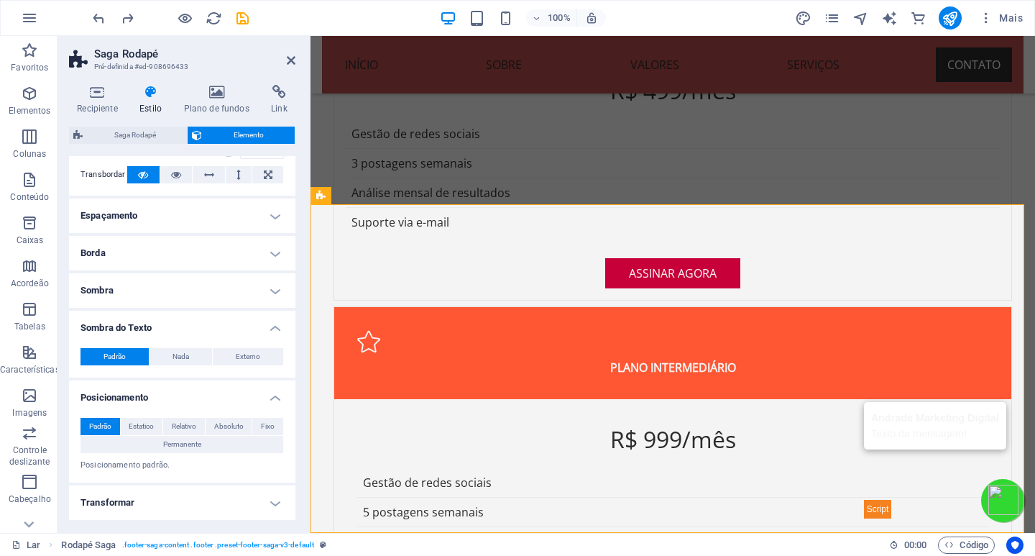
click at [270, 289] on h4 "Sombra" at bounding box center [182, 290] width 226 height 34
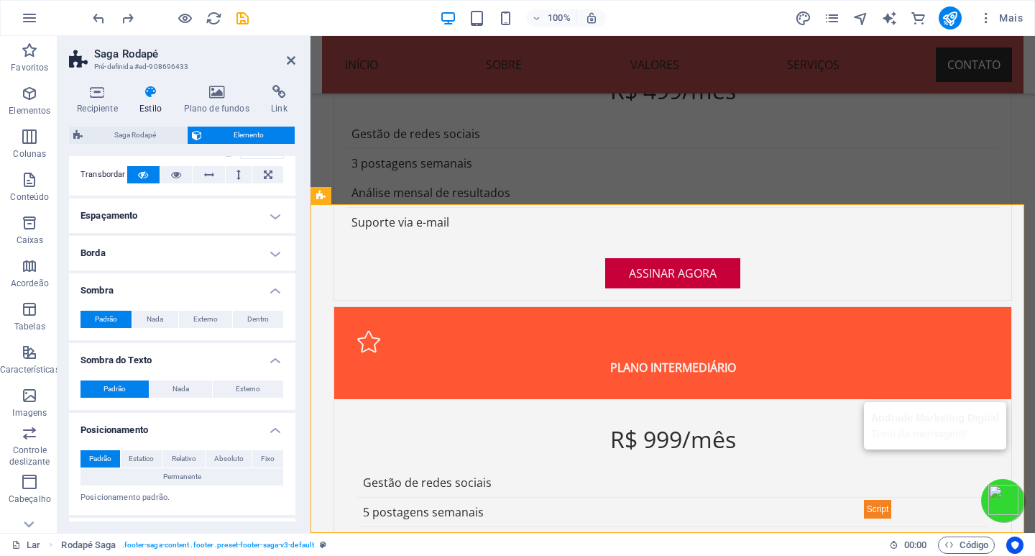
click at [271, 249] on h4 "Borda" at bounding box center [182, 253] width 226 height 34
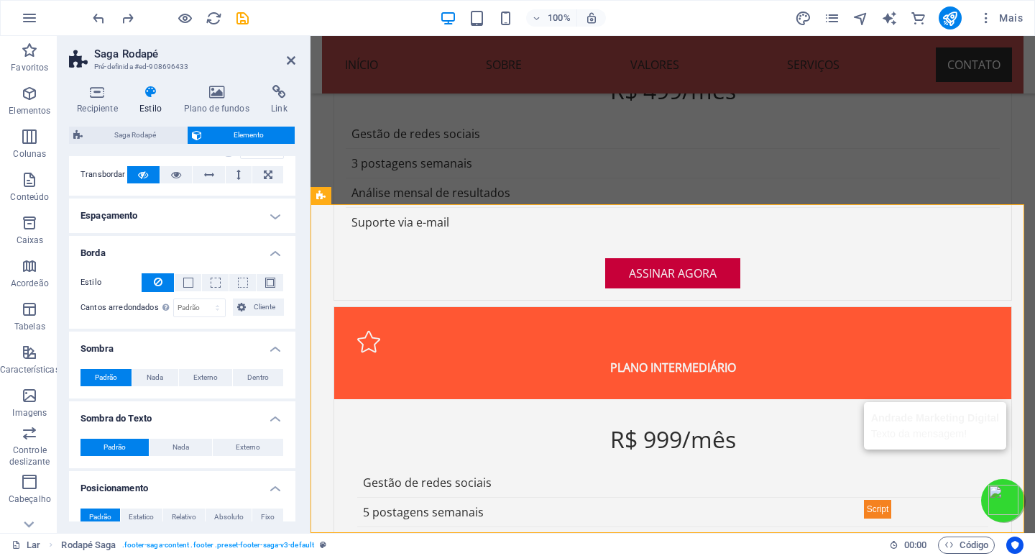
click at [273, 209] on h4 "Espaçamento" at bounding box center [182, 215] width 226 height 34
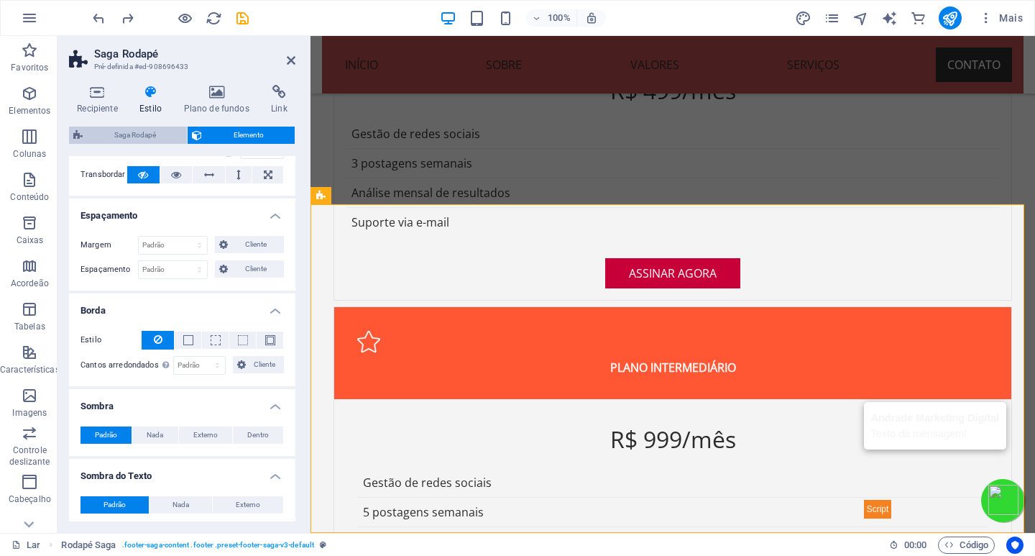
click at [141, 132] on font "Saga Rodapé" at bounding box center [135, 135] width 42 height 8
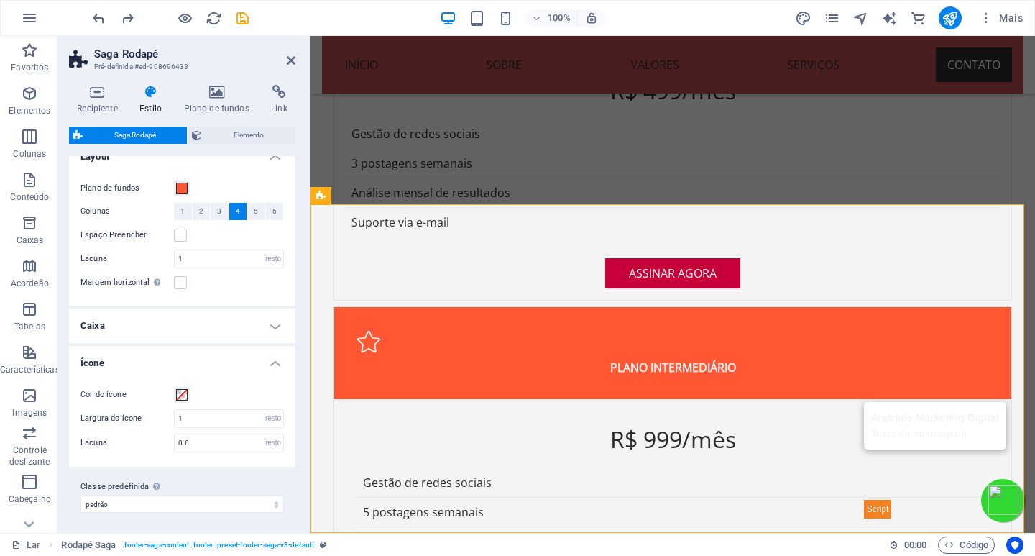
scroll to position [19, 0]
click at [275, 92] on icon at bounding box center [279, 92] width 32 height 14
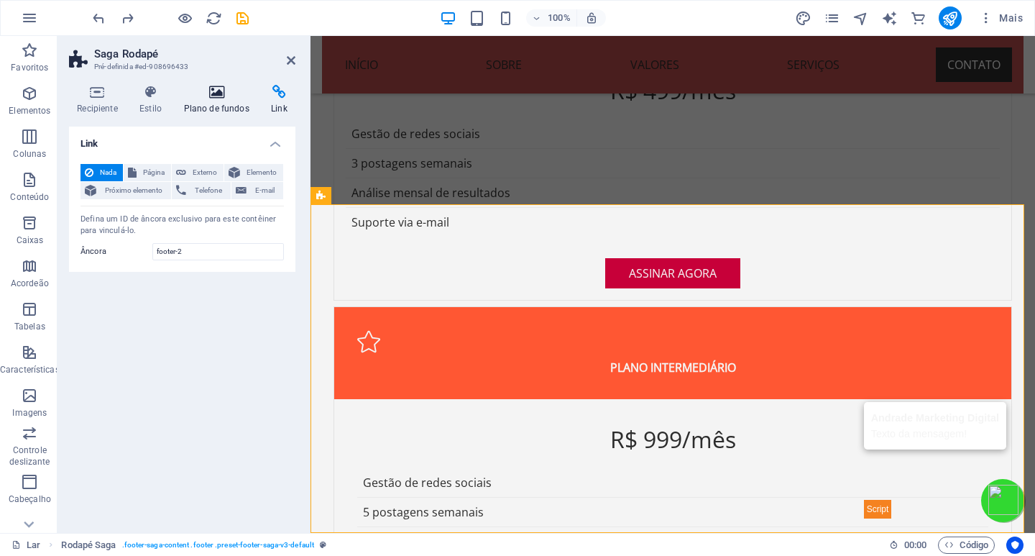
click at [216, 98] on icon at bounding box center [216, 92] width 82 height 14
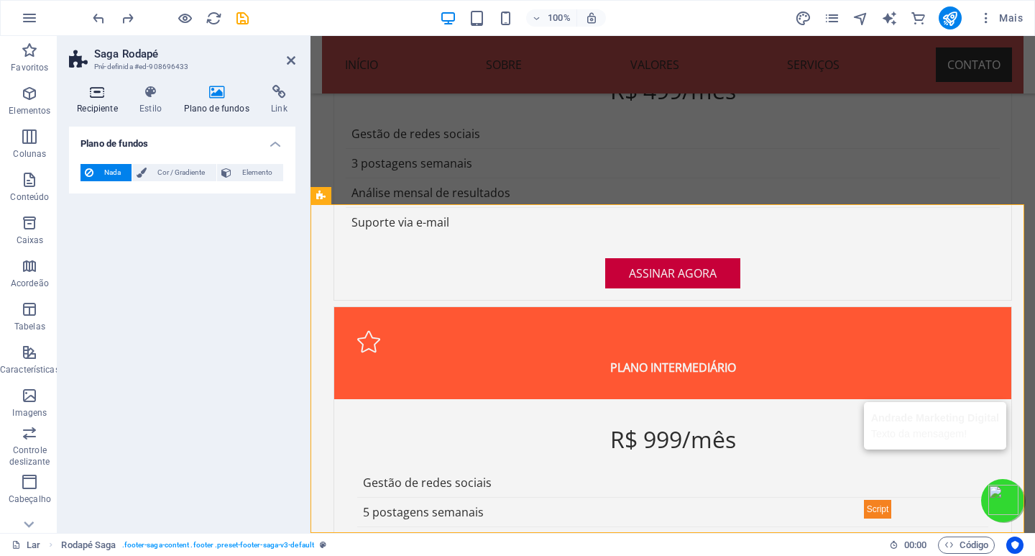
click at [104, 97] on icon at bounding box center [97, 92] width 57 height 14
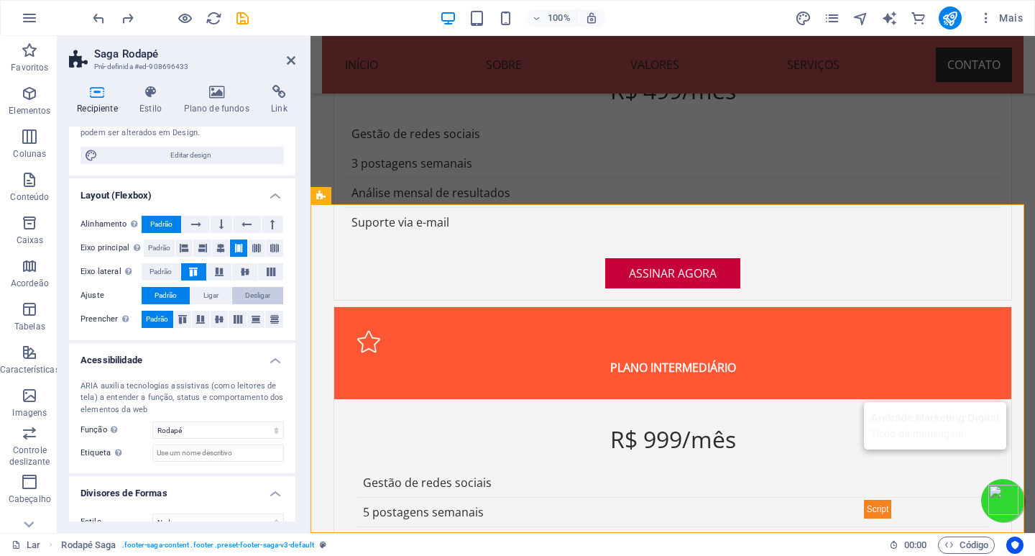
scroll to position [162, 0]
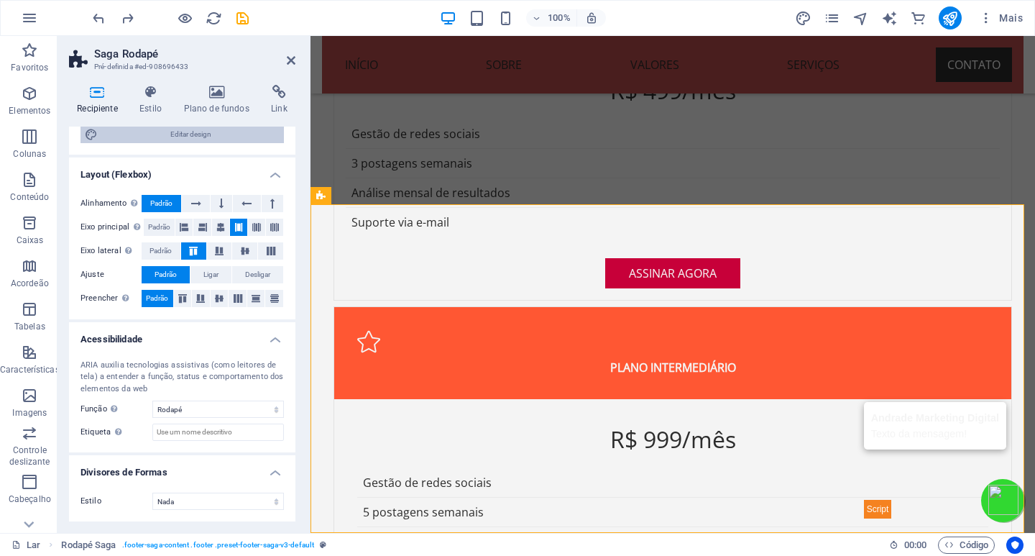
click at [170, 135] on font "Editar design" at bounding box center [190, 134] width 41 height 8
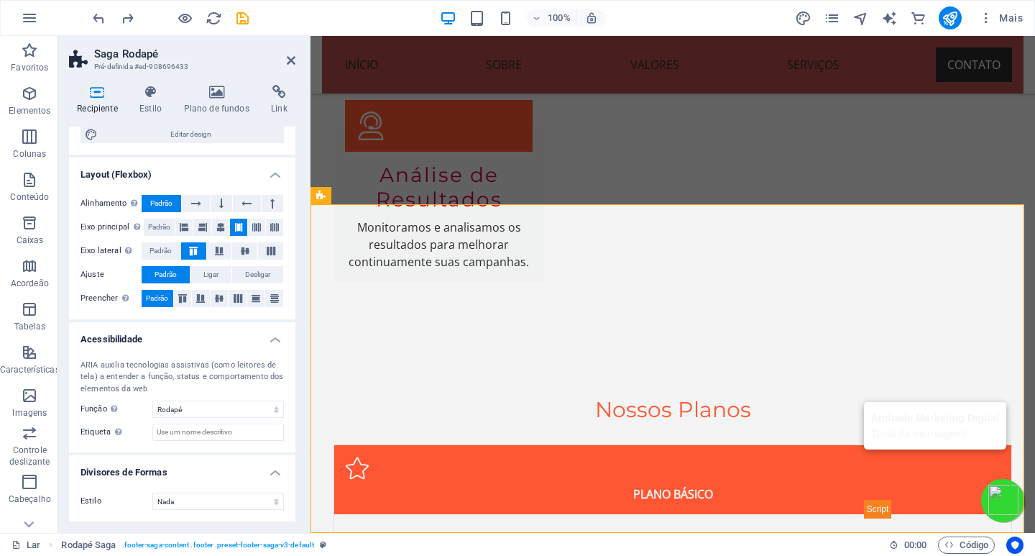
select select "px"
select select "200"
select select "px"
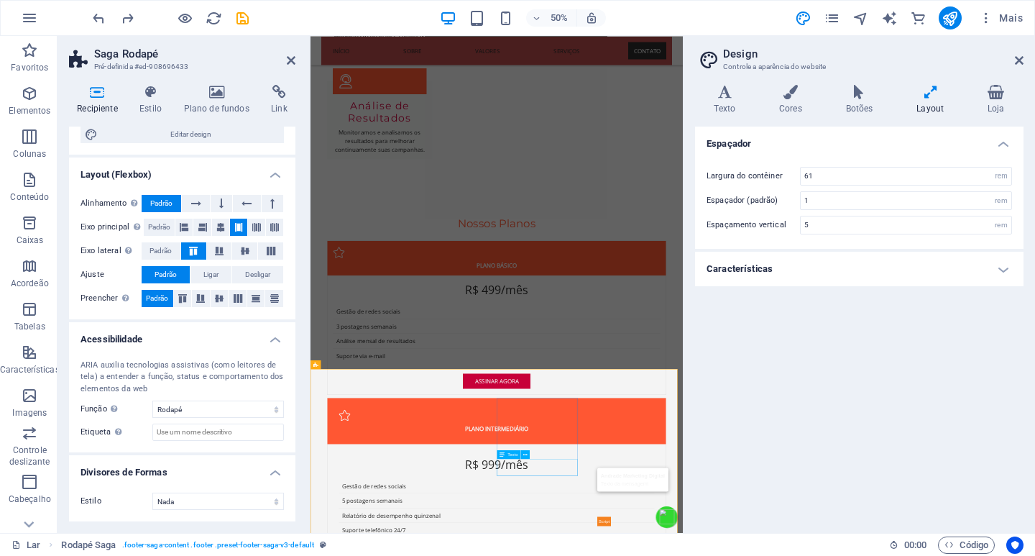
scroll to position [3590, 0]
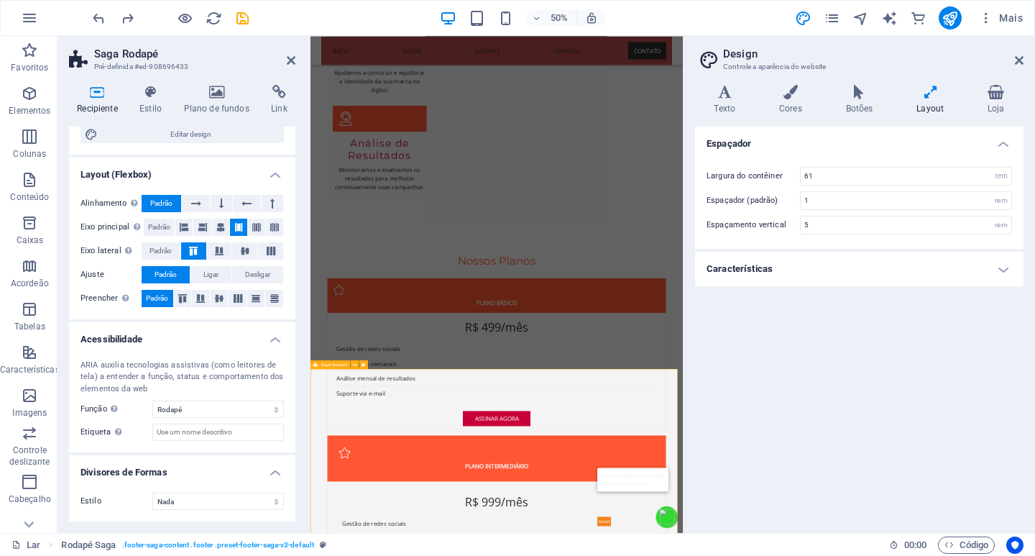
click at [789, 102] on h4 "Núcleos" at bounding box center [795, 100] width 74 height 30
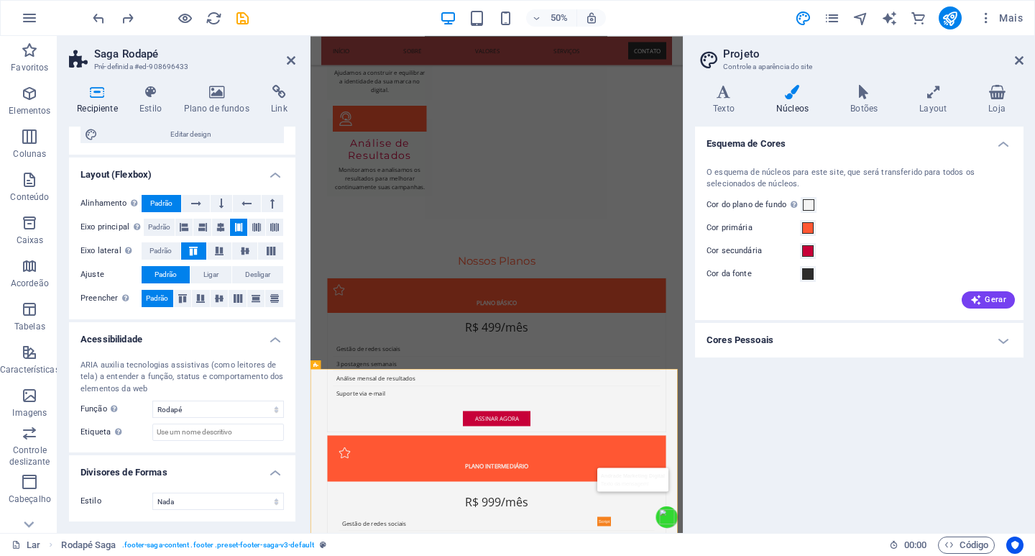
click at [762, 344] on font "Cores Pessoais" at bounding box center [739, 339] width 67 height 11
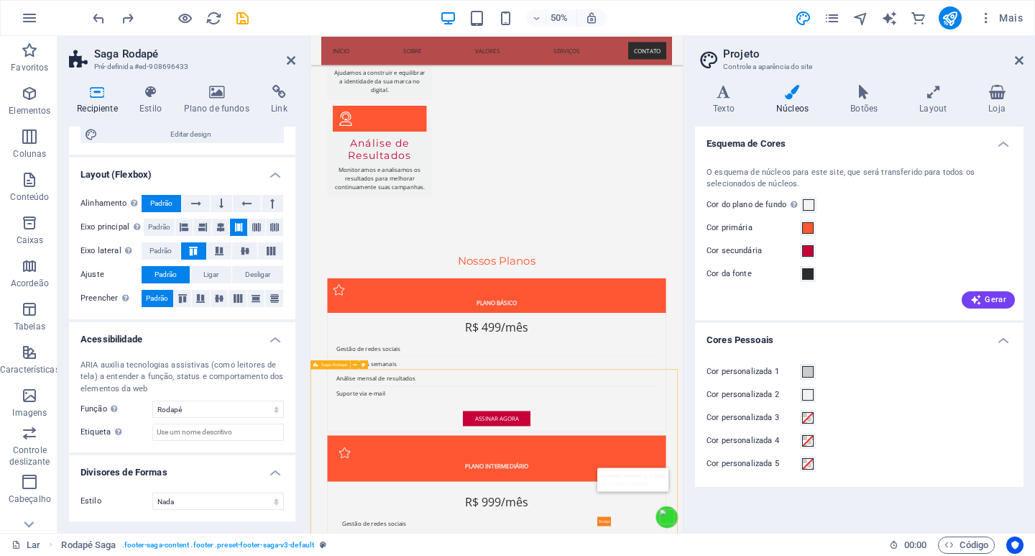
click at [275, 94] on icon at bounding box center [279, 92] width 32 height 14
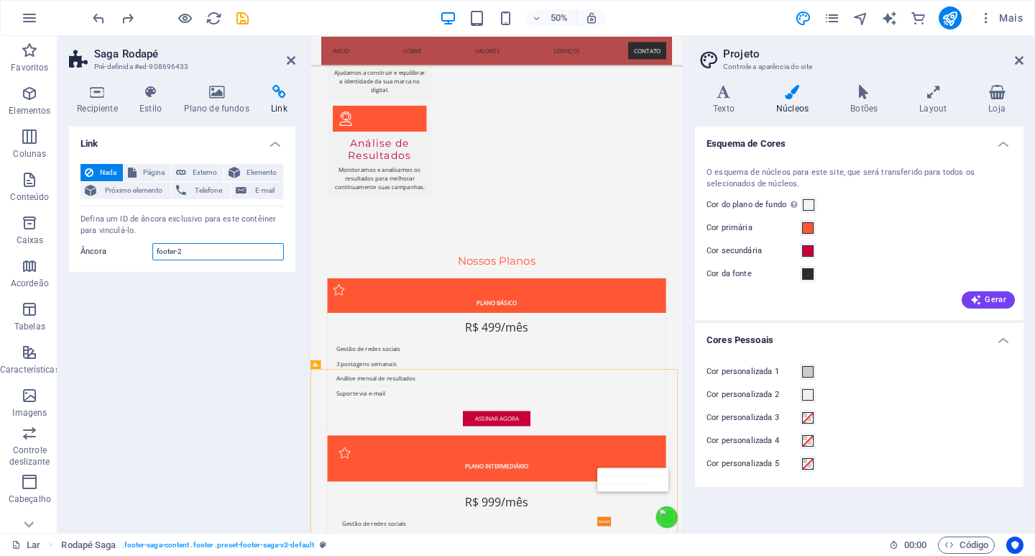
drag, startPoint x: 190, startPoint y: 254, endPoint x: 119, endPoint y: 259, distance: 71.3
click at [119, 259] on div "Âncora footer-2" at bounding box center [181, 251] width 203 height 17
type input "footer-2"
drag, startPoint x: 291, startPoint y: 57, endPoint x: 279, endPoint y: 32, distance: 27.3
click at [292, 57] on icon at bounding box center [291, 60] width 9 height 11
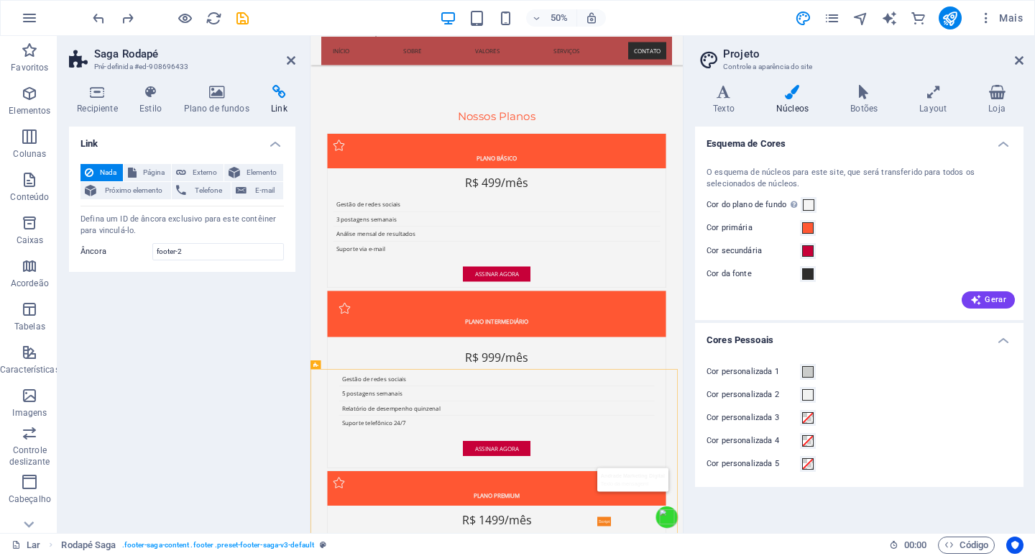
scroll to position [3651, 0]
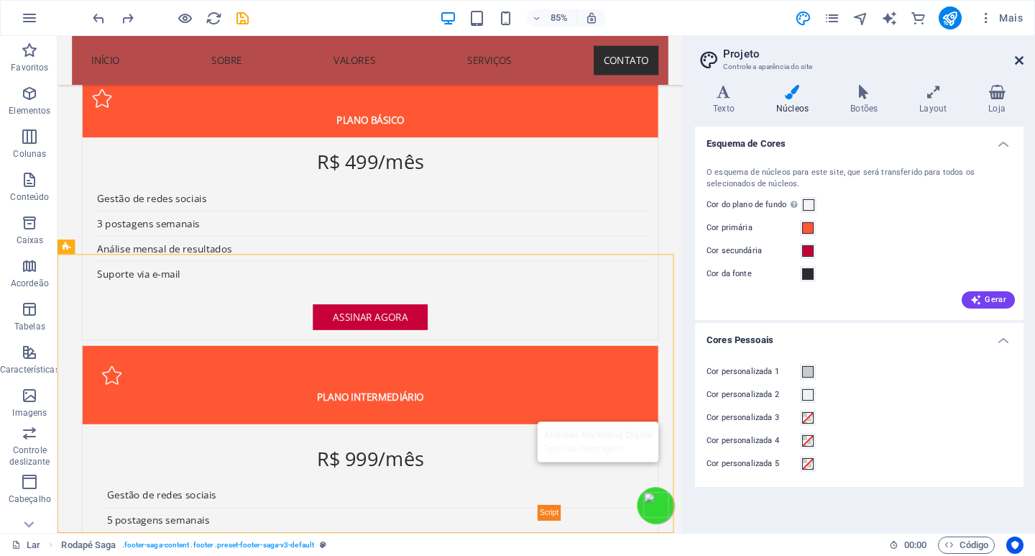
click at [1020, 61] on icon at bounding box center [1019, 60] width 9 height 11
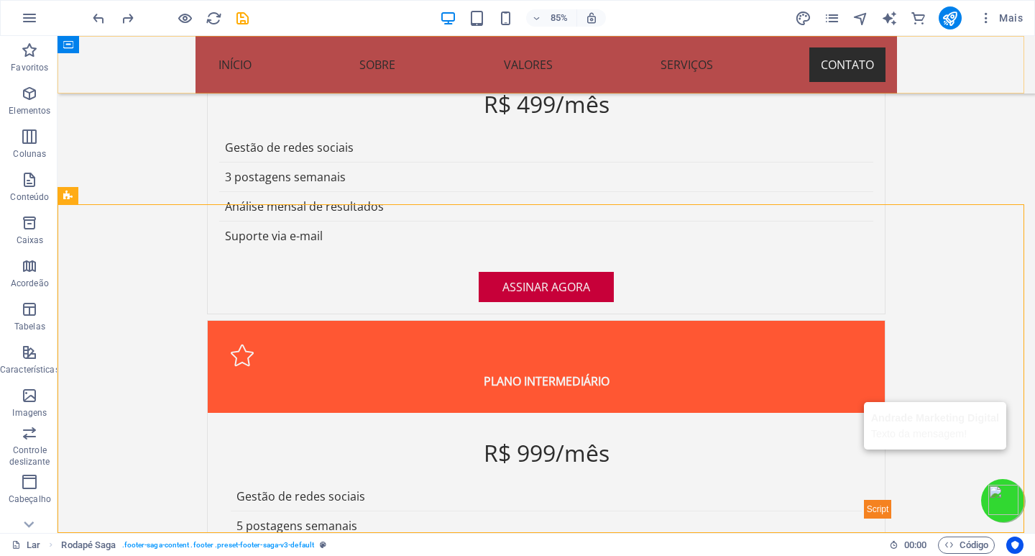
scroll to position [3664, 0]
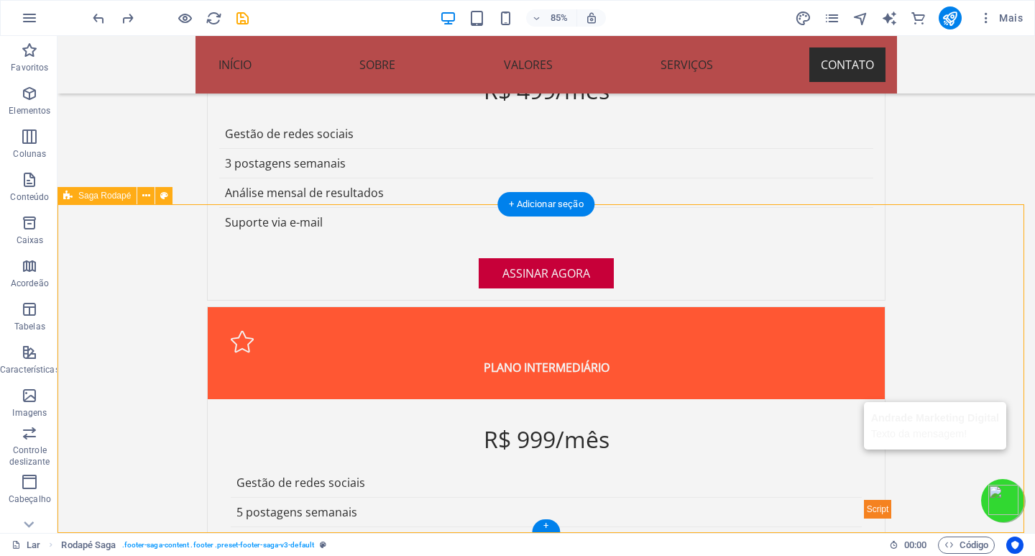
drag, startPoint x: 885, startPoint y: 440, endPoint x: 724, endPoint y: 501, distance: 172.2
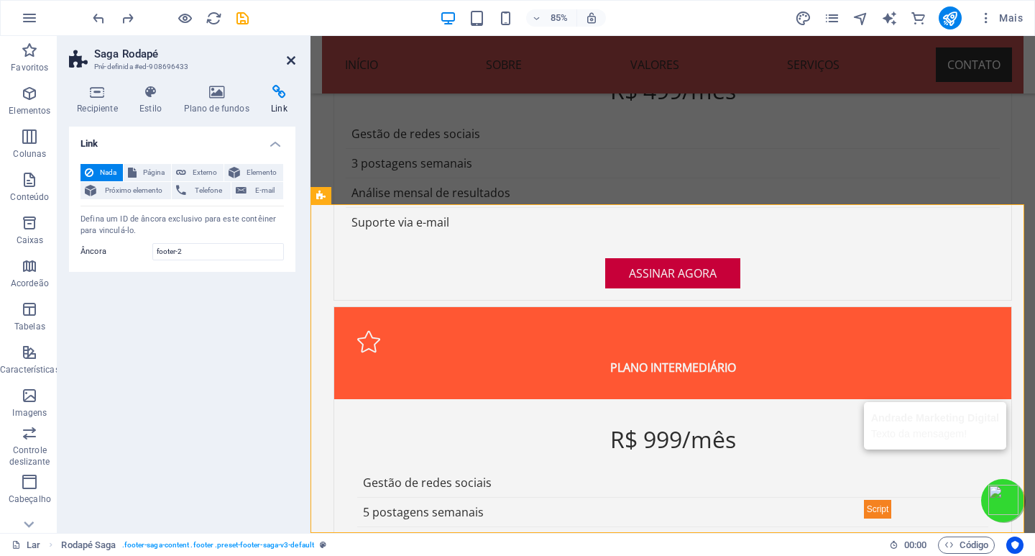
click at [290, 61] on icon at bounding box center [291, 60] width 9 height 11
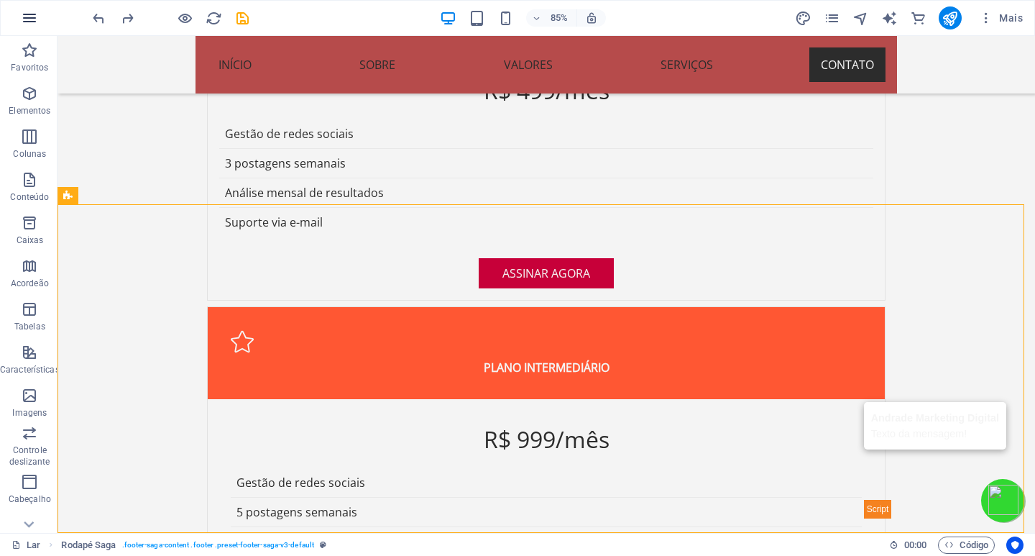
click at [0, 0] on icon "button" at bounding box center [0, 0] width 0 height 0
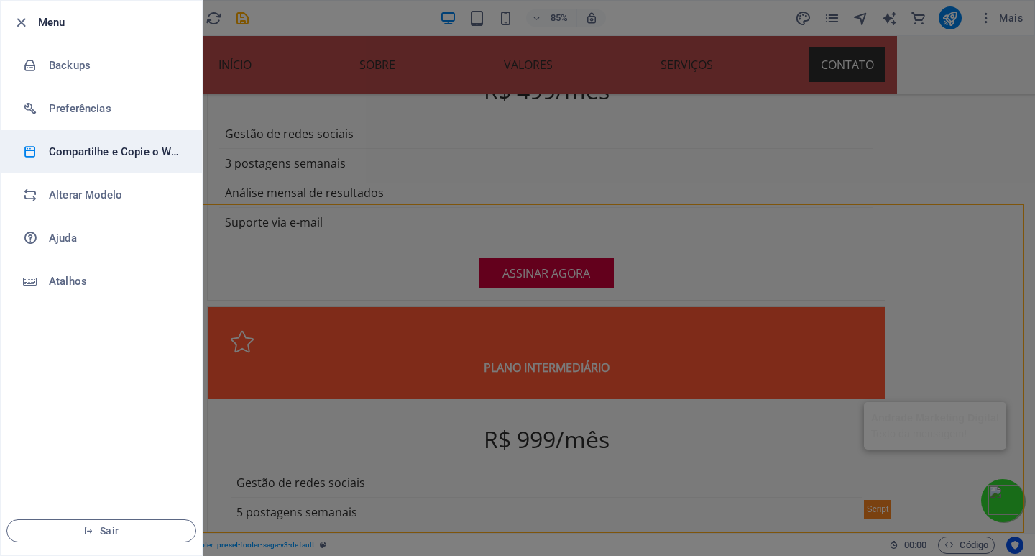
click at [83, 153] on h6 "Compartilhe e Copie o Website" at bounding box center [115, 151] width 133 height 17
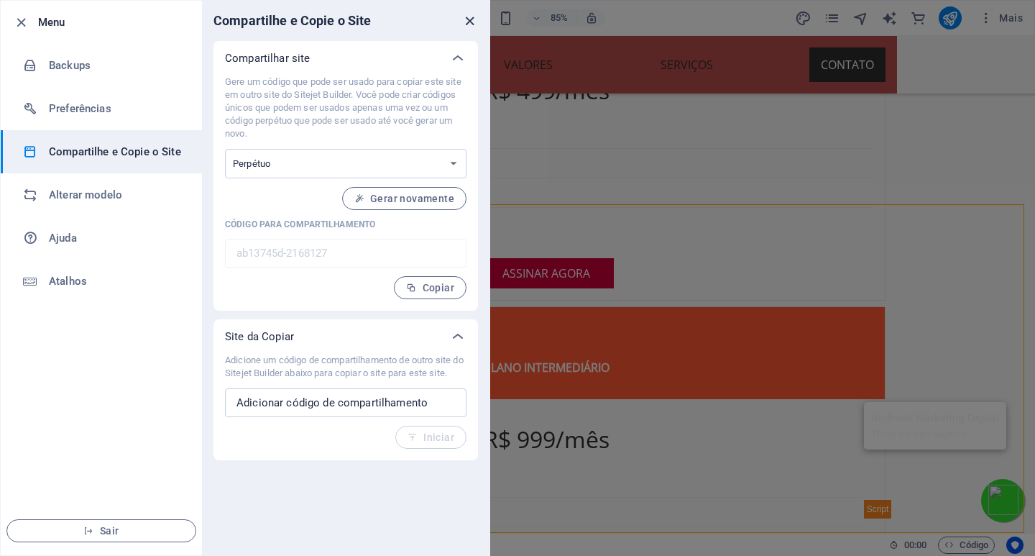
click at [469, 19] on icon "fechar" at bounding box center [469, 21] width 17 height 17
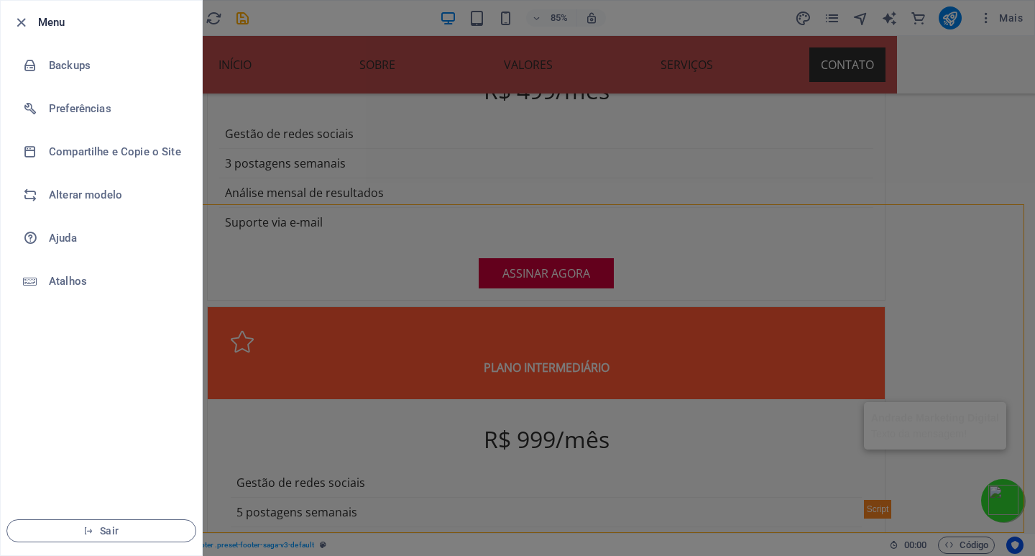
click at [861, 295] on div at bounding box center [517, 278] width 1035 height 556
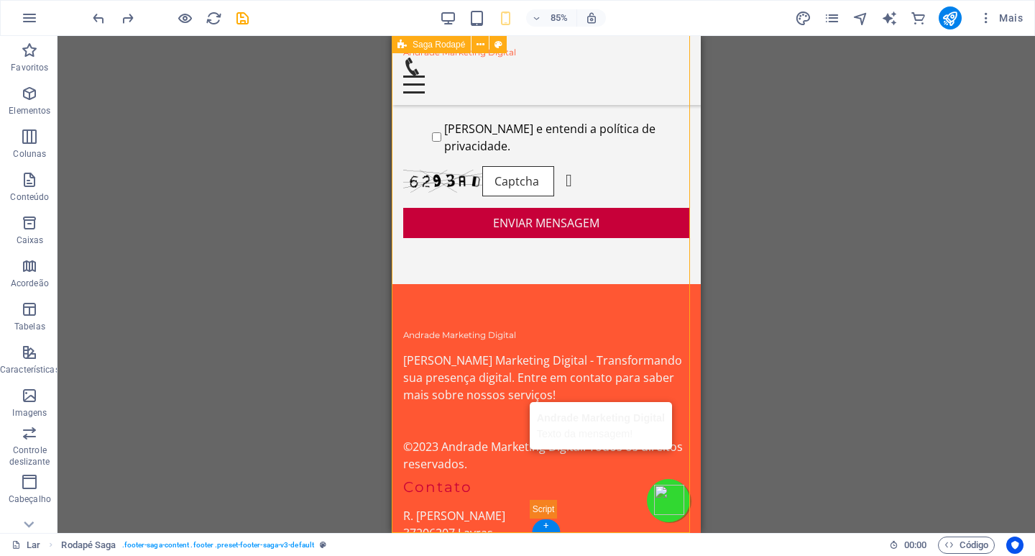
scroll to position [5723, 0]
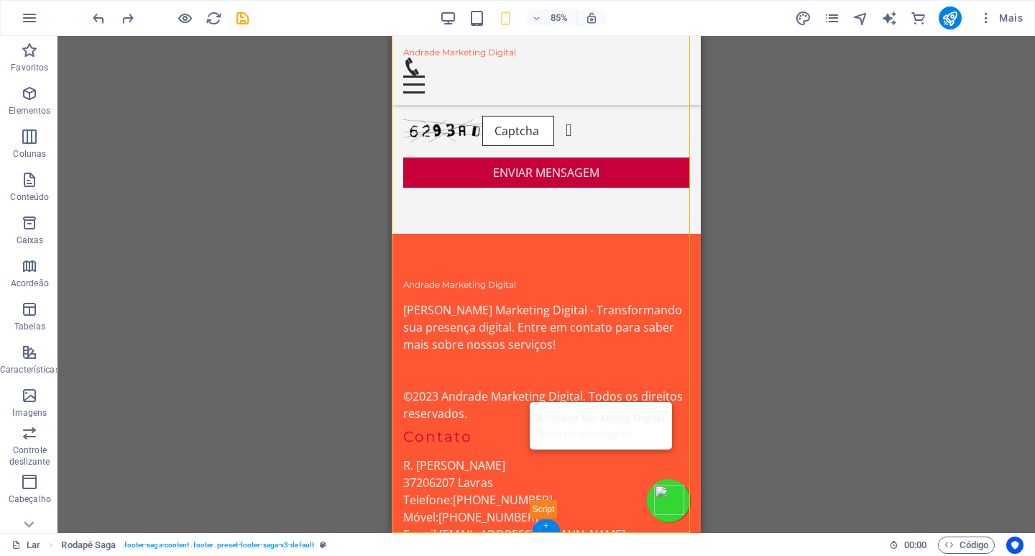
click at [548, 526] on font "+" at bounding box center [545, 525] width 5 height 11
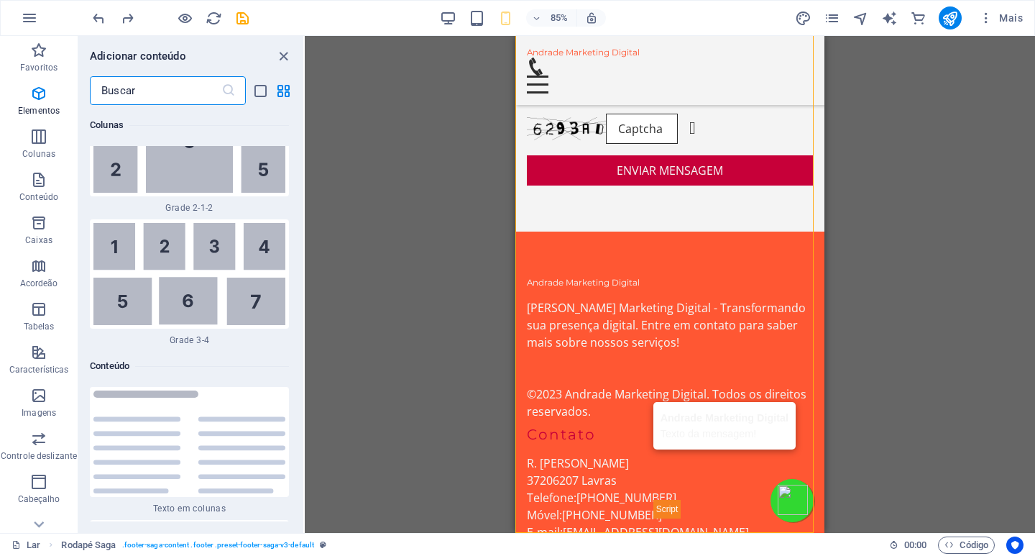
scroll to position [5705, 0]
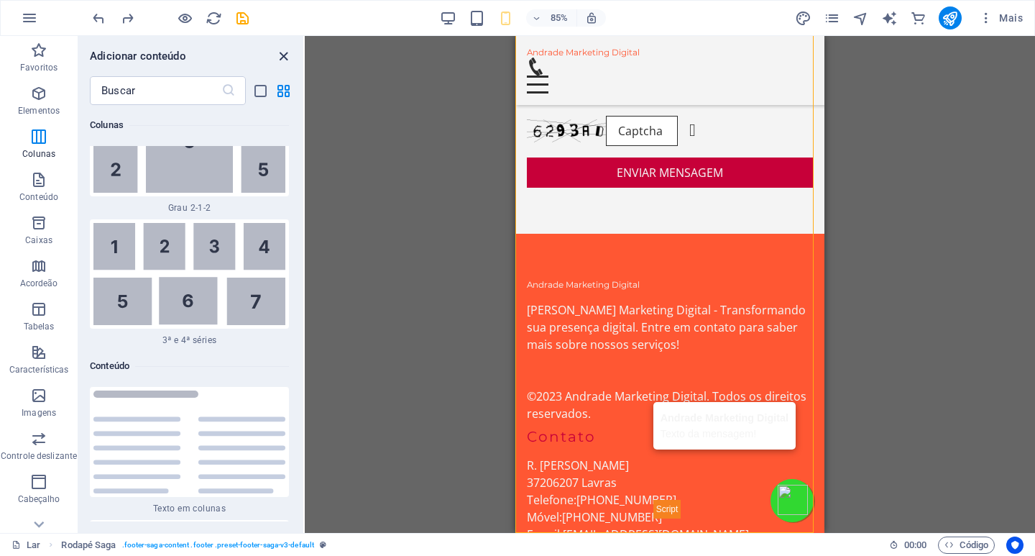
click at [284, 56] on icon "fechar painel" at bounding box center [283, 56] width 17 height 17
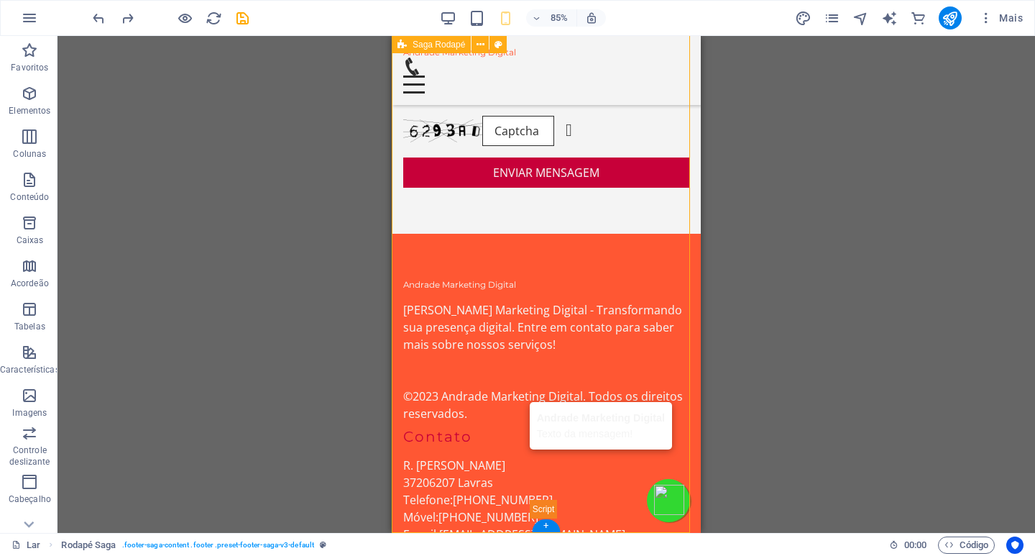
click at [669, 504] on div "[PERSON_NAME] Marketing Digital Mensagem da conversa! Enviar Mensagem Enviar Me…" at bounding box center [546, 541] width 309 height 614
click at [543, 504] on div "[PERSON_NAME] Marketing Digital Mensagem da conversa! Enviar Mensagem Enviar Me…" at bounding box center [546, 541] width 309 height 614
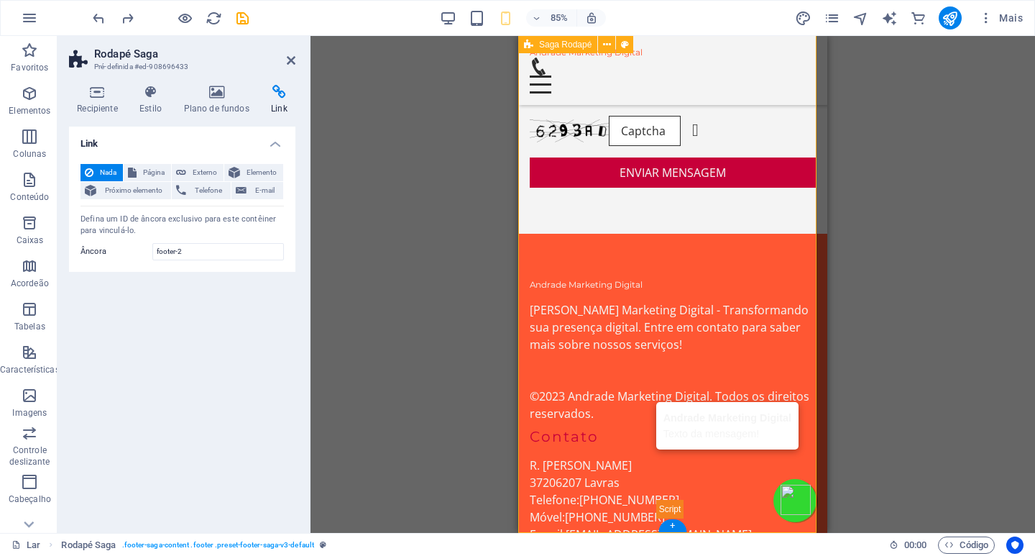
click at [785, 510] on div "[PERSON_NAME] Marketing Digital Mensagem da conversa! Enviar Mensagem Enviar Me…" at bounding box center [672, 541] width 309 height 614
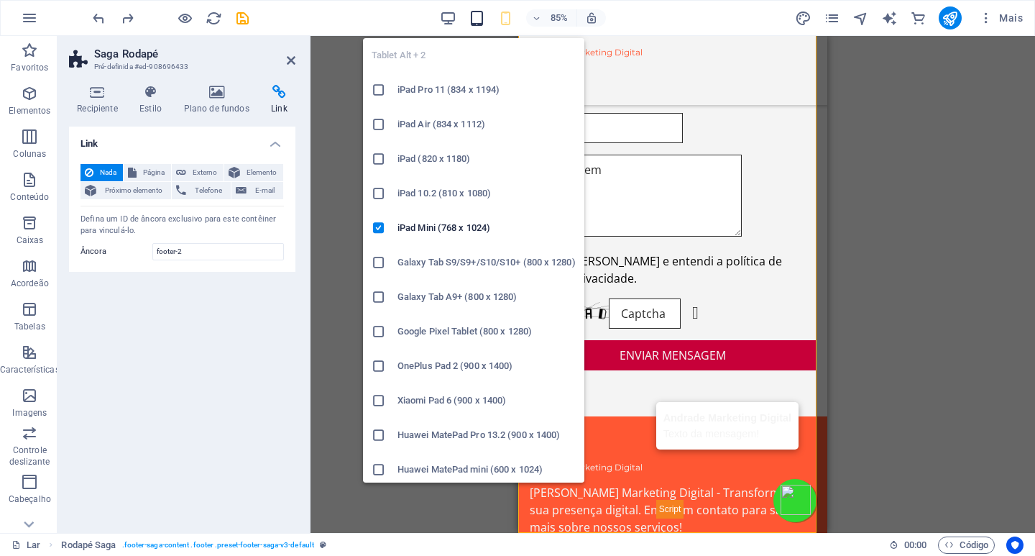
scroll to position [4088, 0]
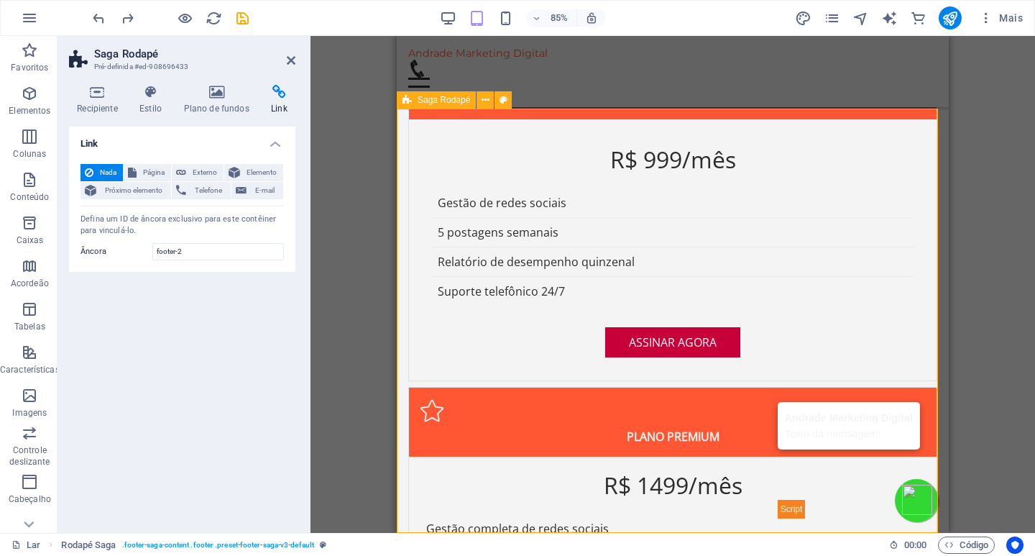
drag, startPoint x: 484, startPoint y: 102, endPoint x: 494, endPoint y: 99, distance: 11.2
click at [494, 99] on div "Saga Rodapé" at bounding box center [459, 100] width 124 height 18
click at [499, 99] on icon at bounding box center [503, 100] width 8 height 15
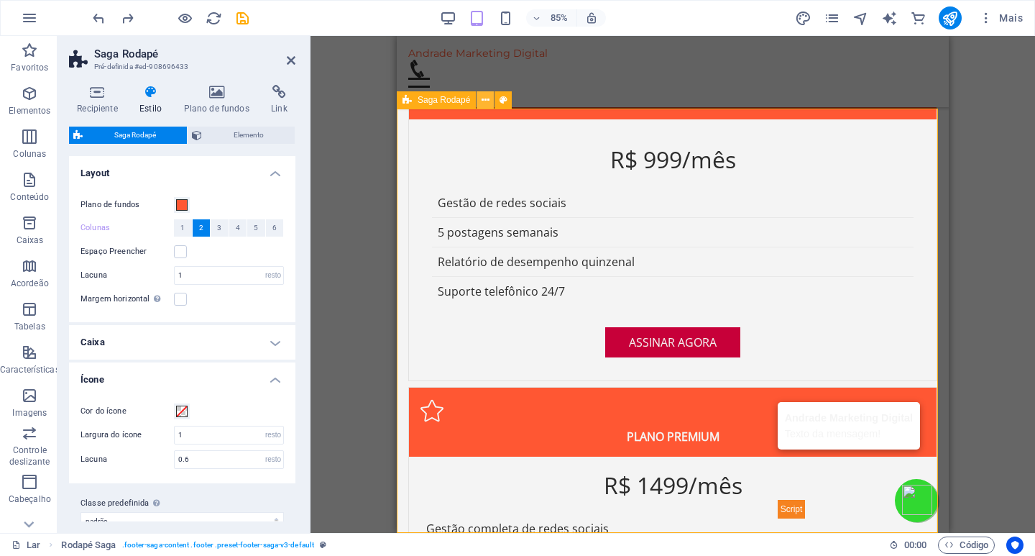
click at [488, 100] on icon at bounding box center [485, 100] width 8 height 15
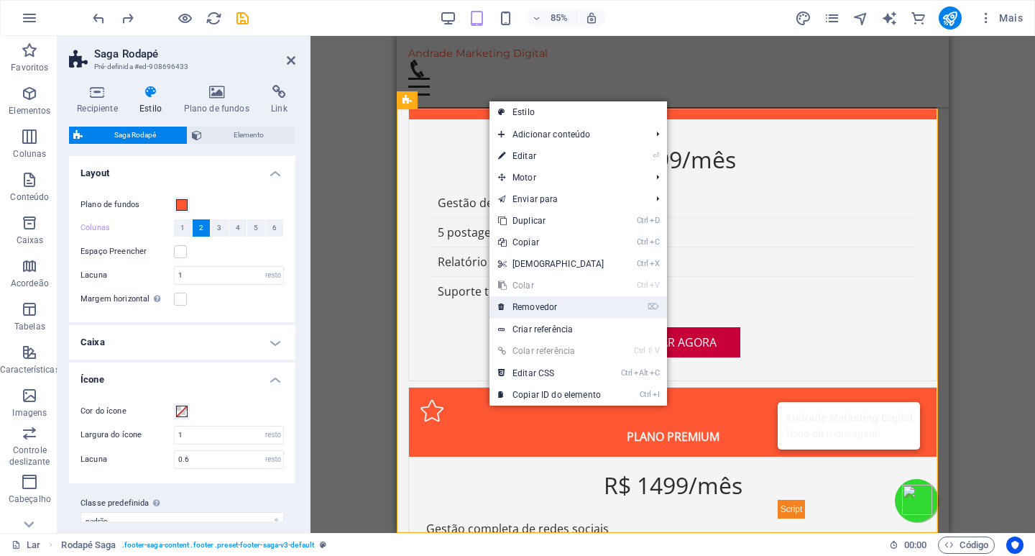
click at [535, 310] on font "Removedor" at bounding box center [534, 307] width 45 height 10
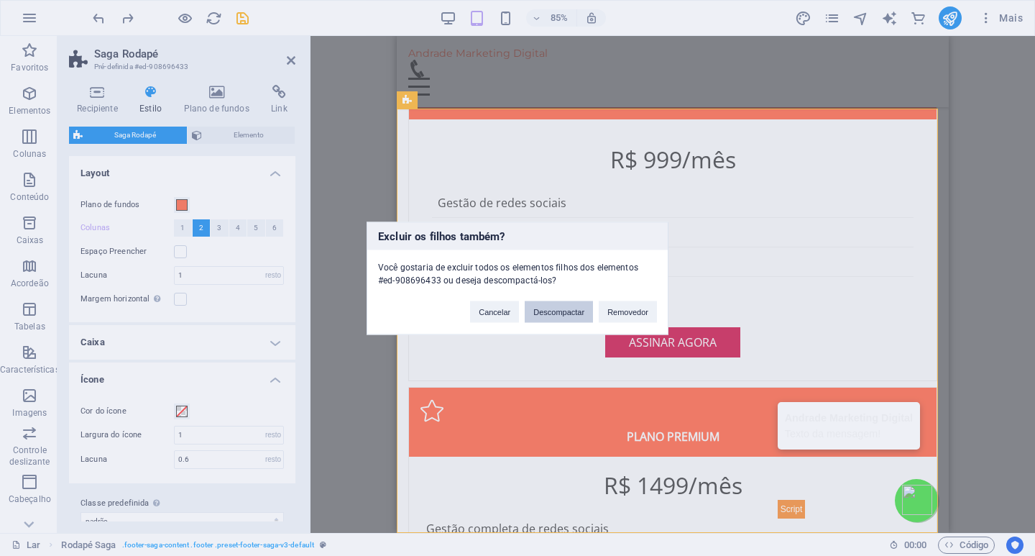
click at [563, 311] on font "Descompactar" at bounding box center [558, 311] width 51 height 9
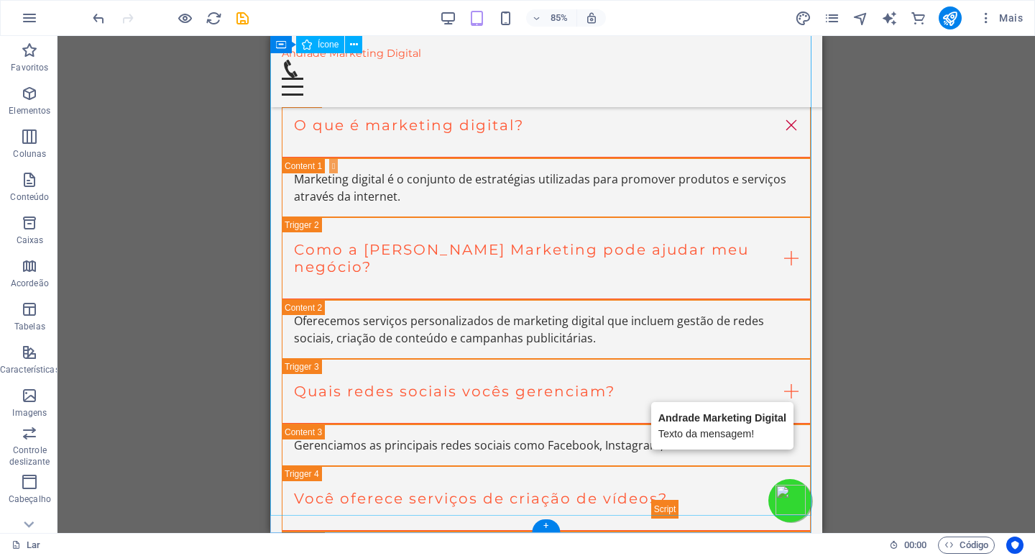
drag, startPoint x: 788, startPoint y: 491, endPoint x: 788, endPoint y: 481, distance: 10.1
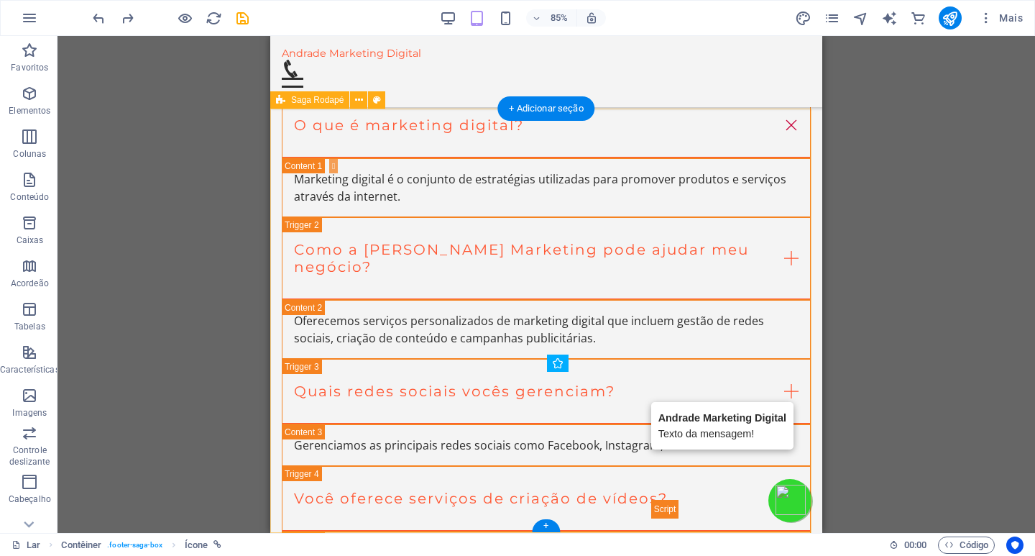
scroll to position [4088, 0]
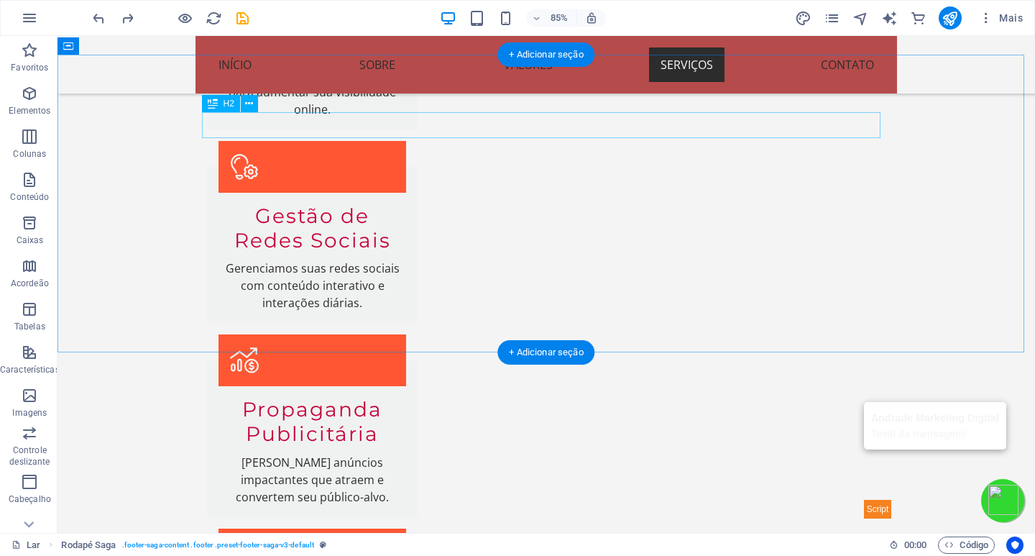
scroll to position [2299, 0]
